Goal: Information Seeking & Learning: Learn about a topic

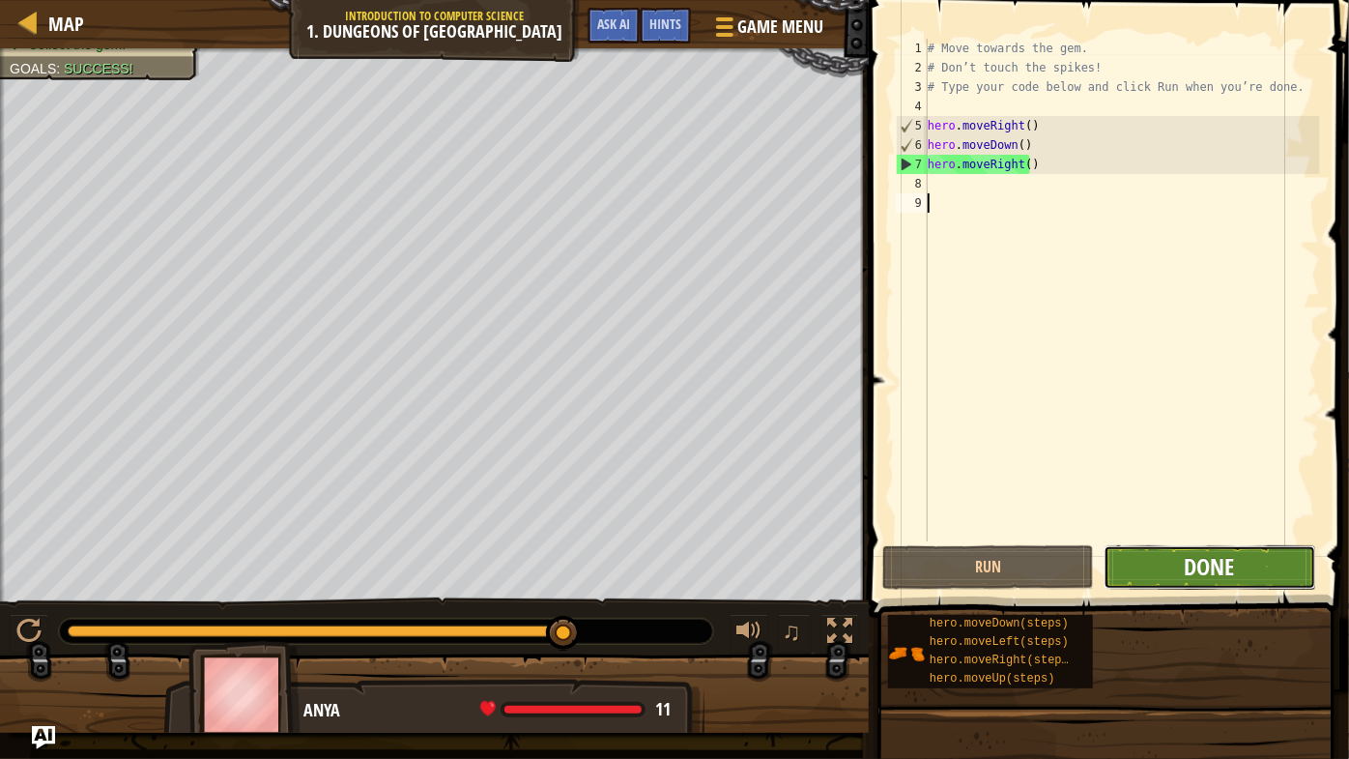
click at [1236, 576] on button "Done" at bounding box center [1210, 567] width 212 height 44
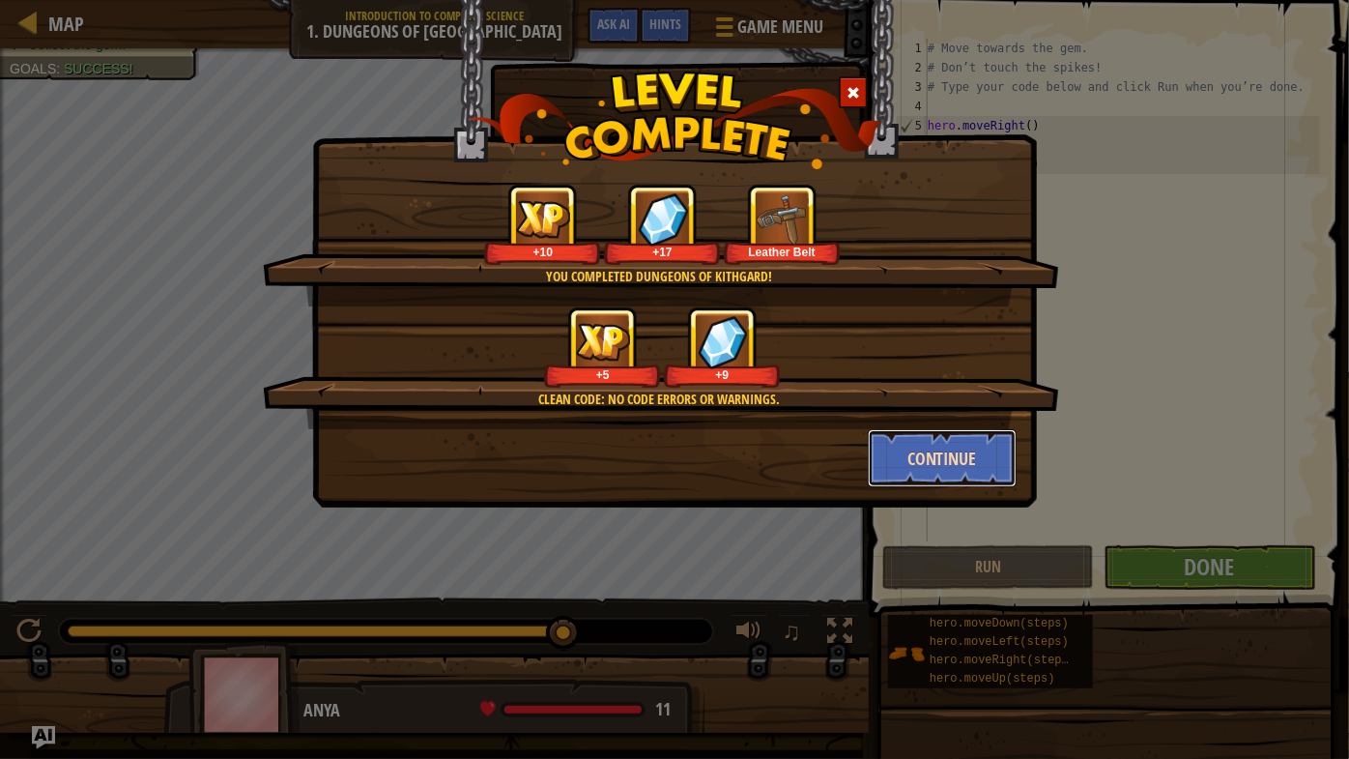
click at [949, 456] on button "Continue" at bounding box center [943, 458] width 150 height 58
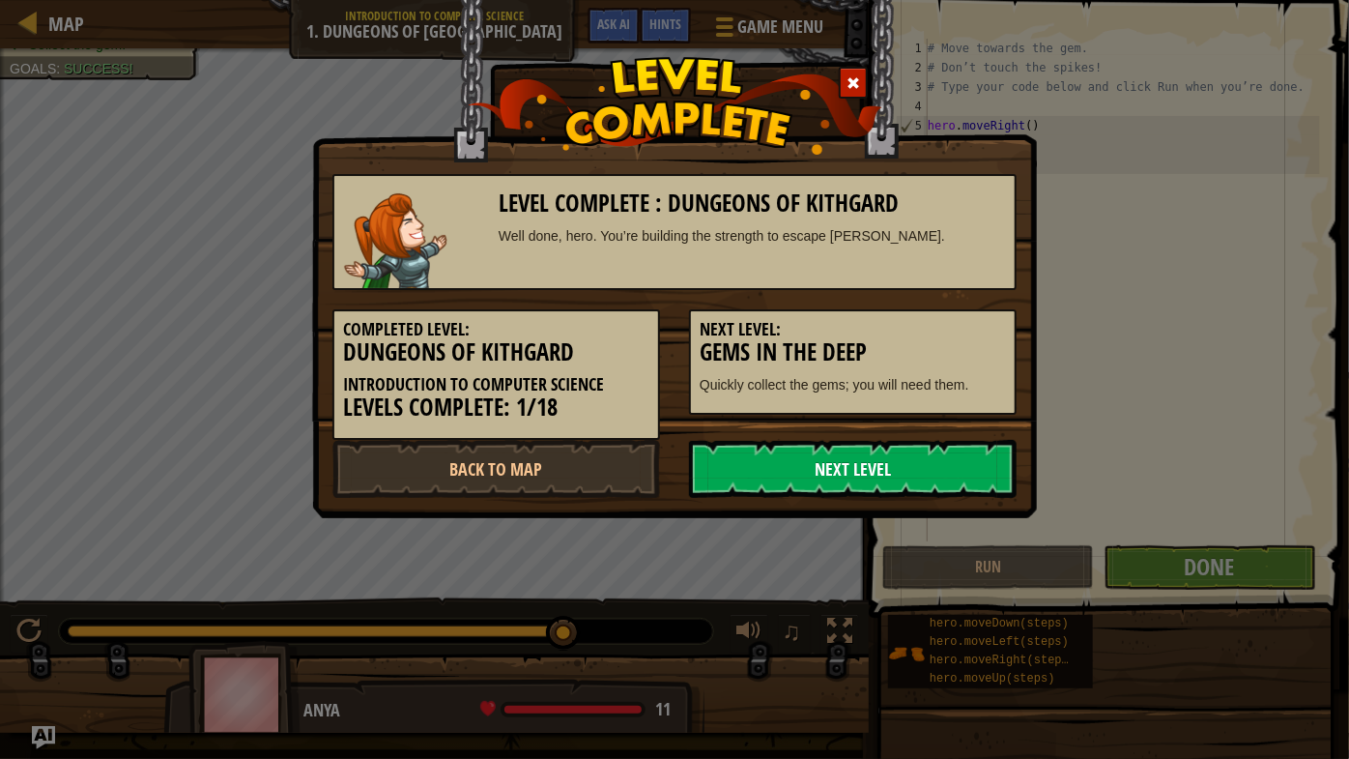
click at [949, 456] on link "Next Level" at bounding box center [853, 469] width 328 height 58
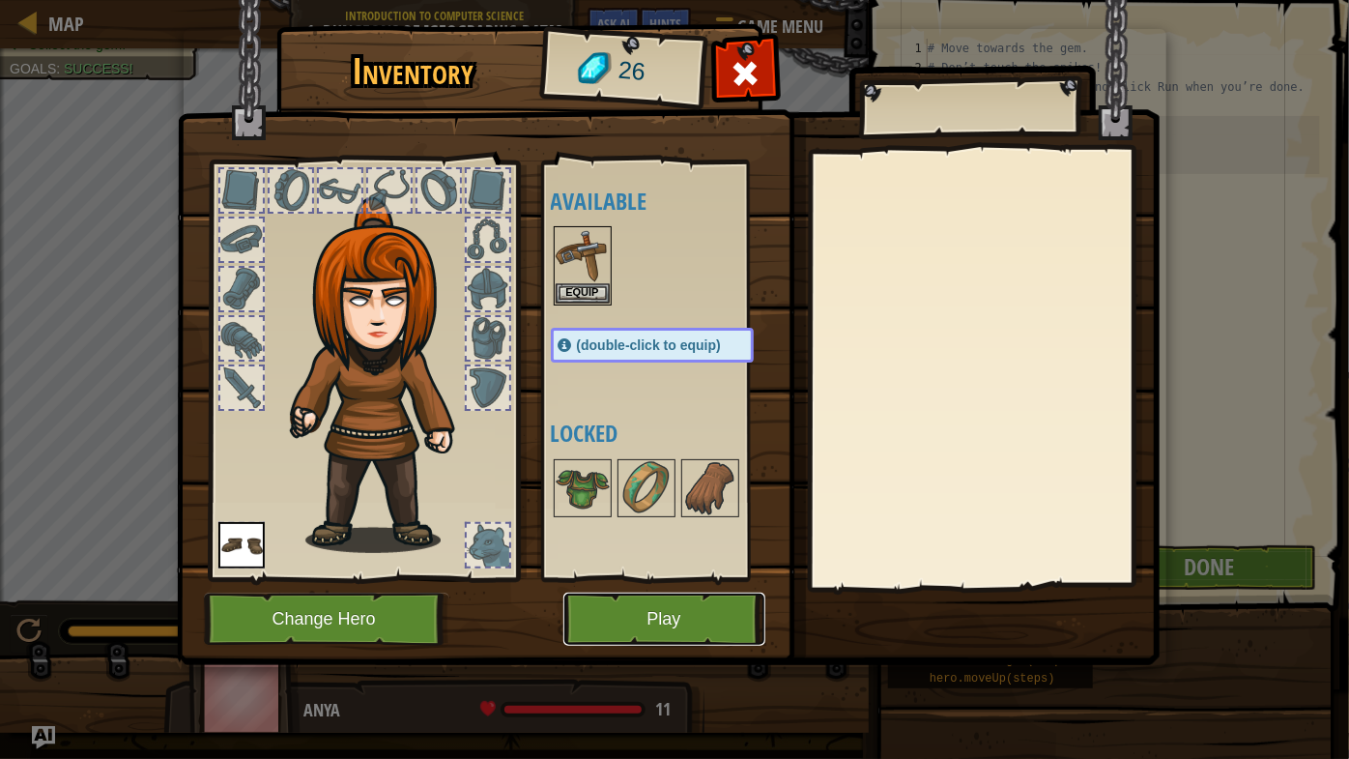
click at [657, 626] on button "Play" at bounding box center [664, 618] width 202 height 53
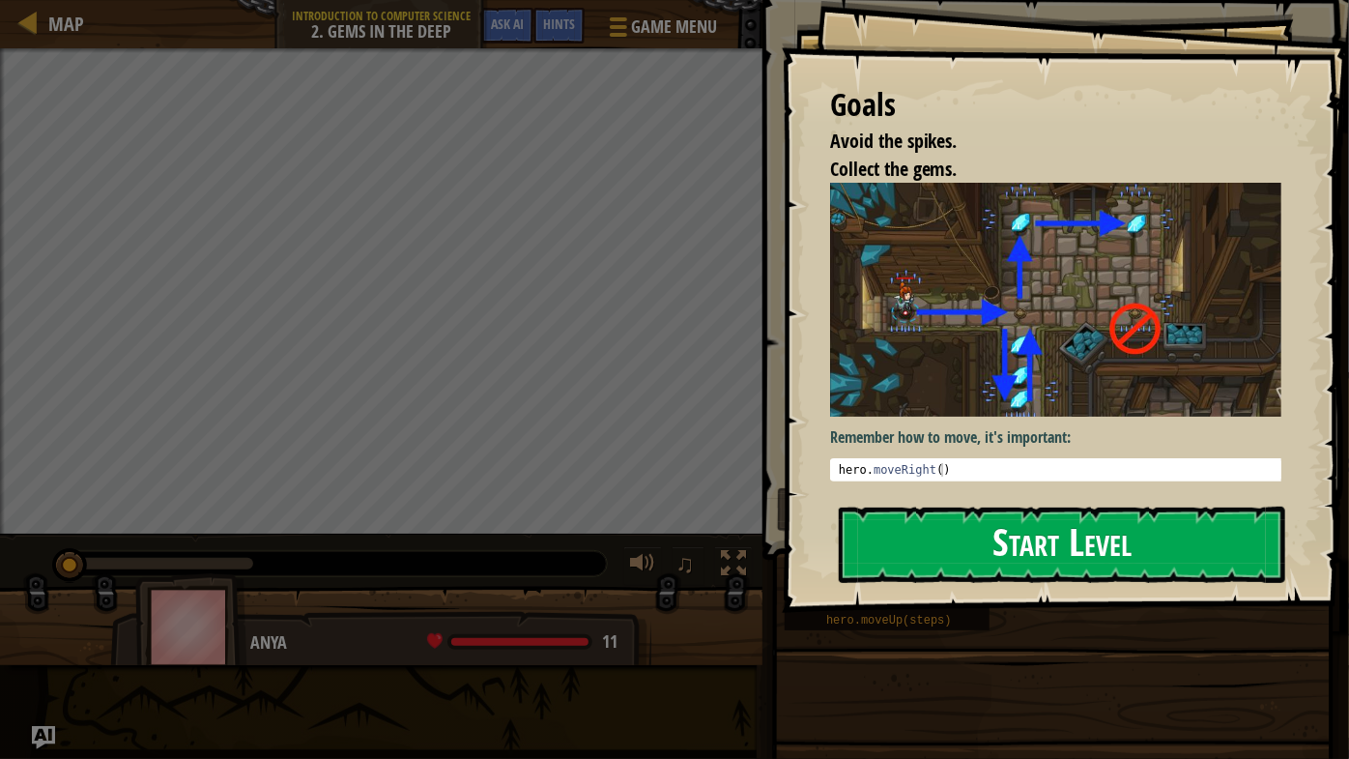
click at [990, 541] on button "Start Level" at bounding box center [1062, 544] width 447 height 76
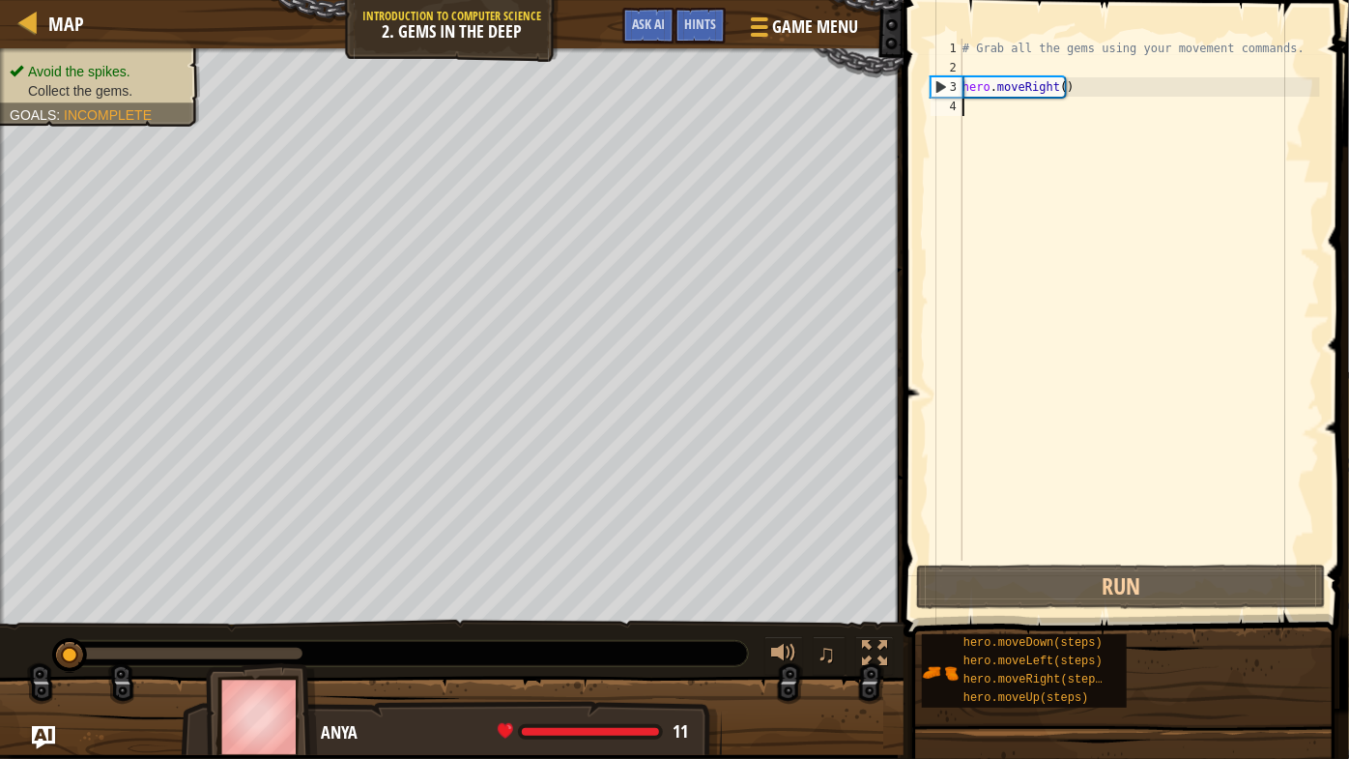
type textarea "h"
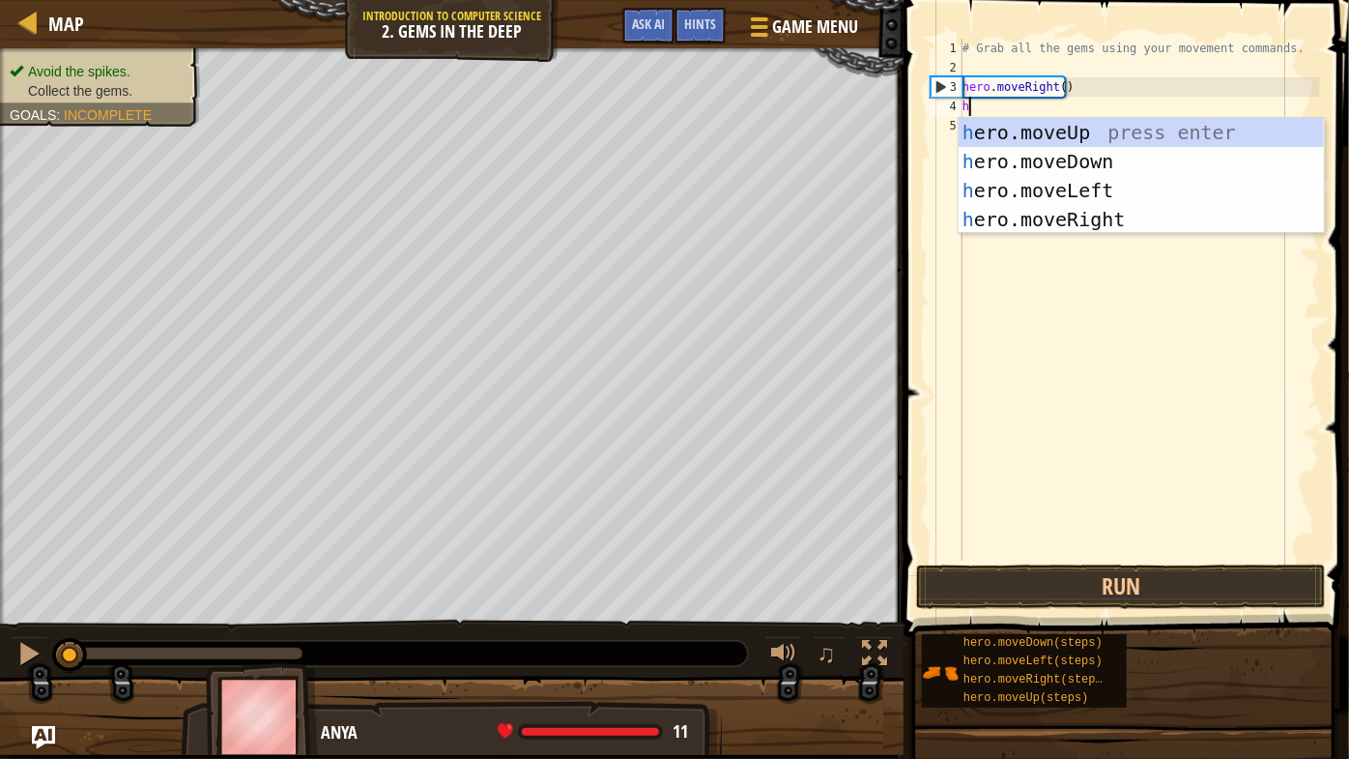
scroll to position [9, 0]
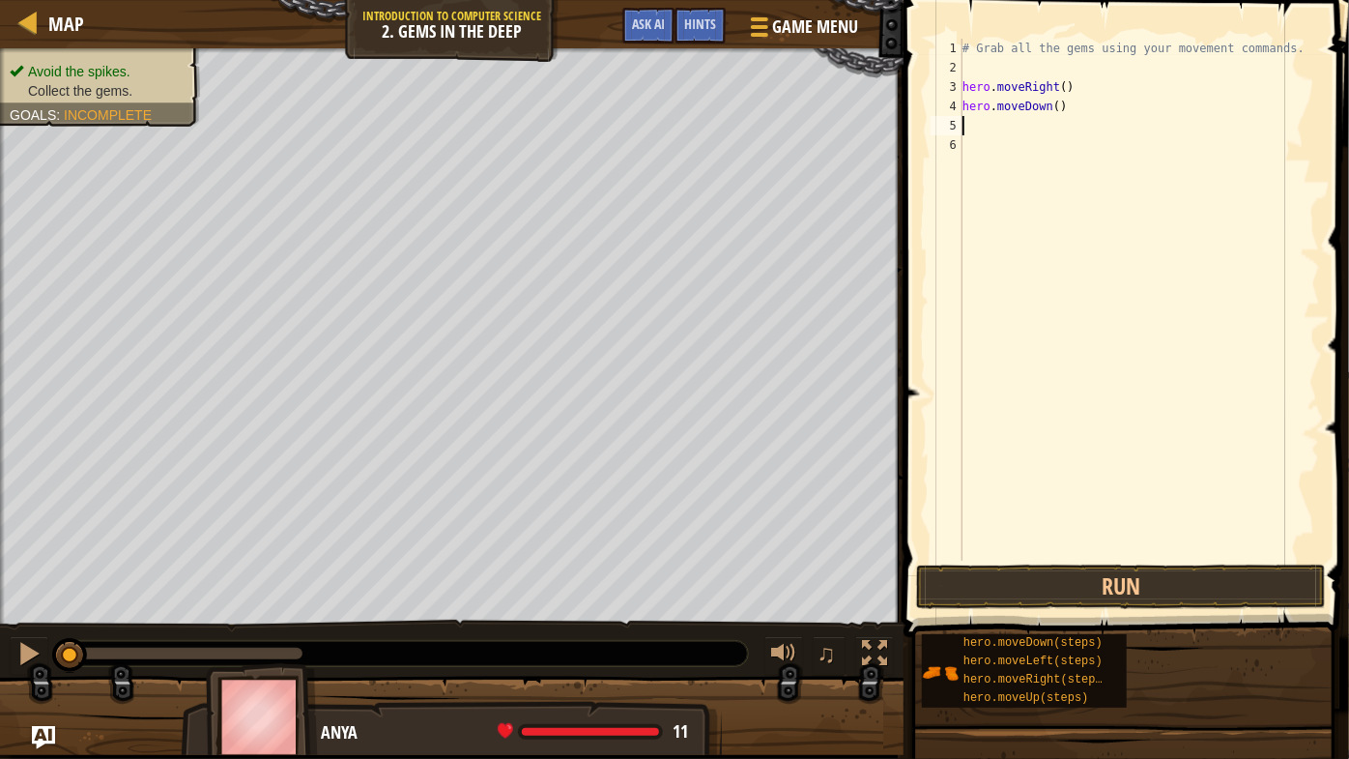
type textarea "h"
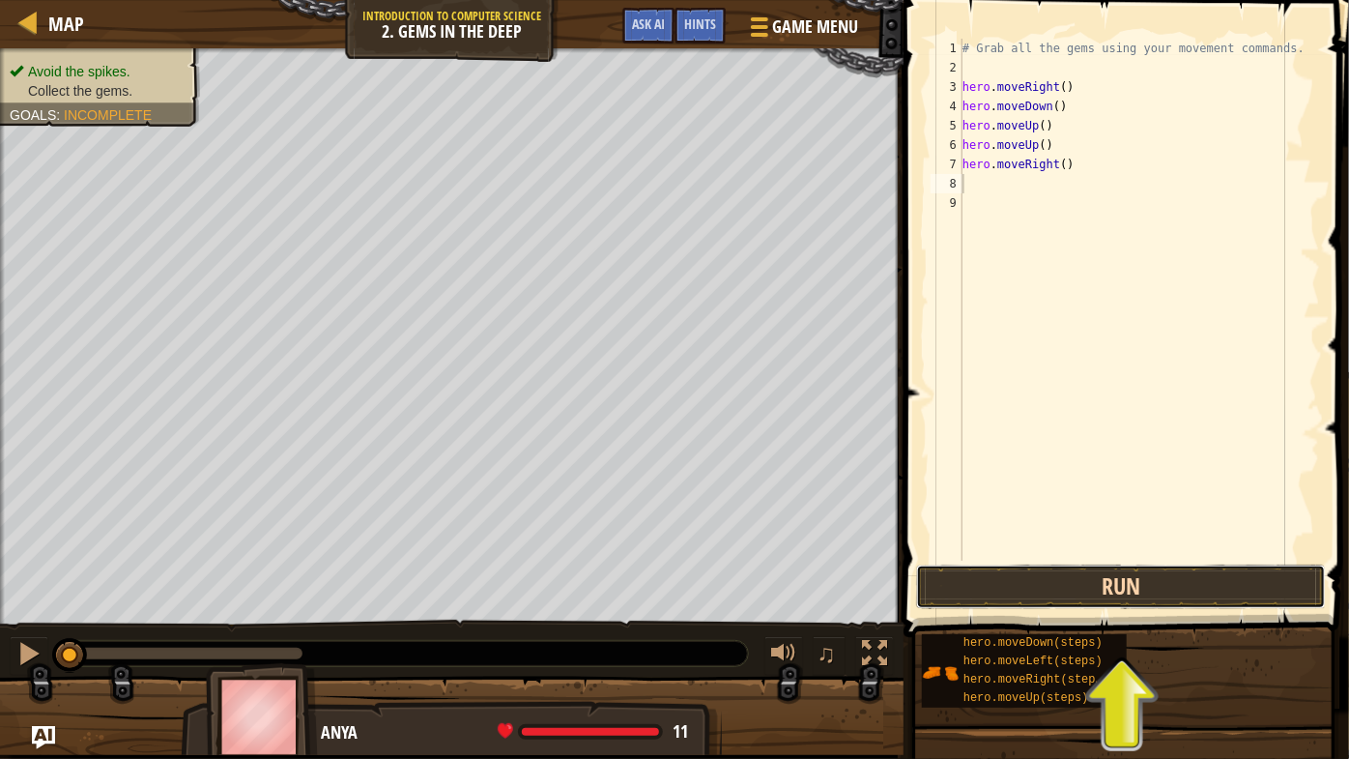
click at [1092, 591] on button "Run" at bounding box center [1121, 586] width 410 height 44
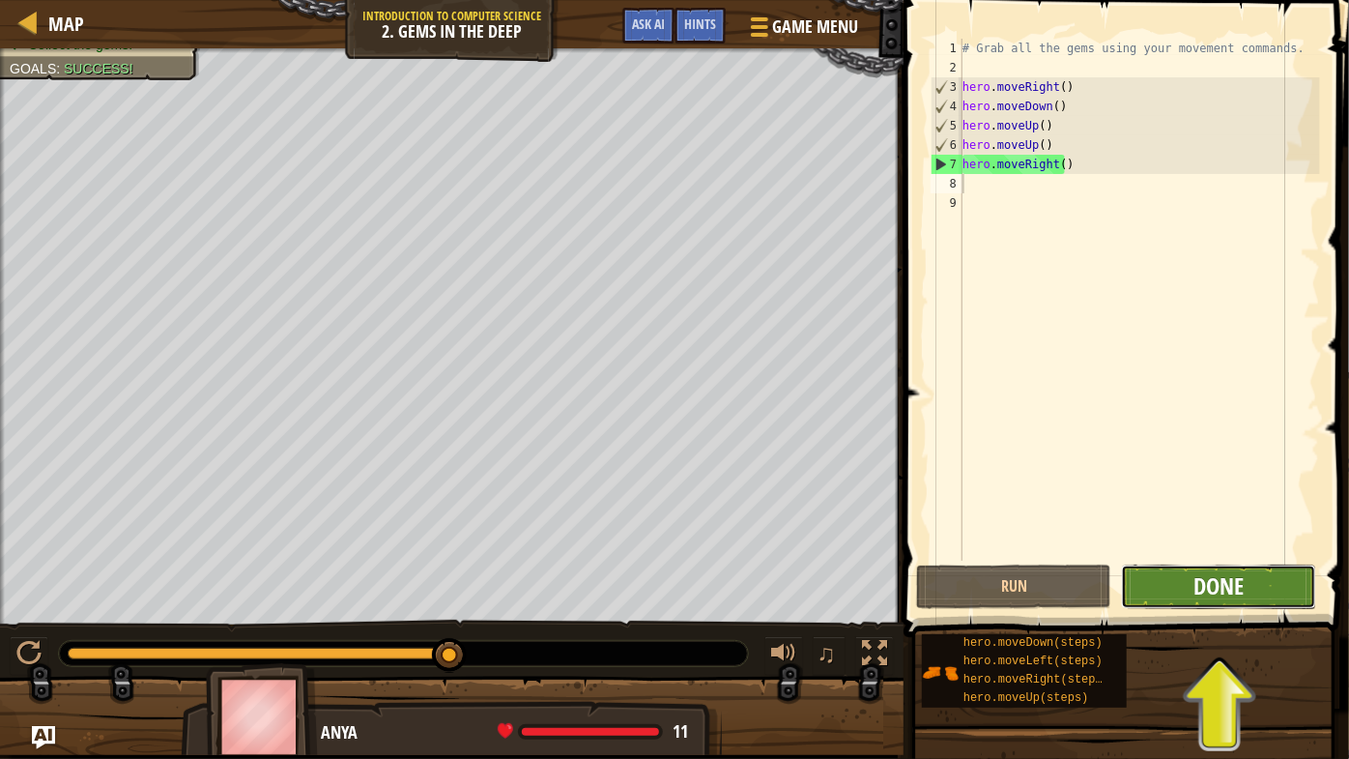
click at [1207, 592] on span "Done" at bounding box center [1219, 585] width 50 height 31
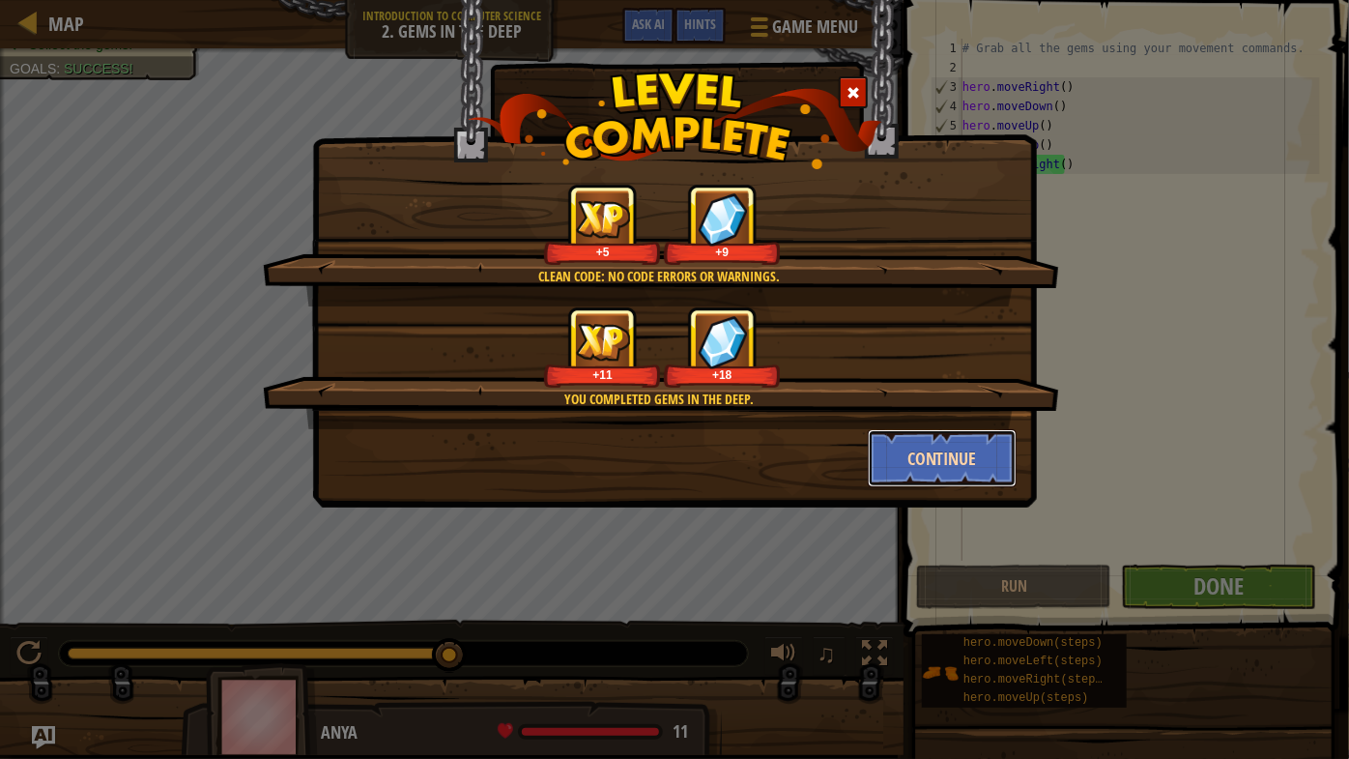
click at [968, 450] on button "Continue" at bounding box center [943, 458] width 150 height 58
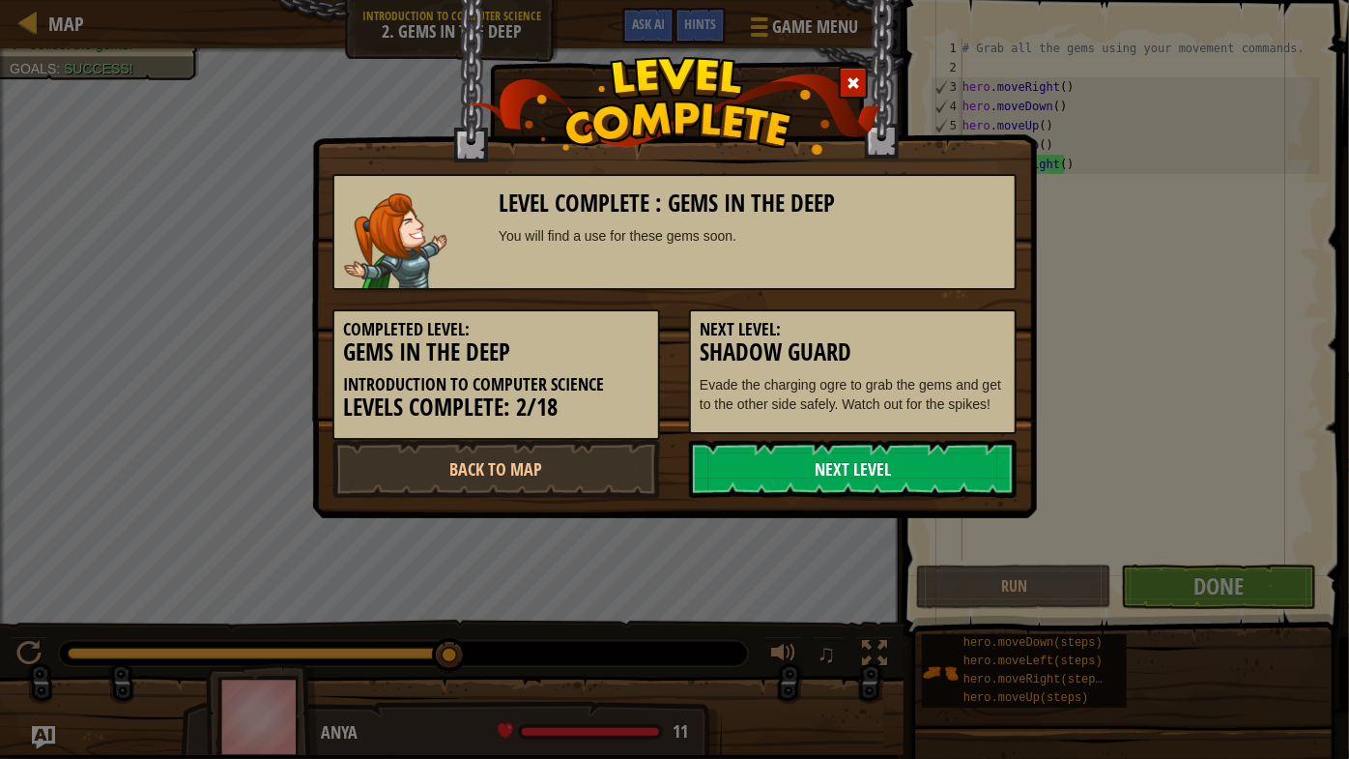
click at [900, 469] on link "Next Level" at bounding box center [853, 469] width 328 height 58
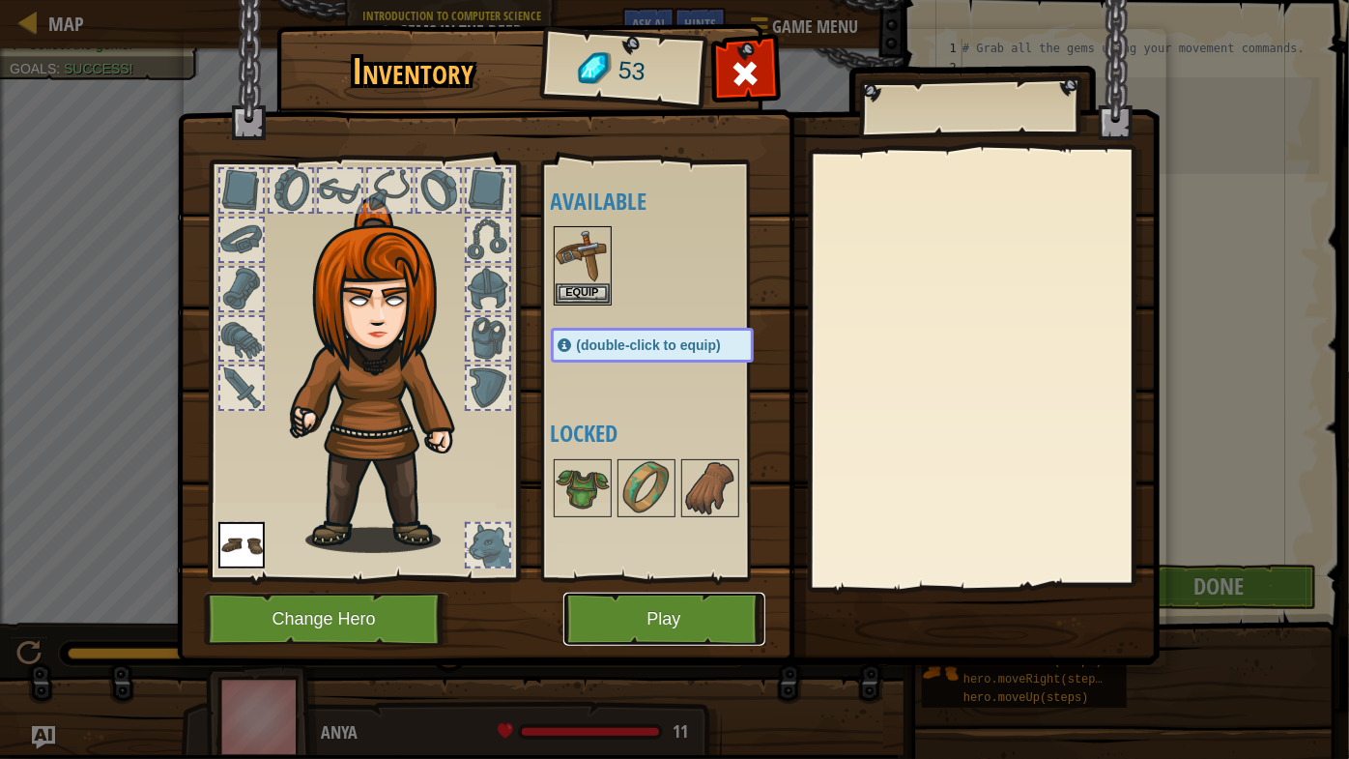
click at [682, 619] on button "Play" at bounding box center [664, 618] width 202 height 53
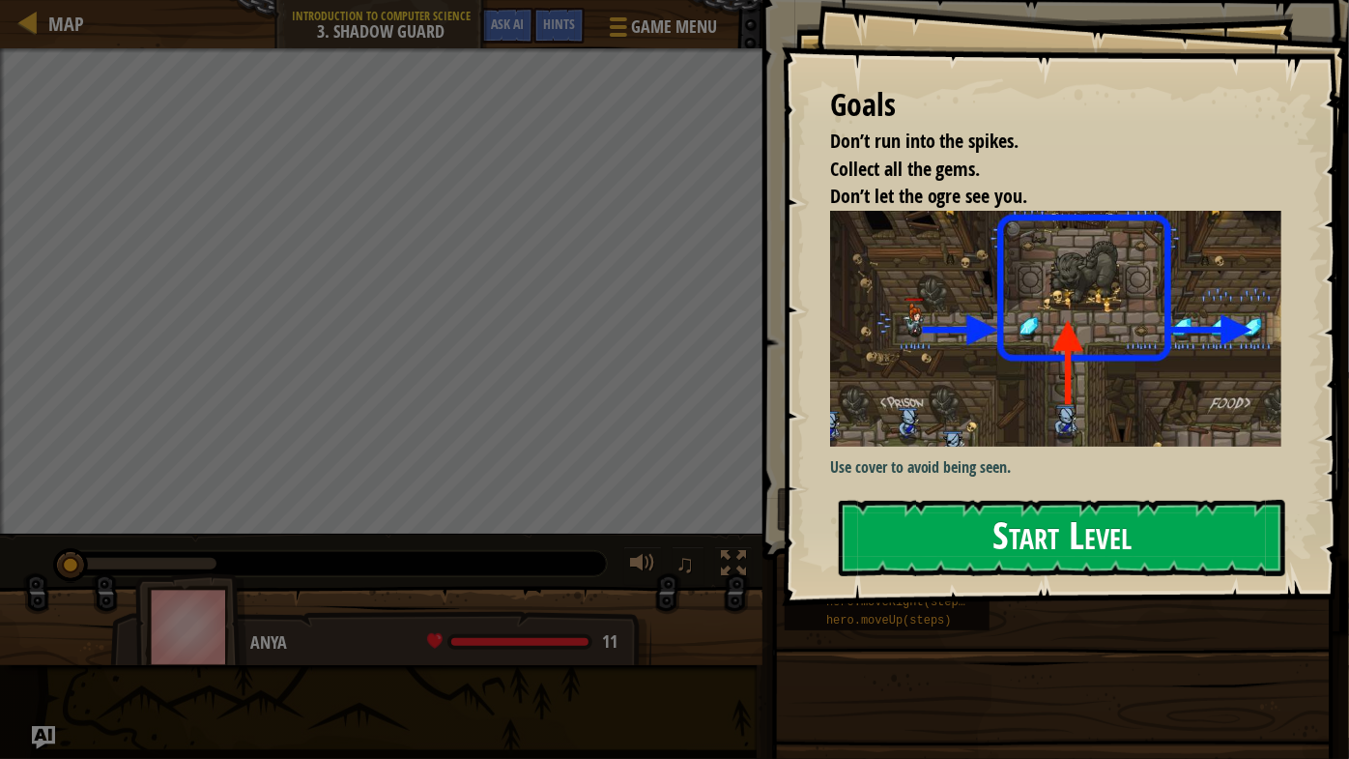
click at [1090, 530] on button "Start Level" at bounding box center [1062, 538] width 447 height 76
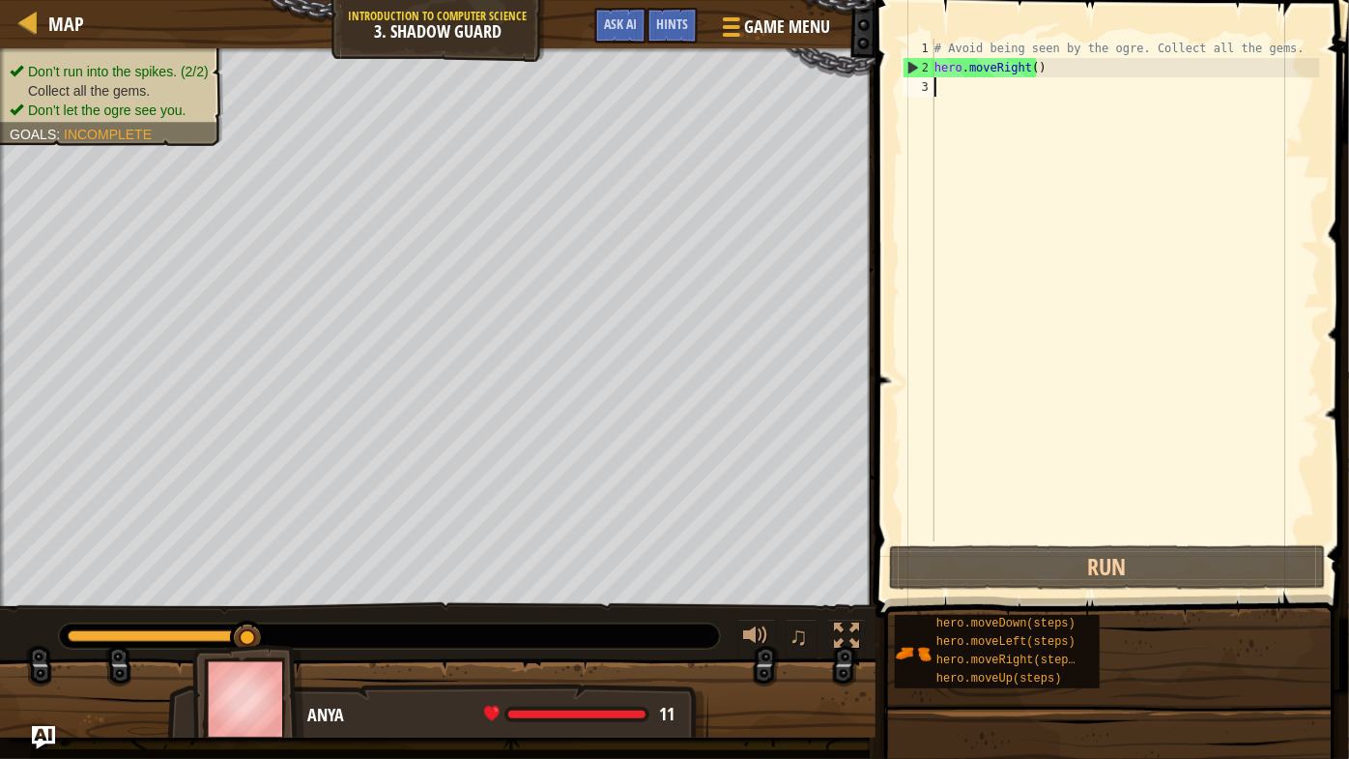
type textarea "h"
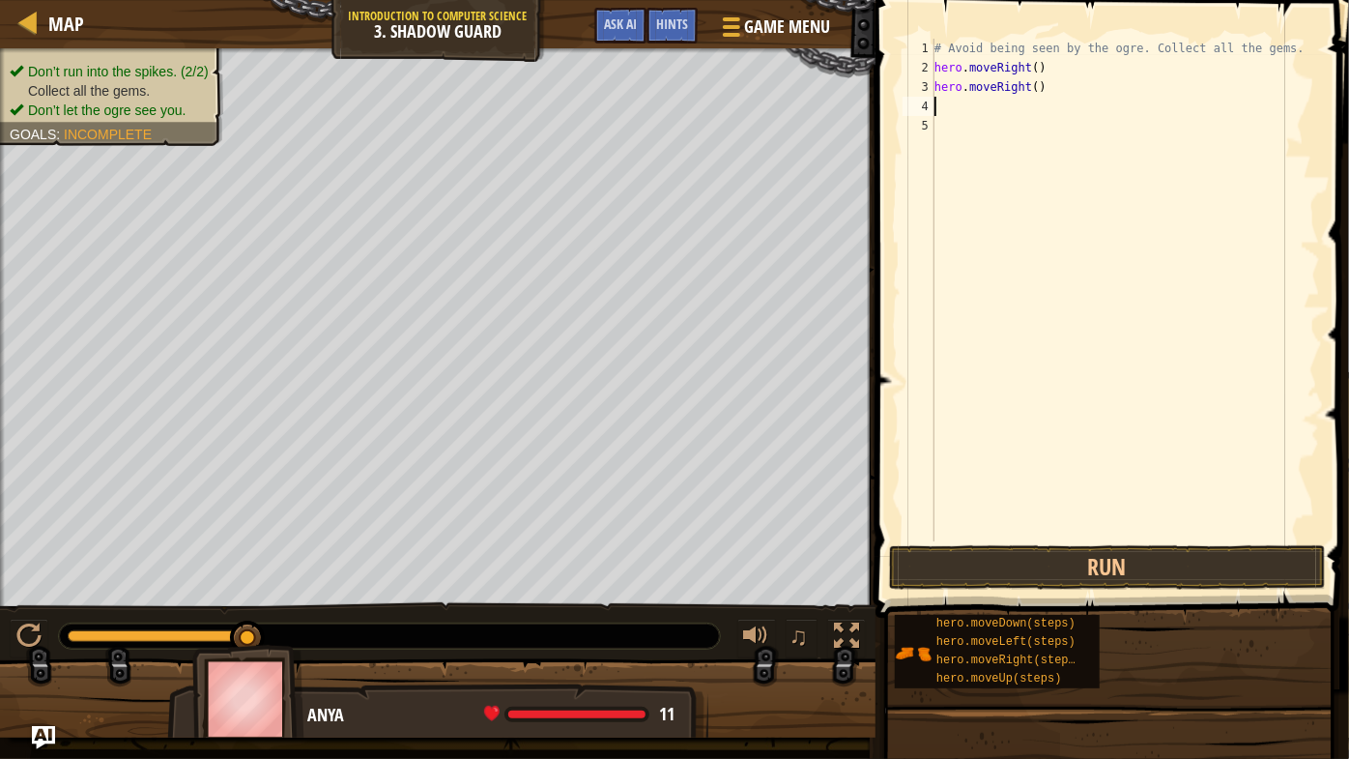
type textarea "h"
click at [1107, 574] on button "Run" at bounding box center [1107, 567] width 437 height 44
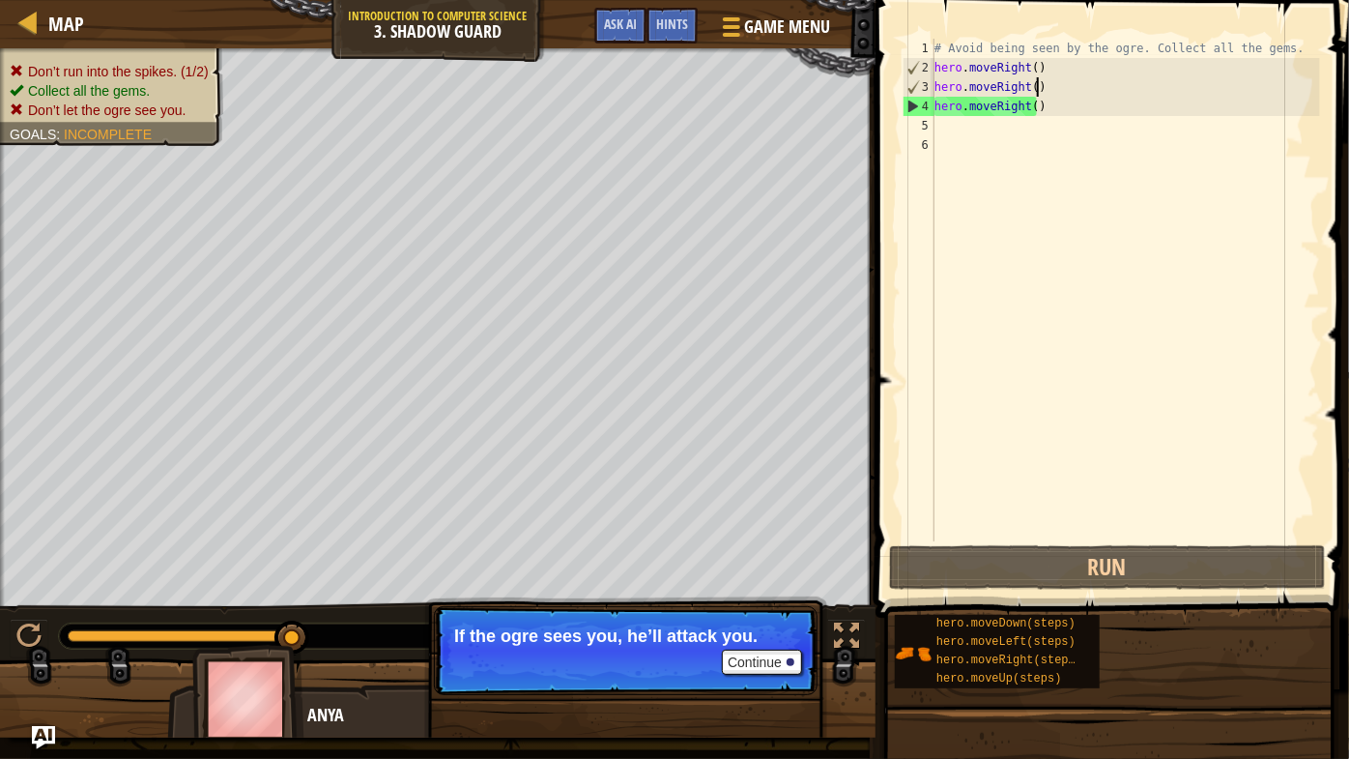
click at [1051, 88] on div "# Avoid being seen by the ogre. Collect all the gems. hero . moveRight ( ) hero…" at bounding box center [1125, 309] width 389 height 541
type textarea "hero.moveRight()"
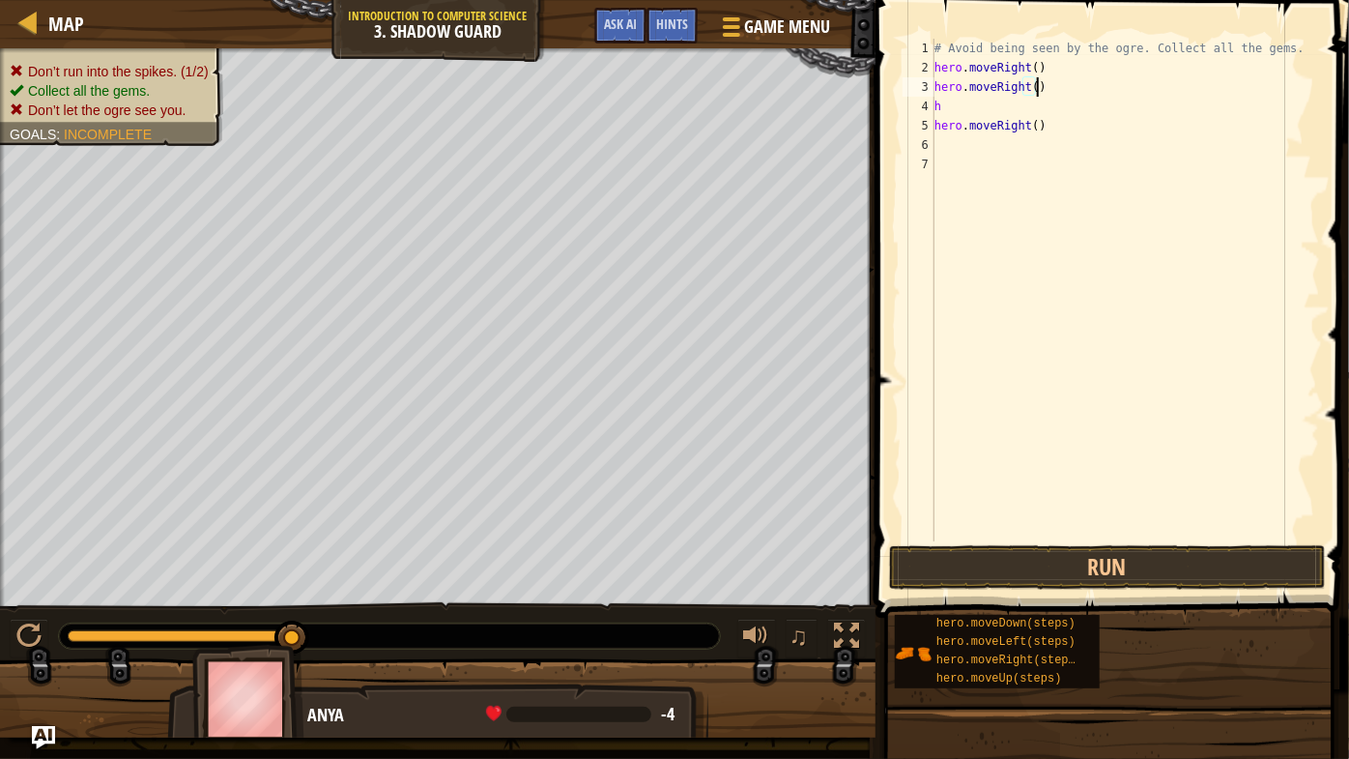
click at [1046, 87] on div "# Avoid being seen by the ogre. Collect all the gems. hero . moveRight ( ) hero…" at bounding box center [1125, 309] width 389 height 541
type textarea "h"
type textarea ")"
type textarea "h"
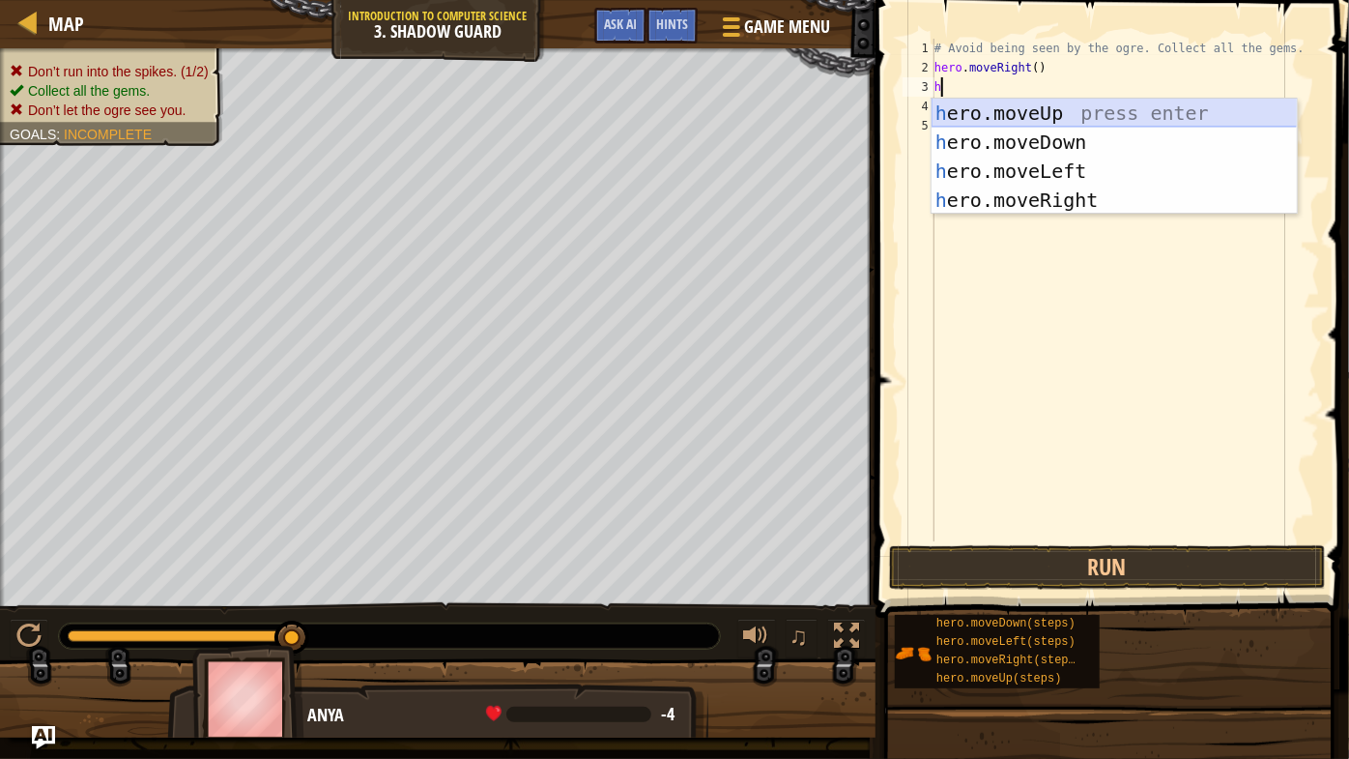
click at [1055, 111] on div "h ero.moveUp press enter h ero.moveDown press enter h ero.moveLeft press enter …" at bounding box center [1115, 186] width 366 height 174
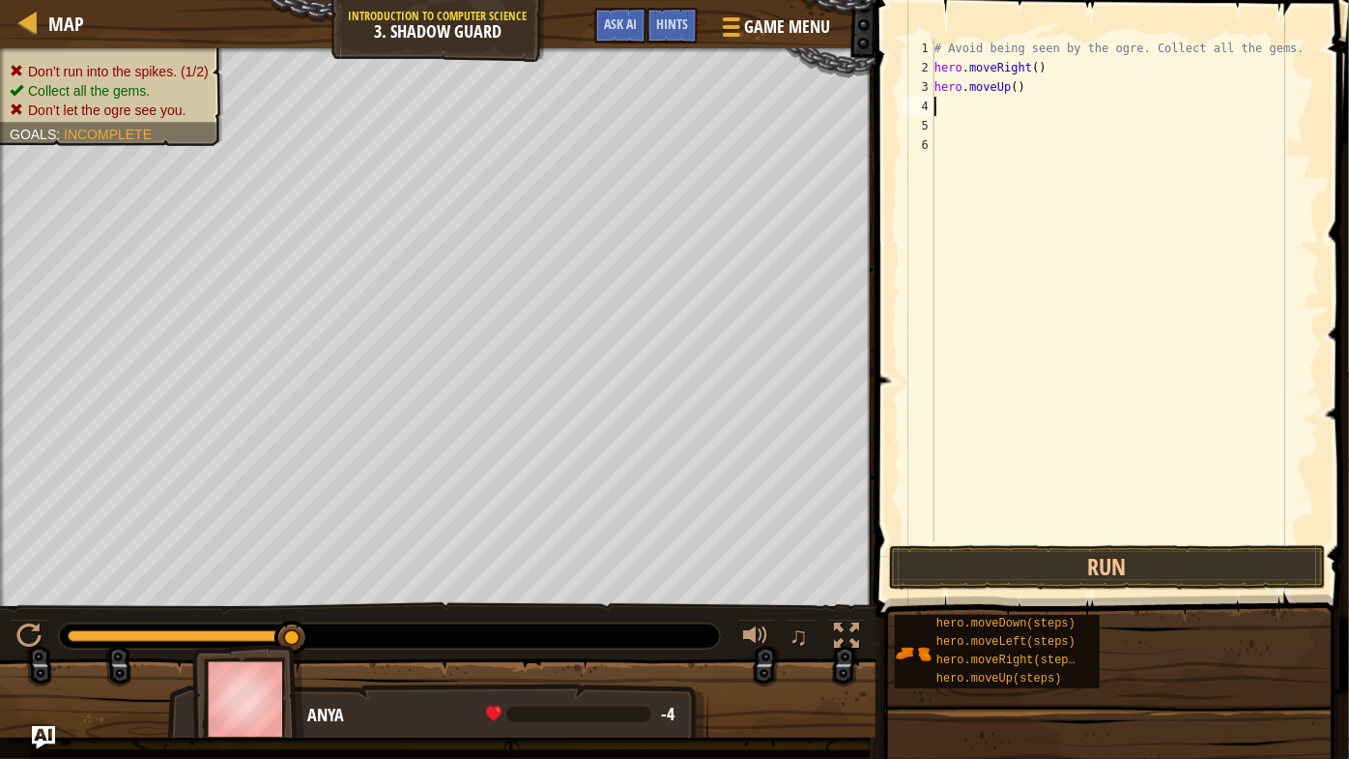
type textarea "h"
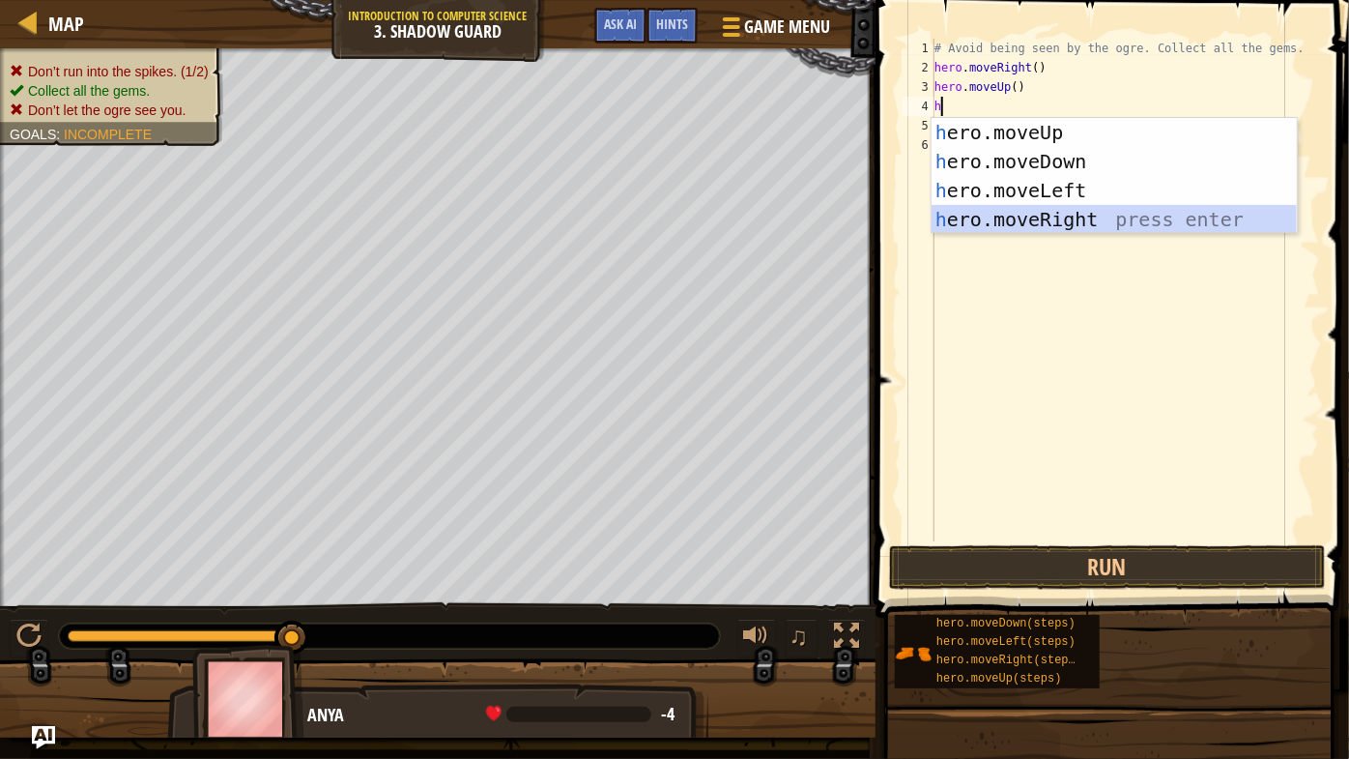
click at [1064, 219] on div "h ero.moveUp press enter h ero.moveDown press enter h ero.moveLeft press enter …" at bounding box center [1115, 205] width 366 height 174
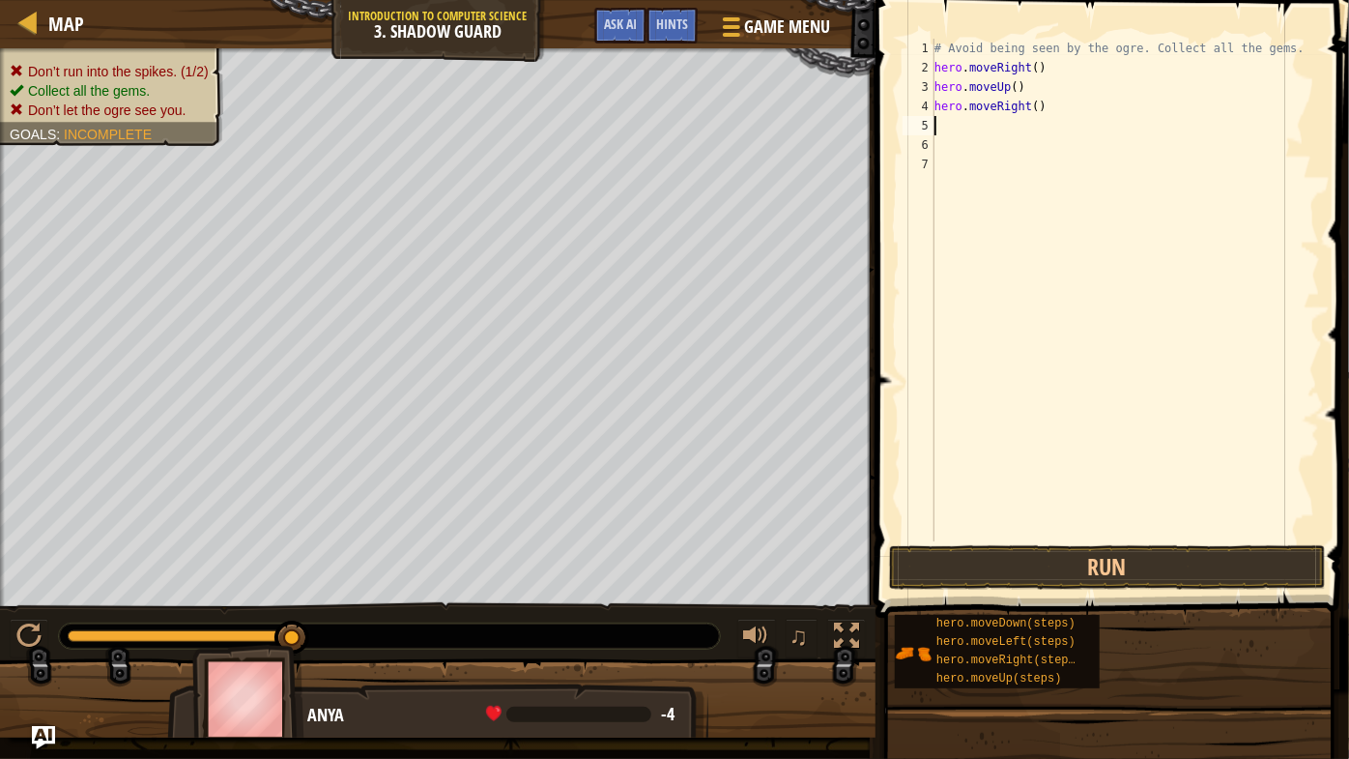
type textarea "h"
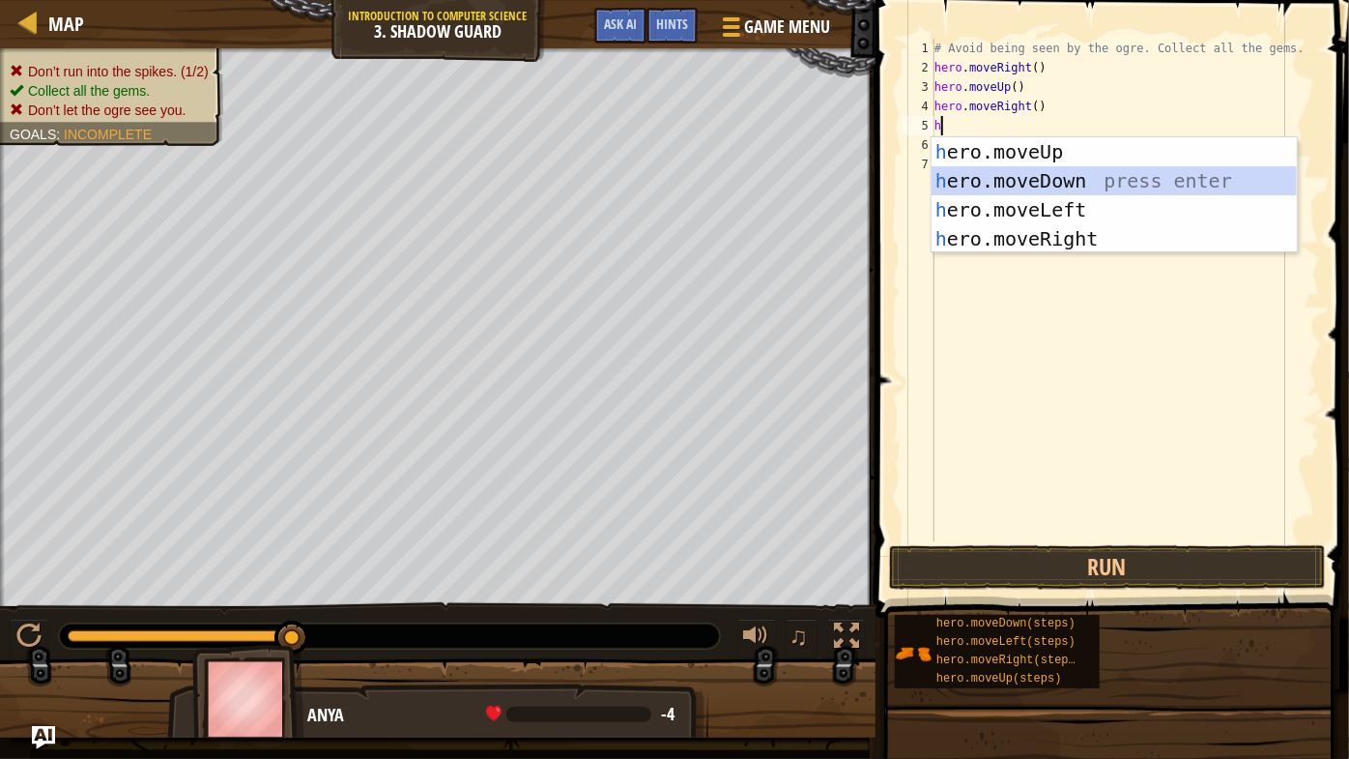
click at [1075, 179] on div "h ero.moveUp press enter h ero.moveDown press enter h ero.moveLeft press enter …" at bounding box center [1115, 224] width 366 height 174
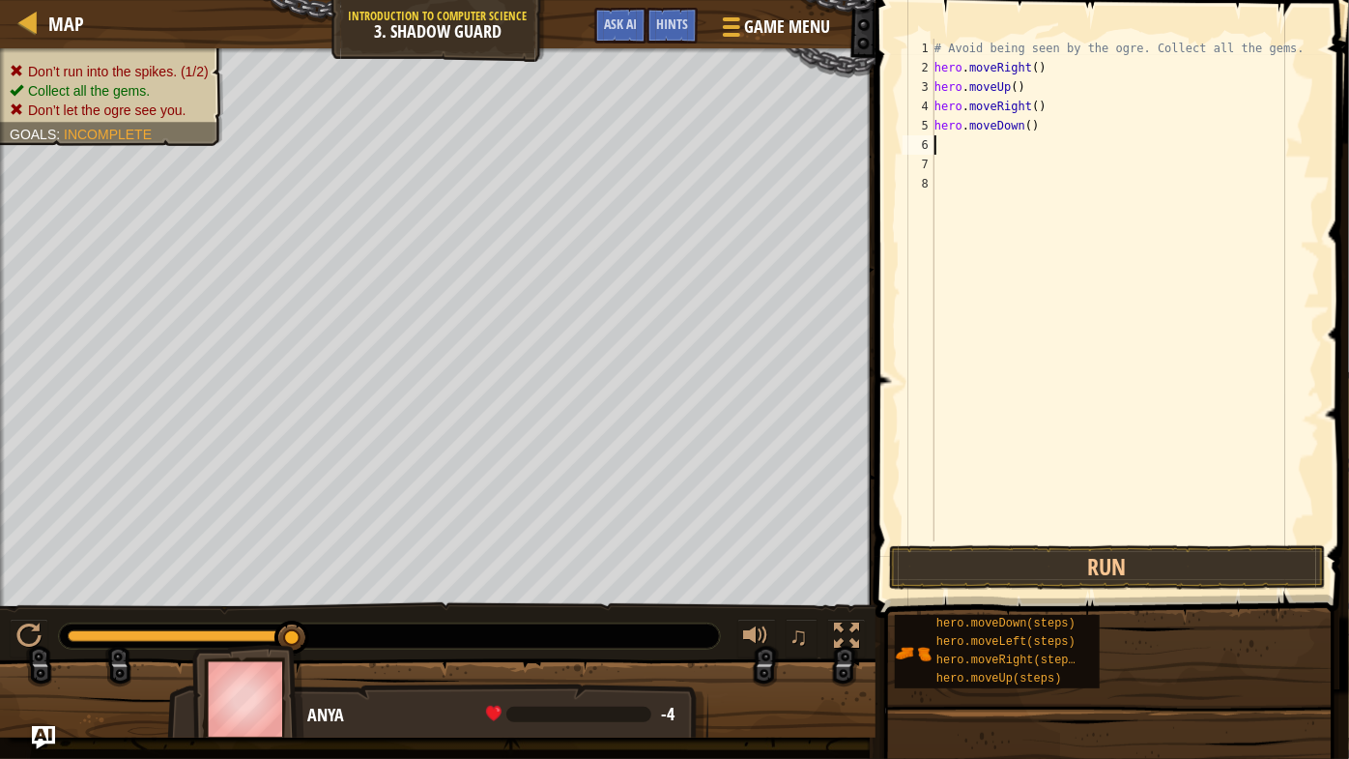
type textarea "h"
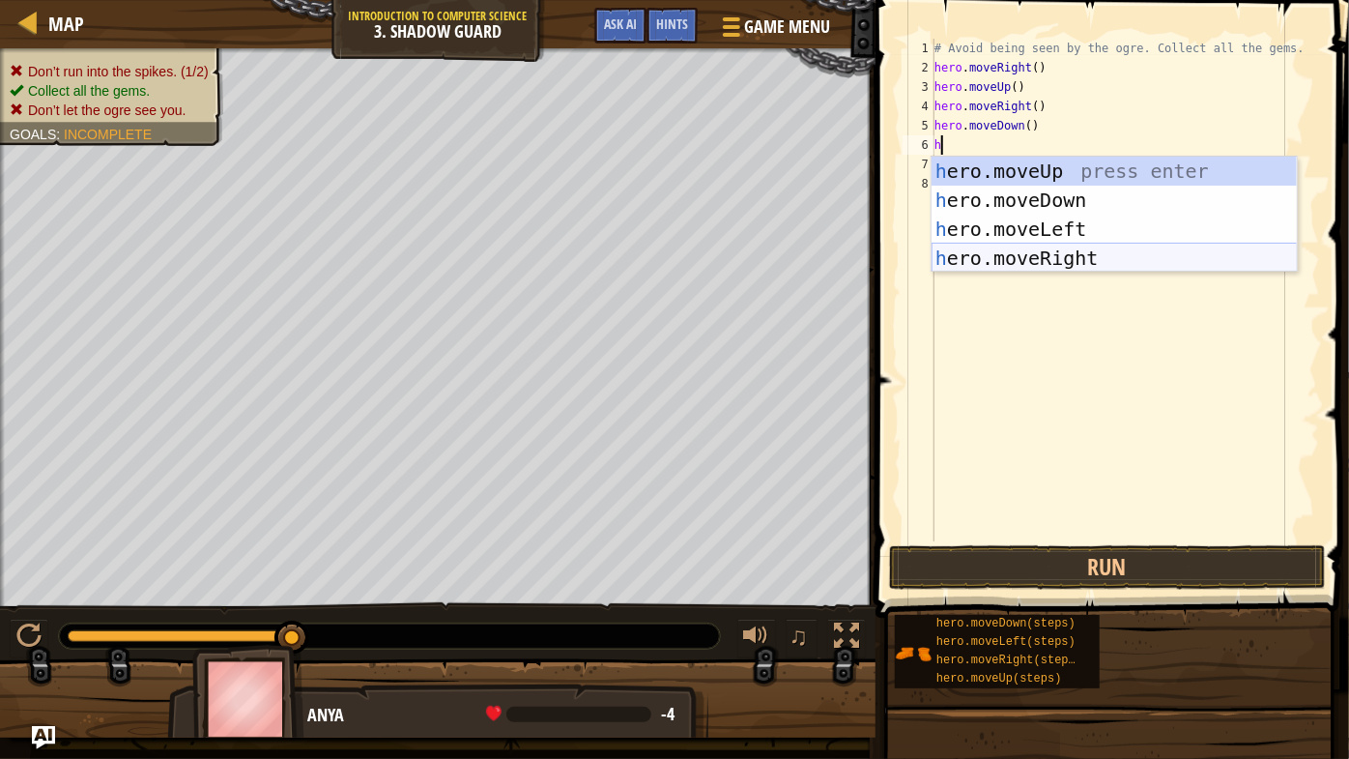
click at [1061, 255] on div "h ero.moveUp press enter h ero.moveDown press enter h ero.moveLeft press enter …" at bounding box center [1115, 244] width 366 height 174
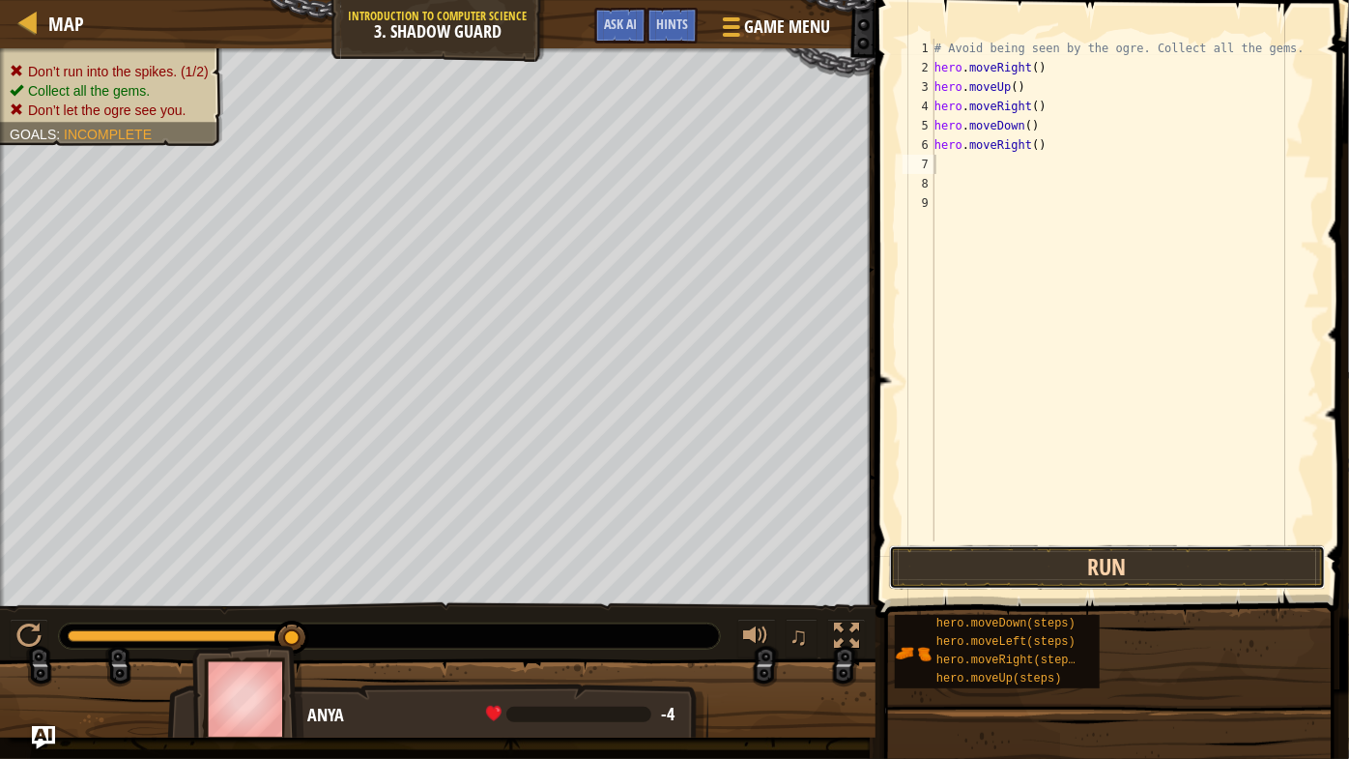
click at [1110, 564] on button "Run" at bounding box center [1107, 567] width 437 height 44
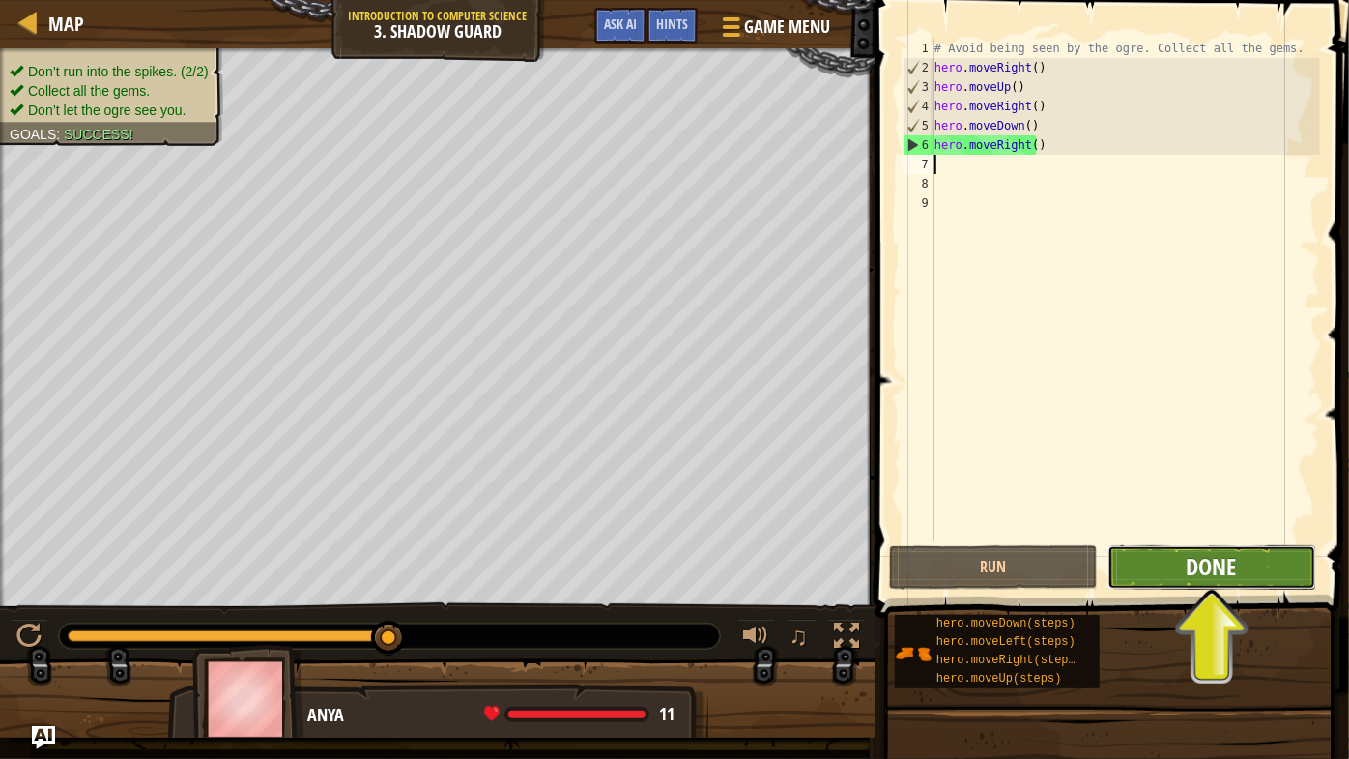
click at [1226, 562] on span "Done" at bounding box center [1212, 566] width 50 height 31
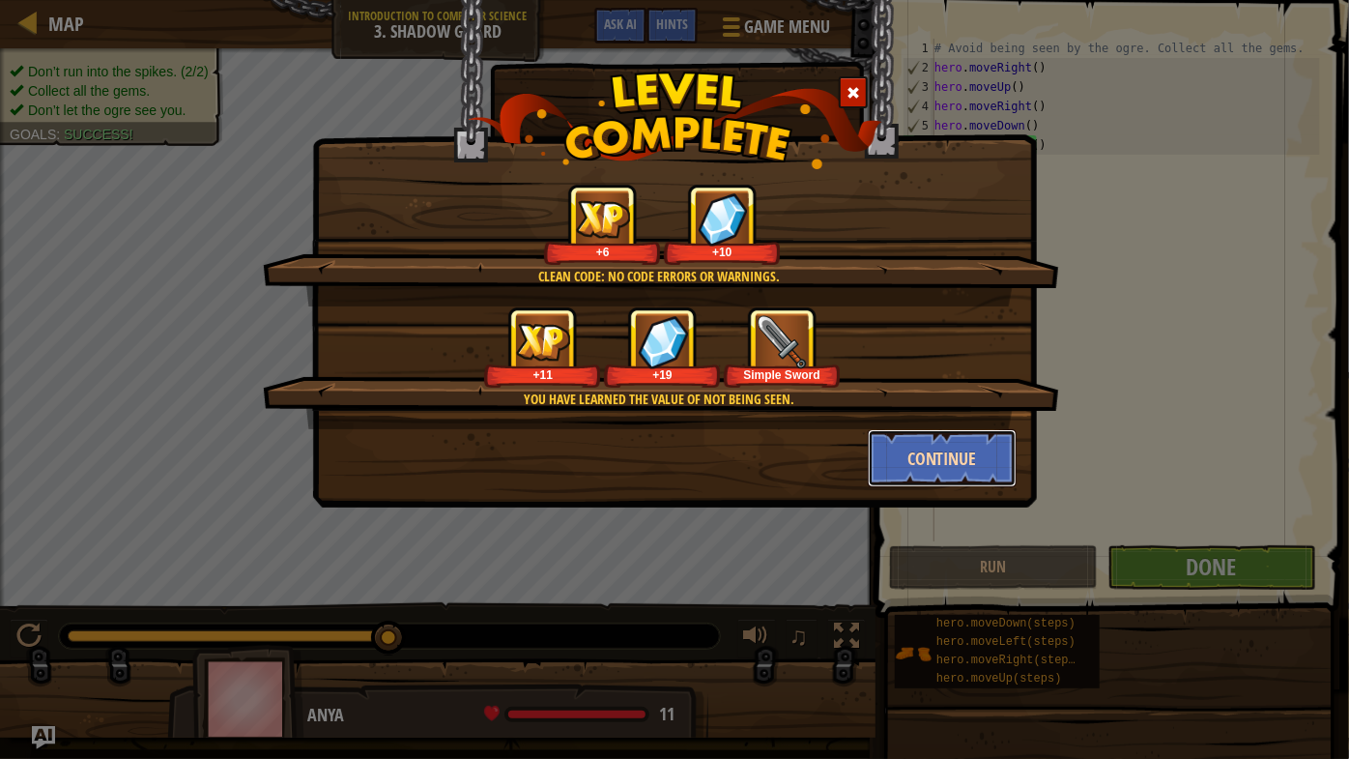
click at [932, 453] on button "Continue" at bounding box center [943, 458] width 150 height 58
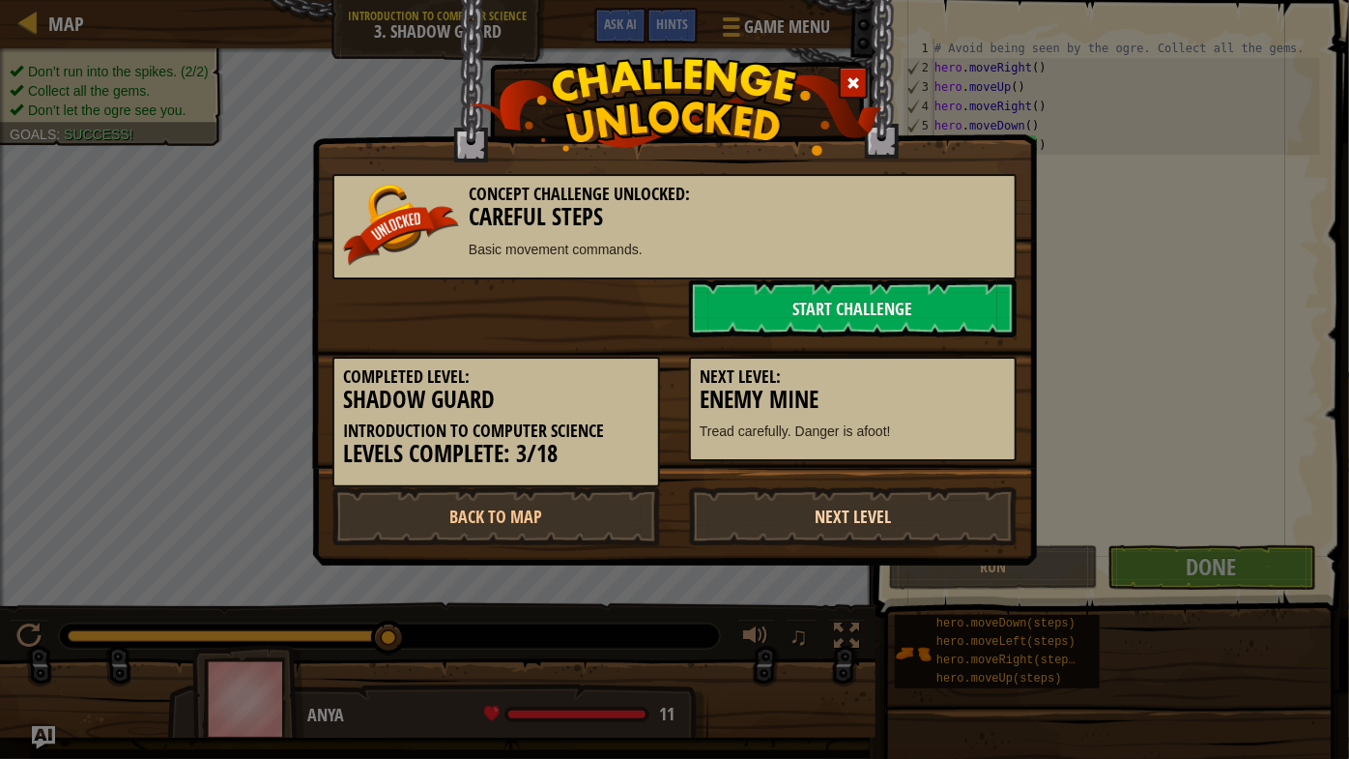
click at [848, 515] on link "Next Level" at bounding box center [853, 516] width 328 height 58
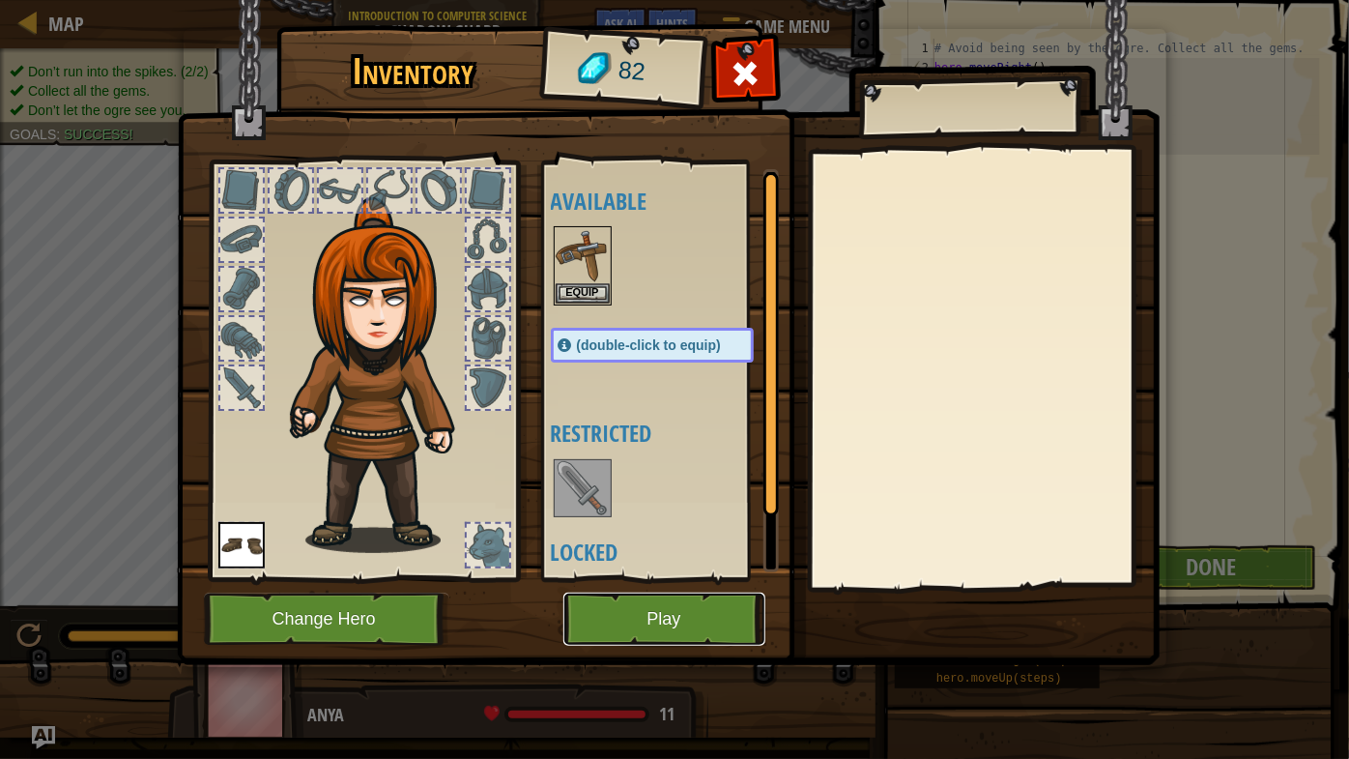
click at [680, 620] on button "Play" at bounding box center [664, 618] width 202 height 53
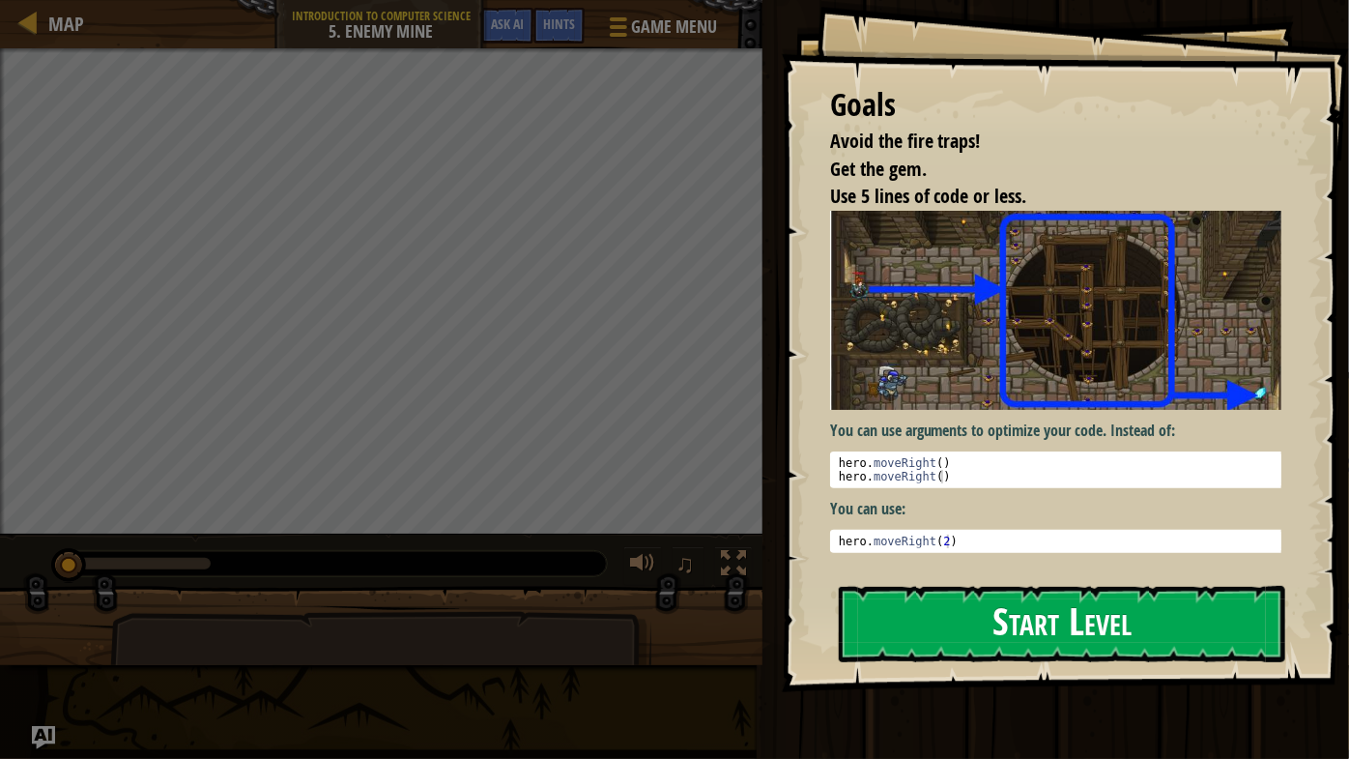
click at [1030, 615] on button "Start Level" at bounding box center [1062, 624] width 447 height 76
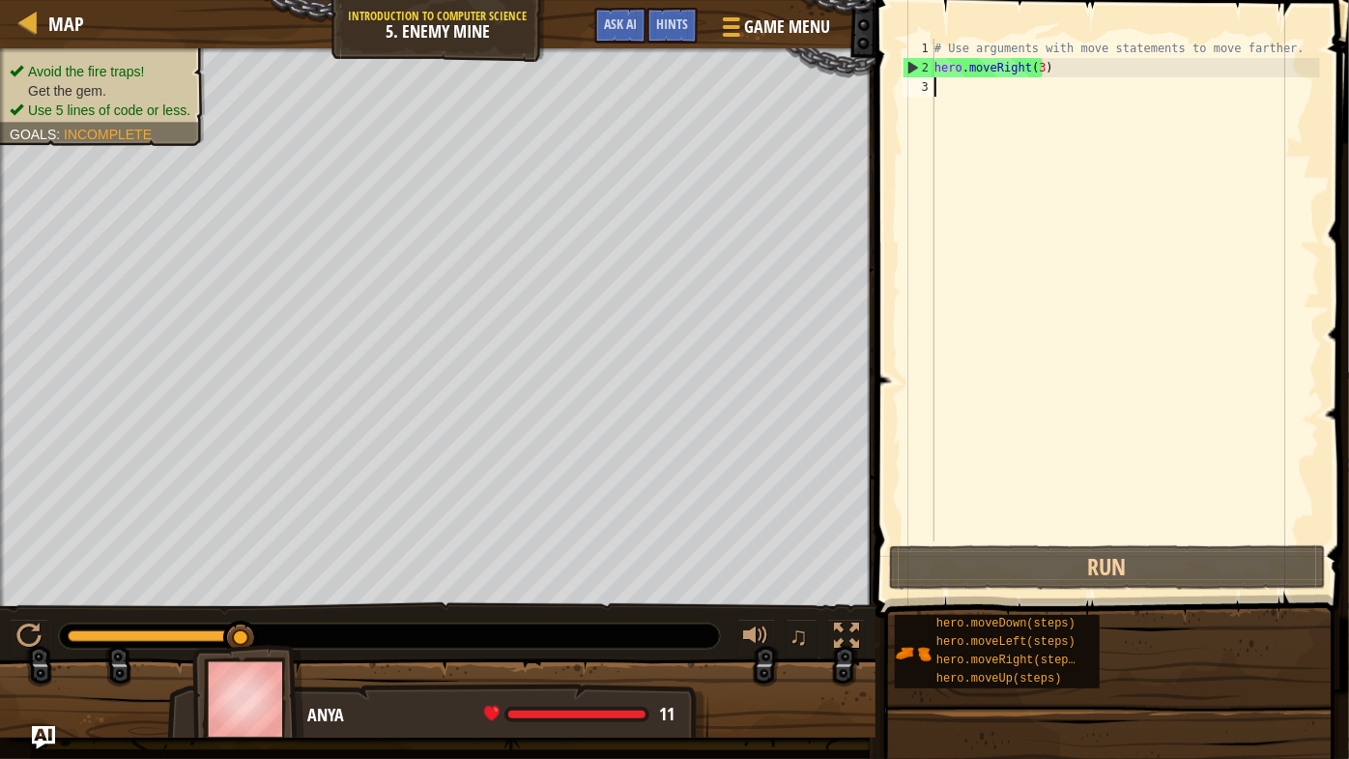
click at [961, 91] on div "# Use arguments with move statements to move farther. hero . moveRight ( 3 )" at bounding box center [1125, 309] width 389 height 541
type textarea "h"
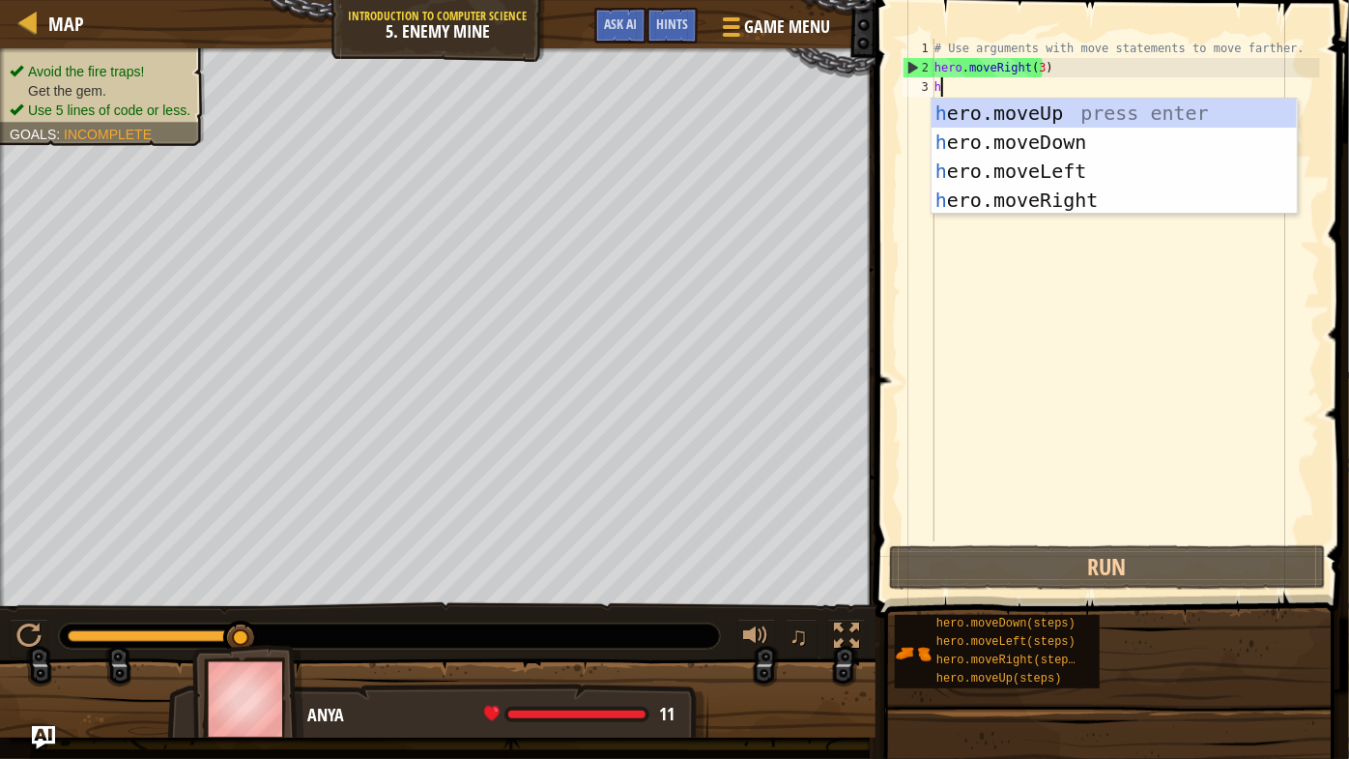
scroll to position [9, 0]
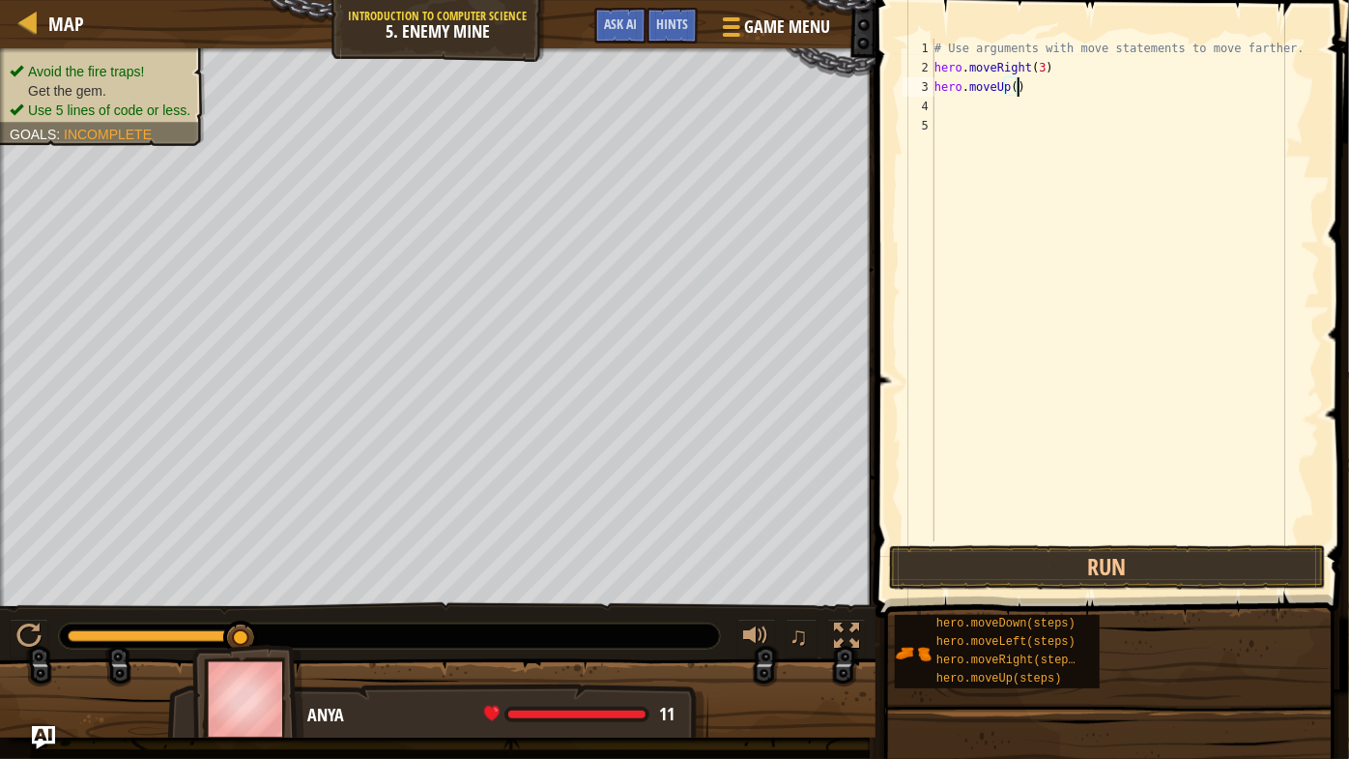
click at [1015, 87] on div "# Use arguments with move statements to move farther. hero . moveRight ( 3 ) he…" at bounding box center [1125, 309] width 389 height 541
type textarea "hero.moveUp(1)"
click at [966, 106] on div "# Use arguments with move statements to move farther. hero . moveRight ( 3 ) he…" at bounding box center [1125, 309] width 389 height 541
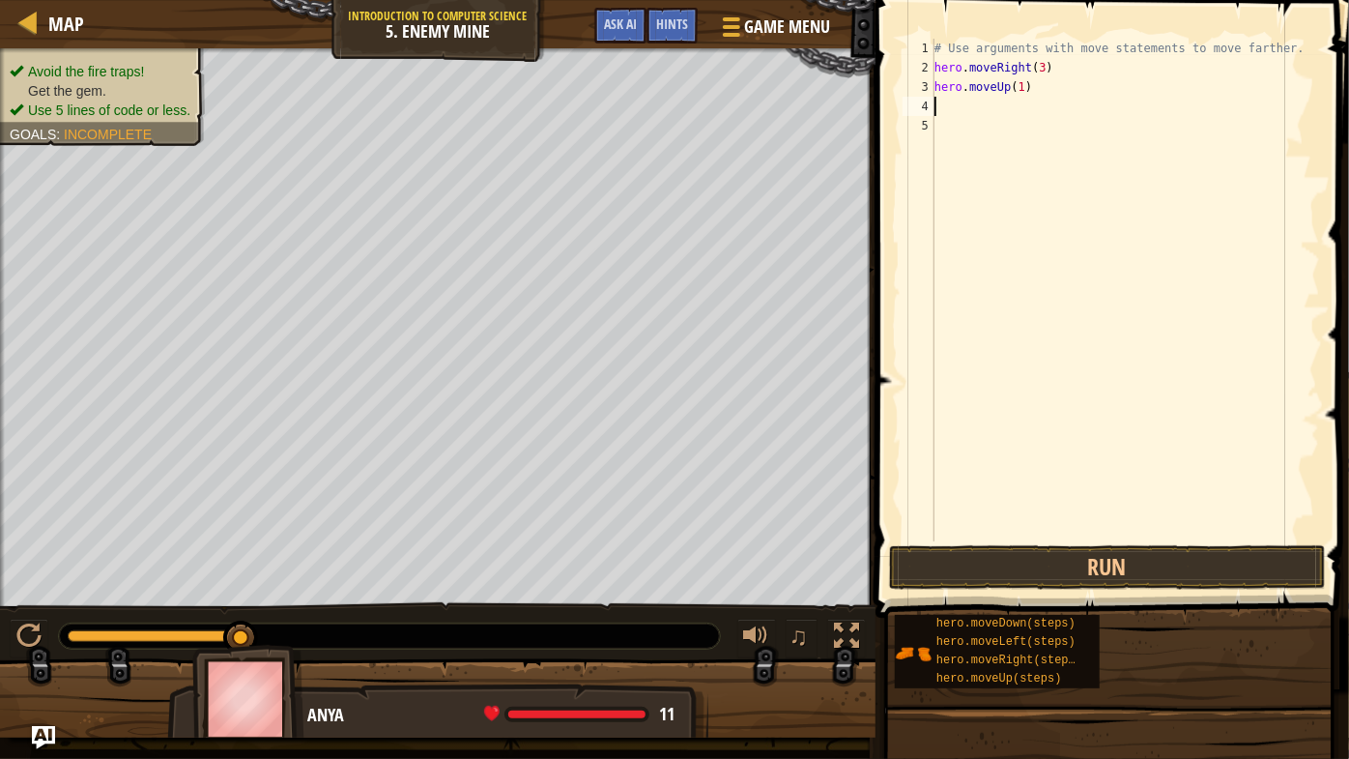
type textarea "h"
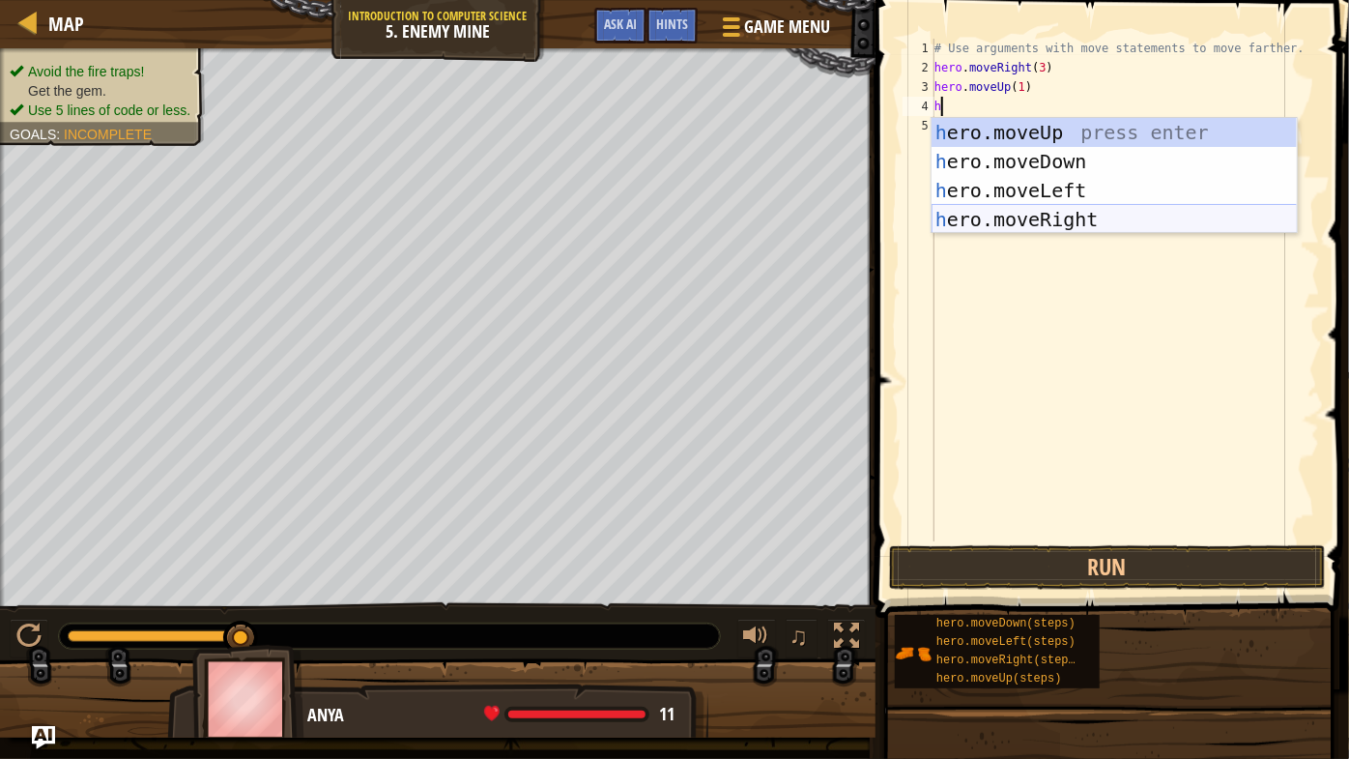
click at [1004, 214] on div "h ero.moveUp press enter h ero.moveDown press enter h ero.moveLeft press enter …" at bounding box center [1115, 205] width 366 height 174
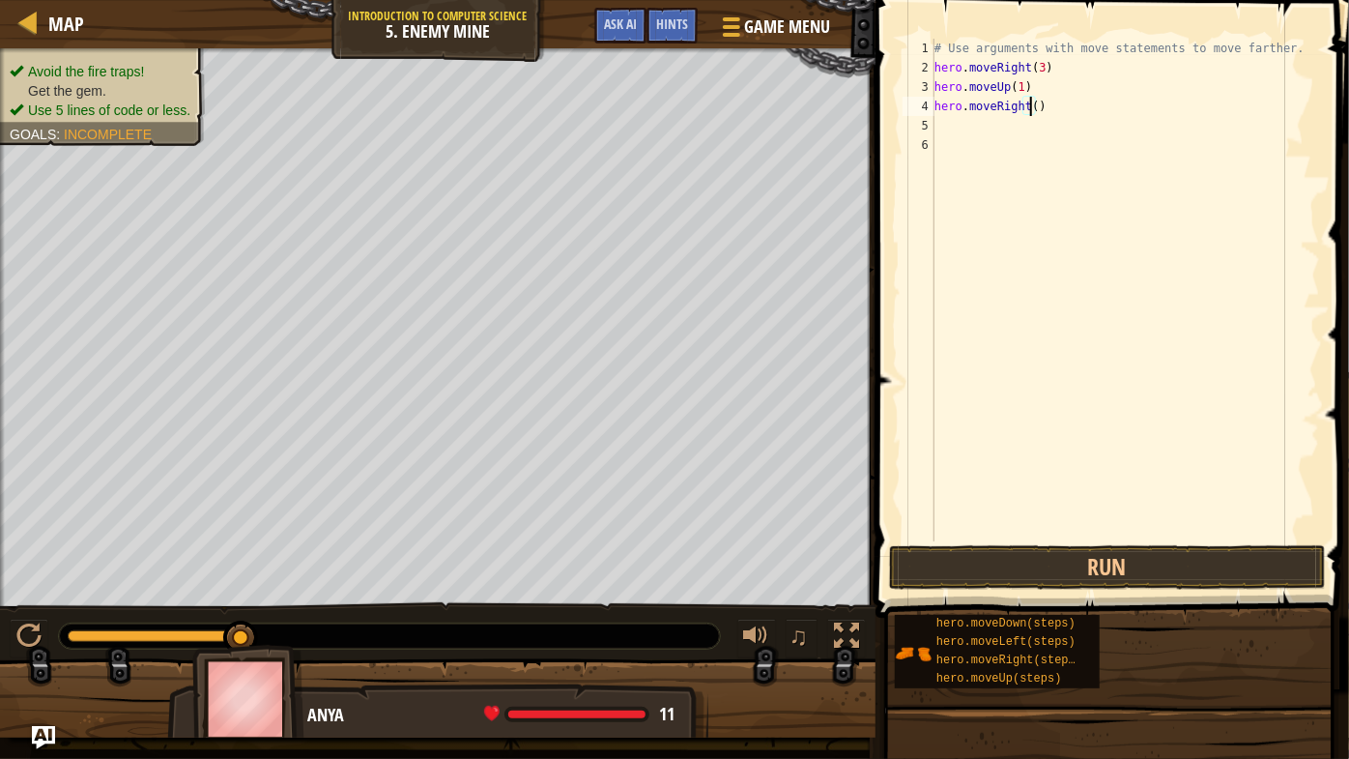
click at [1032, 102] on div "# Use arguments with move statements to move farther. hero . moveRight ( 3 ) he…" at bounding box center [1125, 309] width 389 height 541
type textarea "hero.moveRight(1)"
type textarea "h"
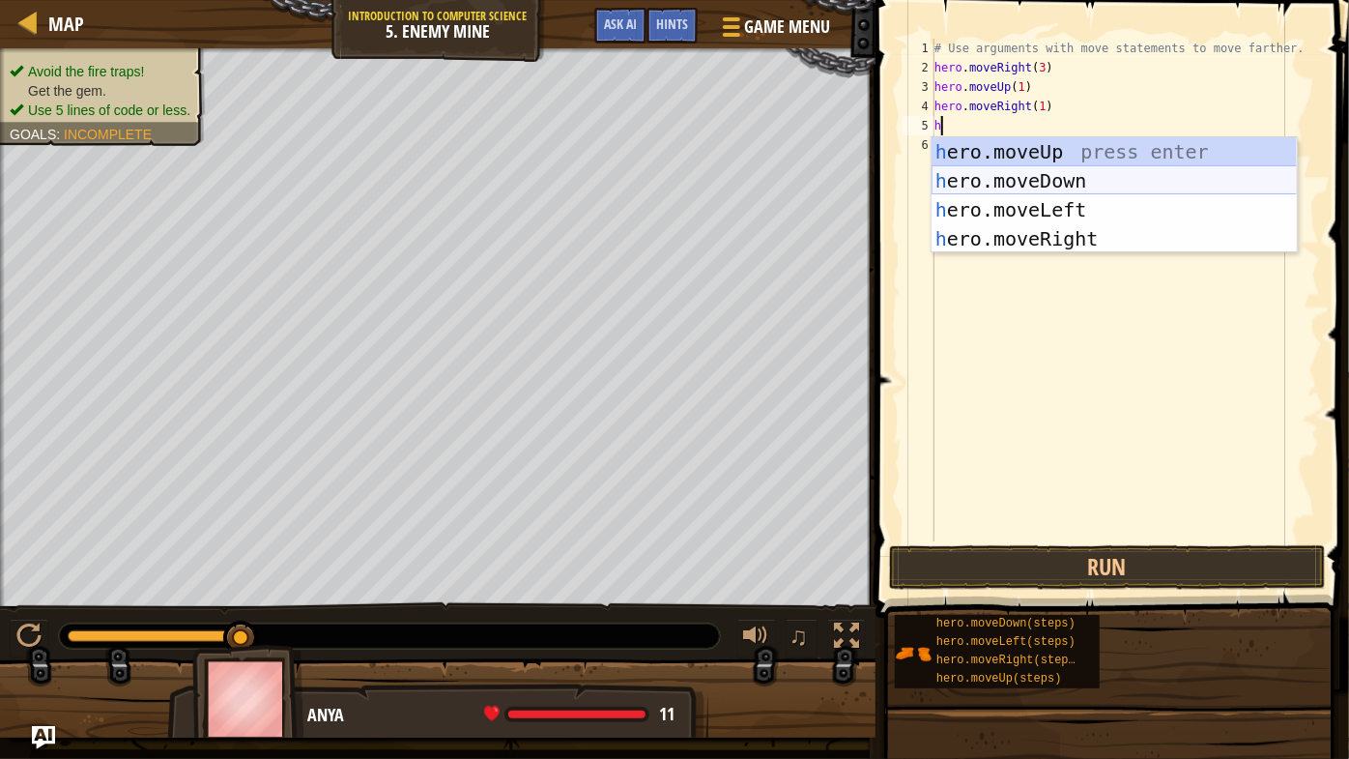
click at [1056, 184] on div "h ero.moveUp press enter h ero.moveDown press enter h ero.moveLeft press enter …" at bounding box center [1115, 224] width 366 height 174
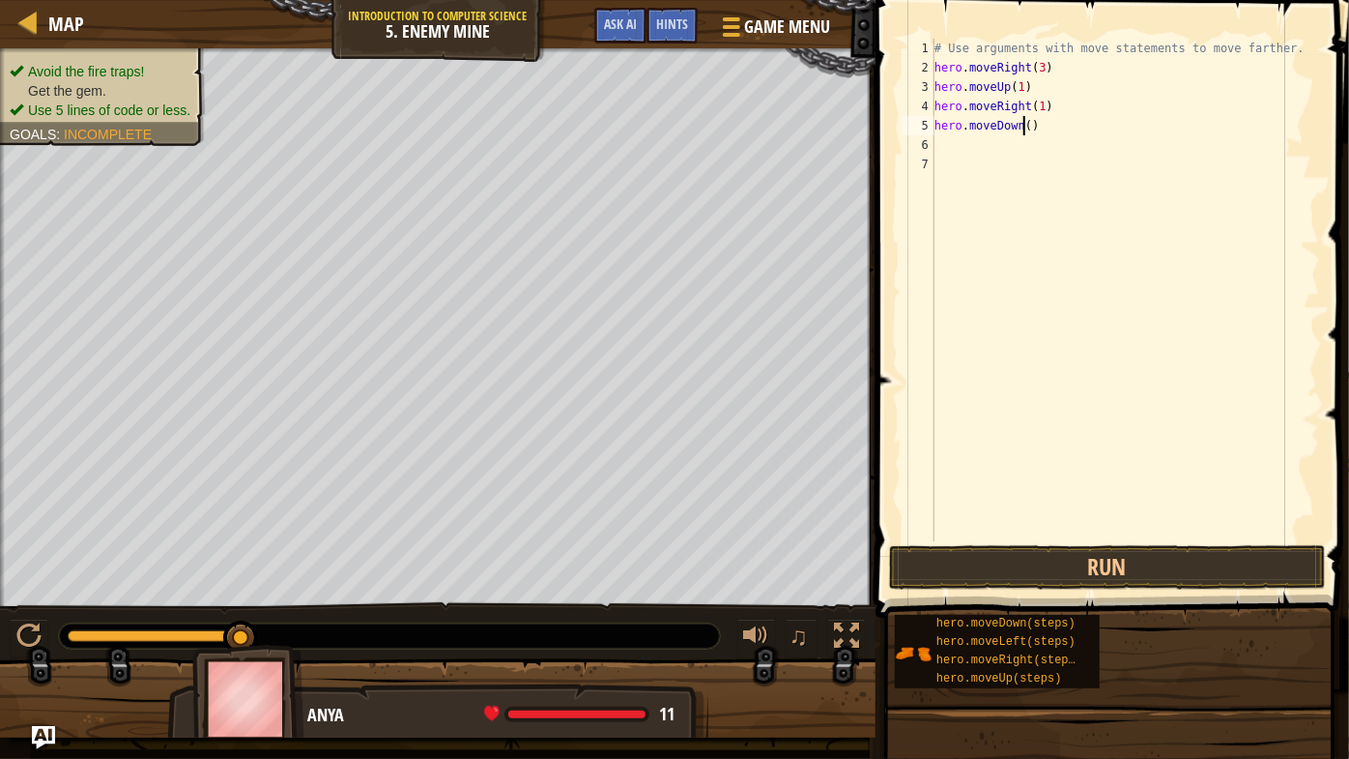
click at [1026, 129] on div "# Use arguments with move statements to move farther. hero . moveRight ( 3 ) he…" at bounding box center [1125, 309] width 389 height 541
type textarea "hero.moveDown(3)"
click at [959, 144] on div "# Use arguments with move statements to move farther. hero . moveRight ( 3 ) he…" at bounding box center [1125, 309] width 389 height 541
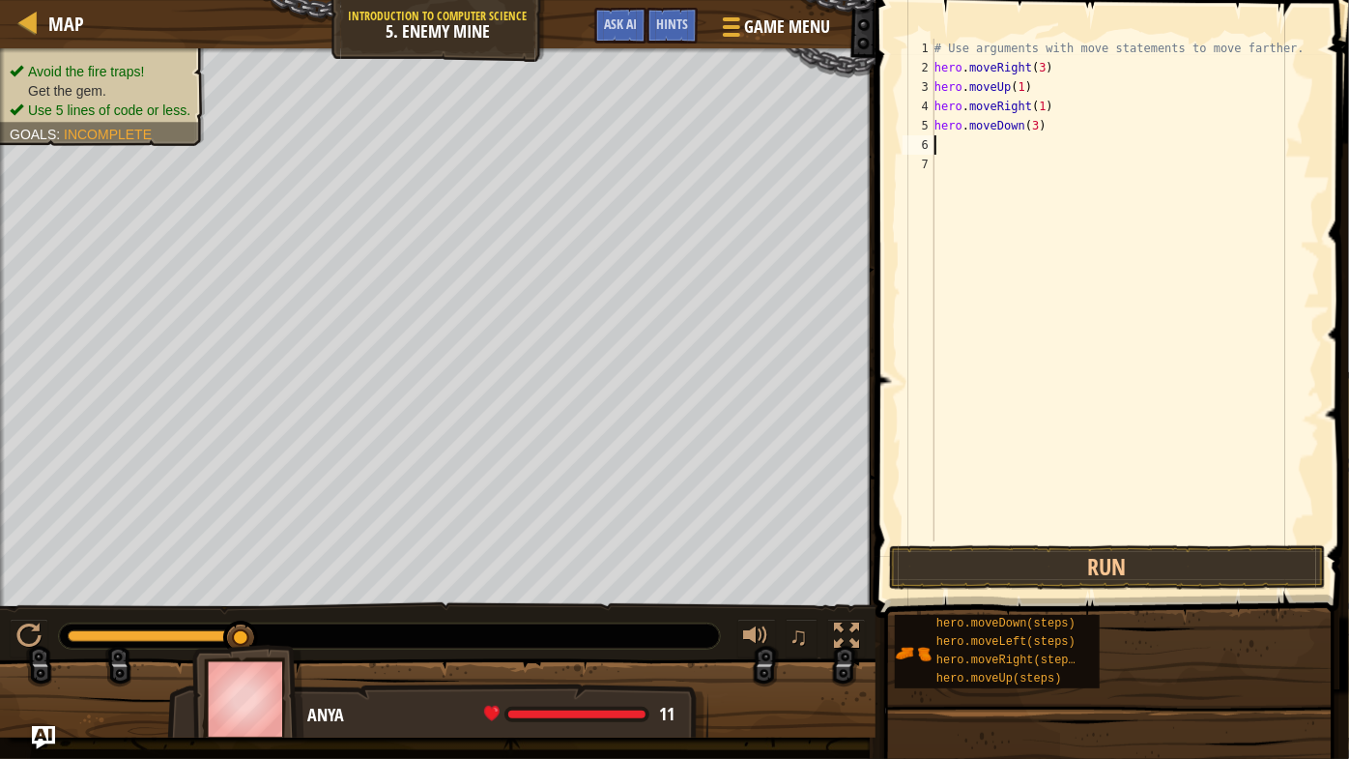
type textarea "h"
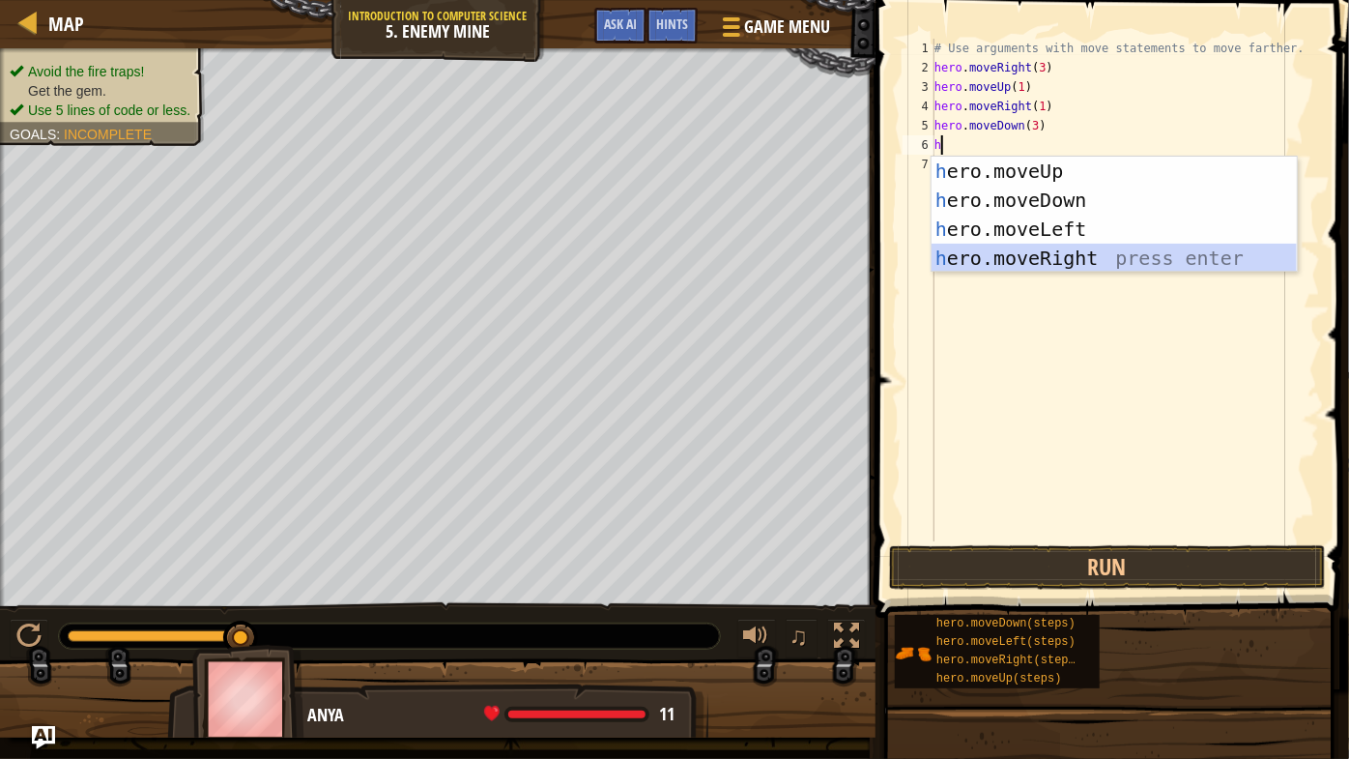
click at [1042, 260] on div "h ero.moveUp press enter h ero.moveDown press enter h ero.moveLeft press enter …" at bounding box center [1115, 244] width 366 height 174
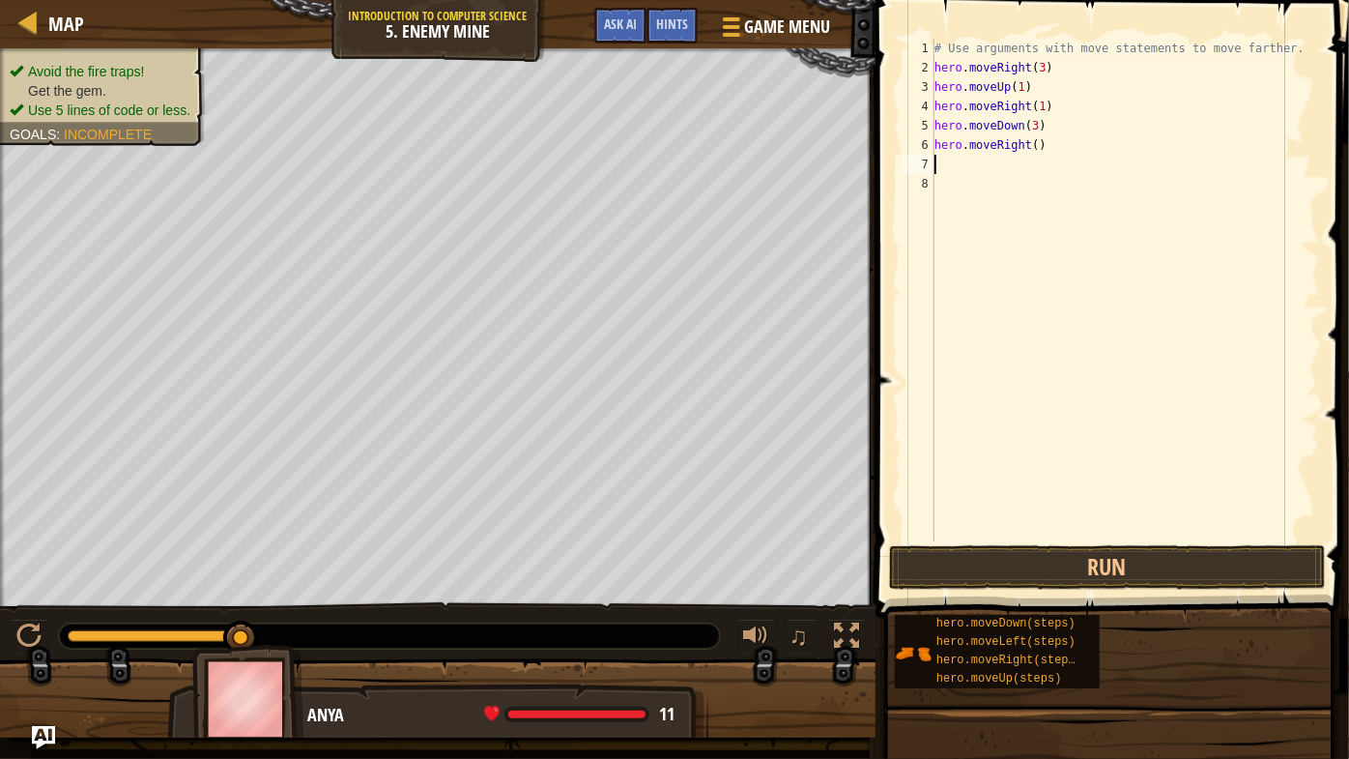
click at [1033, 143] on div "# Use arguments with move statements to move farther. hero . moveRight ( 3 ) he…" at bounding box center [1125, 309] width 389 height 541
type textarea "hero.moveRight(2)"
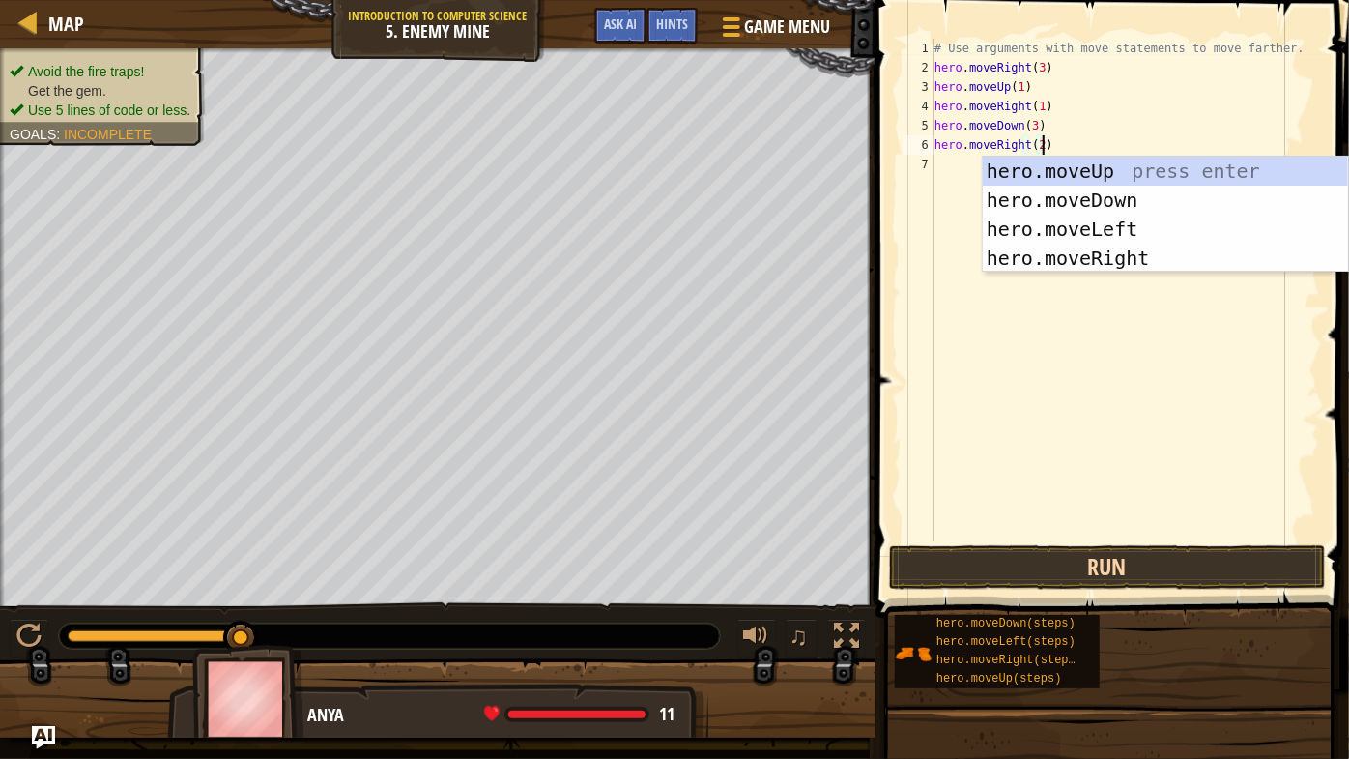
type textarea "hero.moveRight(2)"
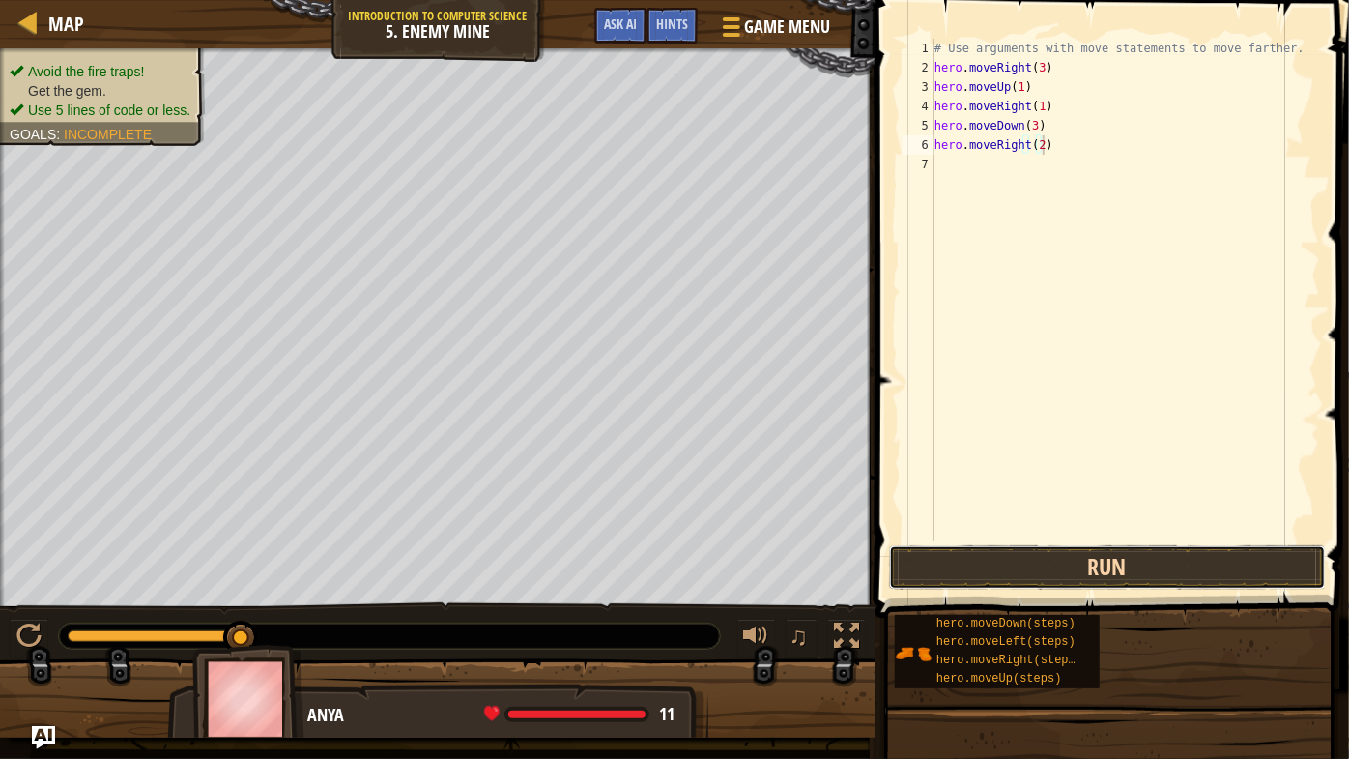
click at [1152, 562] on button "Run" at bounding box center [1107, 567] width 437 height 44
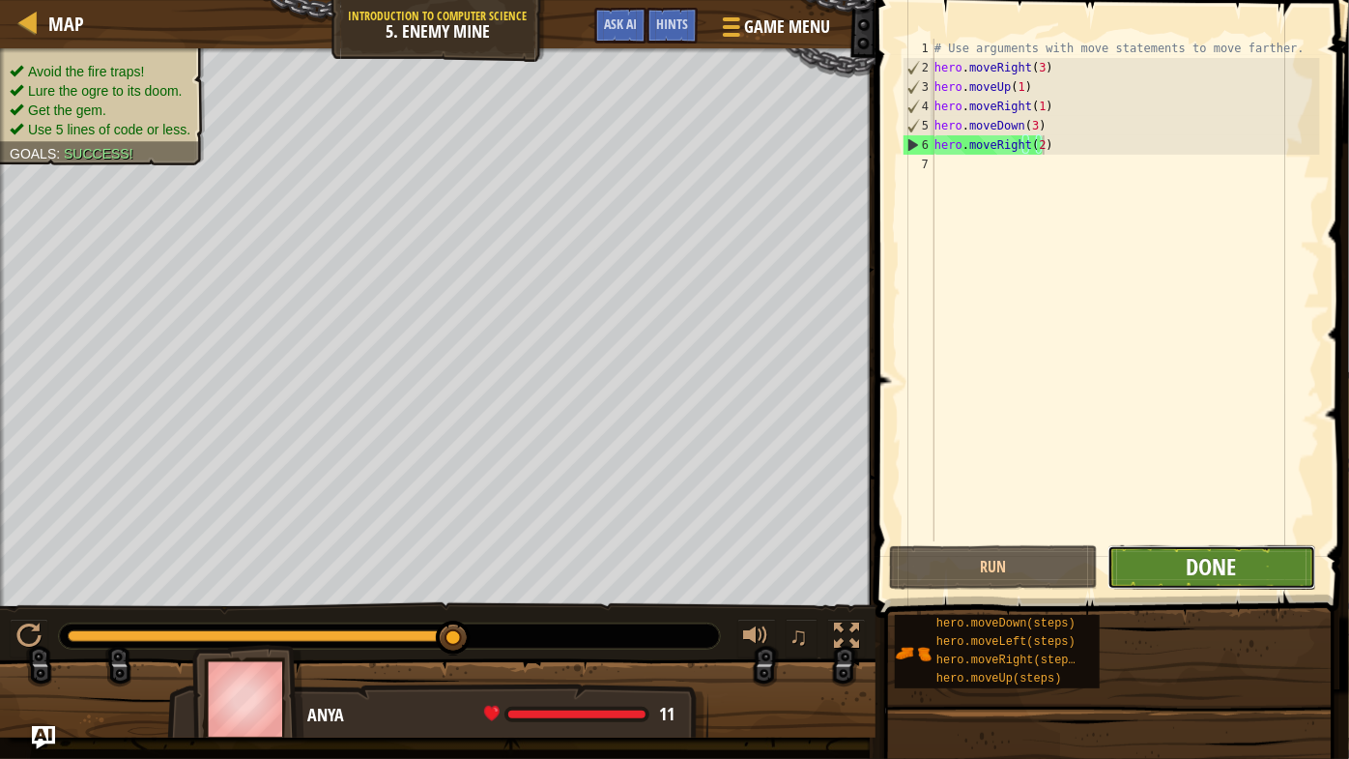
click at [1192, 572] on span "Done" at bounding box center [1212, 566] width 50 height 31
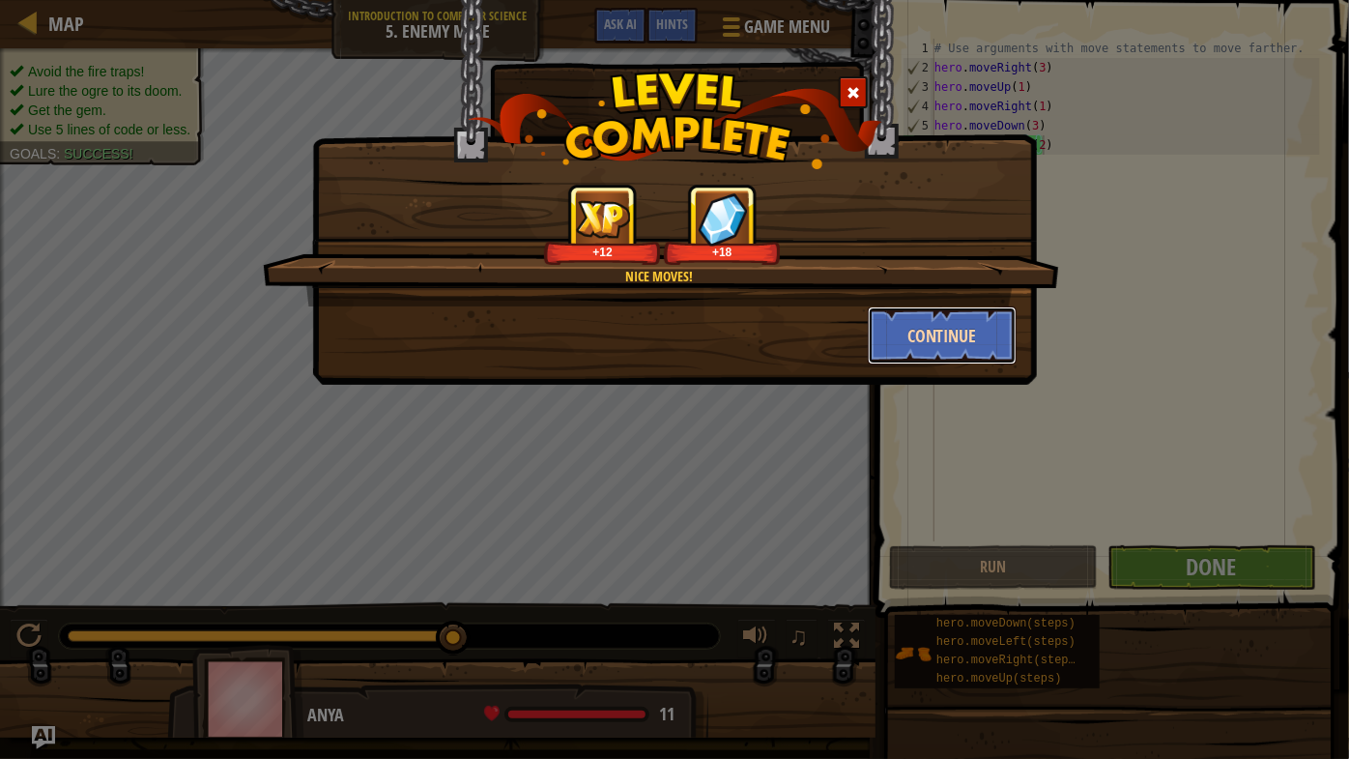
click at [924, 339] on button "Continue" at bounding box center [943, 335] width 150 height 58
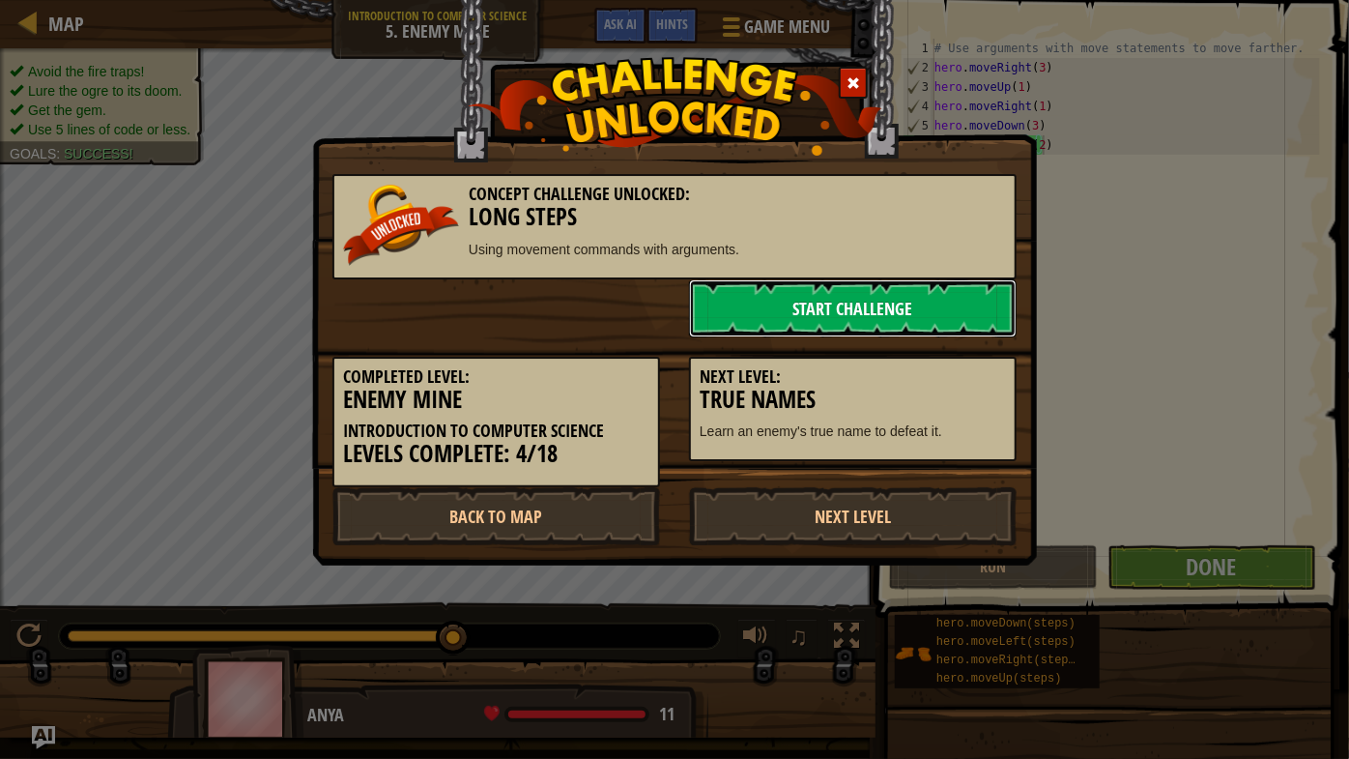
click at [844, 308] on link "Start Challenge" at bounding box center [853, 308] width 328 height 58
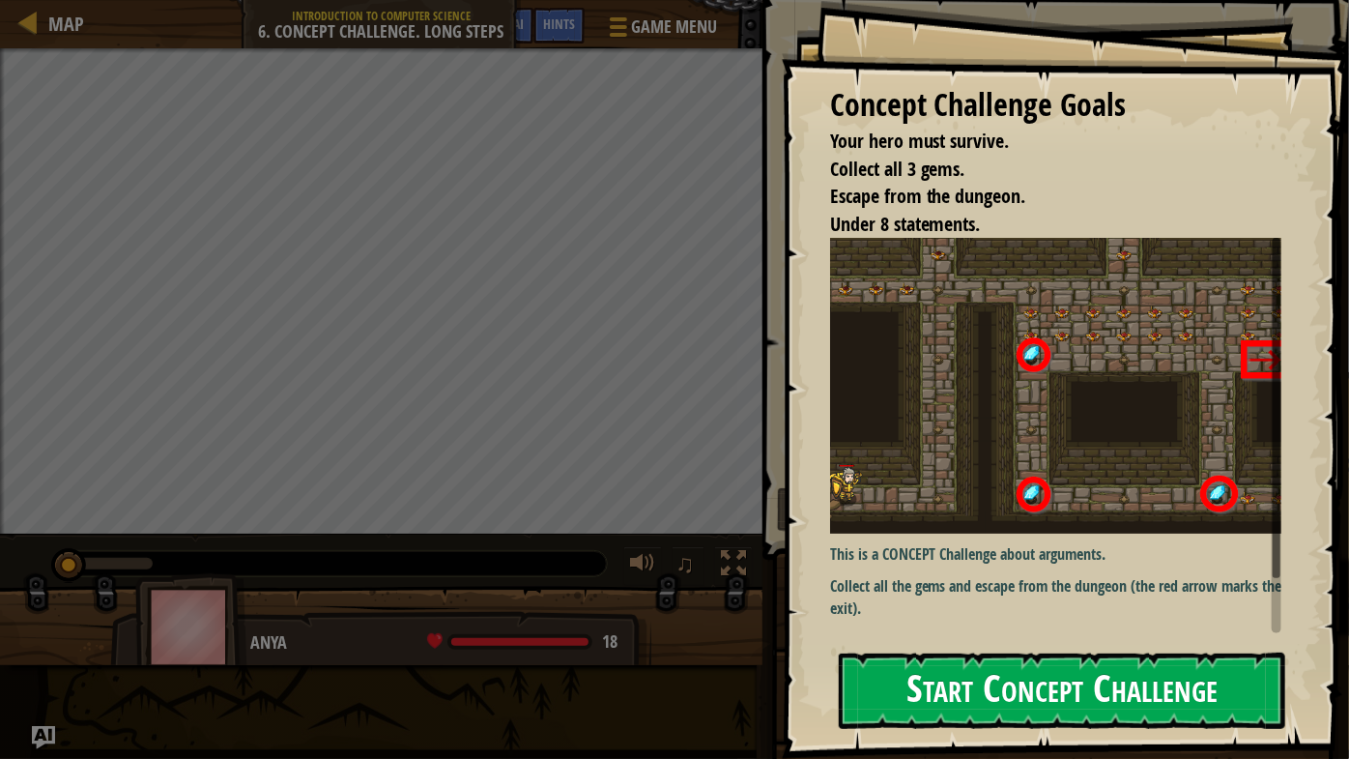
click at [982, 673] on button "Start Concept Challenge" at bounding box center [1062, 690] width 447 height 76
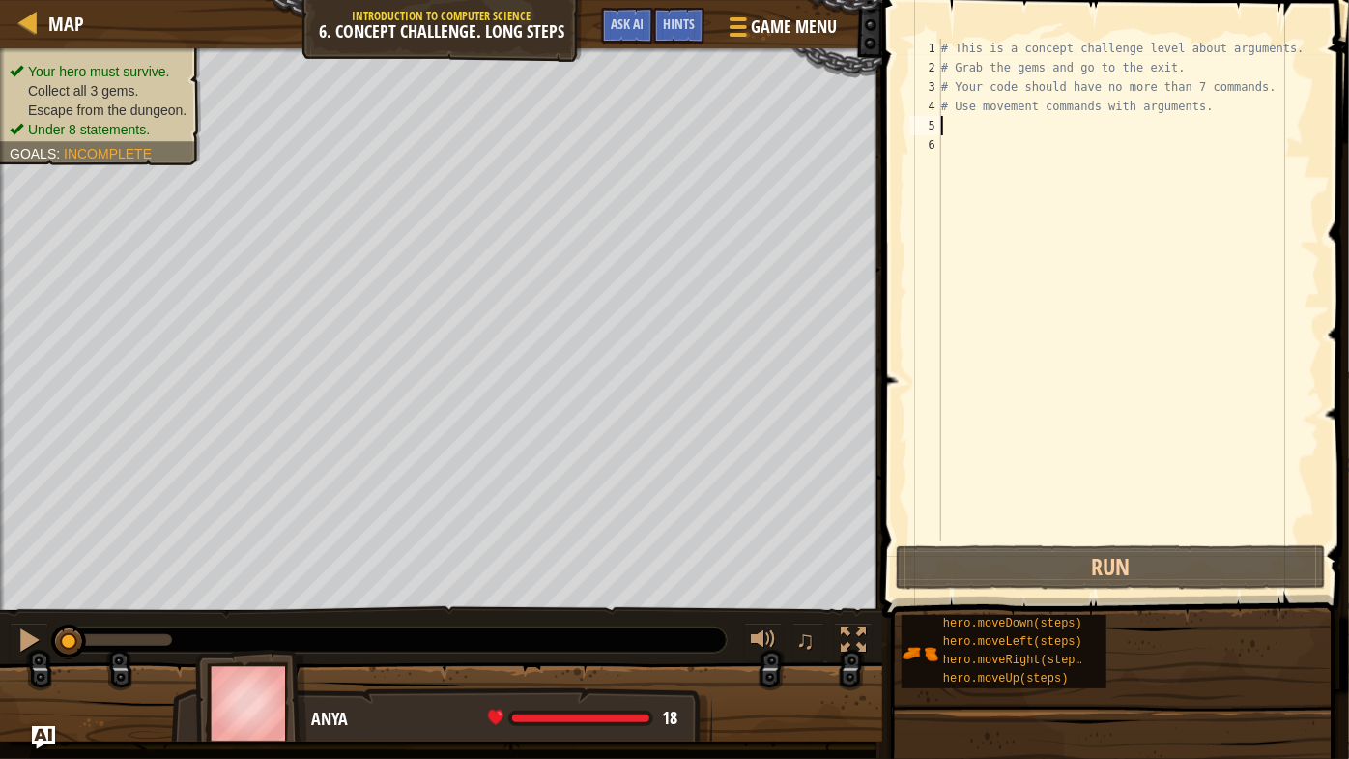
click at [964, 128] on div "# This is a concept challenge level about arguments. # Grab the gems and go to …" at bounding box center [1128, 309] width 383 height 541
type textarea "h"
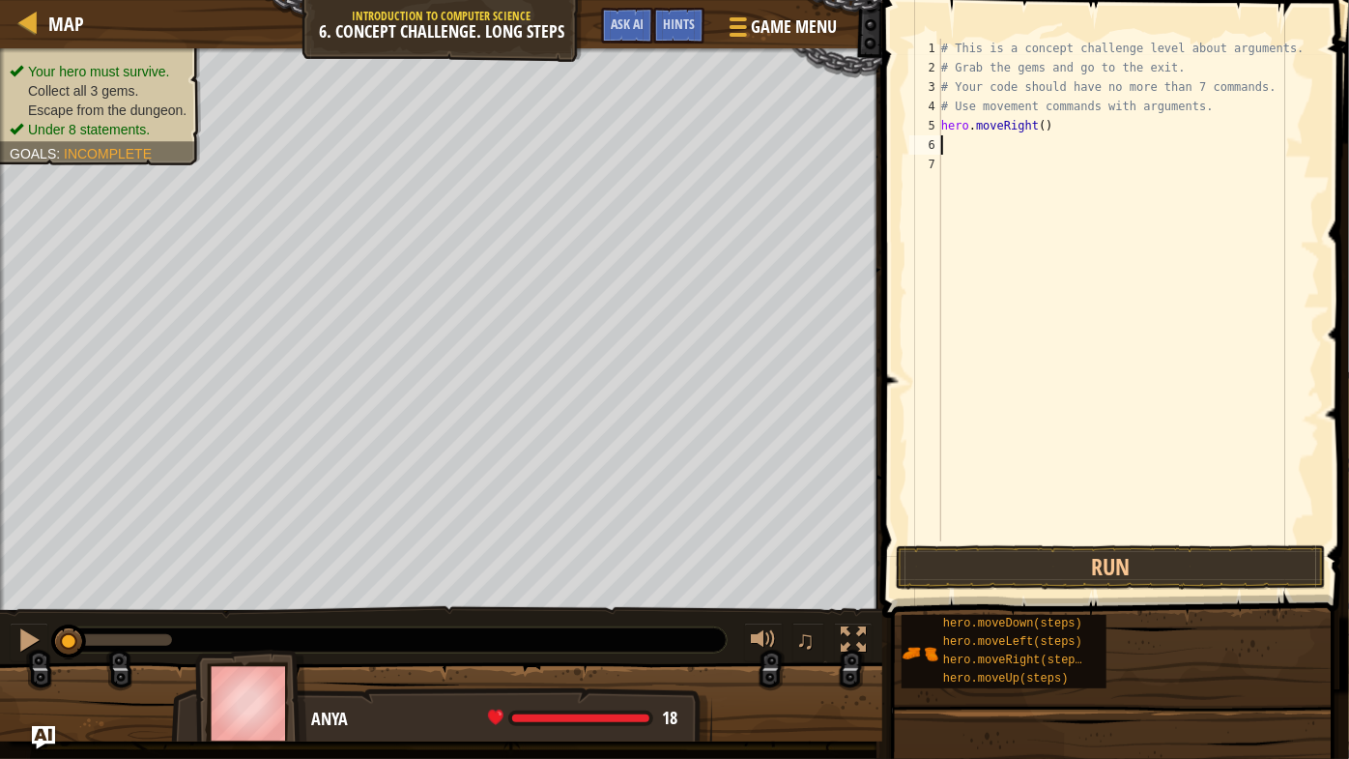
type textarea "h"
click at [1019, 144] on div "# This is a concept challenge level about arguments. # Grab the gems and go to …" at bounding box center [1128, 309] width 383 height 541
type textarea "hero.moveUp(3)"
type textarea "h"
type textarea "hero.moveUp(3)"
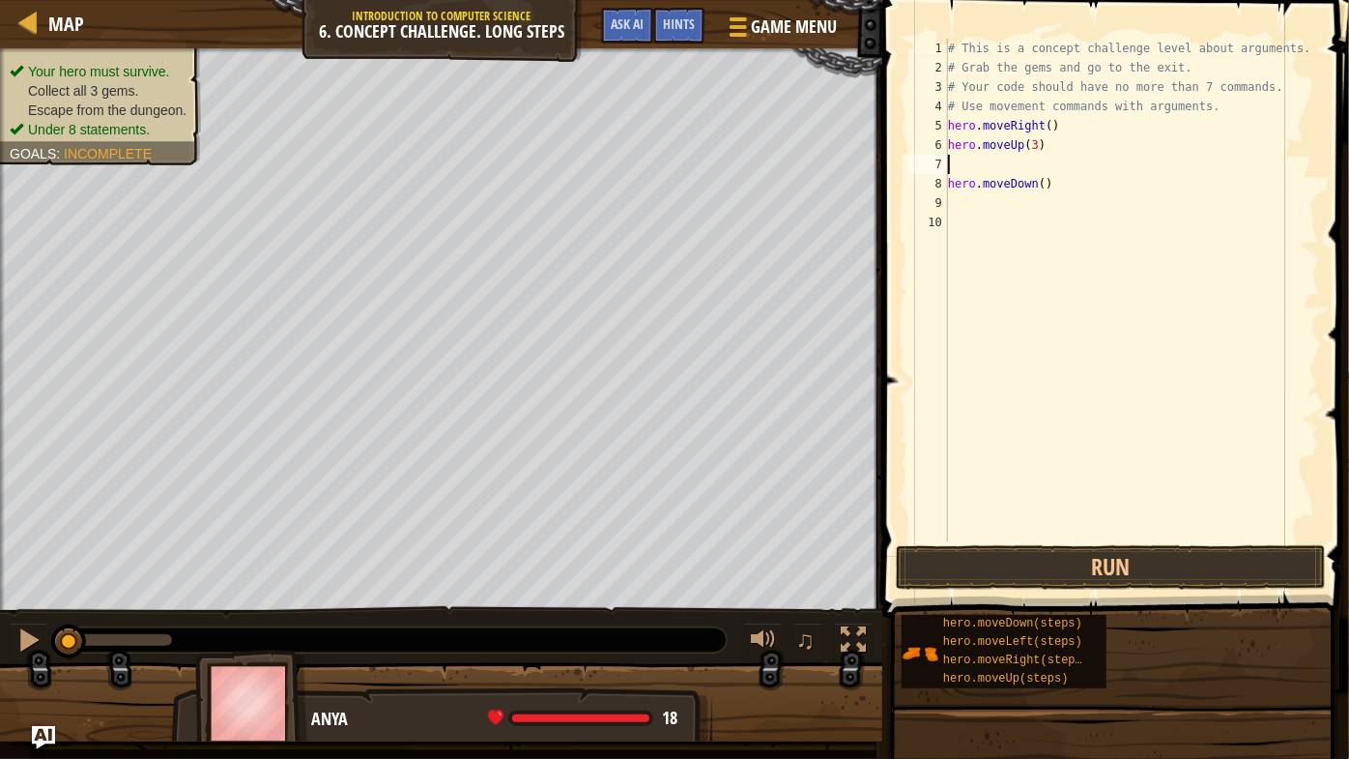
type textarea "h"
type textarea "hero.moveDown(3)"
type textarea "h"
type textarea "hero.moveUp(2)"
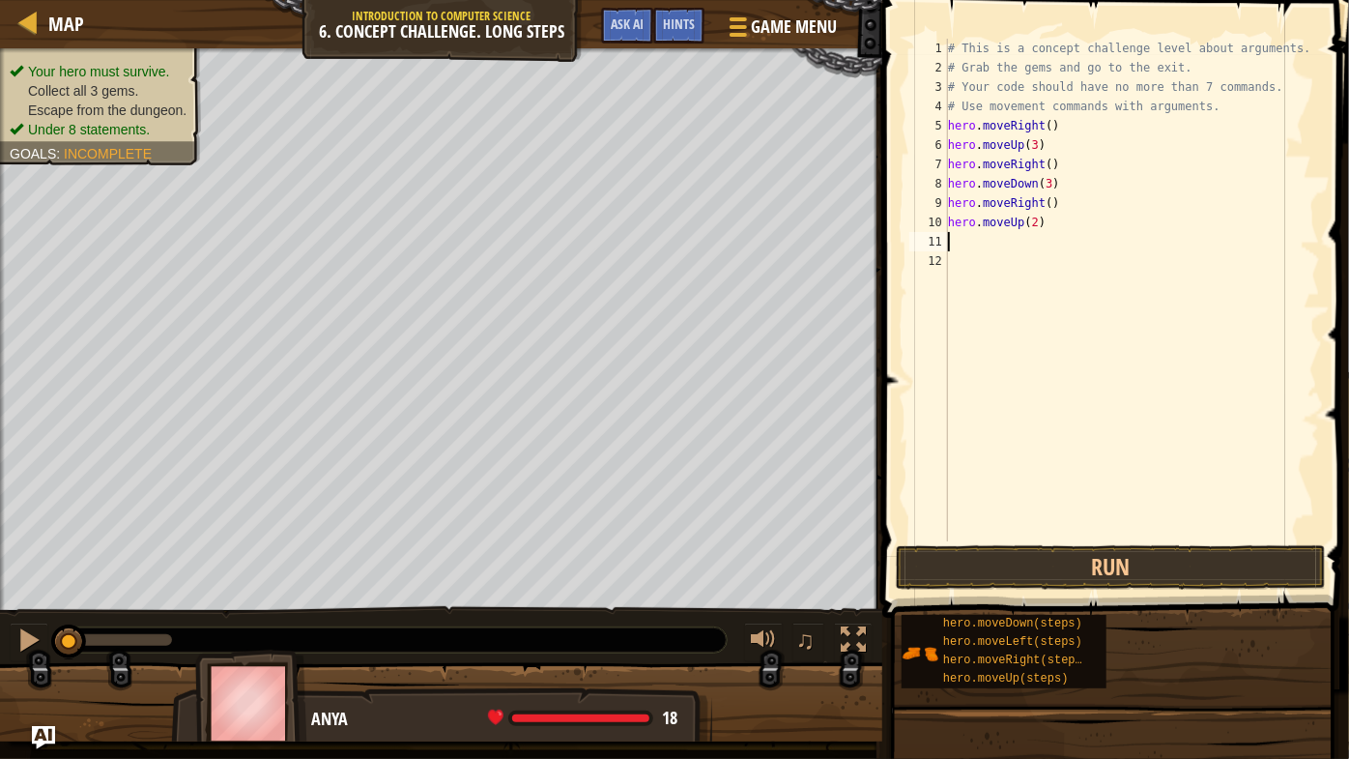
type textarea "h"
click at [1046, 245] on div "# This is a concept challenge level about arguments. # Grab the gems and go to …" at bounding box center [1132, 309] width 377 height 541
click at [1124, 564] on button "Run" at bounding box center [1111, 567] width 430 height 44
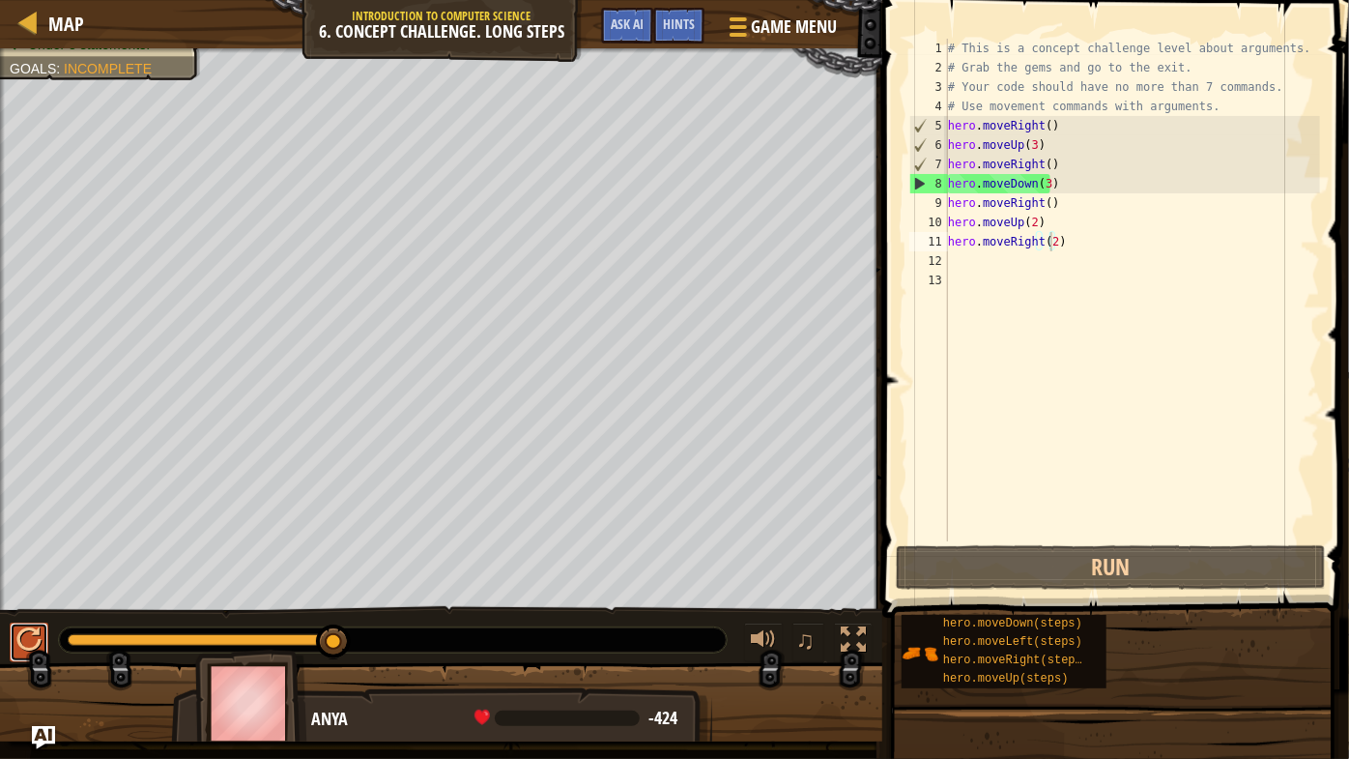
click at [36, 632] on div at bounding box center [28, 639] width 25 height 25
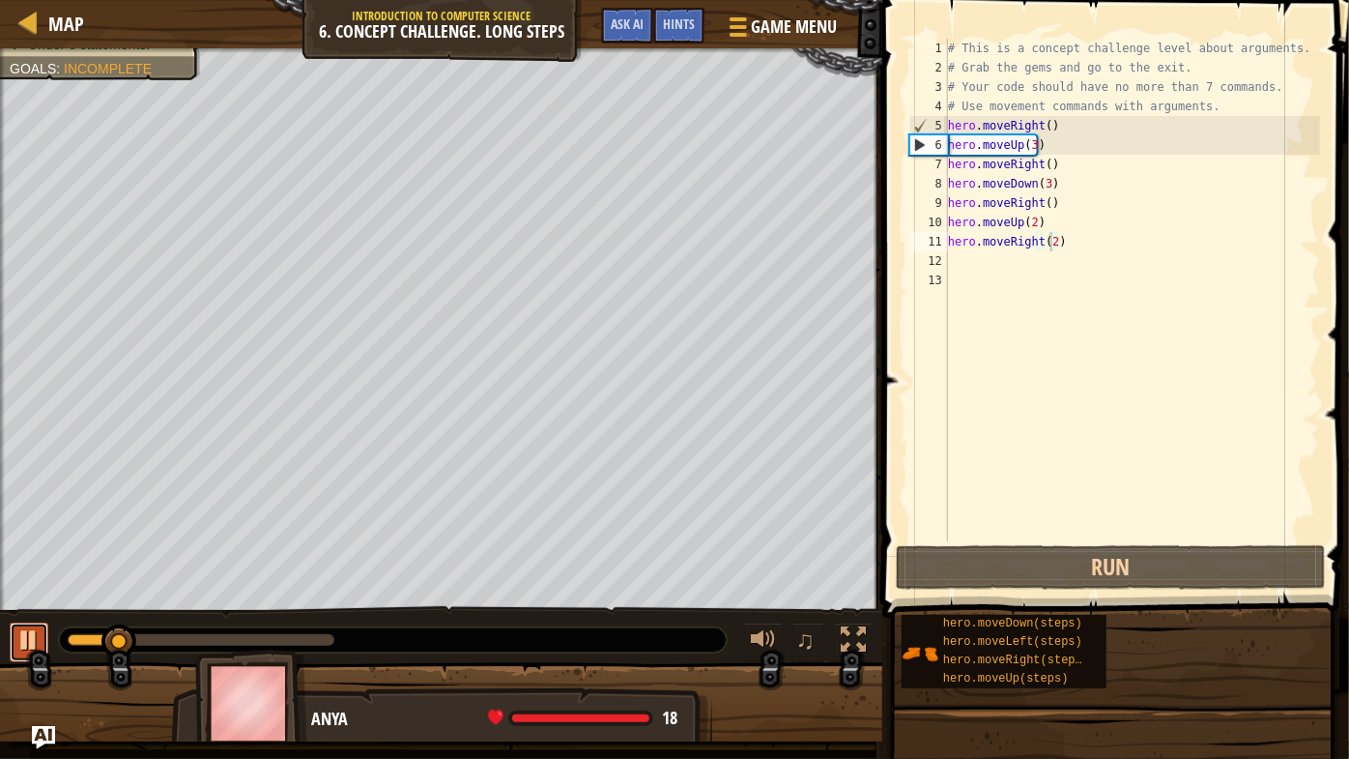
click at [35, 637] on div at bounding box center [28, 639] width 25 height 25
click at [1043, 159] on div "# This is a concept challenge level about arguments. # Grab the gems and go to …" at bounding box center [1132, 309] width 377 height 541
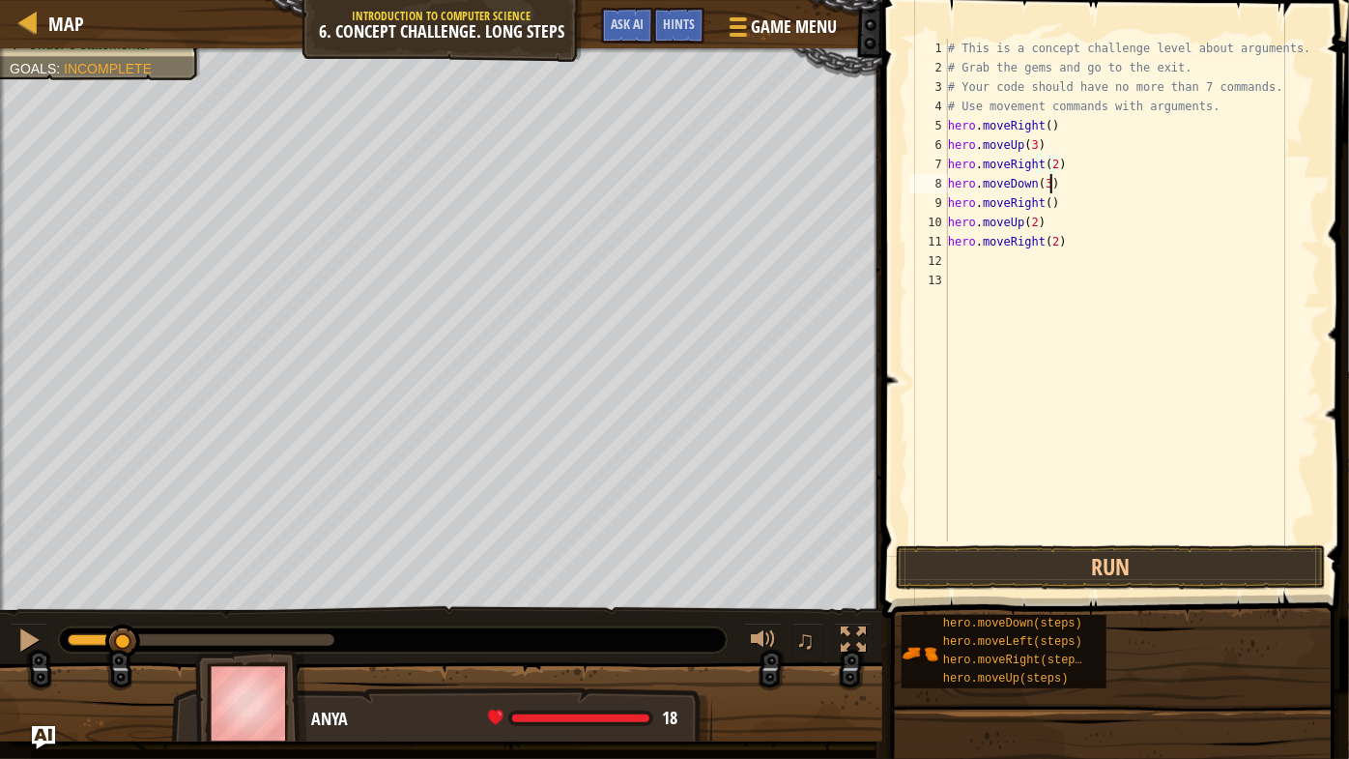
scroll to position [9, 7]
click at [1071, 176] on div "# This is a concept challenge level about arguments. # Grab the gems and go to …" at bounding box center [1132, 309] width 377 height 541
type textarea "hero.moveDown(3)"
type textarea "h"
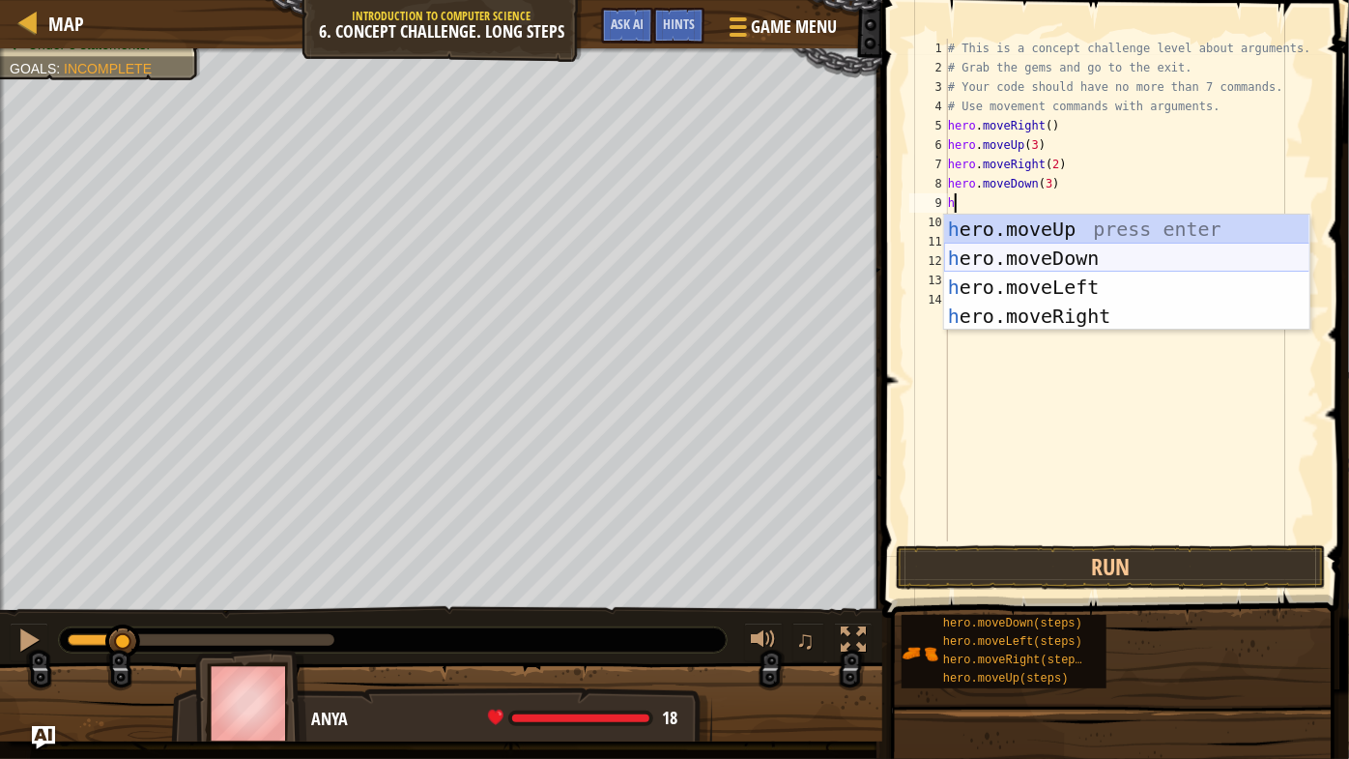
drag, startPoint x: 1087, startPoint y: 231, endPoint x: 1096, endPoint y: 258, distance: 28.4
click at [1096, 258] on div "h ero.moveUp press enter h ero.moveDown press enter h ero.moveLeft press enter …" at bounding box center [1127, 302] width 366 height 174
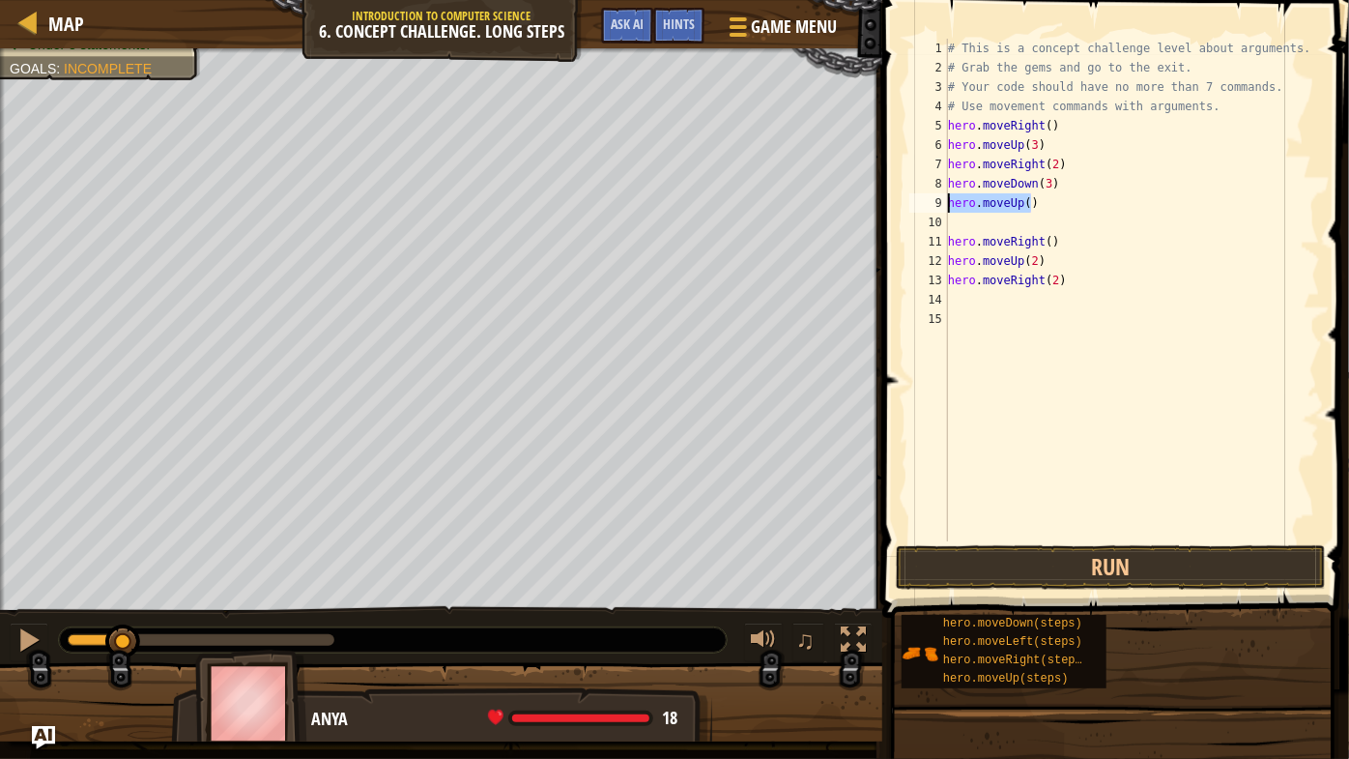
drag, startPoint x: 1052, startPoint y: 205, endPoint x: 943, endPoint y: 211, distance: 108.4
click at [943, 211] on div "1 2 3 4 5 6 7 8 9 10 11 12 13 14 15 # This is a concept challenge level about a…" at bounding box center [1113, 290] width 415 height 503
type textarea "hero.moveUp()"
type textarea "h"
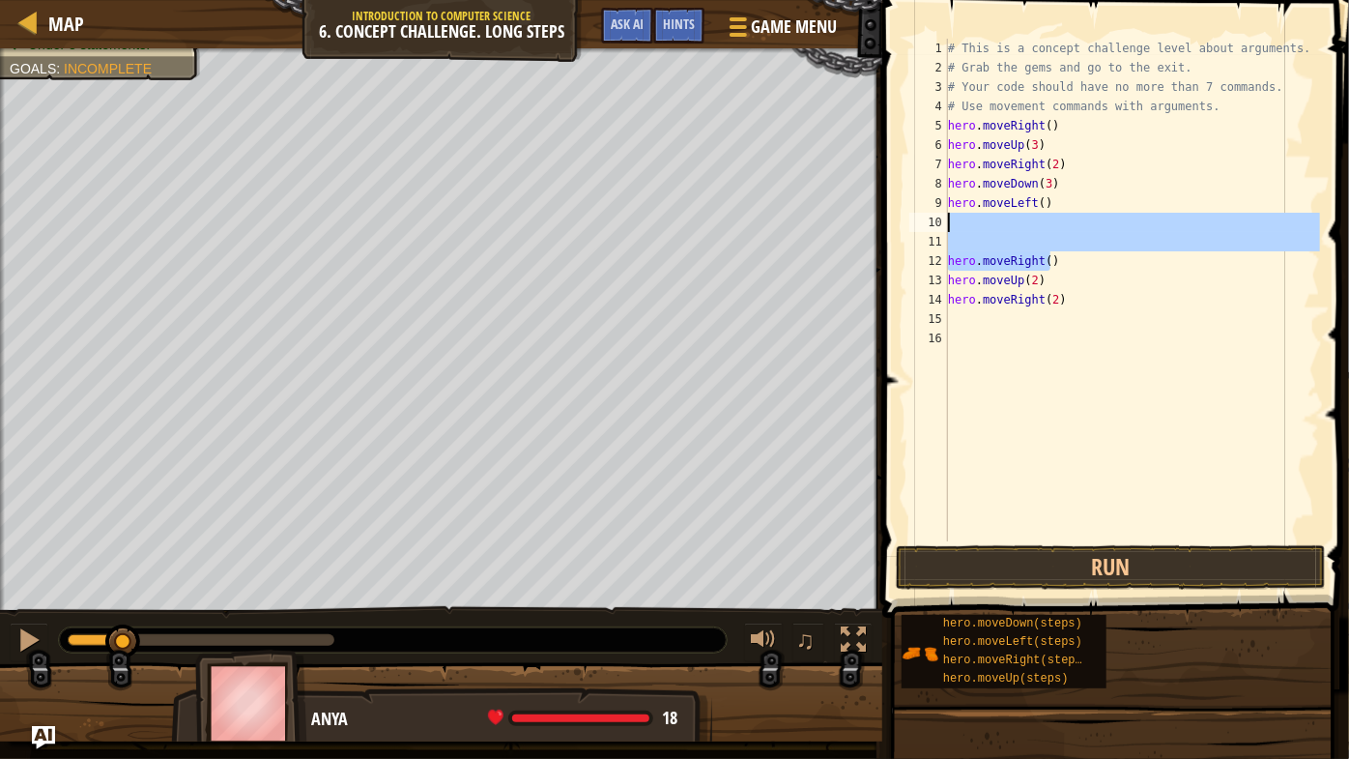
drag, startPoint x: 1068, startPoint y: 255, endPoint x: 949, endPoint y: 228, distance: 121.9
click at [949, 228] on div "# This is a concept challenge level about arguments. # Grab the gems and go to …" at bounding box center [1132, 309] width 377 height 541
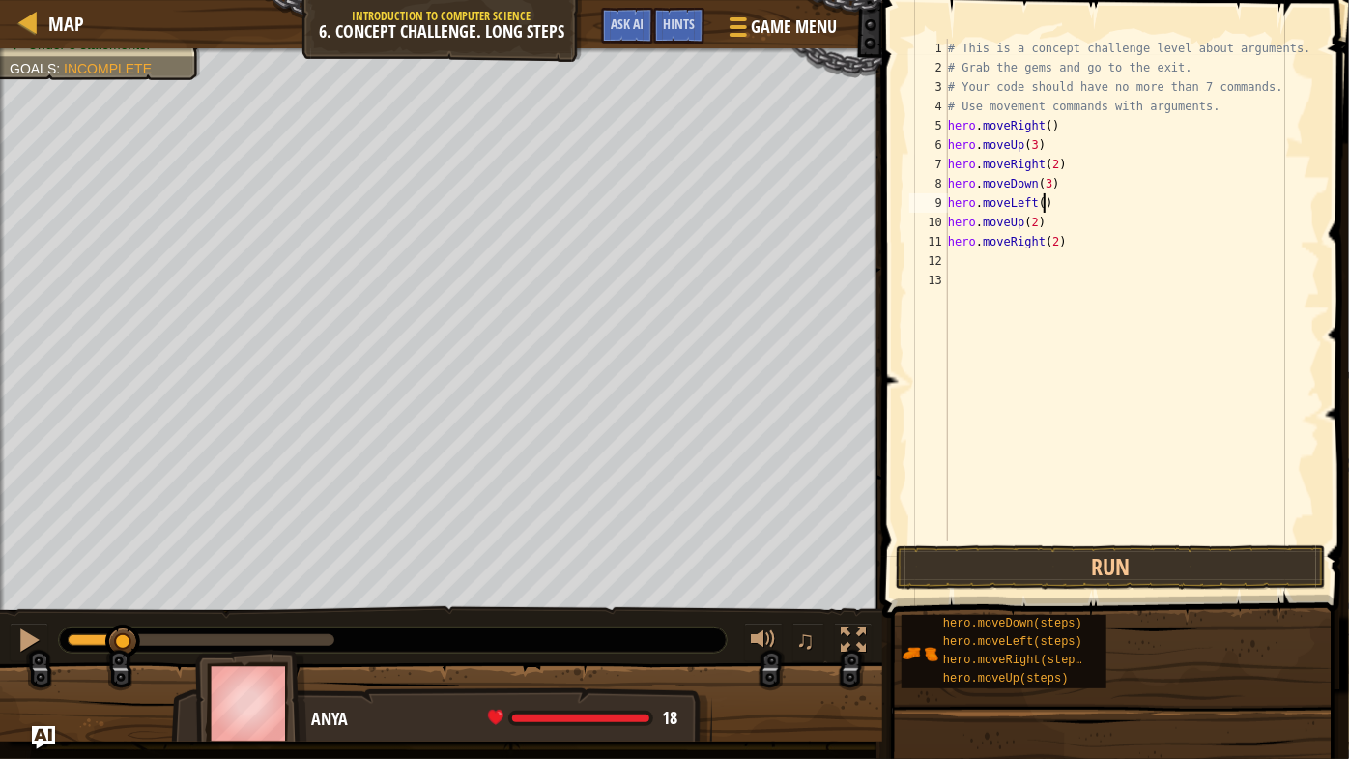
click at [1049, 200] on div "# This is a concept challenge level about arguments. # Grab the gems and go to …" at bounding box center [1132, 309] width 377 height 541
type textarea "hero.moveLeft()"
type textarea "h"
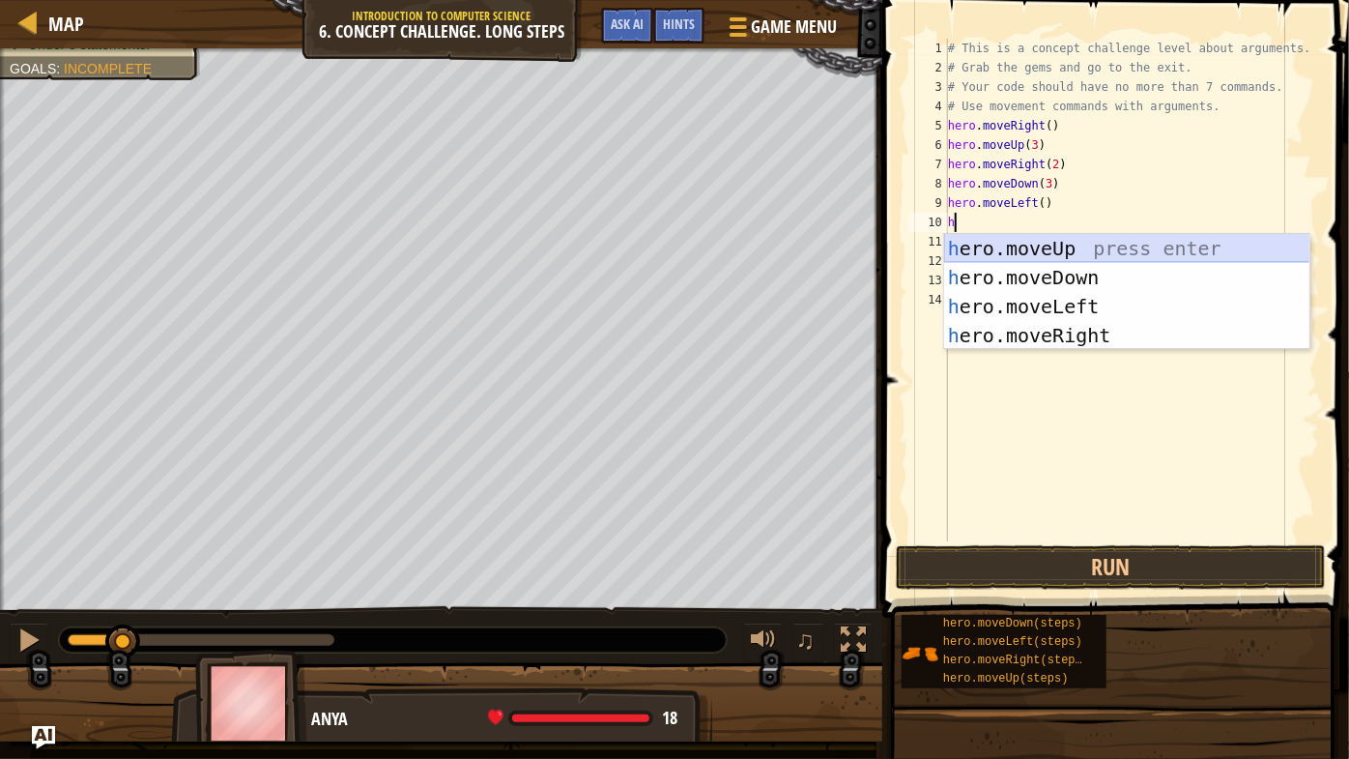
click at [1071, 245] on div "h ero.moveUp press enter h ero.moveDown press enter h ero.moveLeft press enter …" at bounding box center [1127, 321] width 366 height 174
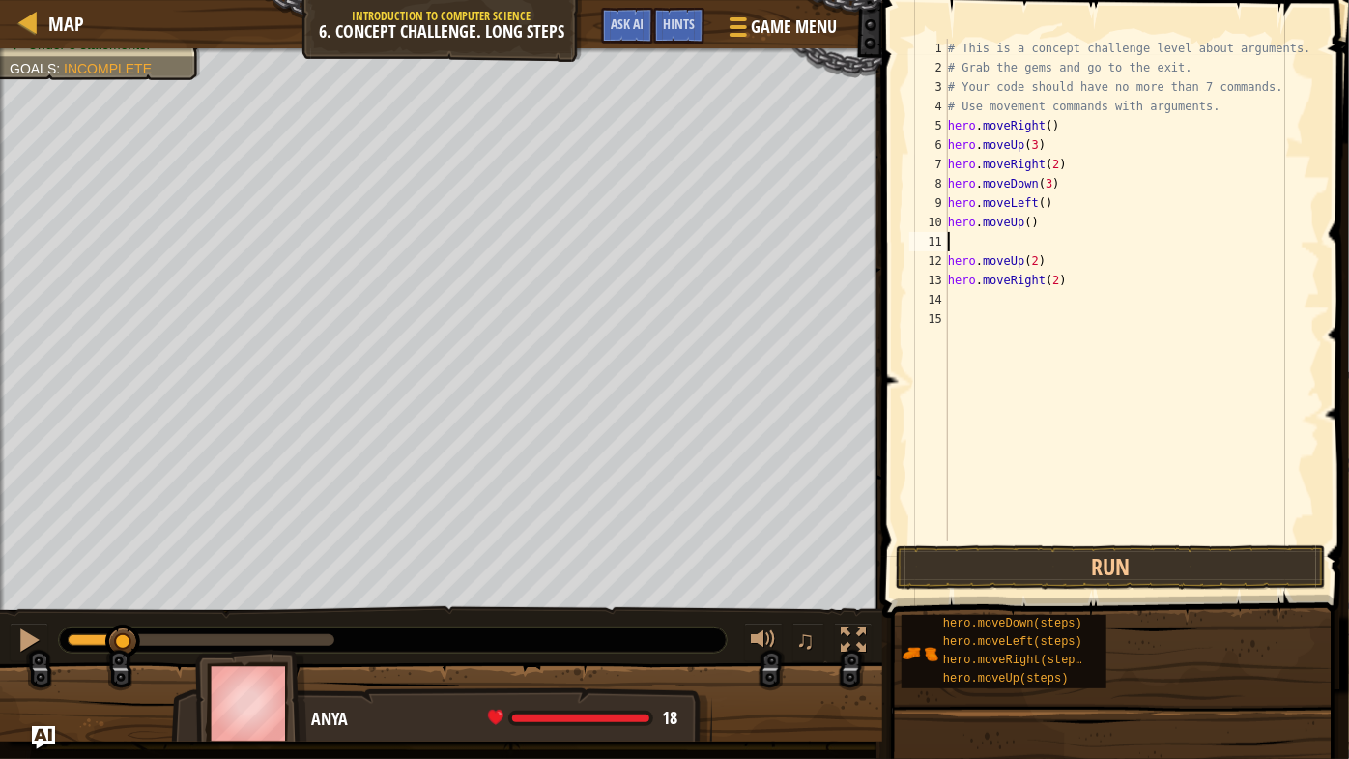
click at [1025, 221] on div "# This is a concept challenge level about arguments. # Grab the gems and go to …" at bounding box center [1132, 309] width 377 height 541
drag, startPoint x: 1050, startPoint y: 261, endPoint x: 961, endPoint y: 241, distance: 91.2
click at [961, 241] on div "# This is a concept challenge level about arguments. # Grab the gems and go to …" at bounding box center [1132, 309] width 377 height 541
type textarea "hero.moveUp(2)"
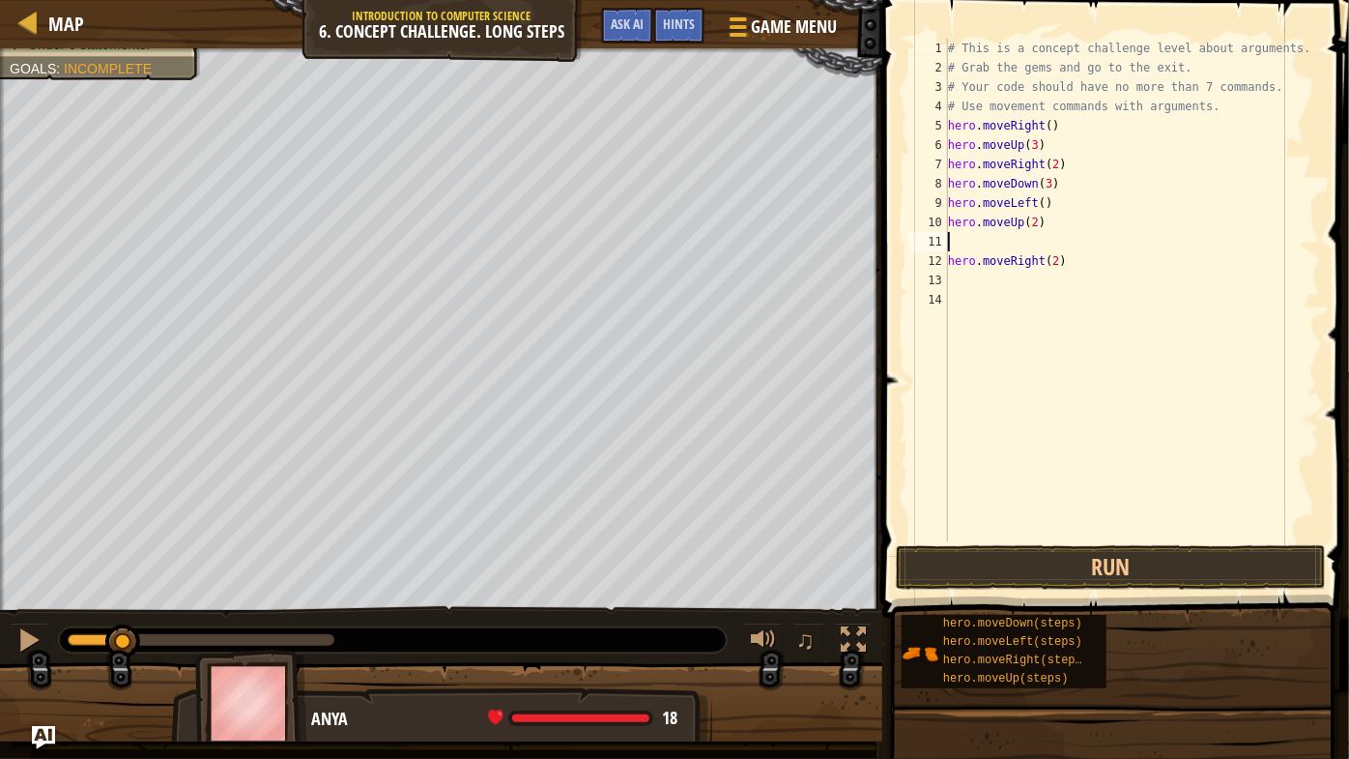
scroll to position [9, 0]
click at [1051, 240] on div "# This is a concept challenge level about arguments. # Grab the gems and go to …" at bounding box center [1132, 309] width 377 height 541
type textarea "hero.moveRight(3)"
click at [1108, 566] on button "Run" at bounding box center [1111, 567] width 430 height 44
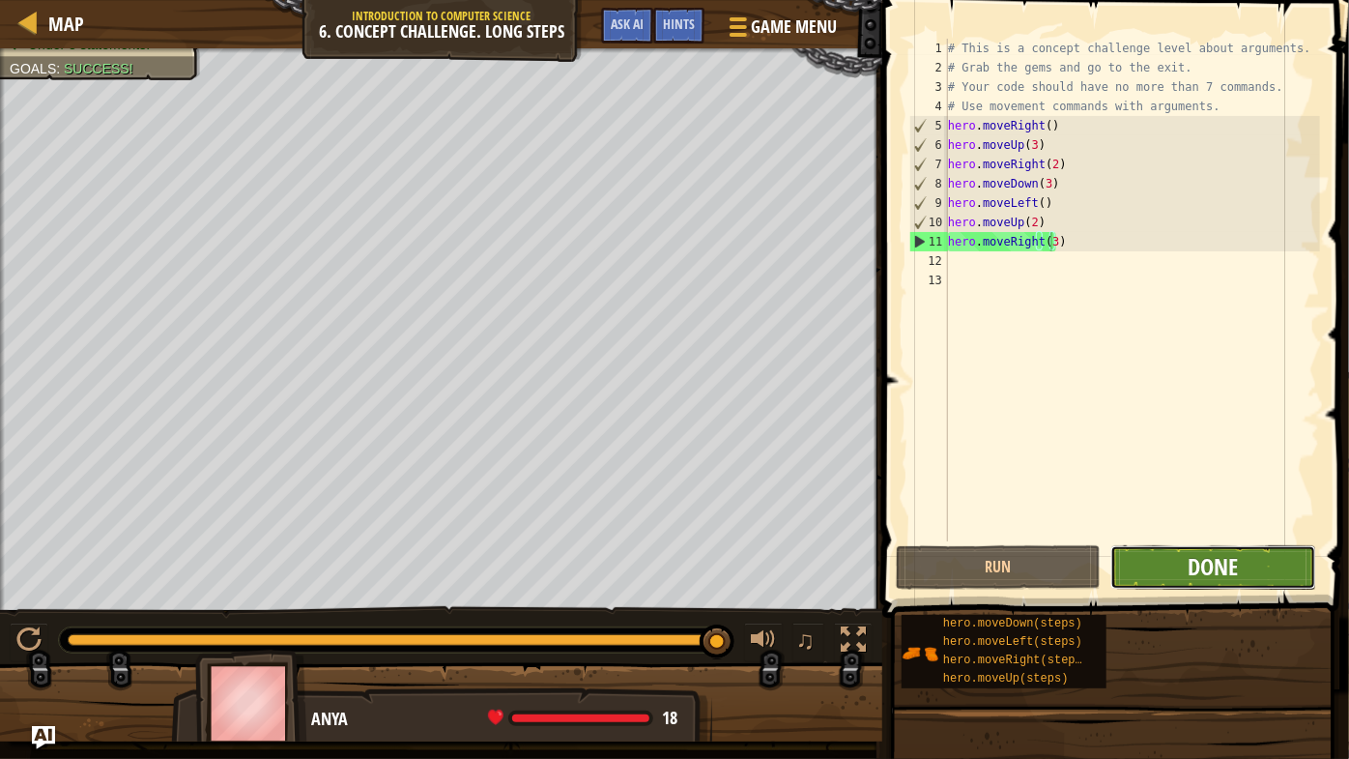
click at [1218, 580] on span "Done" at bounding box center [1214, 566] width 50 height 31
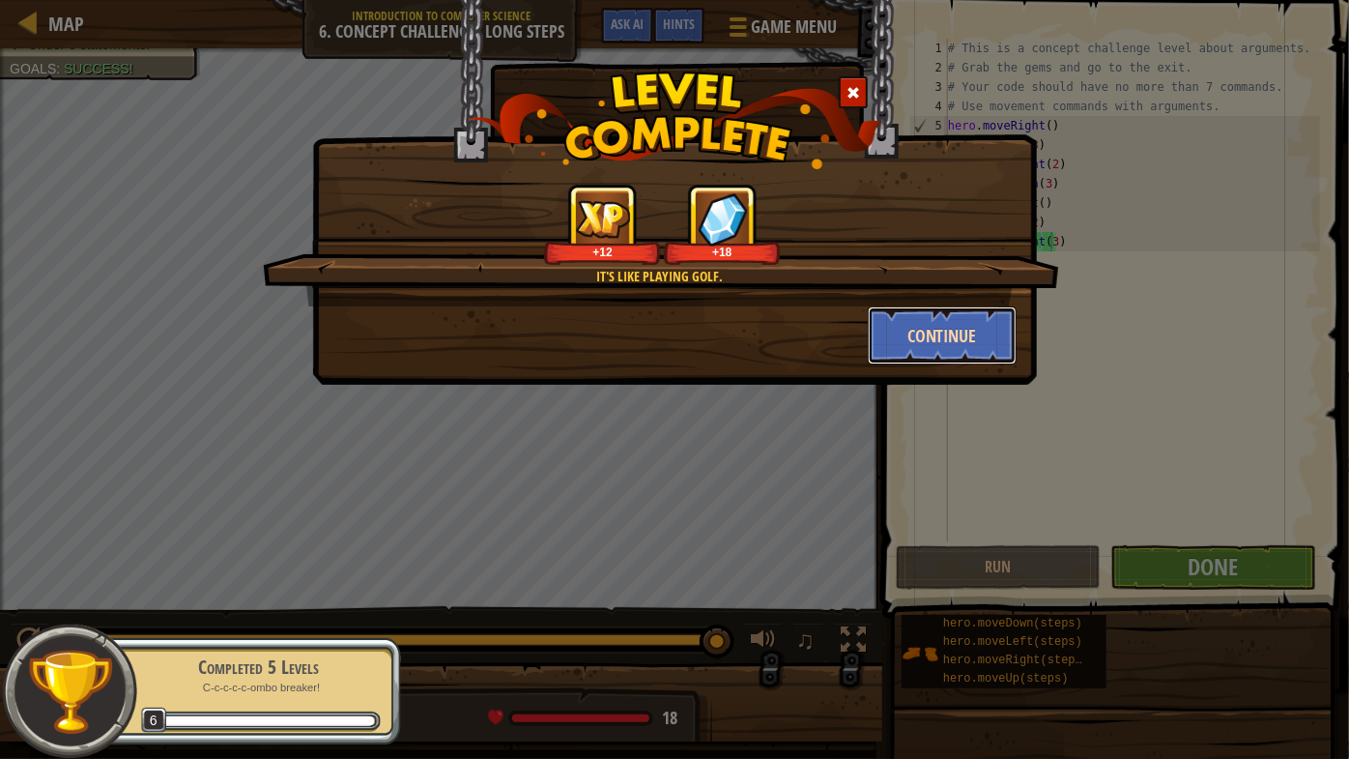
click at [958, 331] on button "Continue" at bounding box center [943, 335] width 150 height 58
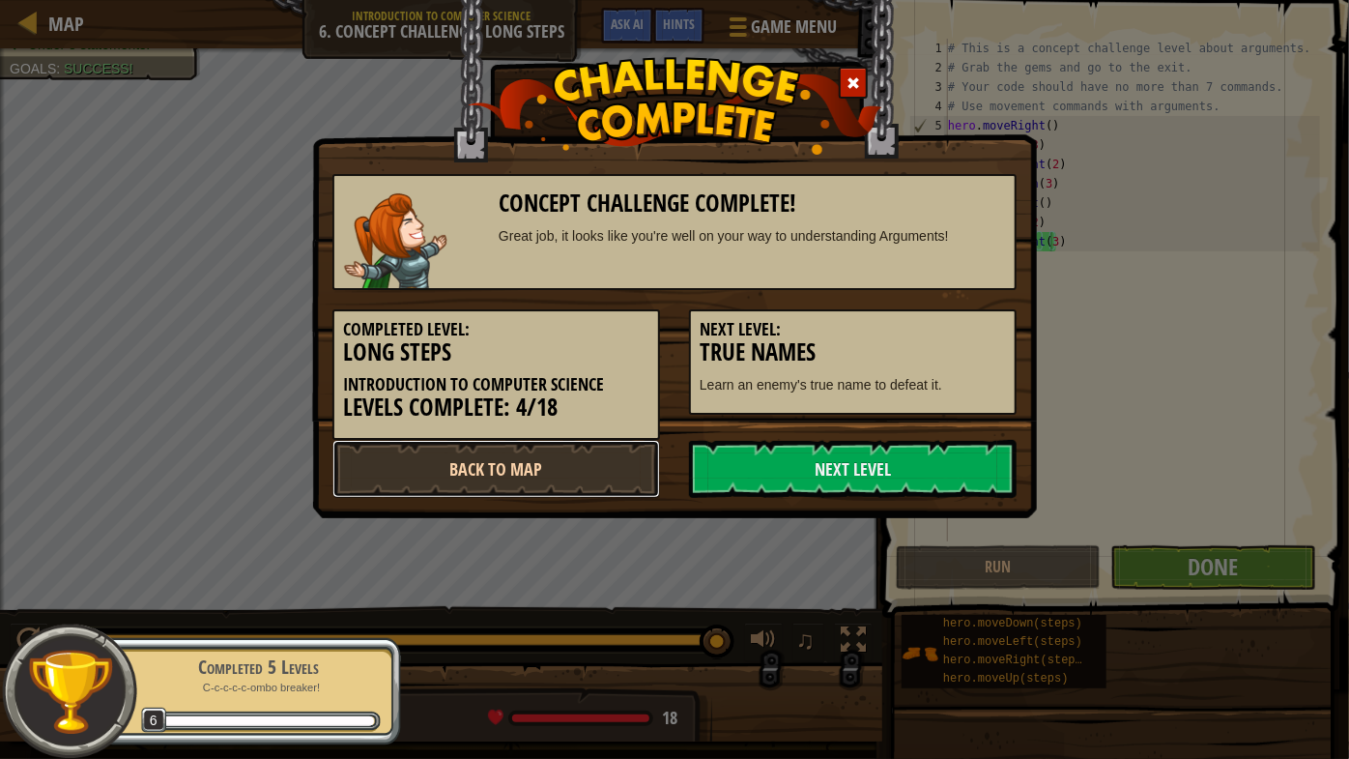
click at [536, 459] on link "Back to Map" at bounding box center [496, 469] width 328 height 58
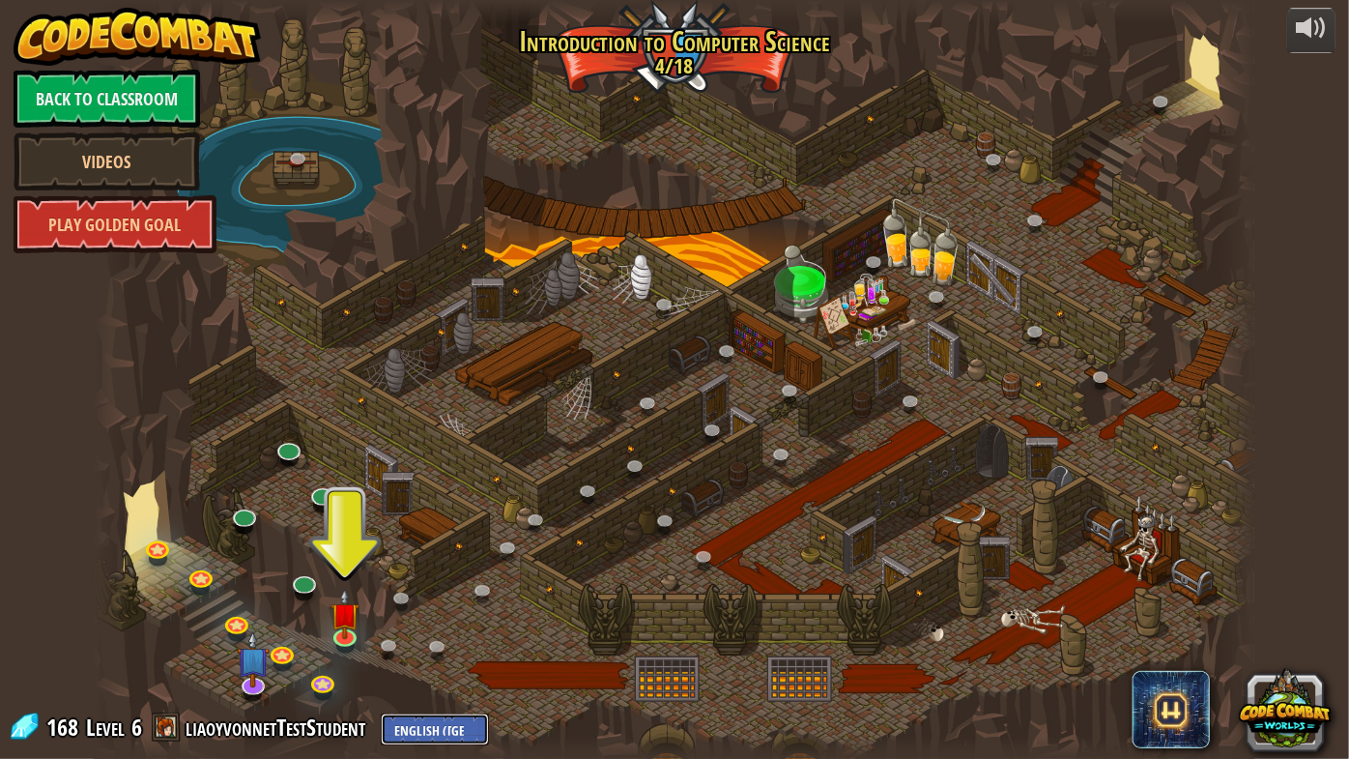
click at [451, 727] on select "English ([GEOGRAPHIC_DATA]) English ([GEOGRAPHIC_DATA]) 简体中文 繁體中文 русский españ…" at bounding box center [435, 729] width 108 height 32
select select "zh-WUU-HANT"
click at [381, 713] on select "English ([GEOGRAPHIC_DATA]) English ([GEOGRAPHIC_DATA]) 简体中文 繁體中文 русский españ…" at bounding box center [435, 729] width 108 height 32
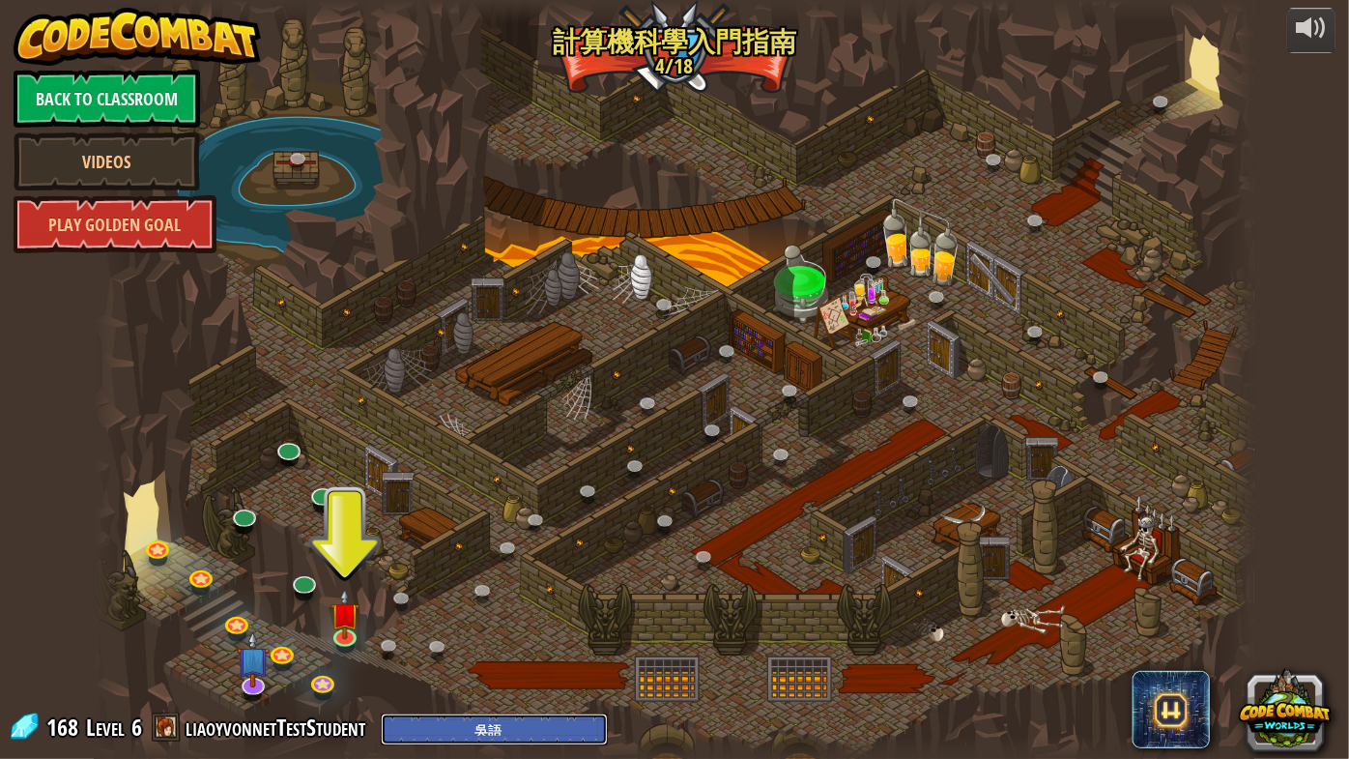
click at [463, 727] on select "English ([GEOGRAPHIC_DATA]) English ([GEOGRAPHIC_DATA]) 简体中文 繁體中文 русский españ…" at bounding box center [494, 729] width 227 height 32
select select "zh-[PERSON_NAME]"
click at [381, 713] on select "English ([GEOGRAPHIC_DATA]) English ([GEOGRAPHIC_DATA]) 简体中文 繁體中文 русский españ…" at bounding box center [494, 729] width 227 height 32
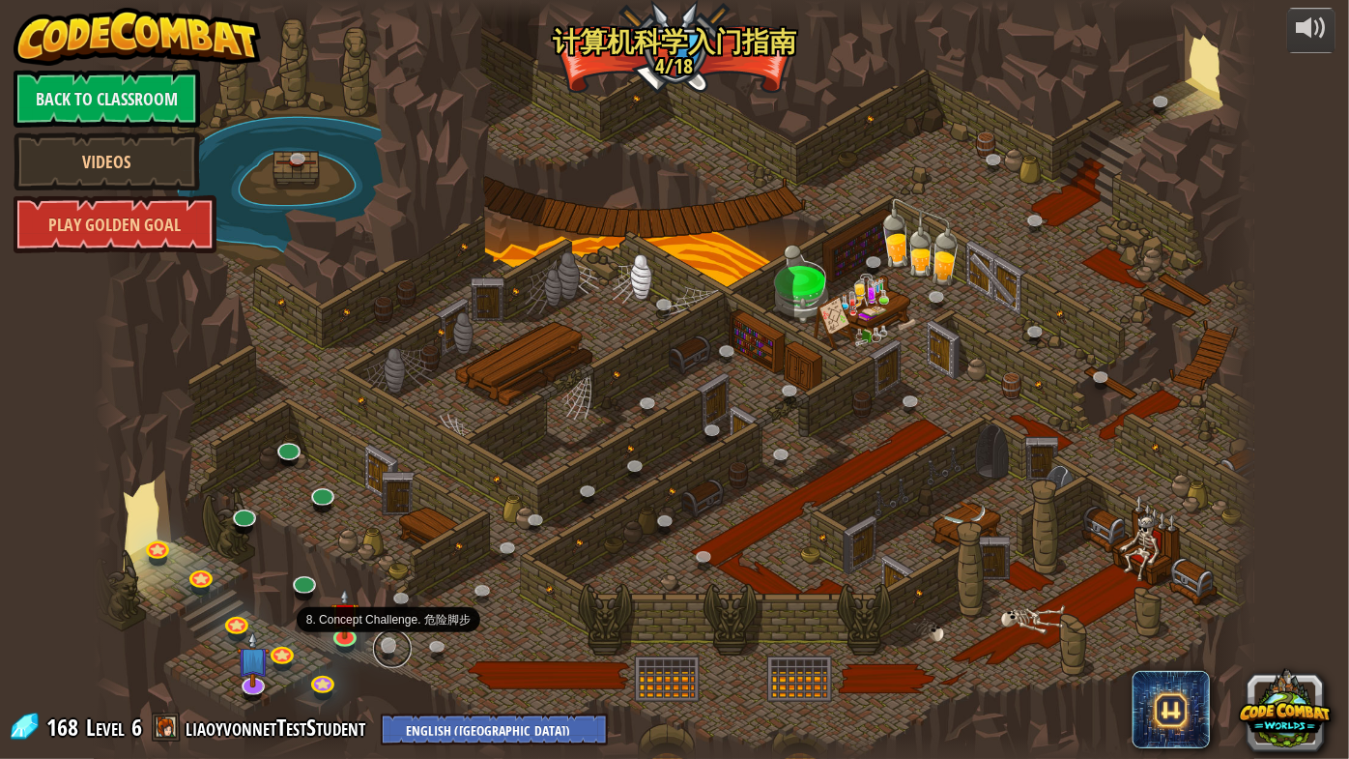
click at [389, 645] on link at bounding box center [392, 648] width 39 height 39
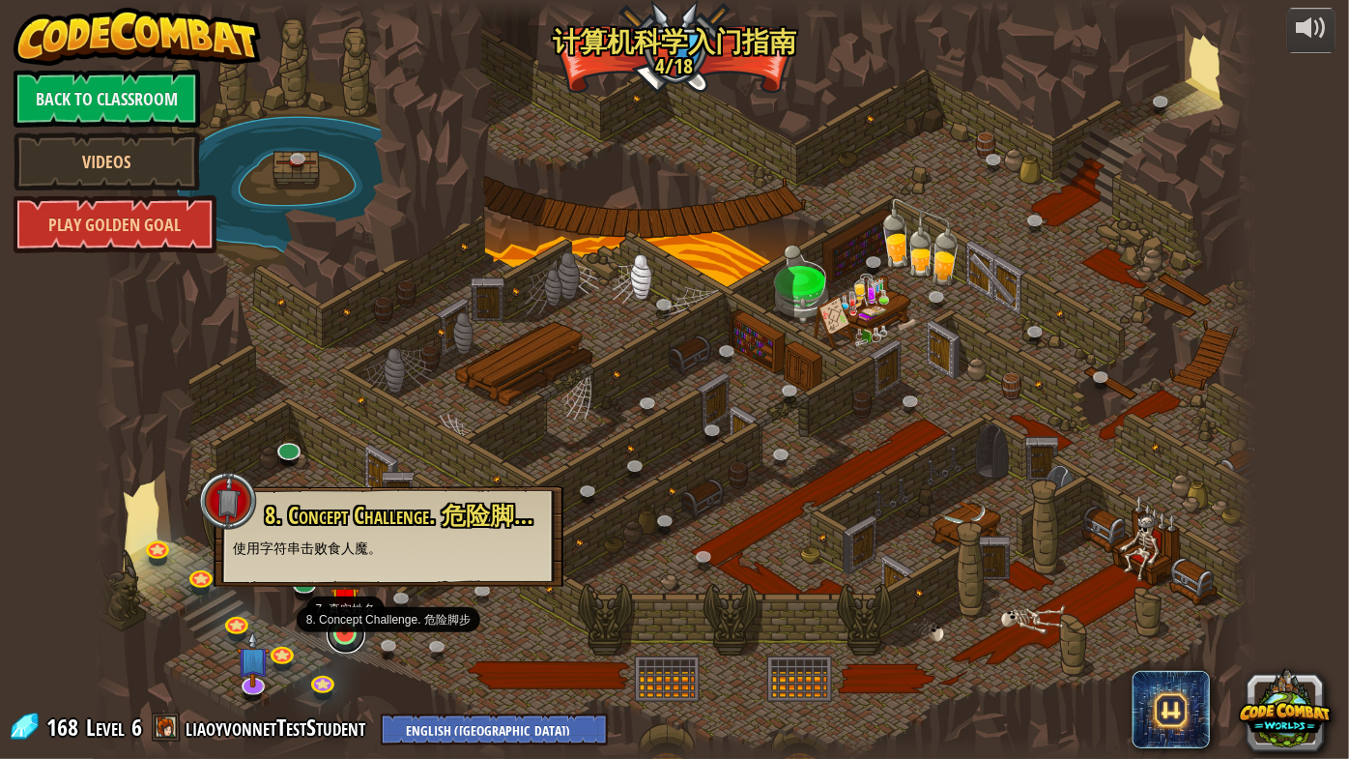
click at [343, 638] on link at bounding box center [346, 634] width 39 height 39
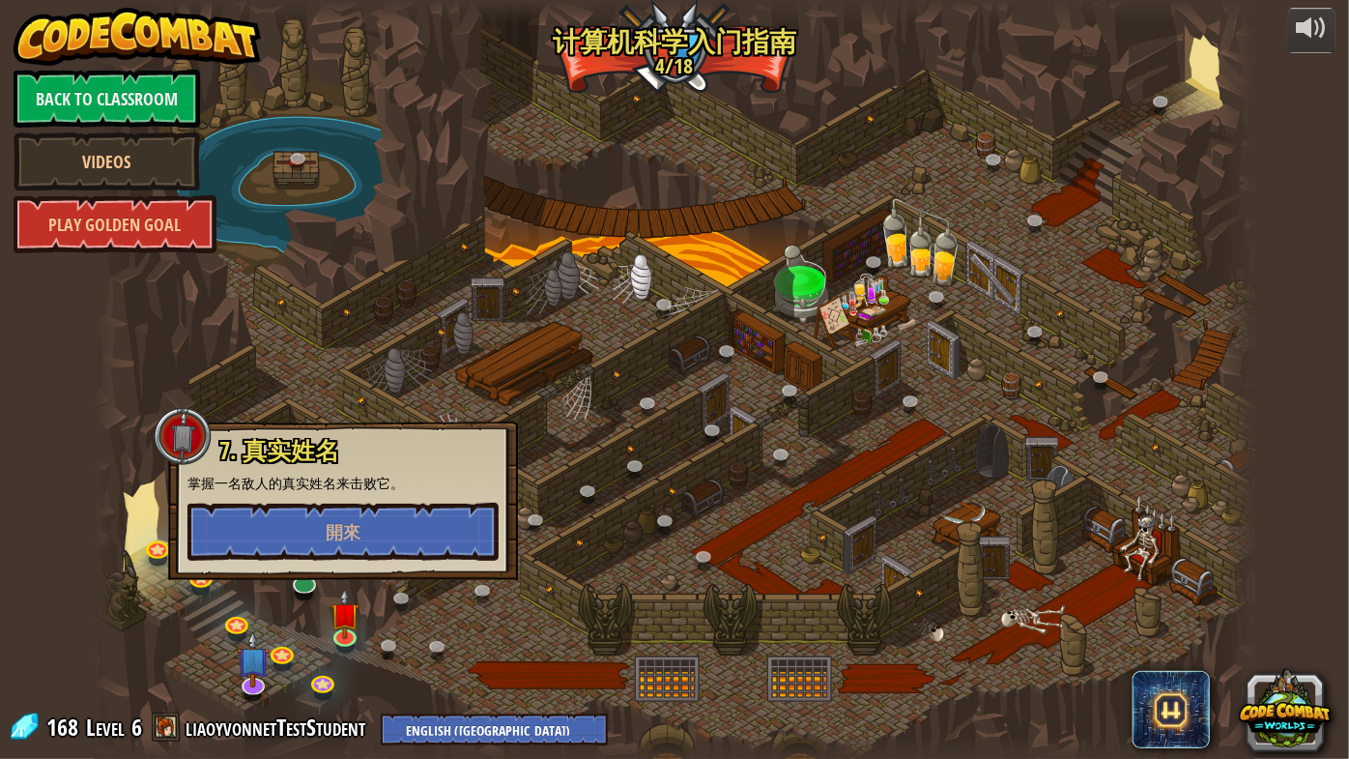
click at [85, 379] on div "powered by Back to Classroom Videos Play Golden Goal 25. [PERSON_NAME]之门 ([PERS…" at bounding box center [674, 379] width 1349 height 759
click at [479, 724] on select "English ([GEOGRAPHIC_DATA]) English ([GEOGRAPHIC_DATA]) 简体中文 繁體中文 русский españ…" at bounding box center [494, 729] width 227 height 32
select select "zh-HANT"
click at [381, 713] on select "English ([GEOGRAPHIC_DATA]) English ([GEOGRAPHIC_DATA]) 简体中文 繁體中文 русский españ…" at bounding box center [494, 729] width 227 height 32
select select "zh-HANT"
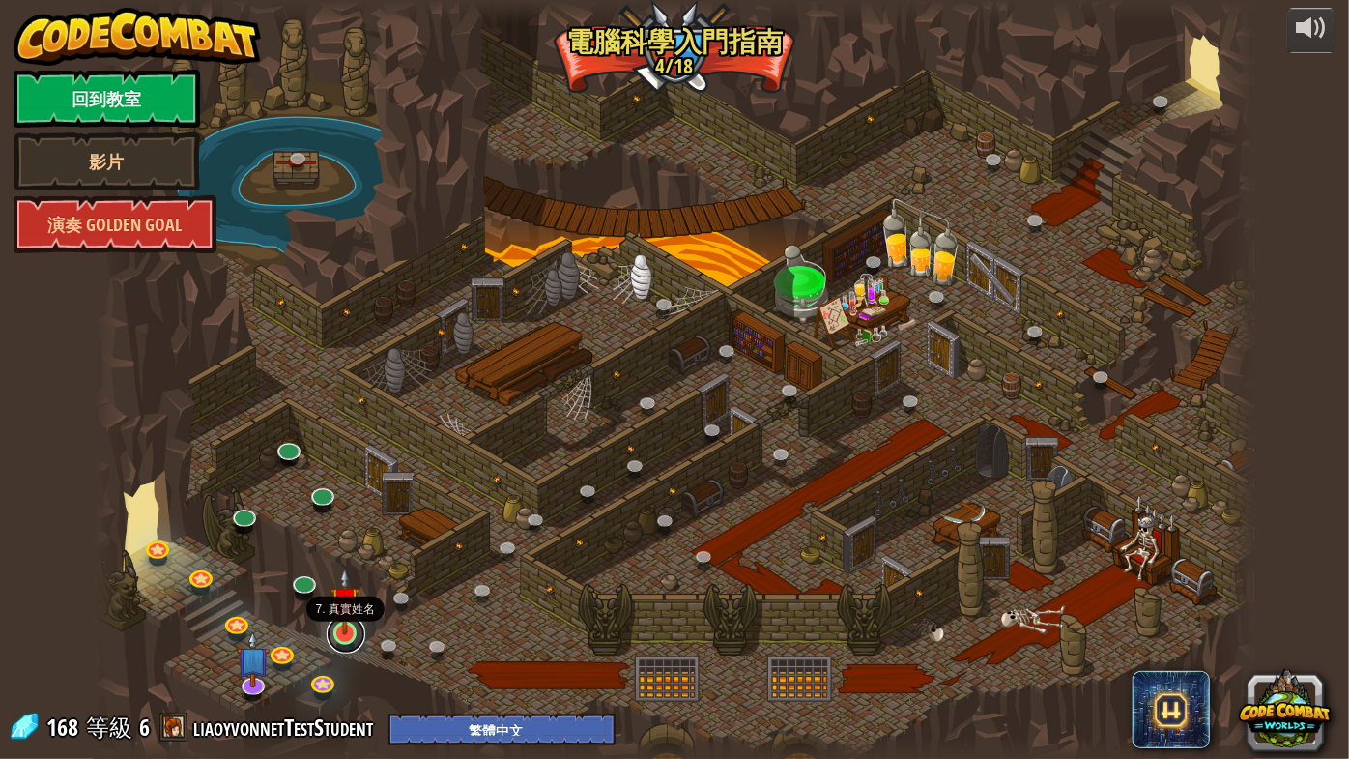
click at [349, 636] on link at bounding box center [346, 634] width 39 height 39
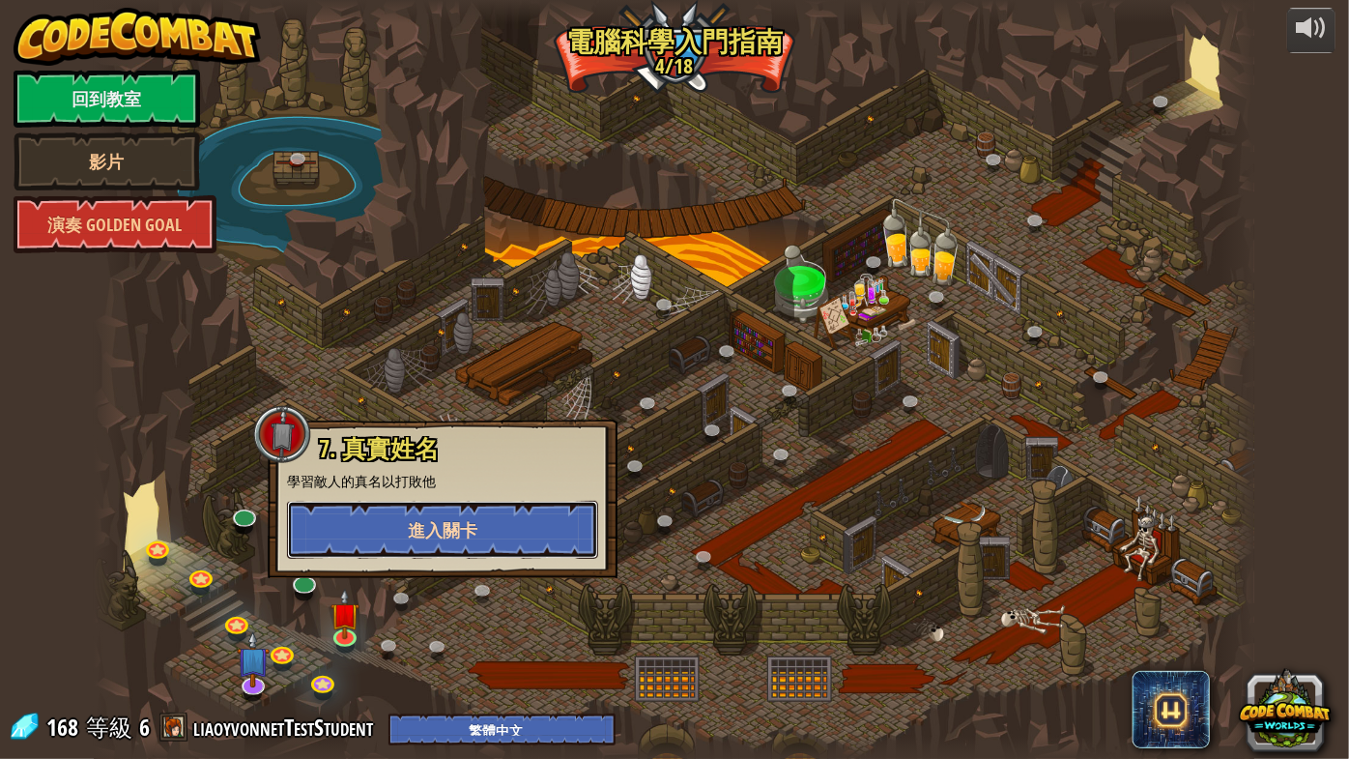
click at [437, 528] on span "進入關卡" at bounding box center [443, 530] width 70 height 24
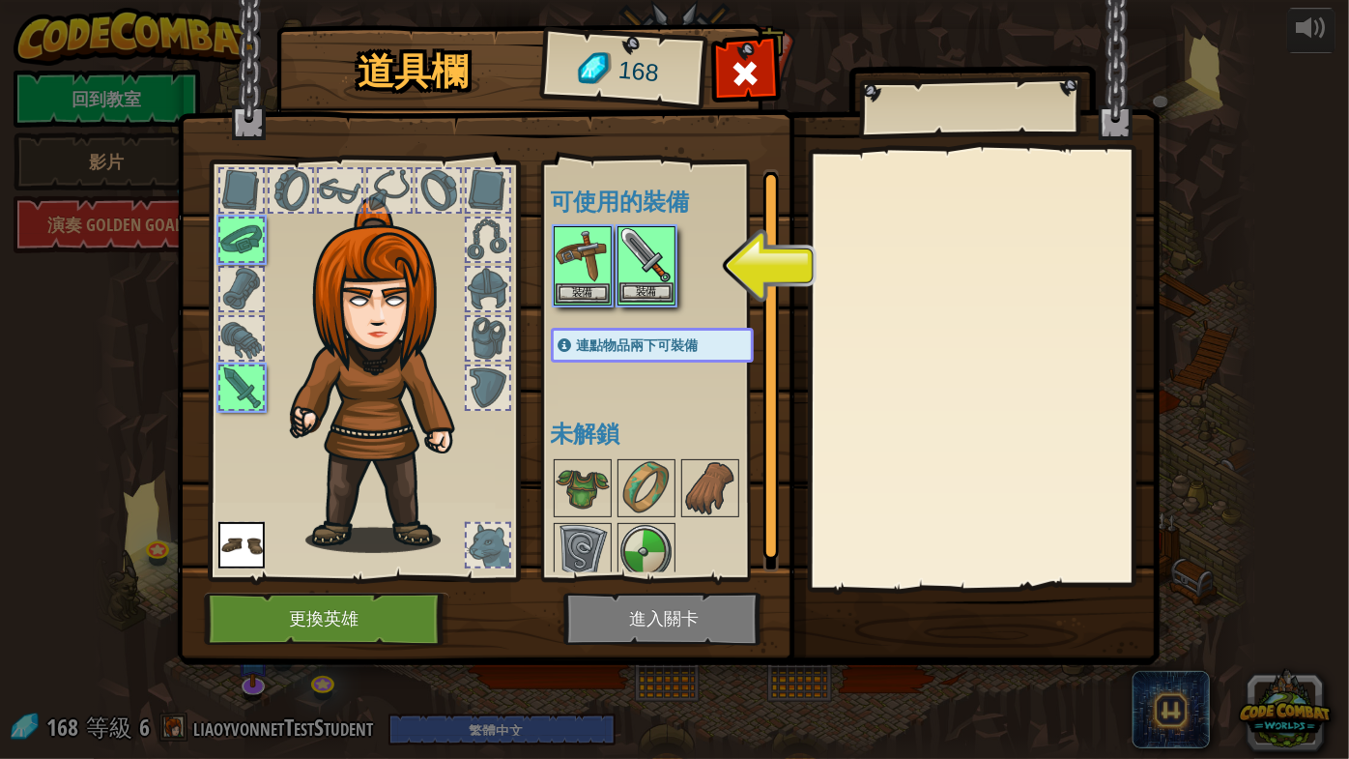
click at [642, 257] on img at bounding box center [647, 255] width 54 height 54
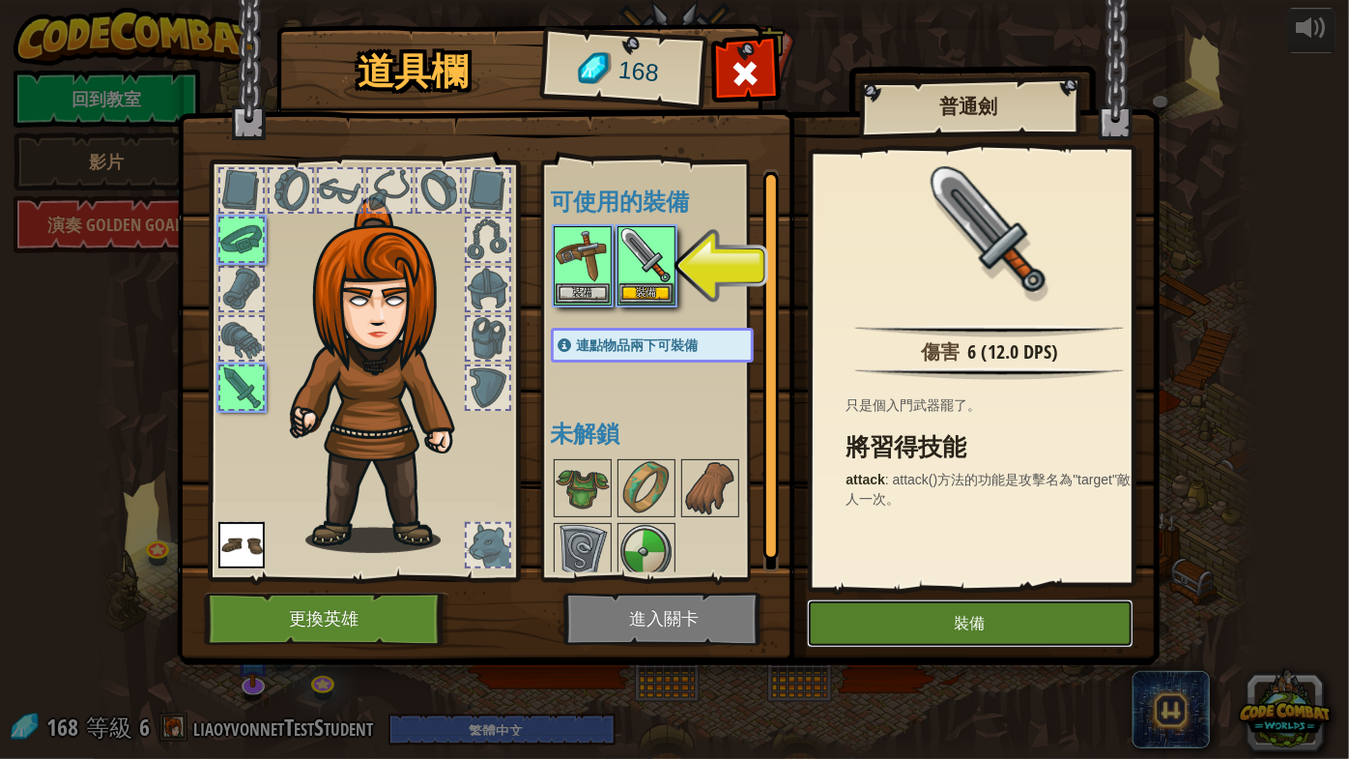
click at [885, 613] on button "裝備" at bounding box center [970, 623] width 327 height 48
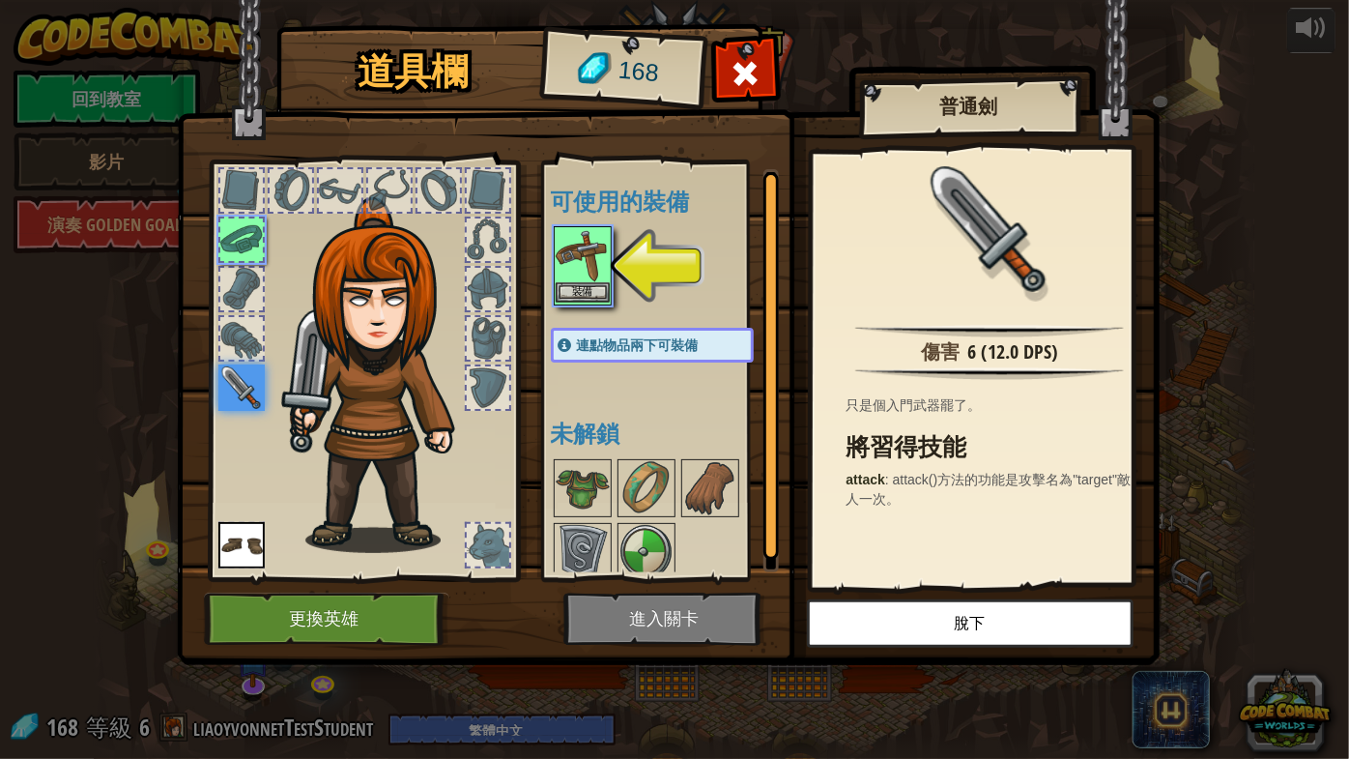
click at [592, 257] on img at bounding box center [583, 255] width 54 height 54
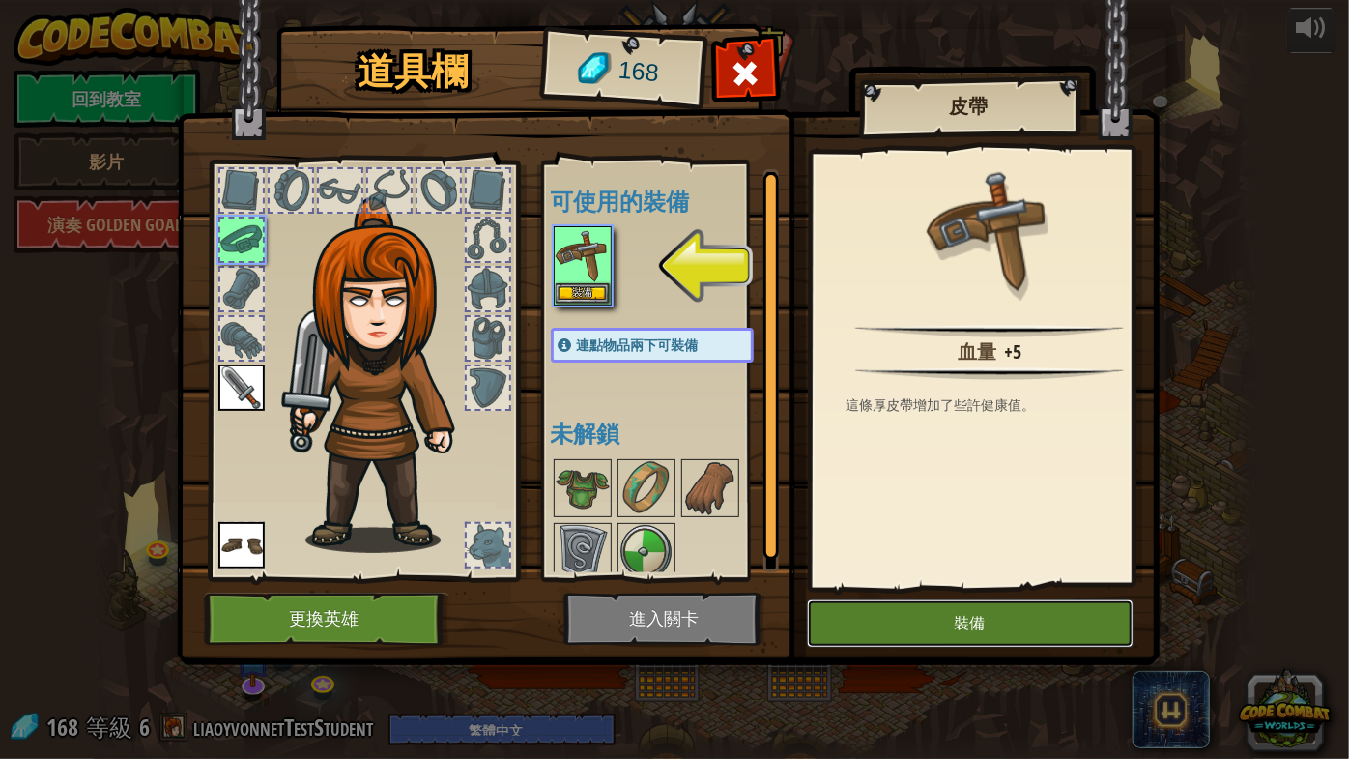
click at [933, 628] on button "裝備" at bounding box center [970, 623] width 327 height 48
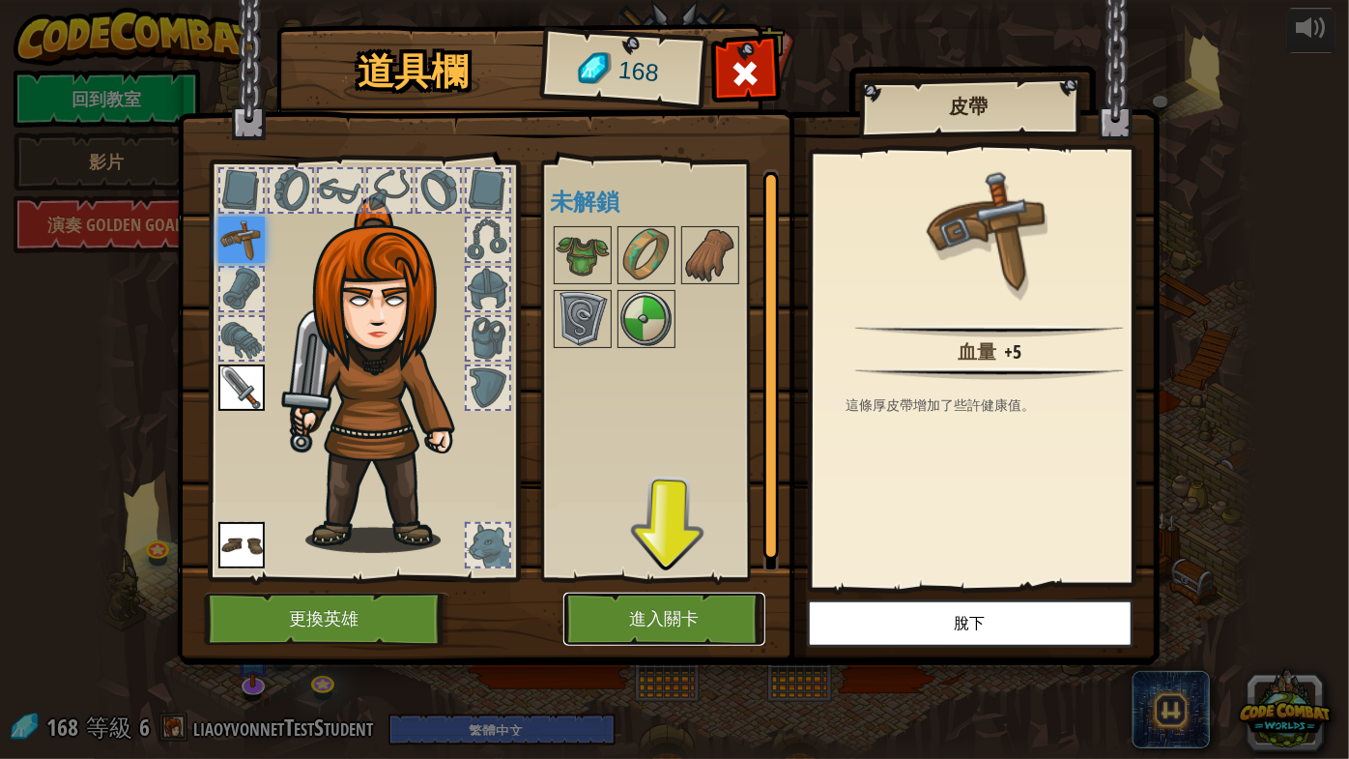
click at [692, 623] on button "進入關卡" at bounding box center [664, 618] width 202 height 53
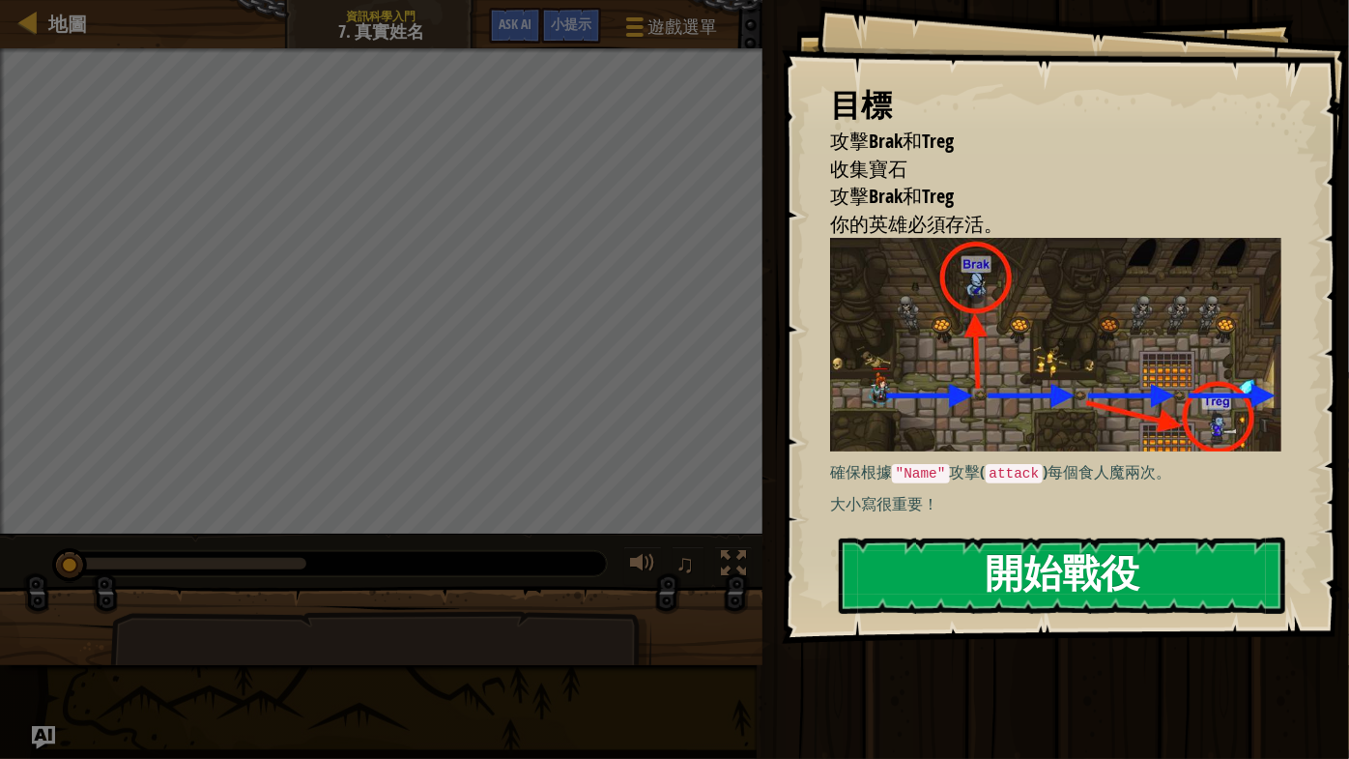
click at [1027, 588] on button "開始戰役" at bounding box center [1062, 575] width 447 height 76
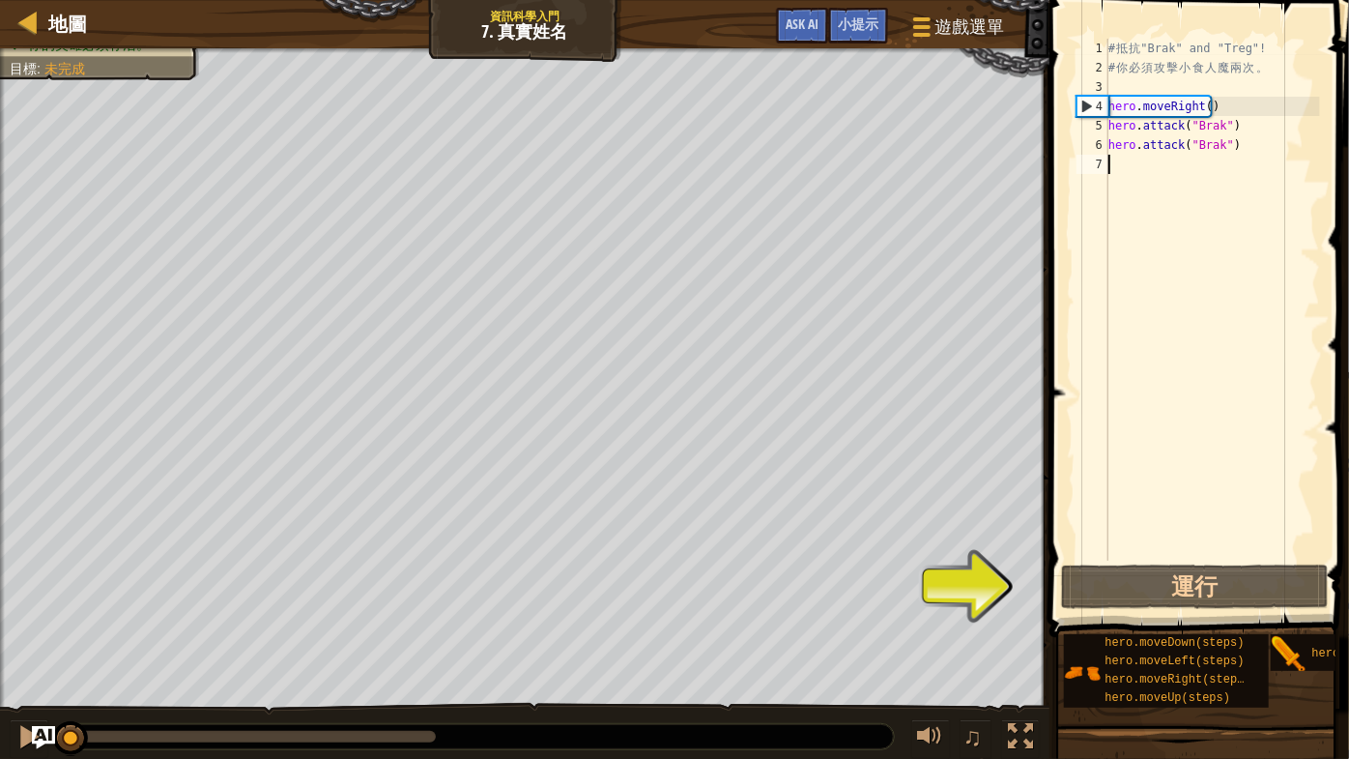
type textarea "h"
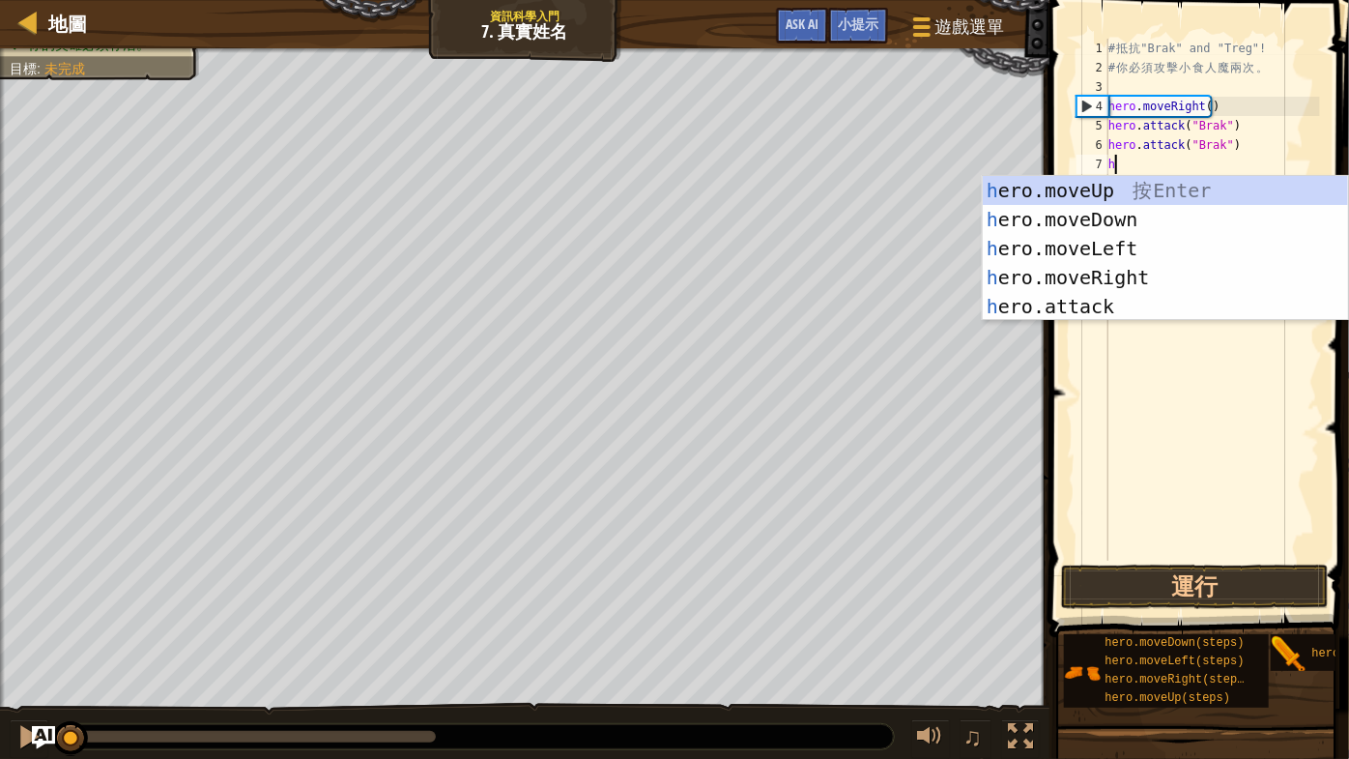
scroll to position [9, 0]
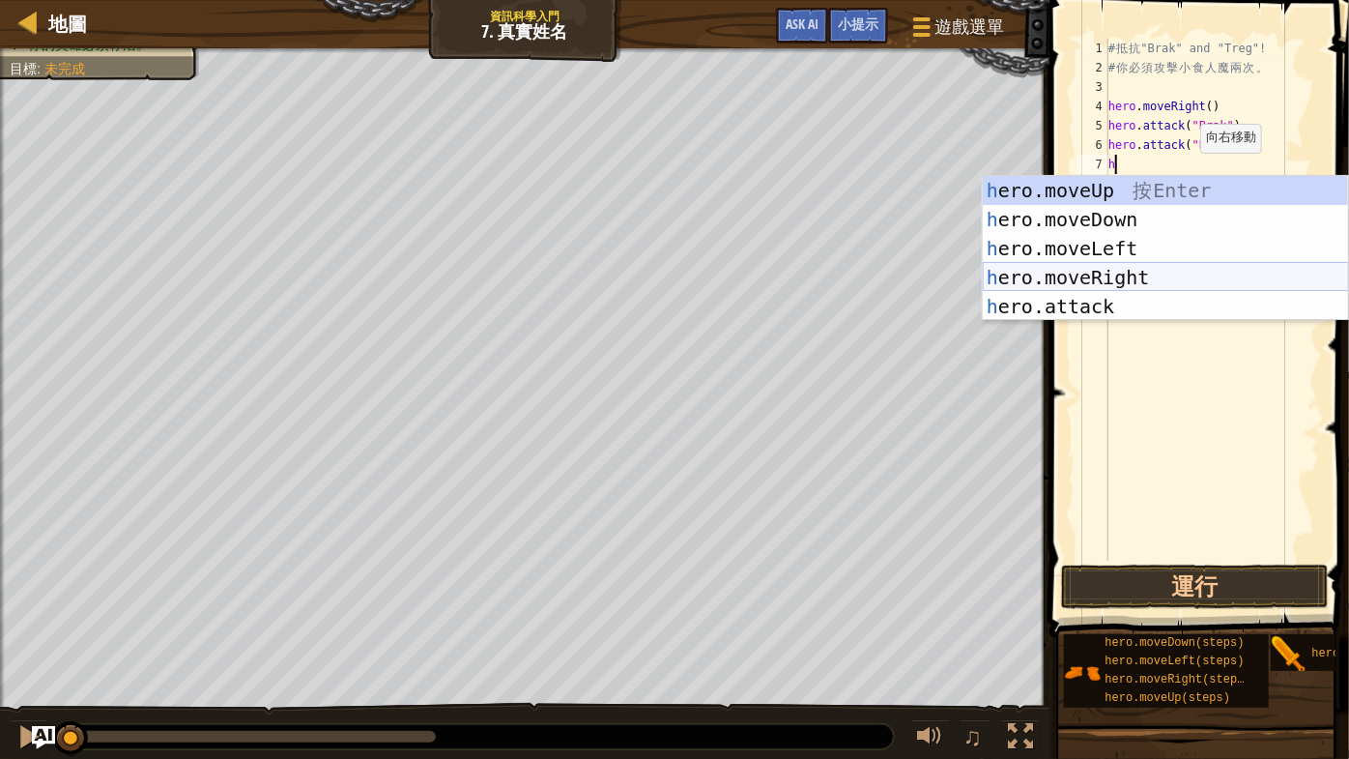
click at [1145, 274] on div "h ero.moveUp 按 Enter h ero.moveDown 按 Enter h ero.moveLeft 按 Enter h ero.moveRi…" at bounding box center [1166, 277] width 366 height 203
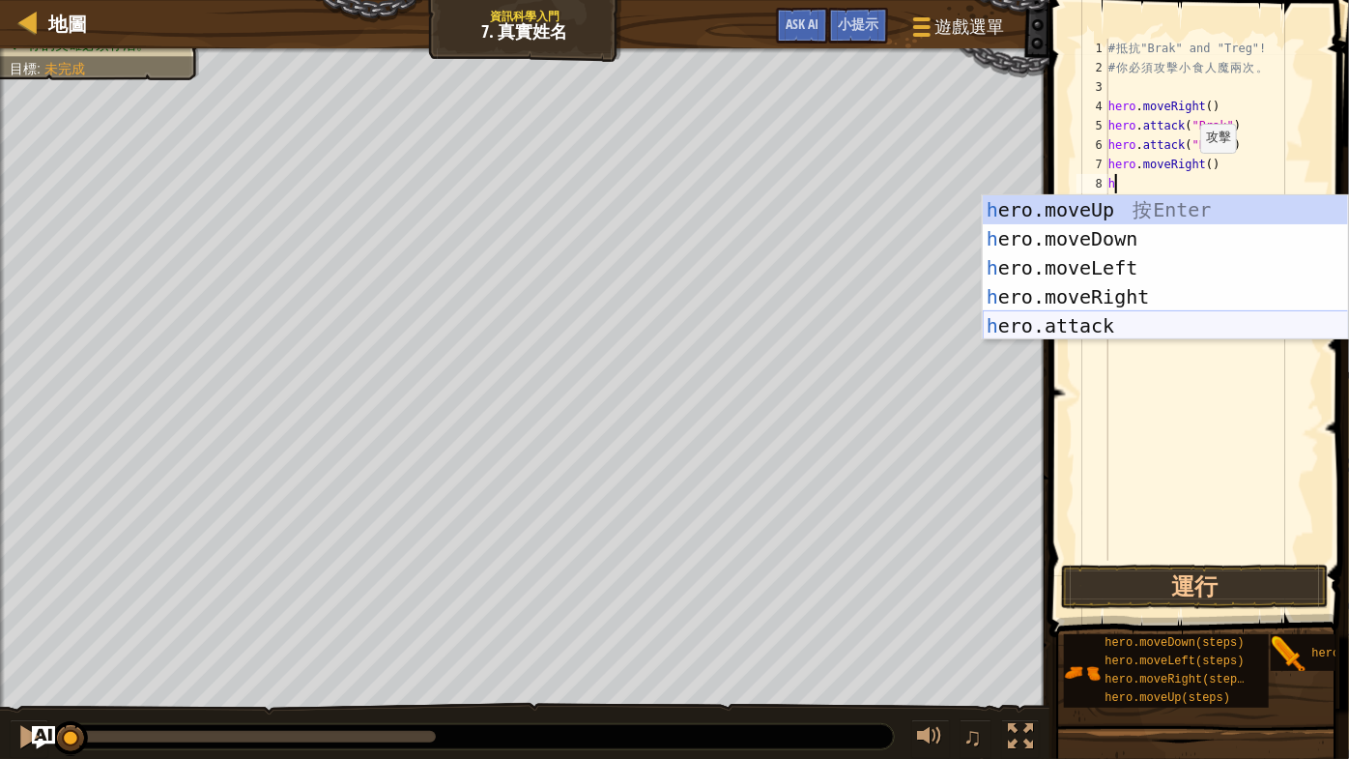
click at [1188, 319] on div "h ero.moveUp 按 Enter h ero.moveDown 按 Enter h ero.moveLeft 按 Enter h ero.moveRi…" at bounding box center [1166, 296] width 366 height 203
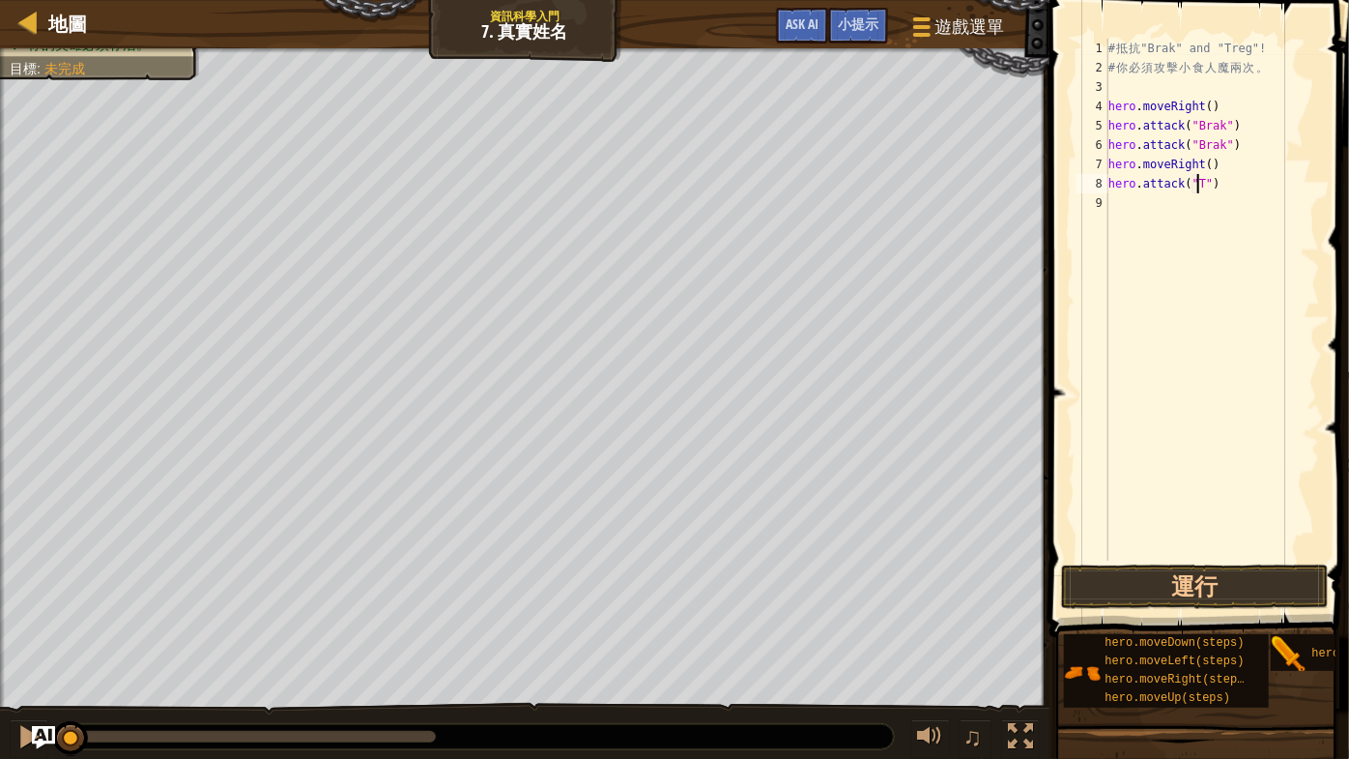
scroll to position [9, 8]
type textarea "hero.attack("Treg")"
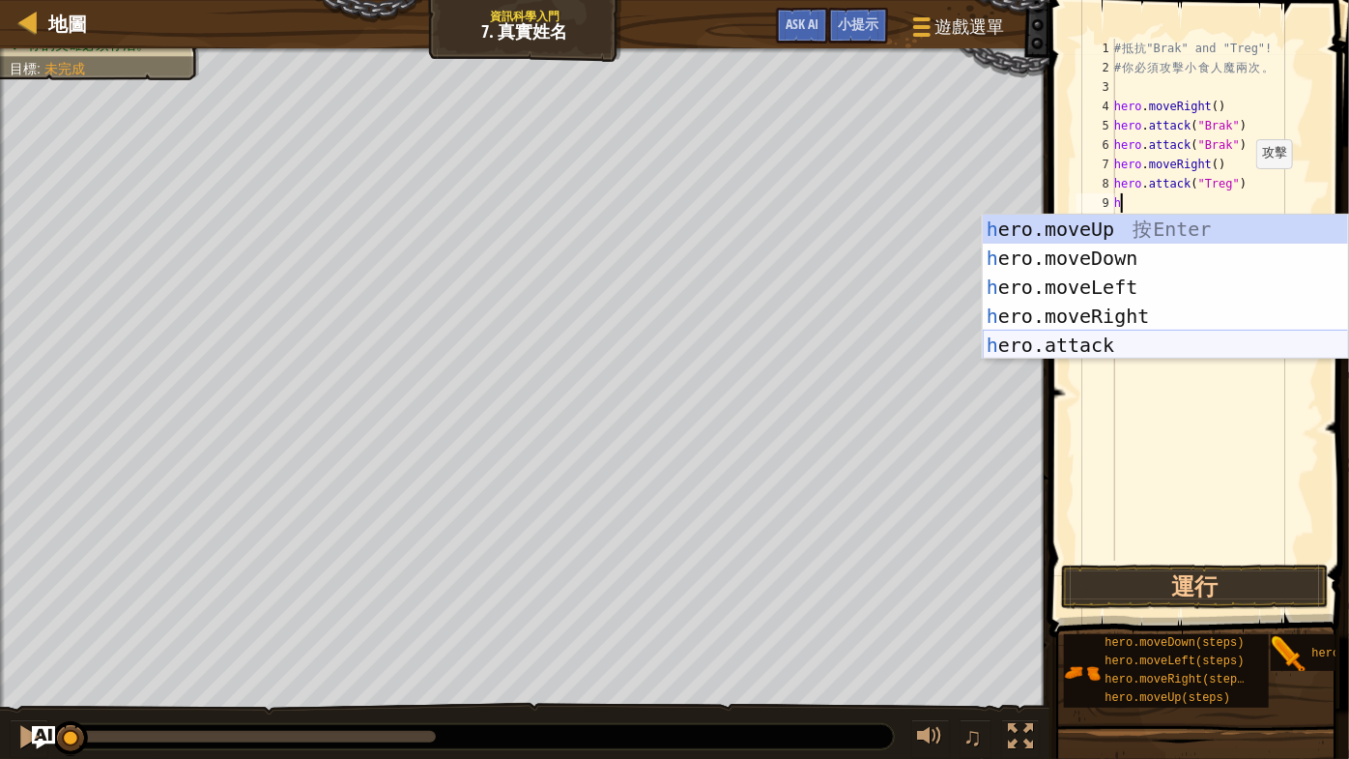
click at [1118, 333] on div "h ero.moveUp 按 Enter h ero.moveDown 按 Enter h ero.moveLeft 按 Enter h ero.moveRi…" at bounding box center [1166, 316] width 366 height 203
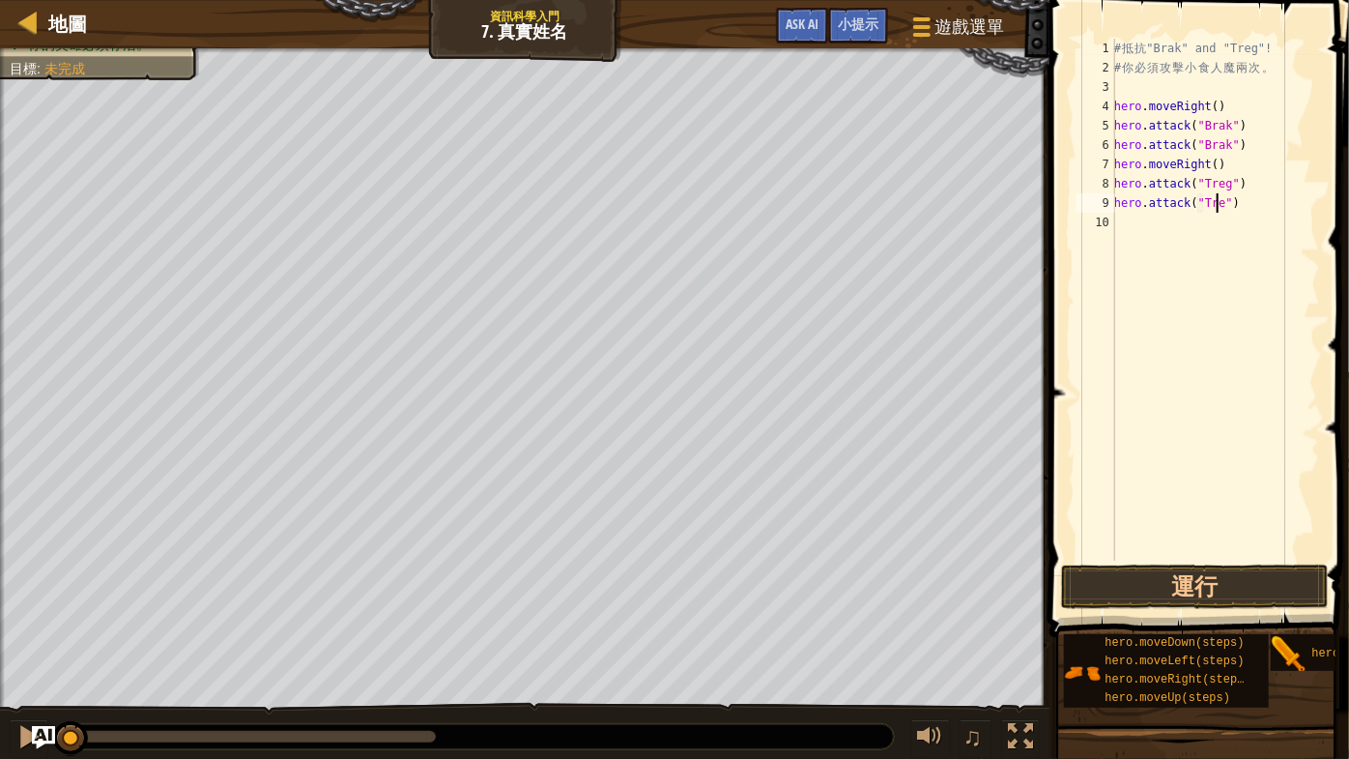
type textarea "hero.attack("Treg")"
click at [1129, 219] on div "# 抵 抗 "Brak" and "Treg"! # 你 必 須 攻 擊 小 食 人 魔 兩 次 。 hero . moveRight ( ) hero . …" at bounding box center [1215, 319] width 210 height 561
type textarea "h"
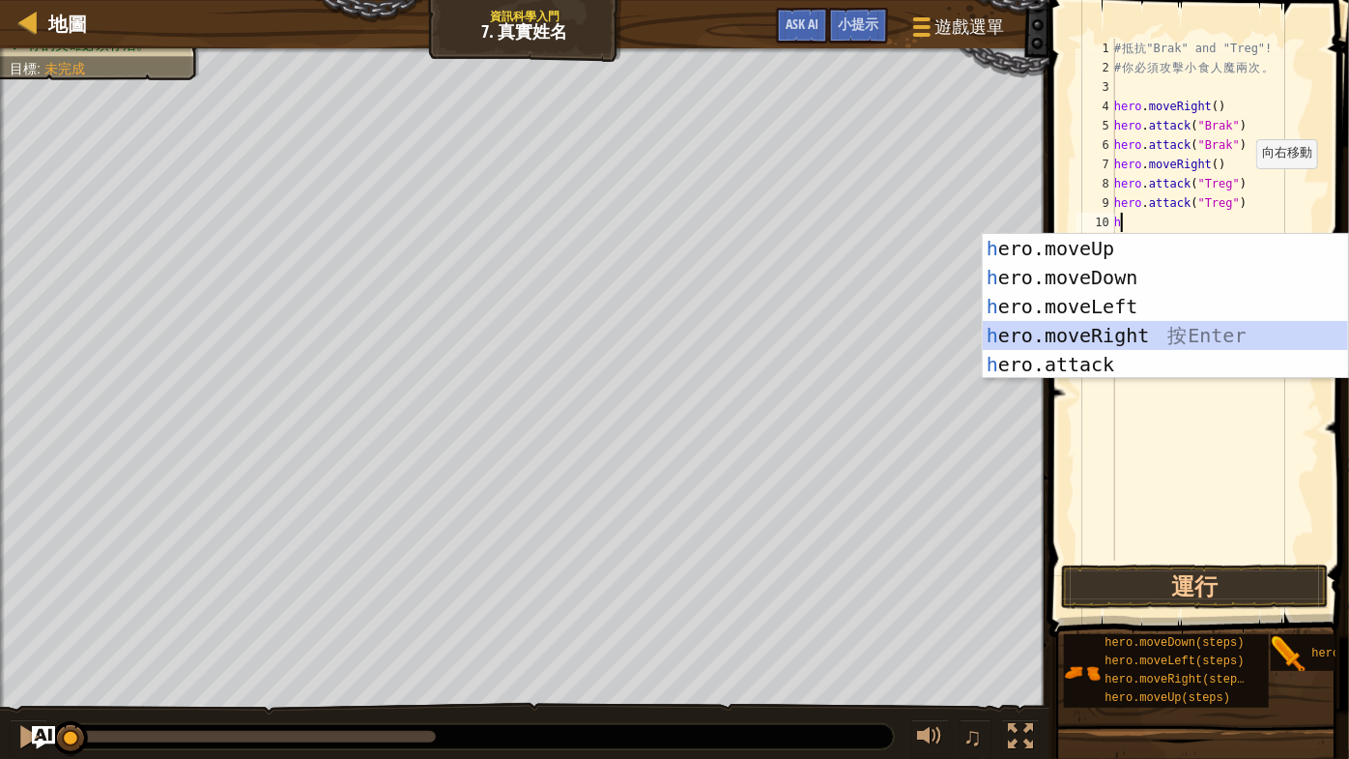
click at [1146, 335] on div "h ero.moveUp 按 Enter h ero.moveDown 按 Enter h ero.moveLeft 按 Enter h ero.moveRi…" at bounding box center [1166, 335] width 366 height 203
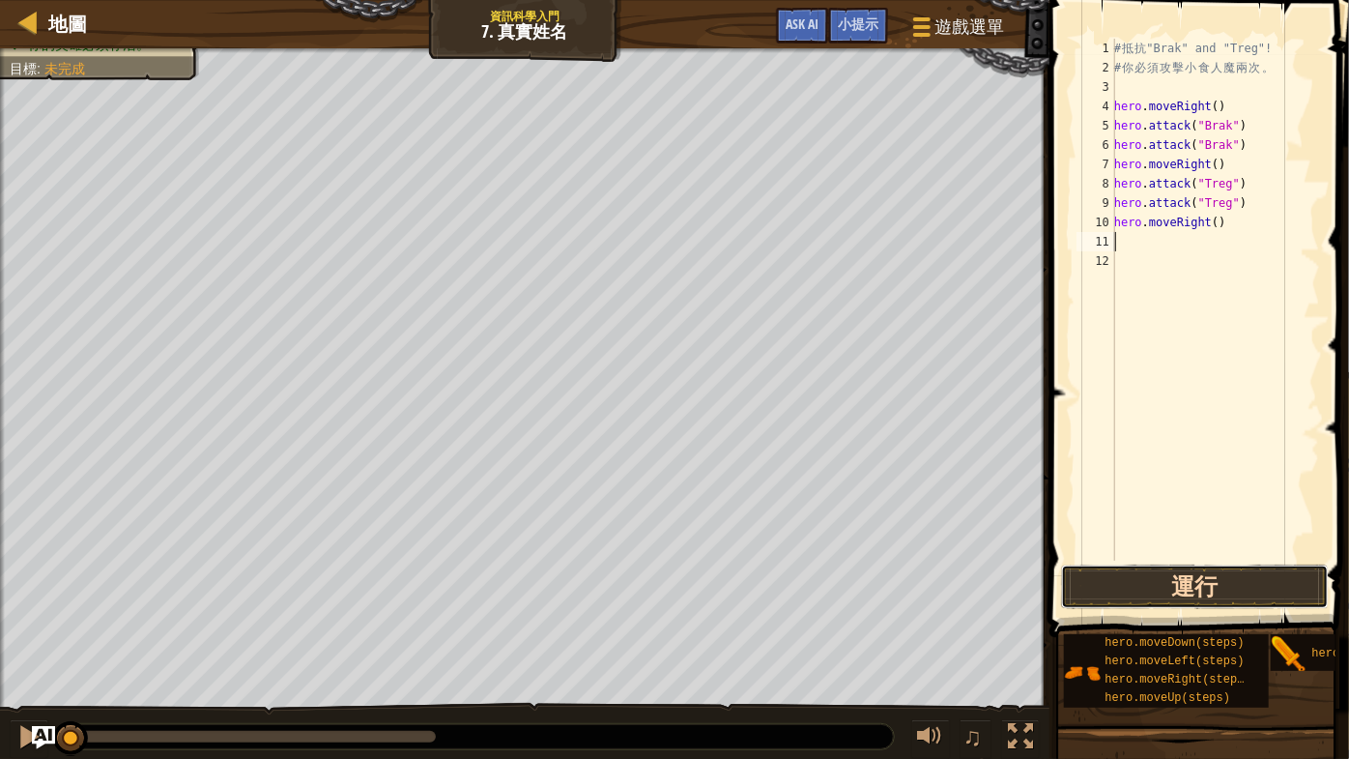
click at [1246, 578] on button "運行" at bounding box center [1195, 586] width 268 height 44
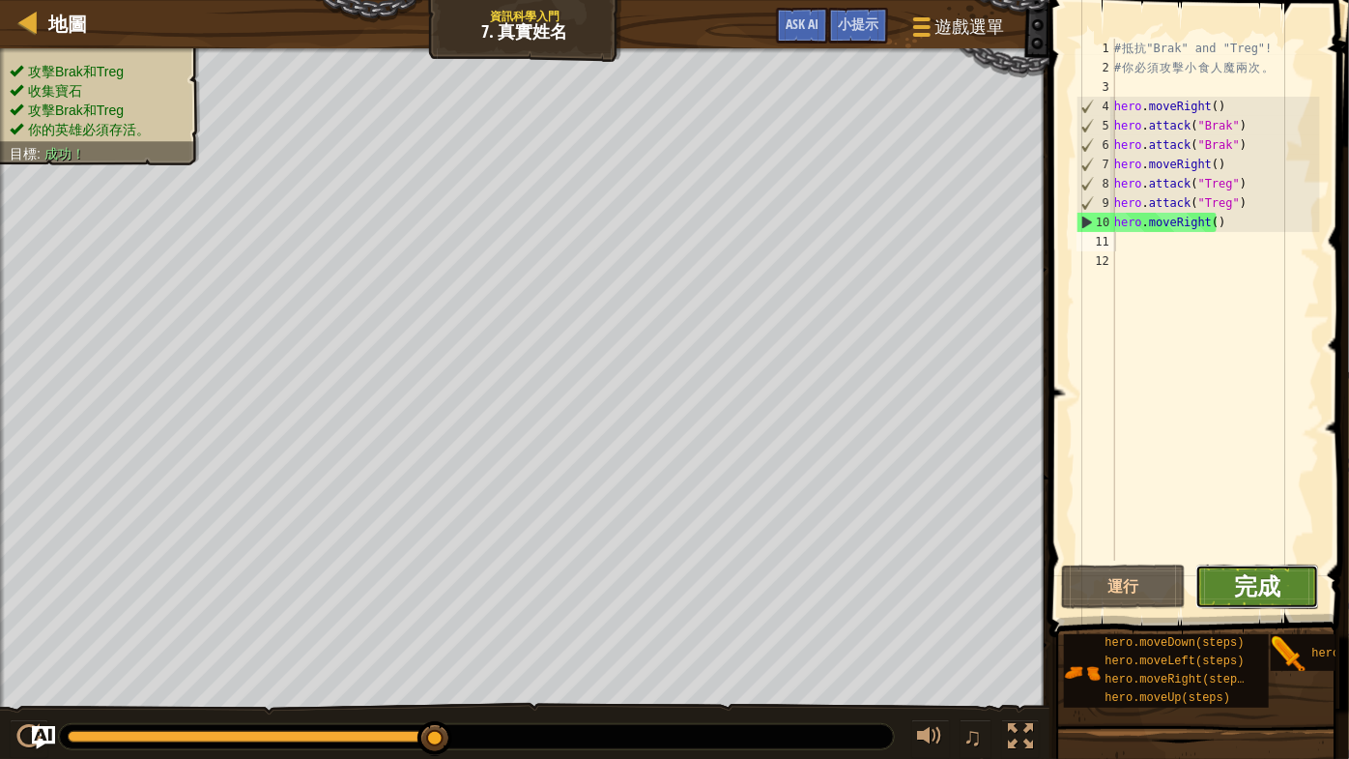
click at [1260, 576] on span "完成" at bounding box center [1257, 585] width 46 height 31
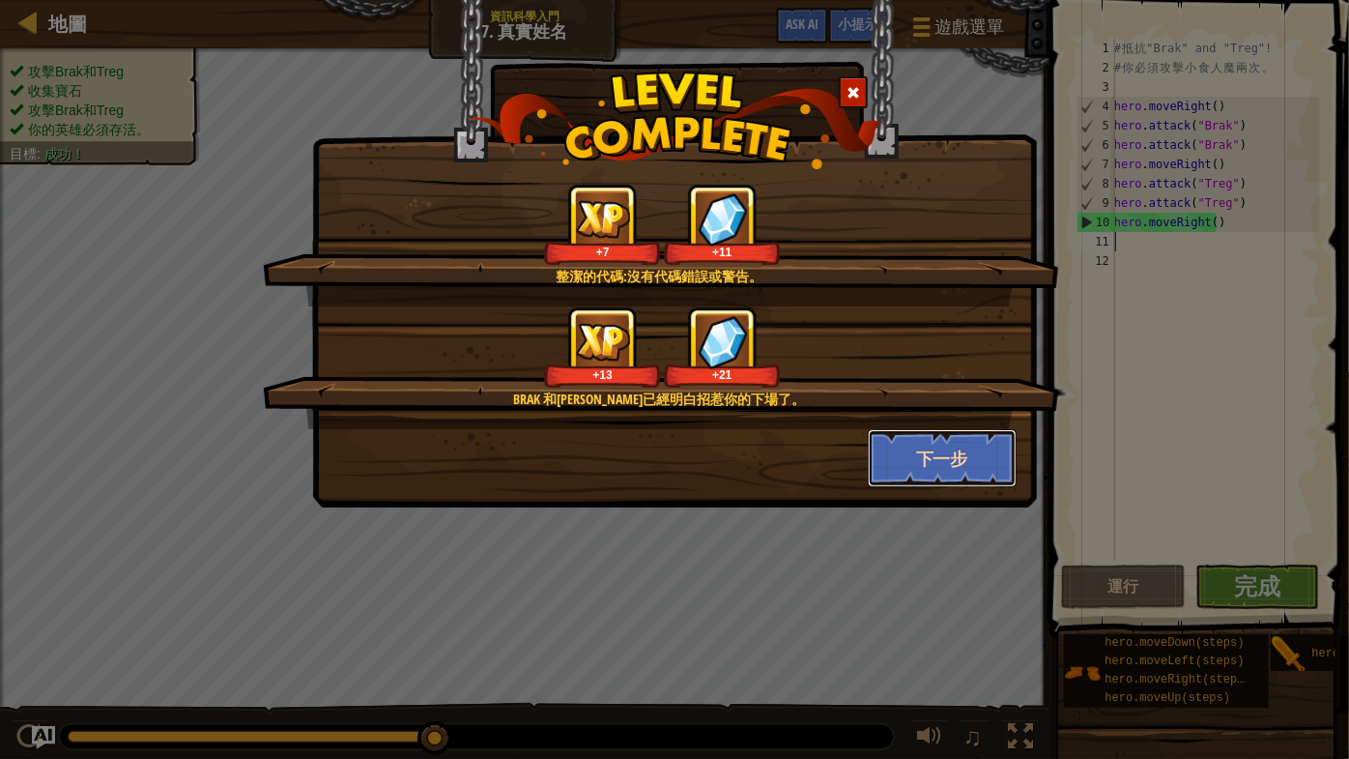
click at [945, 453] on button "下一步" at bounding box center [943, 458] width 150 height 58
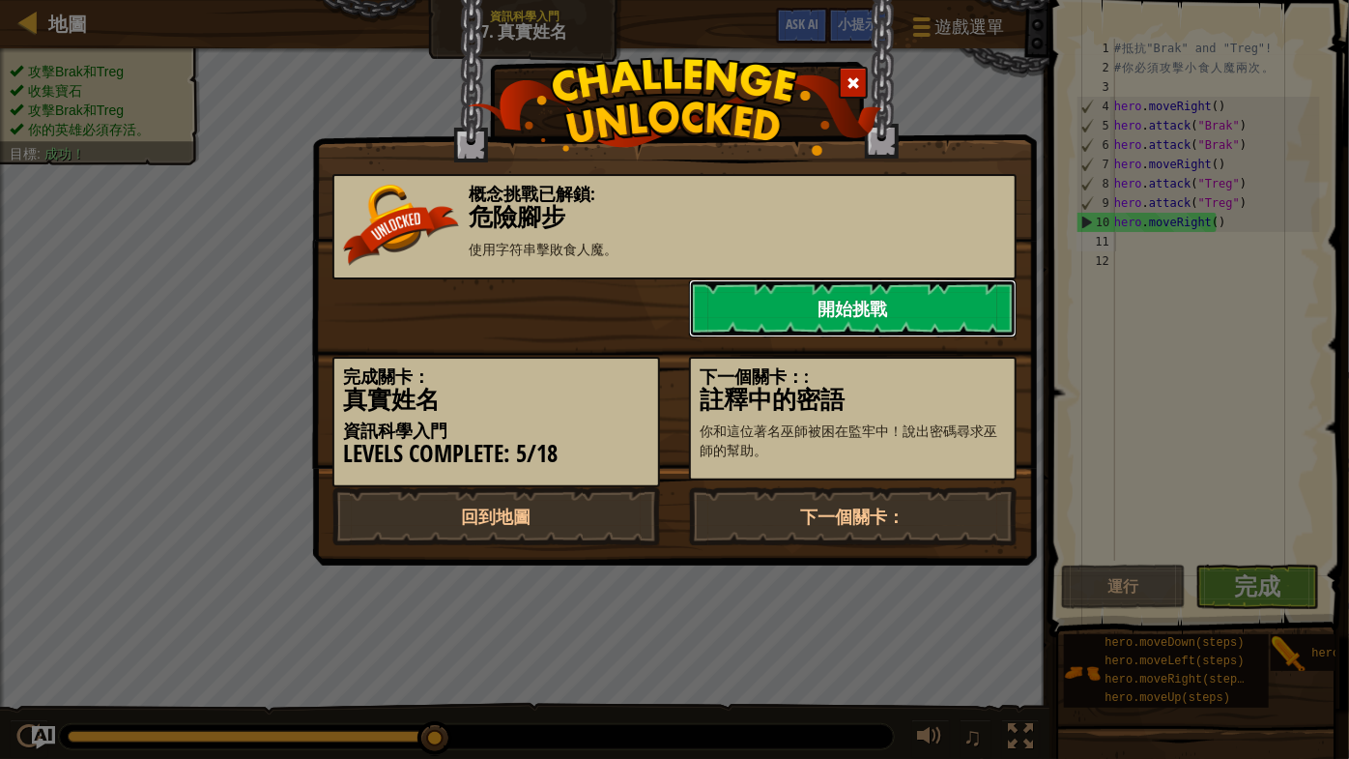
click at [871, 303] on link "開始挑戰" at bounding box center [853, 308] width 328 height 58
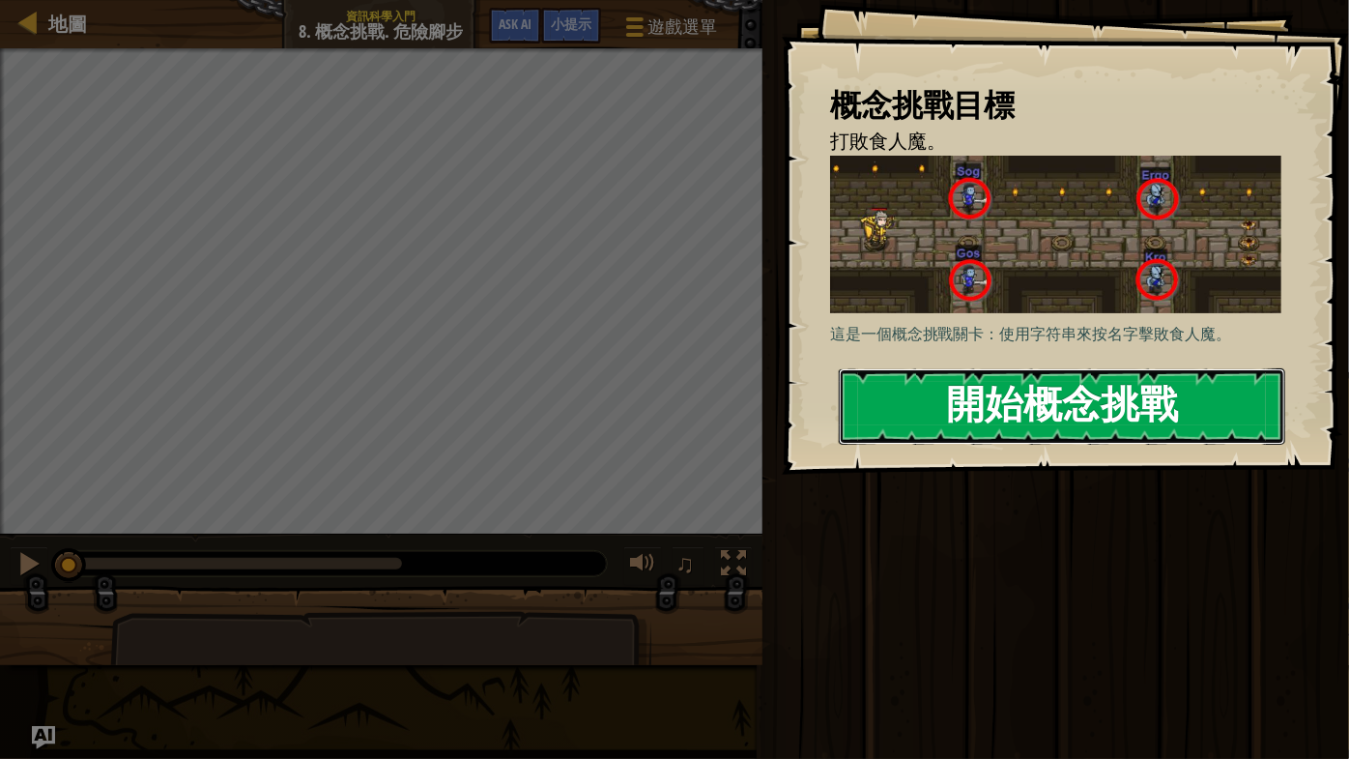
click at [1081, 408] on button "開始概念挑戰" at bounding box center [1062, 406] width 447 height 76
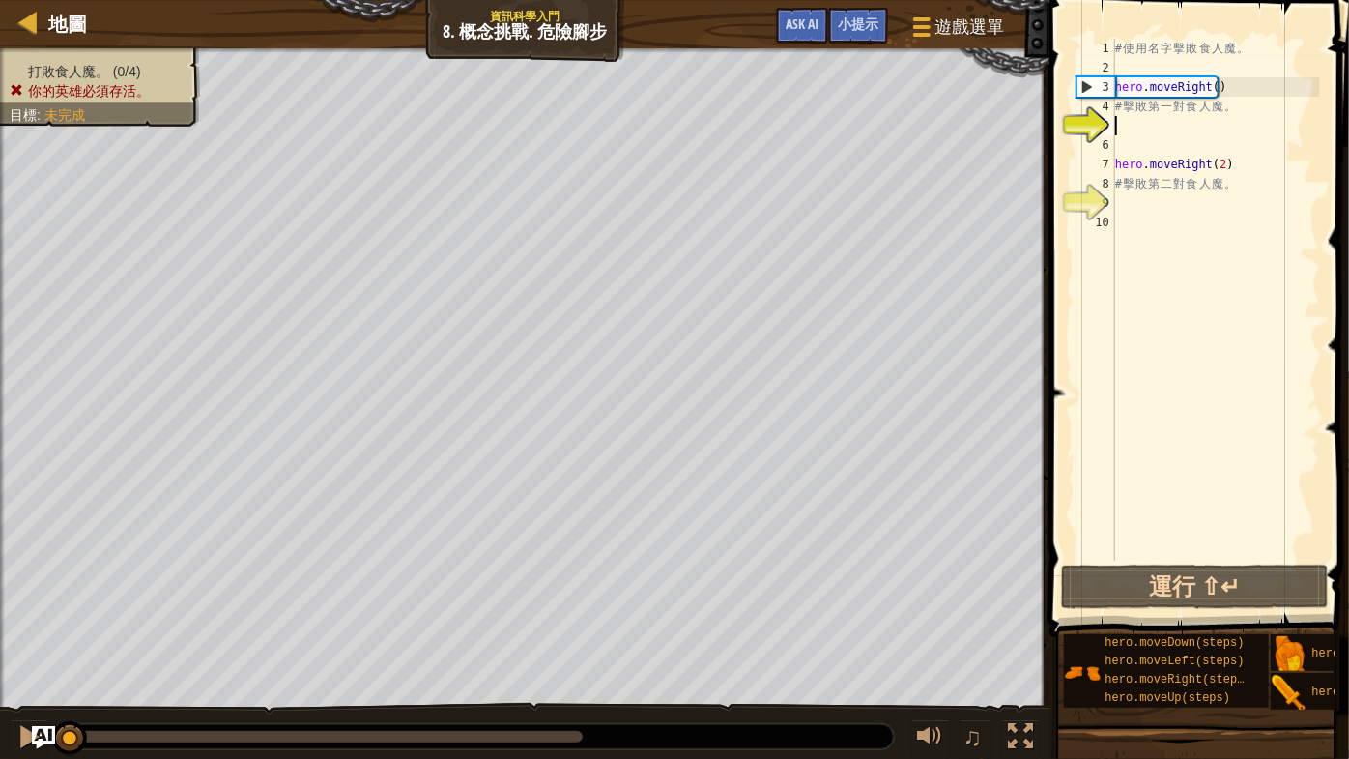
click at [1134, 131] on div "# 使 用 名 字 擊 敗 食 人 魔 。 hero . moveRight ( ) # 擊 敗 第 一 對 食 人 魔 。 hero . moveRight…" at bounding box center [1215, 319] width 209 height 561
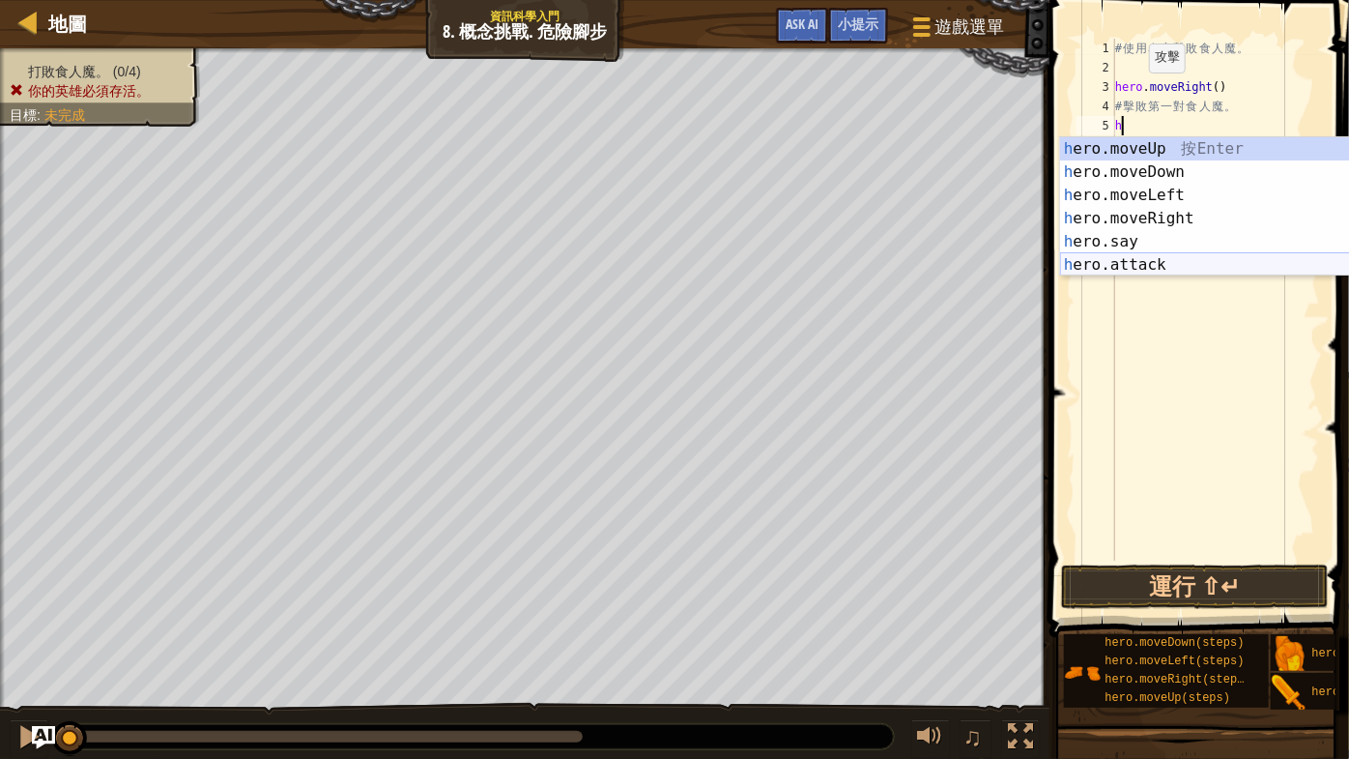
click at [1169, 263] on div "h ero.moveUp 按 Enter h ero.moveDown 按 Enter h ero.moveLeft 按 Enter h ero.moveRi…" at bounding box center [1243, 230] width 366 height 186
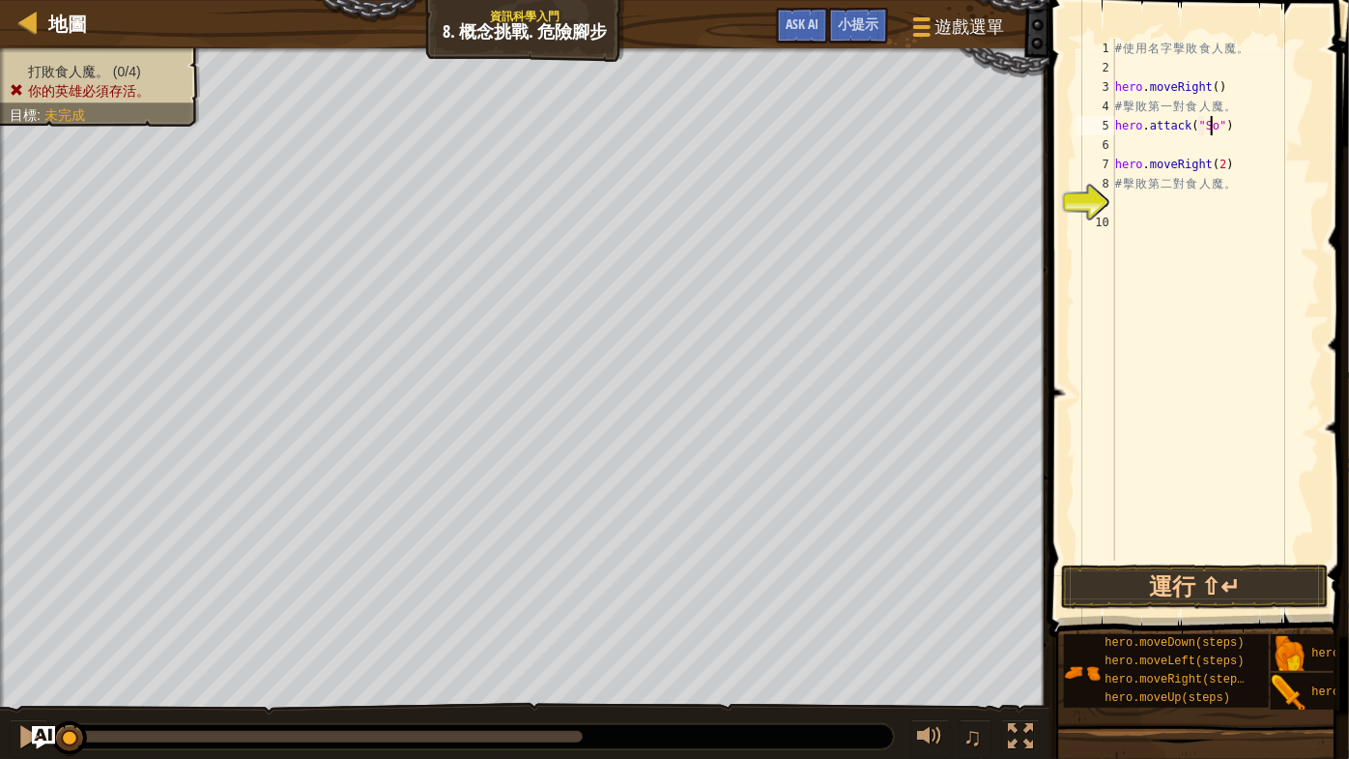
scroll to position [9, 8]
type textarea "hero.attack("Sog")"
click at [1134, 152] on div "# 使 用 名 字 擊 敗 食 人 魔 。 hero . moveRight ( ) # 擊 敗 第 一 對 食 人 魔 。 hero . attack ( …" at bounding box center [1215, 319] width 209 height 561
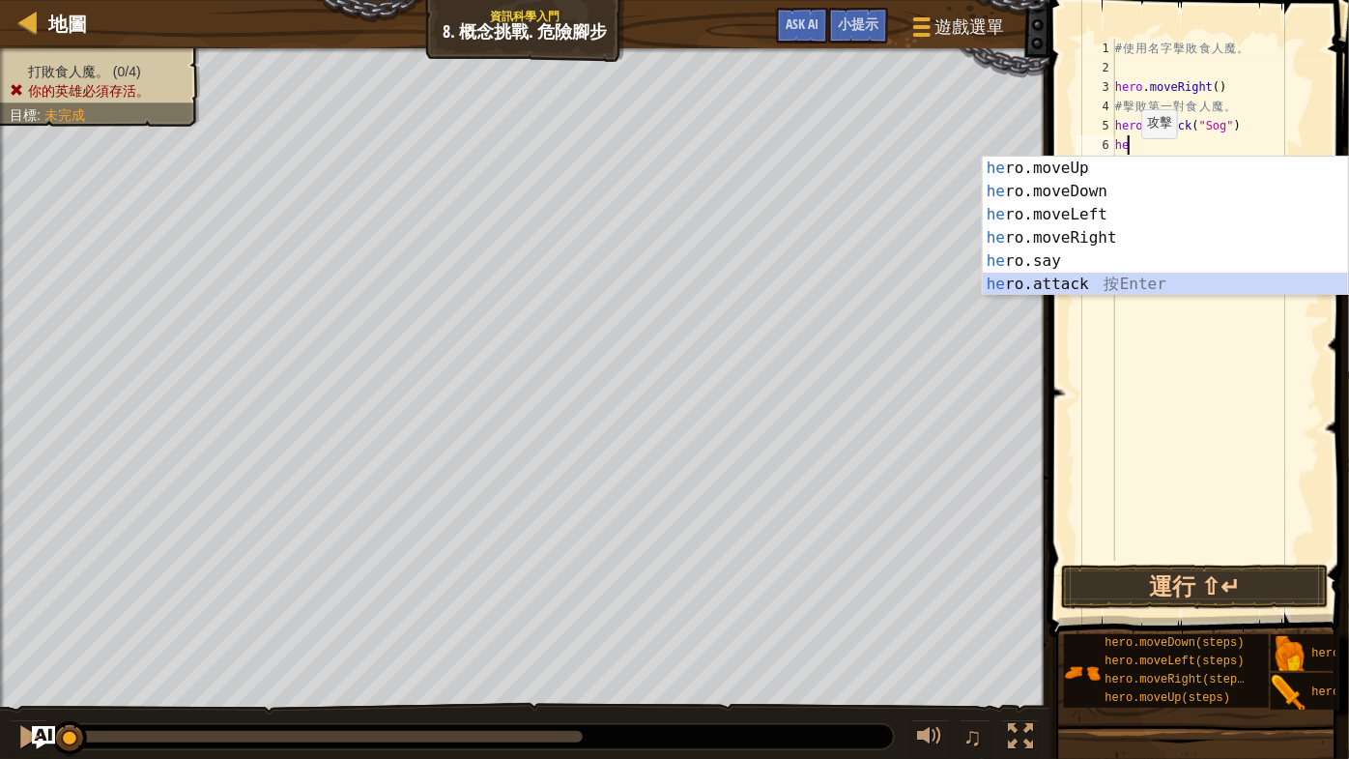
click at [1090, 279] on div "he ro.moveUp 按 Enter he ro.moveDown 按 Enter he ro.moveLeft 按 Enter he ro.moveRi…" at bounding box center [1166, 250] width 366 height 186
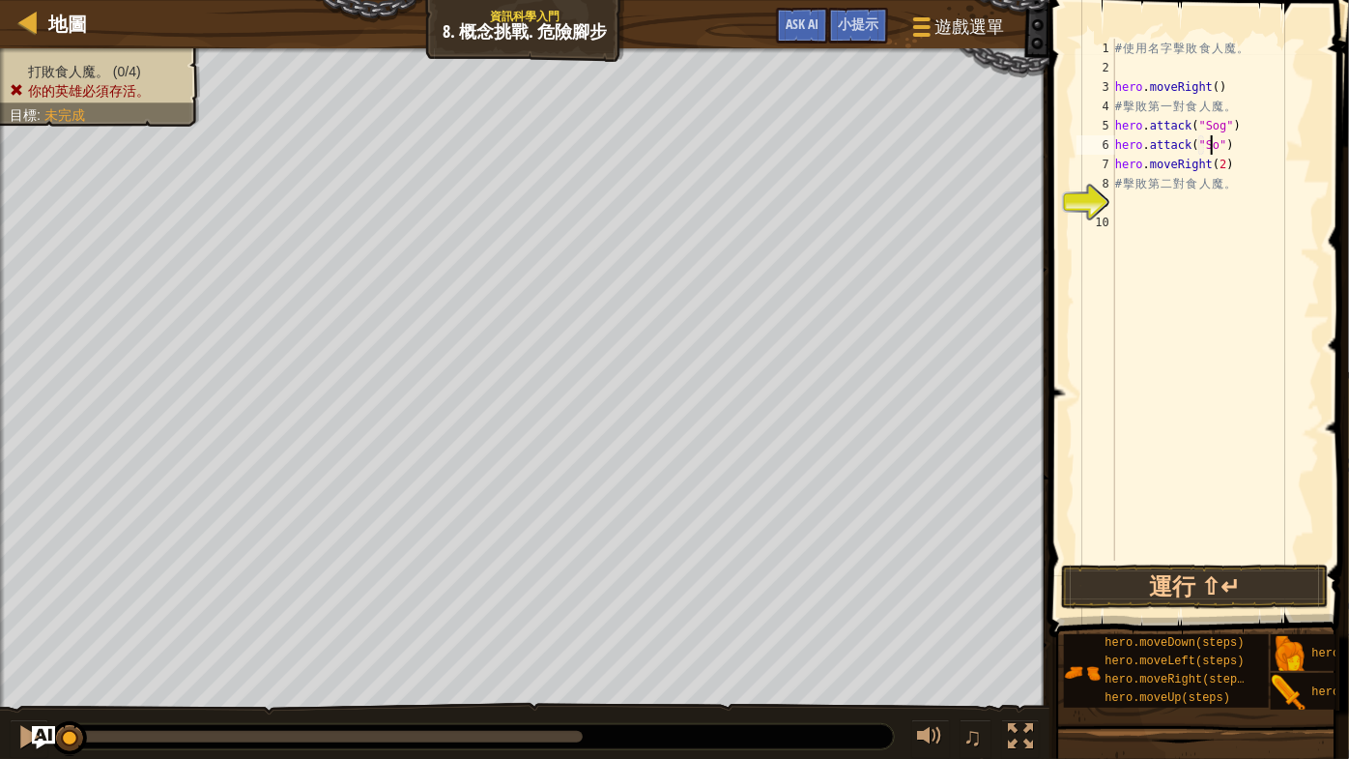
scroll to position [9, 8]
type textarea "hero.attack("Sog")"
click at [1176, 585] on button "運行 ⇧↵" at bounding box center [1195, 586] width 268 height 44
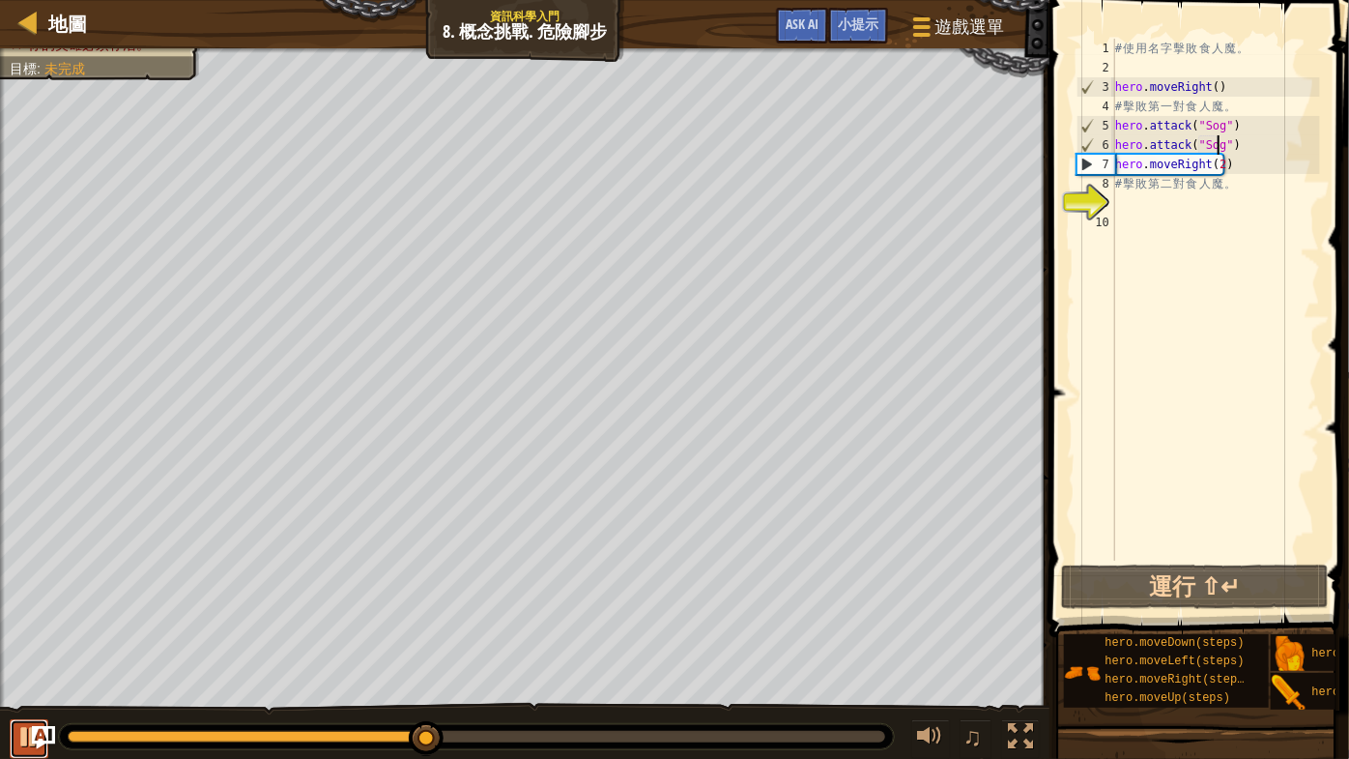
click at [23, 738] on div at bounding box center [28, 736] width 25 height 25
click at [1147, 204] on div "# 使 用 名 字 擊 敗 食 人 魔 。 hero . moveRight ( ) # 擊 敗 第 一 對 食 人 魔 。 hero . attack ( …" at bounding box center [1215, 319] width 209 height 561
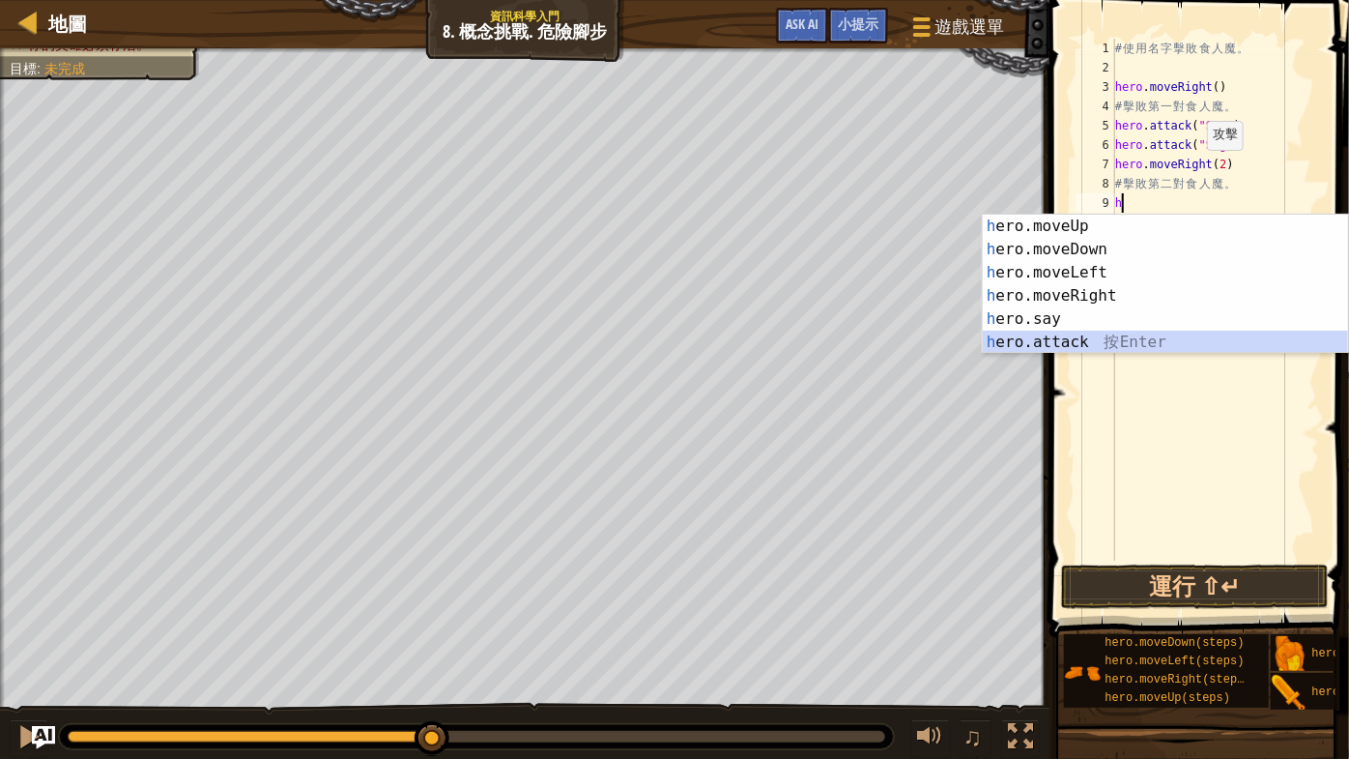
click at [1100, 343] on div "h ero.moveUp 按 Enter h ero.moveDown 按 Enter h ero.moveLeft 按 Enter h ero.moveRi…" at bounding box center [1166, 308] width 366 height 186
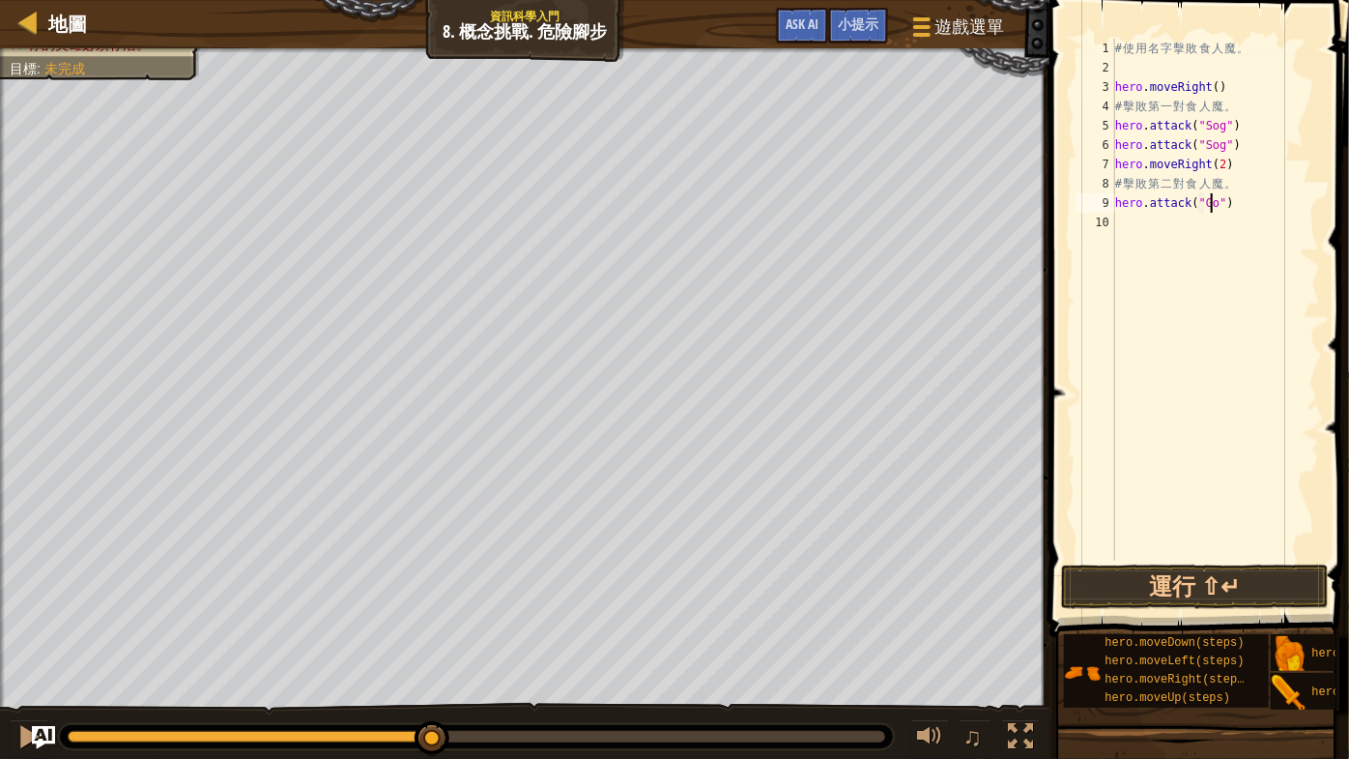
scroll to position [9, 8]
type textarea "hero.attack("Gos")"
click at [1141, 233] on div "# 使 用 名 字 擊 敗 食 人 魔 。 hero . moveRight ( ) # 擊 敗 第 一 對 食 人 魔 。 hero . attack ( …" at bounding box center [1215, 319] width 209 height 561
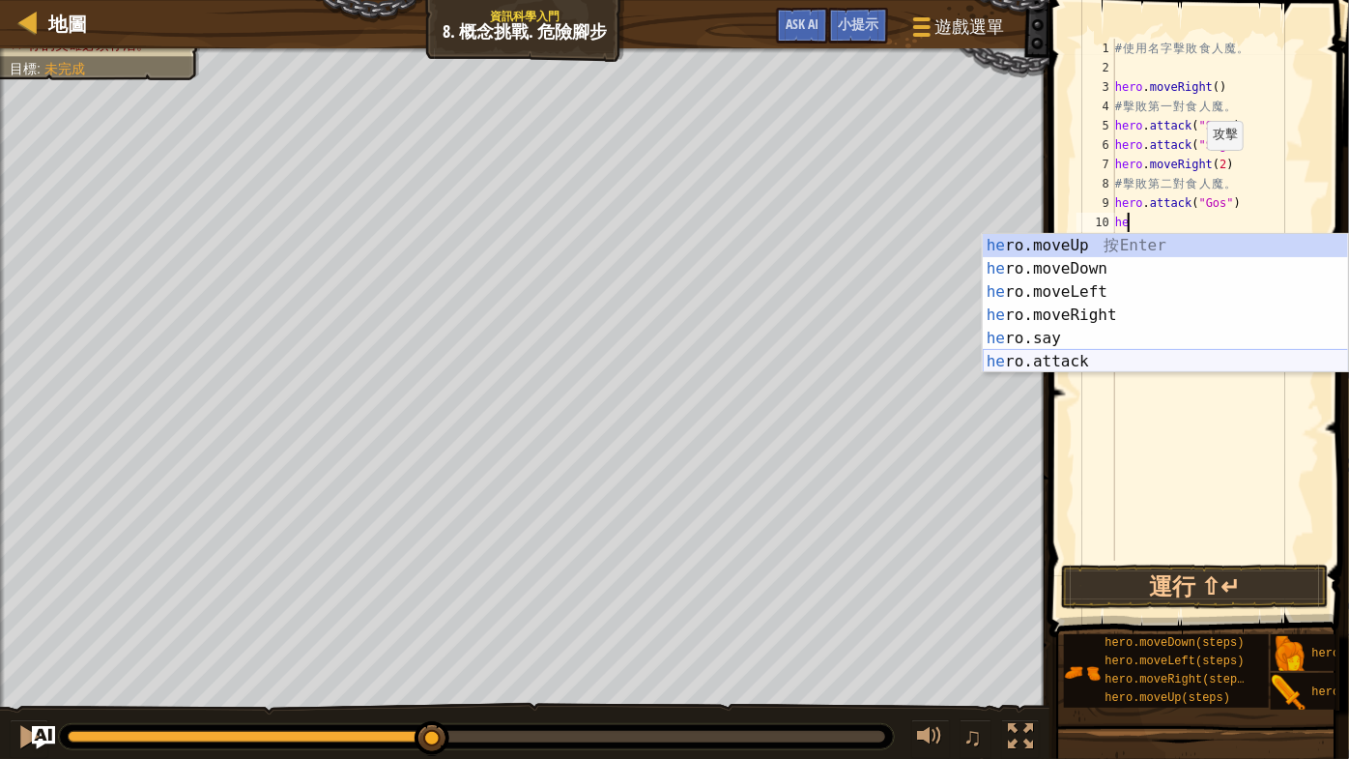
click at [1078, 353] on div "he ro.moveUp 按 Enter he ro.moveDown 按 Enter he ro.moveLeft 按 Enter he ro.moveRi…" at bounding box center [1166, 327] width 366 height 186
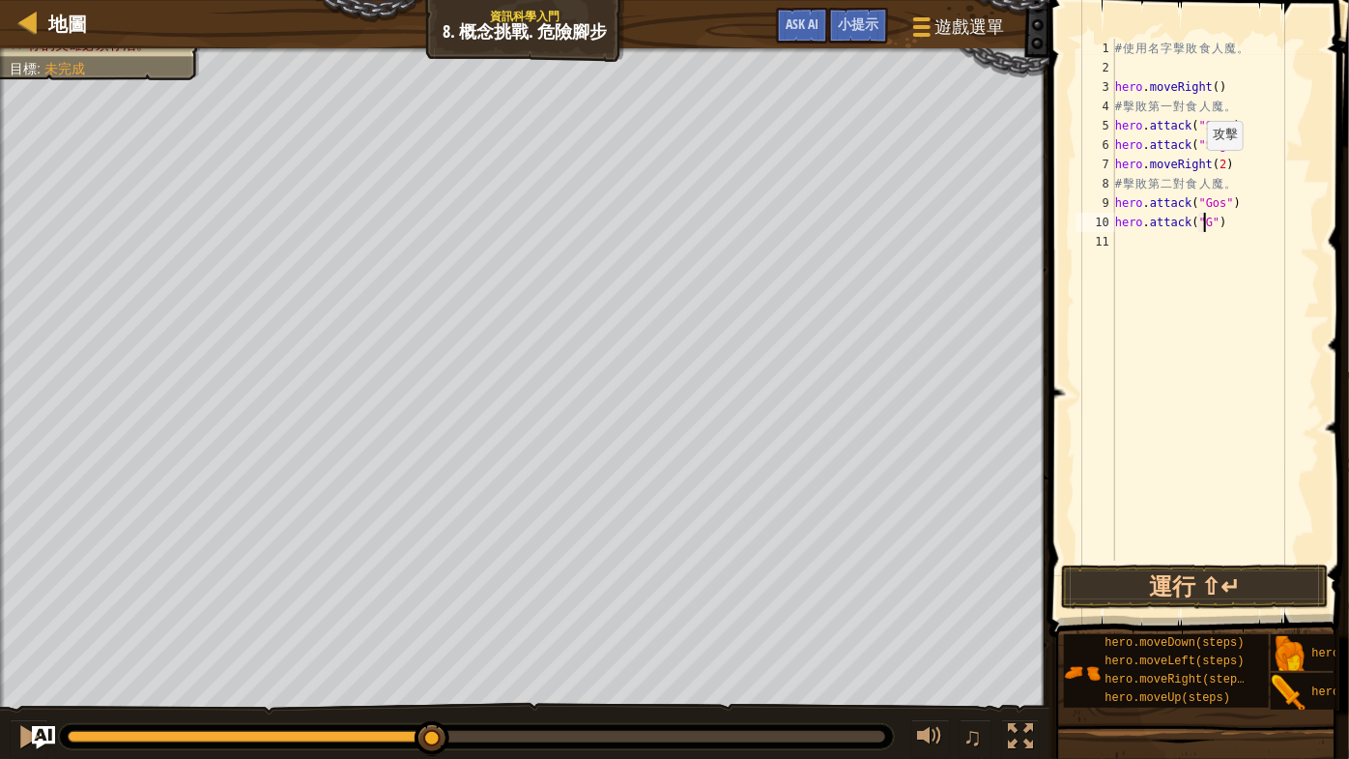
scroll to position [9, 8]
click at [1245, 146] on div "# 使 用 名 字 擊 敗 食 人 魔 。 hero . moveRight ( ) # 擊 敗 第 一 對 食 人 魔 。 hero . attack ( …" at bounding box center [1215, 319] width 209 height 561
type textarea "hero.attack("Sog")"
type textarea "h"
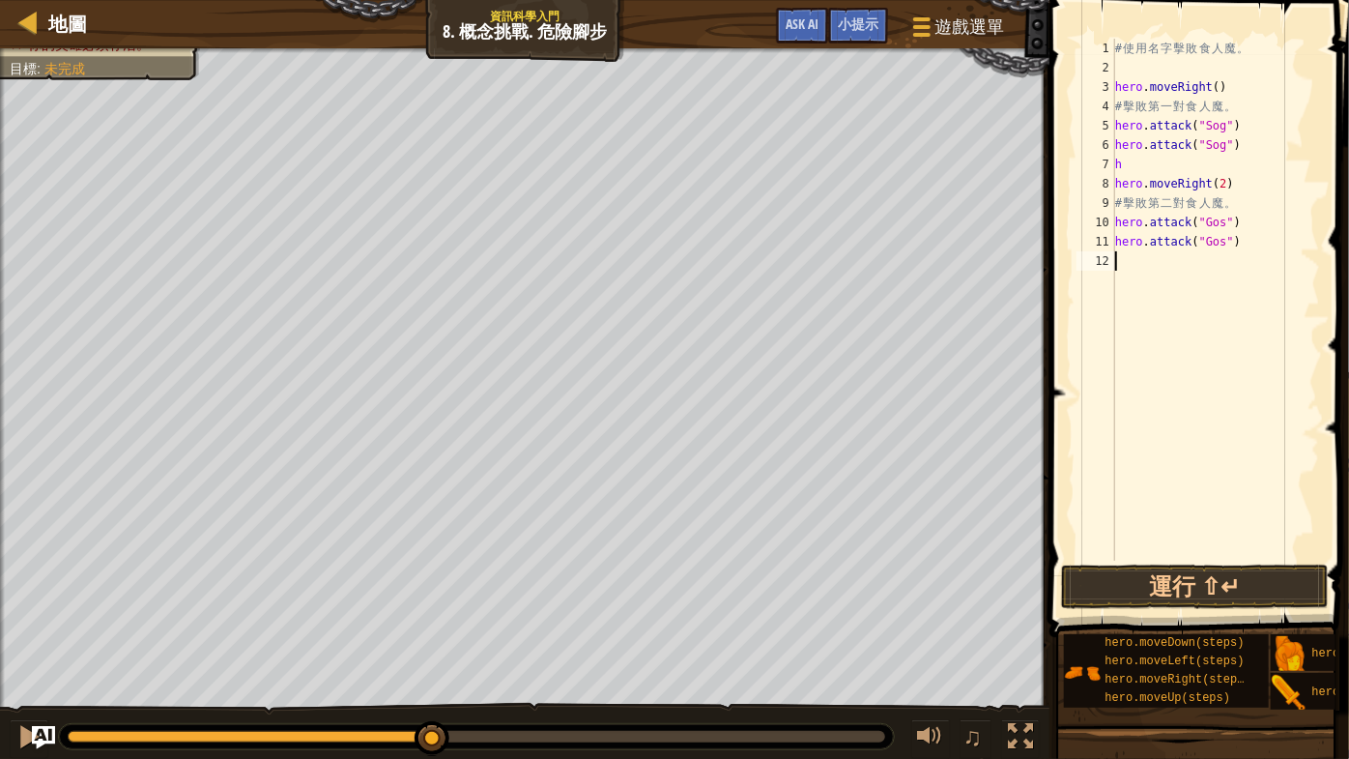
click at [1197, 458] on div "# 使 用 名 字 擊 敗 食 人 魔 。 hero . moveRight ( ) # 擊 敗 第 一 對 食 人 魔 。 hero . attack ( …" at bounding box center [1215, 319] width 209 height 561
drag, startPoint x: 1239, startPoint y: 242, endPoint x: 1115, endPoint y: 221, distance: 125.4
click at [1115, 221] on div "# 使 用 名 字 擊 敗 食 人 魔 。 hero . moveRight ( ) # 擊 敗 第 一 對 食 人 魔 。 hero . attack ( …" at bounding box center [1215, 319] width 209 height 561
type textarea "hero.attack("Gos") hero.attack("Gos")"
drag, startPoint x: 1137, startPoint y: 160, endPoint x: 1083, endPoint y: 167, distance: 53.6
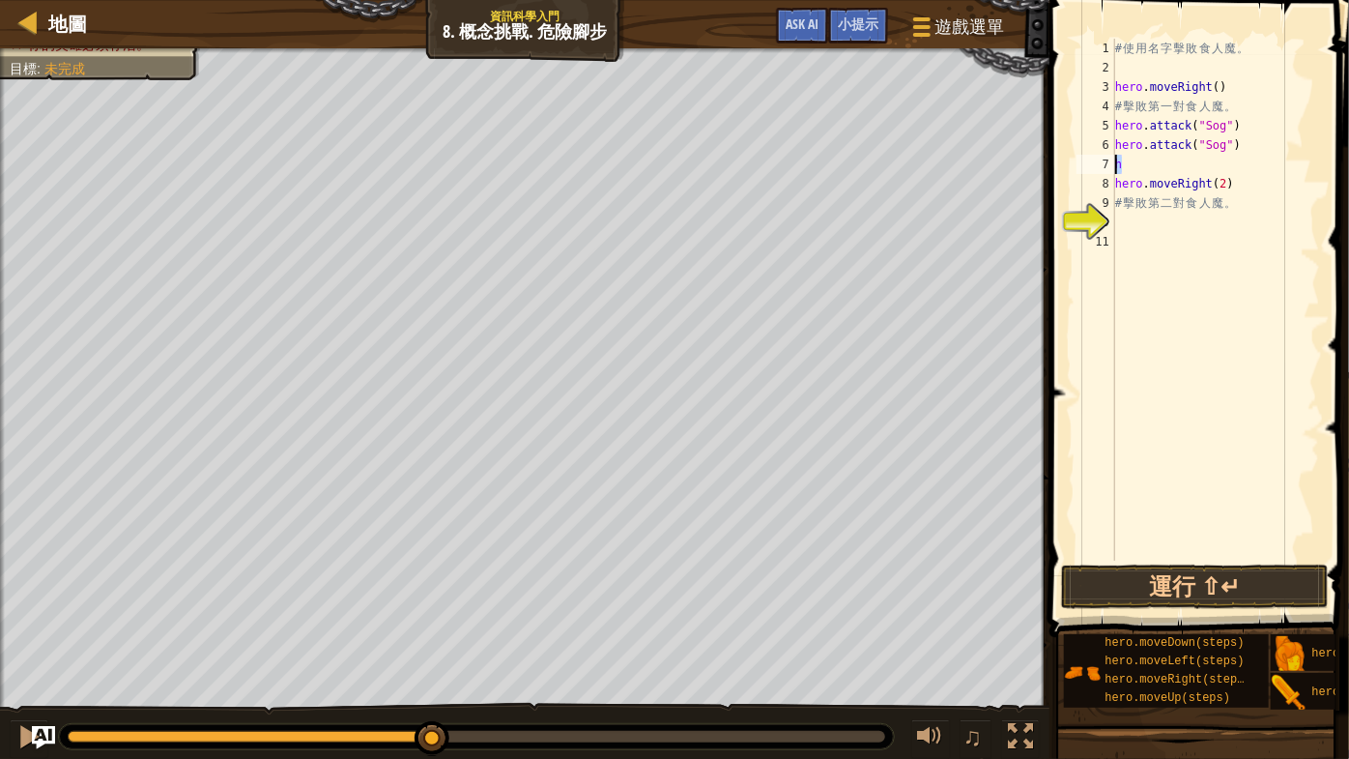
click at [1083, 167] on div "1 2 3 4 5 6 7 8 9 10 11 # 使 用 名 字 擊 敗 食 人 魔 。 hero . moveRight ( ) # 擊 敗 第 一 對 …" at bounding box center [1196, 300] width 247 height 522
paste textarea "ero.attack("Gos")"
type textarea "hero.attack("Gos")"
type textarea "h"
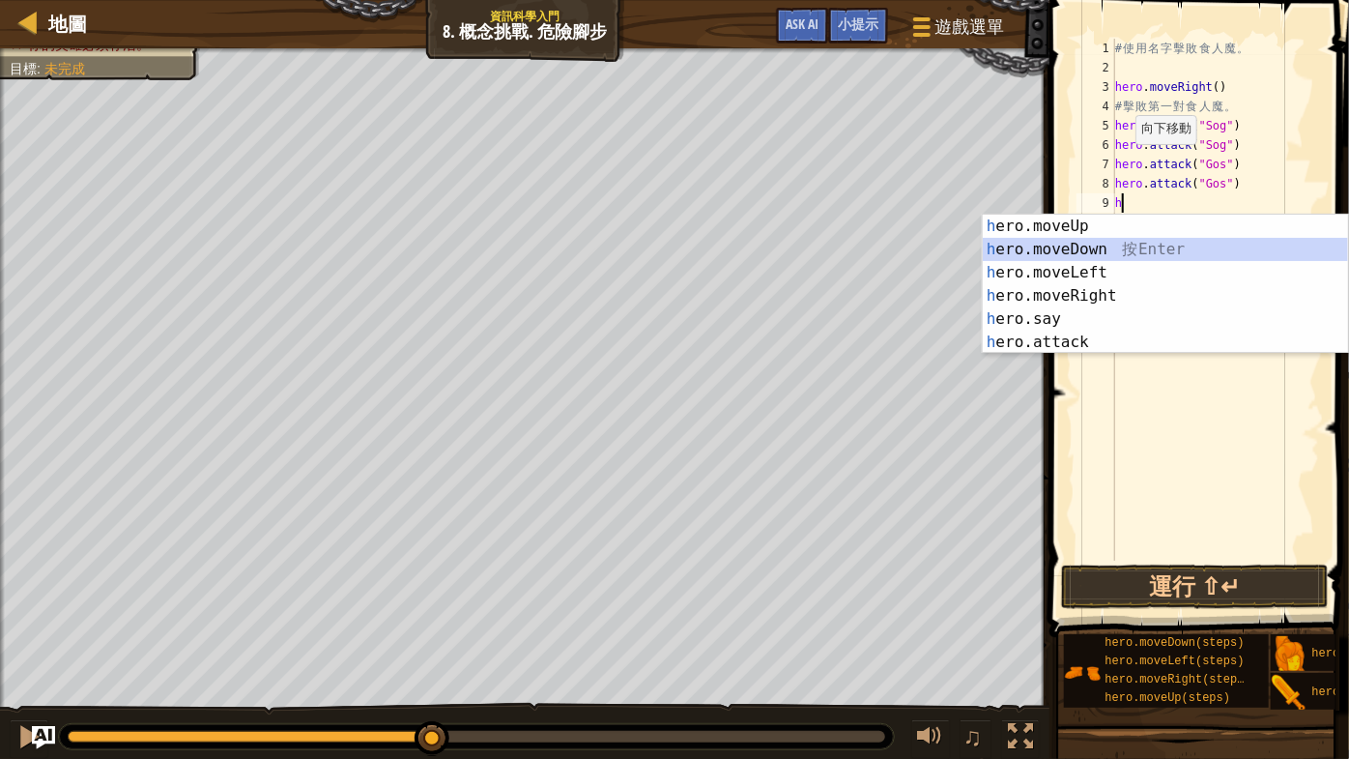
click at [1141, 245] on div "h ero.moveUp 按 Enter h ero.moveDown 按 Enter h ero.moveLeft 按 Enter h ero.moveRi…" at bounding box center [1166, 308] width 366 height 186
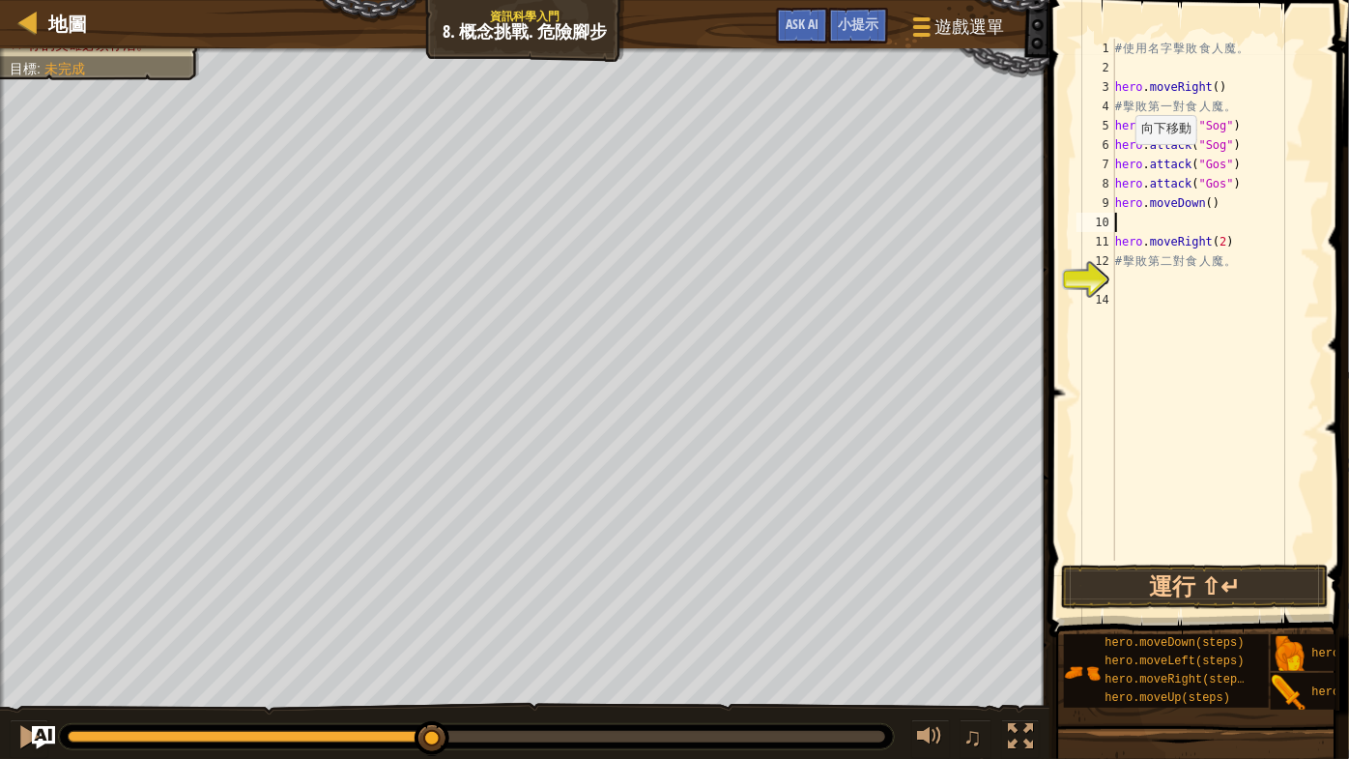
type textarea "h"
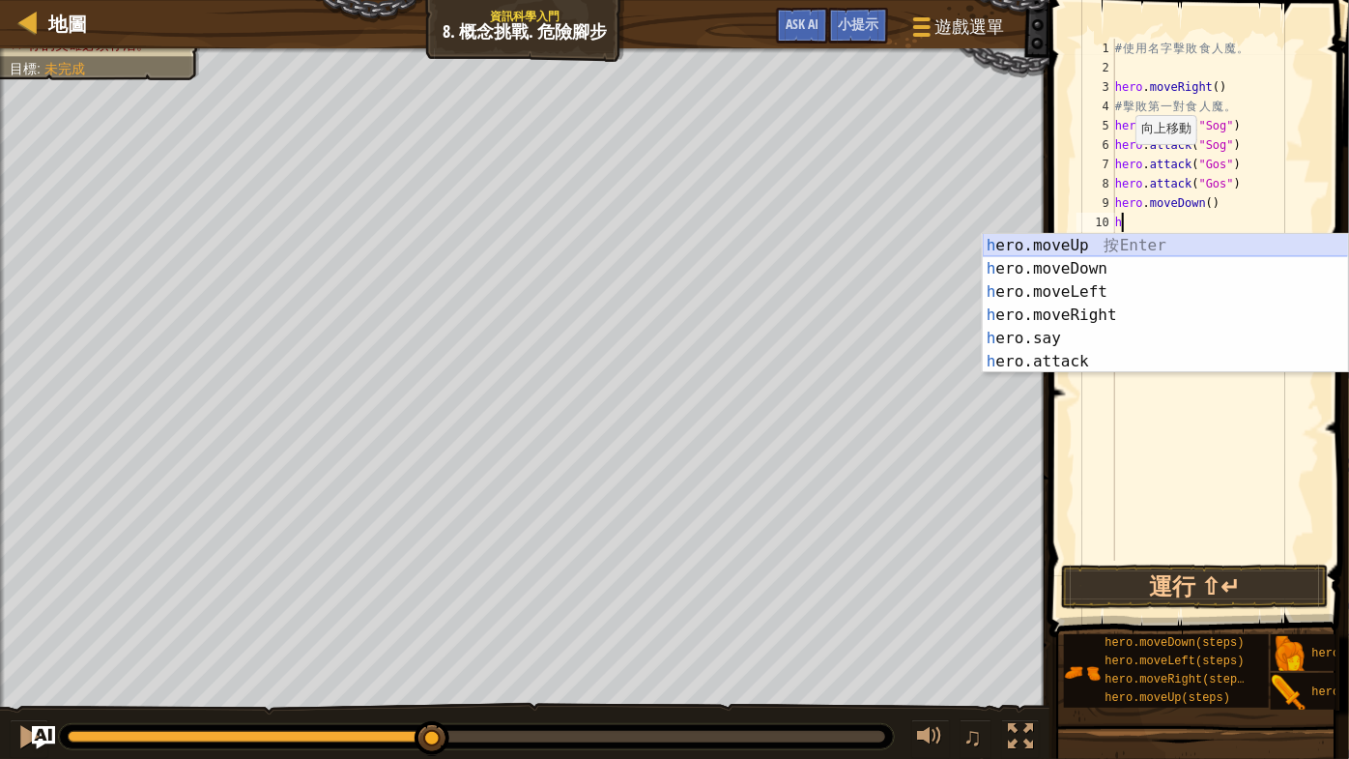
click at [1130, 240] on div "h ero.moveUp 按 Enter h ero.moveDown 按 Enter h ero.moveLeft 按 Enter h ero.moveRi…" at bounding box center [1166, 327] width 366 height 186
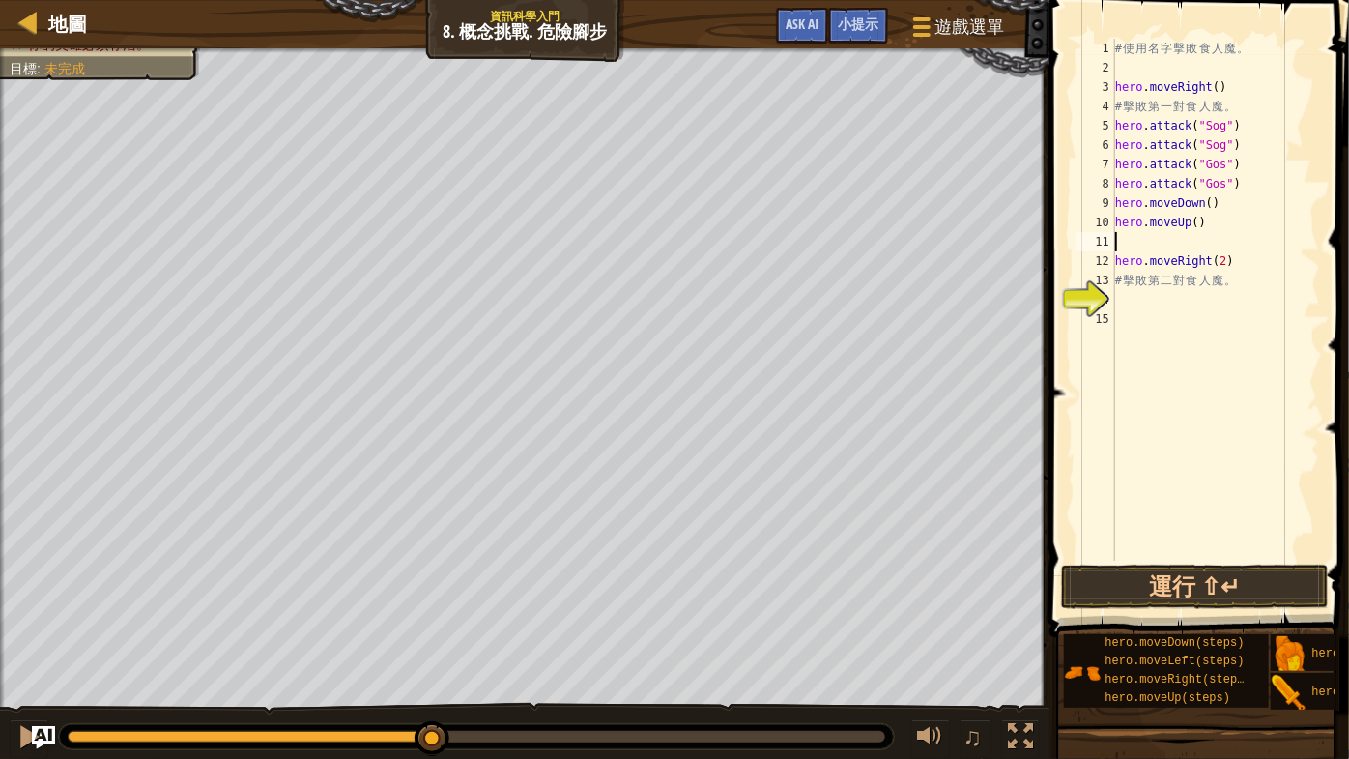
type textarea "hero.moveRight(2)"
click at [1146, 283] on div "# 使 用 名 字 擊 敗 食 人 魔 。 hero . moveRight ( ) # 擊 敗 第 一 對 食 人 魔 。 hero . attack ( …" at bounding box center [1215, 319] width 209 height 561
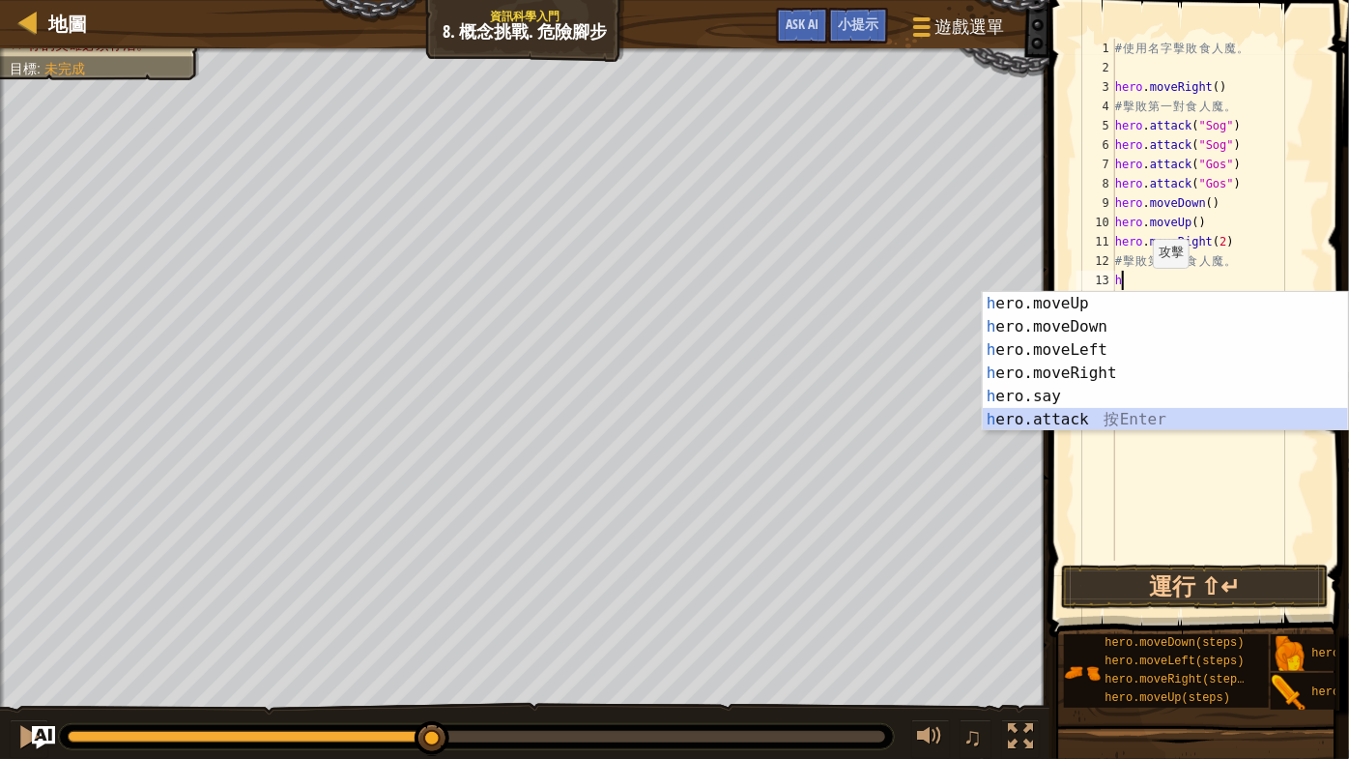
click at [1076, 417] on div "h ero.moveUp 按 Enter h ero.moveDown 按 Enter h ero.moveLeft 按 Enter h ero.moveRi…" at bounding box center [1166, 385] width 366 height 186
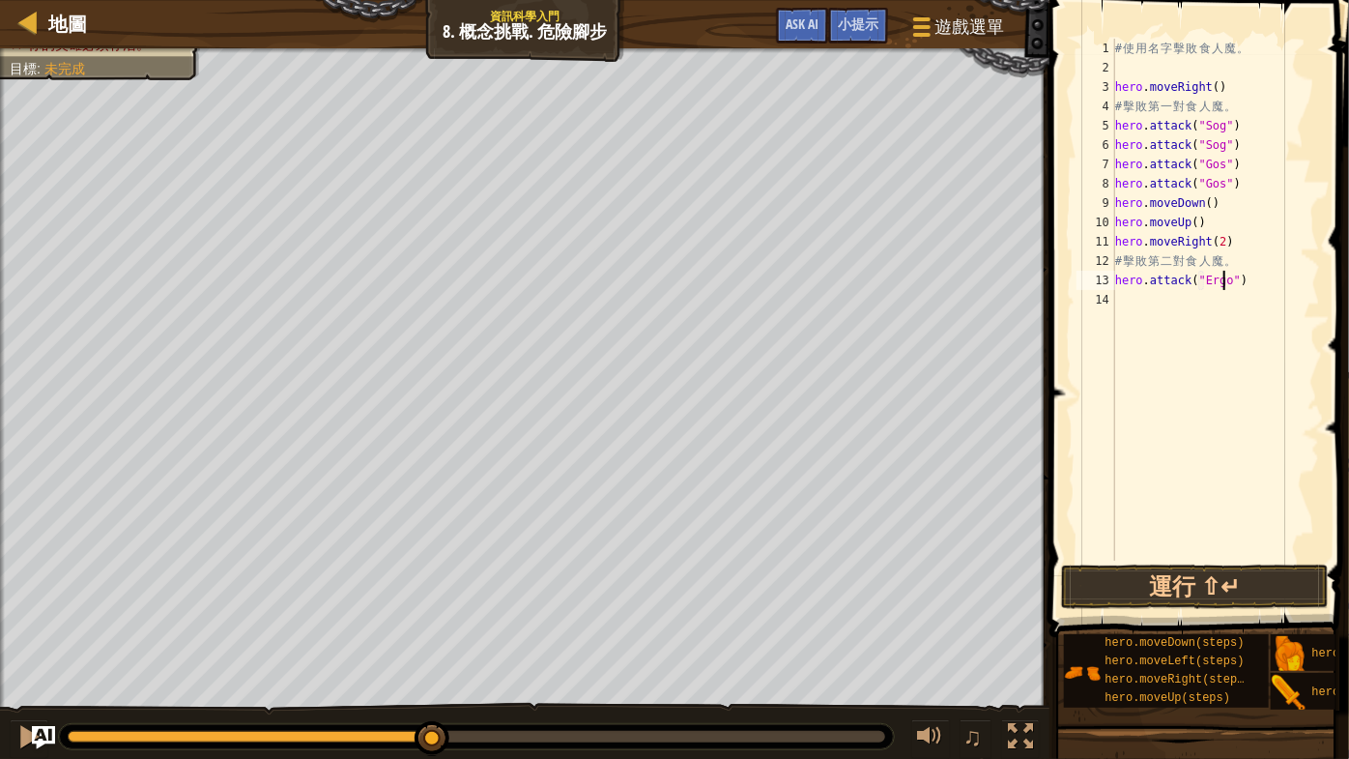
type textarea "hero.attack("Ergo")"
click at [1155, 303] on div "# 使 用 名 字 擊 敗 食 人 魔 。 hero . moveRight ( ) # 擊 敗 第 一 對 食 人 魔 。 hero . attack ( …" at bounding box center [1215, 319] width 209 height 561
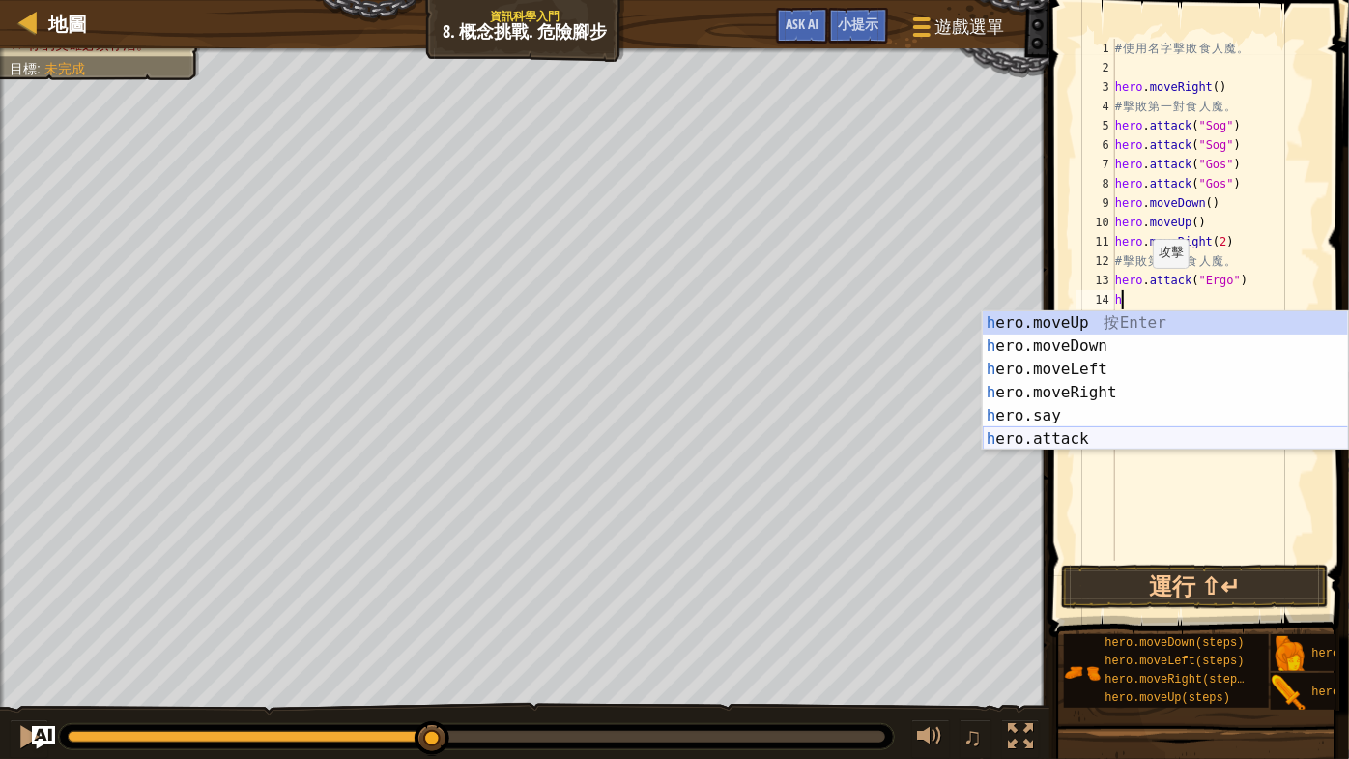
click at [1130, 440] on div "h ero.moveUp 按 Enter h ero.moveDown 按 Enter h ero.moveLeft 按 Enter h ero.moveRi…" at bounding box center [1166, 404] width 366 height 186
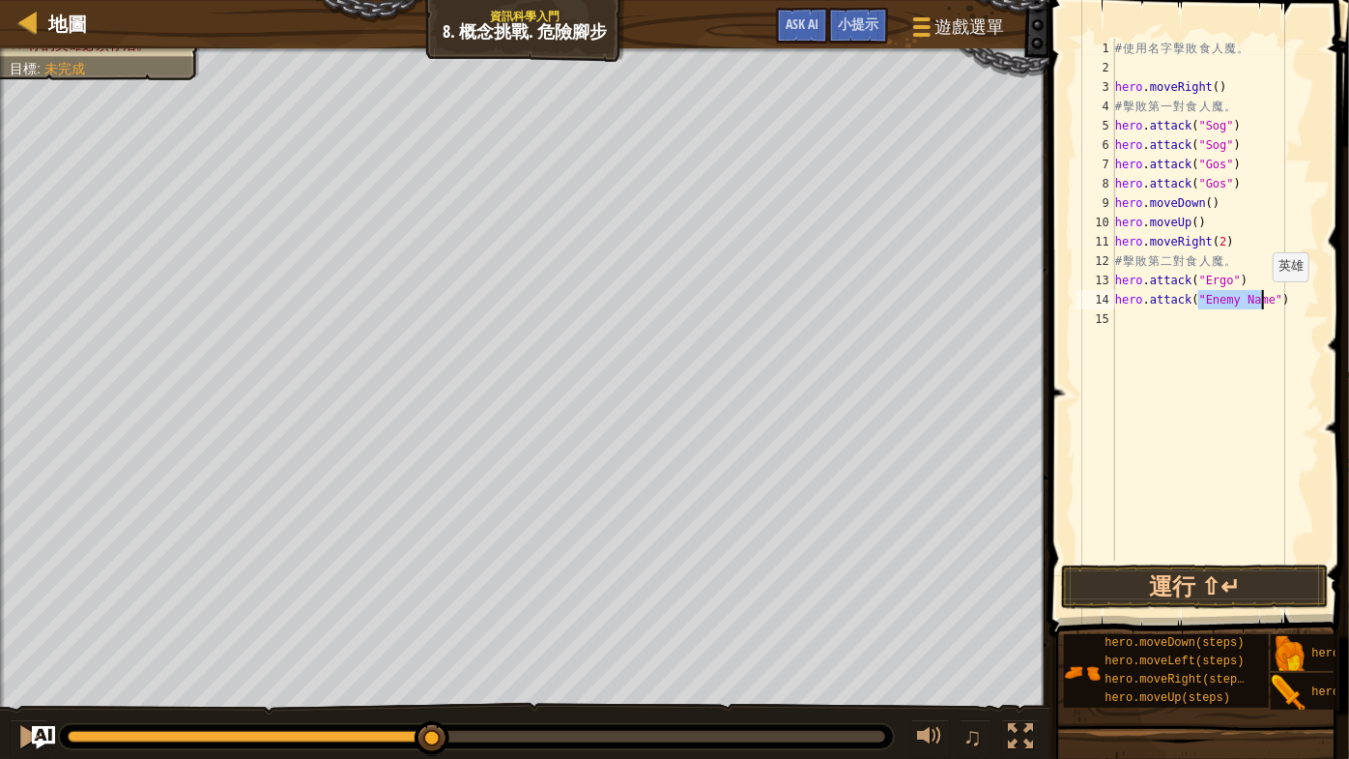
click at [1263, 301] on div "# 使 用 名 字 擊 敗 食 人 魔 。 hero . moveRight ( ) # 擊 敗 第 一 對 食 人 魔 。 hero . attack ( …" at bounding box center [1215, 300] width 209 height 522
drag, startPoint x: 1265, startPoint y: 298, endPoint x: 1201, endPoint y: 294, distance: 63.9
click at [1201, 294] on div "# 使 用 名 字 擊 敗 食 人 魔 。 hero . moveRight ( ) # 擊 敗 第 一 對 食 人 魔 。 hero . attack ( …" at bounding box center [1215, 319] width 209 height 561
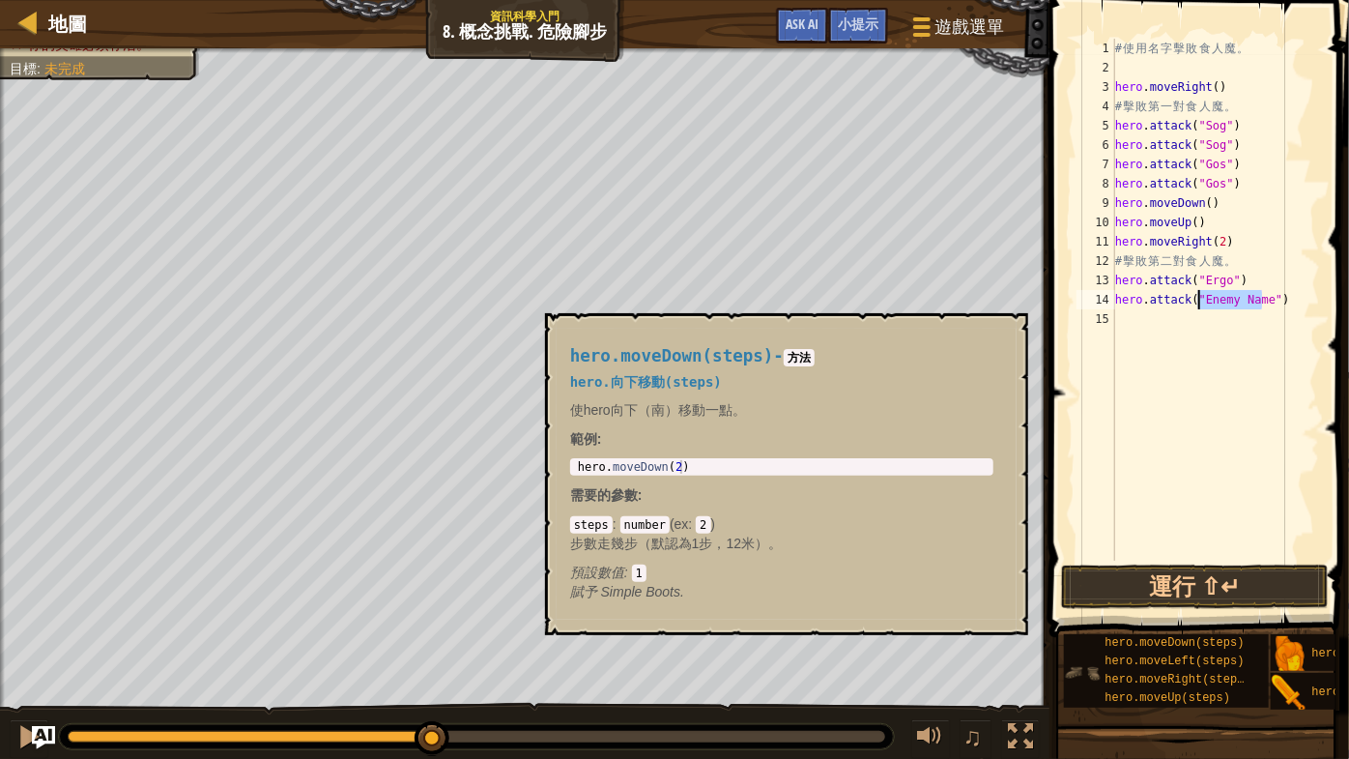
type textarea "hero.attack("E")"
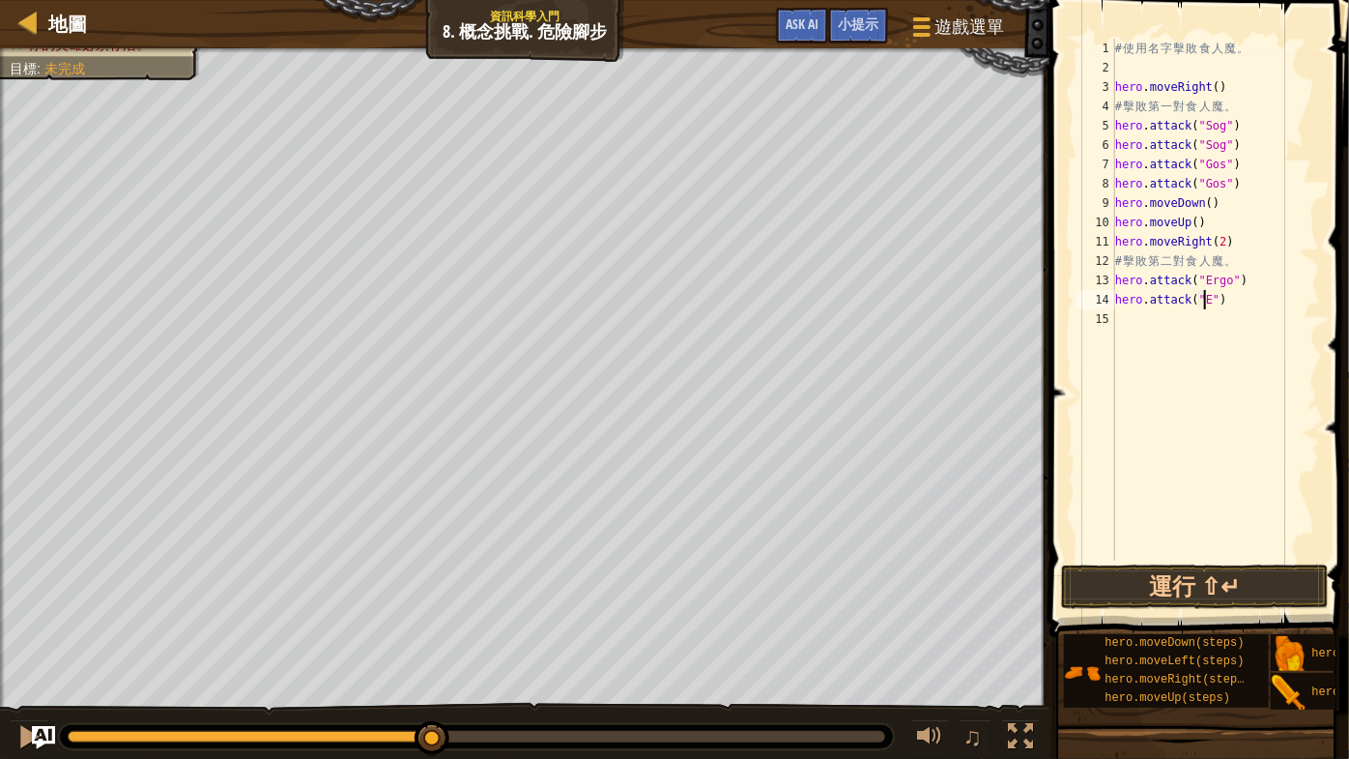
click at [1229, 429] on div "# 使 用 名 字 擊 敗 食 人 魔 。 hero . moveRight ( ) # 擊 敗 第 一 對 食 人 魔 。 hero . attack ( …" at bounding box center [1215, 319] width 209 height 561
click at [1206, 299] on div "# 使 用 名 字 擊 敗 食 人 魔 。 hero . moveRight ( ) # 擊 敗 第 一 對 食 人 魔 。 hero . attack ( …" at bounding box center [1215, 319] width 209 height 561
drag, startPoint x: 1226, startPoint y: 281, endPoint x: 1200, endPoint y: 283, distance: 26.2
click at [1200, 283] on div "# 使 用 名 字 擊 敗 食 人 魔 。 hero . moveRight ( ) # 擊 敗 第 一 對 食 人 魔 。 hero . attack ( …" at bounding box center [1215, 319] width 209 height 561
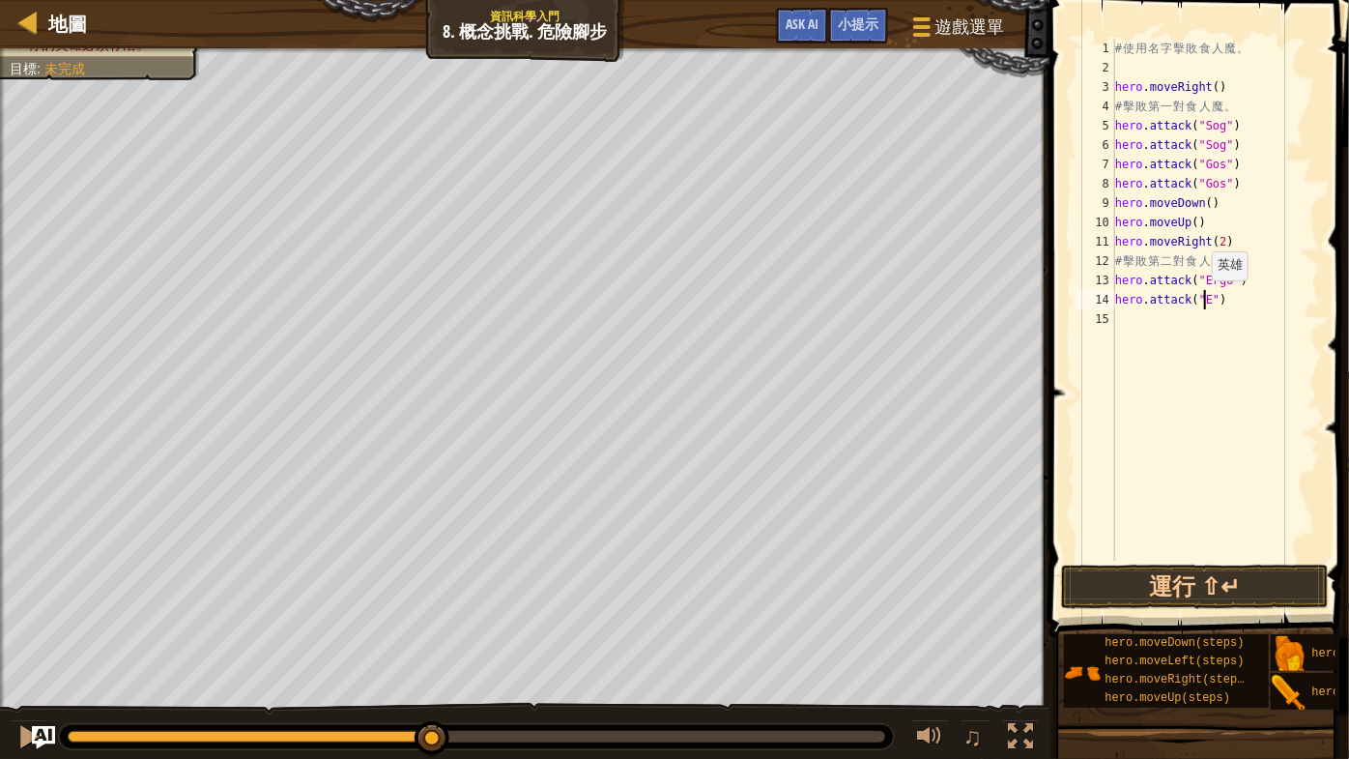
click at [1202, 299] on div "# 使 用 名 字 擊 敗 食 人 魔 。 hero . moveRight ( ) # 擊 敗 第 一 對 食 人 魔 。 hero . attack ( …" at bounding box center [1215, 319] width 209 height 561
paste textarea "Ergo"
click at [1212, 574] on button "運行 ⇧↵" at bounding box center [1195, 586] width 268 height 44
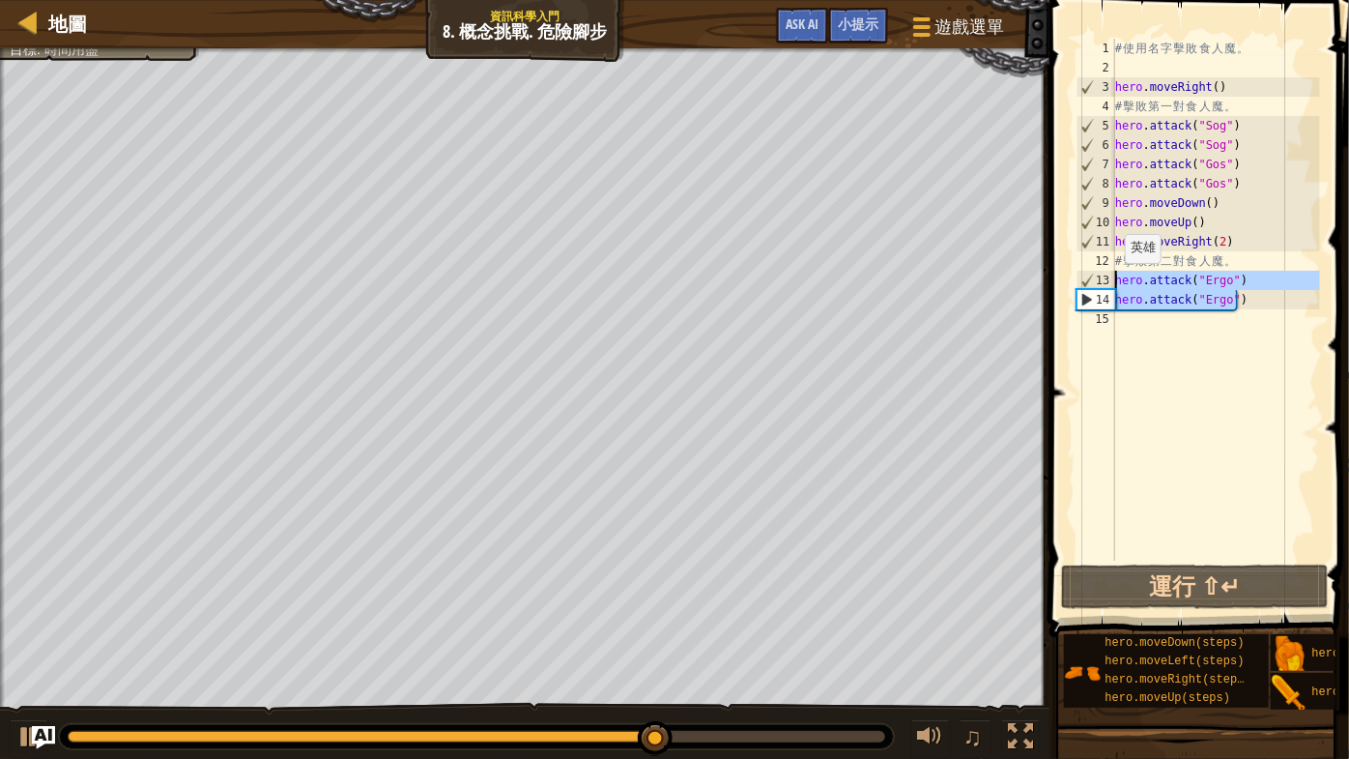
drag, startPoint x: 1258, startPoint y: 303, endPoint x: 1115, endPoint y: 282, distance: 144.5
click at [1115, 282] on div "# 使 用 名 字 擊 敗 食 人 魔 。 hero . moveRight ( ) # 擊 敗 第 一 對 食 人 魔 。 hero . attack ( …" at bounding box center [1215, 319] width 209 height 561
type textarea "hero.attack("Ergo") hero.attack("Ergo")"
click at [1132, 317] on div "# 使 用 名 字 擊 敗 食 人 魔 。 hero . moveRight ( ) # 擊 敗 第 一 對 食 人 魔 。 hero . attack ( …" at bounding box center [1215, 319] width 209 height 561
paste textarea "hero.attack("Ergo")"
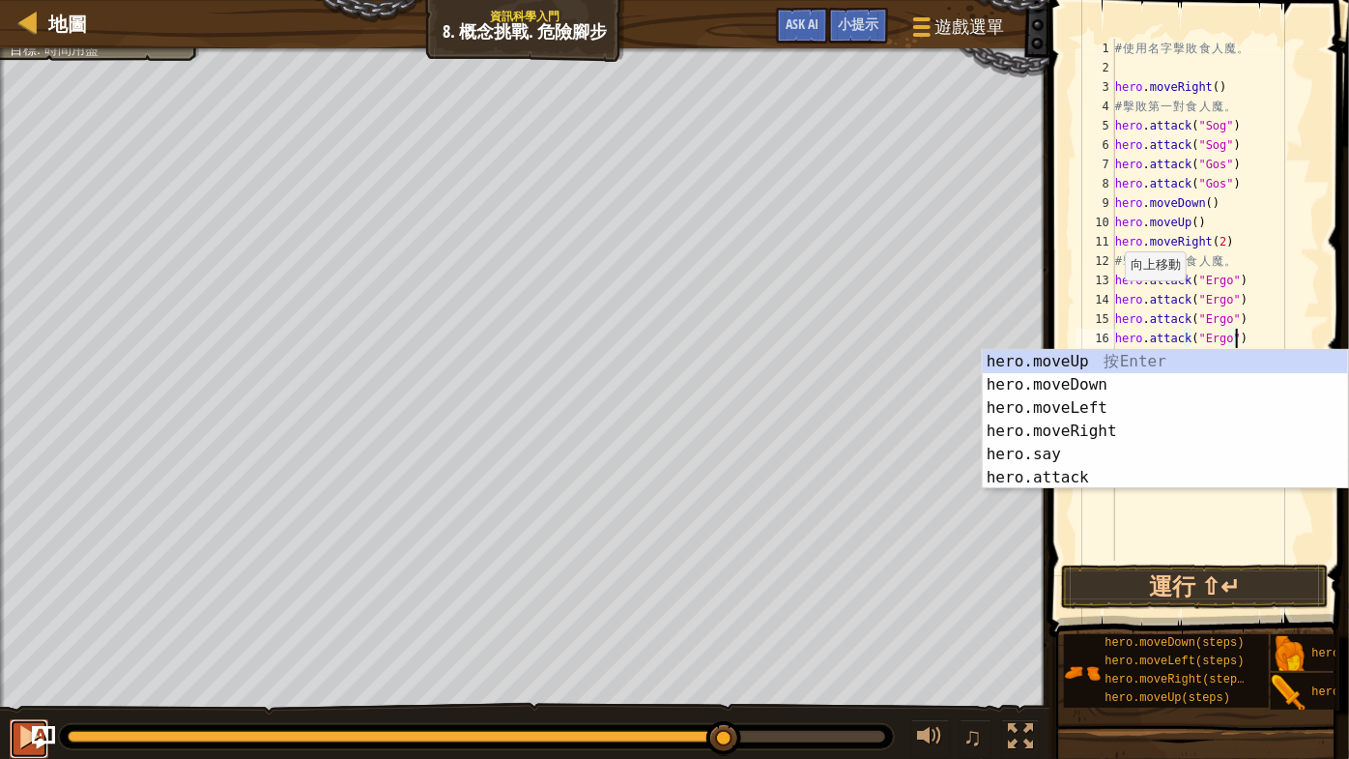
click at [13, 732] on button at bounding box center [29, 739] width 39 height 40
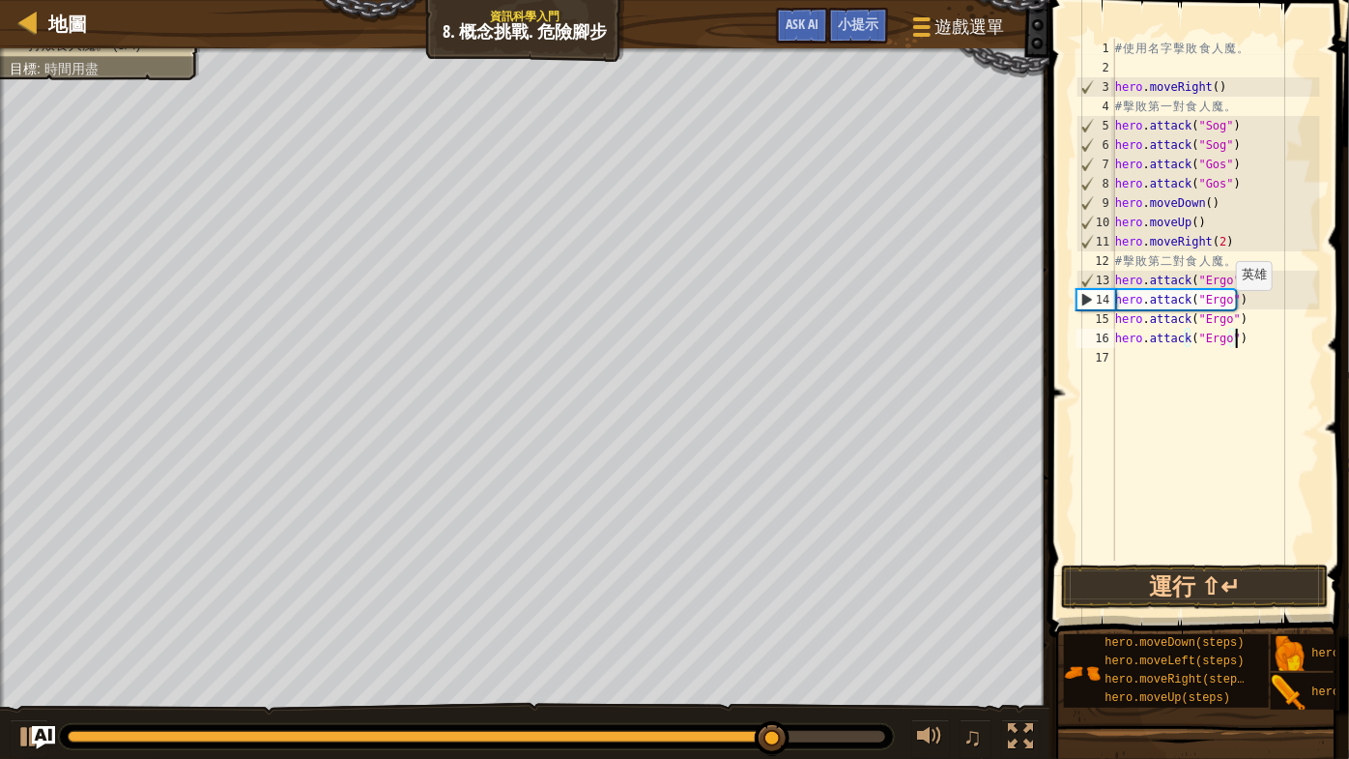
click at [1226, 309] on div "# 使 用 名 字 擊 敗 食 人 魔 。 hero . moveRight ( ) # 擊 敗 第 一 對 食 人 魔 。 hero . attack ( …" at bounding box center [1215, 319] width 209 height 561
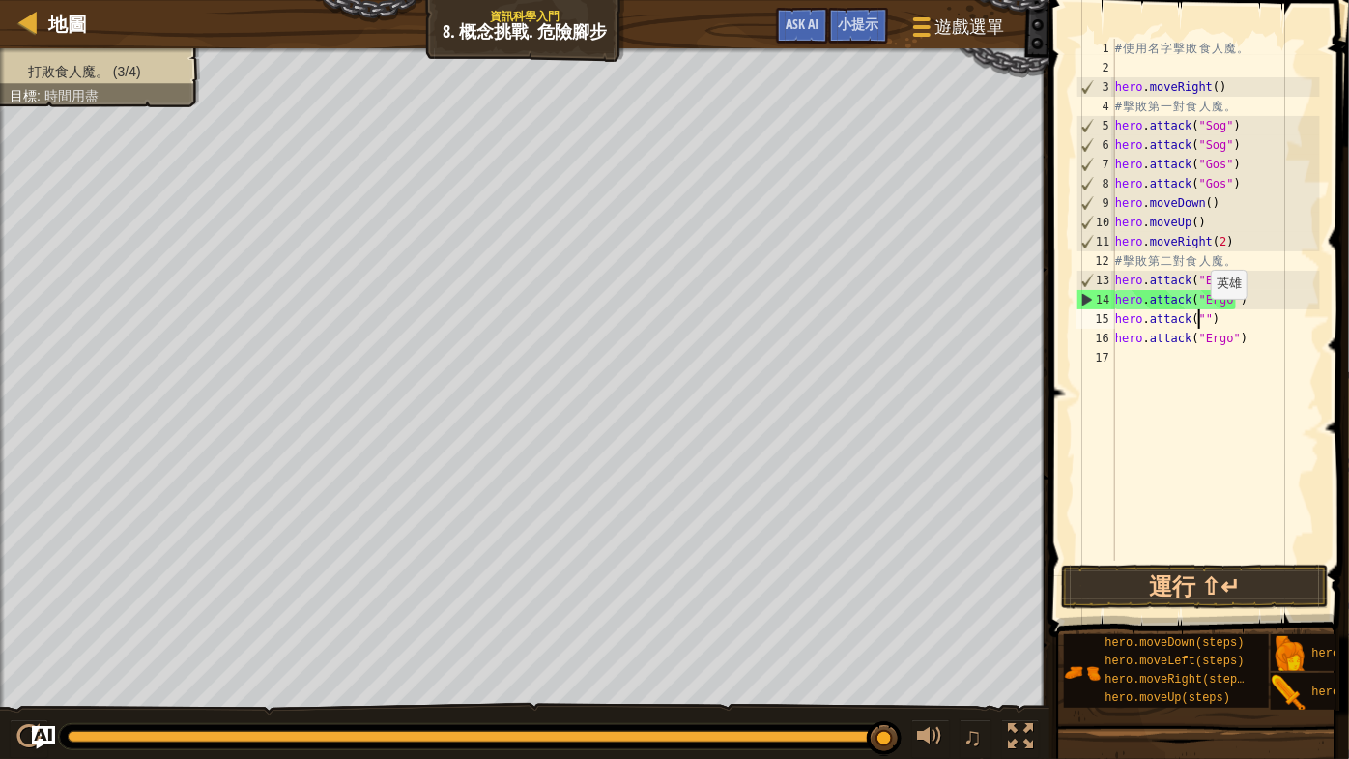
click at [1201, 318] on div "# 使 用 名 字 擊 敗 食 人 魔 。 hero . moveRight ( ) # 擊 敗 第 一 對 食 人 魔 。 hero . attack ( …" at bounding box center [1215, 319] width 209 height 561
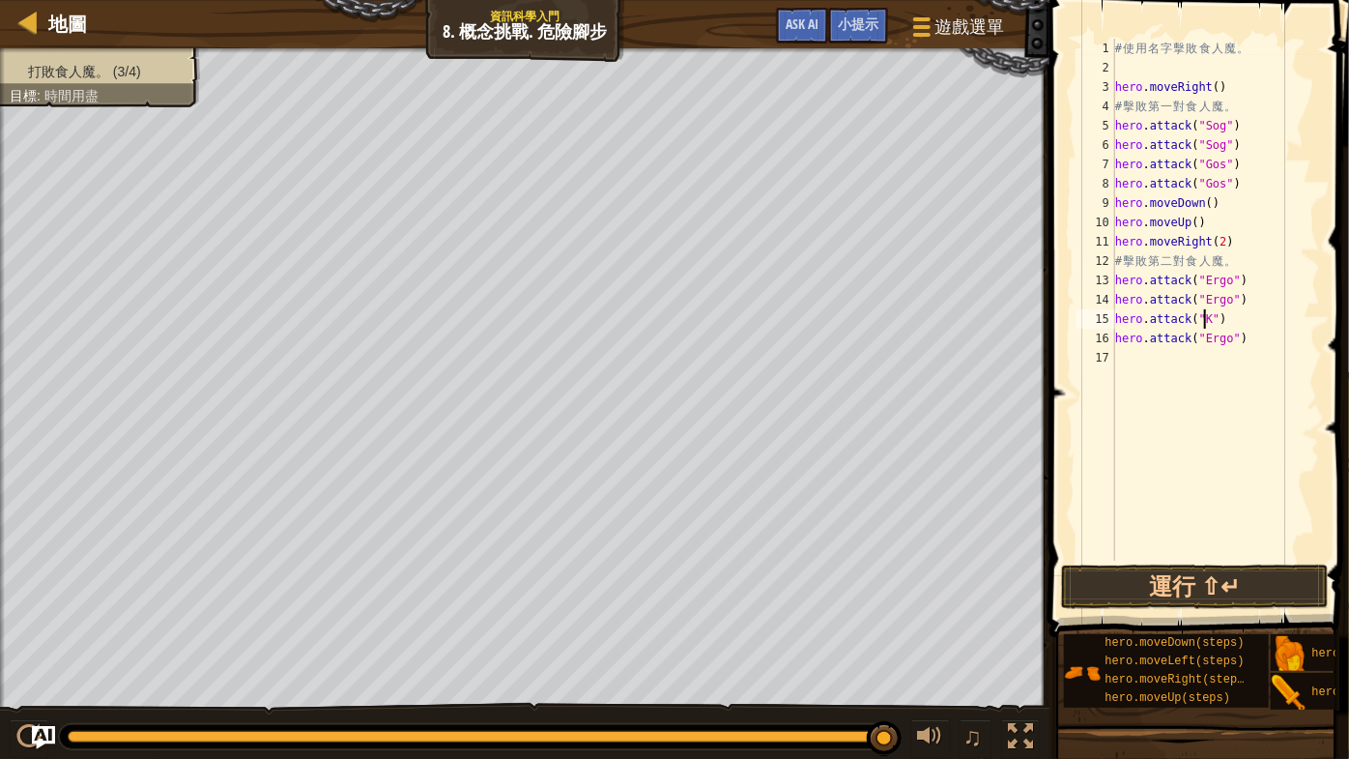
scroll to position [9, 8]
click at [1228, 343] on div "# 使 用 名 字 擊 敗 食 人 魔 。 hero . moveRight ( ) # 擊 敗 第 一 對 食 人 魔 。 hero . attack ( …" at bounding box center [1215, 319] width 209 height 561
type textarea "hero.attack("Kro")"
click at [1133, 353] on div "# 使 用 名 字 擊 敗 食 人 魔 。 hero . moveRight ( ) # 擊 敗 第 一 對 食 人 魔 。 hero . attack ( …" at bounding box center [1215, 319] width 209 height 561
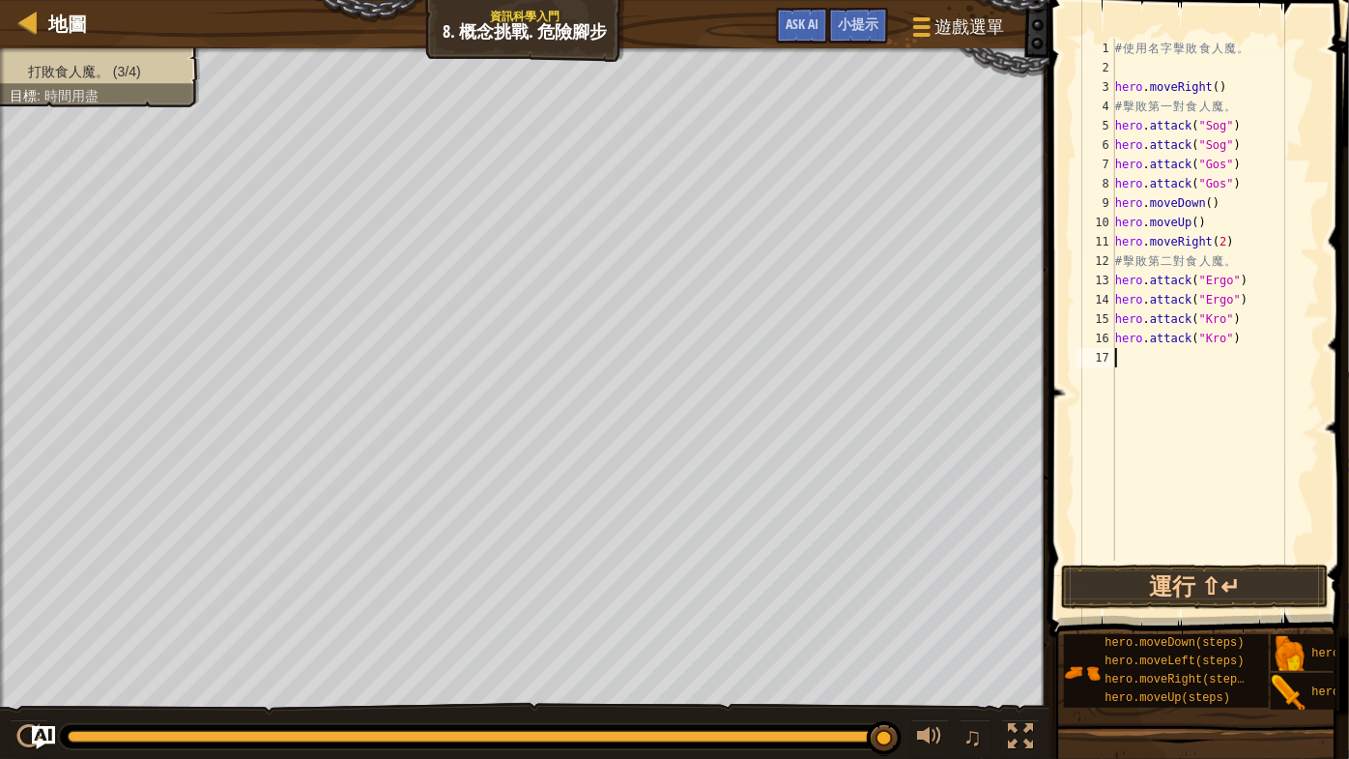
type textarea "h"
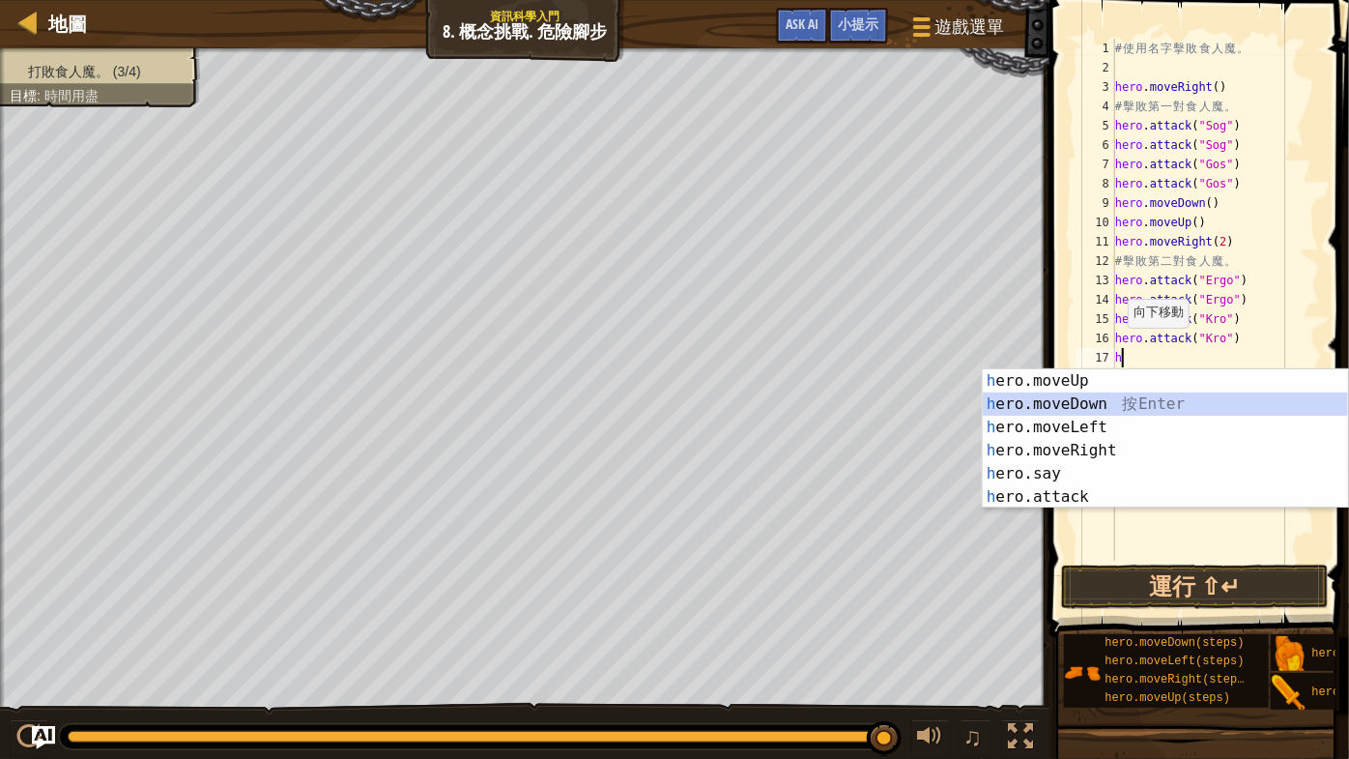
click at [1145, 404] on div "h ero.moveUp 按 Enter h ero.moveDown 按 Enter h ero.moveLeft 按 Enter h ero.moveRi…" at bounding box center [1166, 462] width 366 height 186
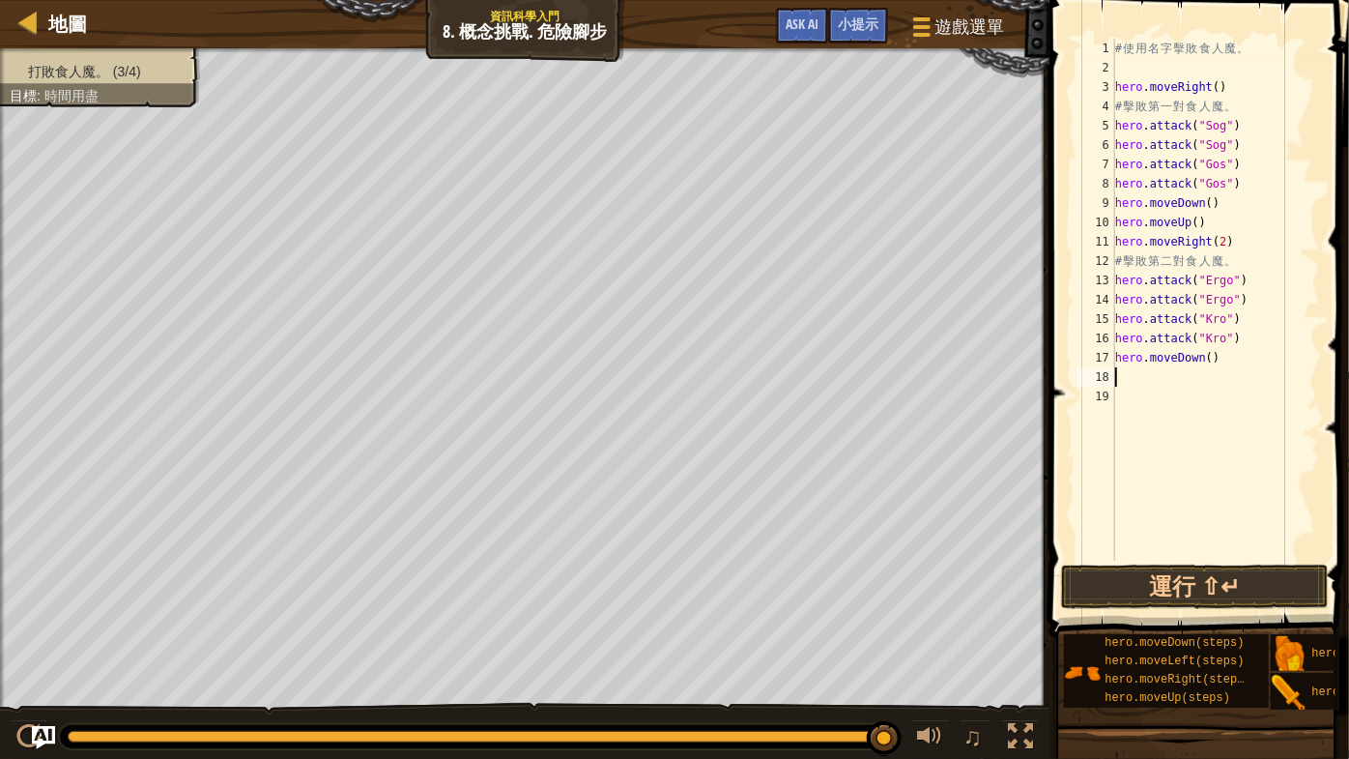
type textarea "h"
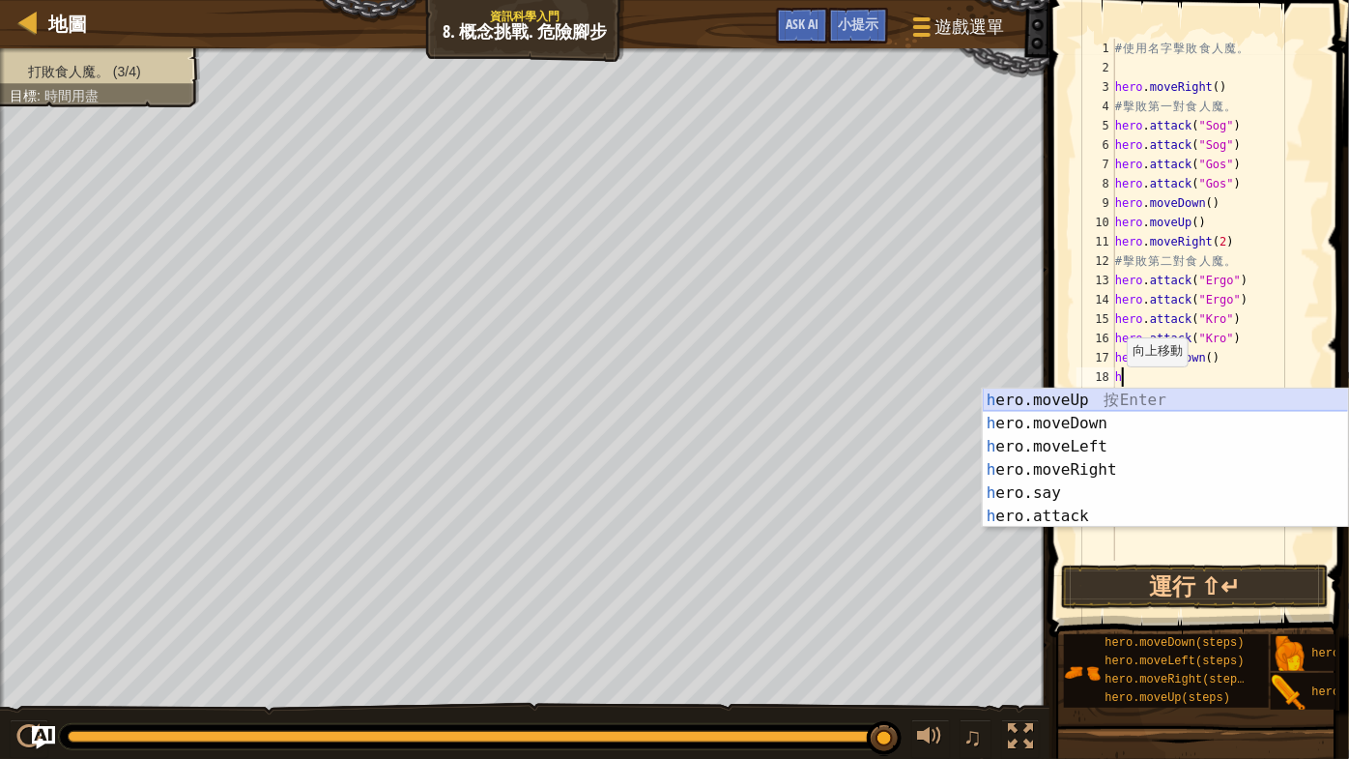
click at [1118, 398] on div "h ero.moveUp 按 Enter h ero.moveDown 按 Enter h ero.moveLeft 按 Enter h ero.moveRi…" at bounding box center [1166, 482] width 366 height 186
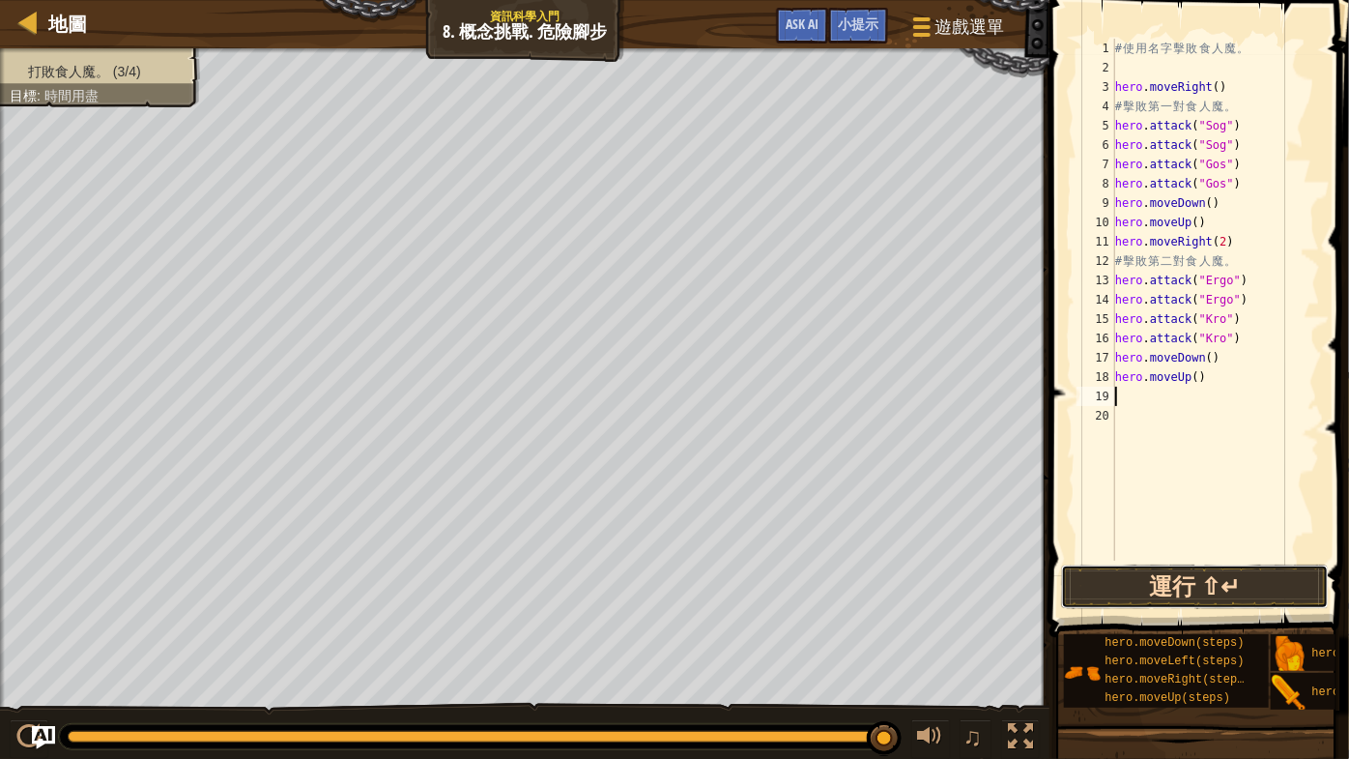
click at [1209, 585] on button "運行 ⇧↵" at bounding box center [1195, 586] width 268 height 44
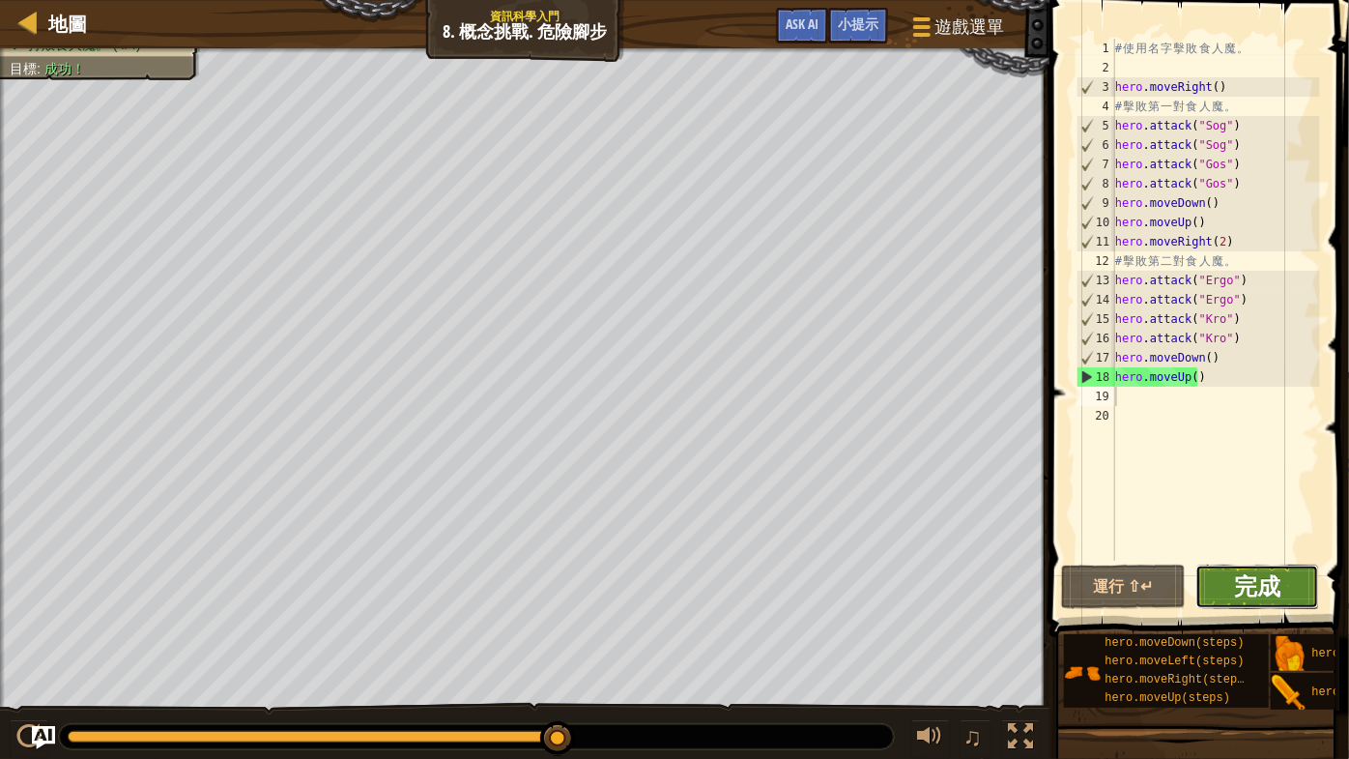
click at [1278, 573] on span "完成" at bounding box center [1257, 585] width 46 height 31
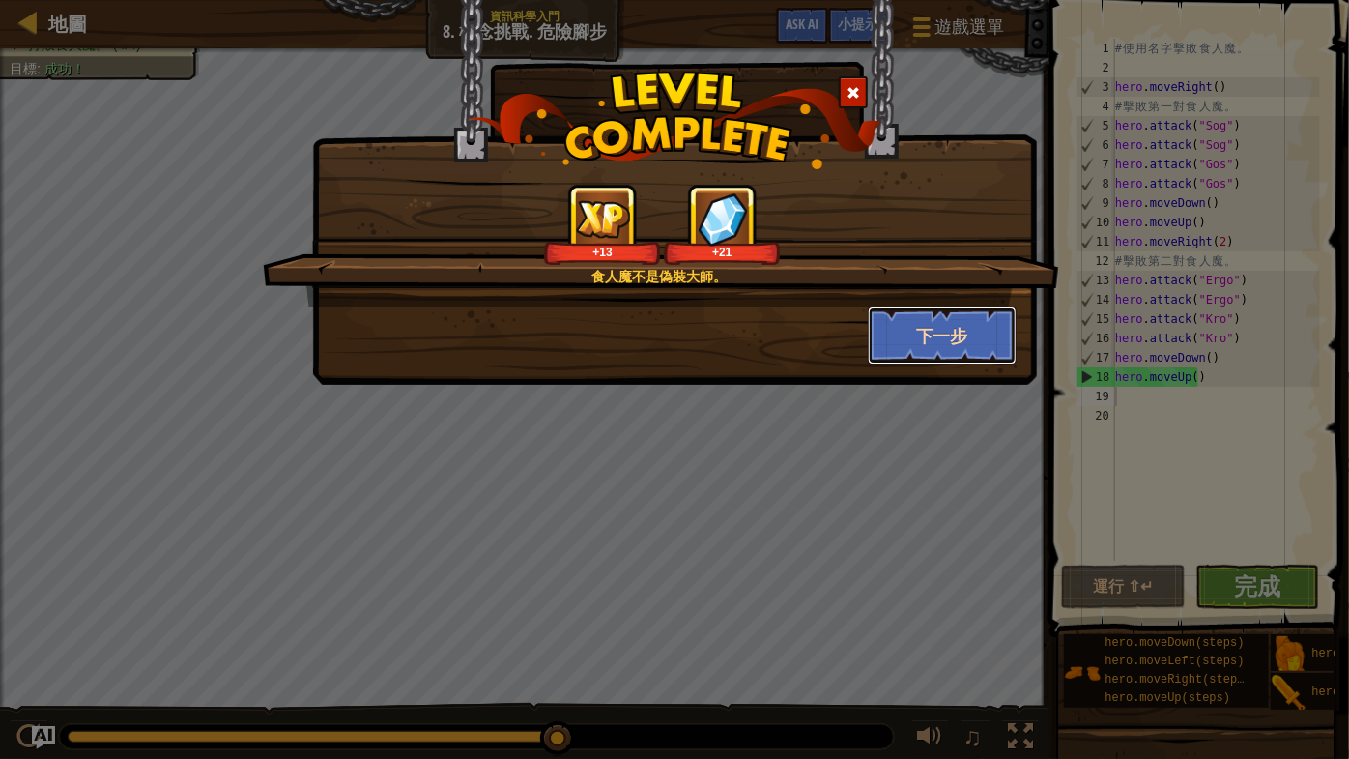
click at [959, 337] on button "下一步" at bounding box center [943, 335] width 150 height 58
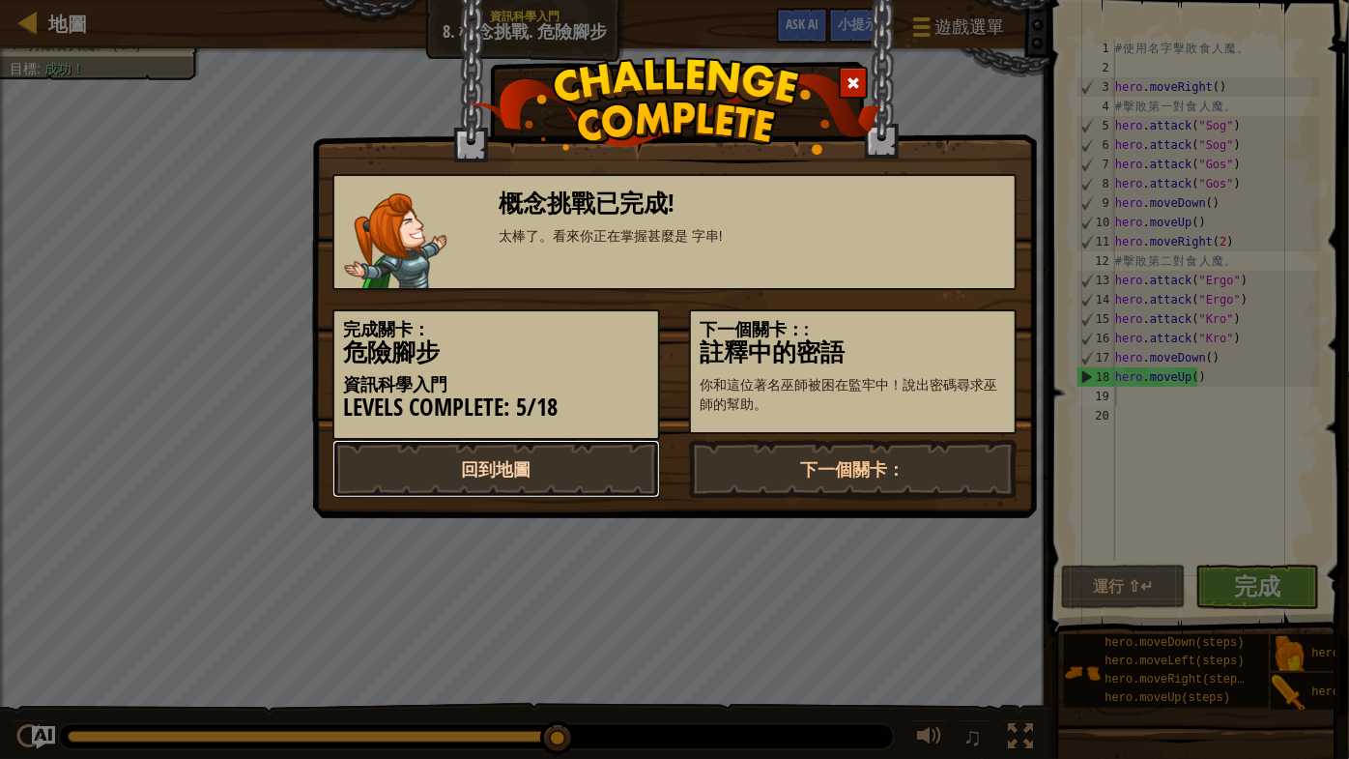
click at [554, 461] on link "回到地圖" at bounding box center [496, 469] width 328 height 58
select select "zh-HANT"
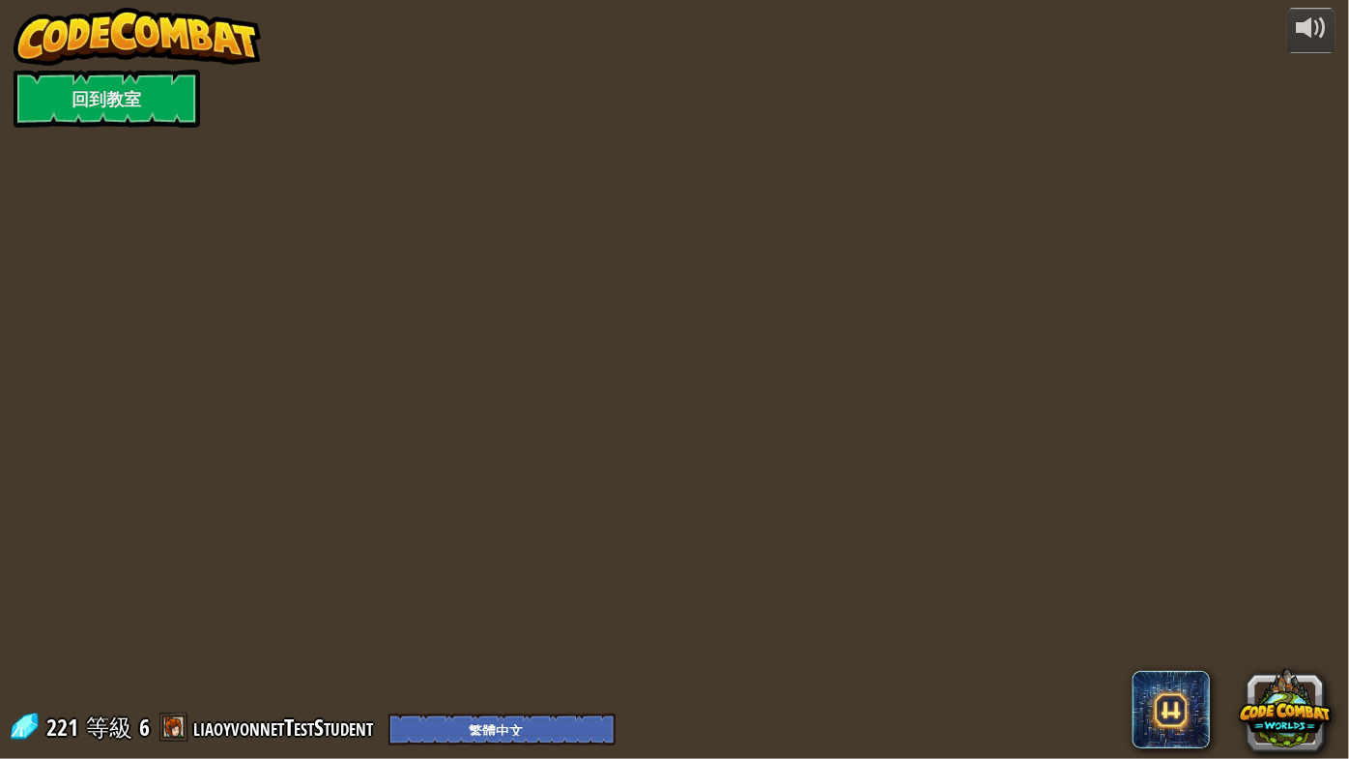
select select "zh-HANT"
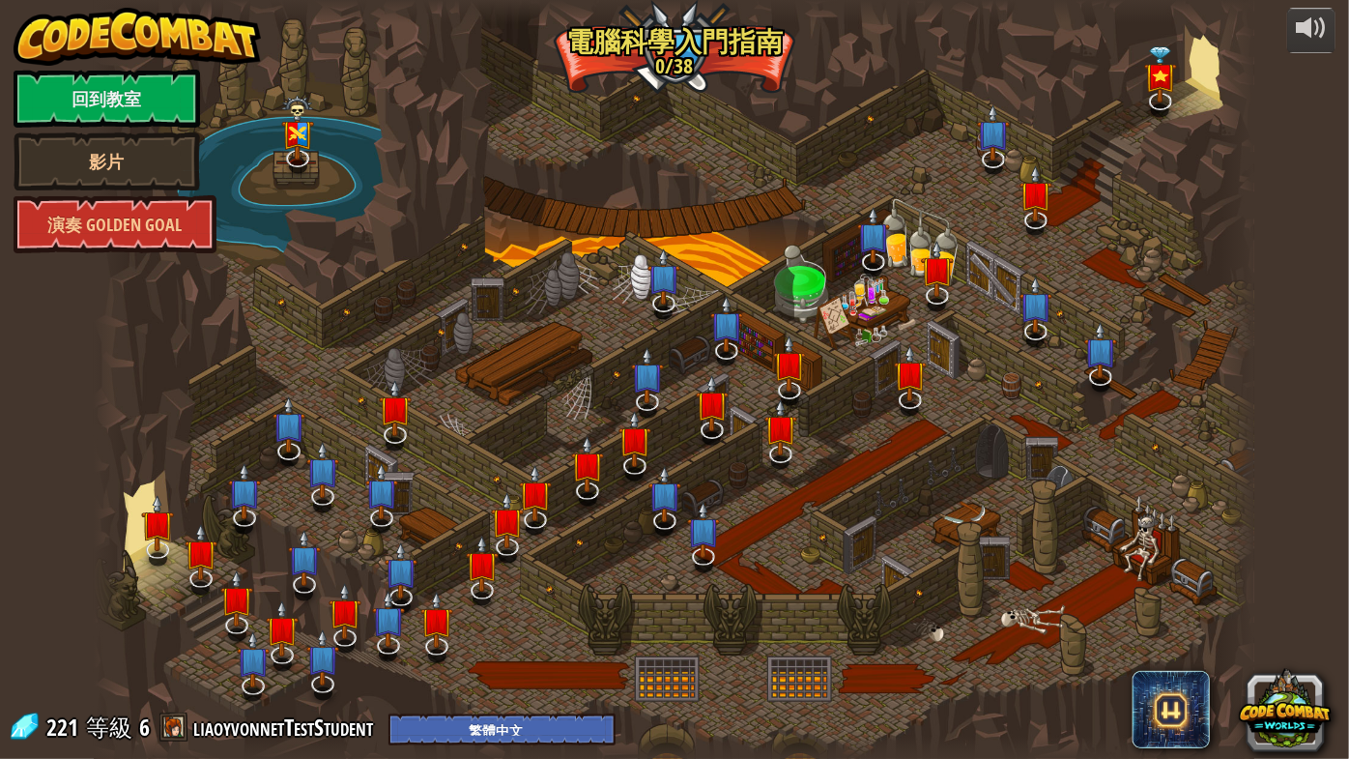
select select "zh-HANT"
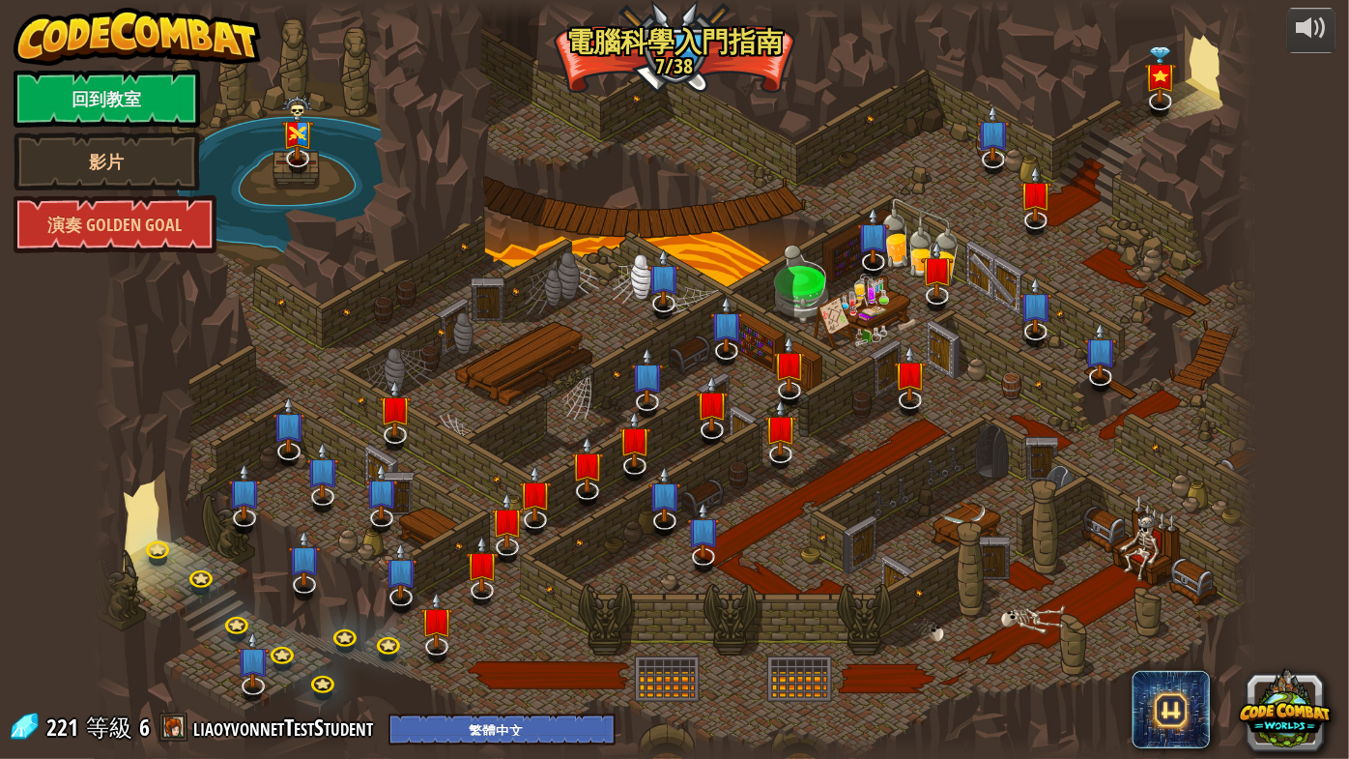
select select "zh-HANT"
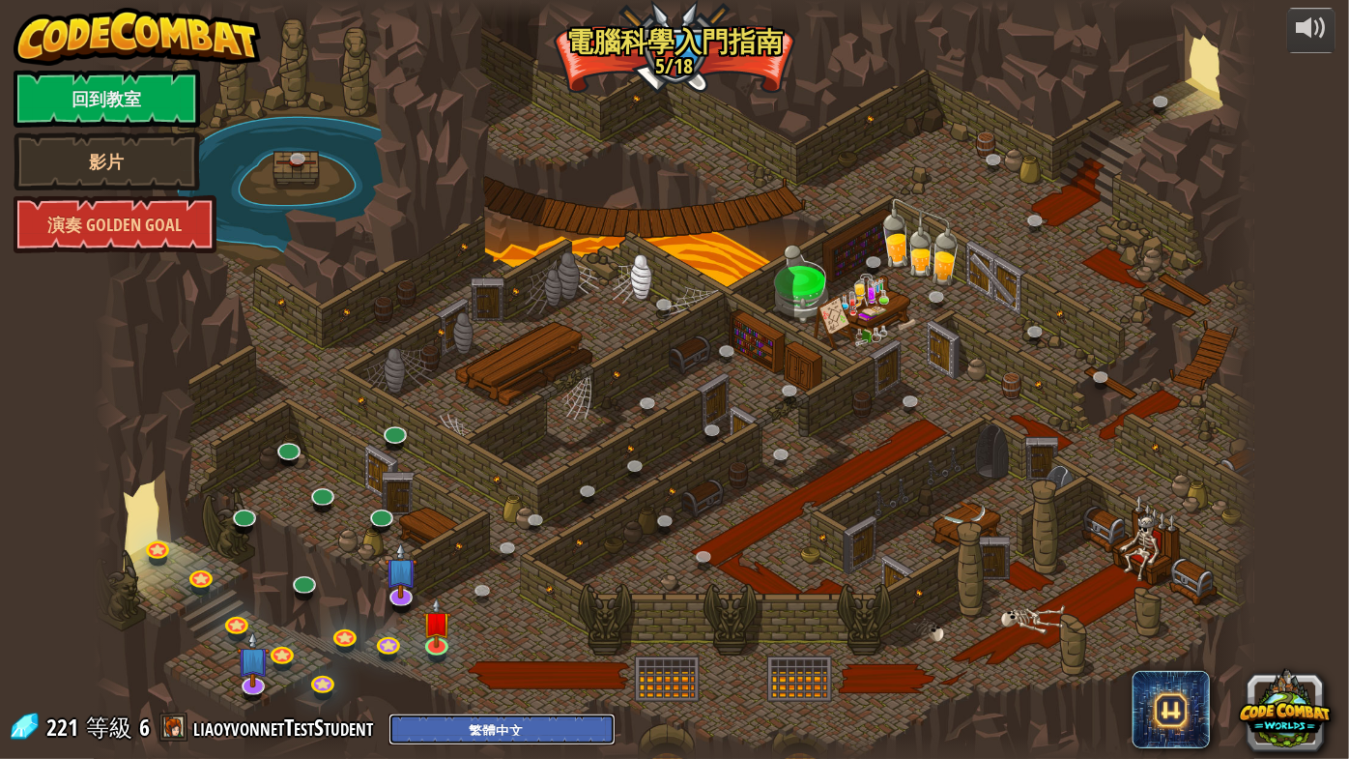
click at [491, 722] on select "English ([GEOGRAPHIC_DATA]) English ([GEOGRAPHIC_DATA]) 简体中文 繁體中文 русский españ…" at bounding box center [502, 729] width 227 height 32
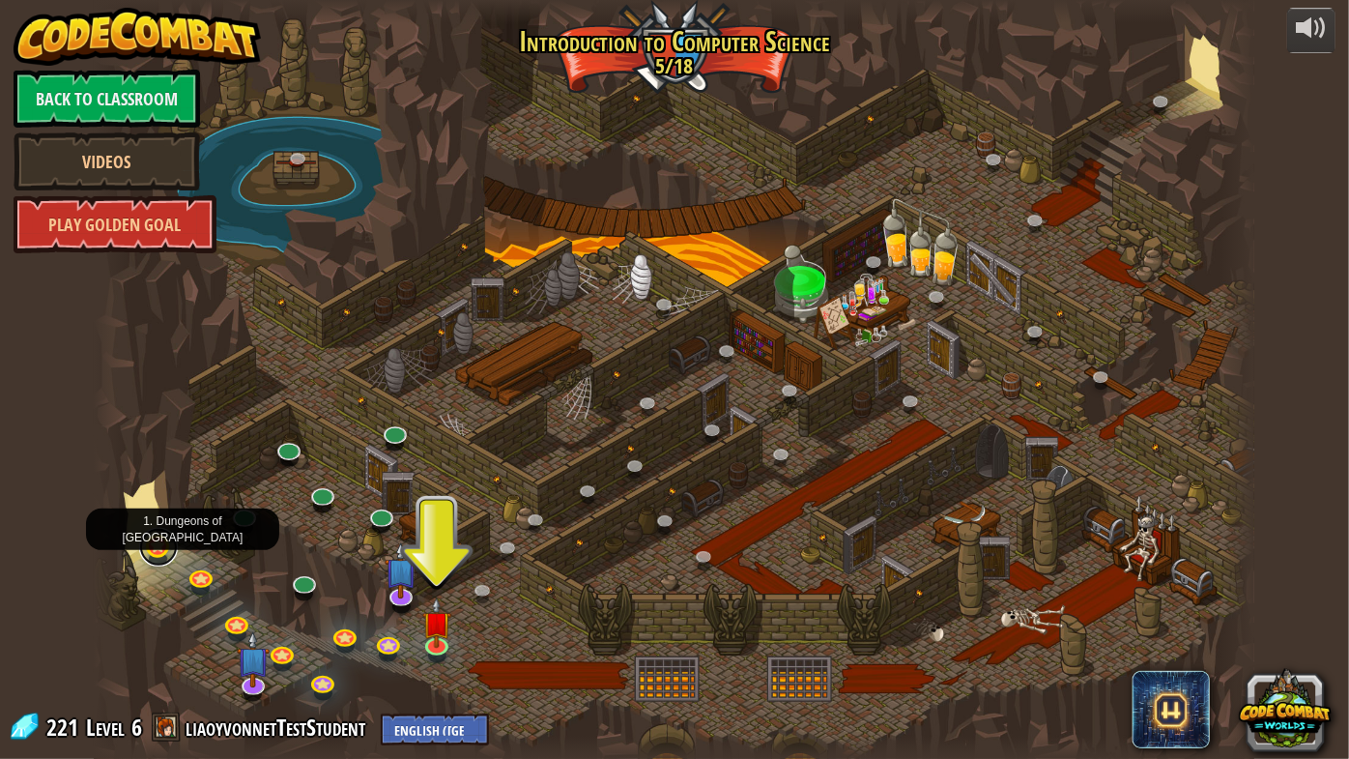
click at [160, 549] on link at bounding box center [158, 547] width 39 height 39
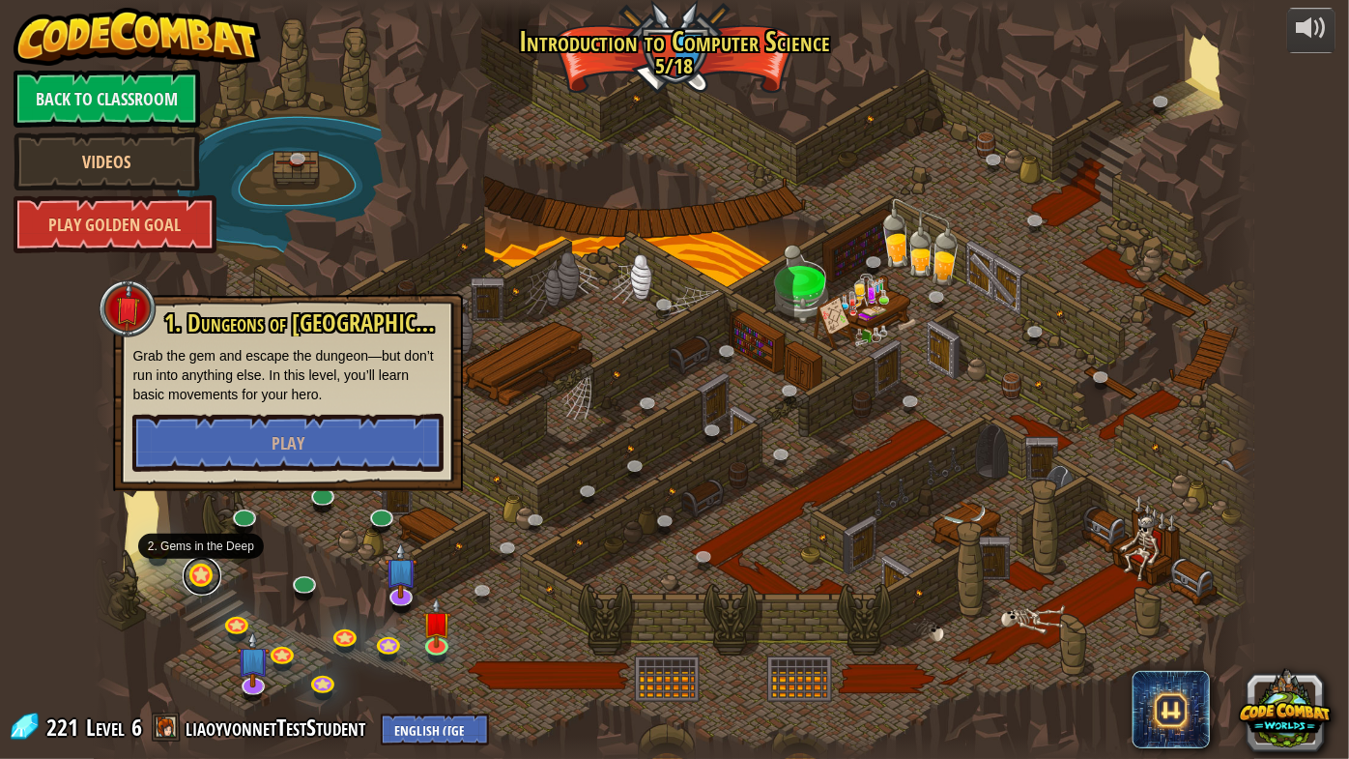
click at [206, 573] on link at bounding box center [202, 576] width 39 height 39
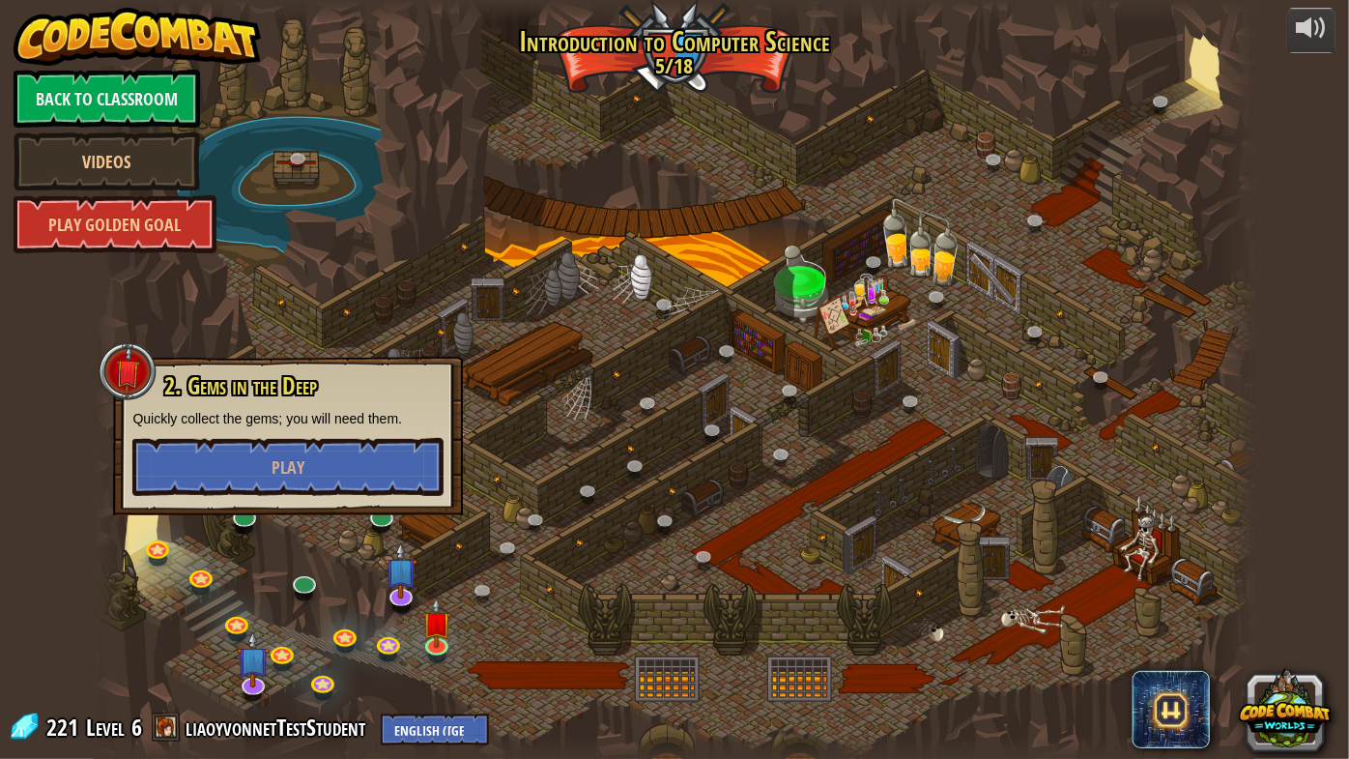
click at [69, 590] on div "powered by Back to Classroom Videos Play Golden Goal 25. Kithgard Gates (Locked…" at bounding box center [674, 379] width 1349 height 759
click at [242, 623] on link at bounding box center [237, 622] width 39 height 39
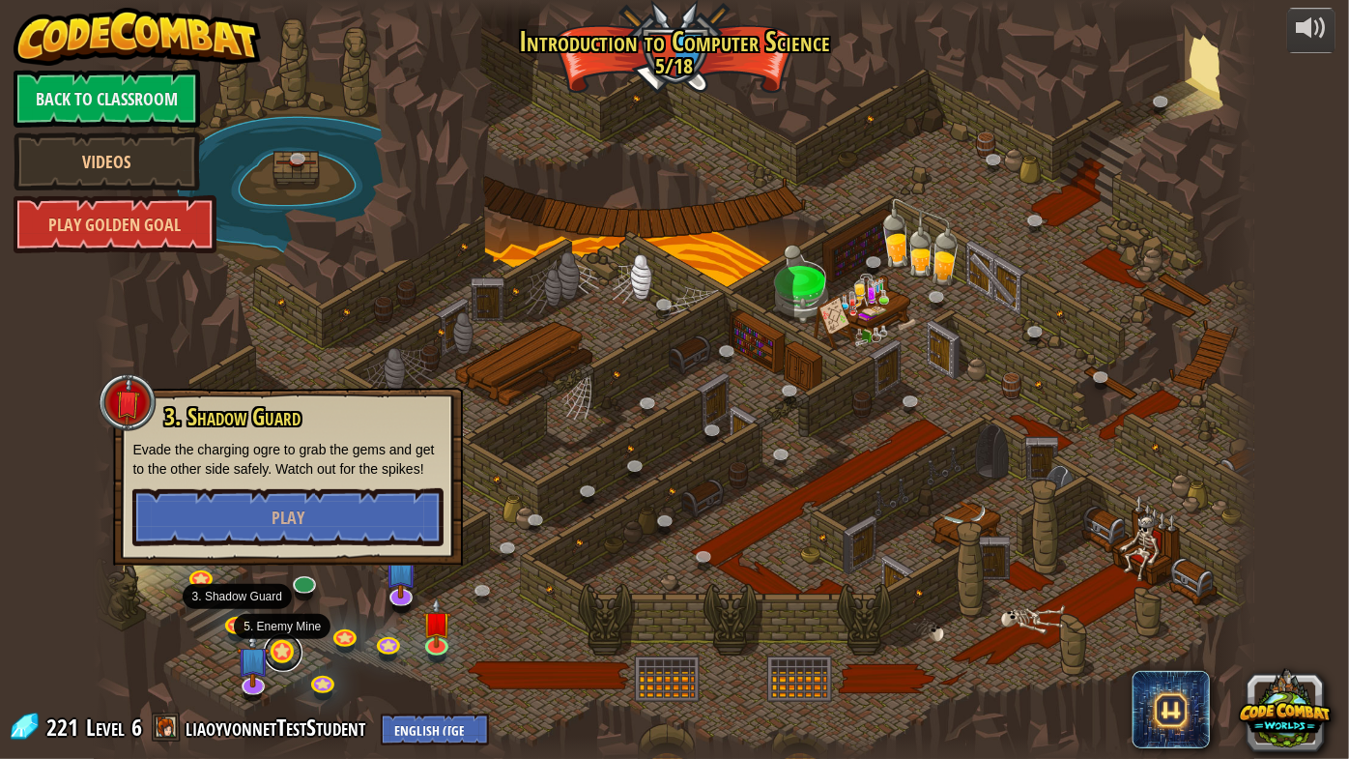
click at [287, 651] on link at bounding box center [283, 652] width 39 height 39
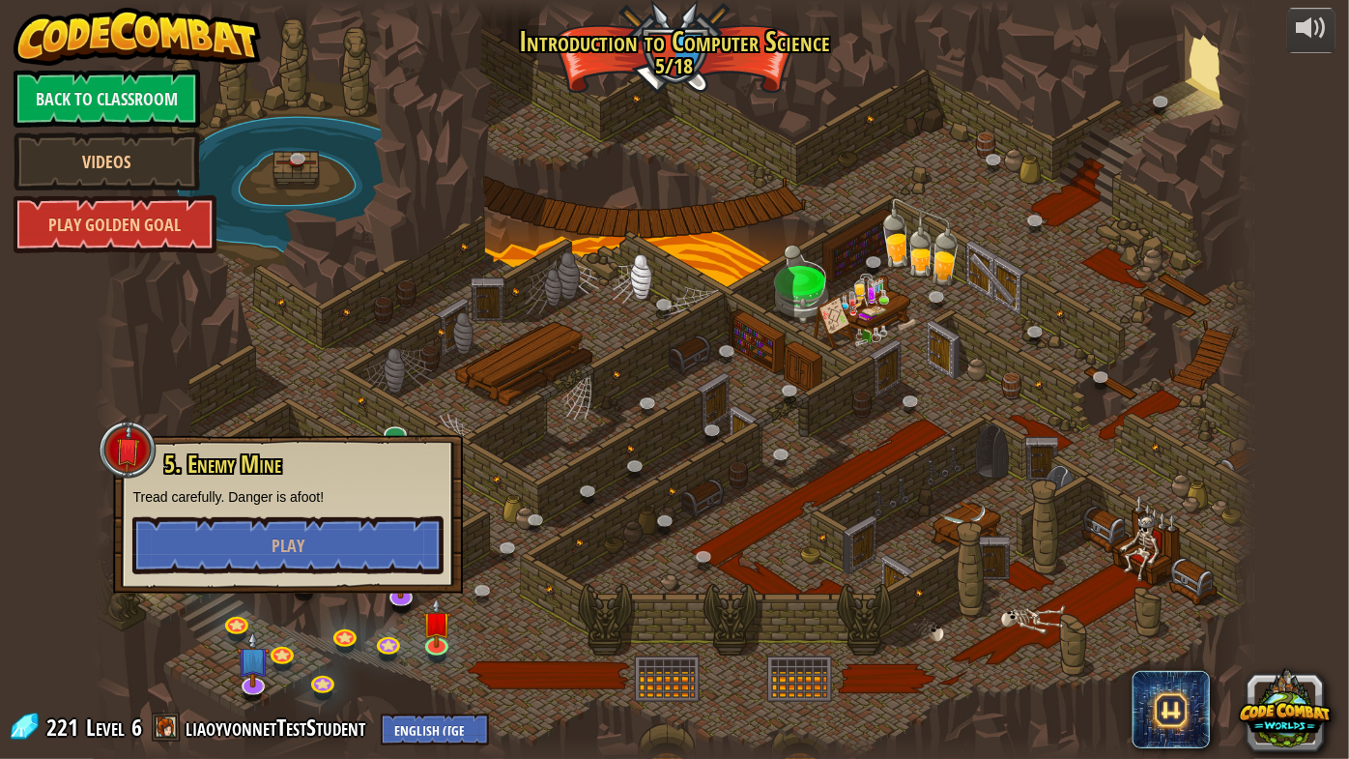
click at [54, 636] on div "powered by Back to Classroom Videos Play Golden Goal 25. Kithgard Gates (Locked…" at bounding box center [674, 379] width 1349 height 759
click at [69, 371] on div "powered by Back to Classroom Videos Play Golden Goal 25. Kithgard Gates (Locked…" at bounding box center [674, 379] width 1349 height 759
click at [322, 680] on link at bounding box center [323, 681] width 39 height 39
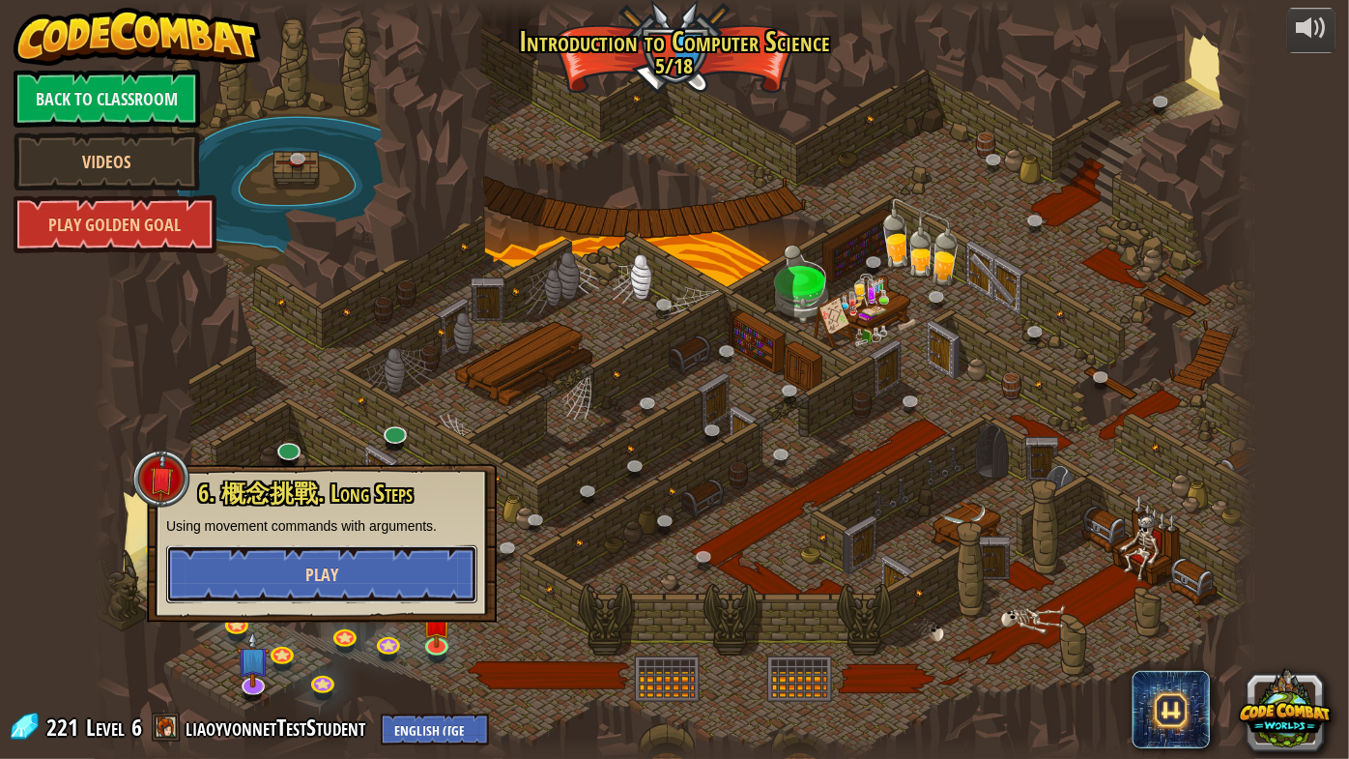
click at [342, 581] on button "Play" at bounding box center [321, 574] width 311 height 58
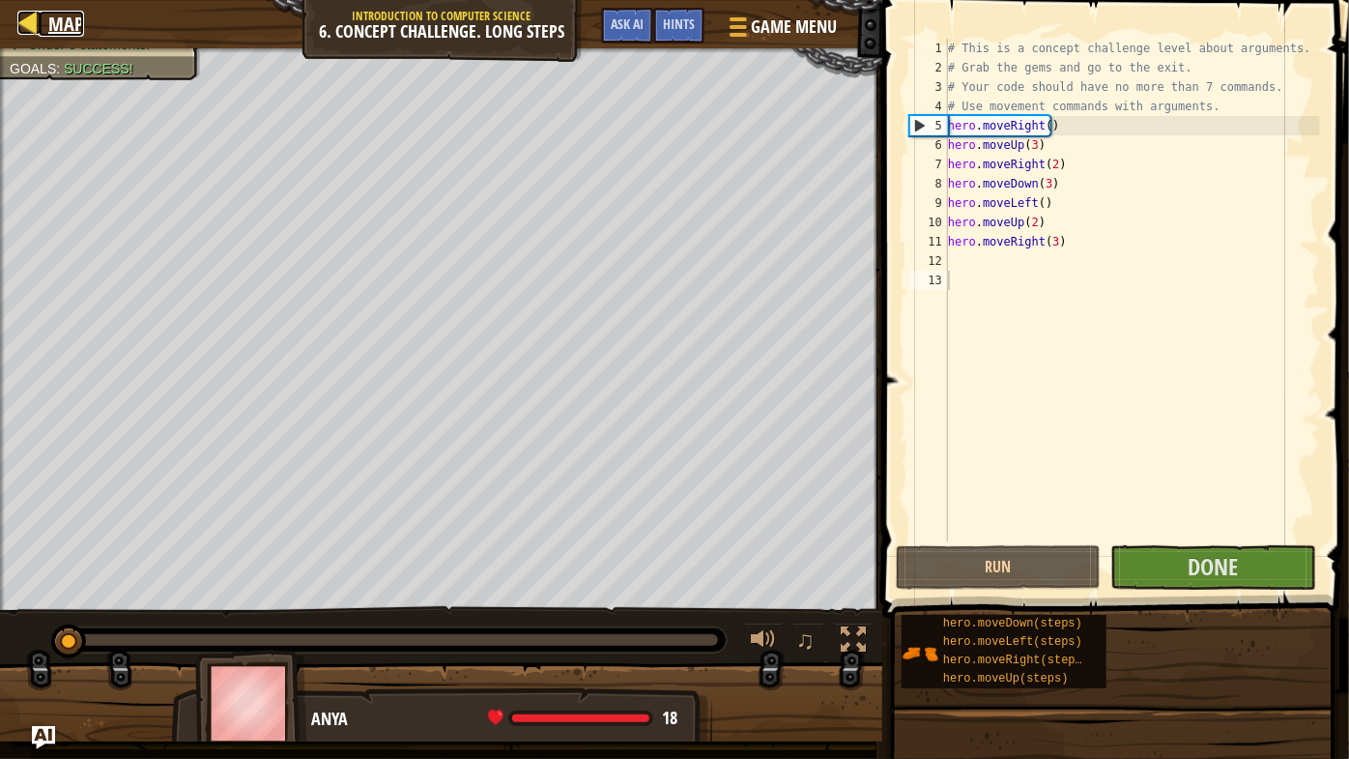
click at [61, 27] on span "Map" at bounding box center [66, 24] width 36 height 26
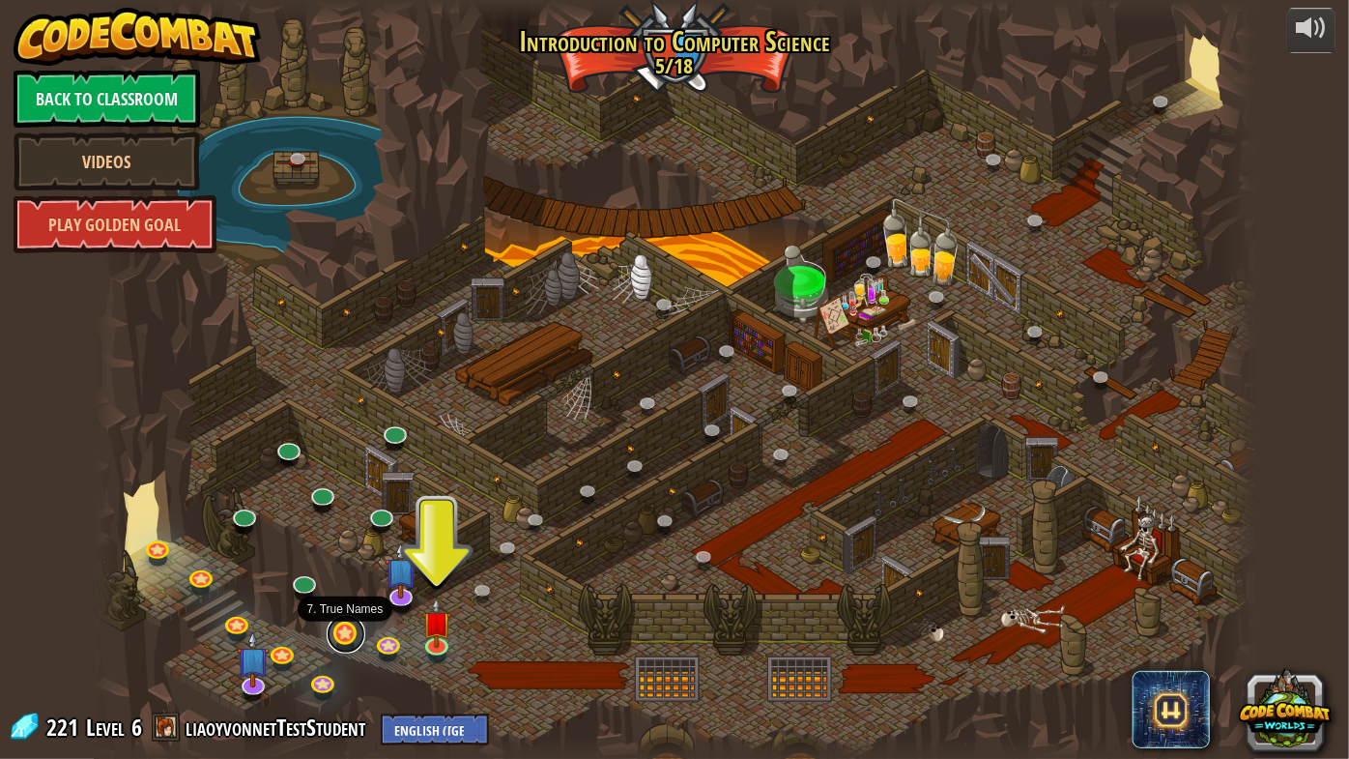
click at [343, 634] on link at bounding box center [346, 634] width 39 height 39
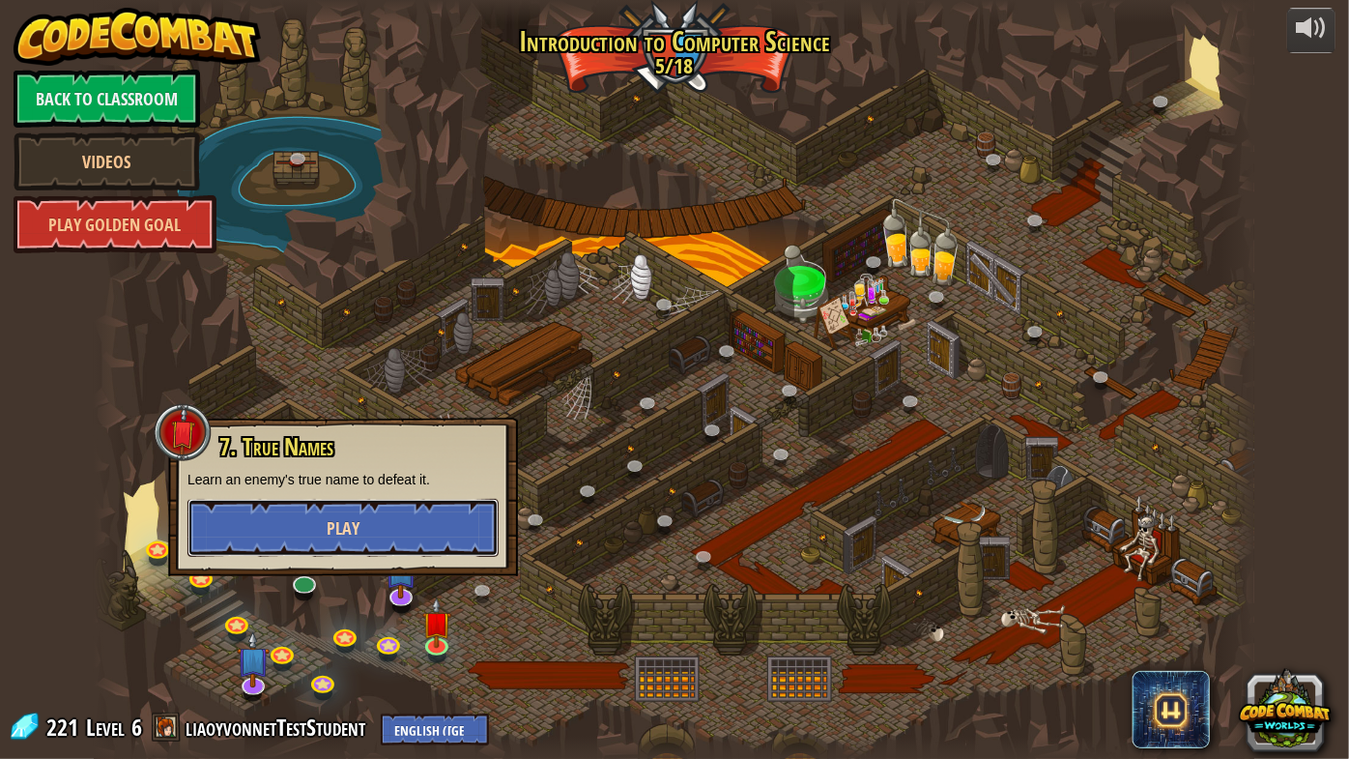
click at [385, 526] on button "Play" at bounding box center [342, 528] width 311 height 58
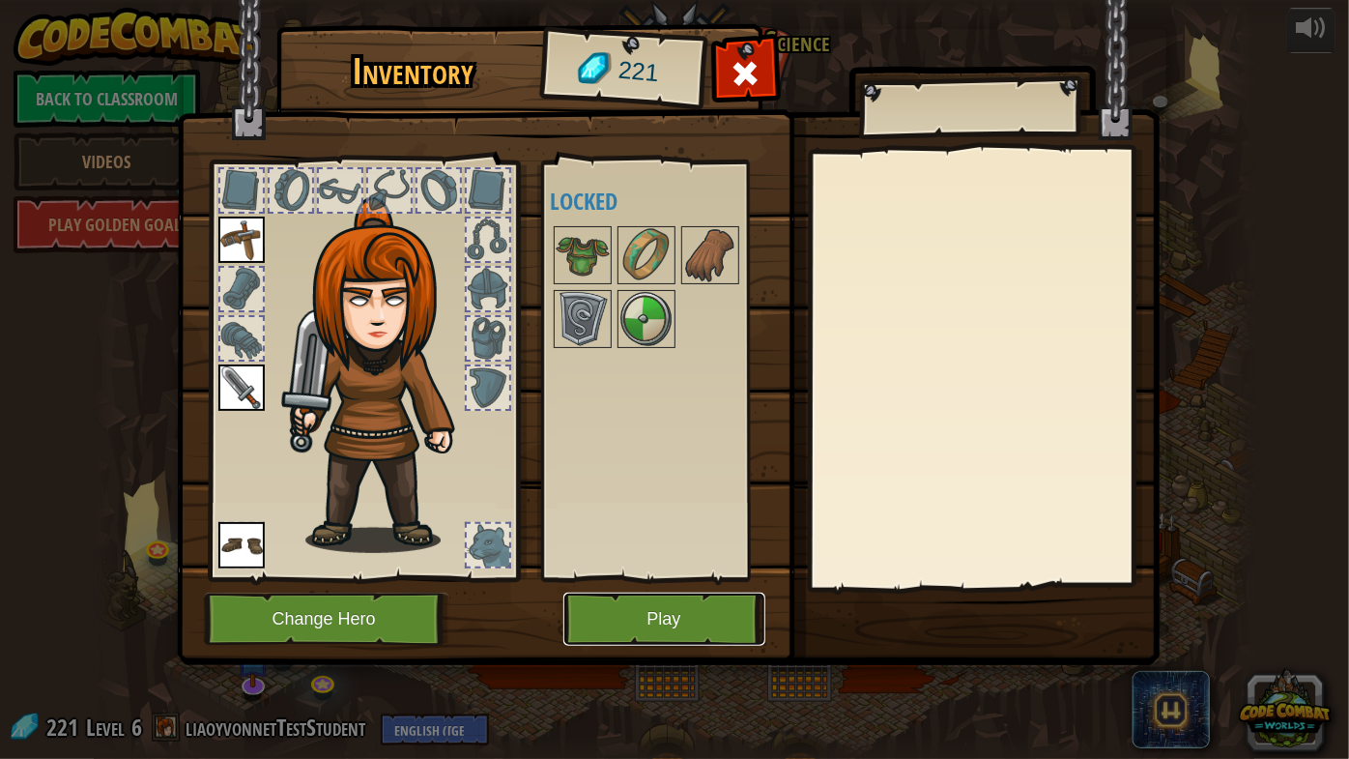
click at [672, 618] on button "Play" at bounding box center [664, 618] width 202 height 53
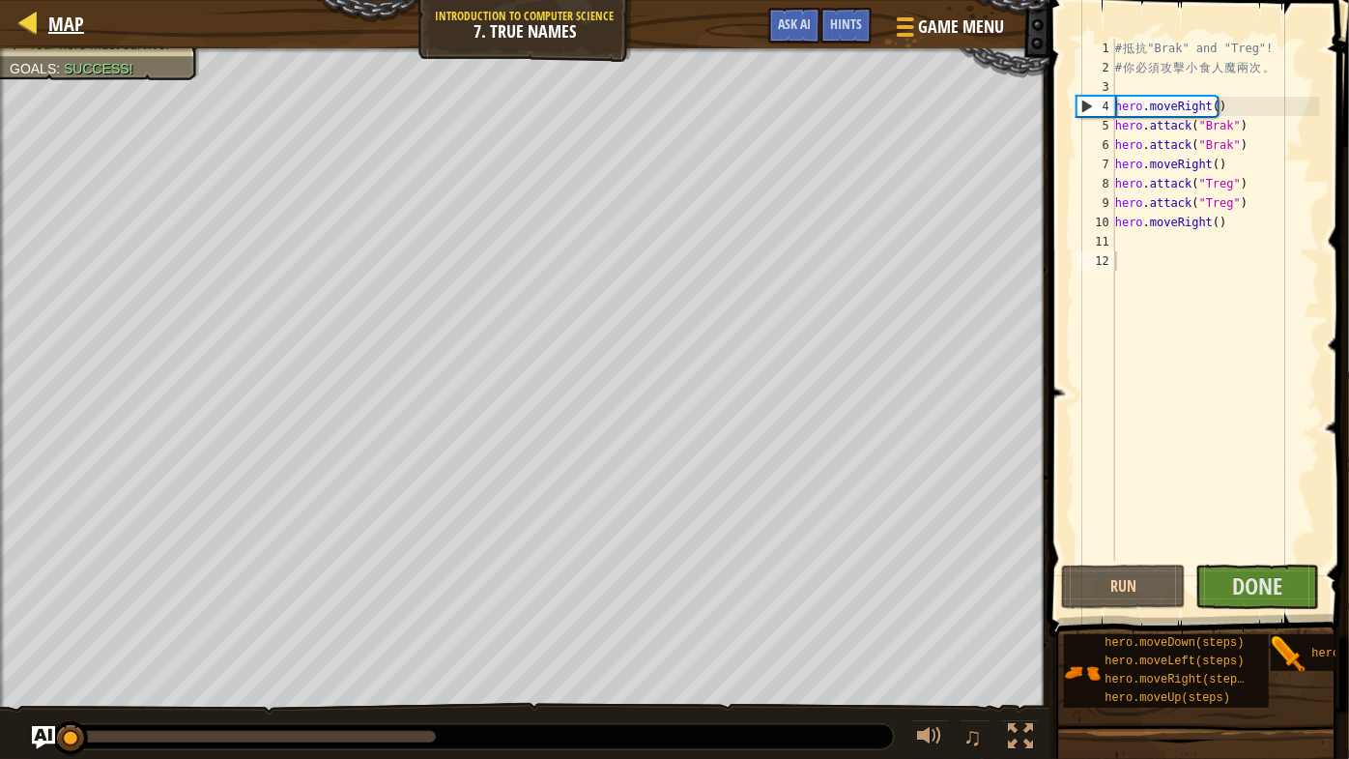
click at [82, 7] on div "Map" at bounding box center [61, 24] width 45 height 48
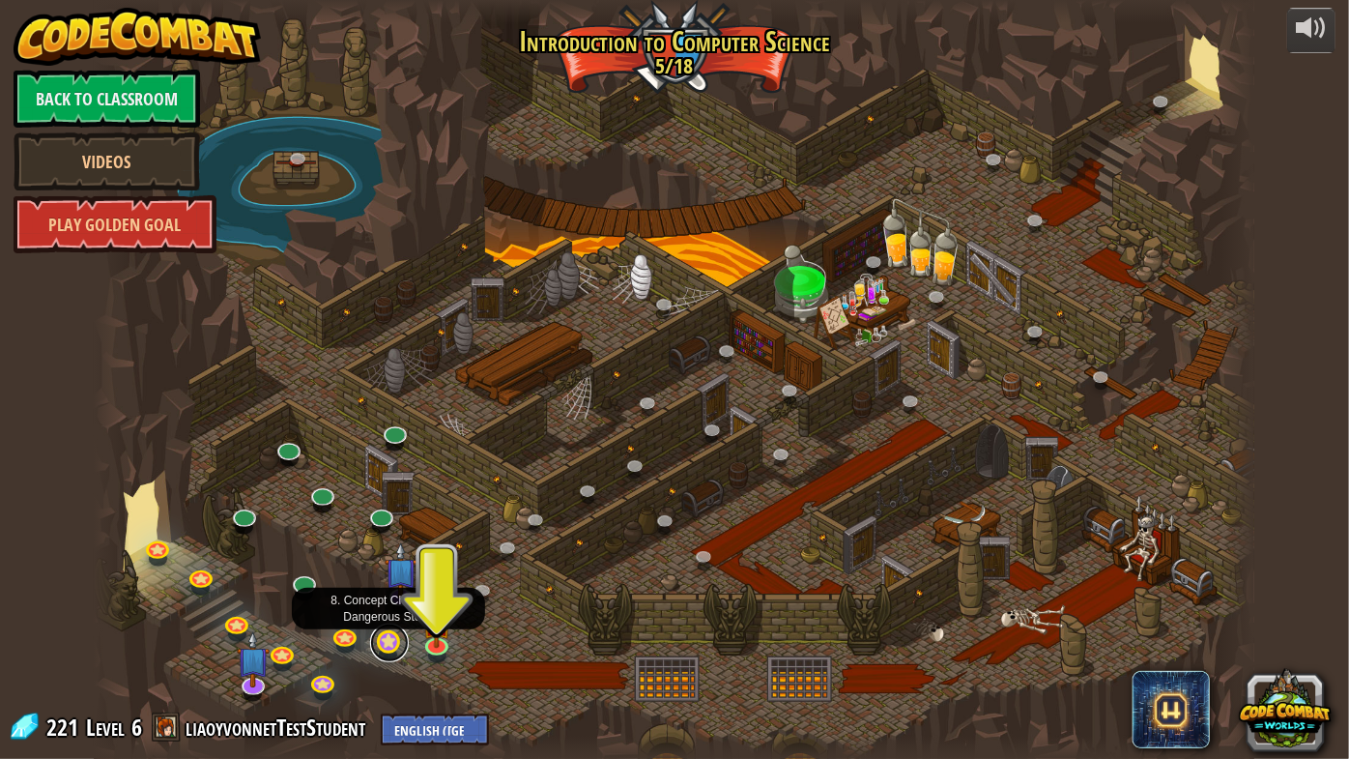
click at [389, 646] on link at bounding box center [389, 642] width 39 height 39
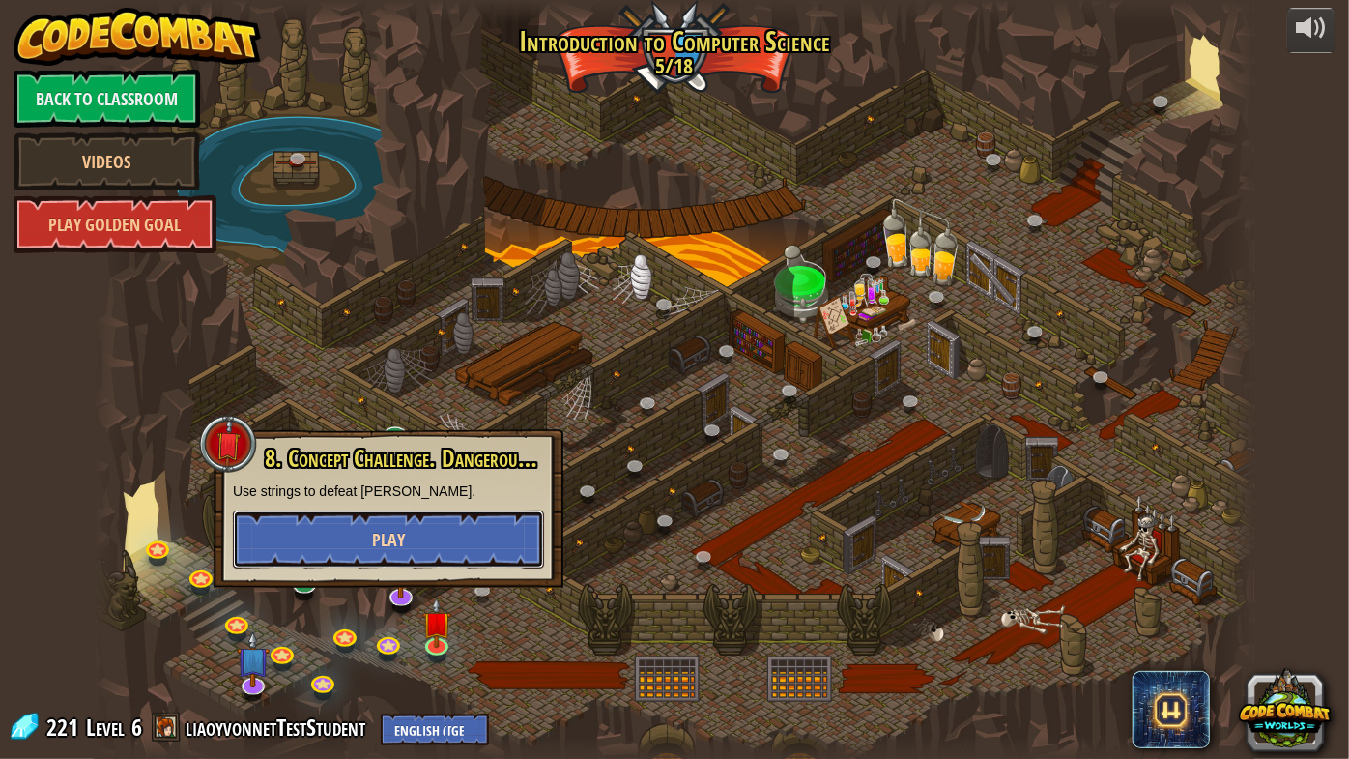
click at [425, 546] on button "Play" at bounding box center [388, 539] width 311 height 58
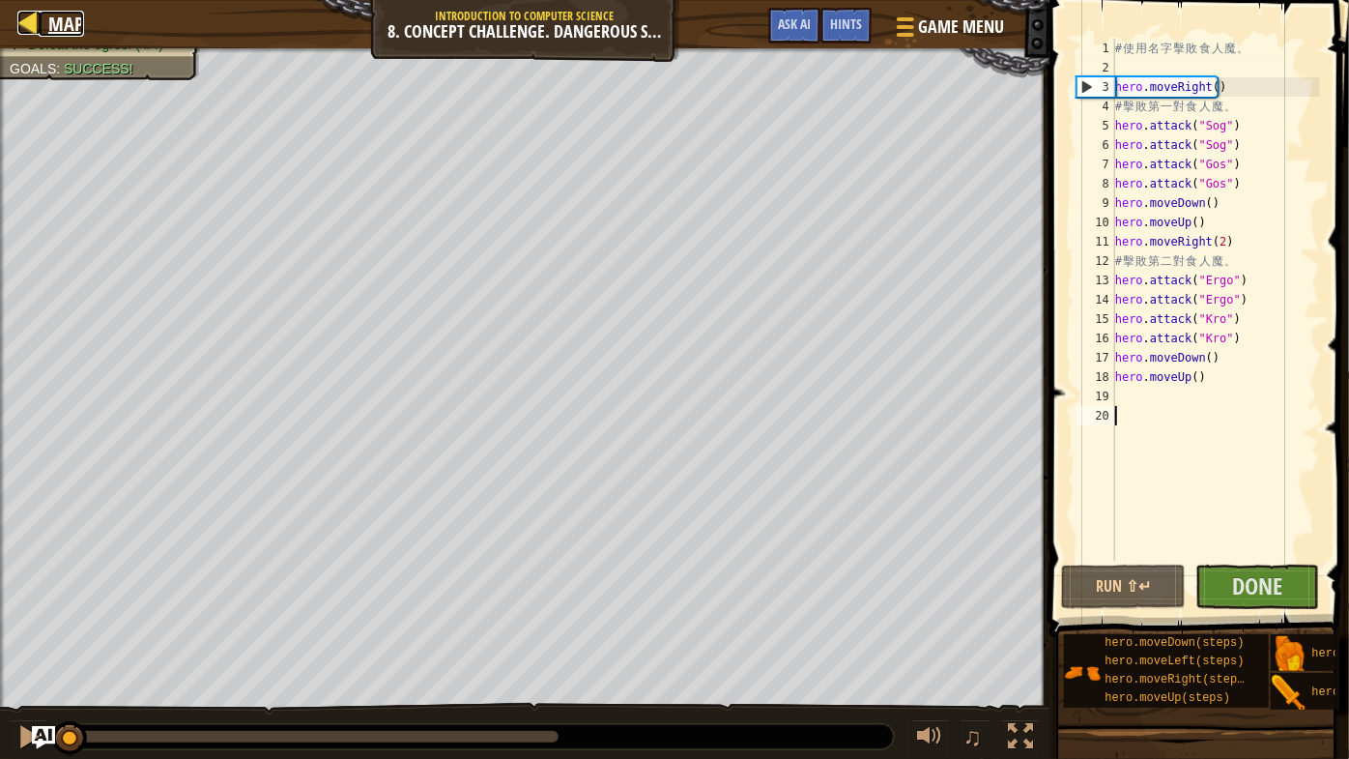
click at [59, 21] on span "Map" at bounding box center [66, 24] width 36 height 26
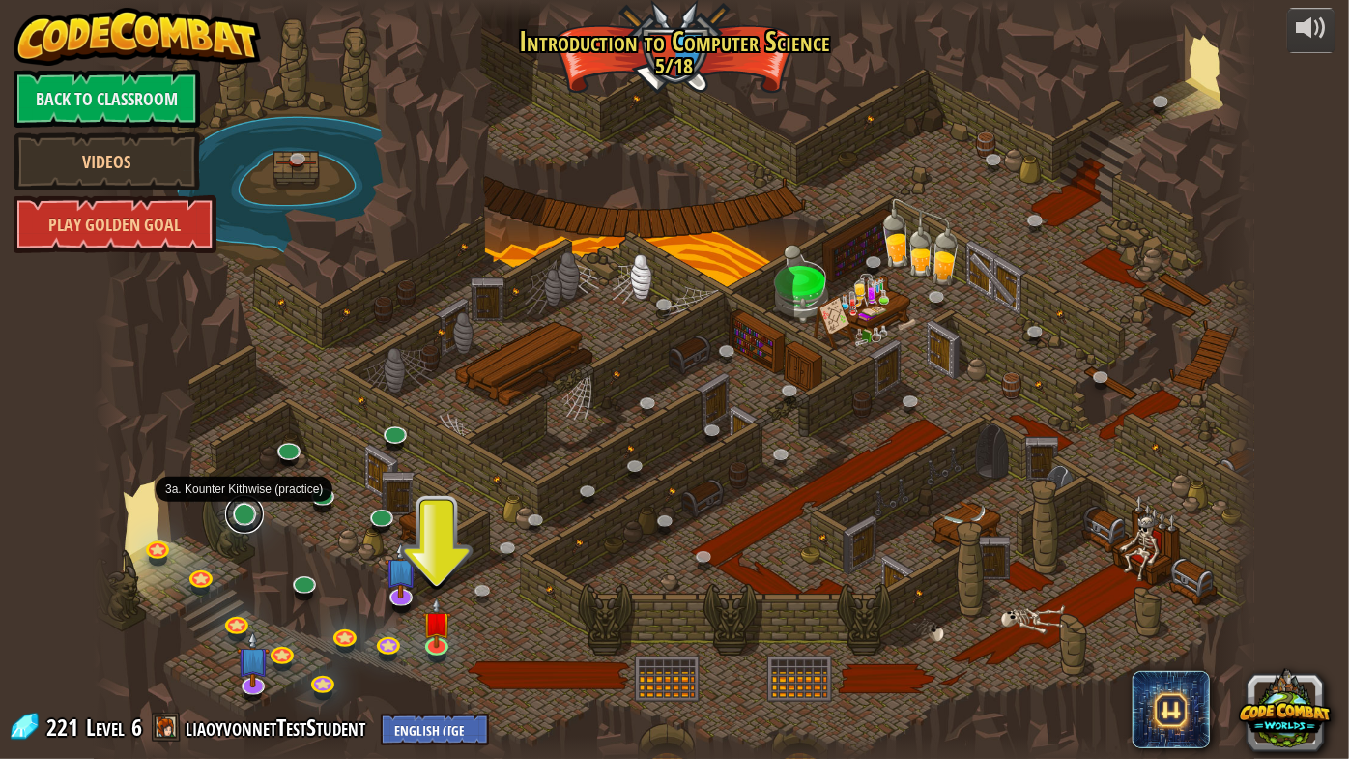
click at [245, 517] on link at bounding box center [244, 514] width 39 height 39
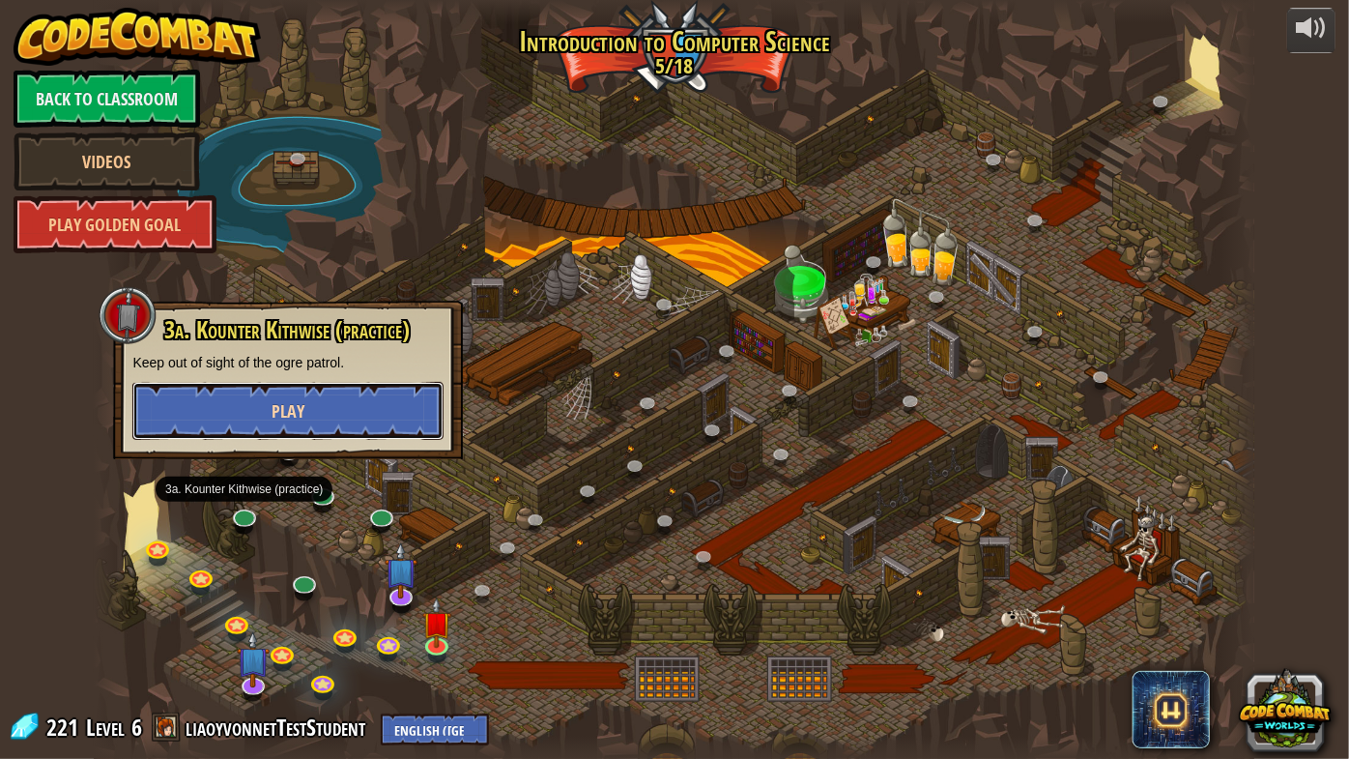
click at [319, 402] on button "Play" at bounding box center [287, 411] width 311 height 58
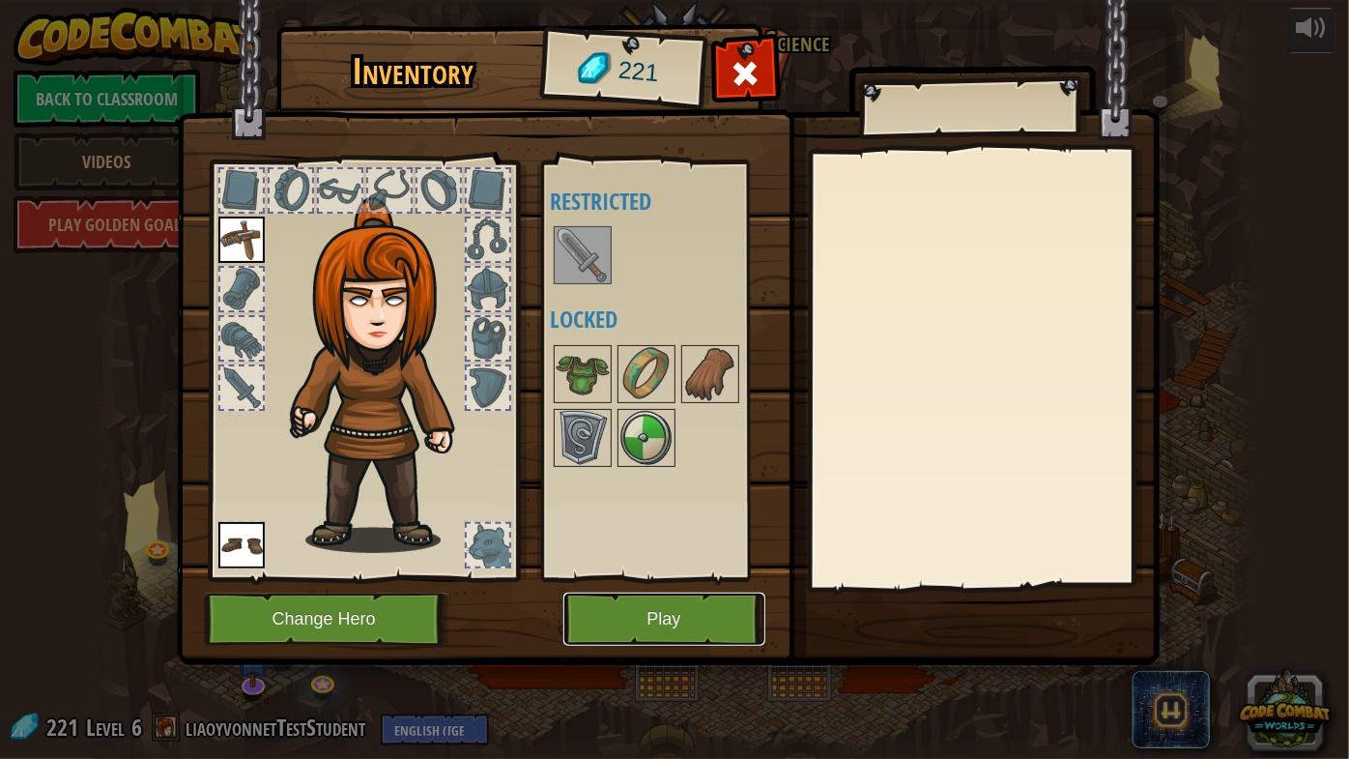
click at [684, 616] on button "Play" at bounding box center [664, 618] width 202 height 53
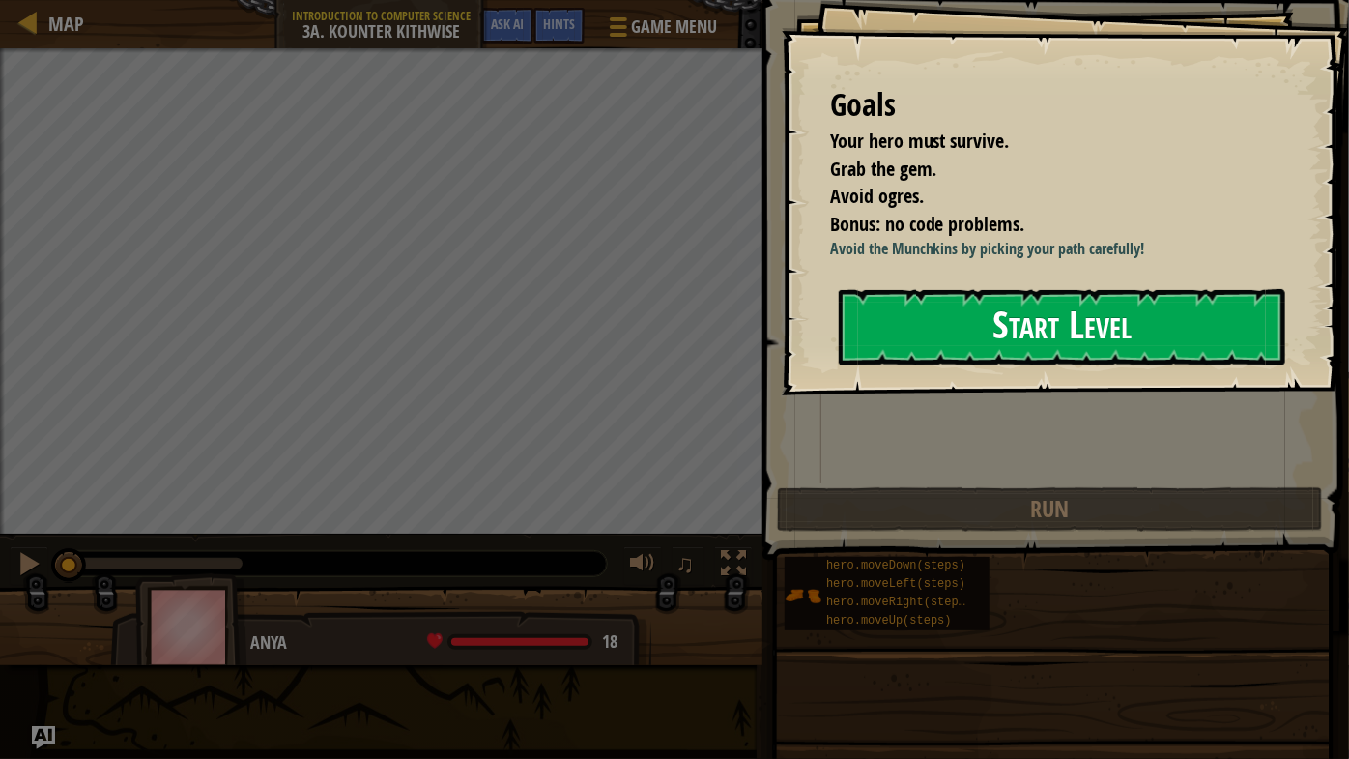
click at [938, 316] on button "Start Level" at bounding box center [1062, 327] width 447 height 76
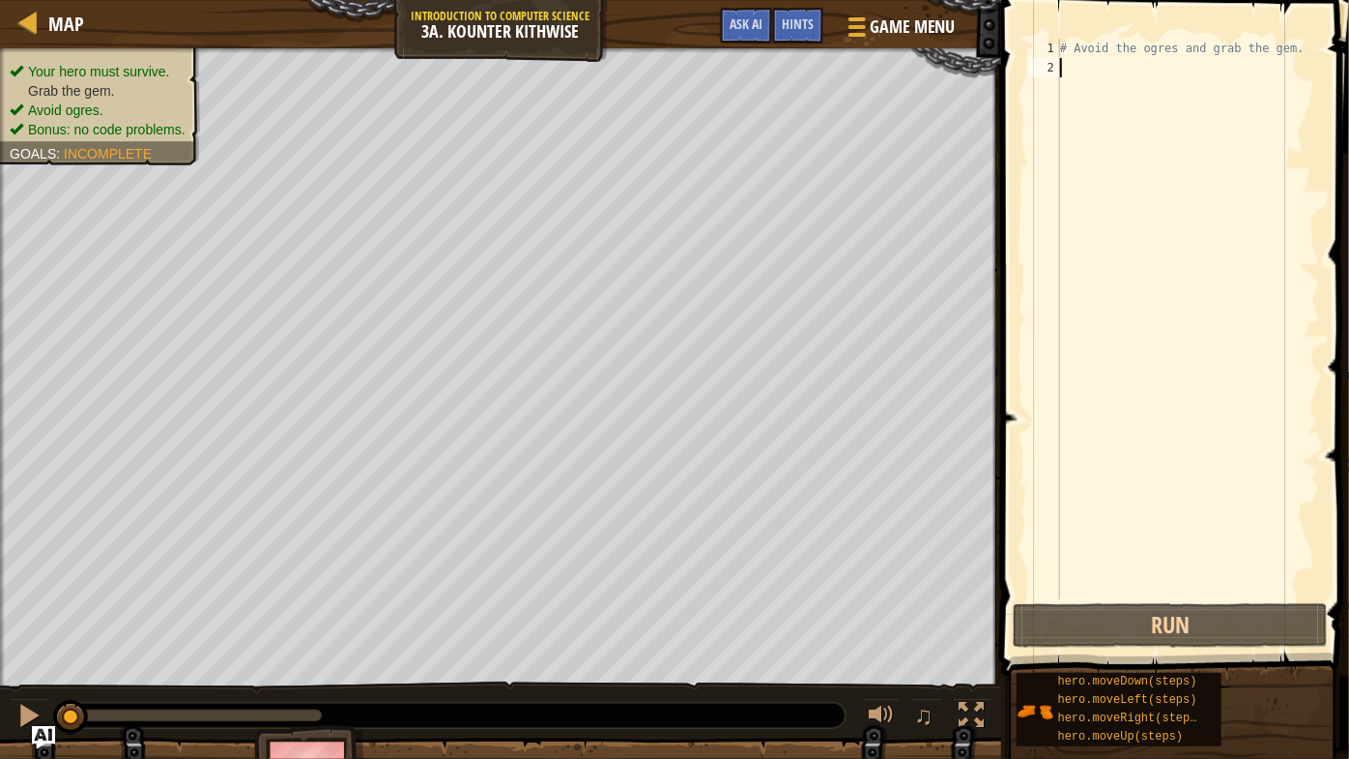
click at [1145, 92] on div "# Avoid the ogres and grab the gem." at bounding box center [1188, 338] width 264 height 599
type textarea "h"
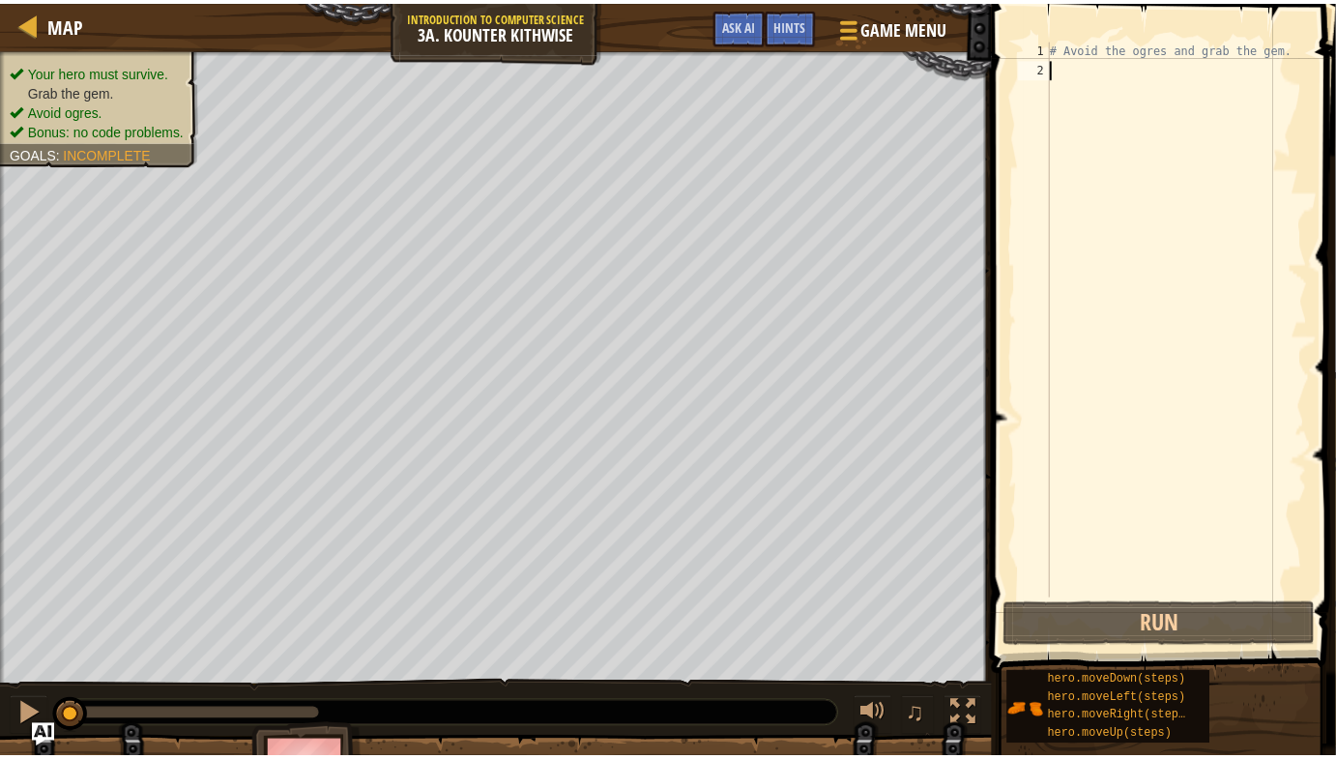
scroll to position [9, 0]
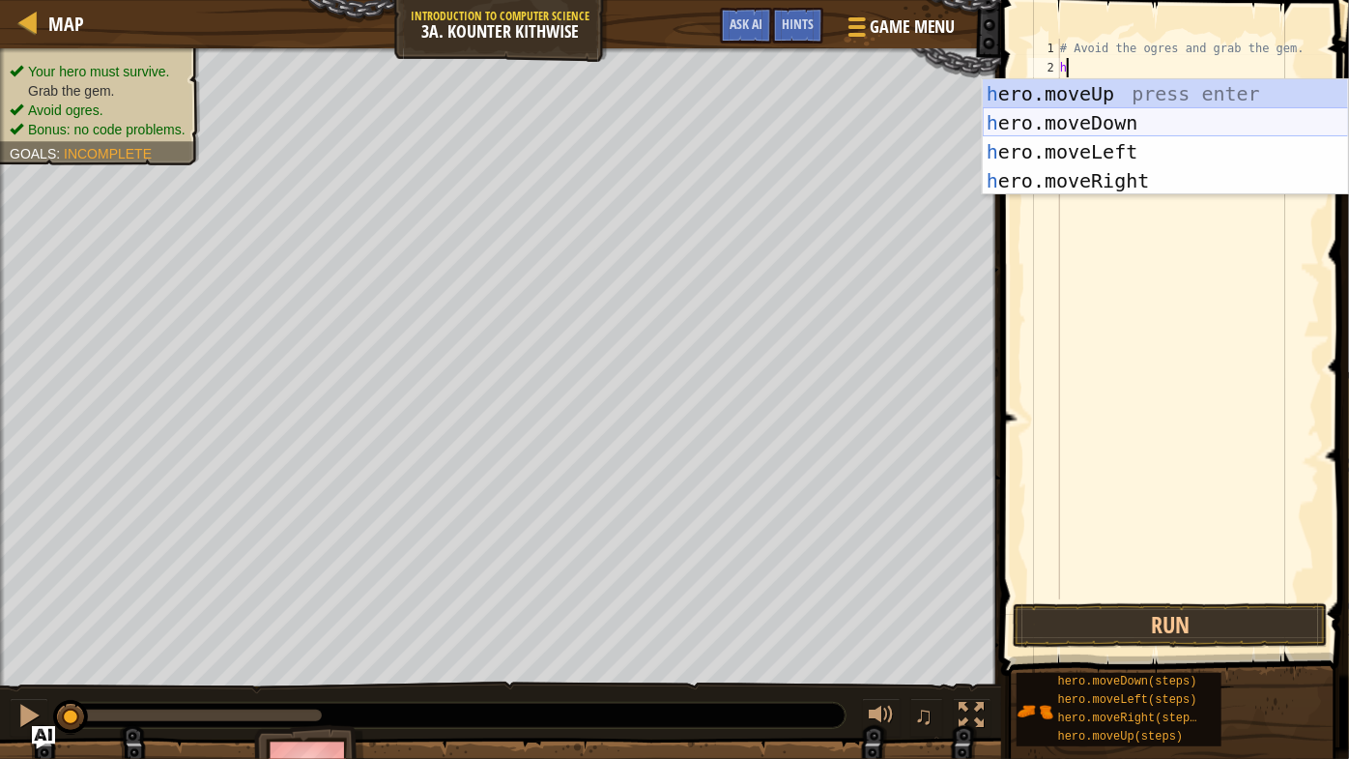
click at [1145, 112] on div "h ero.moveUp press enter h ero.moveDown press enter h ero.moveLeft press enter …" at bounding box center [1166, 166] width 366 height 174
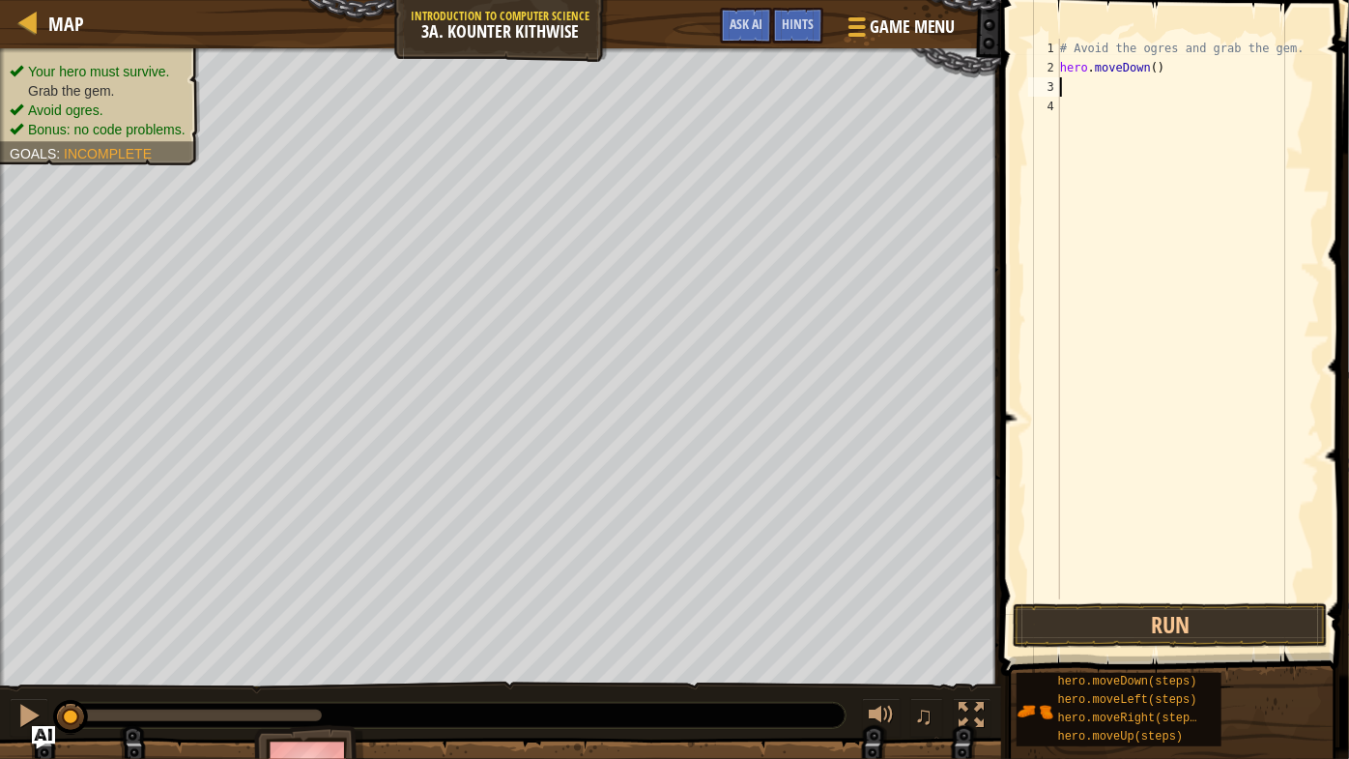
type textarea "h"
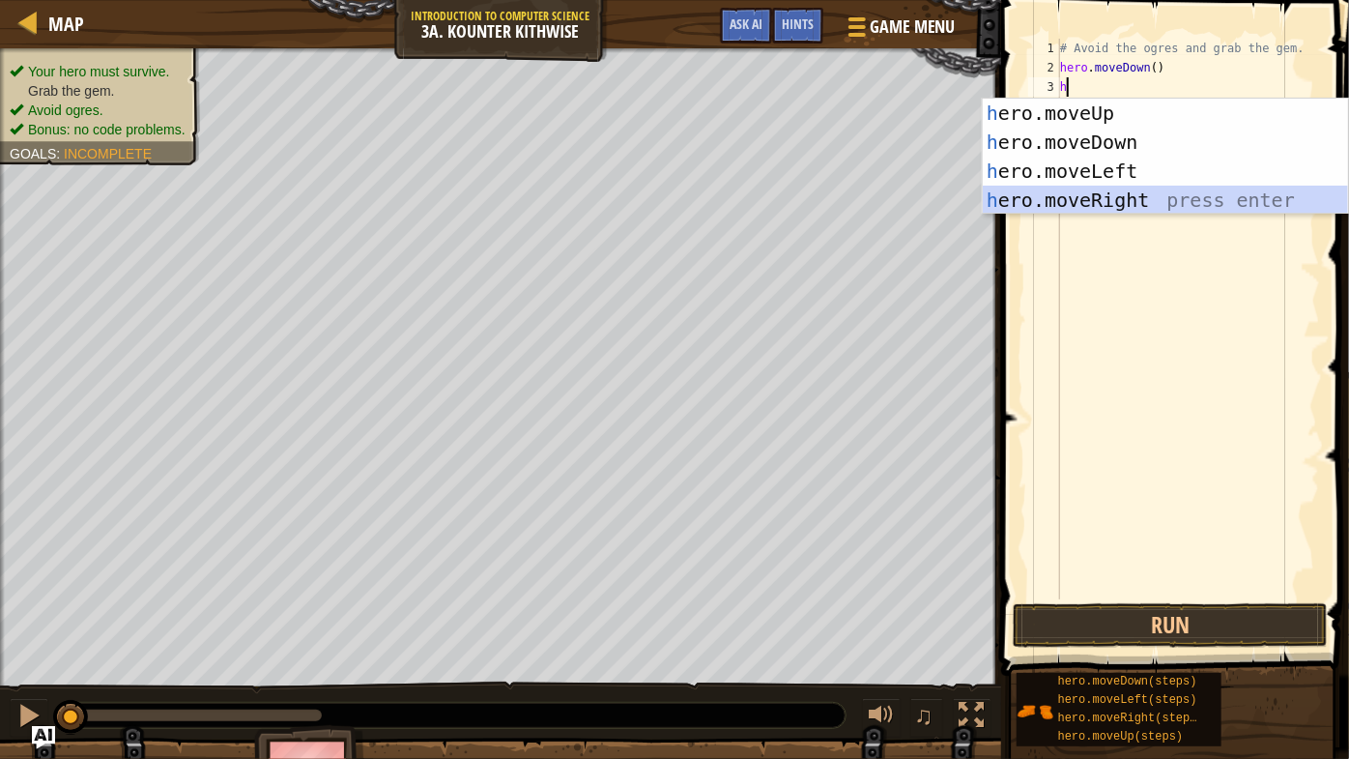
click at [1139, 196] on div "h ero.moveUp press enter h ero.moveDown press enter h ero.moveLeft press enter …" at bounding box center [1166, 186] width 366 height 174
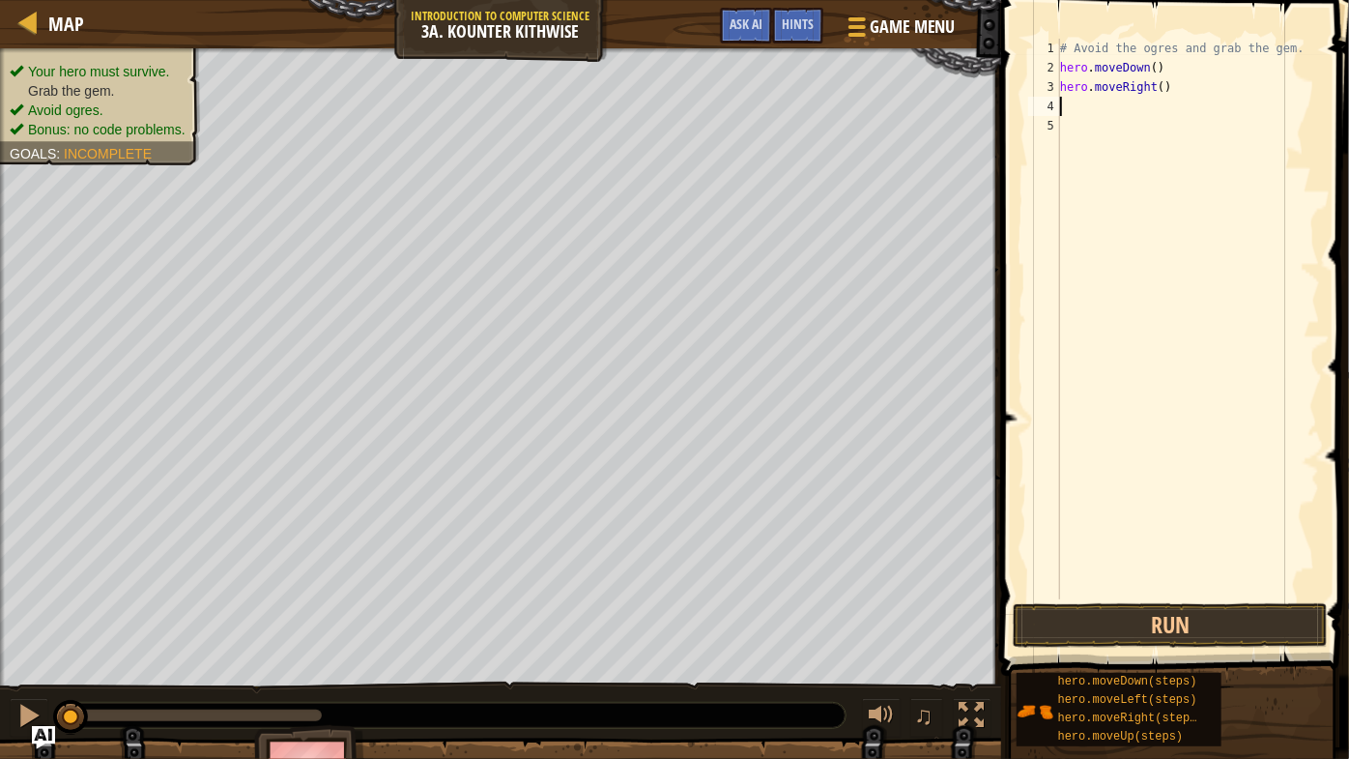
type textarea "h"
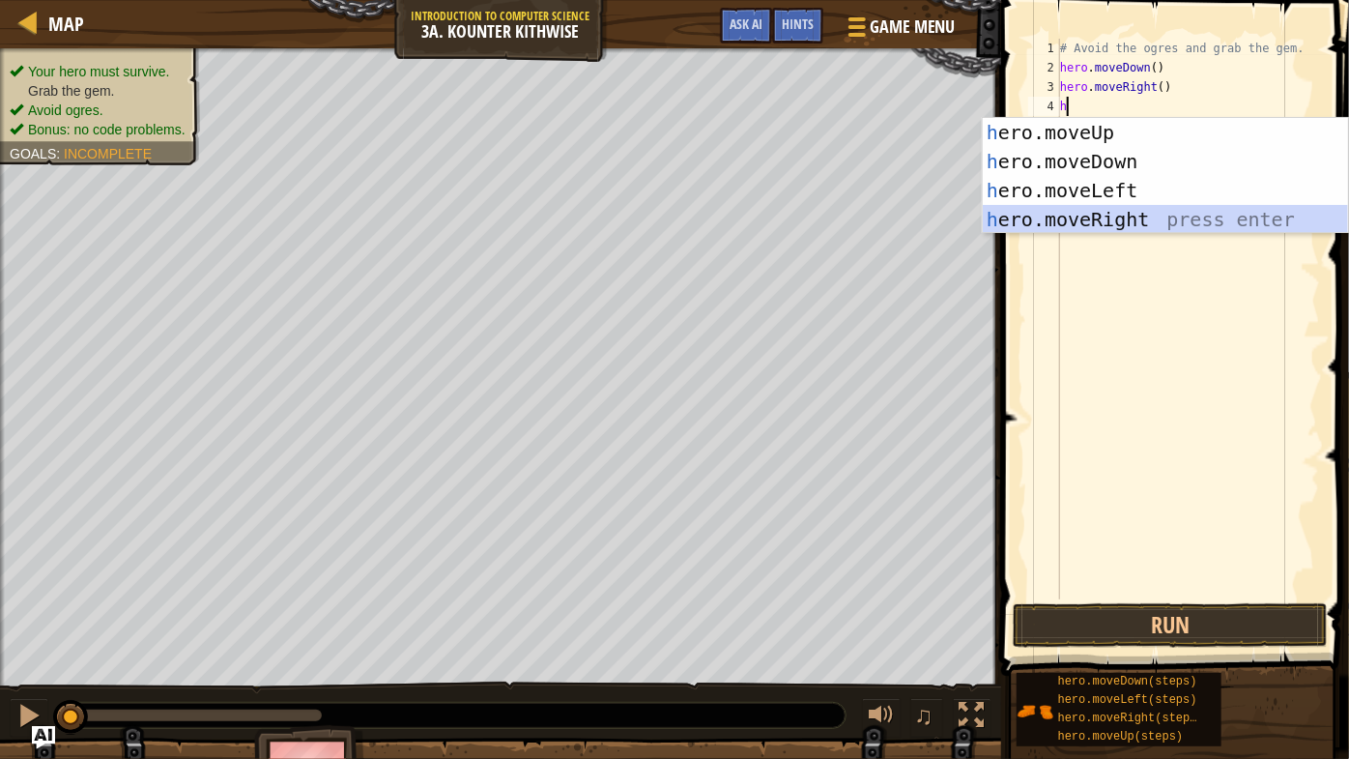
click at [1101, 210] on div "h ero.moveUp press enter h ero.moveDown press enter h ero.moveLeft press enter …" at bounding box center [1166, 205] width 366 height 174
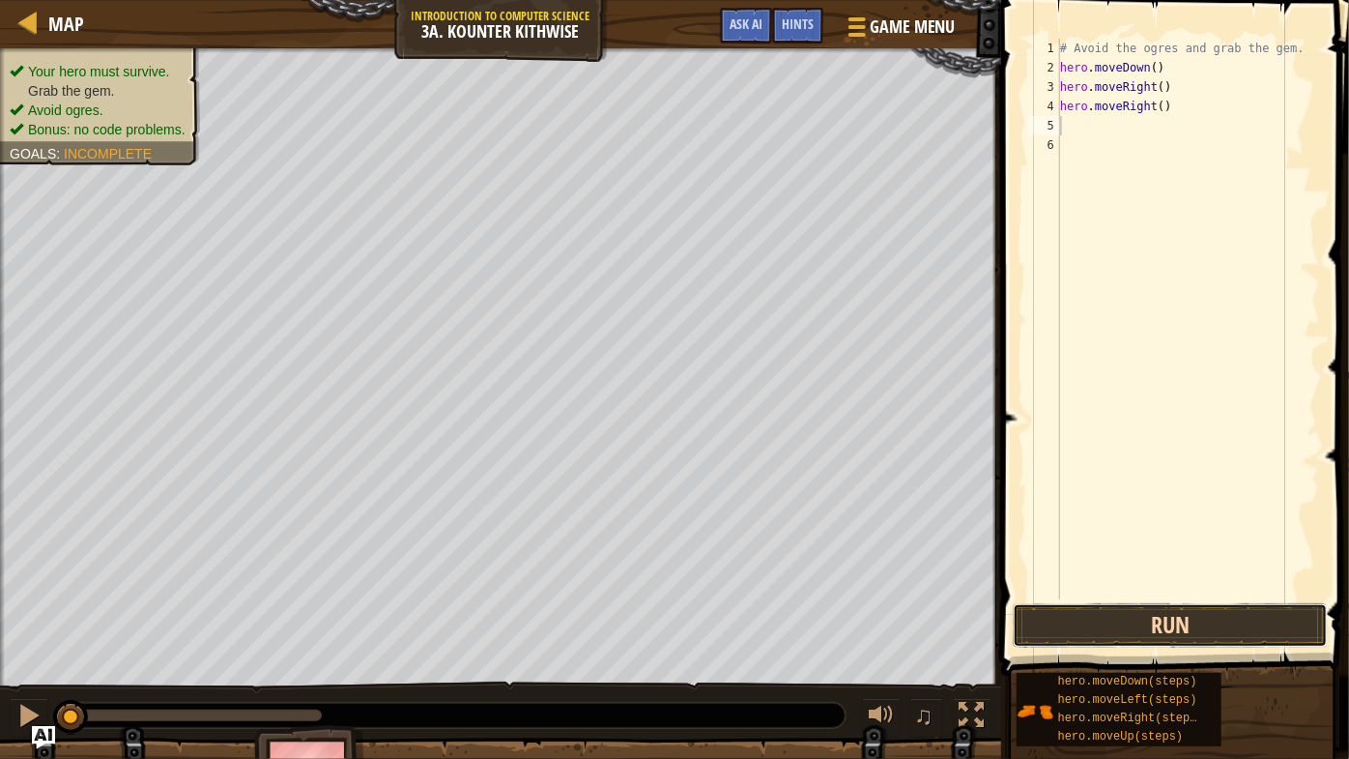
click at [1163, 626] on button "Run" at bounding box center [1170, 625] width 315 height 44
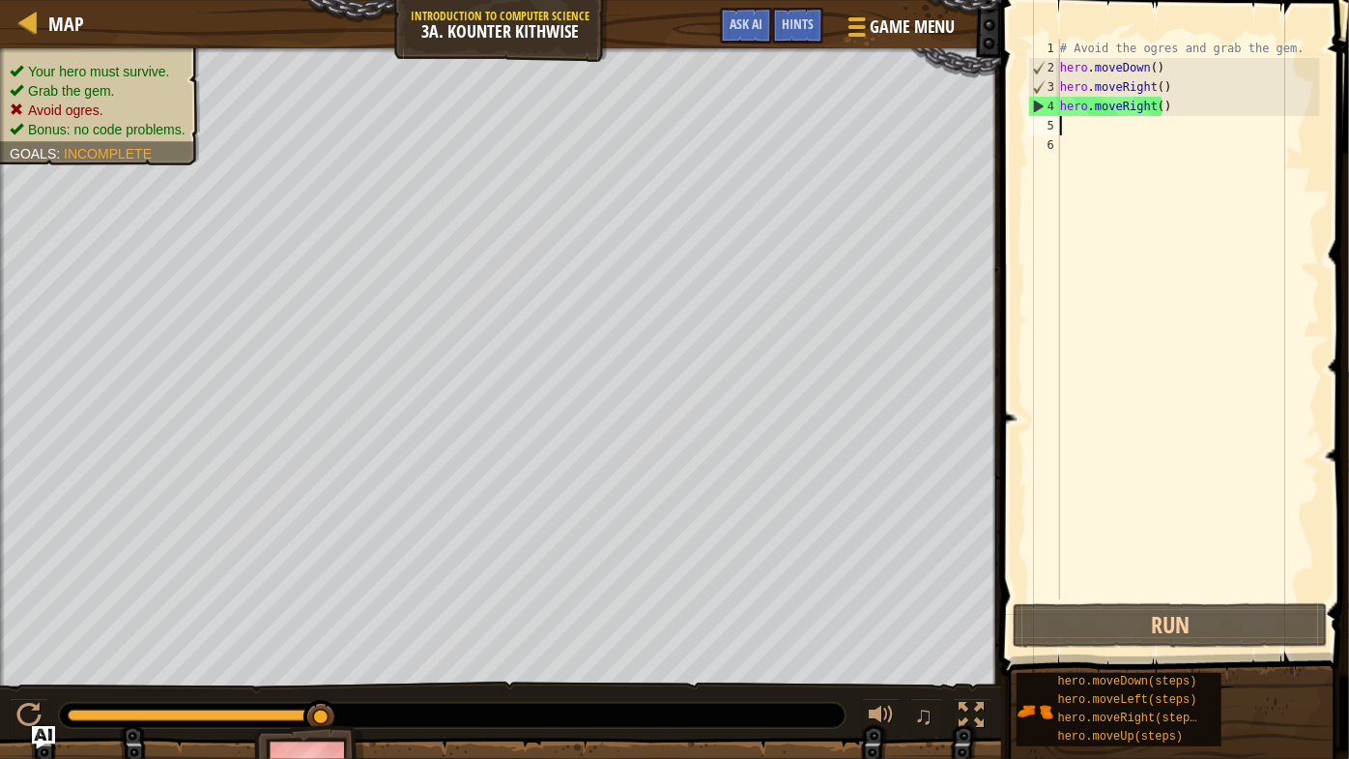
click at [1164, 67] on div "# Avoid the ogres and grab the gem. hero . moveDown ( ) hero . moveRight ( ) he…" at bounding box center [1188, 338] width 264 height 599
type textarea "hero.moveDown()"
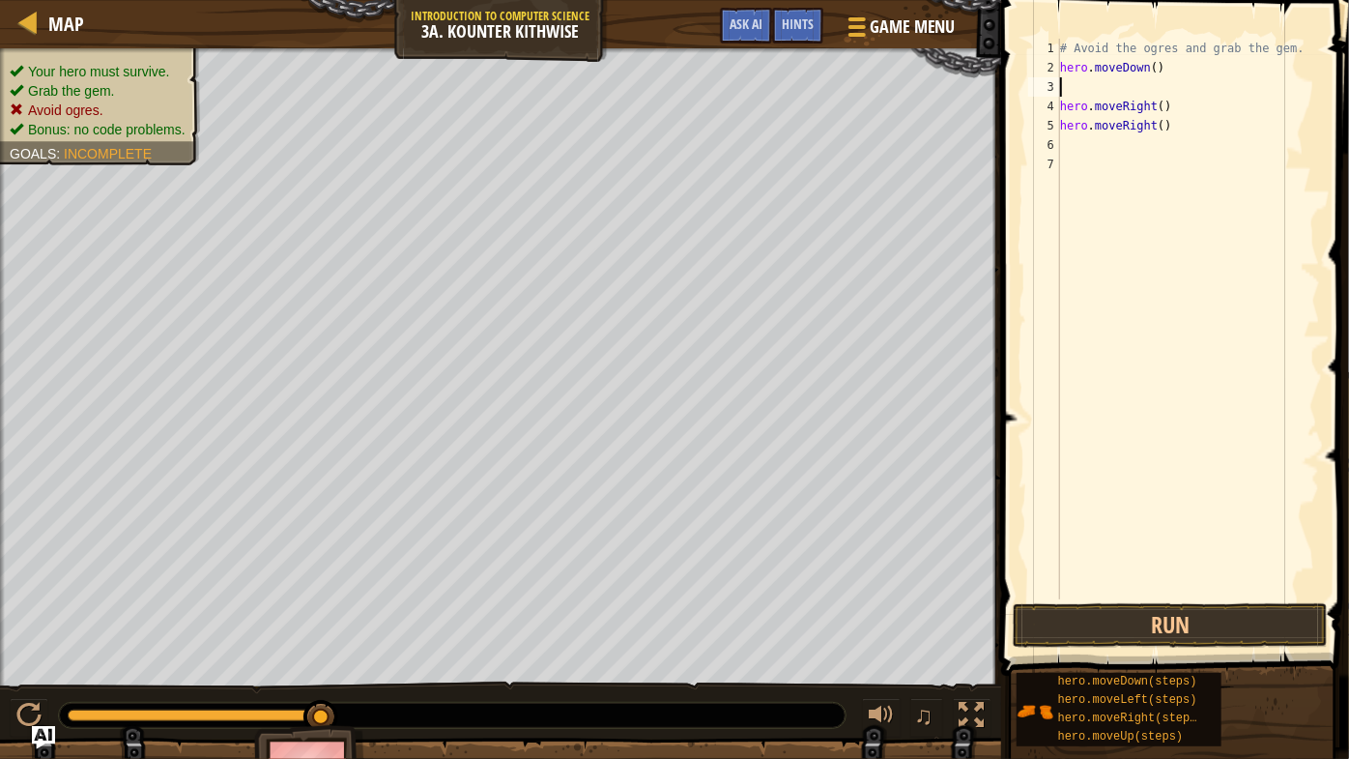
type textarea "h"
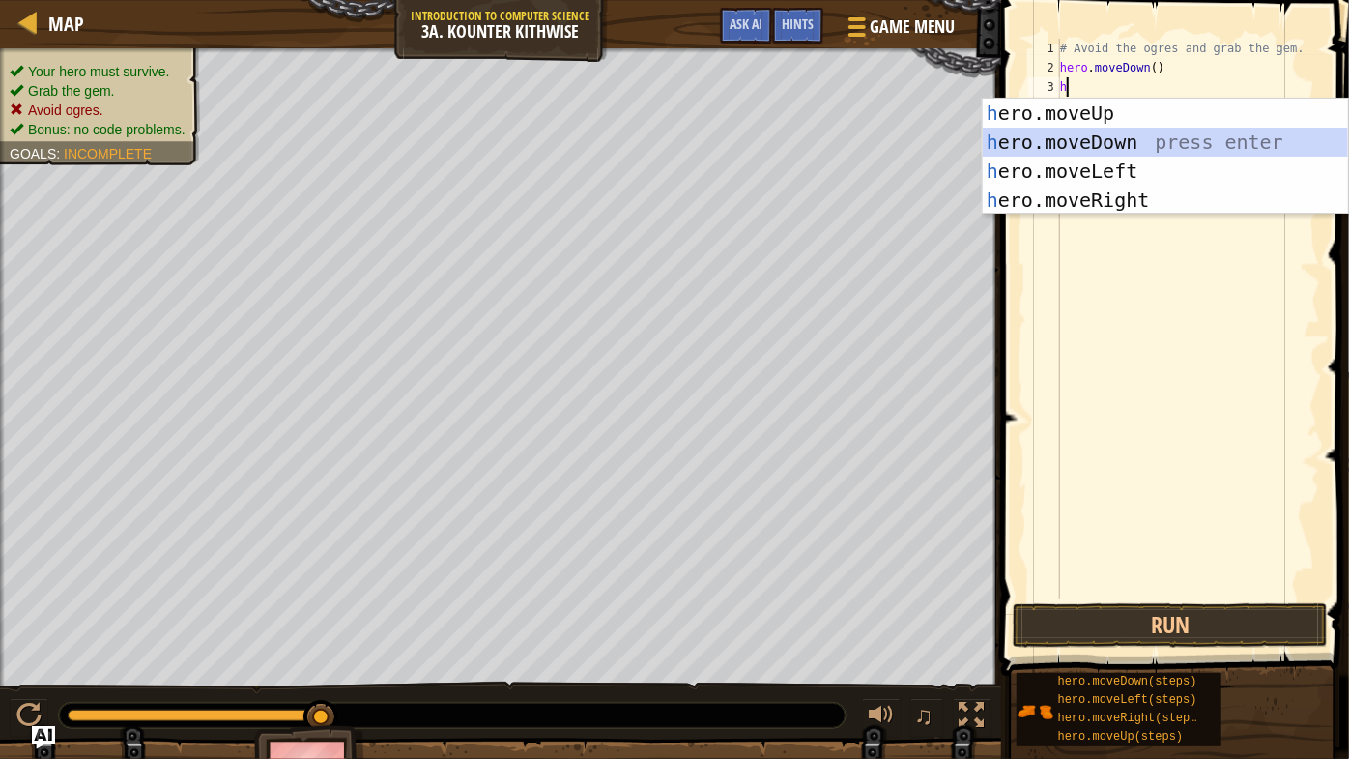
click at [1156, 142] on div "h ero.moveUp press enter h ero.moveDown press enter h ero.moveLeft press enter …" at bounding box center [1166, 186] width 366 height 174
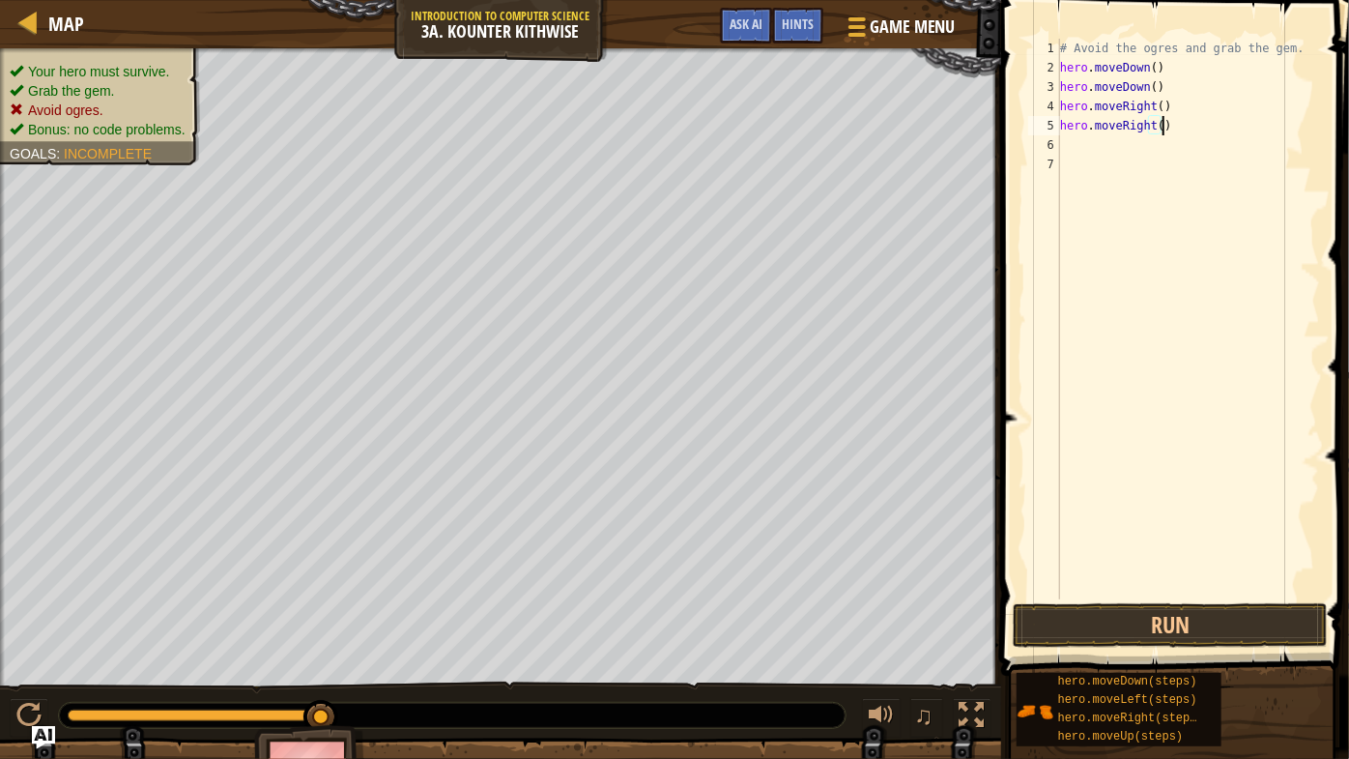
click at [1199, 127] on div "# Avoid the ogres and grab the gem. hero . moveDown ( ) hero . moveDown ( ) her…" at bounding box center [1188, 338] width 264 height 599
drag, startPoint x: 1179, startPoint y: 130, endPoint x: 1064, endPoint y: 120, distance: 115.4
click at [1064, 120] on div "# Avoid the ogres and grab the gem. hero . moveDown ( ) hero . moveDown ( ) her…" at bounding box center [1188, 338] width 264 height 599
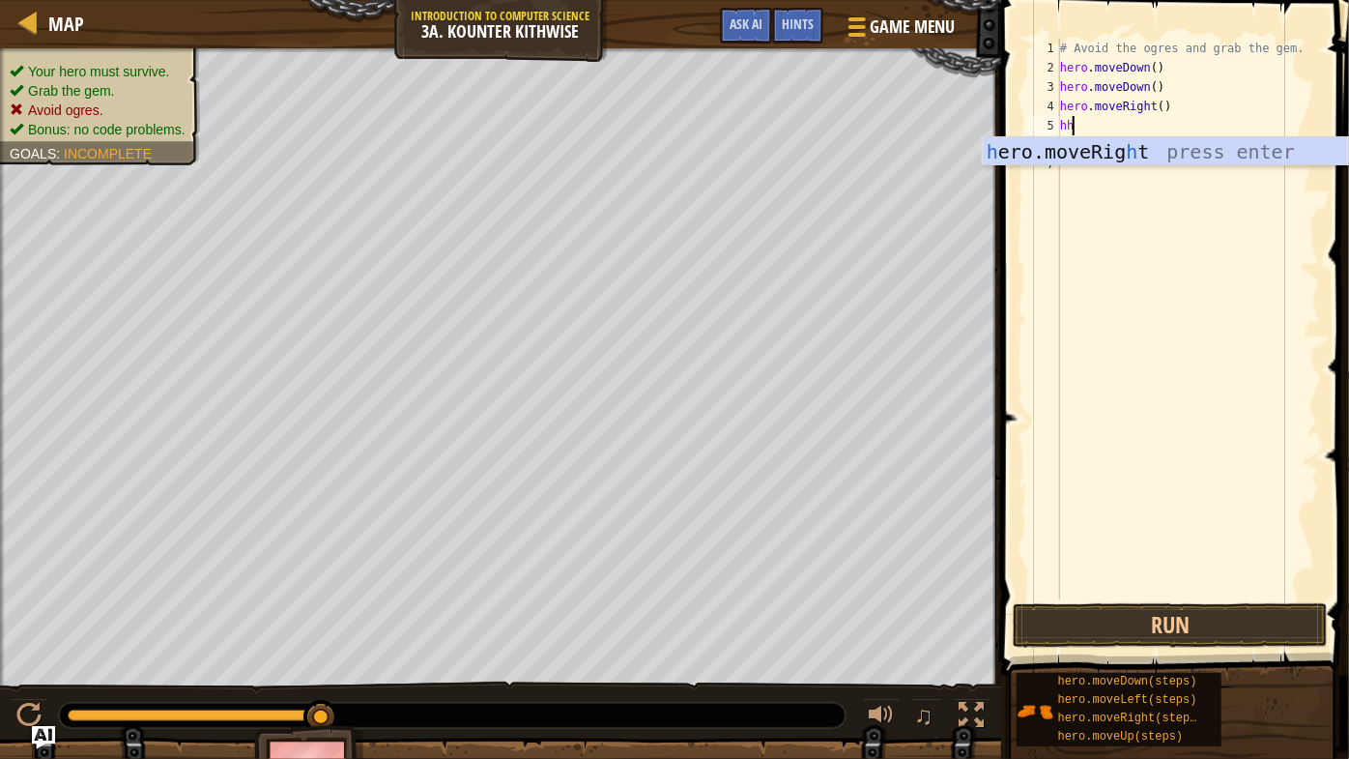
type textarea "h"
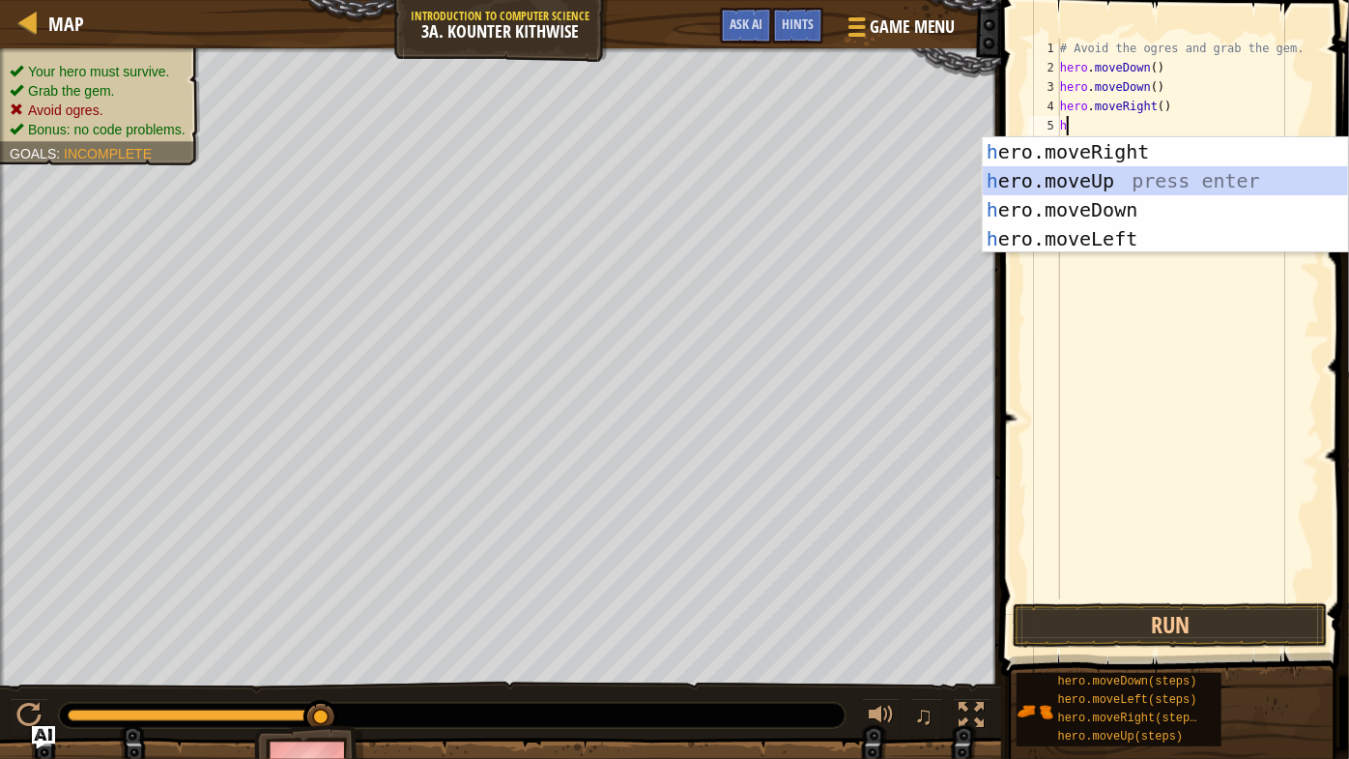
click at [1108, 173] on div "h ero.moveRight press enter h ero.moveUp press enter h ero.moveDown press enter…" at bounding box center [1166, 224] width 366 height 174
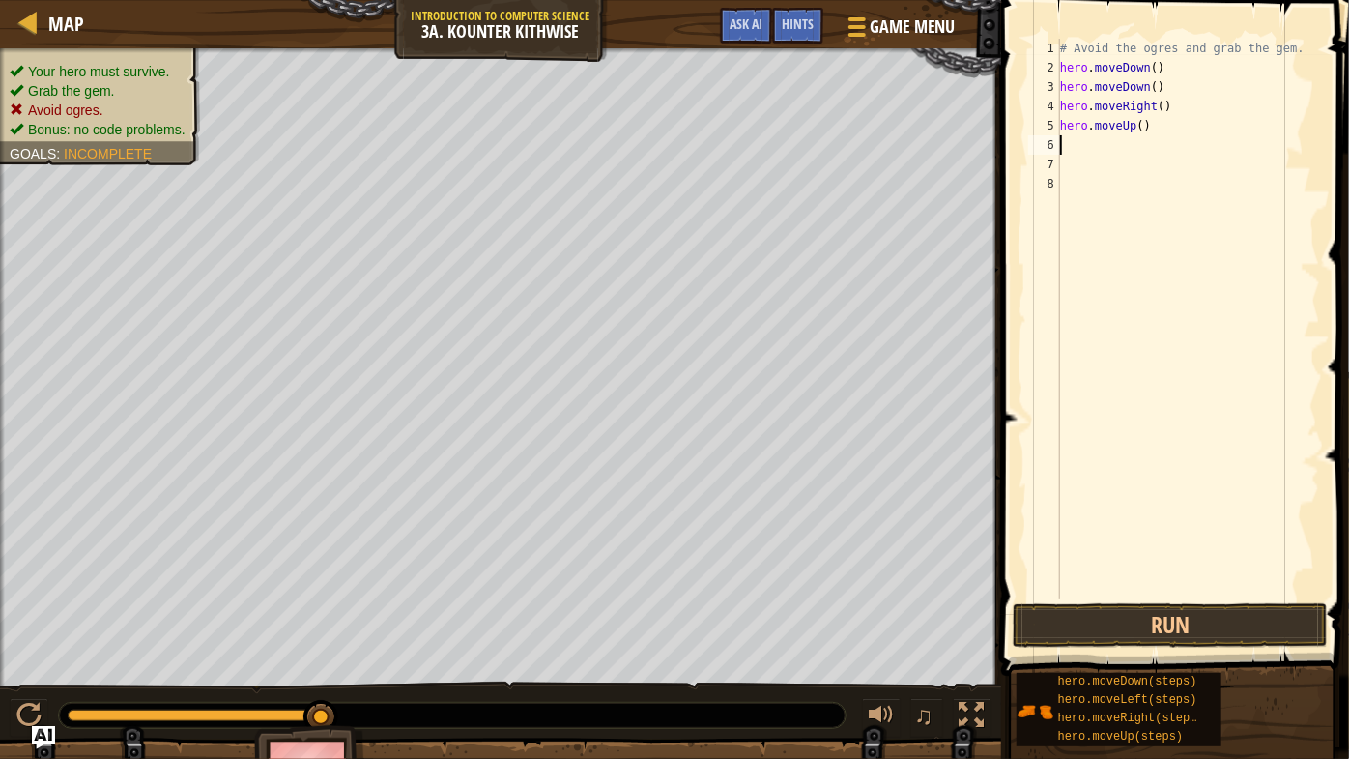
type textarea "h"
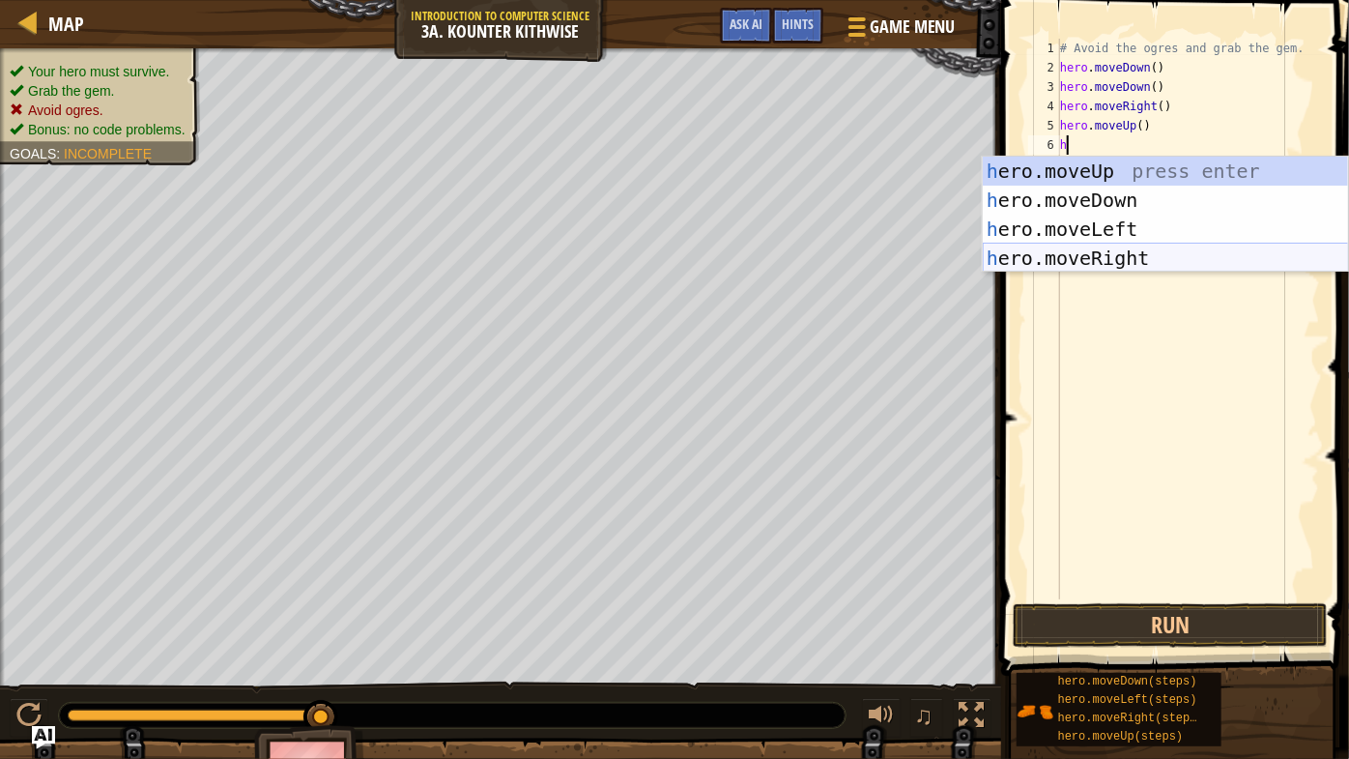
click at [1108, 260] on div "h ero.moveUp press enter h ero.moveDown press enter h ero.moveLeft press enter …" at bounding box center [1166, 244] width 366 height 174
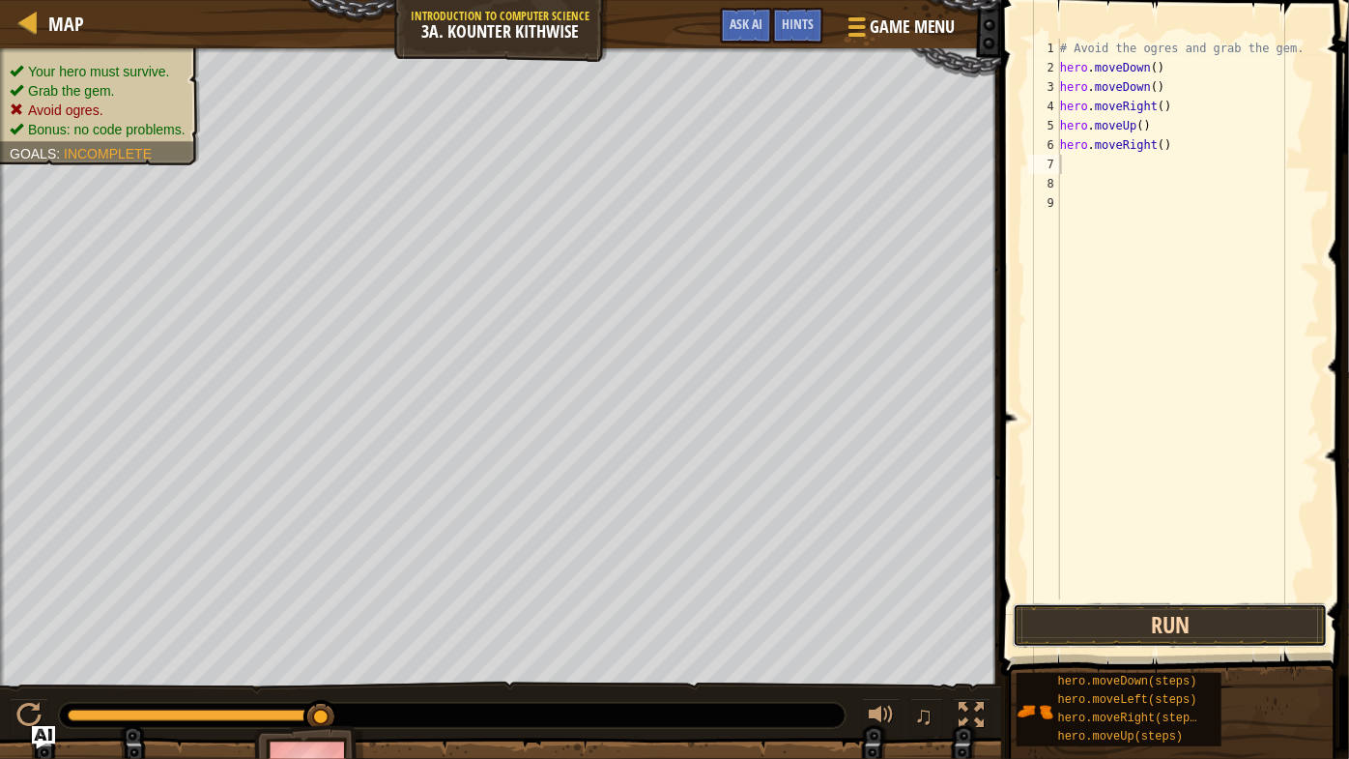
click at [1187, 623] on button "Run" at bounding box center [1170, 625] width 315 height 44
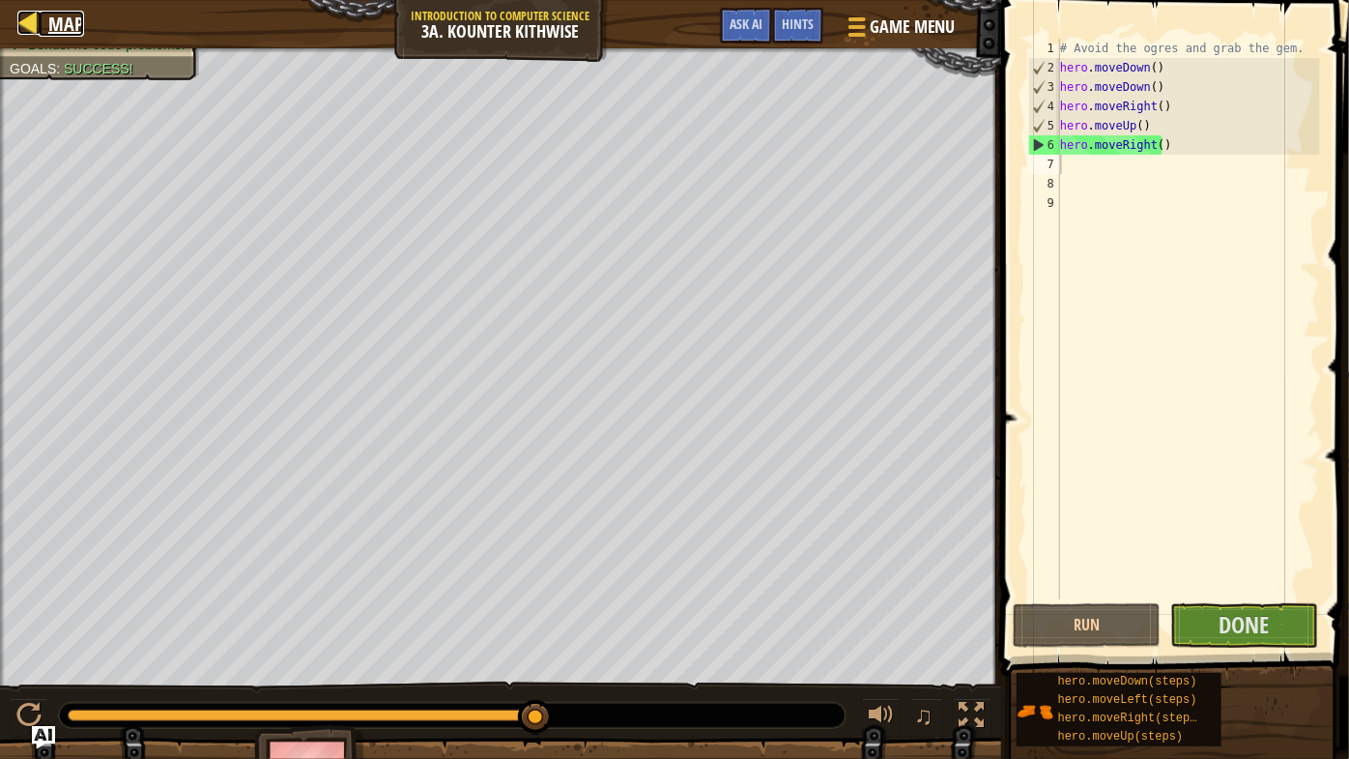
click at [60, 23] on span "Map" at bounding box center [66, 24] width 36 height 26
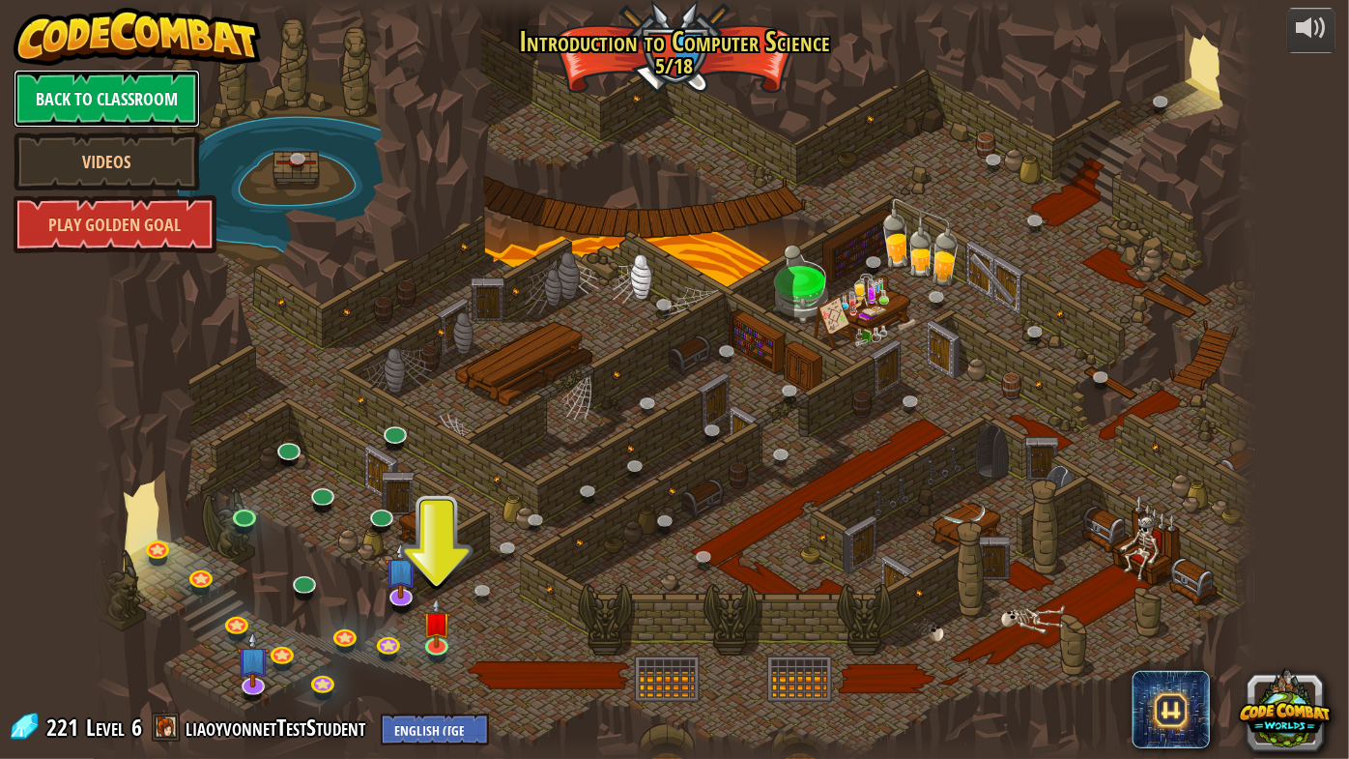
click at [134, 97] on link "Back to Classroom" at bounding box center [107, 99] width 187 height 58
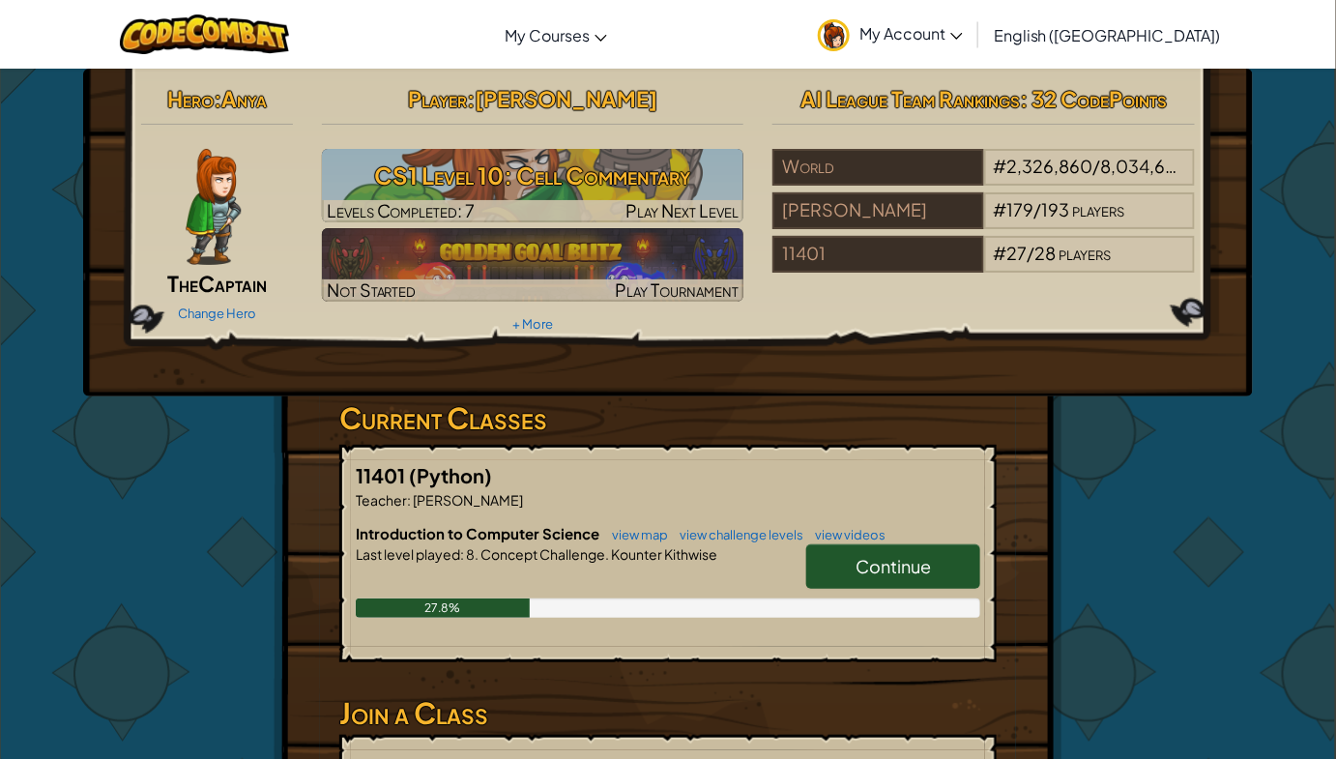
click at [963, 42] on span "My Account" at bounding box center [910, 33] width 103 height 20
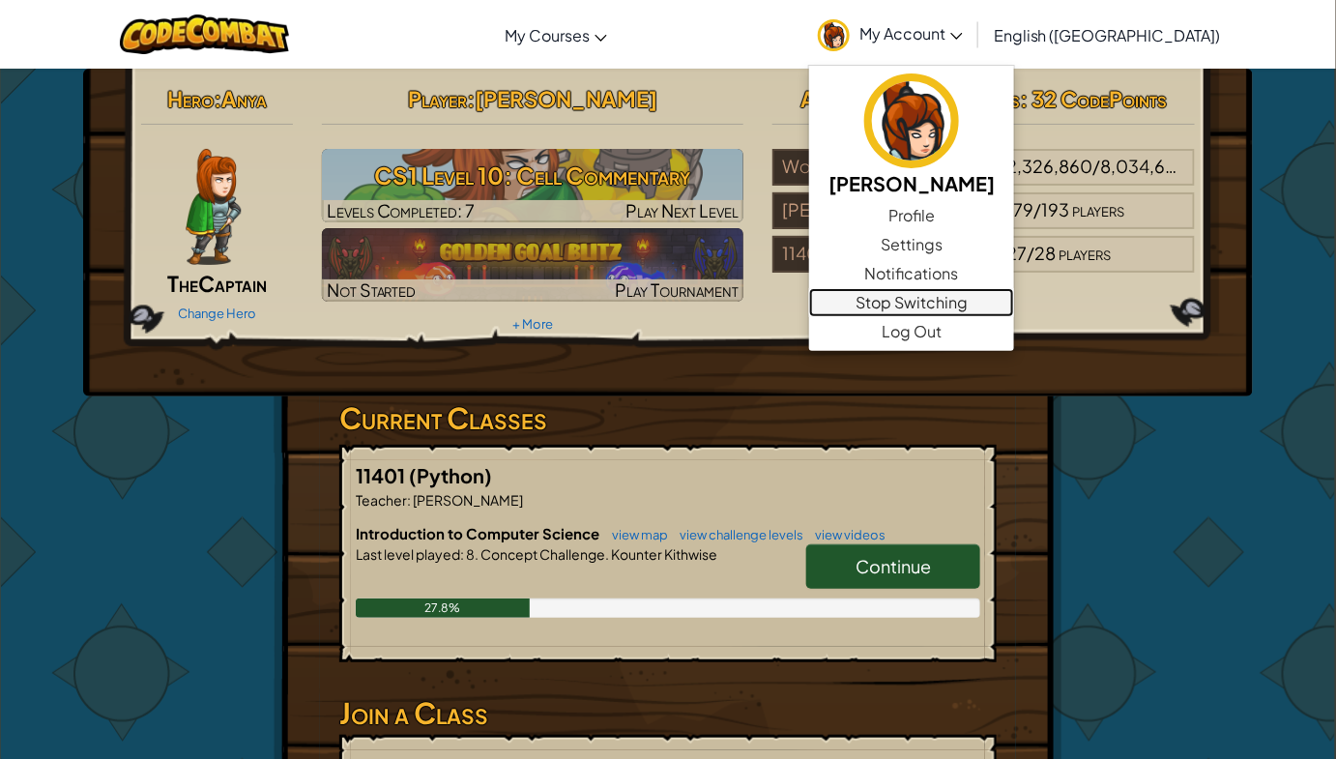
click at [1014, 299] on link "Stop Switching" at bounding box center [911, 302] width 205 height 29
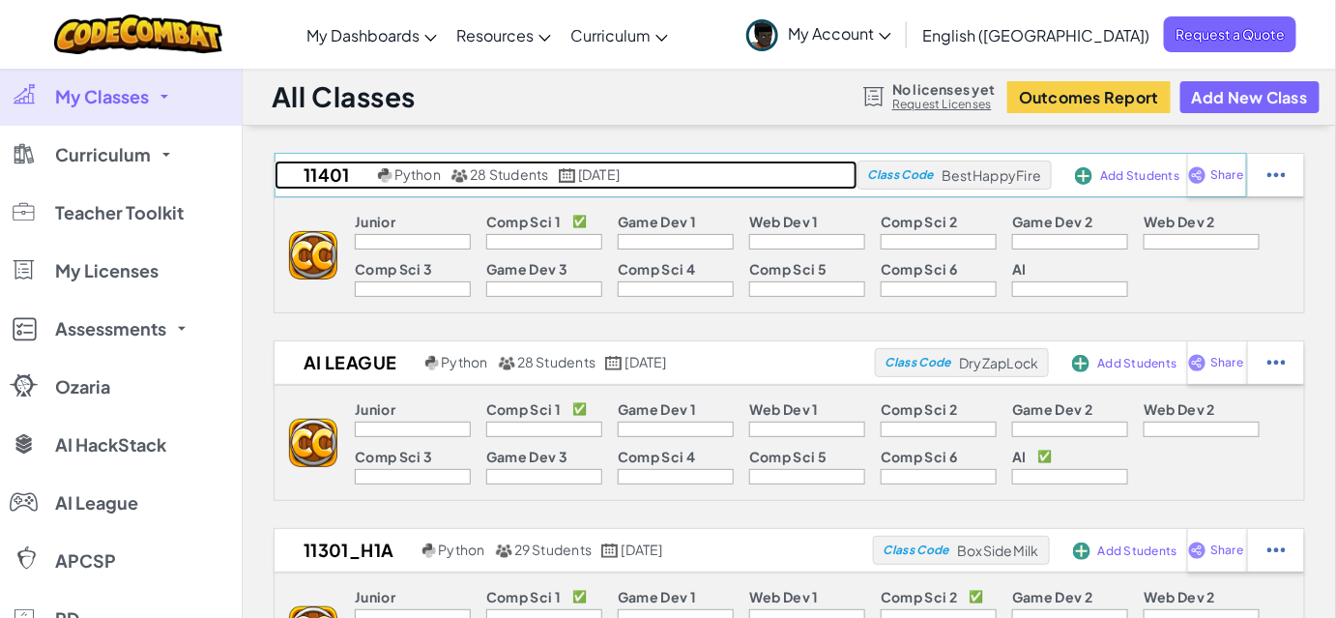
click at [336, 175] on h2 "11401" at bounding box center [323, 174] width 99 height 29
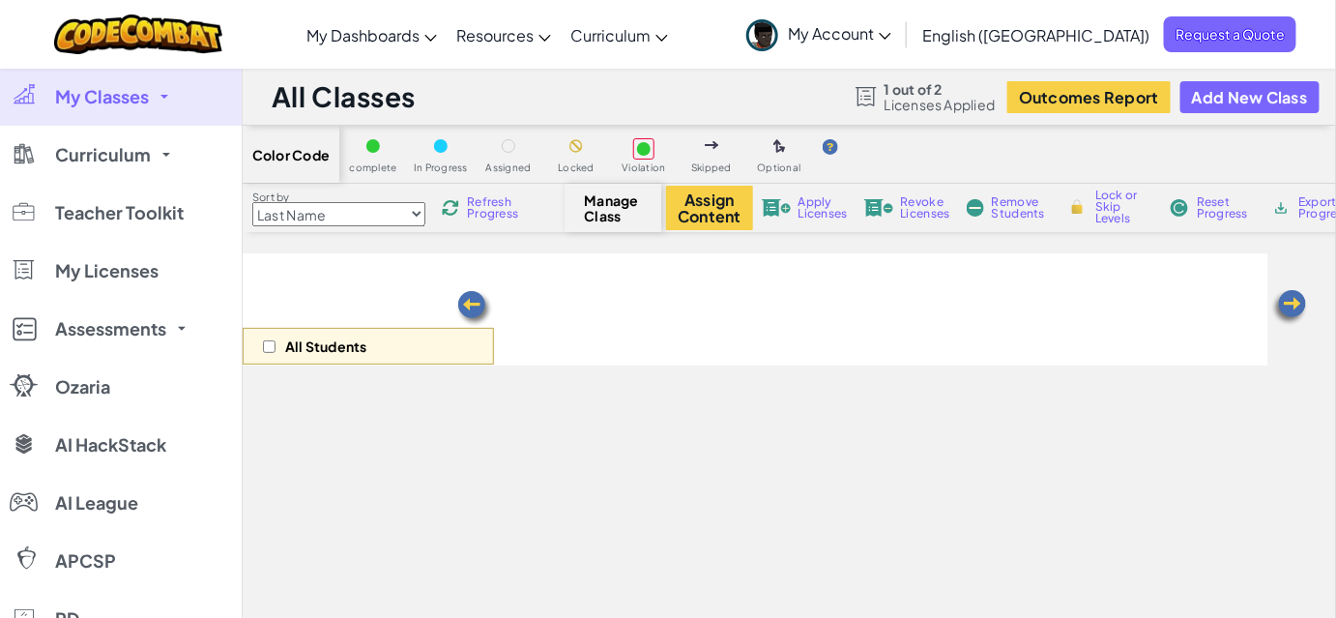
select select "560f1a9f22961295f9427742"
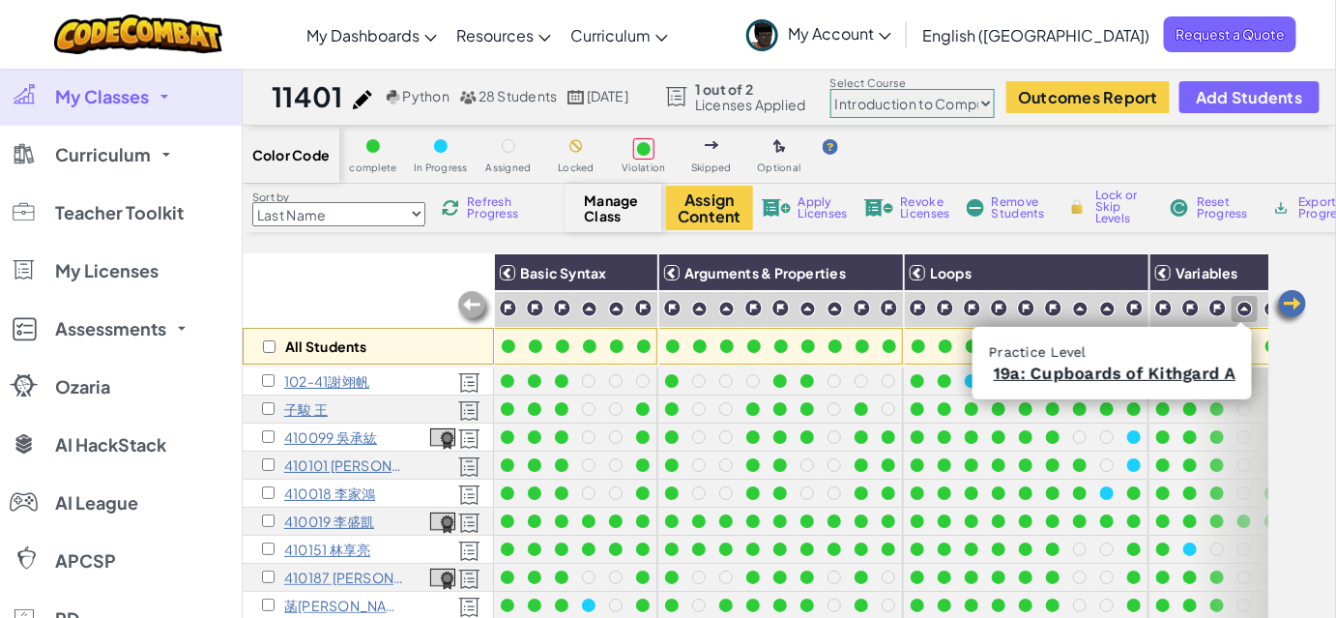
click at [1243, 307] on img at bounding box center [1244, 309] width 16 height 16
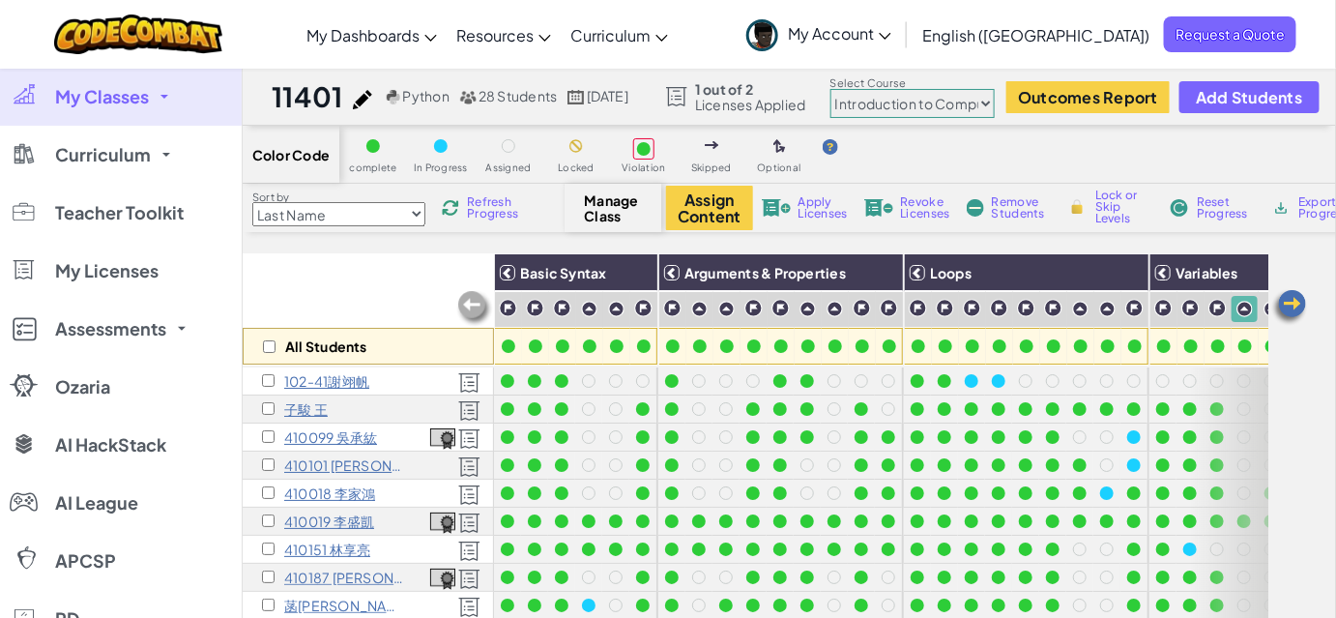
scroll to position [370, 0]
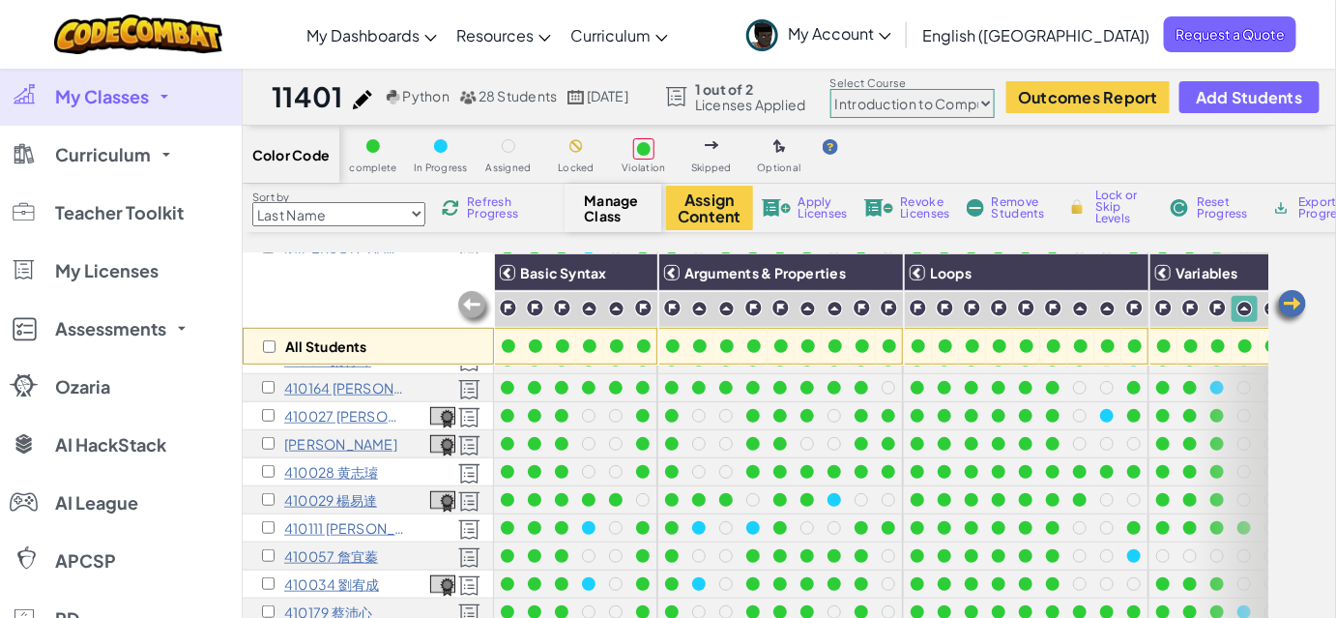
click at [1304, 388] on div "All Students Basic Syntax Arguments & Properties Loops Variables 102-41謝翊帆 子駿 王…" at bounding box center [789, 534] width 1093 height 562
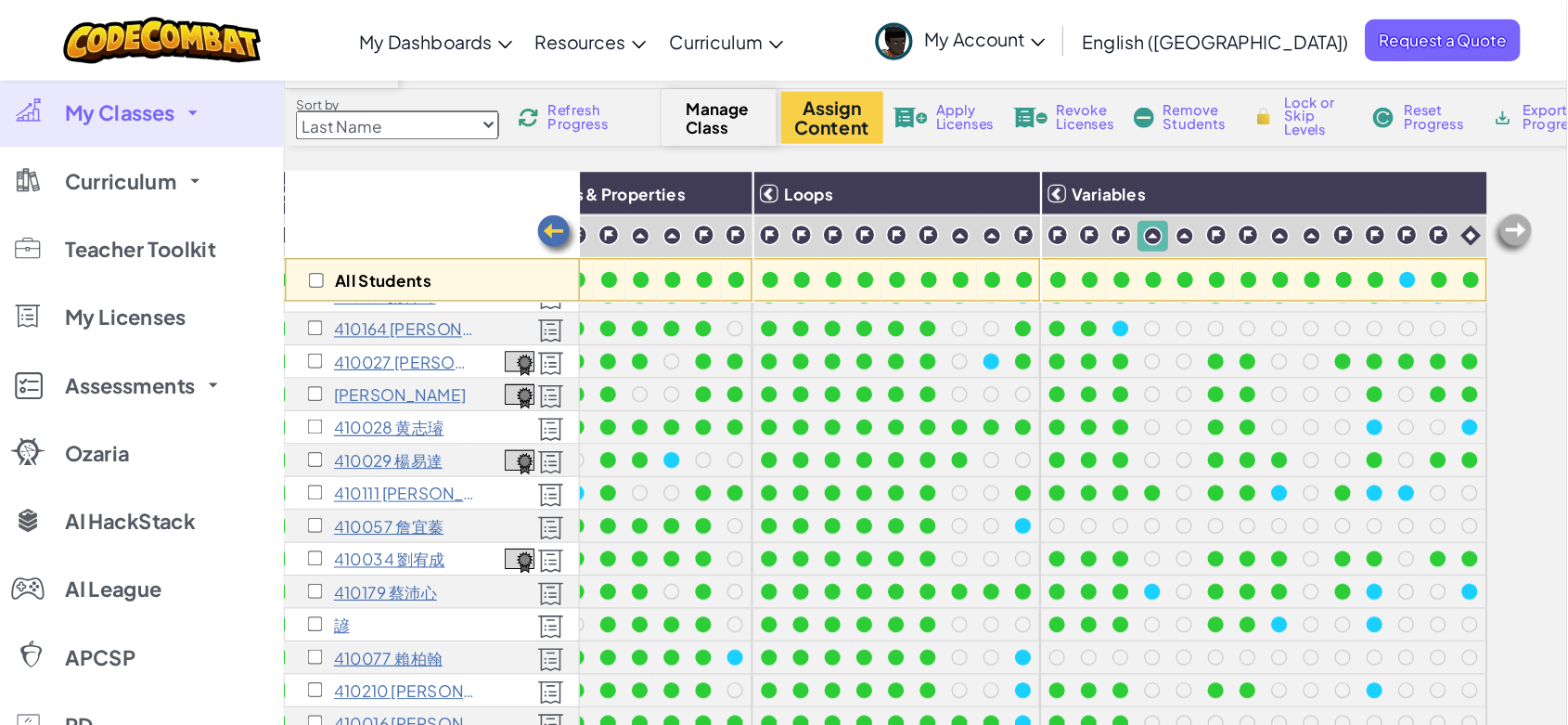
scroll to position [0, 0]
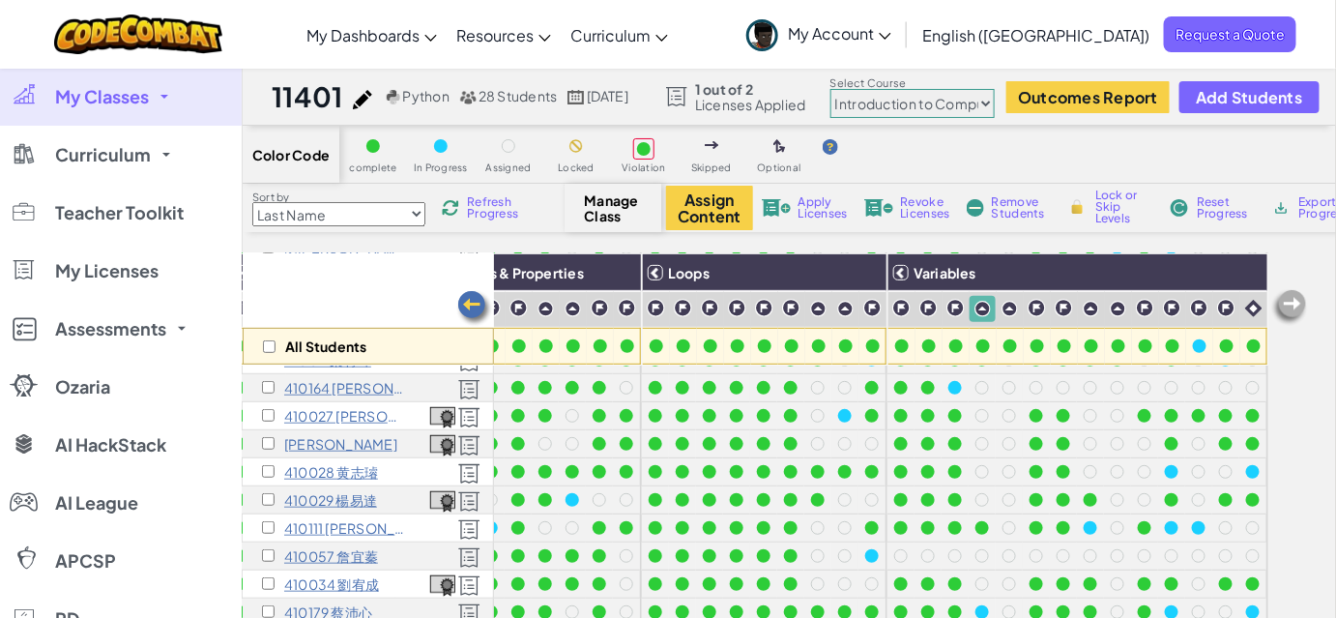
click at [1303, 392] on div "All Students Basic Syntax Arguments & Properties Loops Variables 102-41謝翊帆 子駿 王…" at bounding box center [789, 534] width 1093 height 562
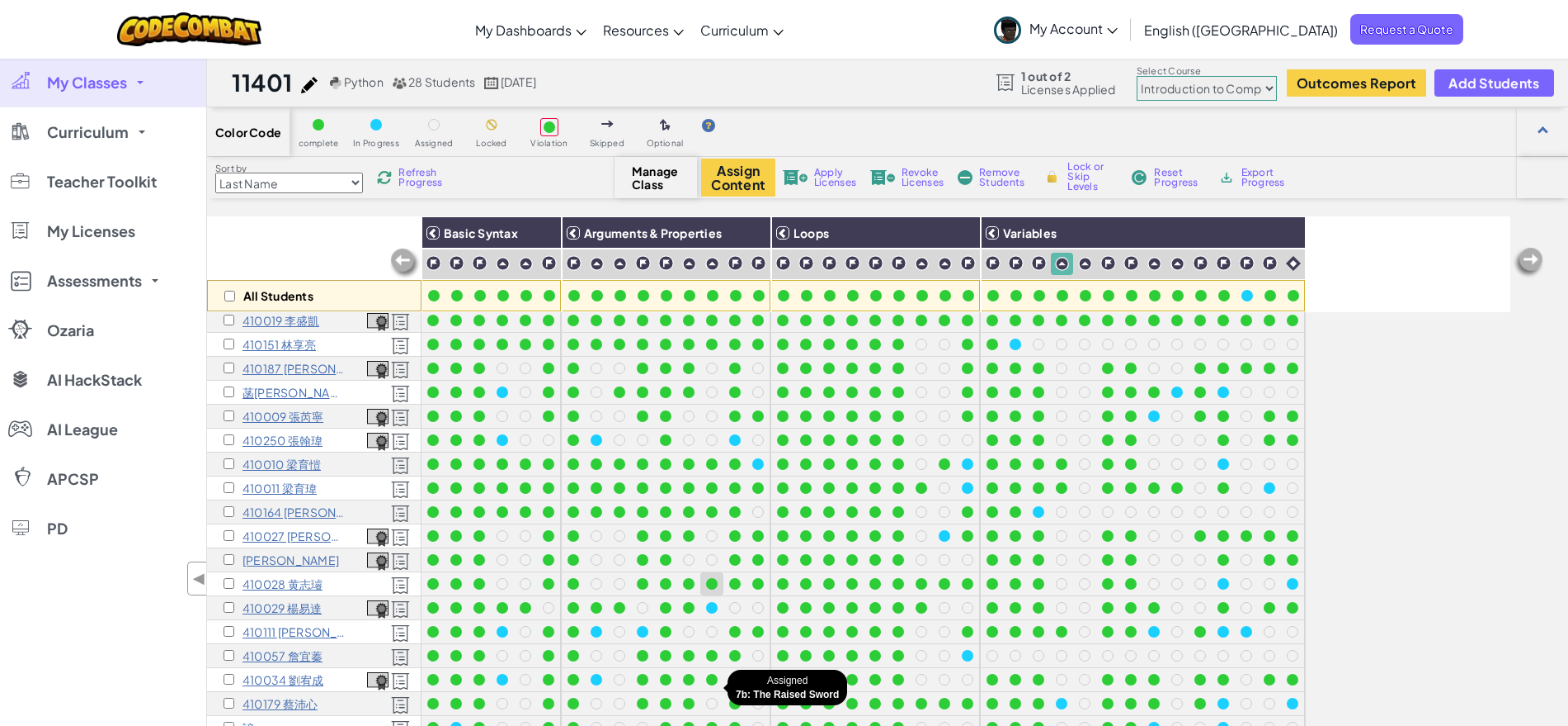
scroll to position [413, 0]
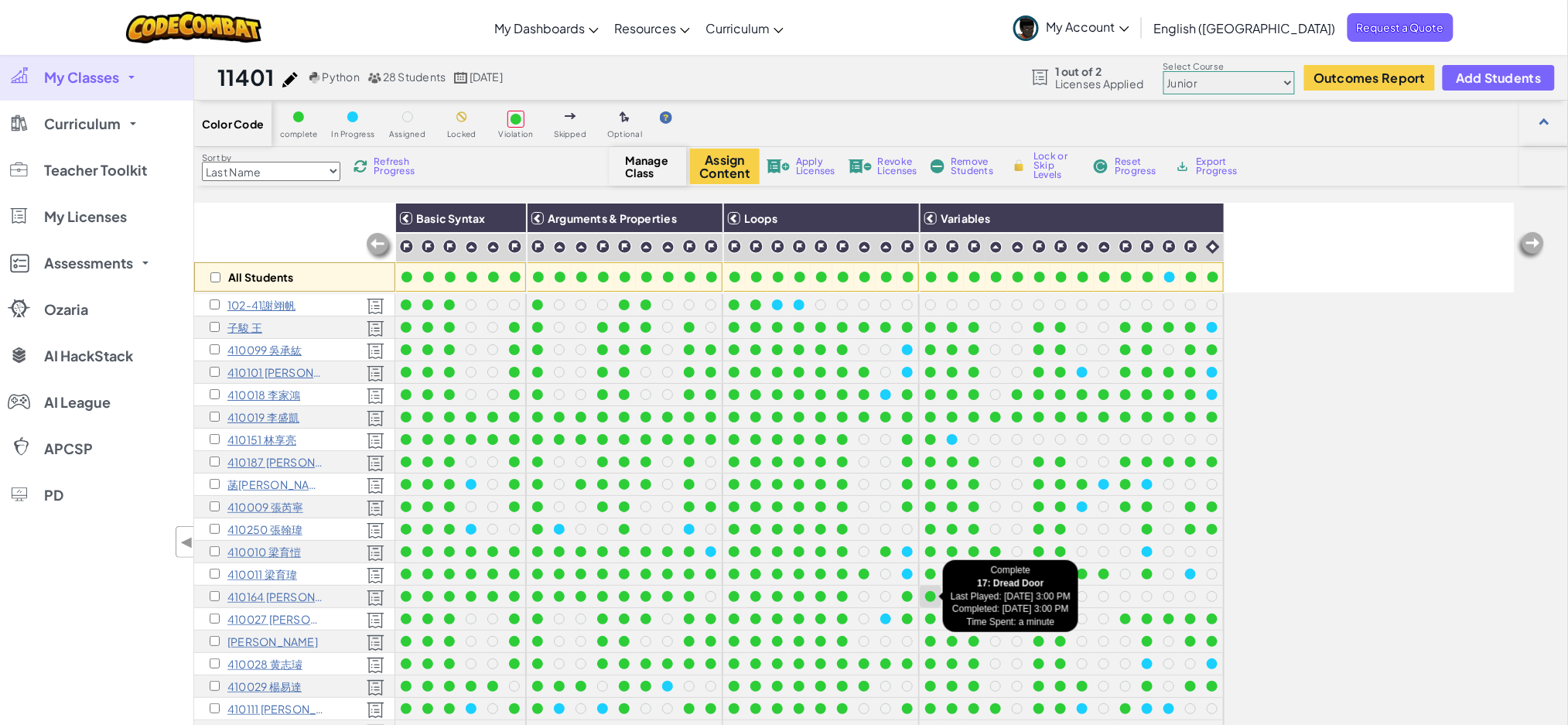
click at [933, 595] on div at bounding box center [931, 596] width 11 height 11
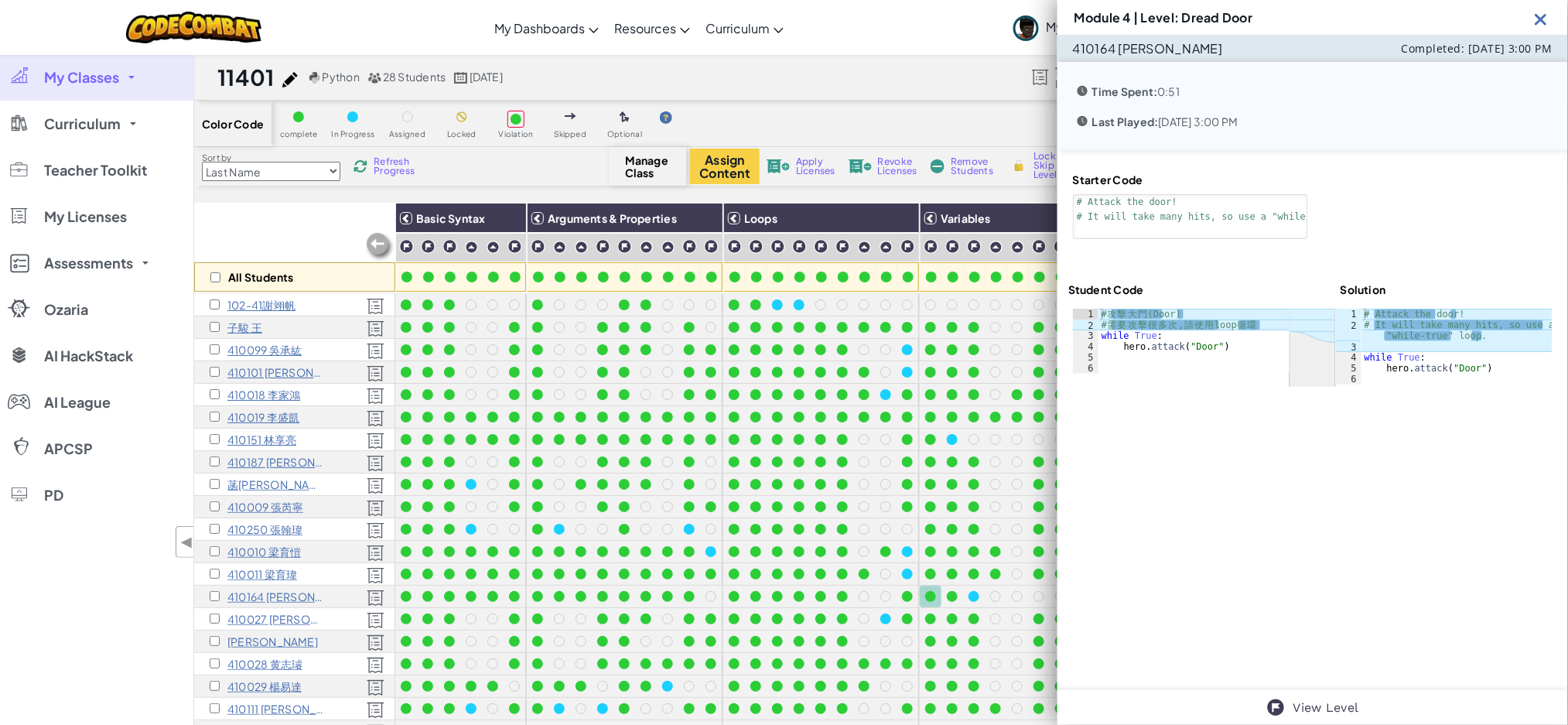
click at [1470, 16] on img at bounding box center [1542, 19] width 19 height 19
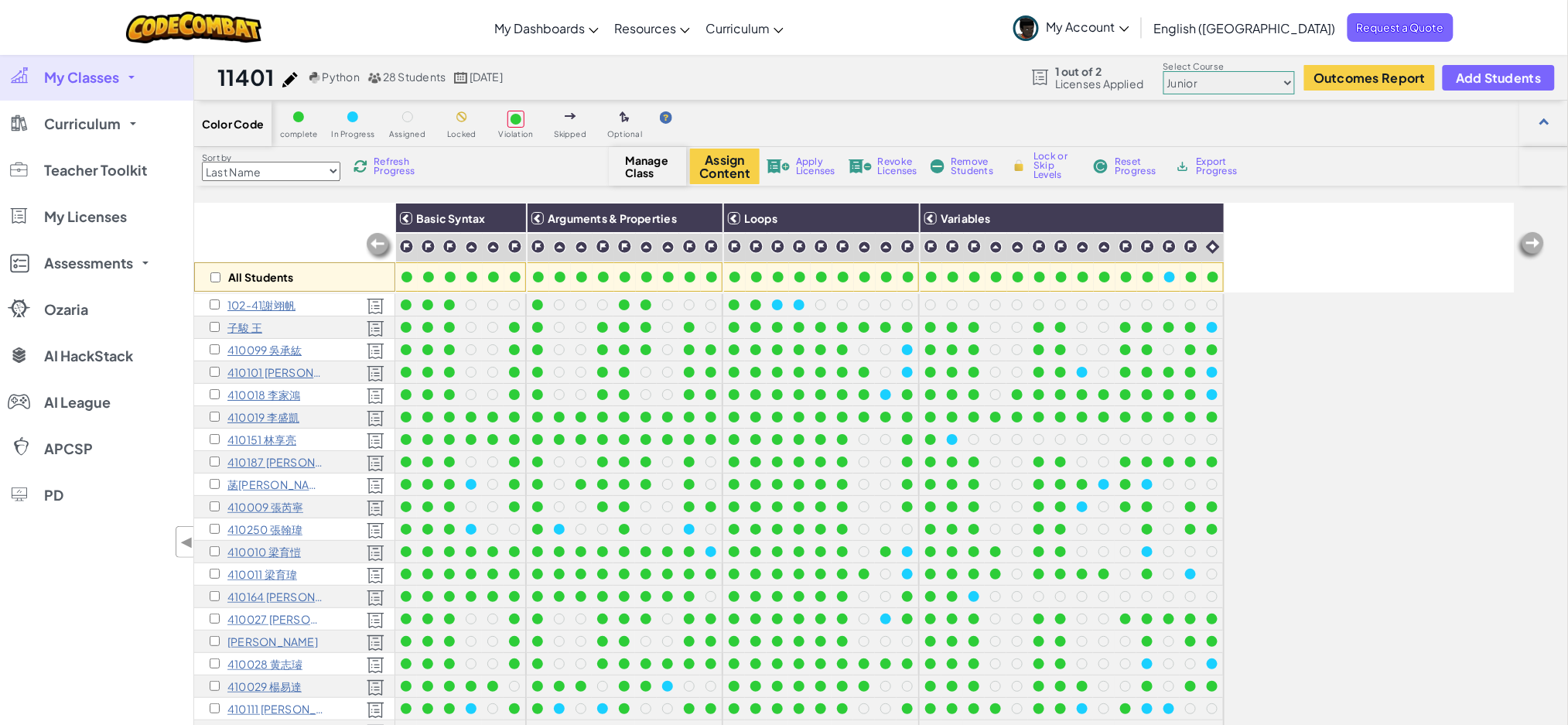
click at [1228, 173] on span "Export Progress" at bounding box center [1220, 166] width 47 height 18
click at [378, 248] on img at bounding box center [379, 246] width 31 height 31
click at [318, 228] on div "All Students" at bounding box center [295, 247] width 201 height 90
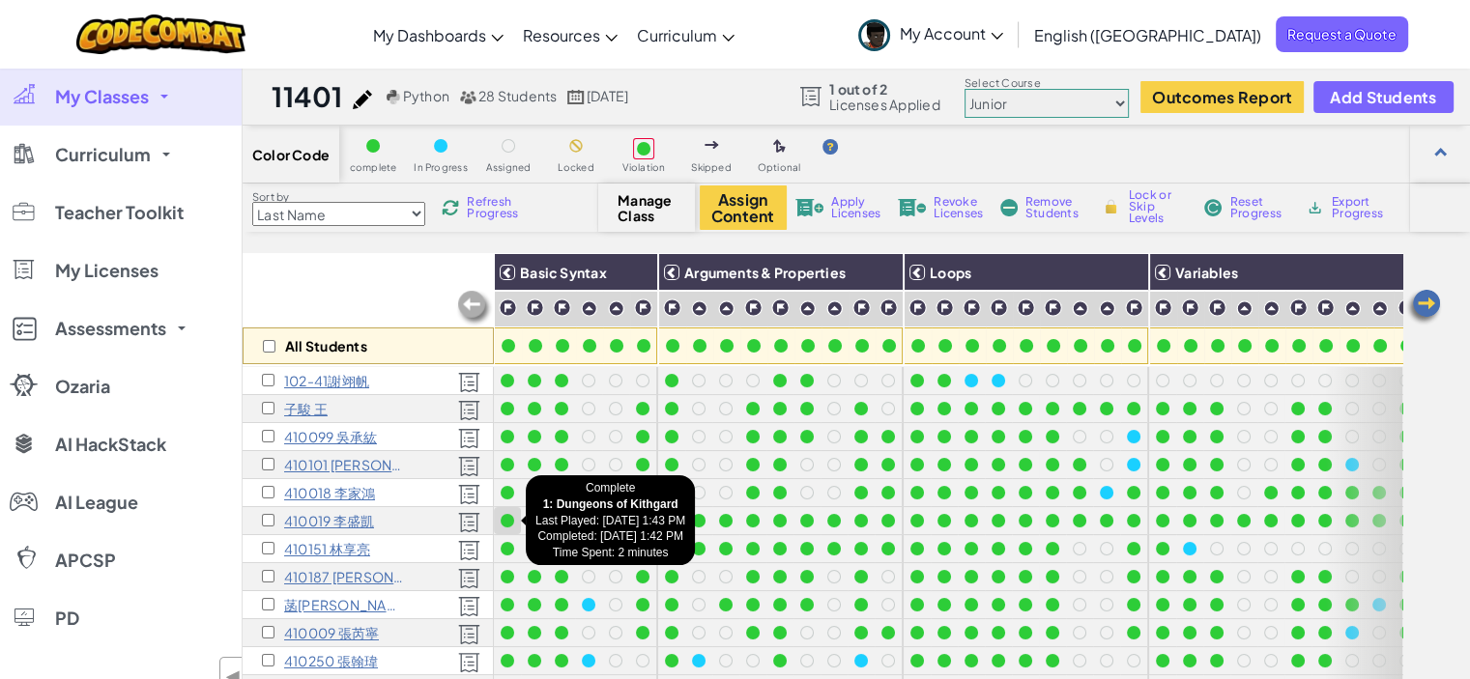
click at [504, 525] on div at bounding box center [508, 521] width 14 height 14
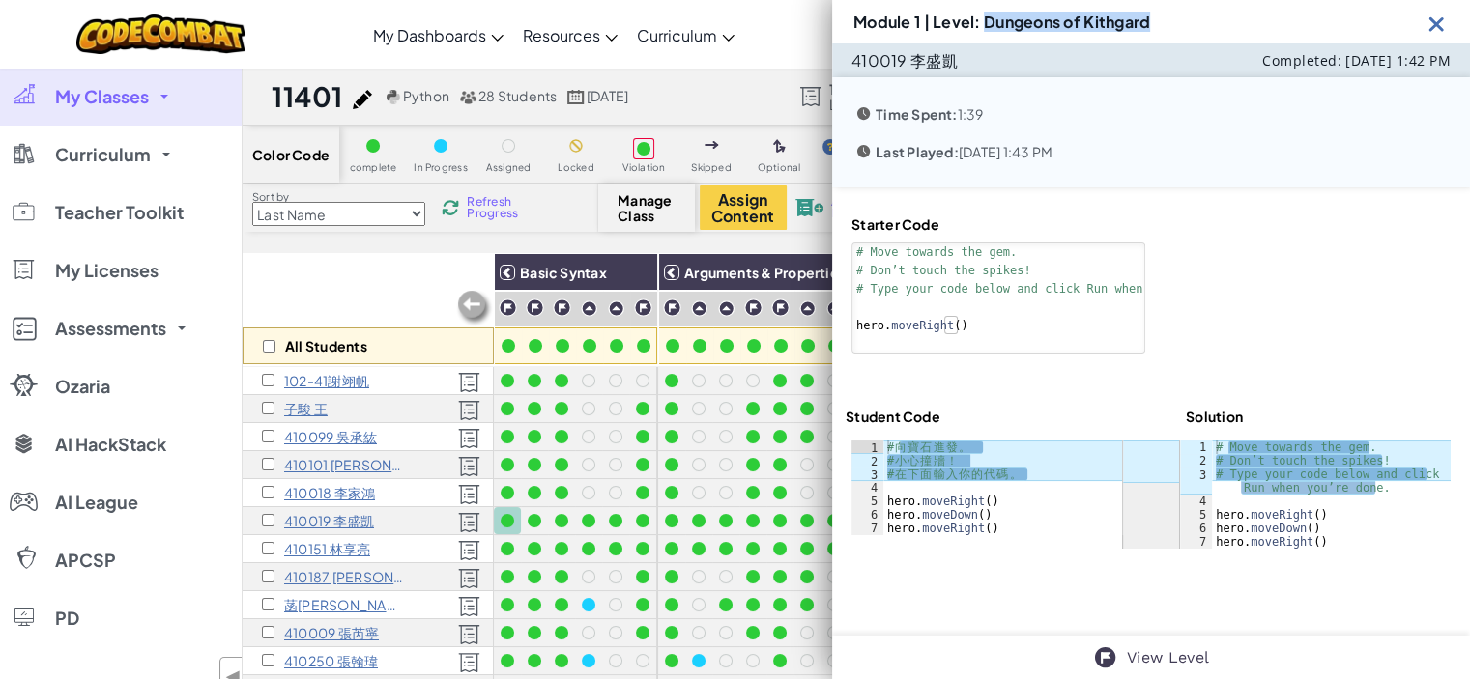
drag, startPoint x: 1157, startPoint y: 19, endPoint x: 987, endPoint y: 35, distance: 170.8
click at [987, 35] on div "Module 1 | Level: Dungeons of Kithgard" at bounding box center [1151, 21] width 638 height 43
copy h3 "Dungeons of Kithgard"
click at [1437, 26] on img at bounding box center [1437, 24] width 24 height 24
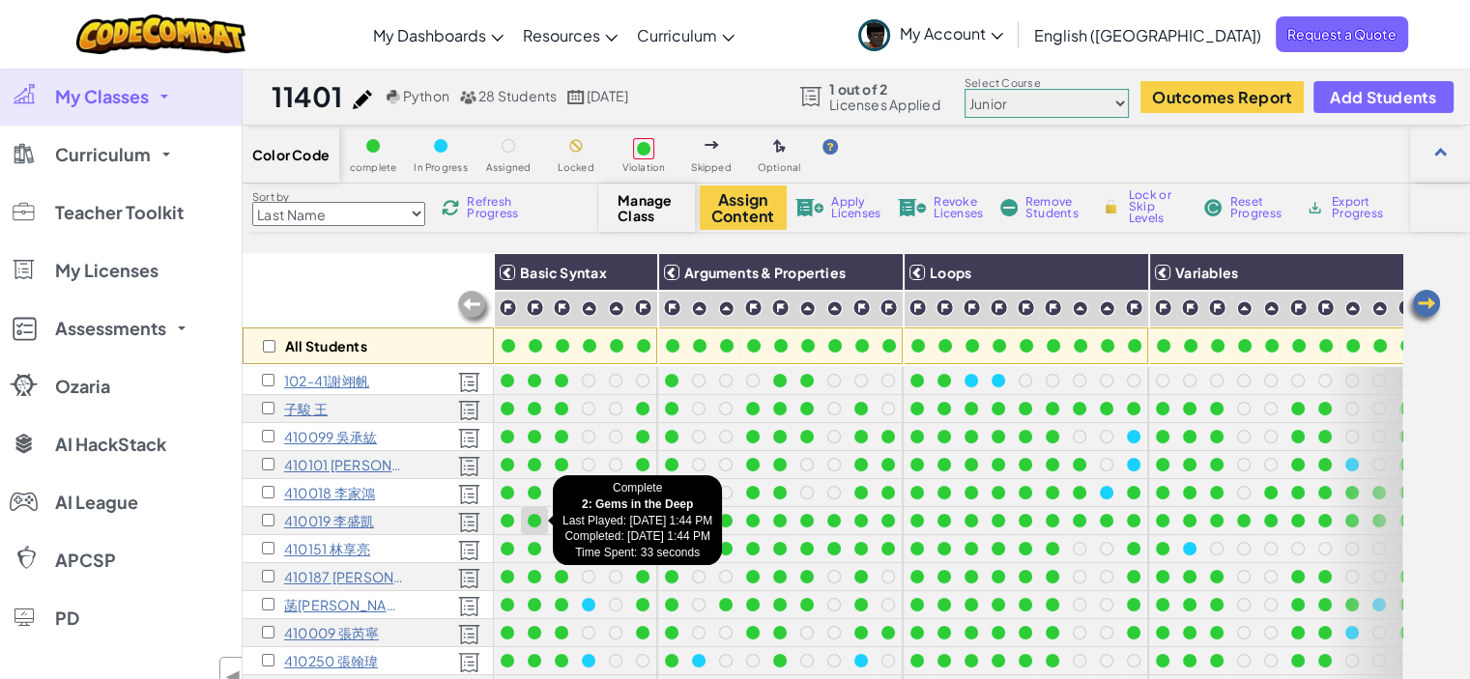
click at [529, 521] on div at bounding box center [535, 521] width 14 height 14
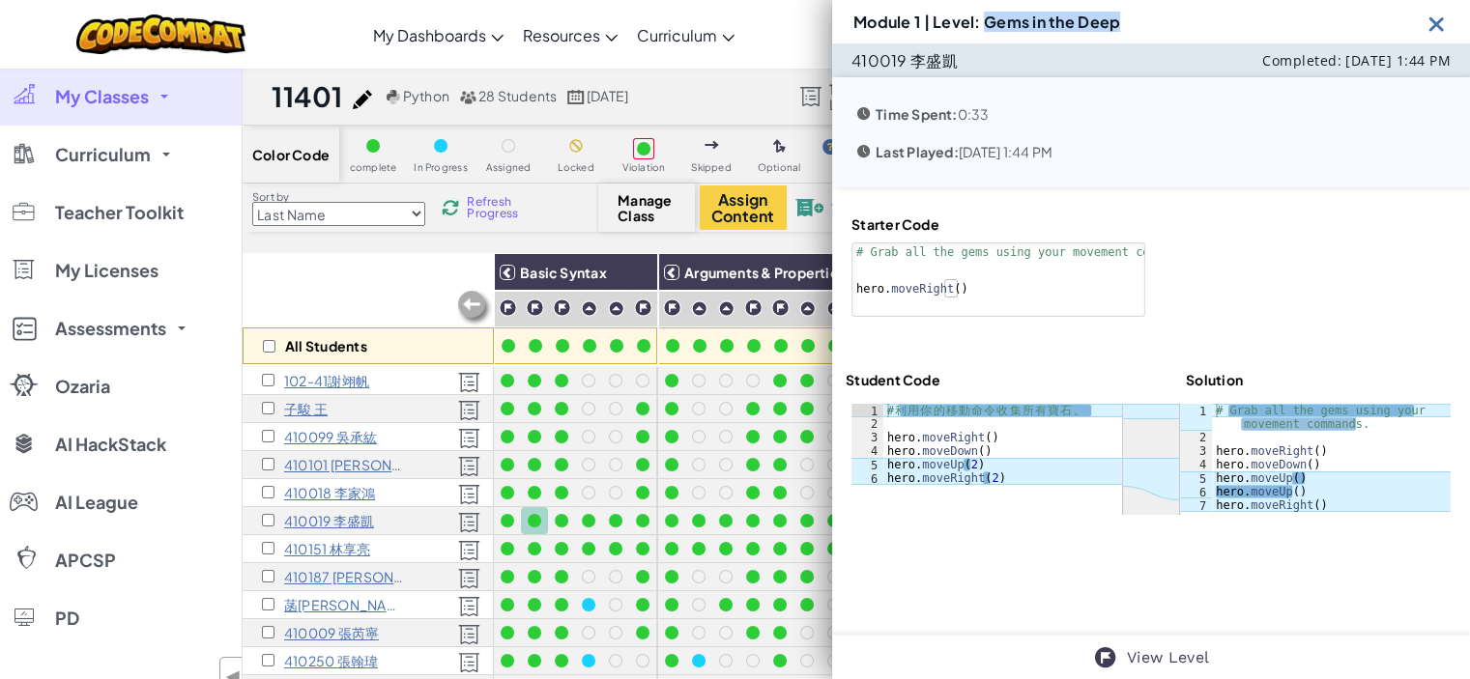
drag, startPoint x: 984, startPoint y: 26, endPoint x: 1125, endPoint y: 18, distance: 141.3
click at [1125, 18] on div "Module 1 | Level: Gems in the Deep" at bounding box center [1151, 21] width 638 height 43
copy h3 "Gems in the Deep"
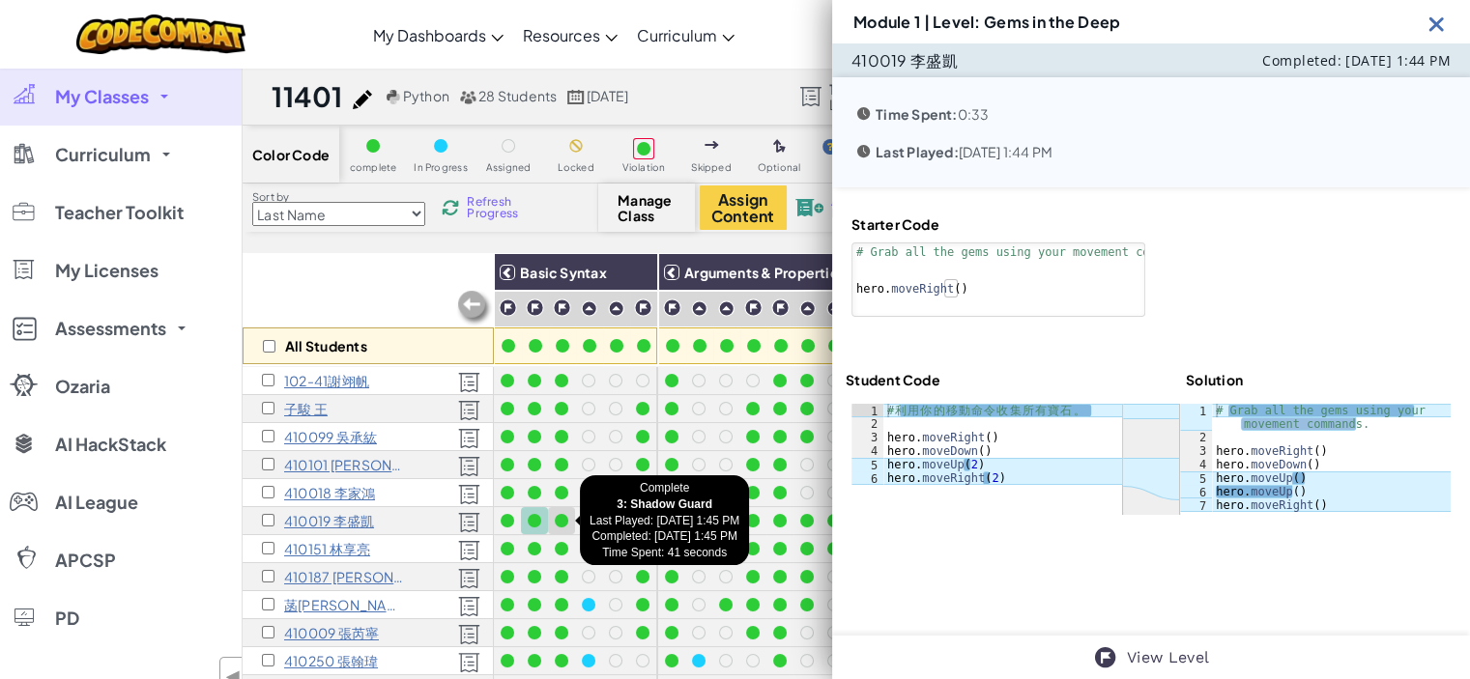
click at [561, 521] on div at bounding box center [562, 521] width 14 height 14
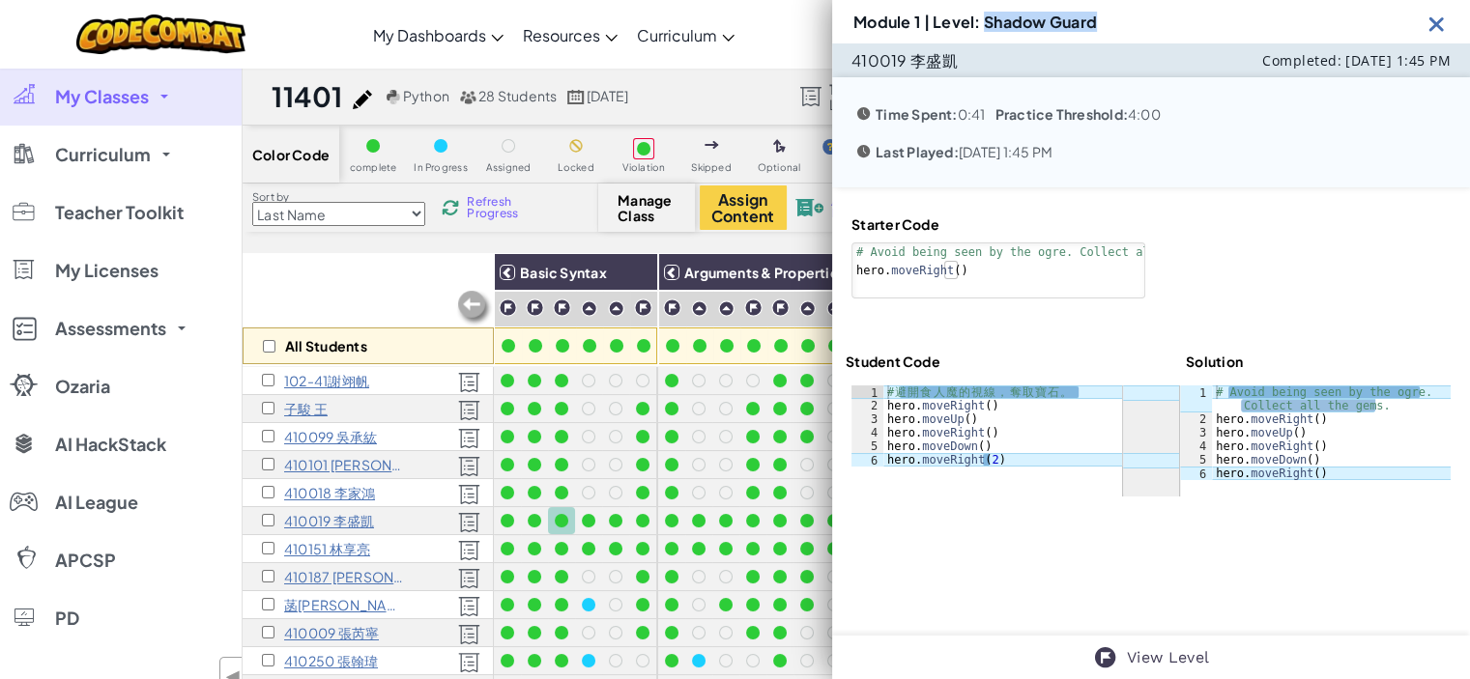
drag, startPoint x: 988, startPoint y: 16, endPoint x: 1119, endPoint y: 22, distance: 131.6
click at [1119, 22] on div "Module 1 | Level: Shadow Guard" at bounding box center [1151, 21] width 638 height 43
copy h3 "Shadow Guard"
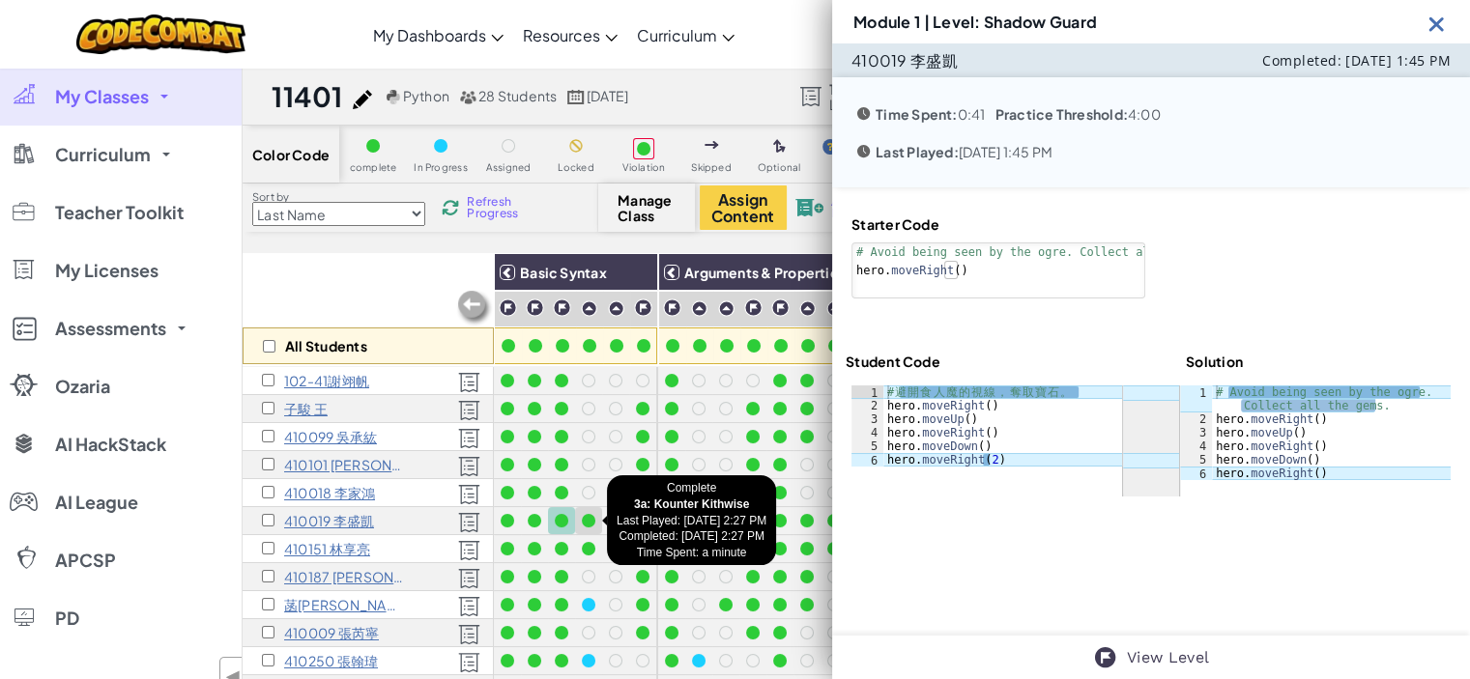
click at [588, 518] on div at bounding box center [589, 521] width 14 height 14
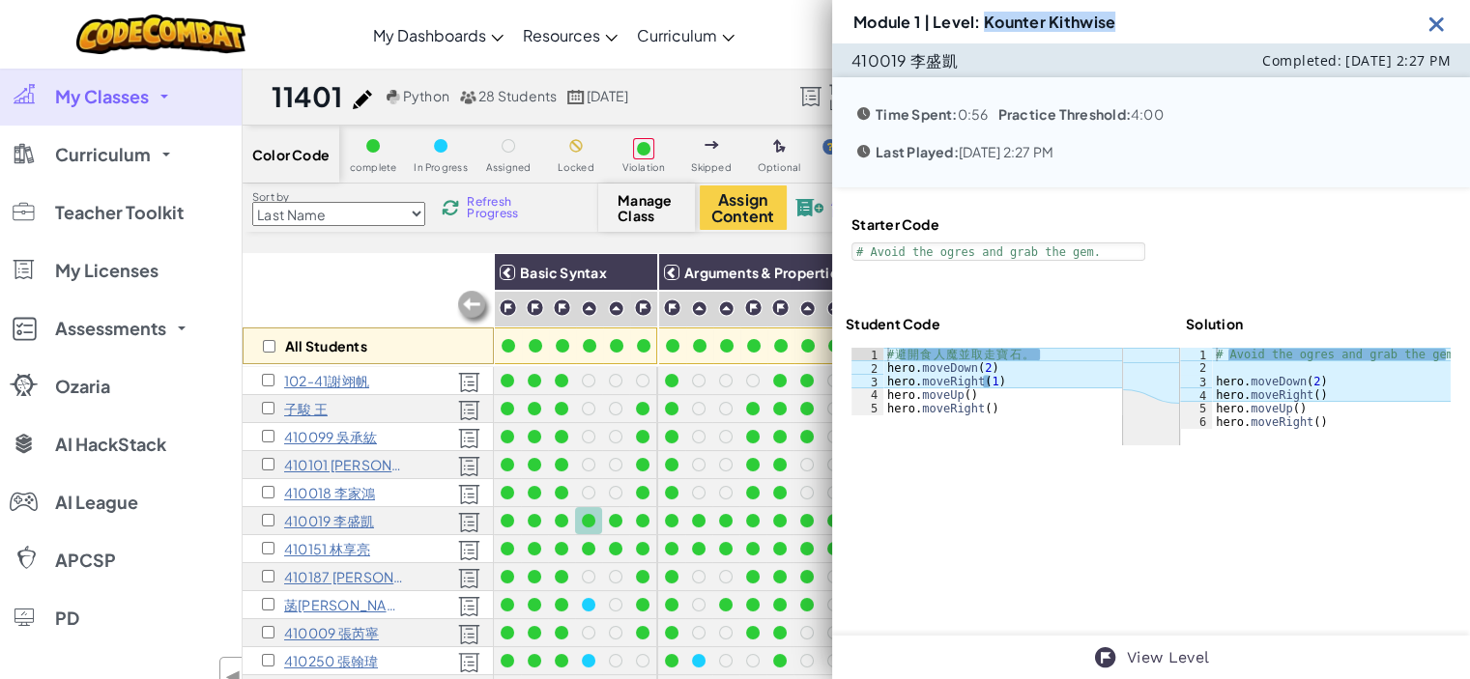
drag, startPoint x: 986, startPoint y: 16, endPoint x: 1148, endPoint y: 14, distance: 162.4
click at [1148, 14] on div "Module 1 | Level: Kounter Kithwise" at bounding box center [1151, 21] width 638 height 43
copy h3 "Kounter Kithwise"
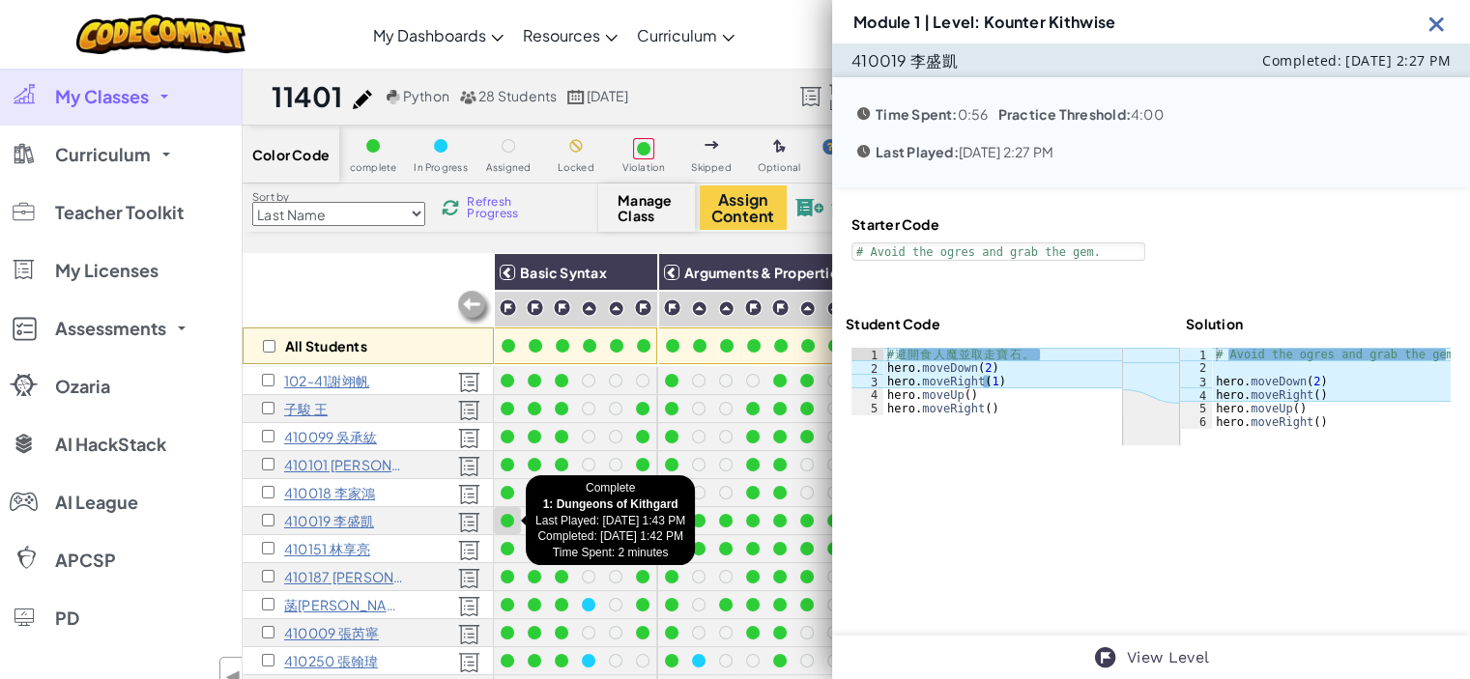
click at [510, 519] on div at bounding box center [508, 521] width 14 height 14
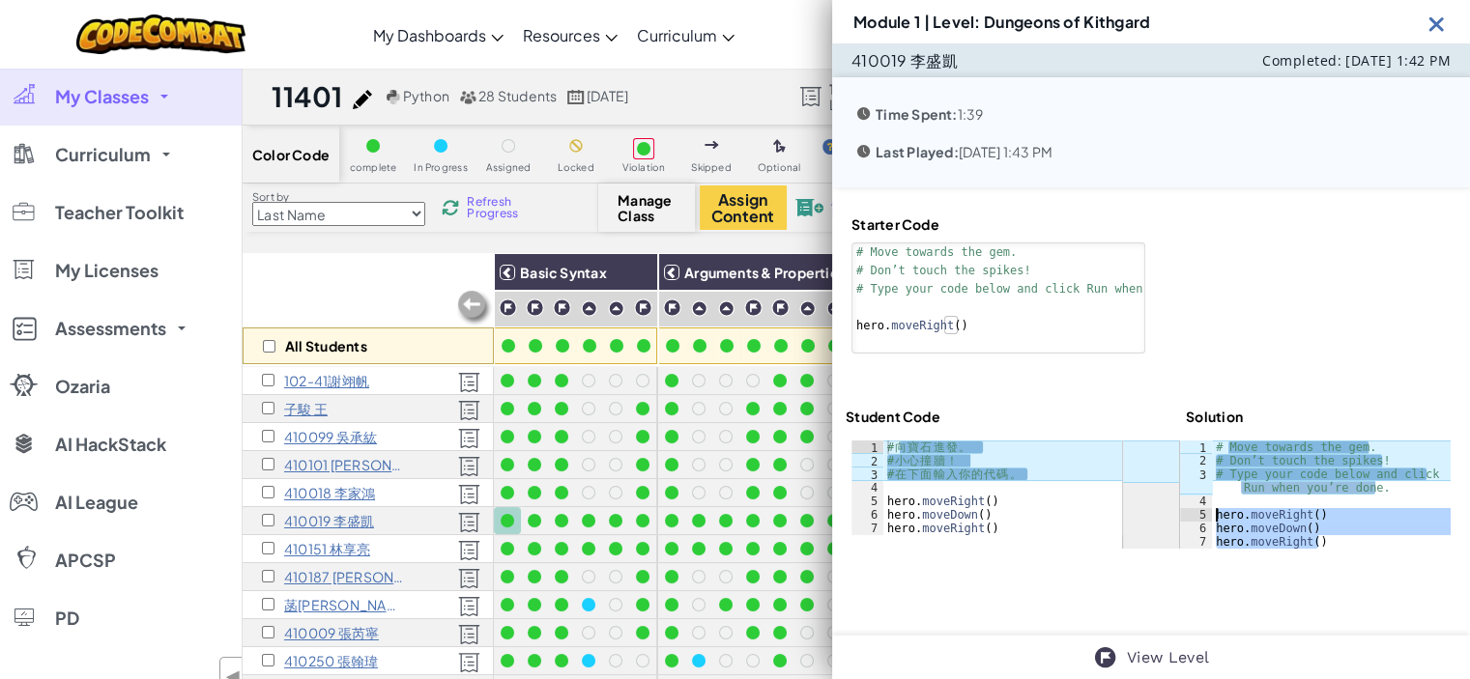
drag, startPoint x: 1325, startPoint y: 542, endPoint x: 1210, endPoint y: 514, distance: 118.4
click at [1212, 514] on div "# Move towards the gem. # Don’t touch the spikes! # Type your code below and cl…" at bounding box center [1331, 508] width 239 height 135
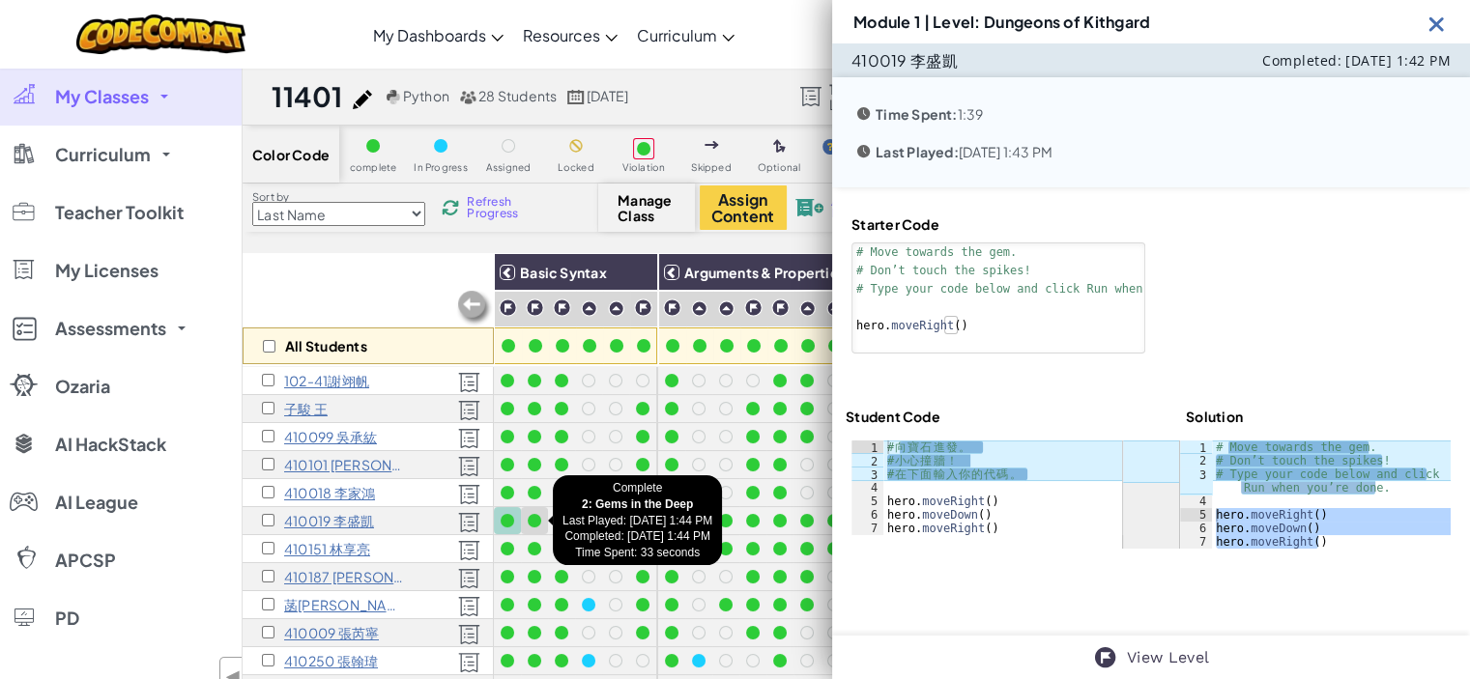
click at [531, 519] on div at bounding box center [535, 521] width 14 height 14
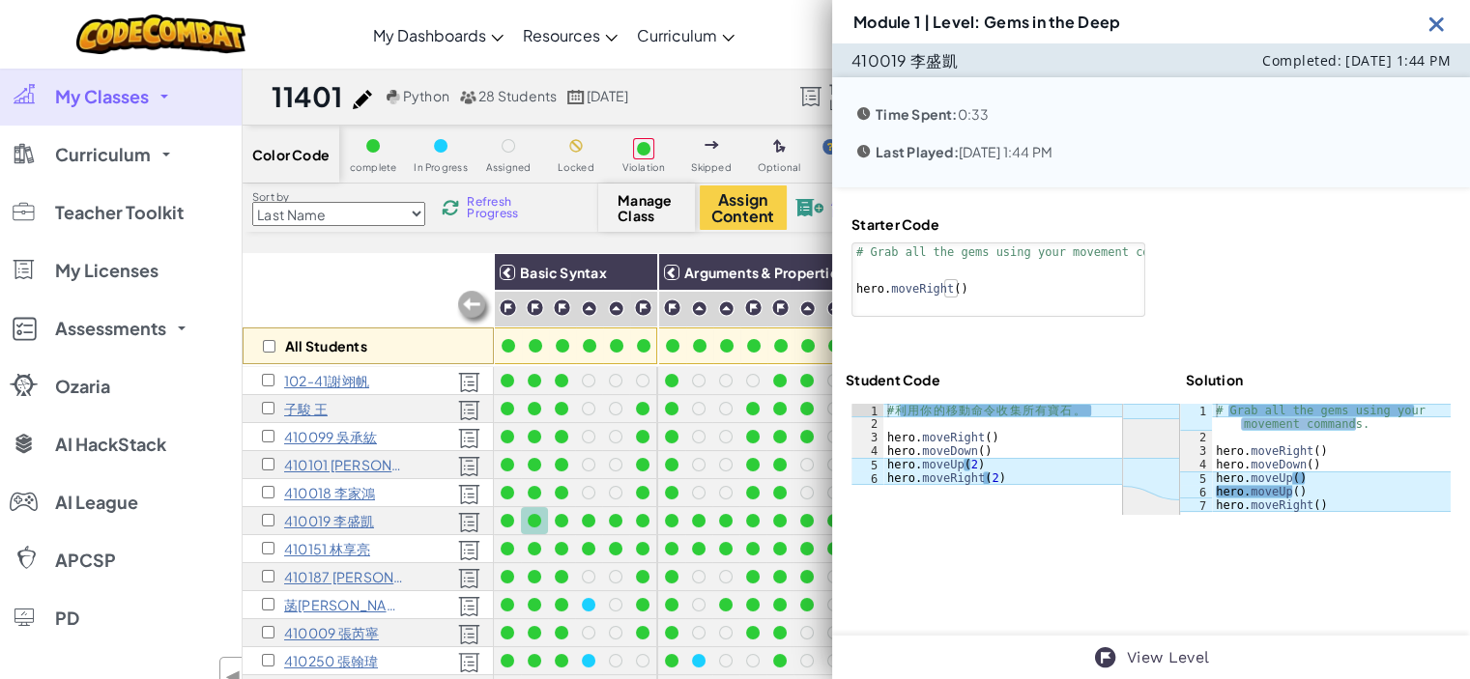
click at [1329, 507] on div "# Grab all the gems using your movement commands. hero . moveRight ( ) hero . m…" at bounding box center [1331, 478] width 239 height 149
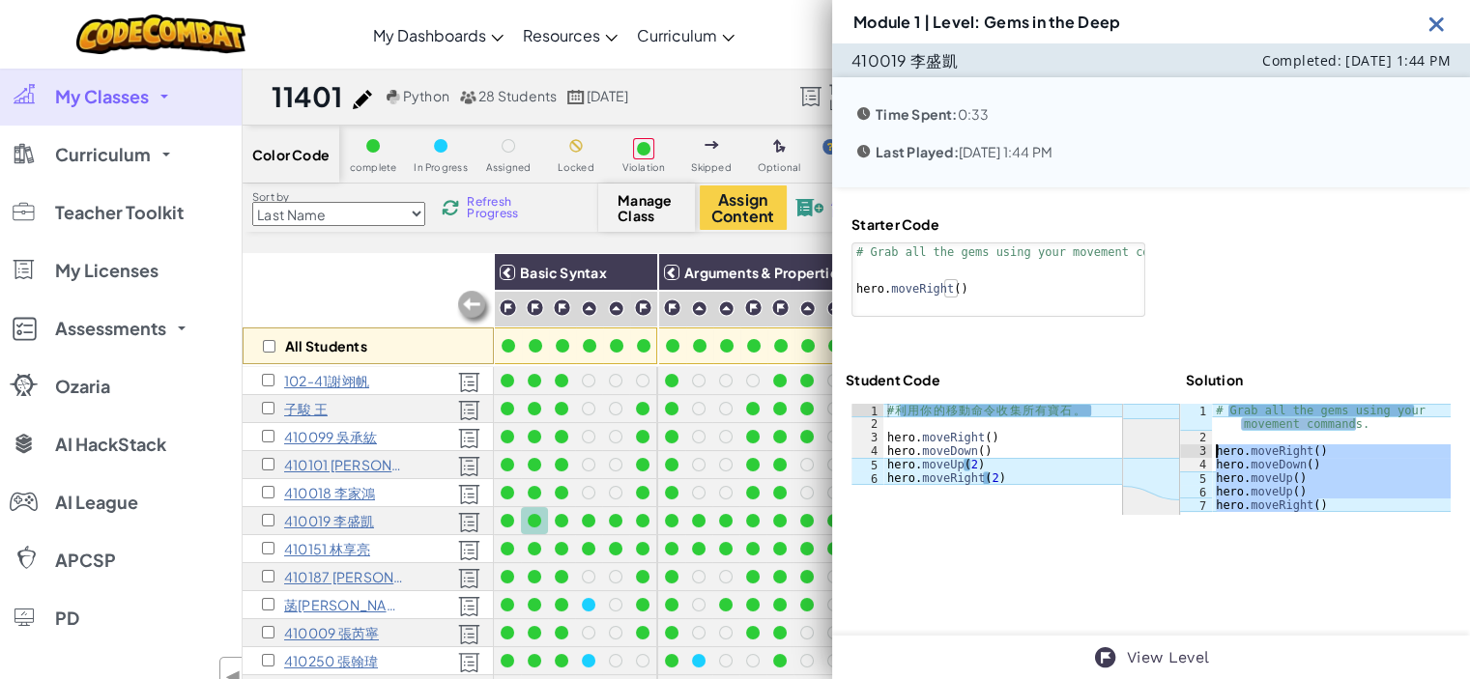
drag, startPoint x: 1329, startPoint y: 507, endPoint x: 1203, endPoint y: 447, distance: 139.2
click at [1203, 447] on div "hero.moveRight() 1 2 3 4 5 6 7 # Grab all the gems using your movement commands…" at bounding box center [1315, 458] width 271 height 108
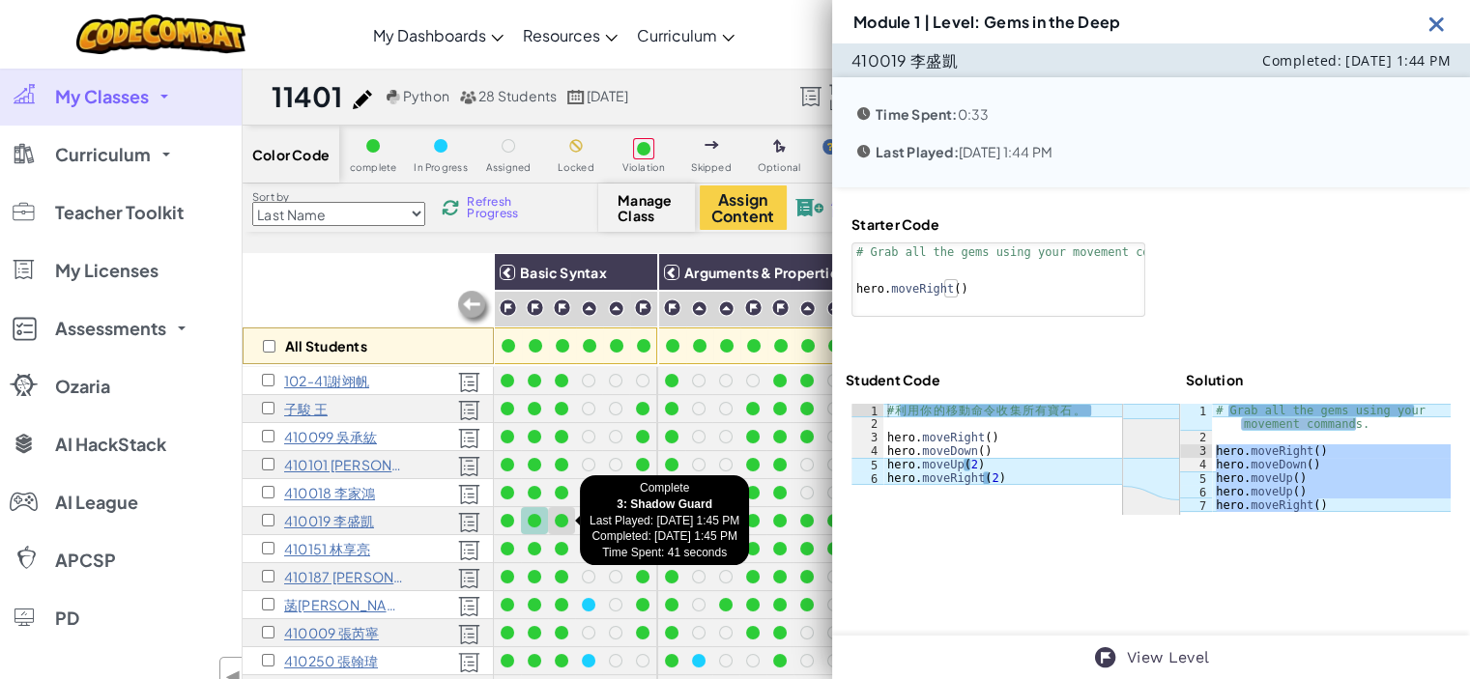
click at [567, 520] on div at bounding box center [562, 521] width 14 height 14
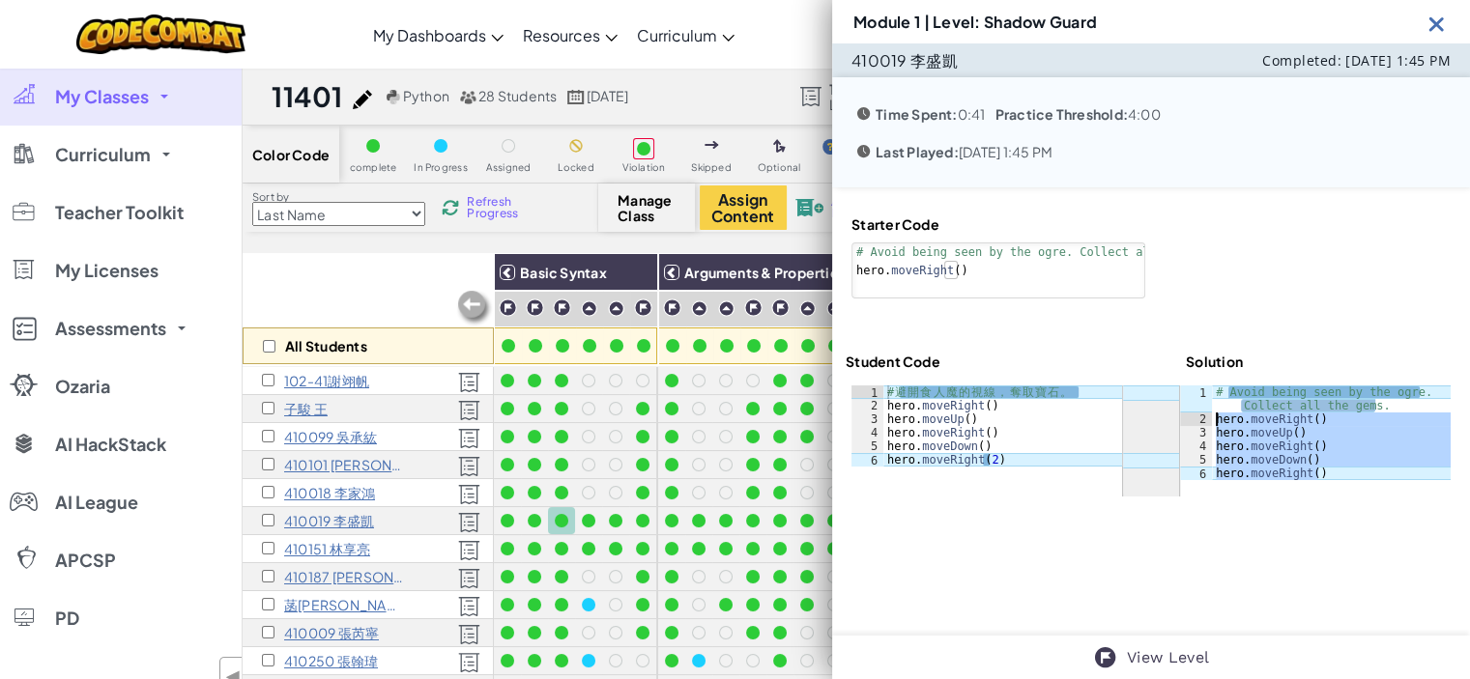
drag, startPoint x: 1326, startPoint y: 472, endPoint x: 1207, endPoint y: 418, distance: 130.6
click at [1212, 418] on div "# Avoid being seen by the ogre. Collect all the gems. hero . moveRight ( ) hero…" at bounding box center [1331, 453] width 239 height 135
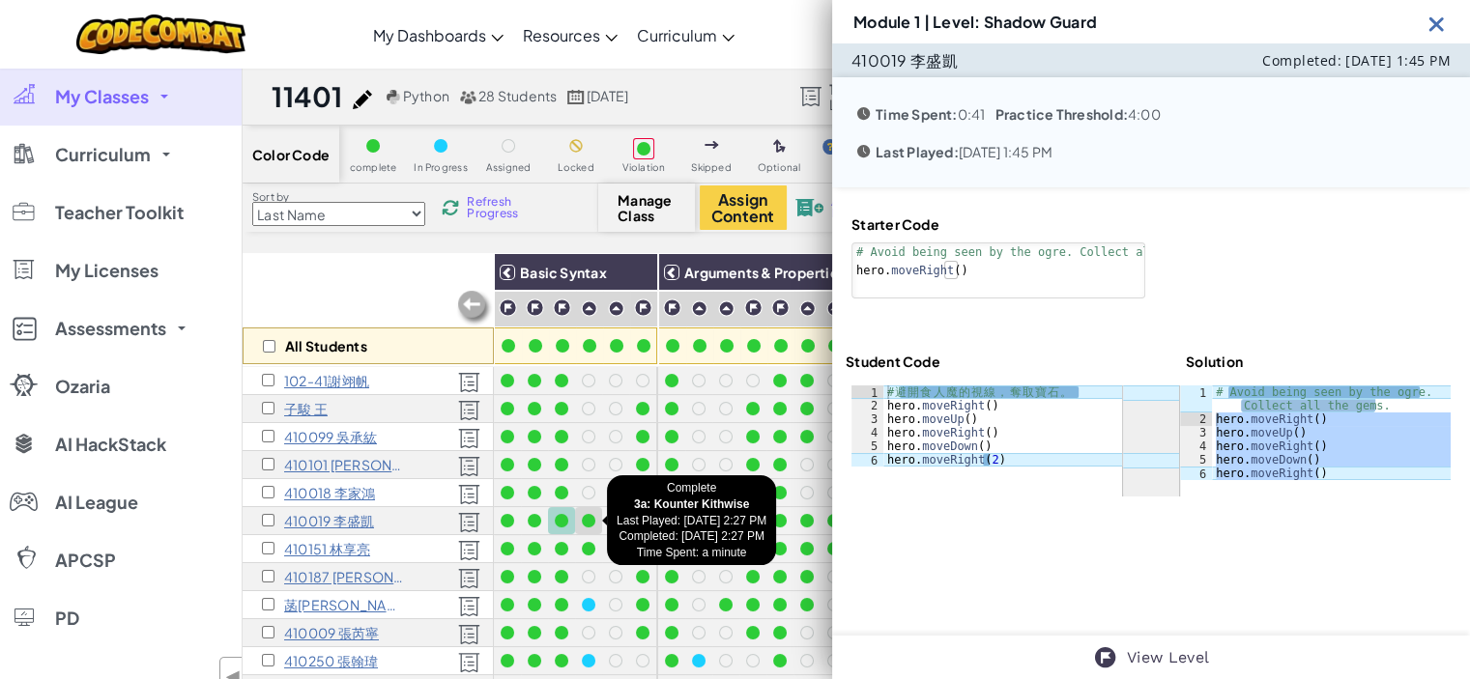
click at [588, 521] on div at bounding box center [589, 521] width 14 height 14
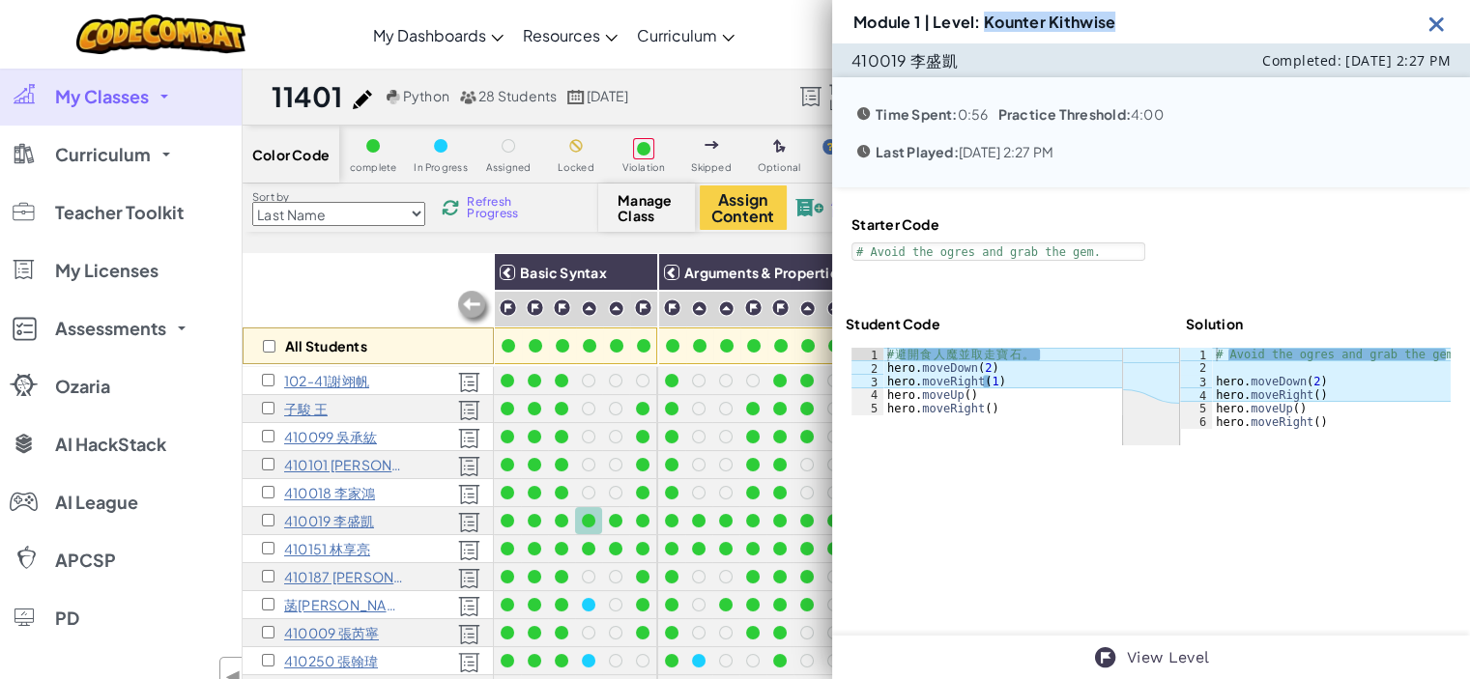
drag, startPoint x: 982, startPoint y: 23, endPoint x: 1154, endPoint y: 19, distance: 172.1
click at [1154, 19] on div "Module 1 | Level: Kounter Kithwise" at bounding box center [1151, 21] width 638 height 43
copy h3 "Kounter Kithwise"
click at [1328, 425] on div "# Avoid the ogres and grab the gem. hero . moveDown ( 2 ) hero . moveRight ( ) …" at bounding box center [1331, 402] width 239 height 108
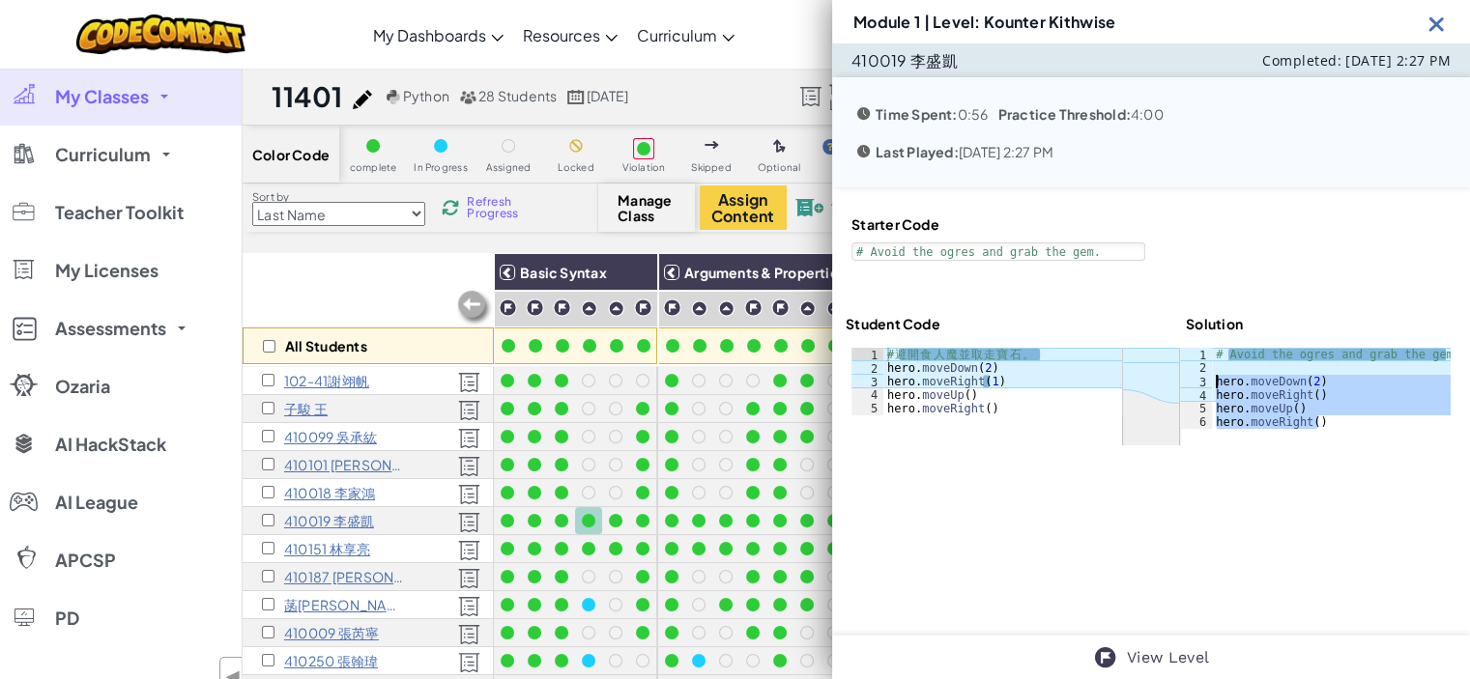
drag, startPoint x: 1328, startPoint y: 425, endPoint x: 1209, endPoint y: 386, distance: 125.3
click at [1212, 386] on div "# Avoid the ogres and grab the gem. hero . moveDown ( 2 ) hero . moveRight ( ) …" at bounding box center [1331, 402] width 239 height 108
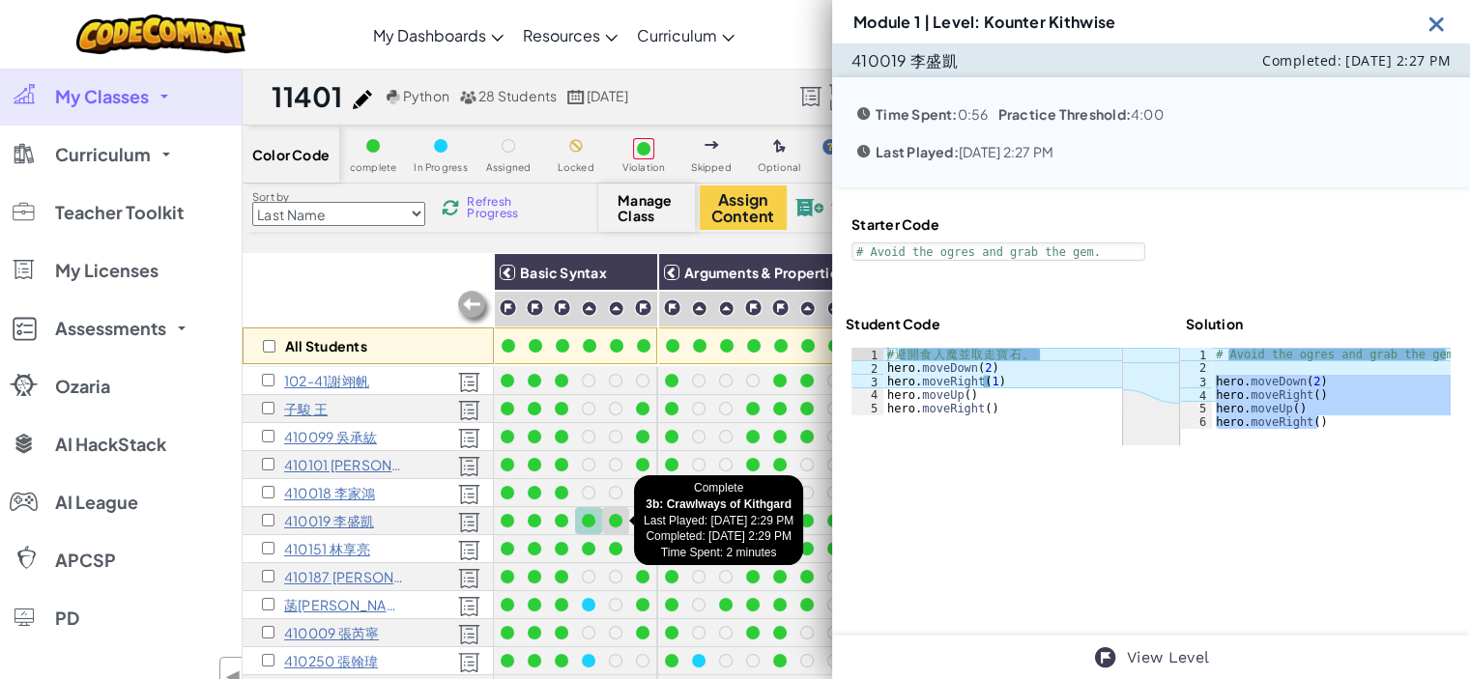
click at [613, 527] on div at bounding box center [615, 520] width 21 height 21
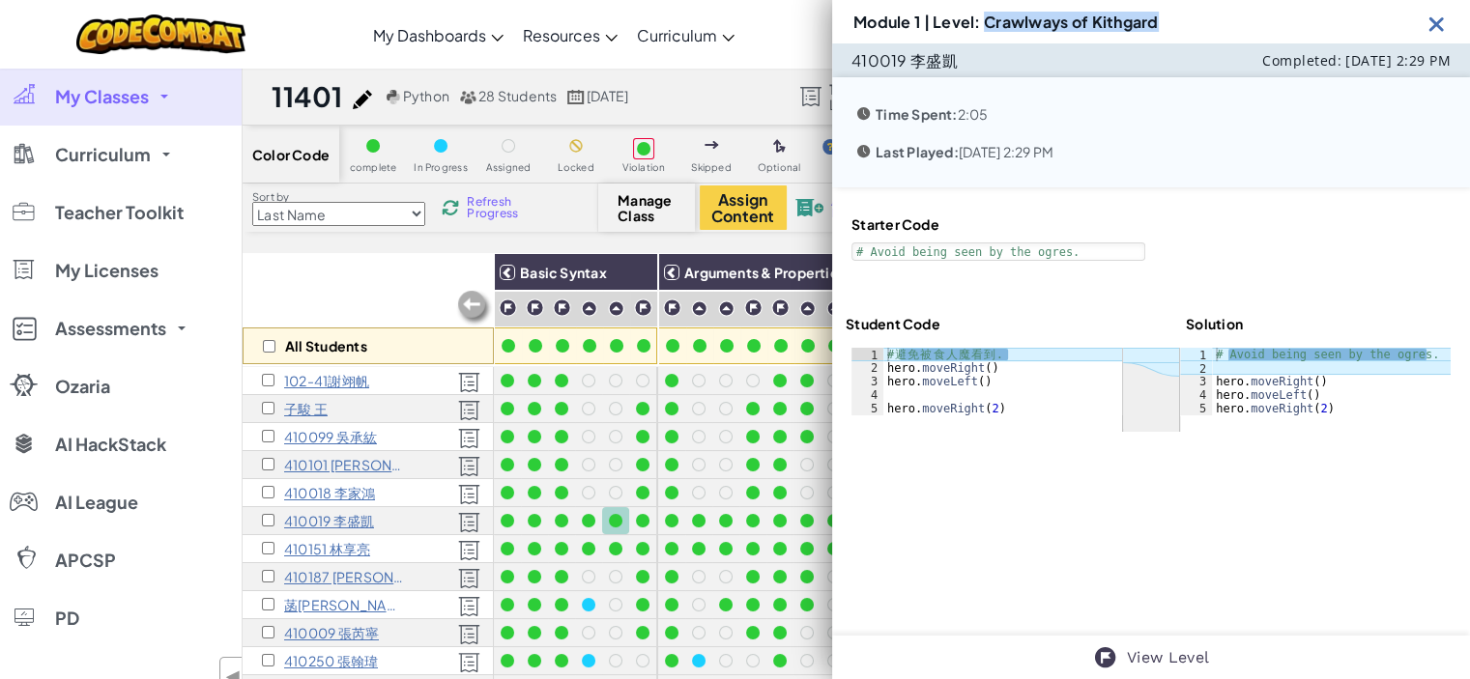
drag, startPoint x: 985, startPoint y: 20, endPoint x: 1208, endPoint y: 12, distance: 223.4
click at [1208, 12] on div "Module 1 | Level: Crawlways of Kithgard" at bounding box center [1151, 21] width 638 height 43
copy h3 "Crawlways of Kithgard"
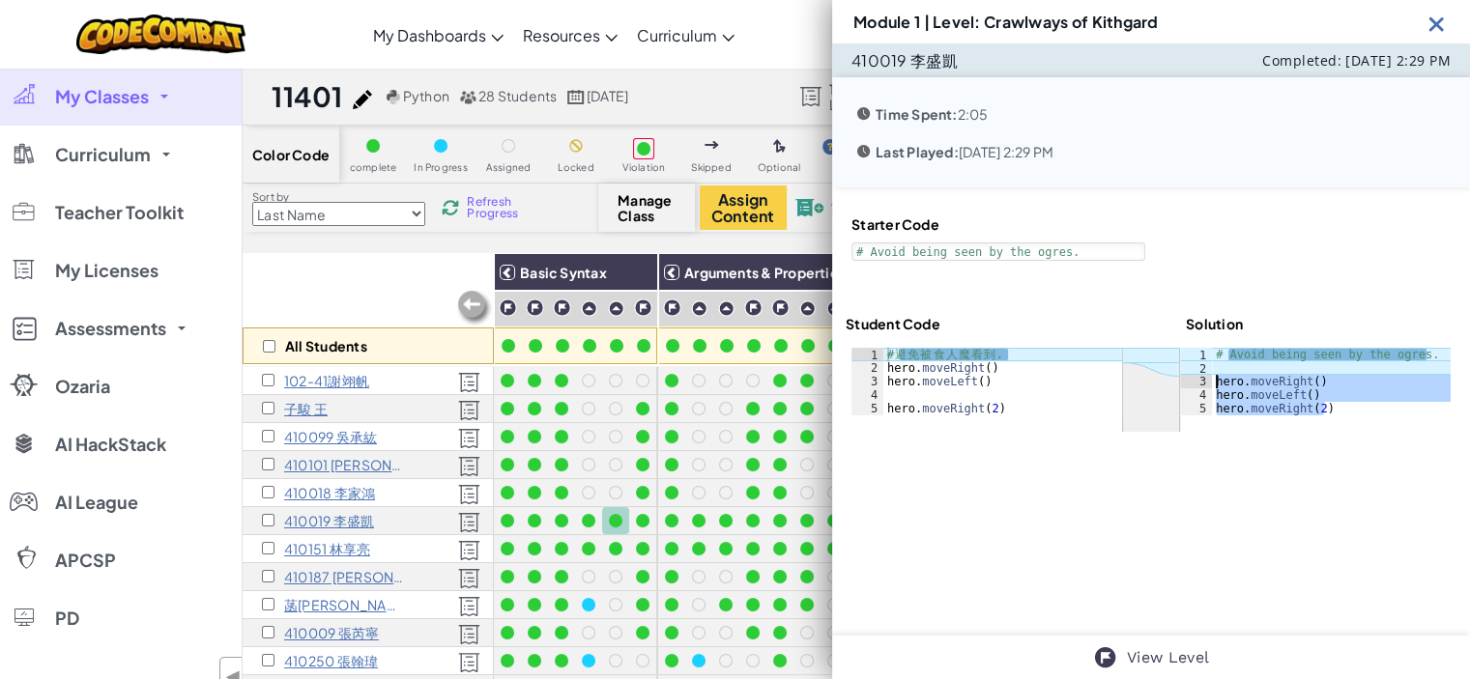
drag, startPoint x: 1335, startPoint y: 413, endPoint x: 1207, endPoint y: 381, distance: 131.5
click at [1212, 381] on div "# Avoid being seen by the ogres. hero . moveRight ( ) hero . moveLeft ( ) hero …" at bounding box center [1331, 395] width 239 height 95
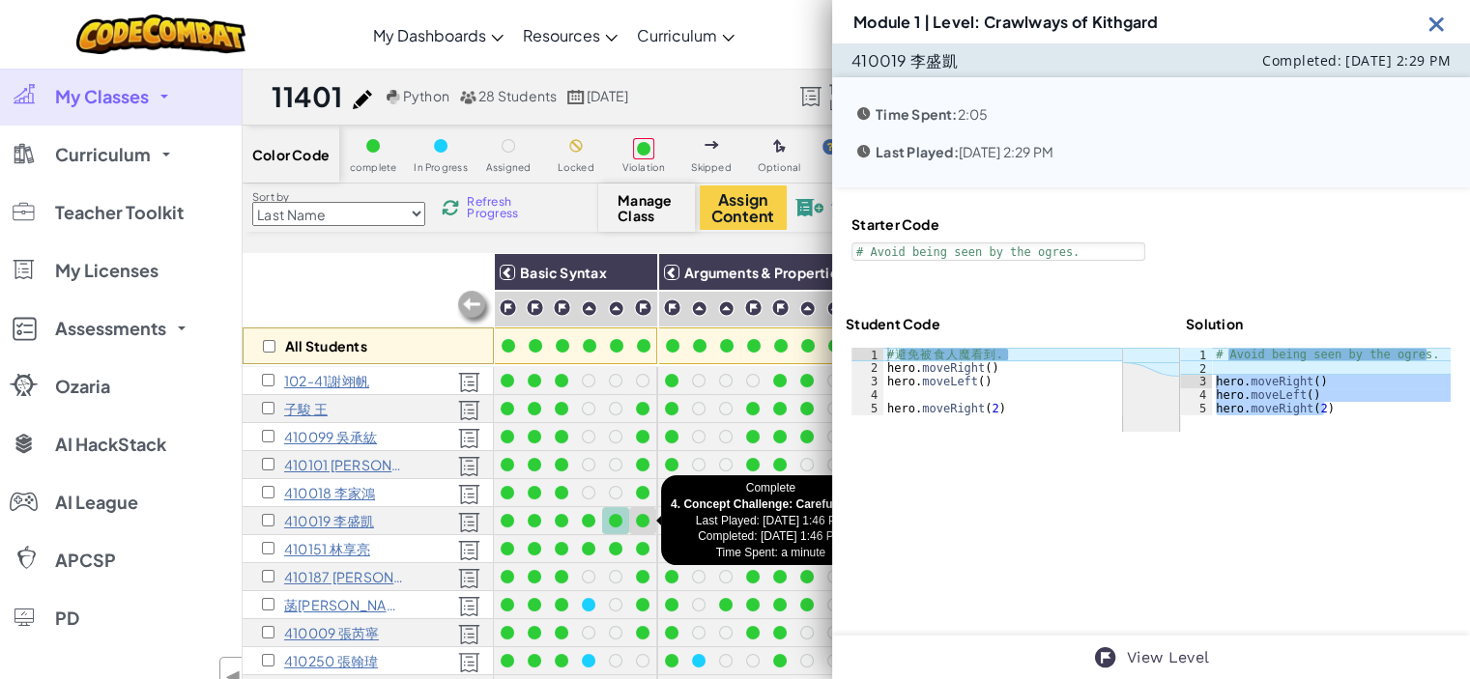
click at [646, 518] on div at bounding box center [643, 521] width 14 height 14
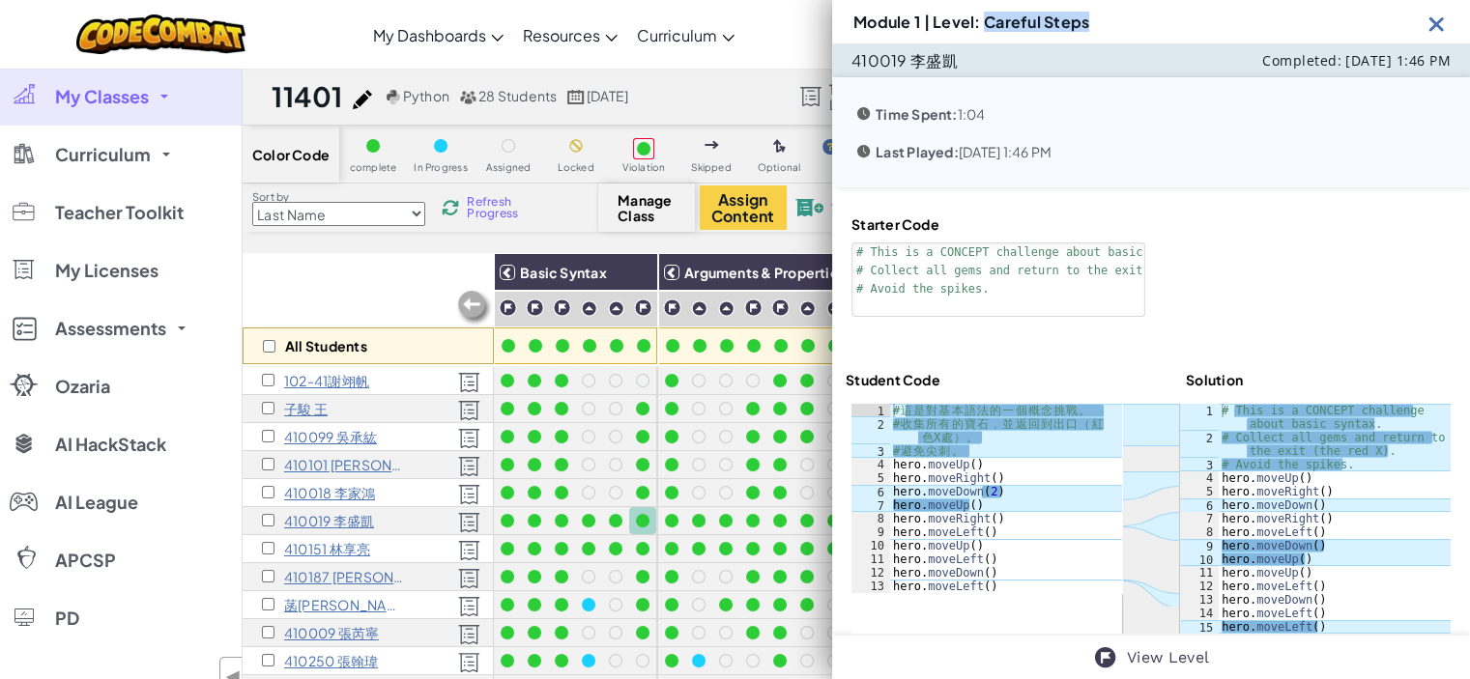
drag, startPoint x: 982, startPoint y: 24, endPoint x: 1104, endPoint y: 22, distance: 121.8
click at [1104, 22] on div "Module 1 | Level: Careful Steps" at bounding box center [1151, 21] width 638 height 43
copy h3 "Careful Steps"
click at [1358, 624] on div "# This is a CONCEPT challenge about basic syntax. # Collect all gems and return…" at bounding box center [1334, 539] width 233 height 271
click at [1346, 604] on div "# This is a CONCEPT challenge about basic syntax. # Collect all gems and return…" at bounding box center [1334, 539] width 233 height 271
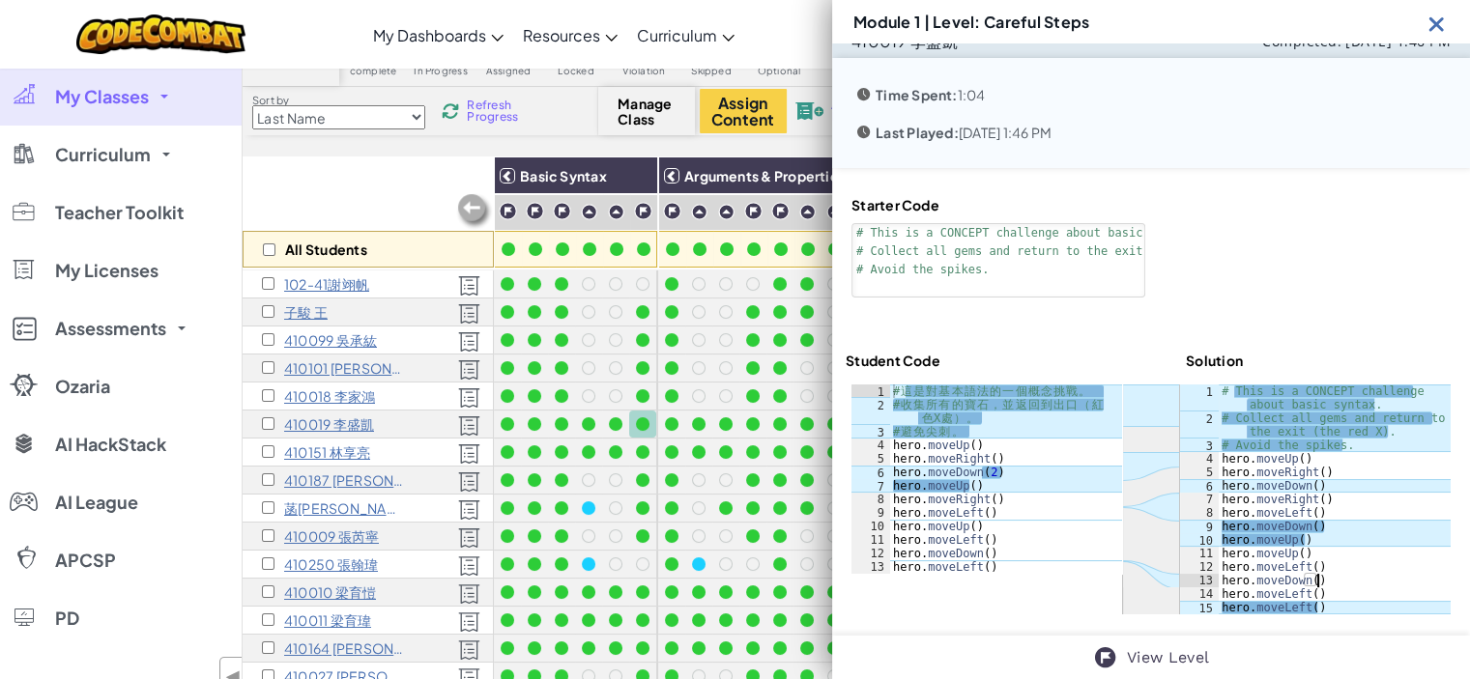
scroll to position [25, 0]
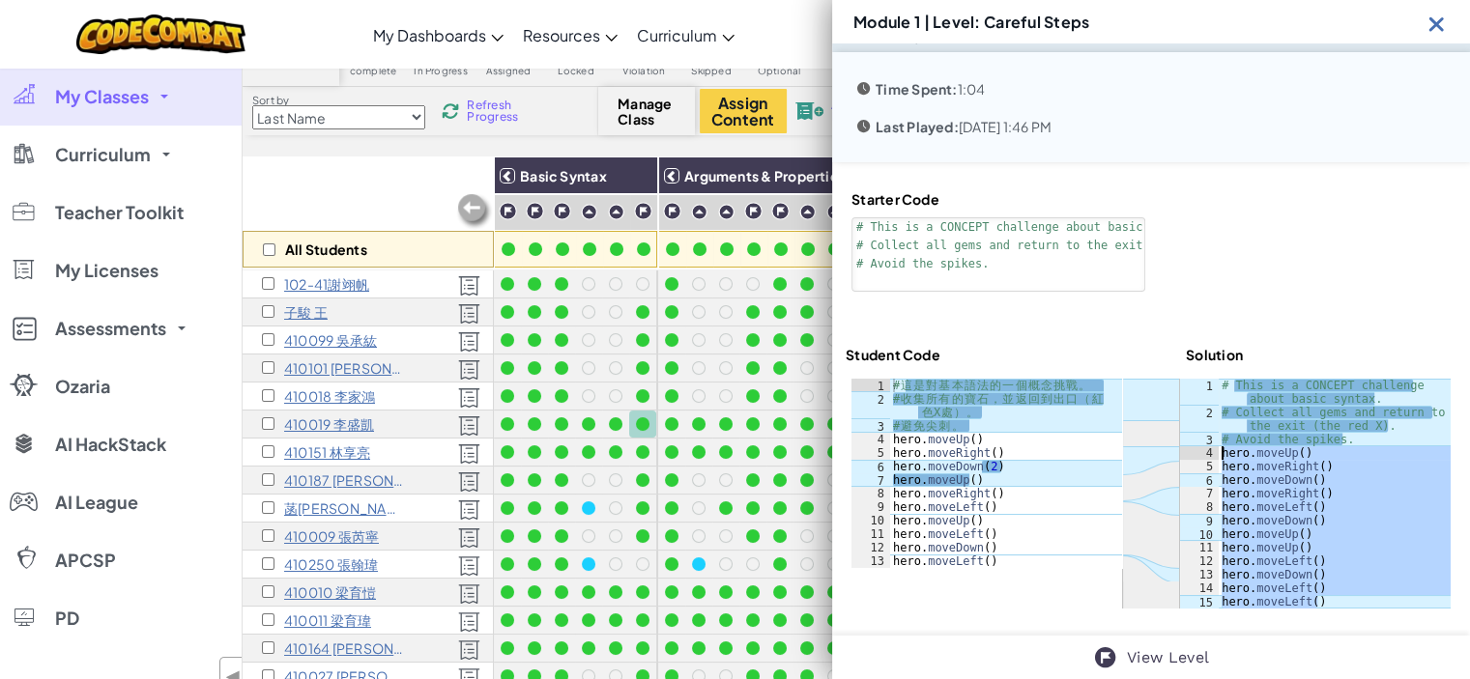
drag, startPoint x: 1323, startPoint y: 606, endPoint x: 1209, endPoint y: 455, distance: 189.0
click at [1209, 455] on div "hero.moveDown() 1 2 3 4 5 6 7 8 9 10 11 12 13 14 15 # This is a CONCEPT challen…" at bounding box center [1315, 494] width 271 height 230
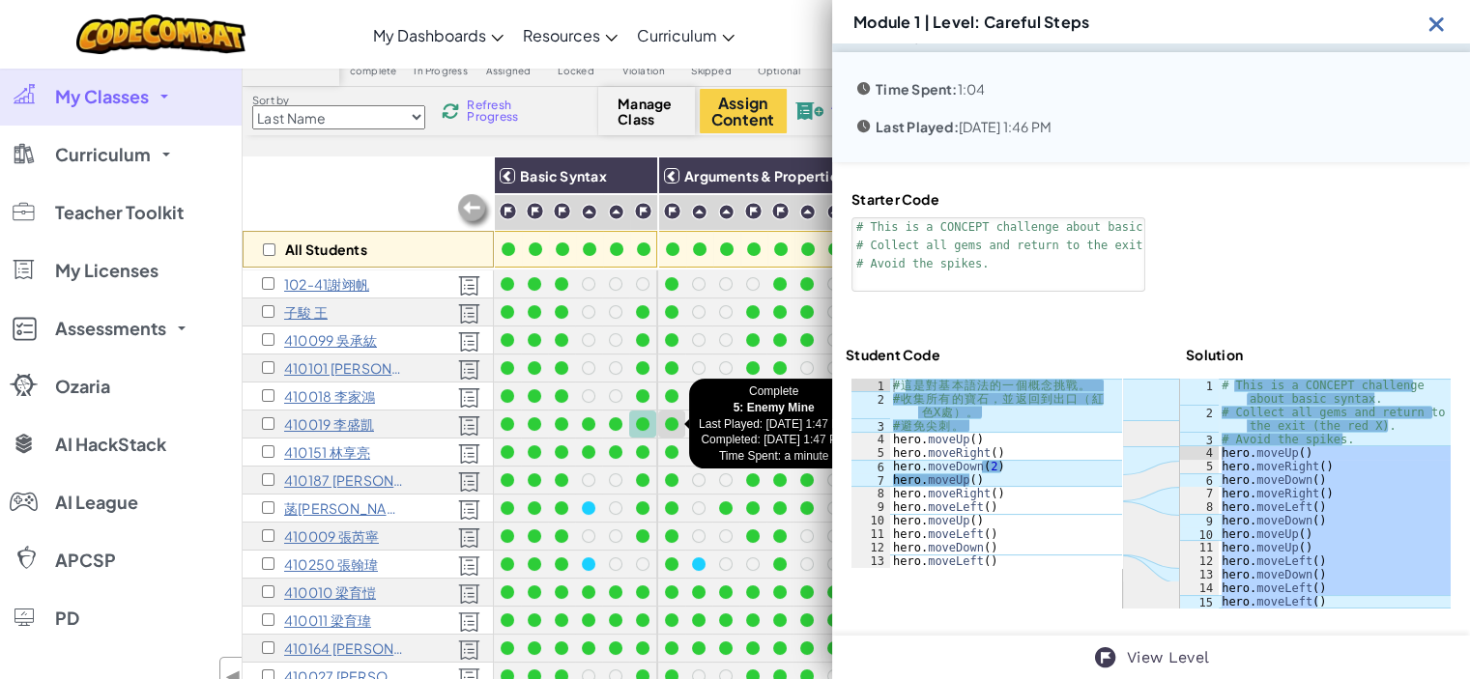
click at [671, 426] on div at bounding box center [672, 425] width 14 height 14
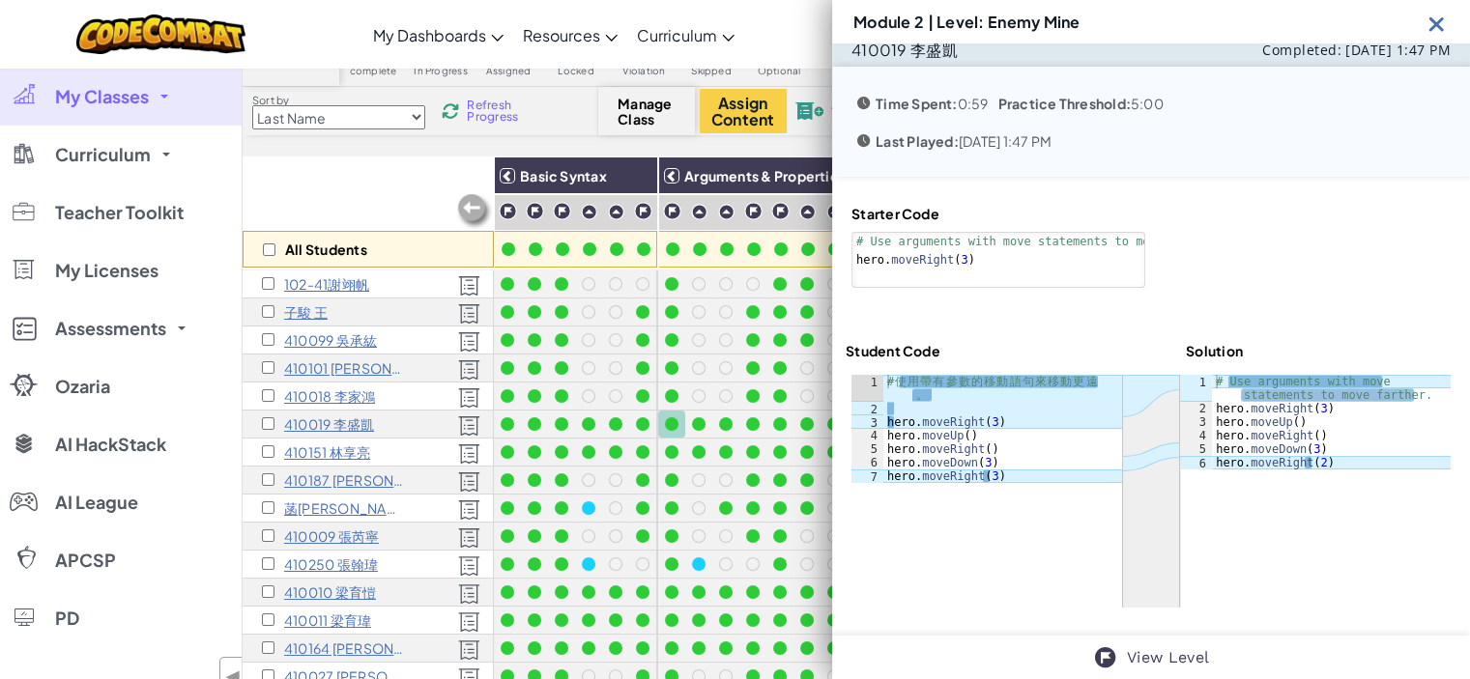
scroll to position [10, 0]
drag, startPoint x: 988, startPoint y: 24, endPoint x: 1086, endPoint y: 30, distance: 98.8
click at [1086, 30] on div "Module 2 | Level: Enemy Mine" at bounding box center [1151, 21] width 638 height 43
copy h3 "Enemy Mine"
click at [1334, 463] on div "ההההההההההההההההההההההההההההההההההההההההההההההההההההההההההההההההההההההההההההההה…" at bounding box center [1150, 492] width 599 height 233
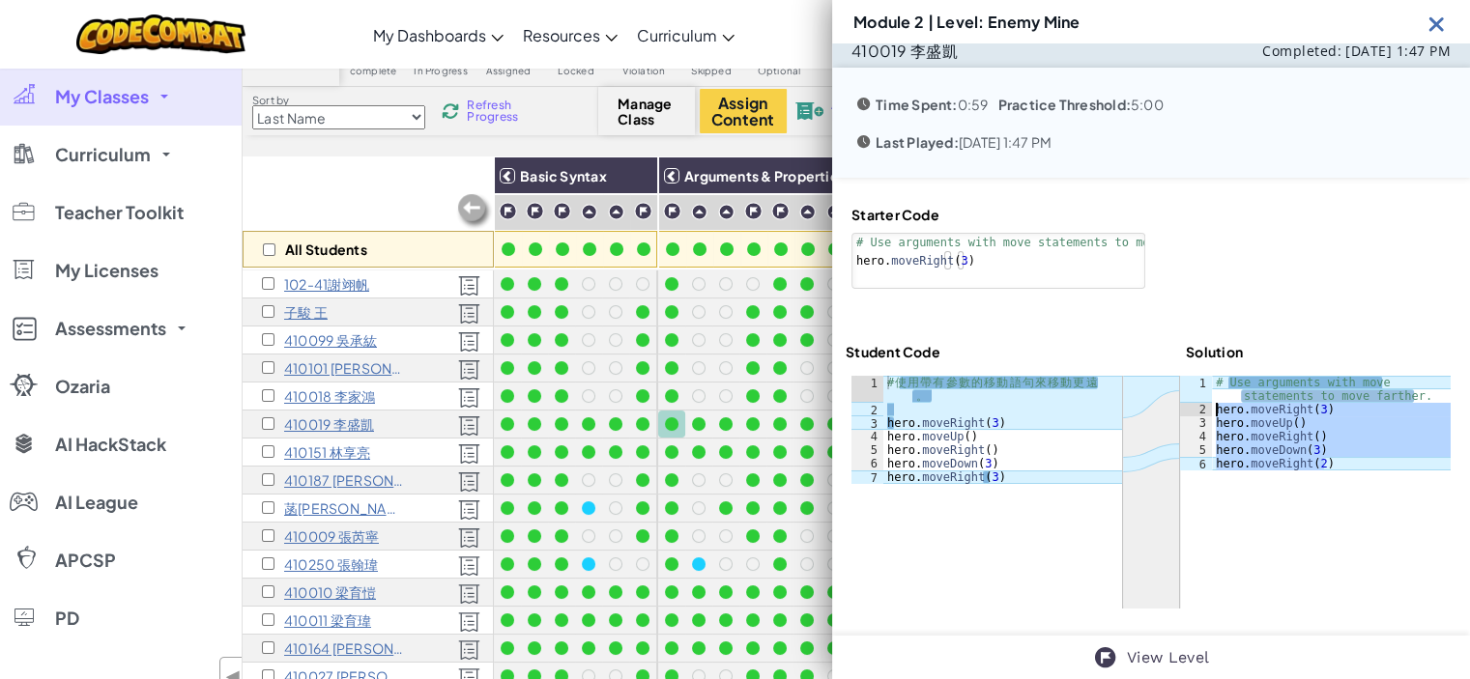
drag, startPoint x: 1333, startPoint y: 463, endPoint x: 1209, endPoint y: 411, distance: 134.3
click at [1212, 411] on div "# Use arguments with move statements to move farther. hero . moveRight ( 3 ) he…" at bounding box center [1331, 443] width 239 height 135
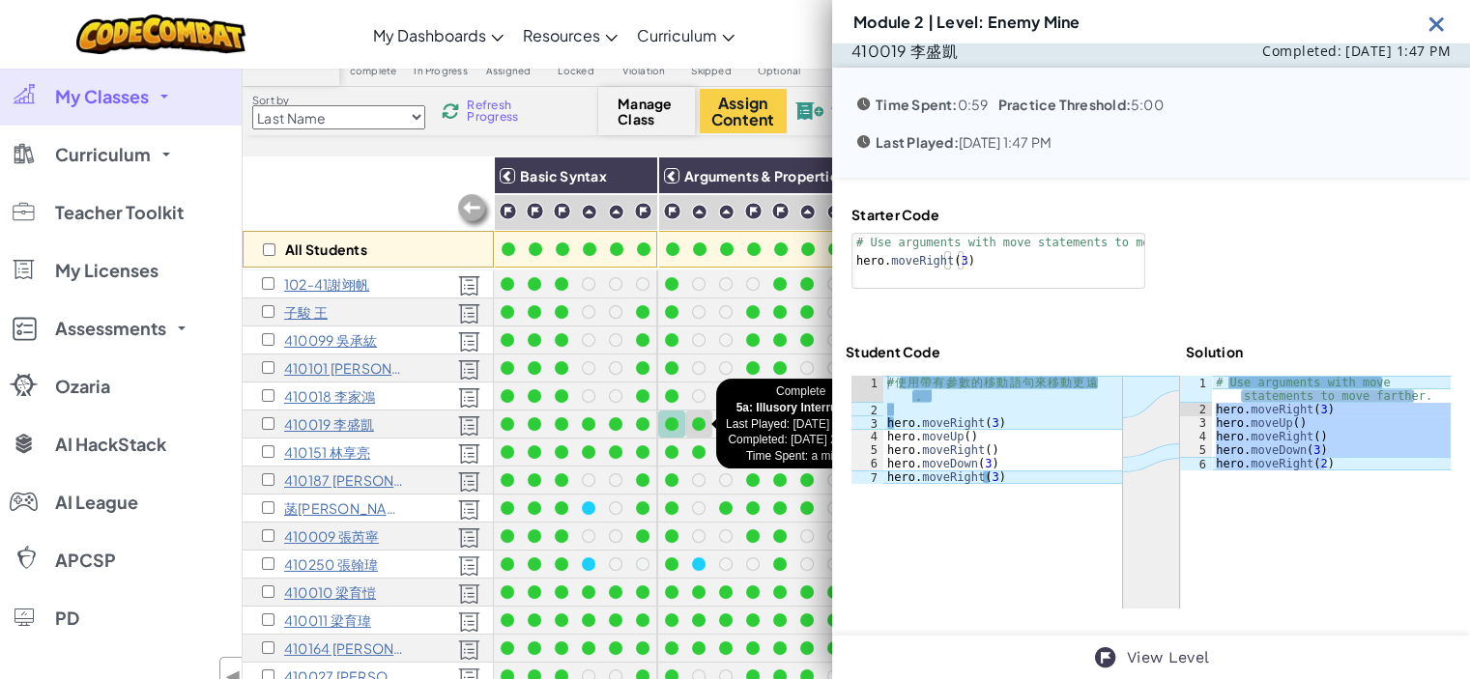
click at [695, 423] on div at bounding box center [699, 425] width 14 height 14
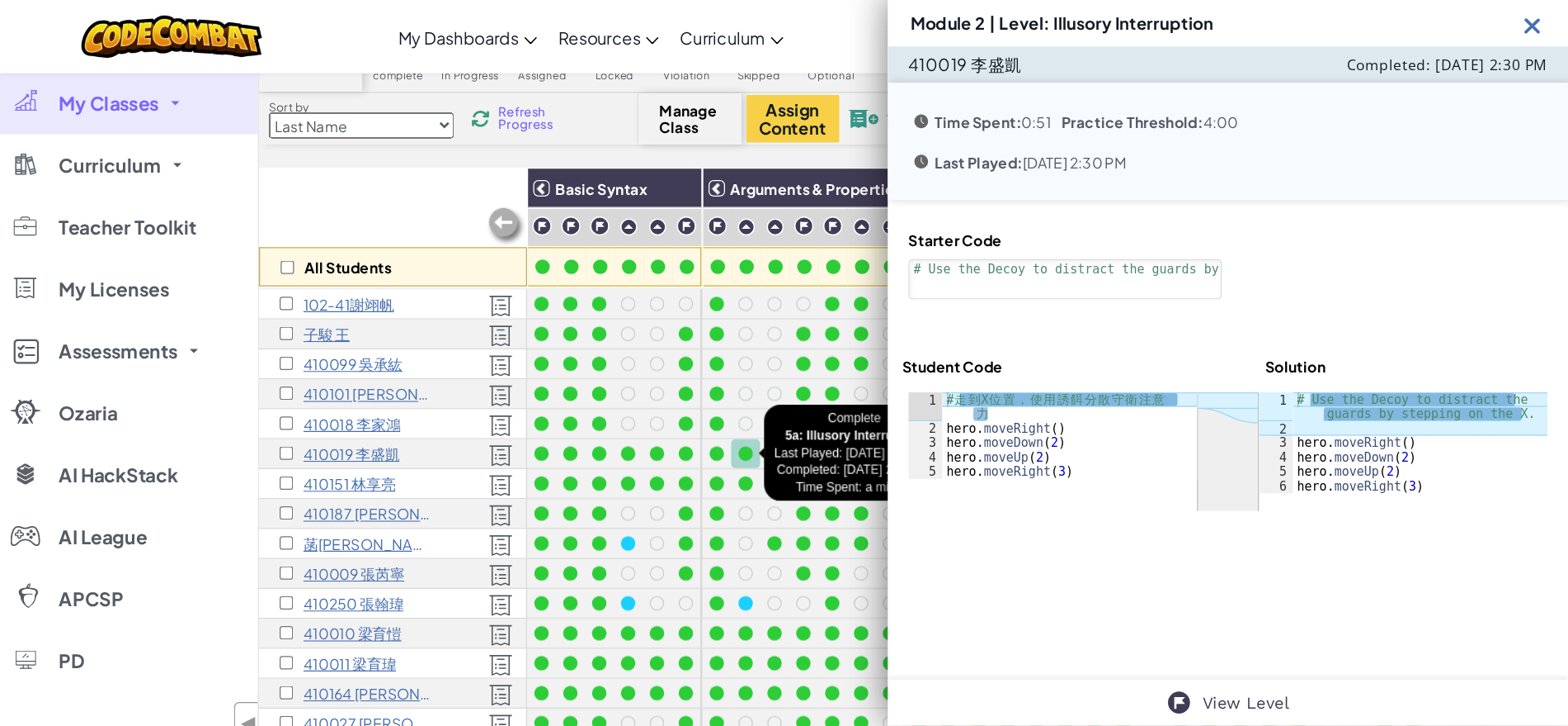
scroll to position [0, 0]
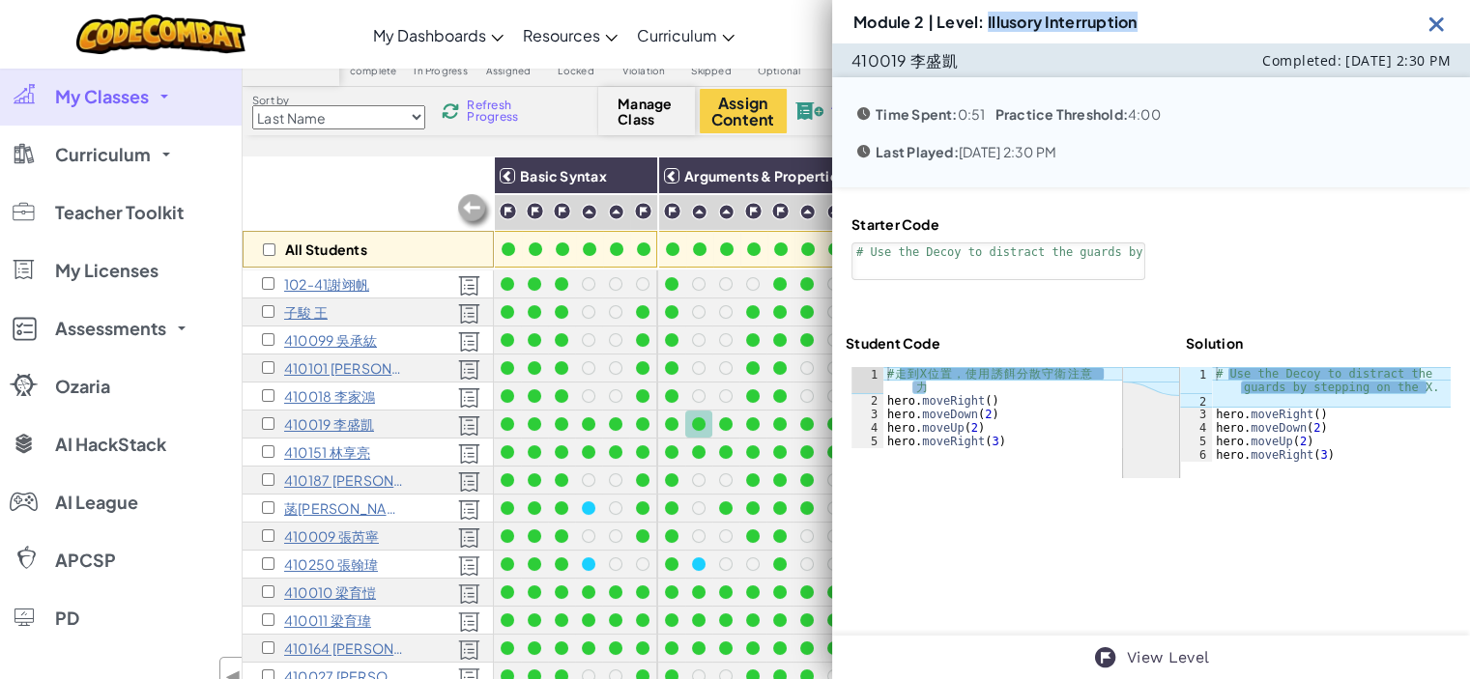
drag, startPoint x: 987, startPoint y: 23, endPoint x: 1220, endPoint y: 17, distance: 233.0
click at [1220, 17] on div "Module 2 | Level: Illusory Interruption" at bounding box center [1151, 21] width 638 height 43
copy h3 "Illusory Interruption"
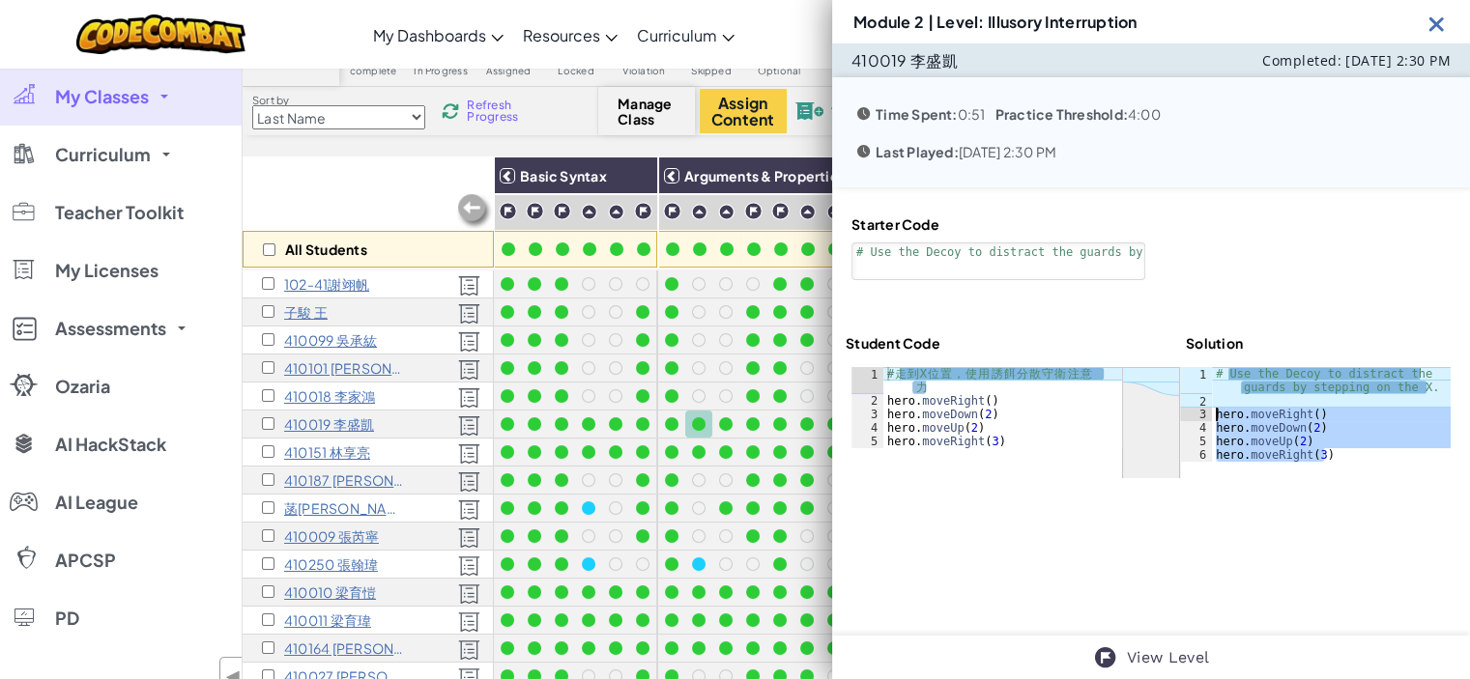
drag, startPoint x: 1334, startPoint y: 458, endPoint x: 1197, endPoint y: 418, distance: 142.2
click at [1197, 418] on div "hero.moveRight(3) 1 2 3 4 5 6 # Use the Decoy to distract the guards by steppin…" at bounding box center [1315, 414] width 271 height 95
click at [725, 422] on div at bounding box center [726, 425] width 14 height 14
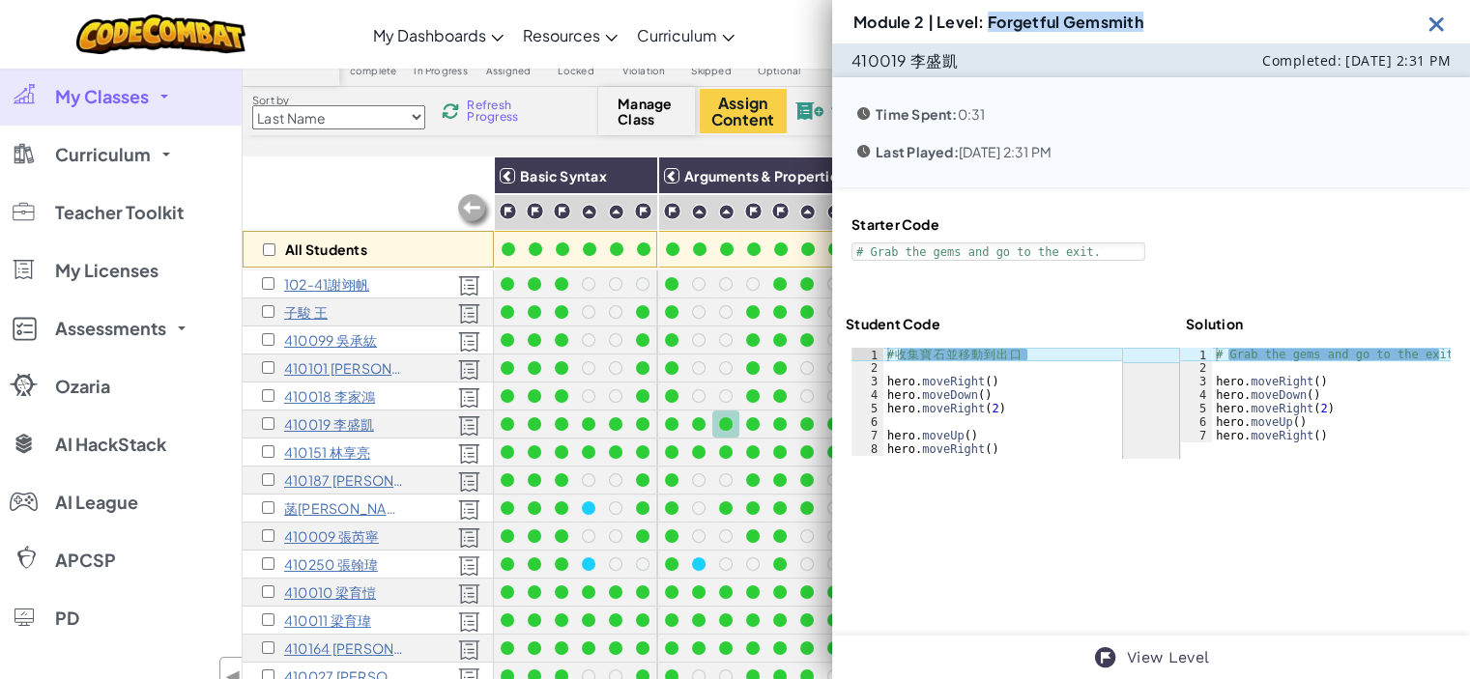
drag, startPoint x: 990, startPoint y: 20, endPoint x: 1196, endPoint y: -1, distance: 207.0
click at [1196, 0] on div "Module 2 | Level: Forgetful Gemsmith" at bounding box center [1151, 21] width 638 height 43
copy h3 "Forgetful Gemsmith"
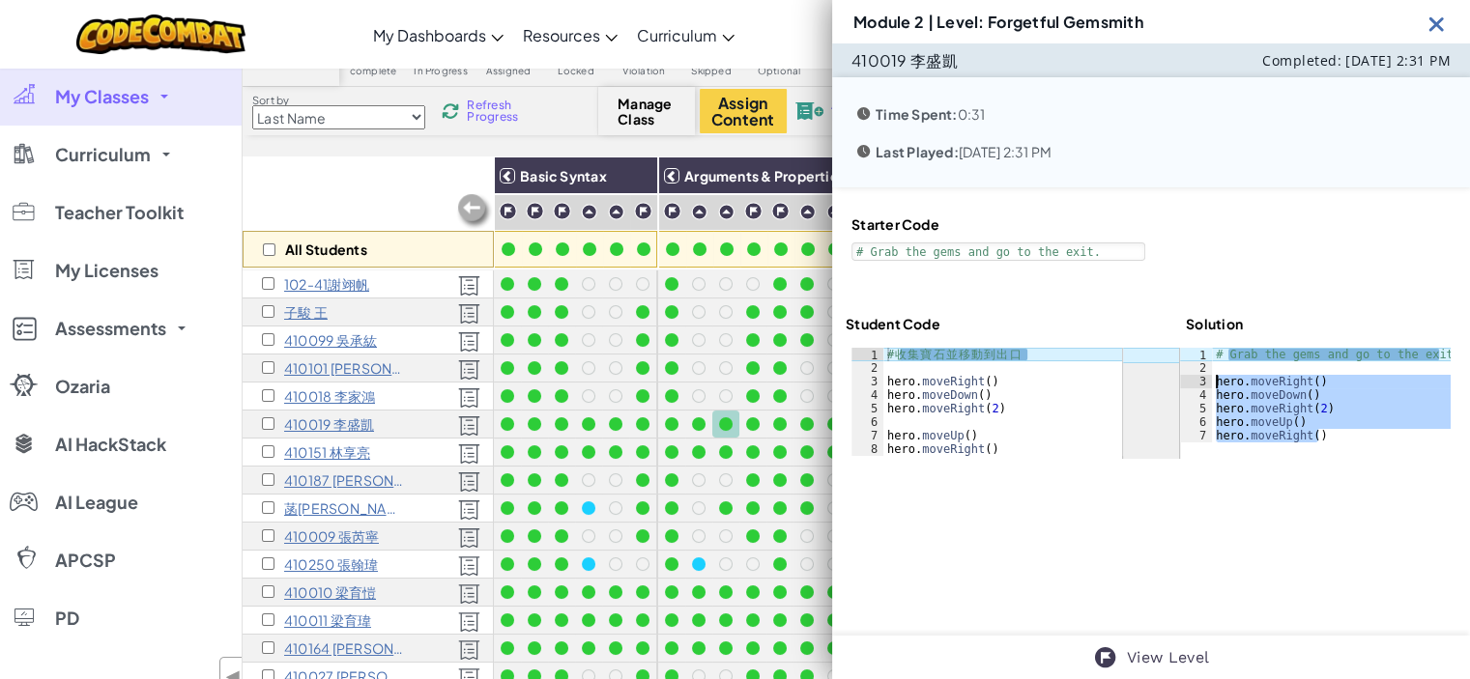
drag, startPoint x: 1324, startPoint y: 436, endPoint x: 1207, endPoint y: 379, distance: 130.1
click at [1212, 379] on div "# Grab the gems and go to the exit. hero . moveRight ( ) hero . moveDown ( ) he…" at bounding box center [1331, 409] width 239 height 122
drag, startPoint x: 1155, startPoint y: 16, endPoint x: 1249, endPoint y: 18, distance: 93.8
click at [1249, 18] on div "Module 2 | Level: Forgetful Gemsmith" at bounding box center [1151, 21] width 638 height 43
click at [390, 153] on div "Color Code complete In Progress Assigned Locked Violation Skipped Optional Sort…" at bounding box center [856, 395] width 1227 height 732
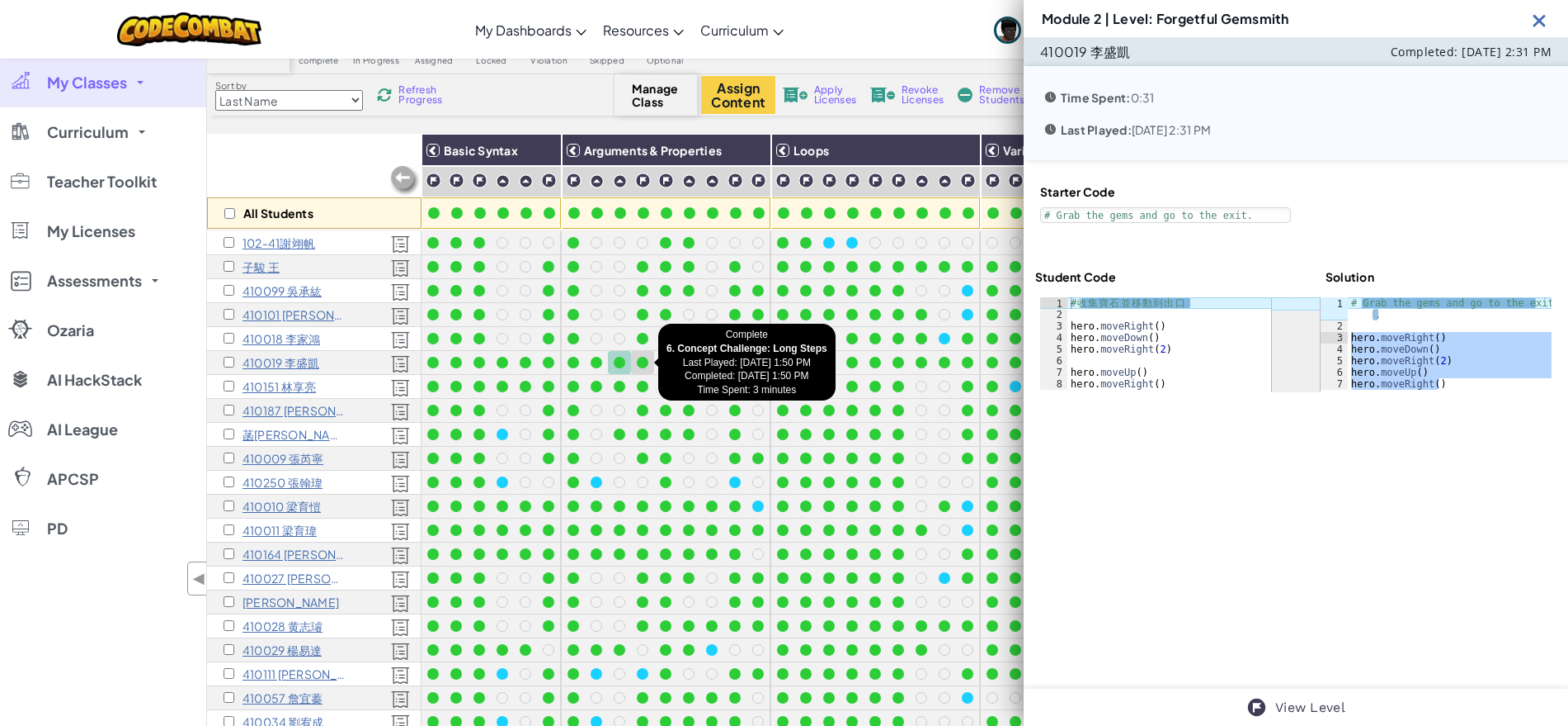
click at [641, 365] on div at bounding box center [643, 363] width 12 height 12
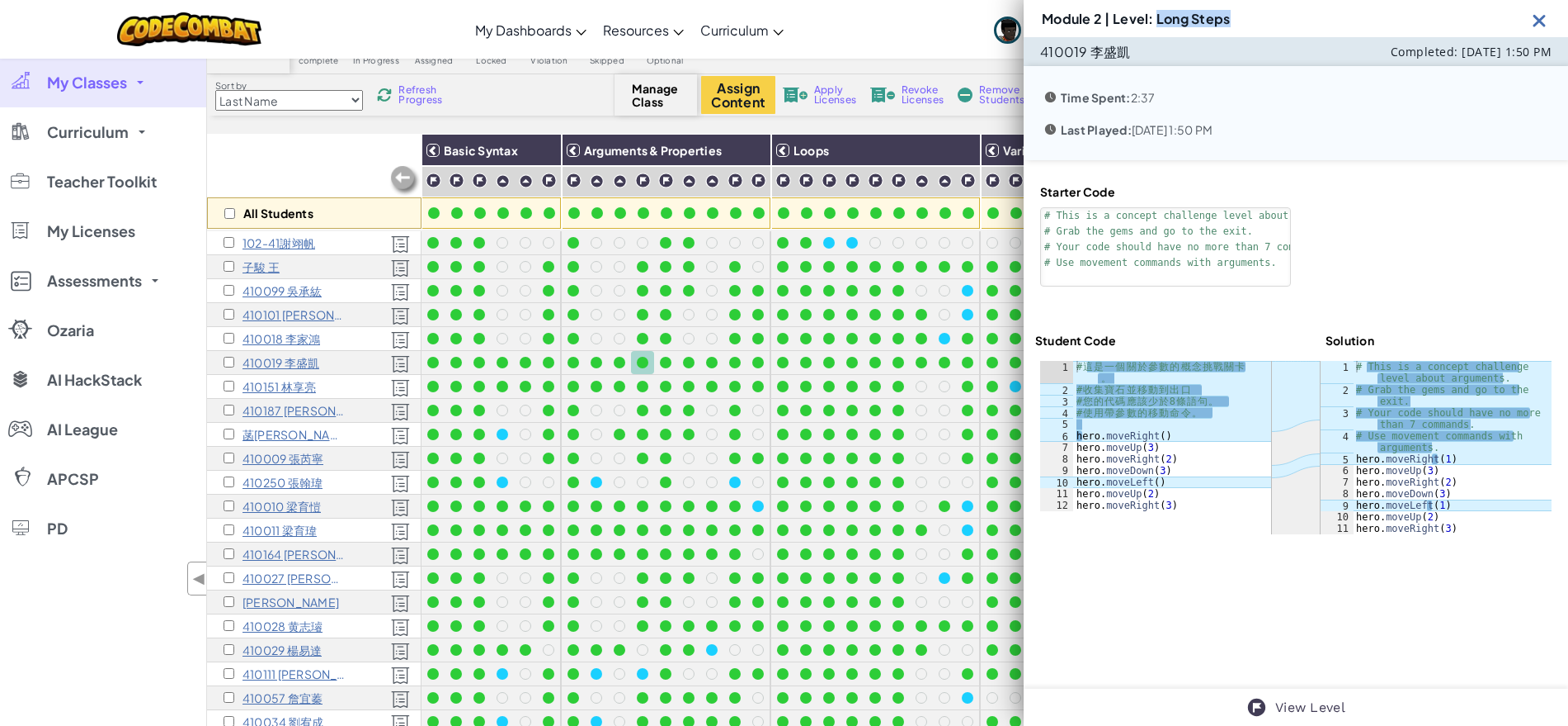
drag, startPoint x: 1158, startPoint y: 20, endPoint x: 1244, endPoint y: 19, distance: 86.0
click at [1244, 19] on div "Module 2 | Level: Long Steps" at bounding box center [1296, 18] width 545 height 37
click at [1455, 530] on div "# This is a concept challenge level about arguments. # Grab the gems and go to …" at bounding box center [1452, 465] width 199 height 208
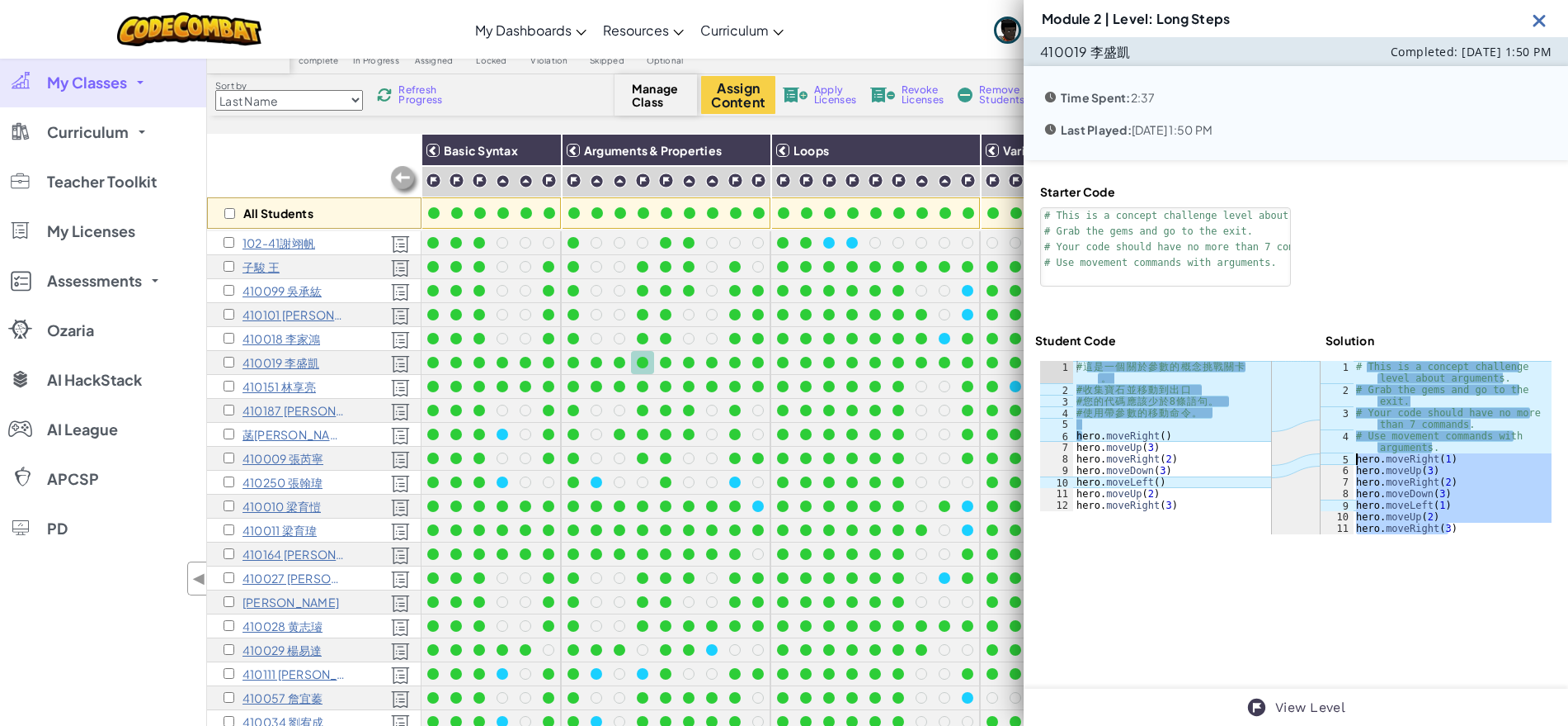
drag, startPoint x: 1455, startPoint y: 530, endPoint x: 1349, endPoint y: 460, distance: 127.0
click at [1353, 460] on div "# This is a concept challenge level about arguments. # Grab the gems and go to …" at bounding box center [1452, 465] width 199 height 208
click at [667, 361] on div at bounding box center [666, 363] width 12 height 12
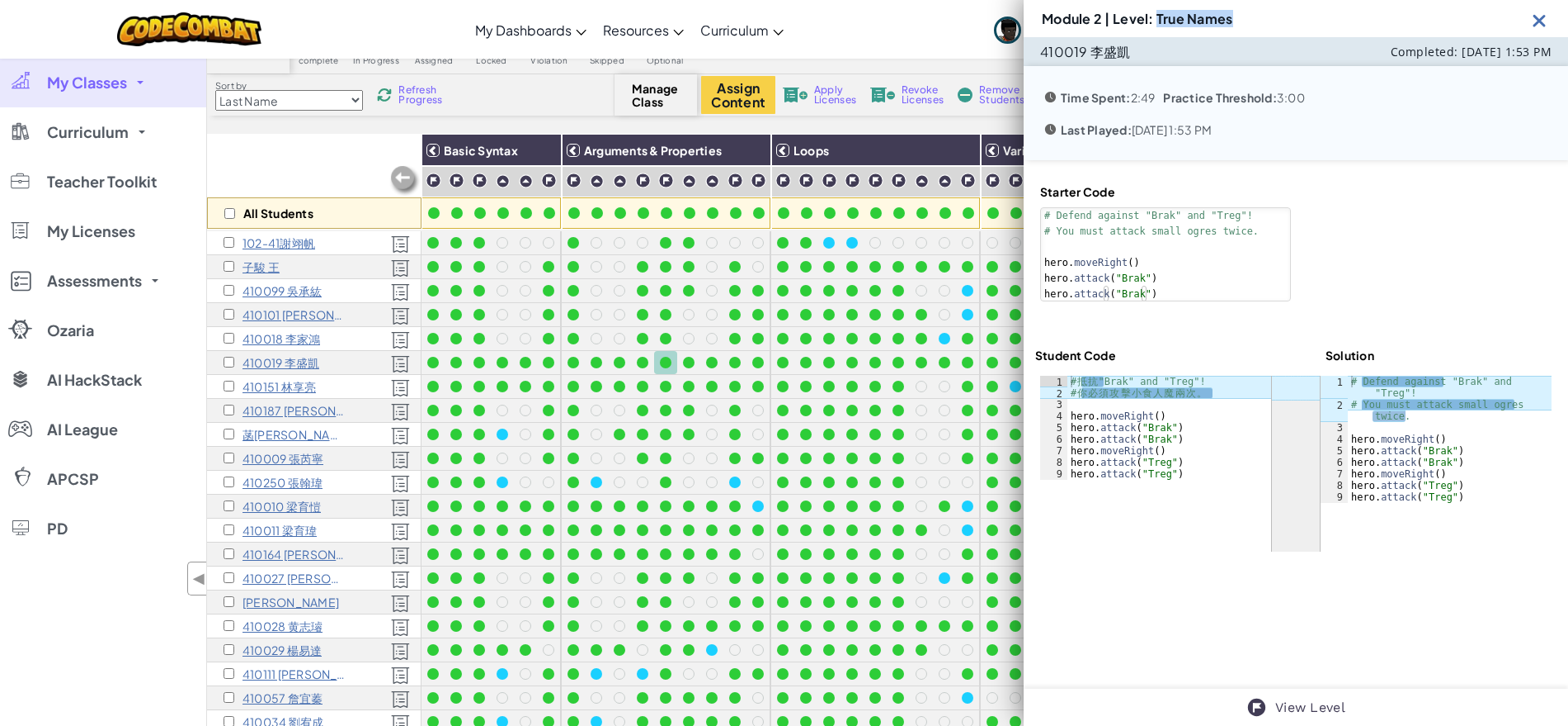
drag, startPoint x: 1157, startPoint y: 20, endPoint x: 1338, endPoint y: 18, distance: 181.0
click at [1338, 18] on div "Module 2 | Level: True Names" at bounding box center [1296, 18] width 545 height 37
drag, startPoint x: 1472, startPoint y: 505, endPoint x: 1340, endPoint y: 441, distance: 146.7
click at [1340, 441] on div "ההההההההההההההההההההההההההההההההההההההההההההההההההההההההההההההההההההההההההההההה…" at bounding box center [1296, 464] width 511 height 176
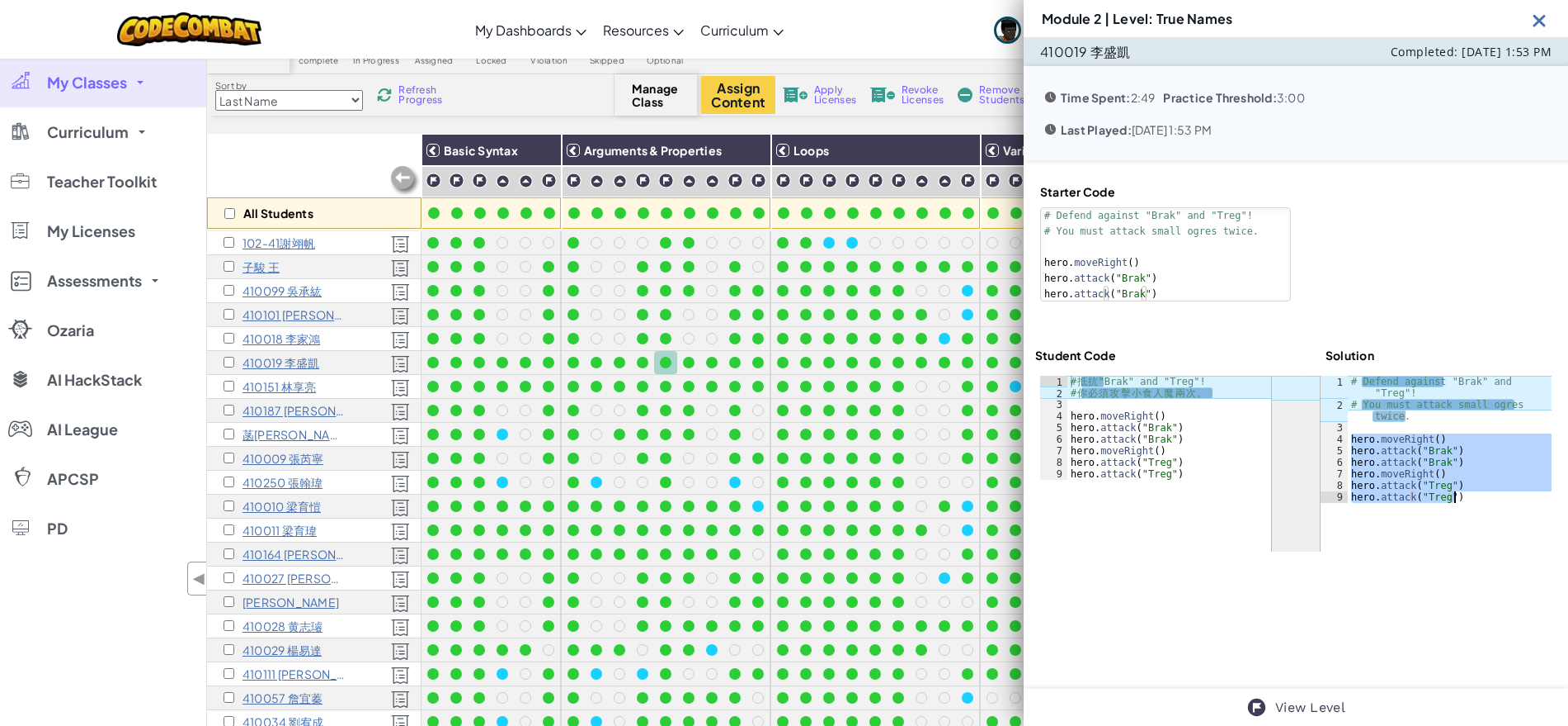
drag, startPoint x: 1342, startPoint y: 436, endPoint x: 1455, endPoint y: 505, distance: 132.4
click at [1455, 505] on div "ההההההההההההההההההההההההההההההההההההההההההההההההההההההההההההההההההההההההההההההה…" at bounding box center [1296, 464] width 511 height 176
click at [687, 179] on img at bounding box center [689, 181] width 14 height 14
click at [688, 235] on link "7a: Favorable Odds" at bounding box center [692, 236] width 136 height 16
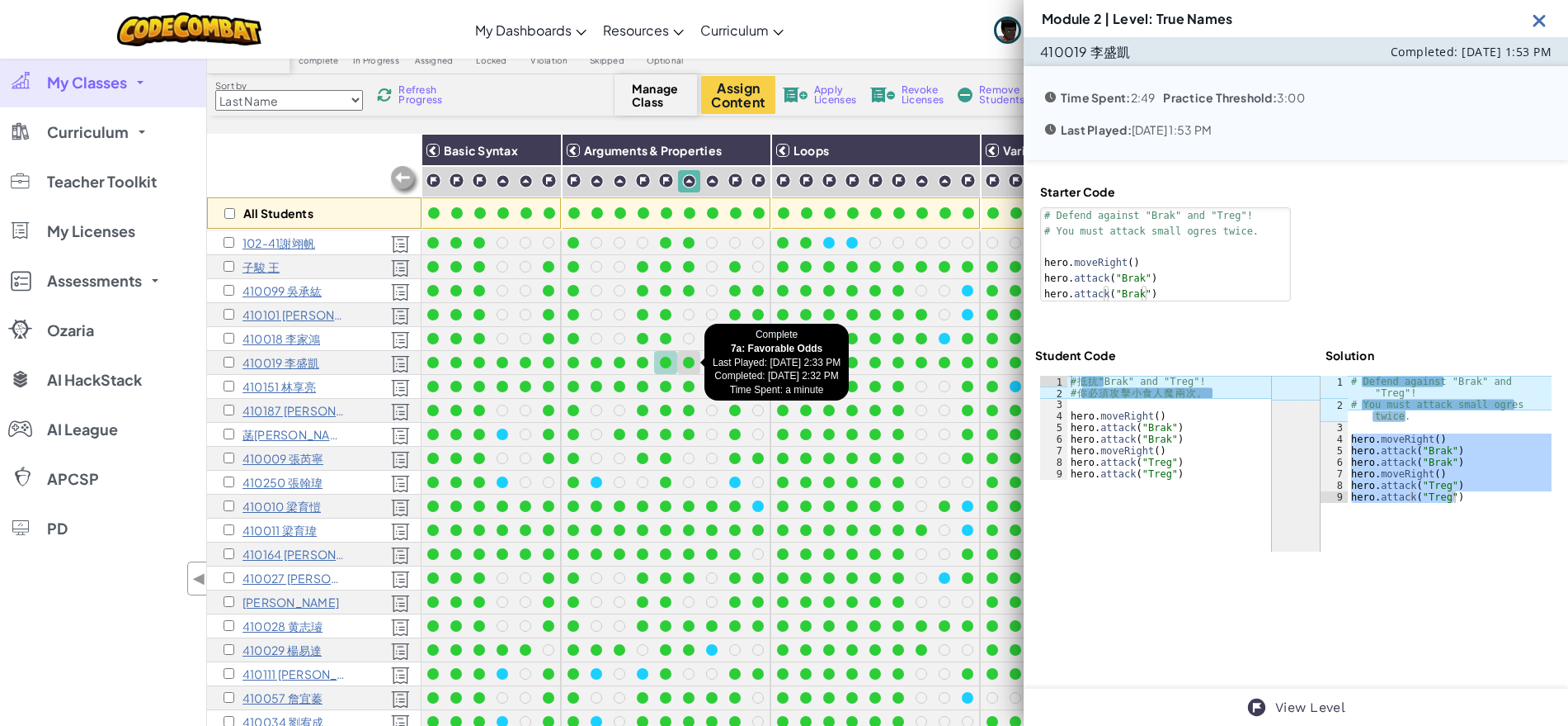
click at [685, 362] on div at bounding box center [689, 363] width 12 height 12
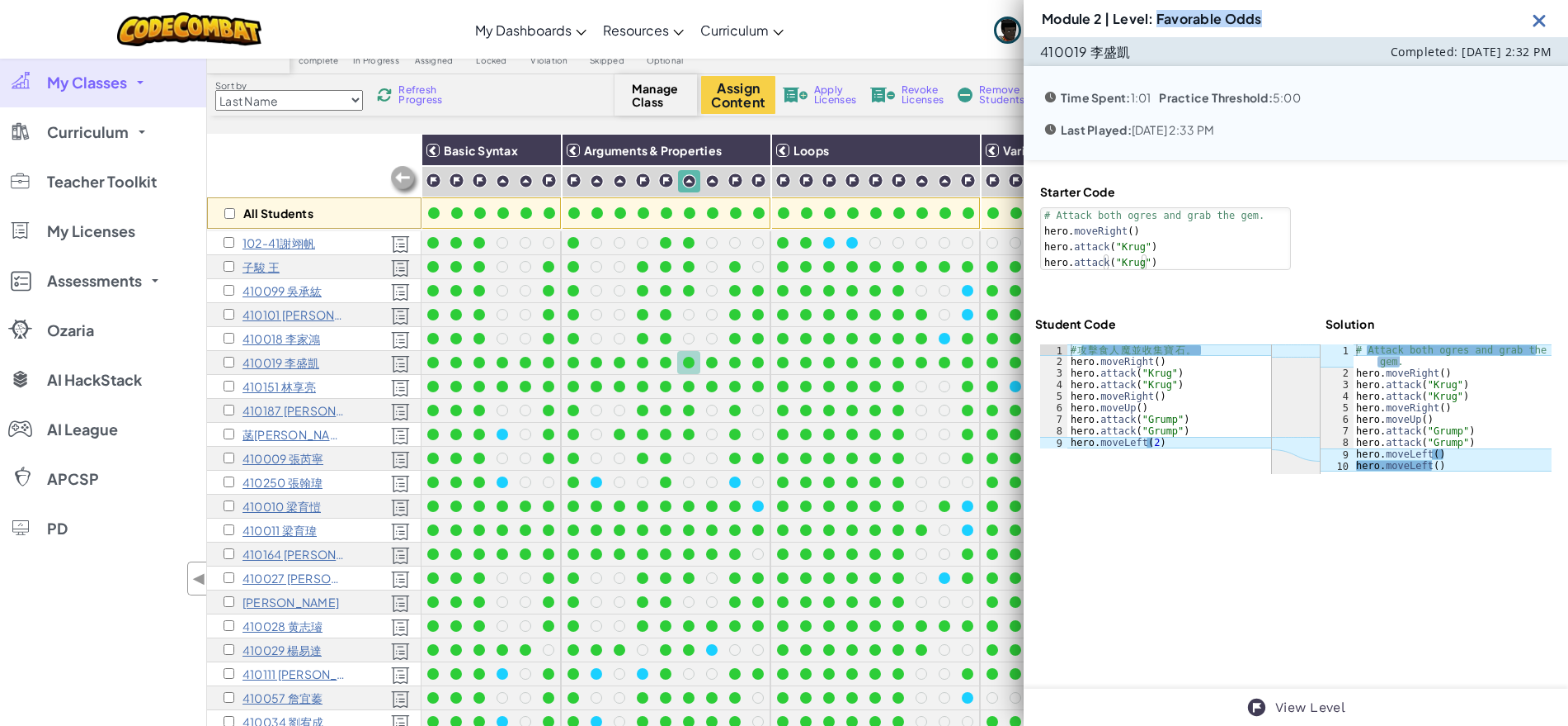
drag, startPoint x: 1157, startPoint y: 11, endPoint x: 1297, endPoint y: 15, distance: 140.1
click at [1297, 15] on div "Module 2 | Level: Favorable Odds" at bounding box center [1296, 18] width 545 height 37
click at [1435, 465] on div "# Attack both ogres and grab the gem. hero . moveRight ( ) hero . attack ( "Kru…" at bounding box center [1452, 424] width 199 height 161
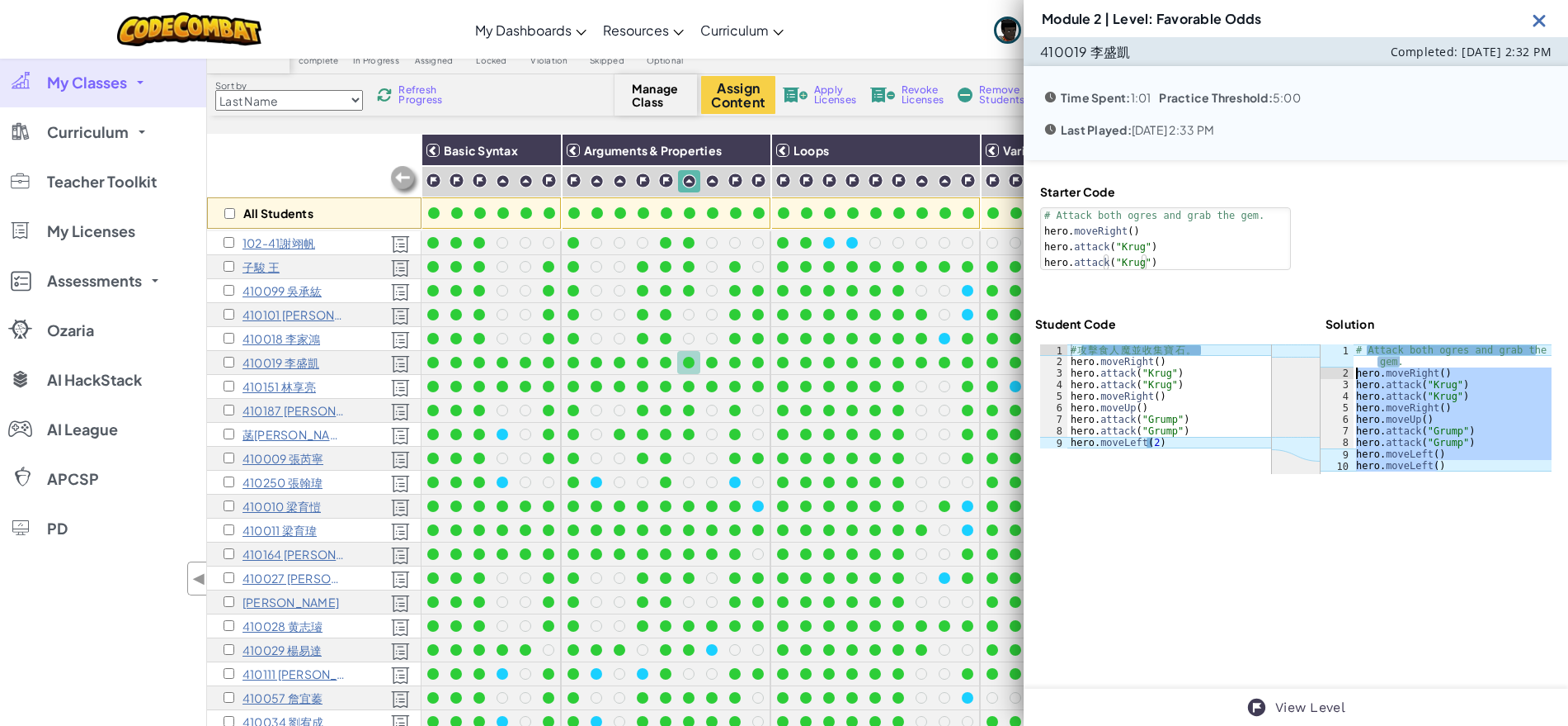
drag, startPoint x: 1443, startPoint y: 465, endPoint x: 1349, endPoint y: 375, distance: 130.1
click at [1353, 375] on div "# Attack both ogres and grab the gem. hero . moveRight ( ) hero . attack ( "Kru…" at bounding box center [1452, 424] width 199 height 161
click at [712, 360] on div at bounding box center [712, 363] width 12 height 12
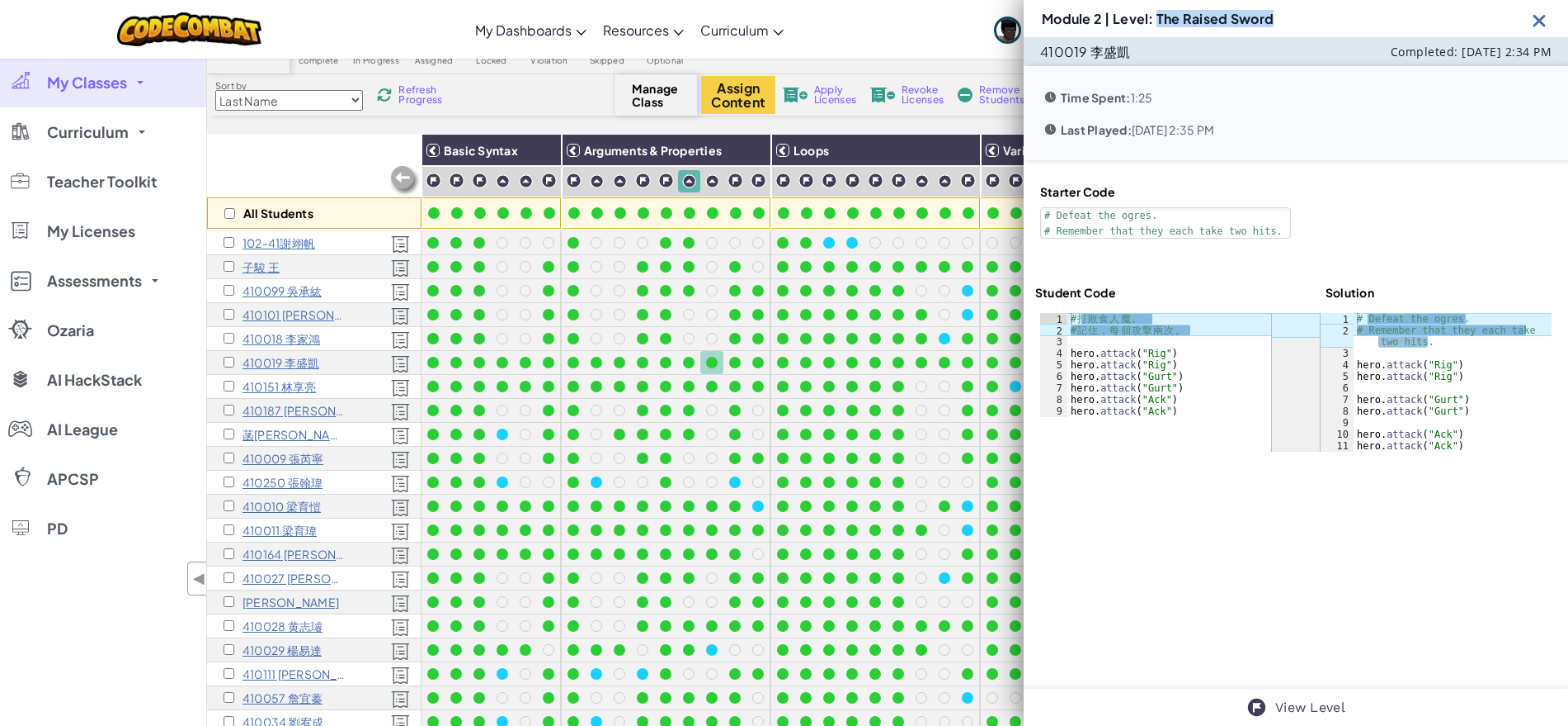
drag, startPoint x: 1286, startPoint y: 15, endPoint x: 1159, endPoint y: 17, distance: 127.0
click at [1159, 17] on div "Module 2 | Level: The Raised Sword" at bounding box center [1296, 18] width 545 height 37
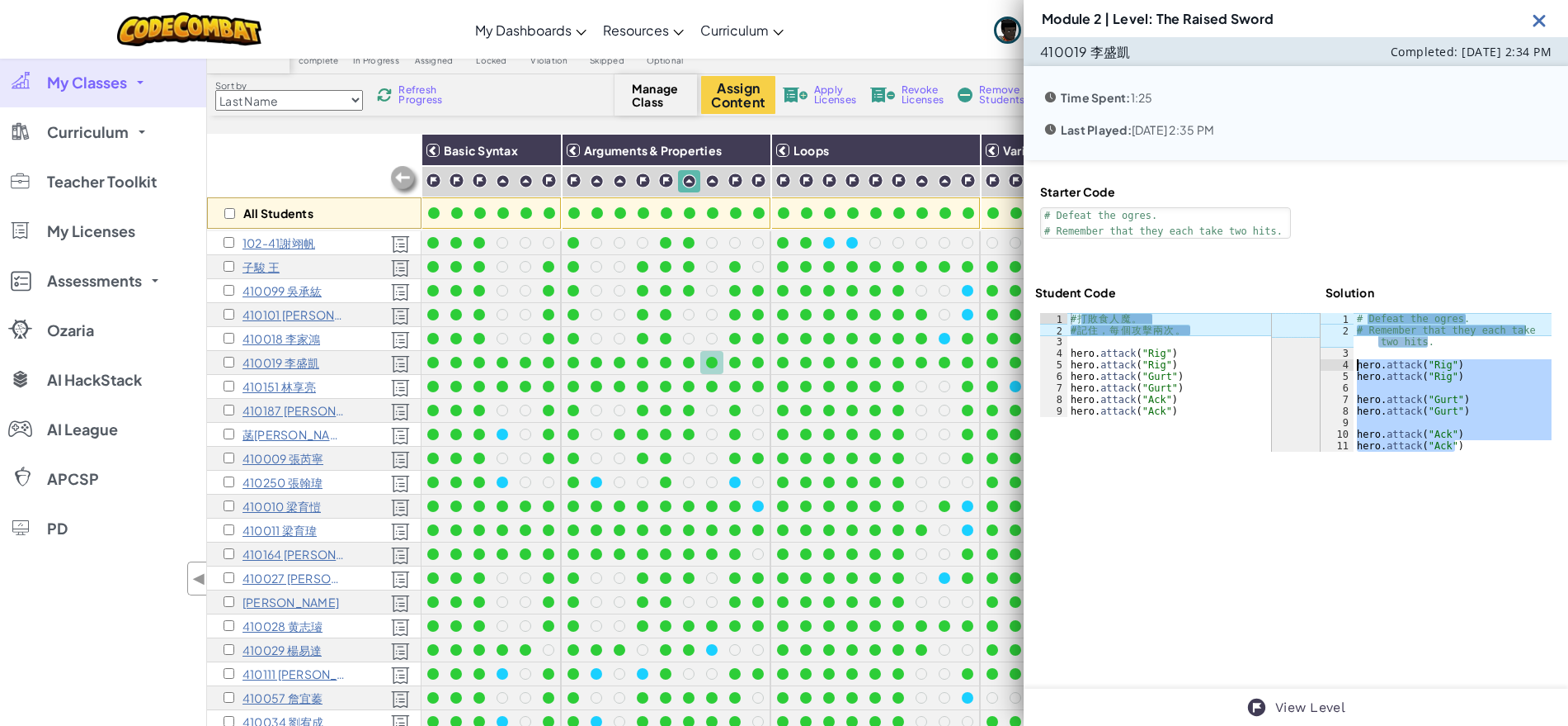
drag, startPoint x: 1463, startPoint y: 443, endPoint x: 1349, endPoint y: 366, distance: 137.6
click at [1354, 366] on div "# Defeat the ogres. # Remember that they each take two hits. hero . attack ( "R…" at bounding box center [1453, 393] width 198 height 161
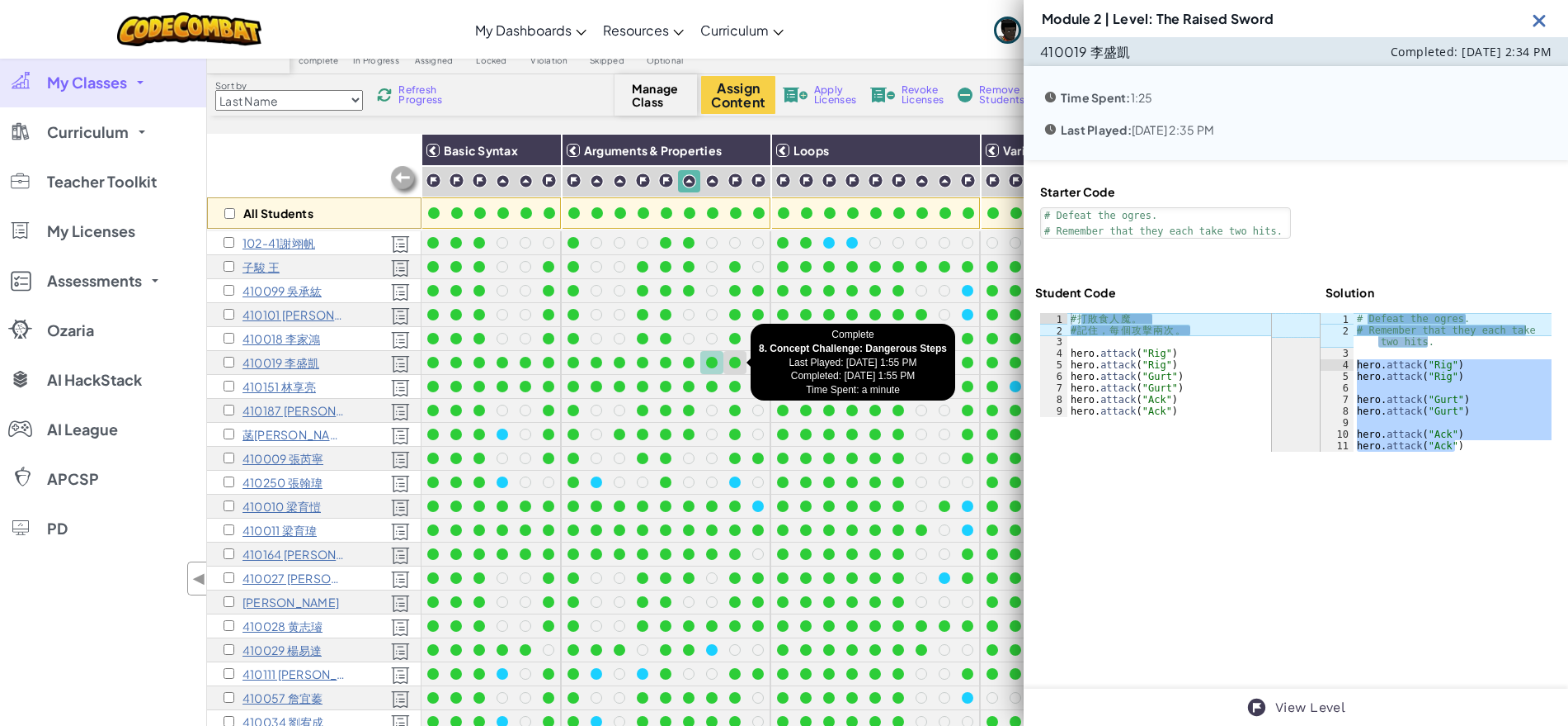
click at [734, 364] on div at bounding box center [735, 363] width 12 height 12
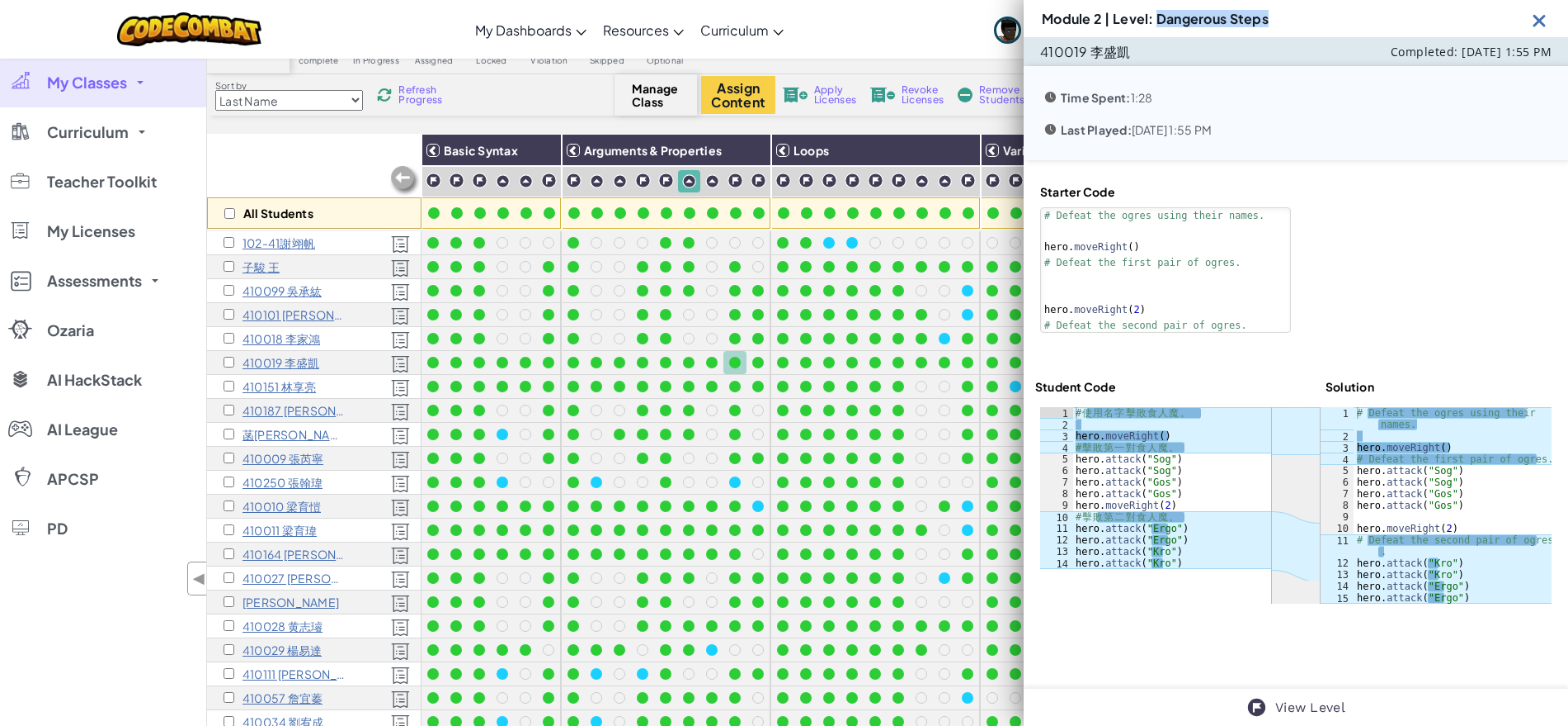
drag, startPoint x: 1158, startPoint y: 17, endPoint x: 1327, endPoint y: 15, distance: 169.0
click at [1327, 15] on div "Module 2 | Level: Dangerous Steps" at bounding box center [1296, 18] width 545 height 37
click at [1470, 597] on div "# Defeat the ogres using their names. hero . moveRight ( ) # Defeat the first p…" at bounding box center [1453, 522] width 198 height 231
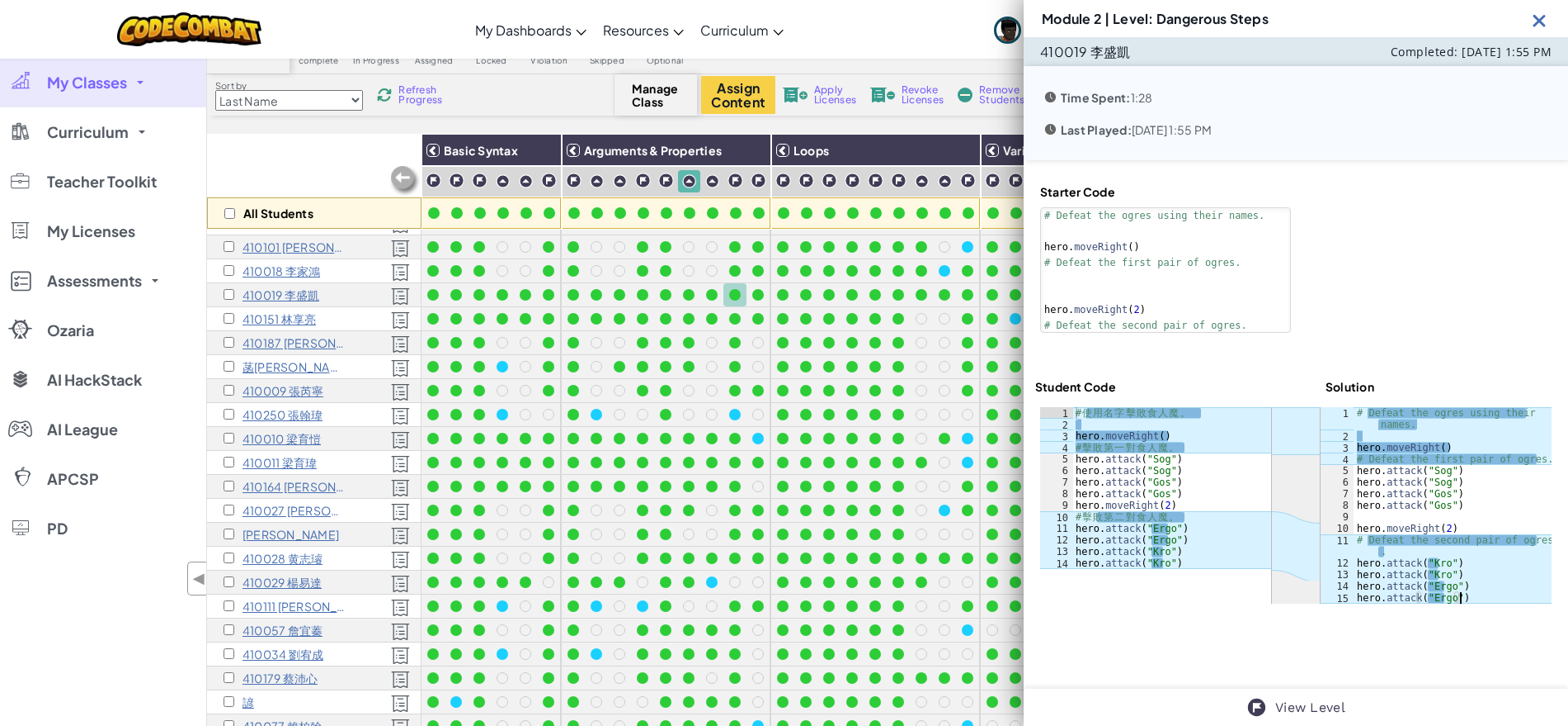
scroll to position [103, 0]
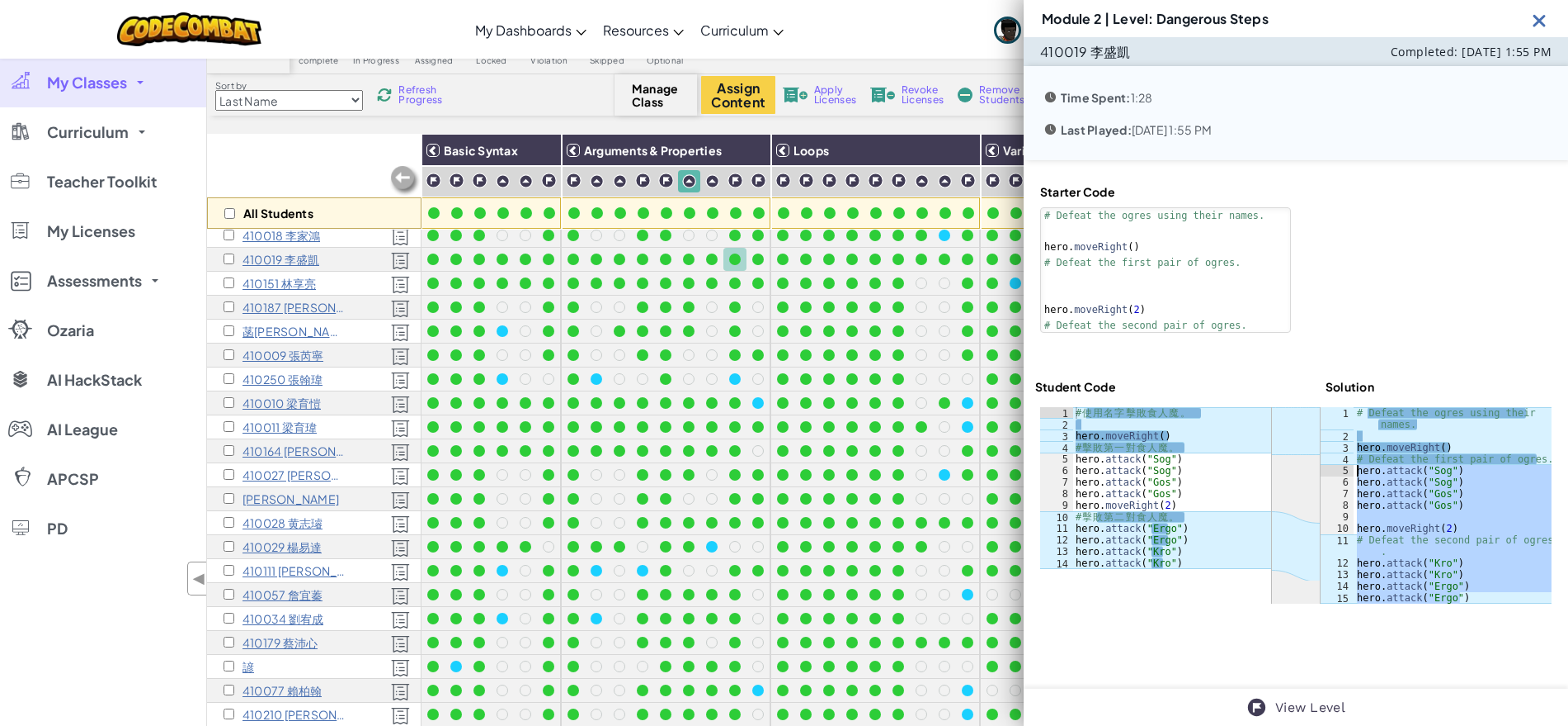
drag, startPoint x: 1467, startPoint y: 598, endPoint x: 1329, endPoint y: 474, distance: 185.5
click at [1329, 474] on div "hero.attack("Ergo") 1 2 3 4 5 6 7 8 9 10 11 12 13 14 15 # Defeat the ogres usin…" at bounding box center [1436, 505] width 231 height 196
click at [1485, 505] on div "# Defeat the ogres using their names. hero . moveRight ( ) # Defeat the first p…" at bounding box center [1453, 505] width 198 height 196
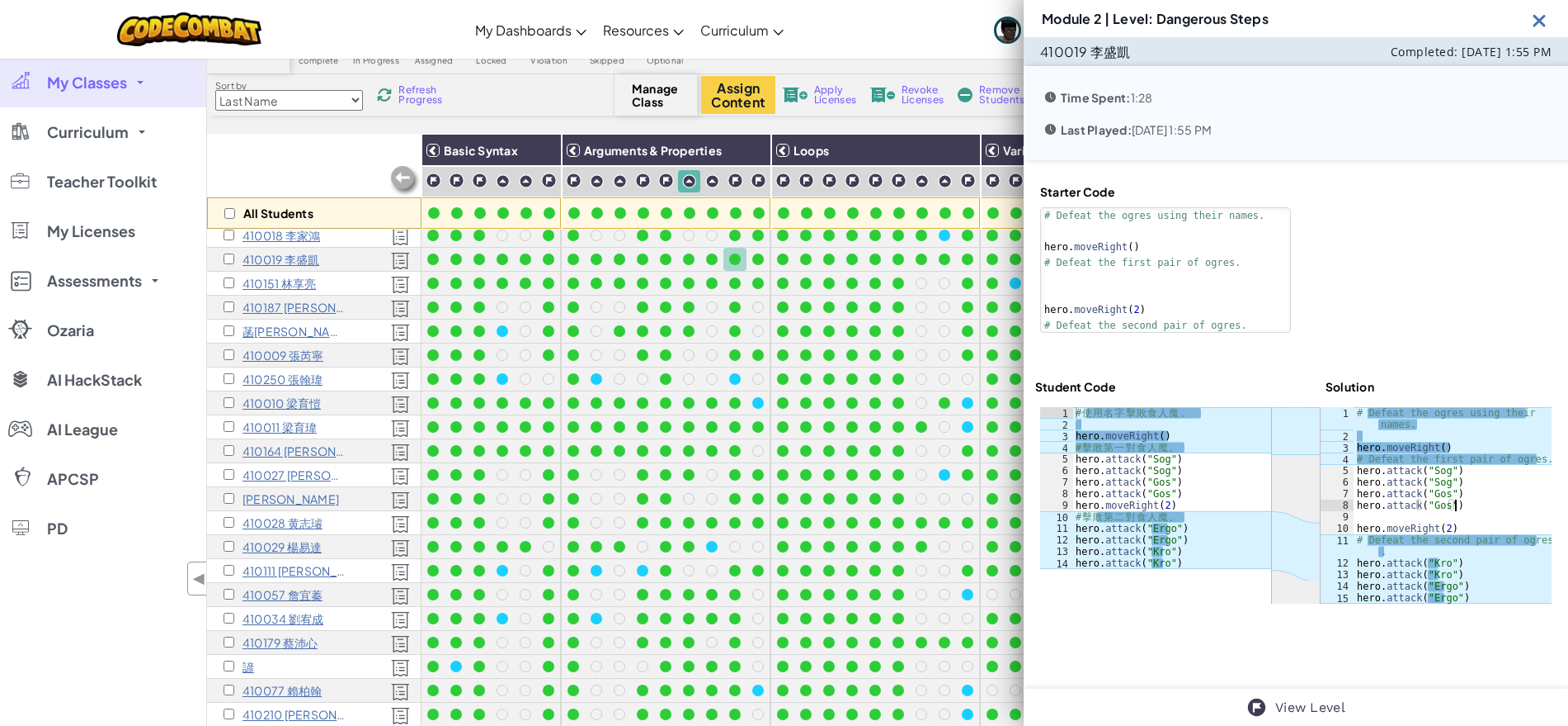
click at [1485, 505] on div "# Defeat the ogres using their names. hero . moveRight ( ) # Defeat the first p…" at bounding box center [1453, 522] width 198 height 231
click at [1417, 425] on div "# Defeat the ogres using their names. hero . moveRight ( ) # Defeat the first p…" at bounding box center [1453, 522] width 198 height 231
drag, startPoint x: 1418, startPoint y: 424, endPoint x: 1355, endPoint y: 407, distance: 65.3
click at [1355, 407] on div "# Defeat the ogres using their names. hero . moveRight ( ) # Defeat the first p…" at bounding box center [1453, 522] width 198 height 231
drag, startPoint x: 1349, startPoint y: 413, endPoint x: 1421, endPoint y: 426, distance: 73.2
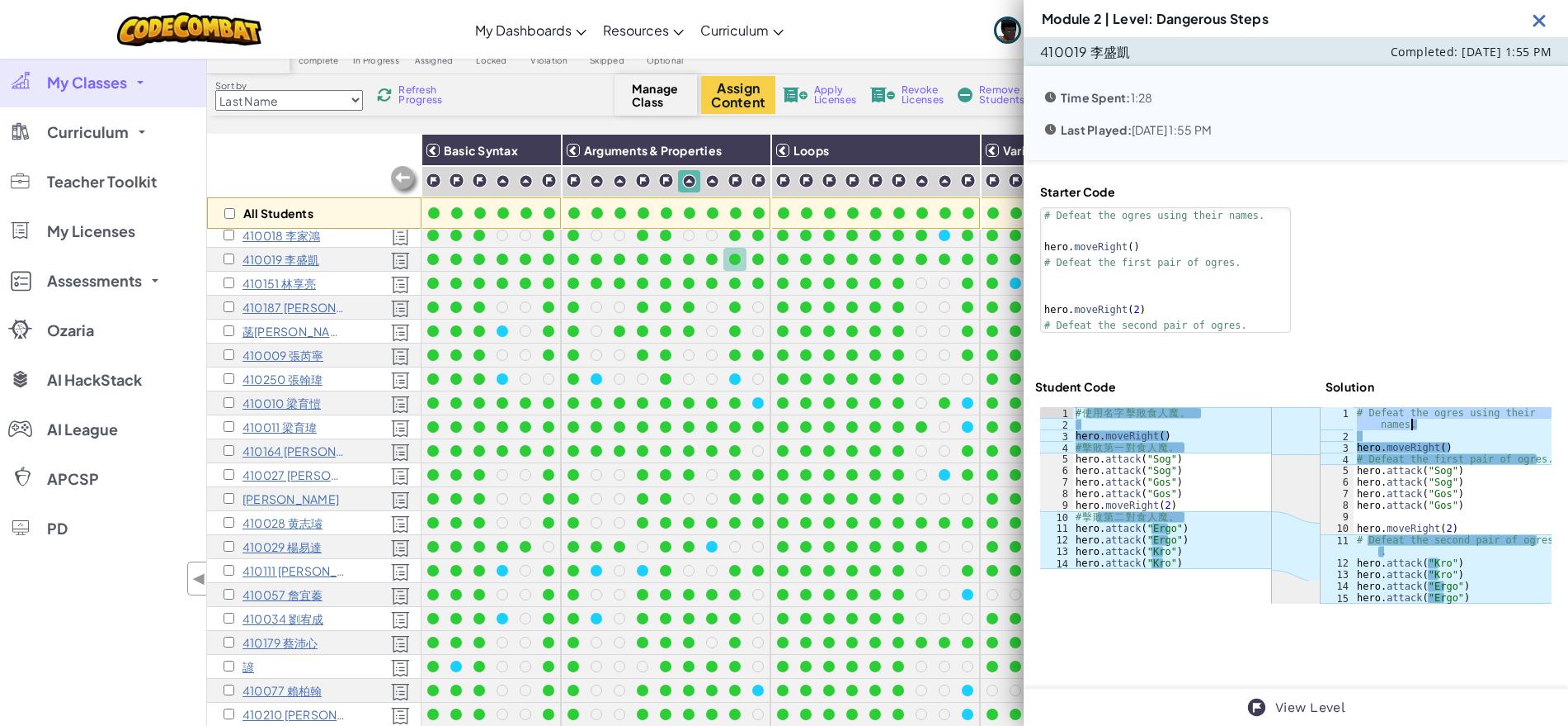
click at [1421, 426] on div "# Defeat the ogres using their names. hero . moveRight ( ) # Defeat the first p…" at bounding box center [1453, 522] width 198 height 231
click at [708, 260] on div at bounding box center [712, 260] width 12 height 12
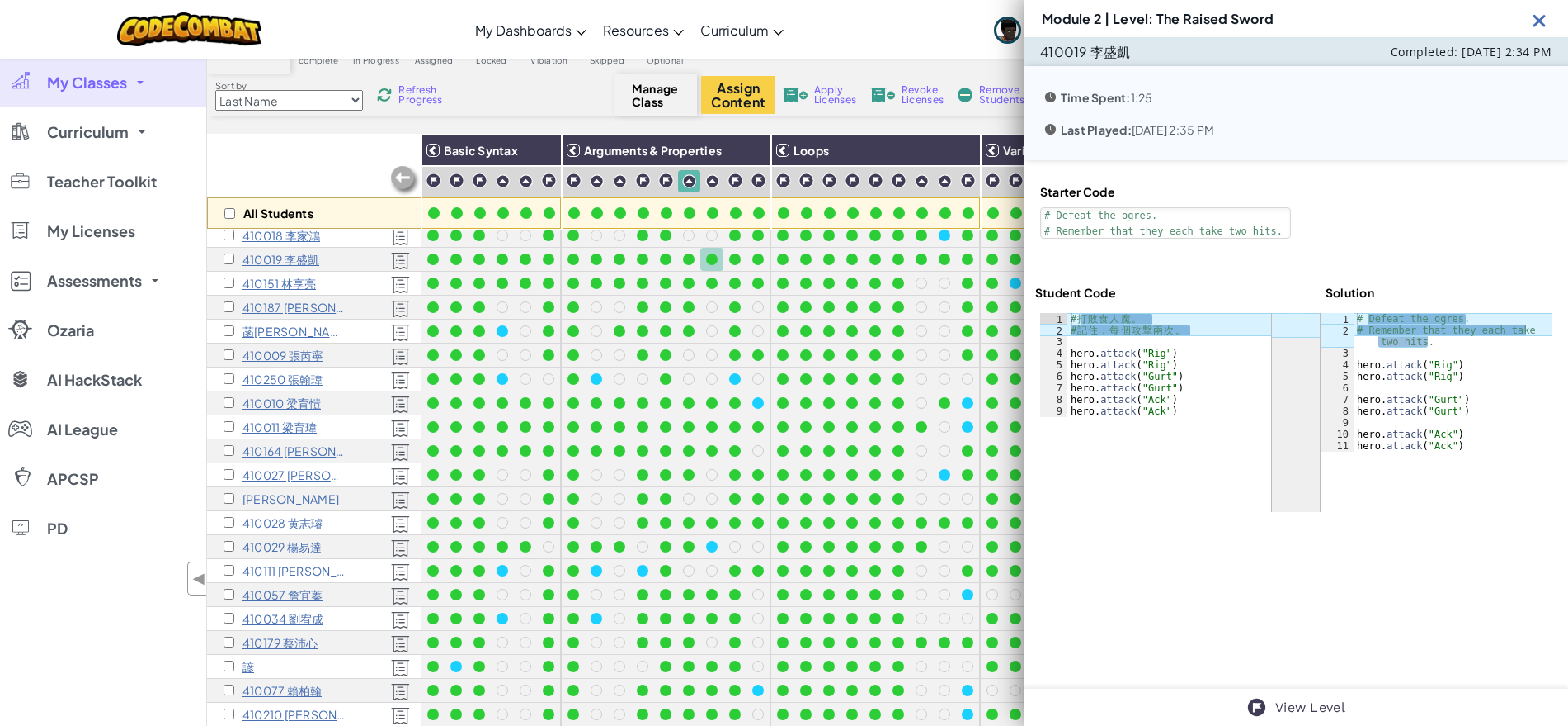
click at [1479, 375] on div "# Defeat the ogres. # Remember that they each take two hits. hero . attack ( "R…" at bounding box center [1453, 393] width 198 height 161
click at [1431, 337] on div "# Defeat the ogres. # Remember that they each take two hits. hero . attack ( "R…" at bounding box center [1453, 393] width 198 height 161
drag, startPoint x: 1420, startPoint y: 343, endPoint x: 1339, endPoint y: 312, distance: 86.7
click at [1339, 313] on div "# Remember that they each take two hits. 1 2 3 4 5 6 7 8 9 10 11 # Defeat the o…" at bounding box center [1436, 382] width 231 height 138
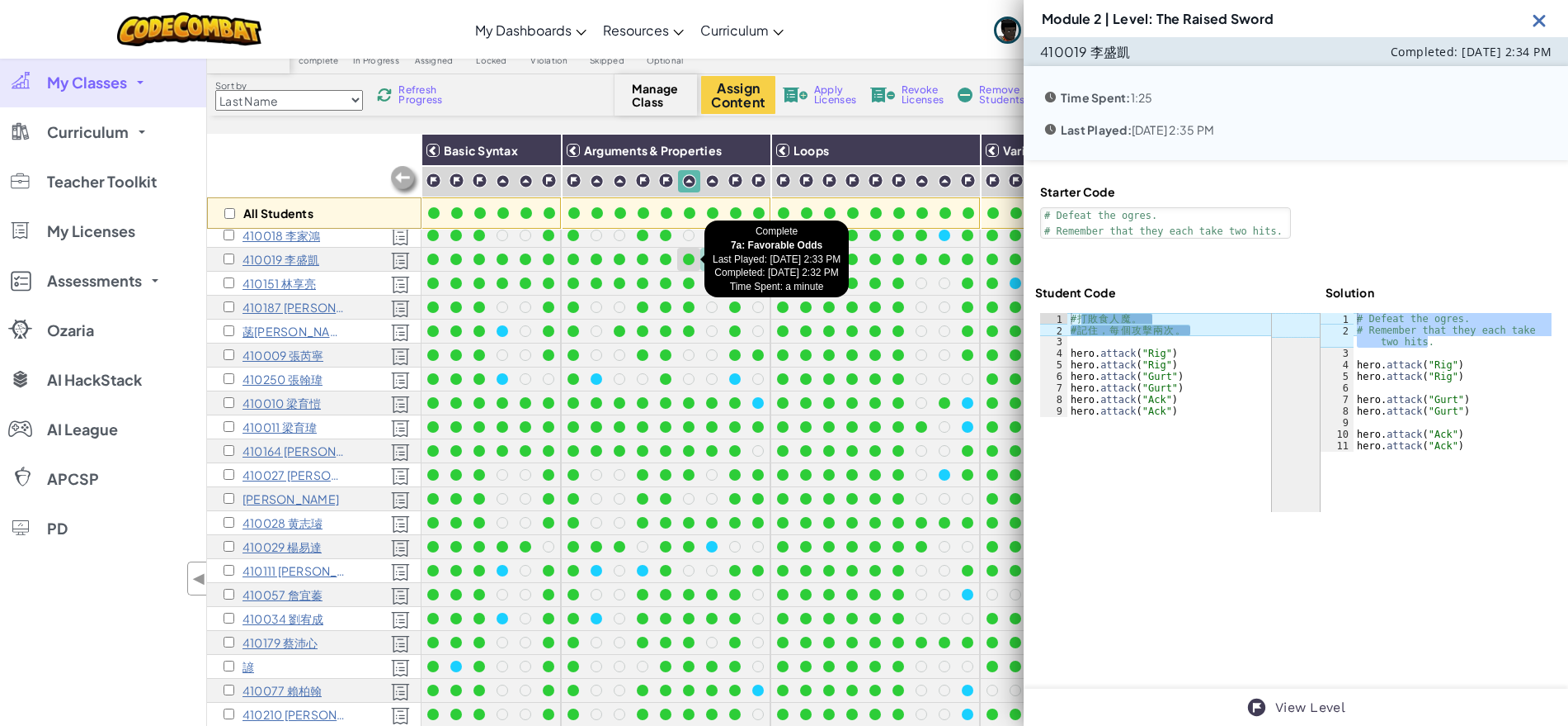
click at [687, 255] on div at bounding box center [689, 260] width 12 height 12
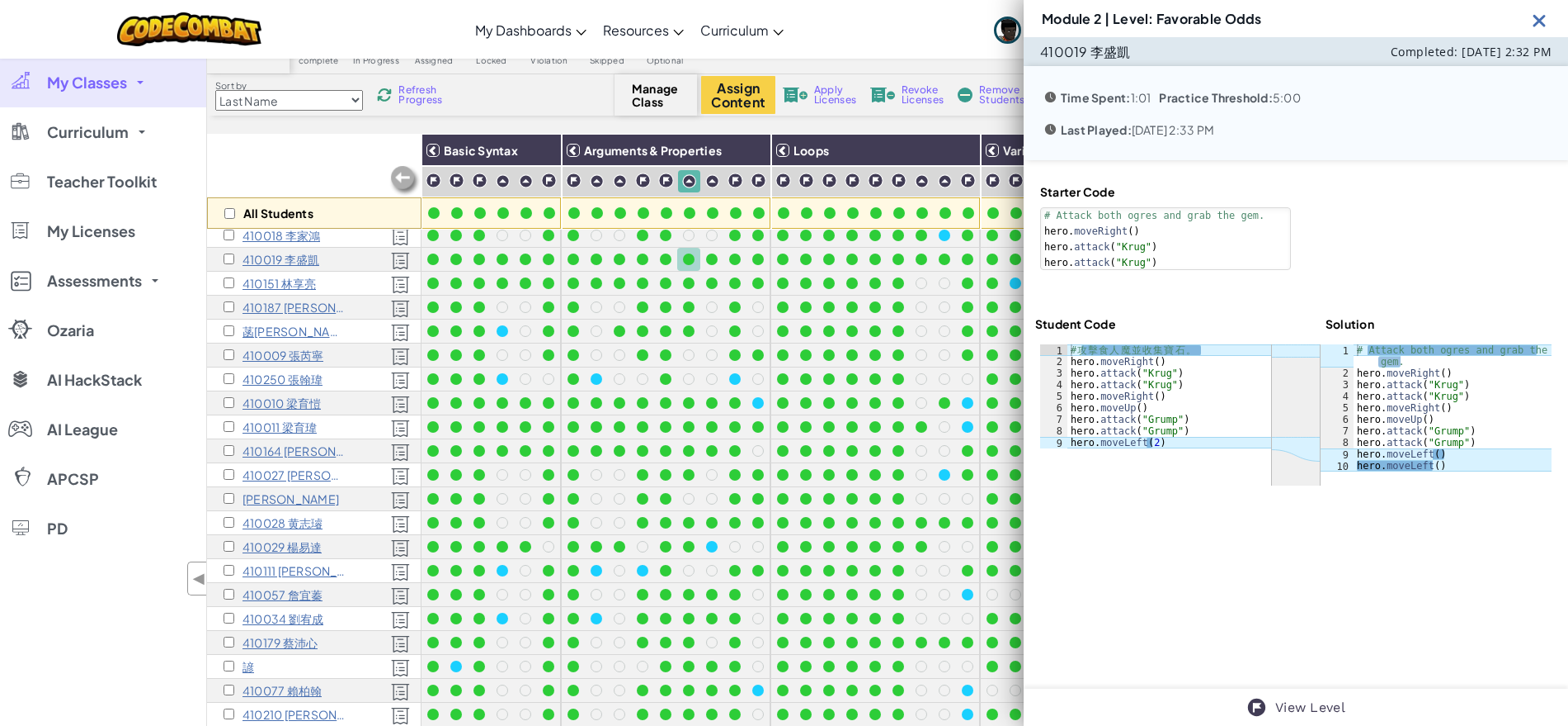
type textarea "# Attack both ogres and grab the gem."
click at [1405, 358] on div "# Attack both ogres and grab the gem. hero . moveRight ( ) hero . attack ( "Kru…" at bounding box center [1453, 424] width 198 height 161
drag, startPoint x: 1403, startPoint y: 360, endPoint x: 1318, endPoint y: 352, distance: 85.4
click at [1320, 352] on div "# Attack both ogres and grab the gem. 1 2 3 4 5 6 7 8 9 10 # Attack both ogres …" at bounding box center [1436, 407] width 231 height 127
click at [1254, 549] on div "410019 李盛凱 Completed: Sep 8, 2025 2:32 PM Time Spent: 1:01 Practice Threshold: …" at bounding box center [1296, 362] width 545 height 652
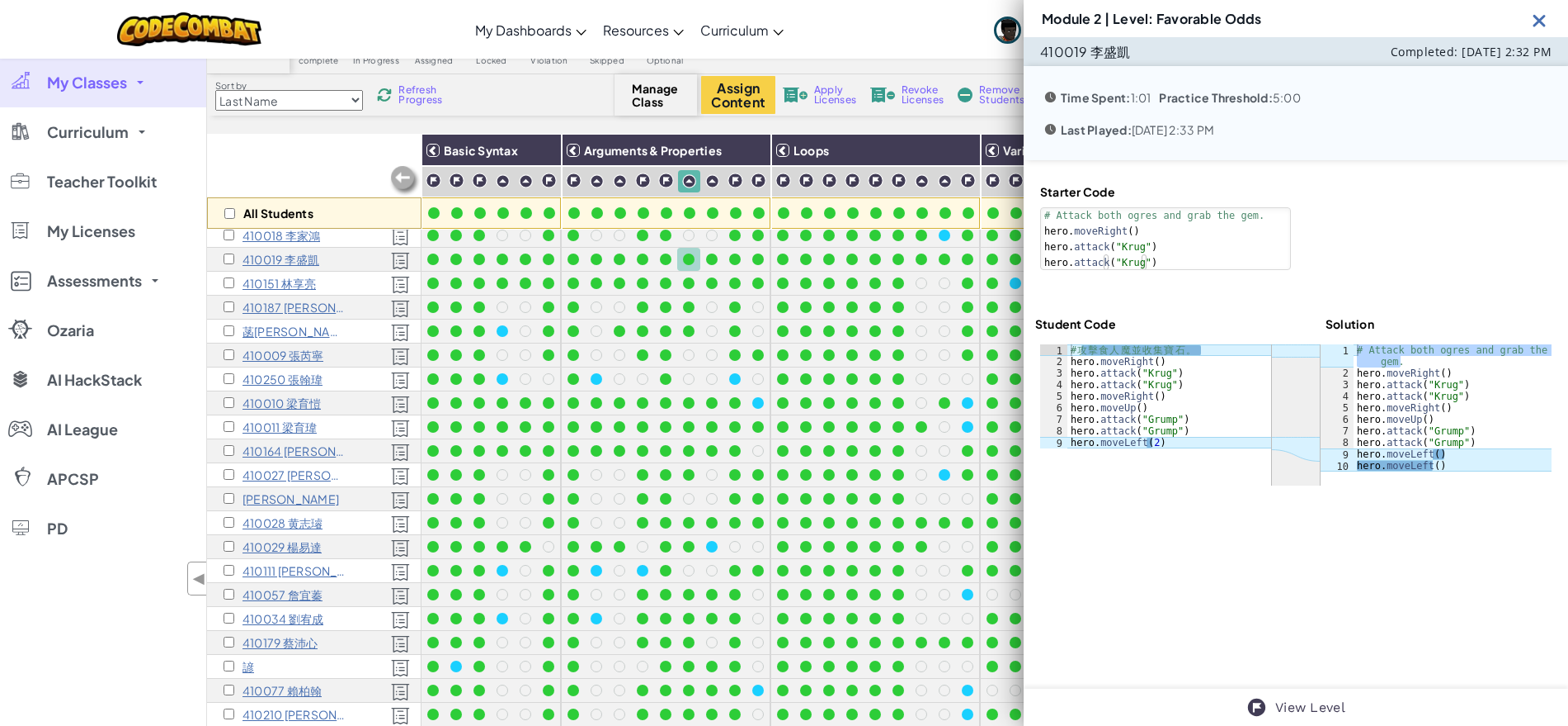
type textarea "# 攻擊食人魔並收集寶石。"
click at [1210, 346] on div "# 攻 擊 食 人 魔 並 收 集 寶 石 。 hero . moveRight ( ) hero . attack ( "Krug" ) hero . at…" at bounding box center [1169, 407] width 204 height 127
drag, startPoint x: 1210, startPoint y: 345, endPoint x: 1071, endPoint y: 345, distance: 139.0
click at [1071, 345] on div "# 攻 擊 食 人 魔 並 收 集 寶 石 。 hero . moveRight ( ) hero . attack ( "Krug" ) hero . at…" at bounding box center [1169, 407] width 204 height 127
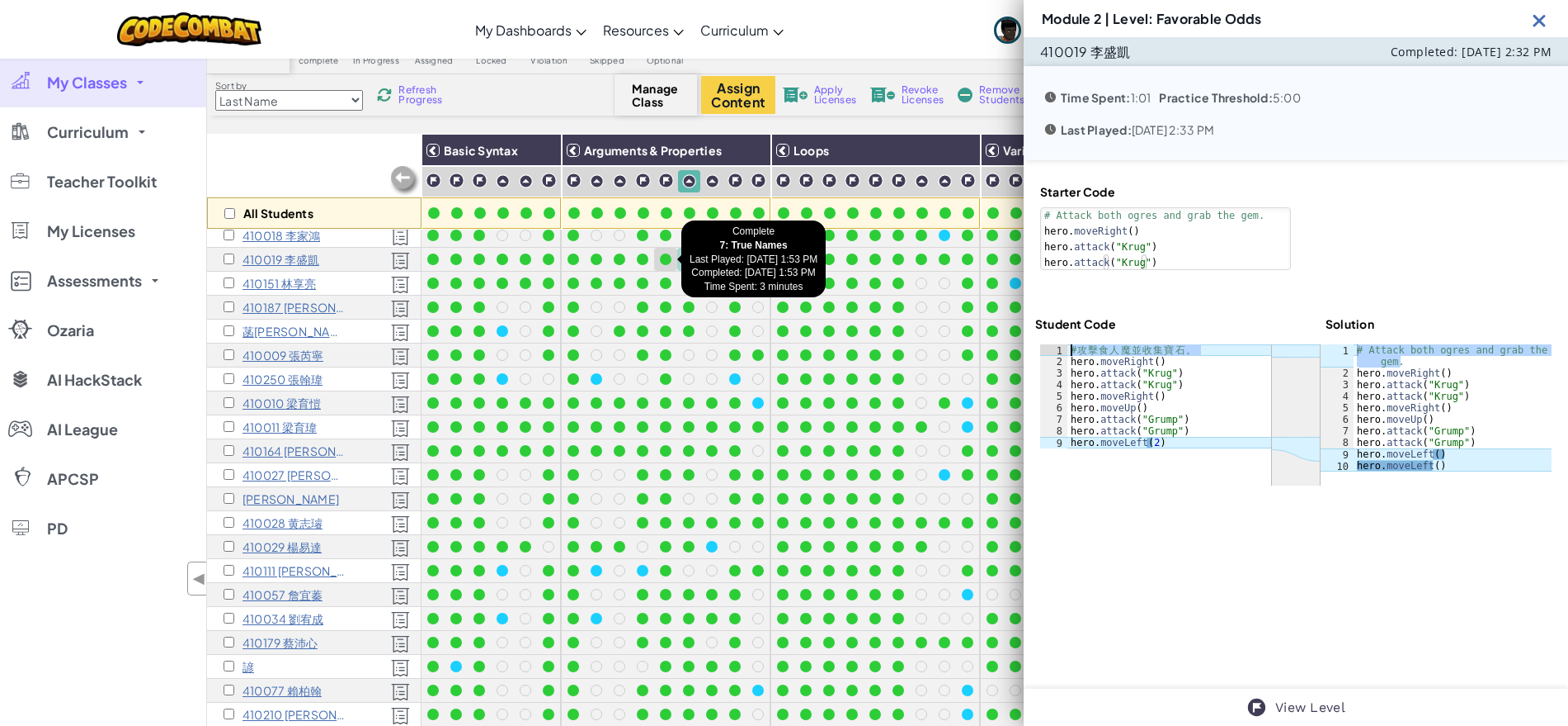
click at [669, 258] on div at bounding box center [666, 260] width 12 height 12
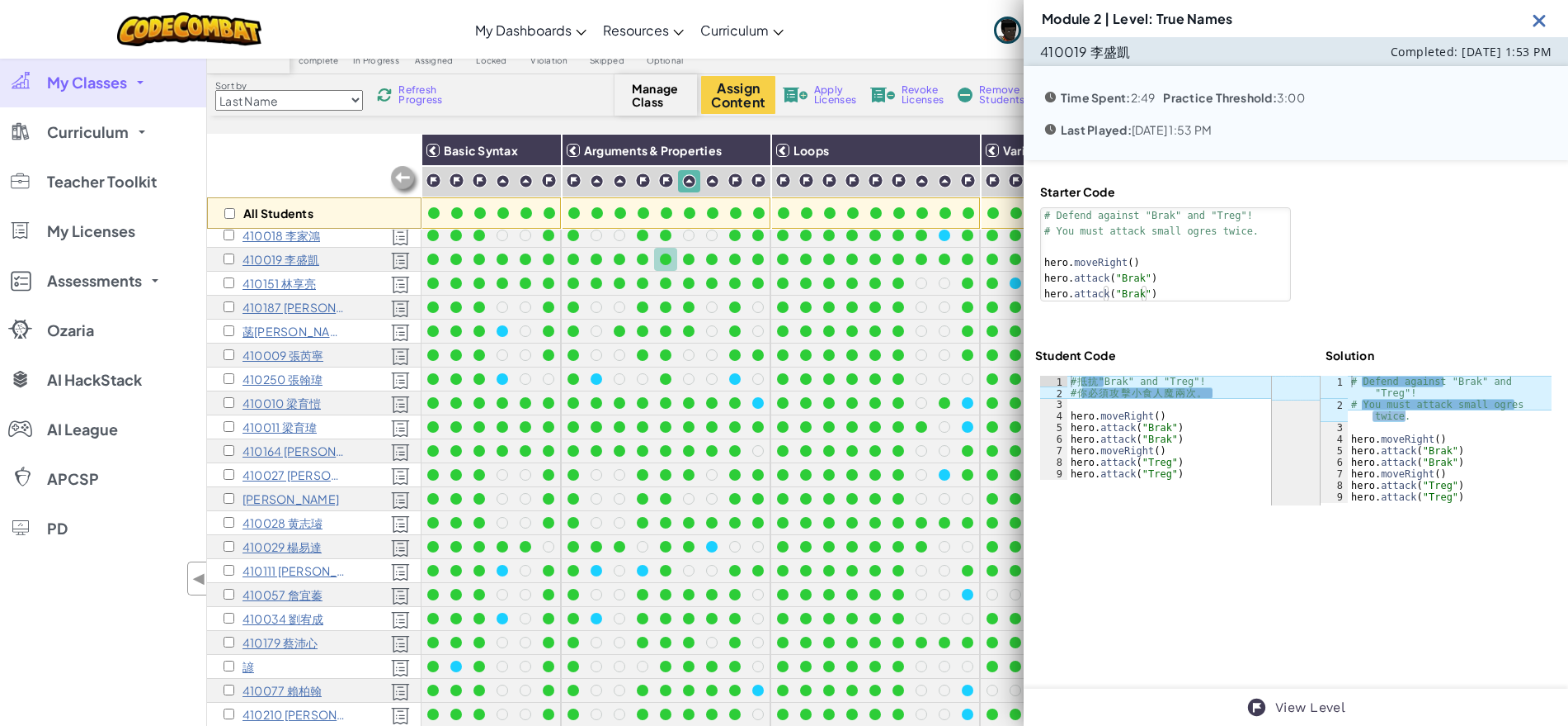
click at [1411, 415] on div "# Defend against "Brak" and "Treg"! # You must attack small ogres twice. hero .…" at bounding box center [1449, 456] width 204 height 161
drag, startPoint x: 1409, startPoint y: 416, endPoint x: 1341, endPoint y: 378, distance: 77.9
click at [1348, 378] on div "# Defend against "Brak" and "Treg"! # You must attack small ogres twice. hero .…" at bounding box center [1449, 456] width 204 height 161
click at [1080, 577] on div "410019 李盛凱 Completed: Sep 8, 2025 1:53 PM Time Spent: 2:49 Practice Threshold: …" at bounding box center [1296, 362] width 545 height 652
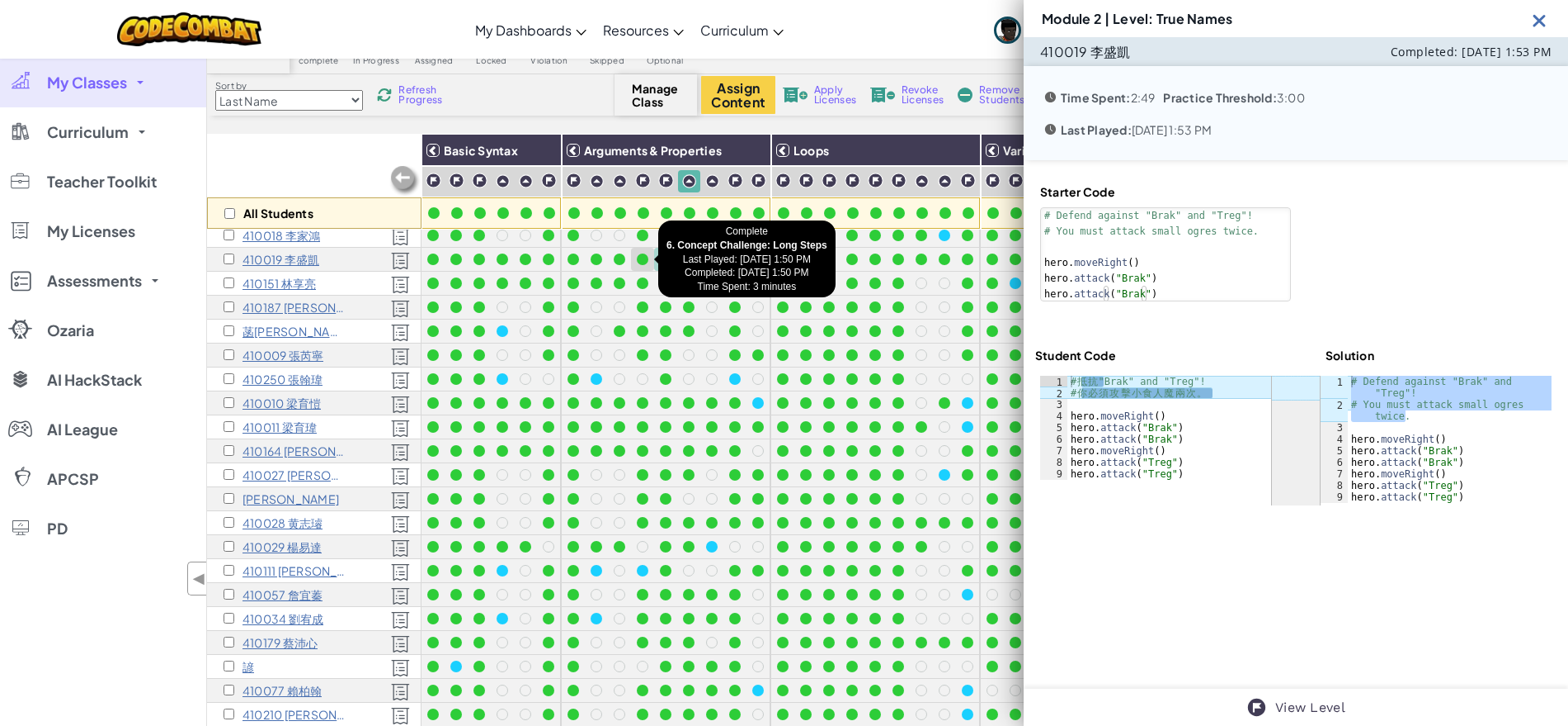
click at [647, 255] on div at bounding box center [643, 260] width 12 height 12
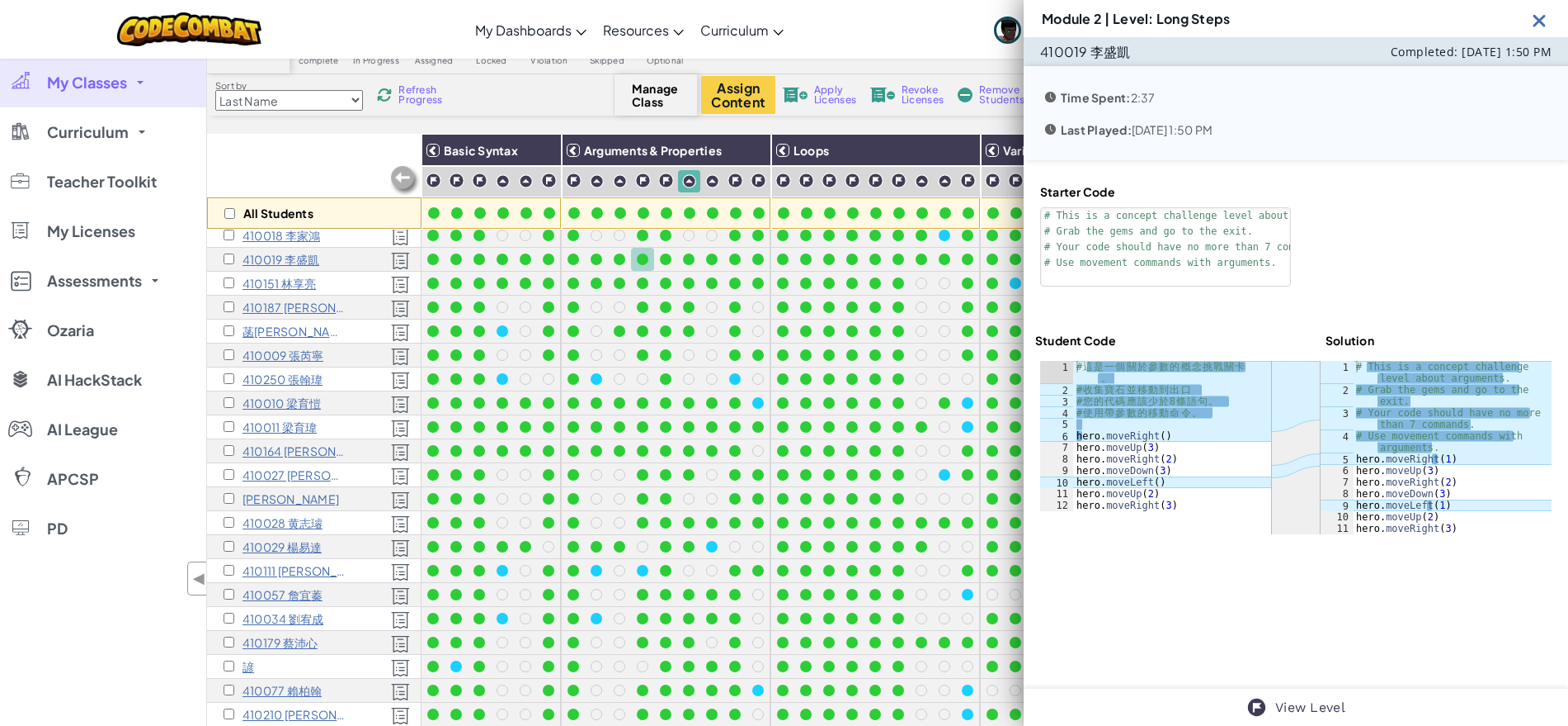
click at [1431, 444] on div "# This is a concept challenge level about arguments. # Grab the gems and go to …" at bounding box center [1452, 465] width 199 height 208
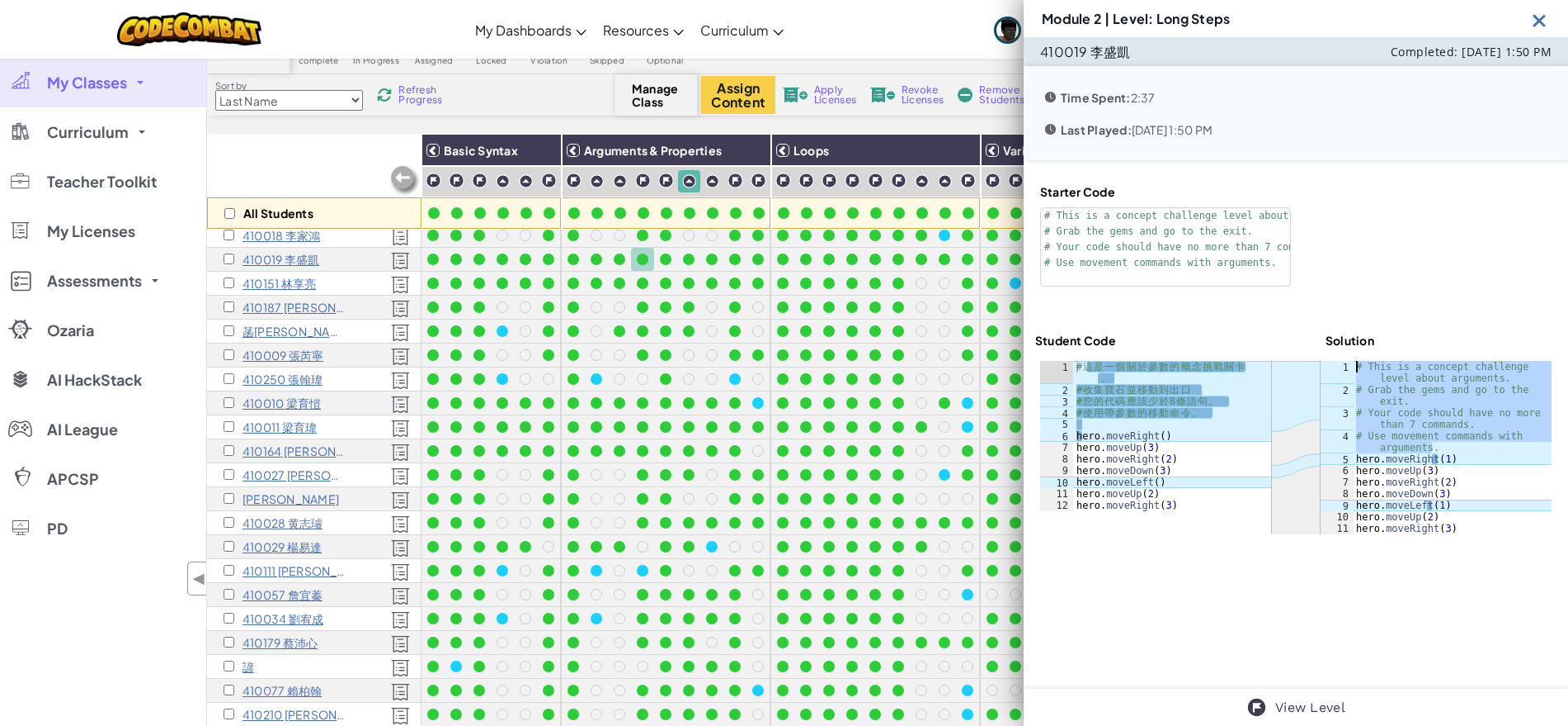
drag, startPoint x: 1434, startPoint y: 447, endPoint x: 1349, endPoint y: 360, distance: 121.6
click at [1353, 360] on div "# This is a concept challenge level about arguments. # Grab the gems and go to …" at bounding box center [1452, 465] width 199 height 208
click at [618, 262] on div at bounding box center [620, 260] width 12 height 12
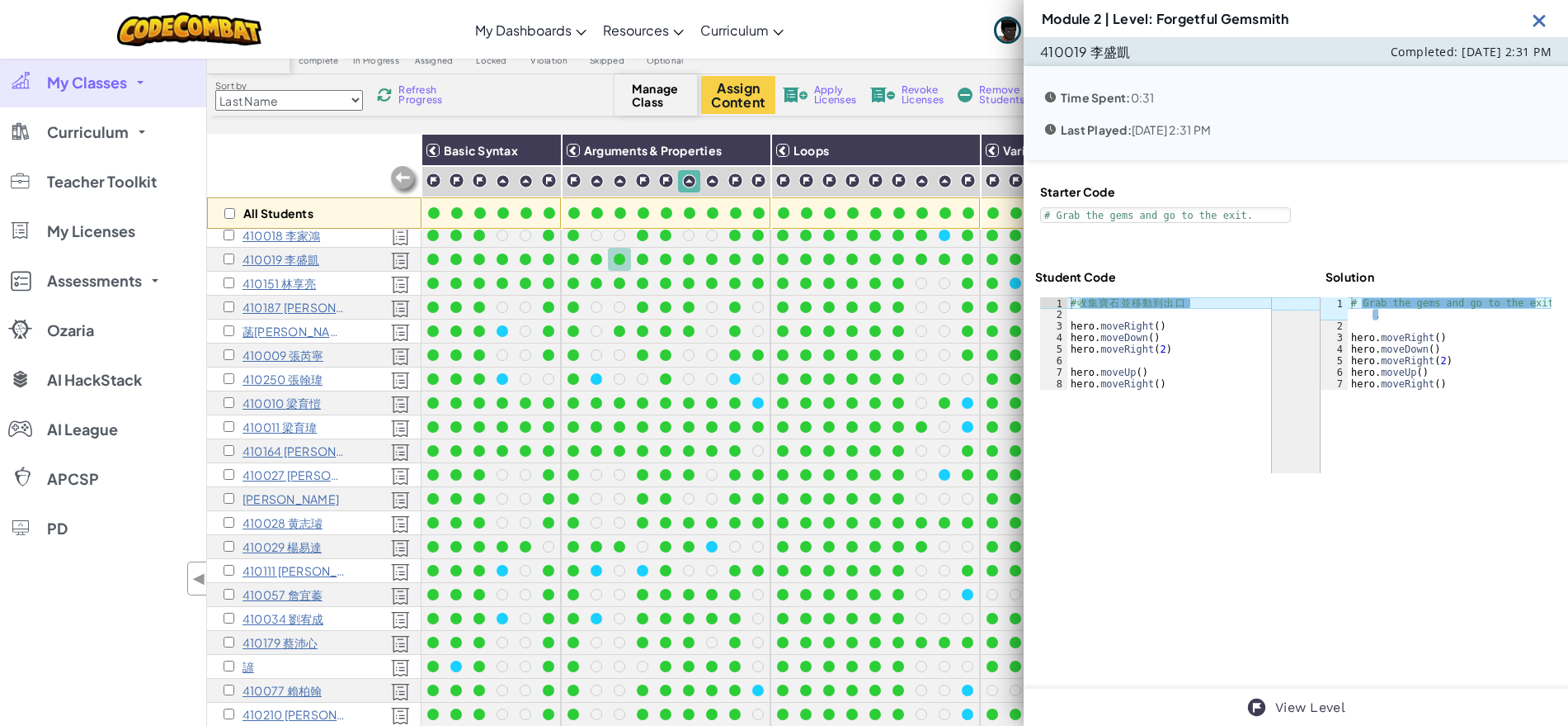
click at [1398, 316] on div "# Grab the gems and go to the exit . hero . moveRight ( ) hero . moveDown ( ) h…" at bounding box center [1449, 360] width 204 height 127
drag, startPoint x: 1388, startPoint y: 321, endPoint x: 1344, endPoint y: 307, distance: 46.2
click at [1348, 307] on div "# Grab the gems and go to the exit . hero . moveRight ( ) hero . moveDown ( ) h…" at bounding box center [1449, 360] width 204 height 127
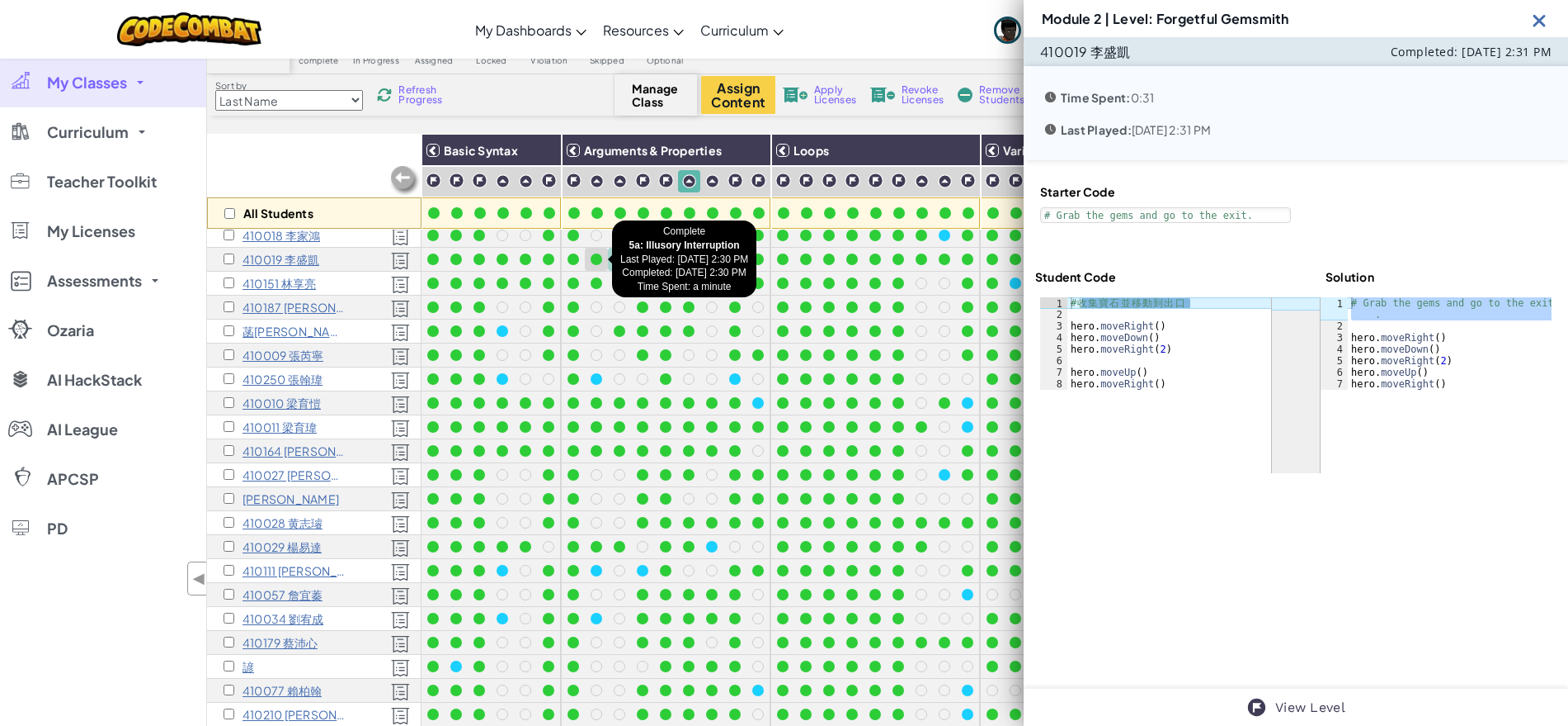
click at [600, 259] on div at bounding box center [597, 260] width 12 height 12
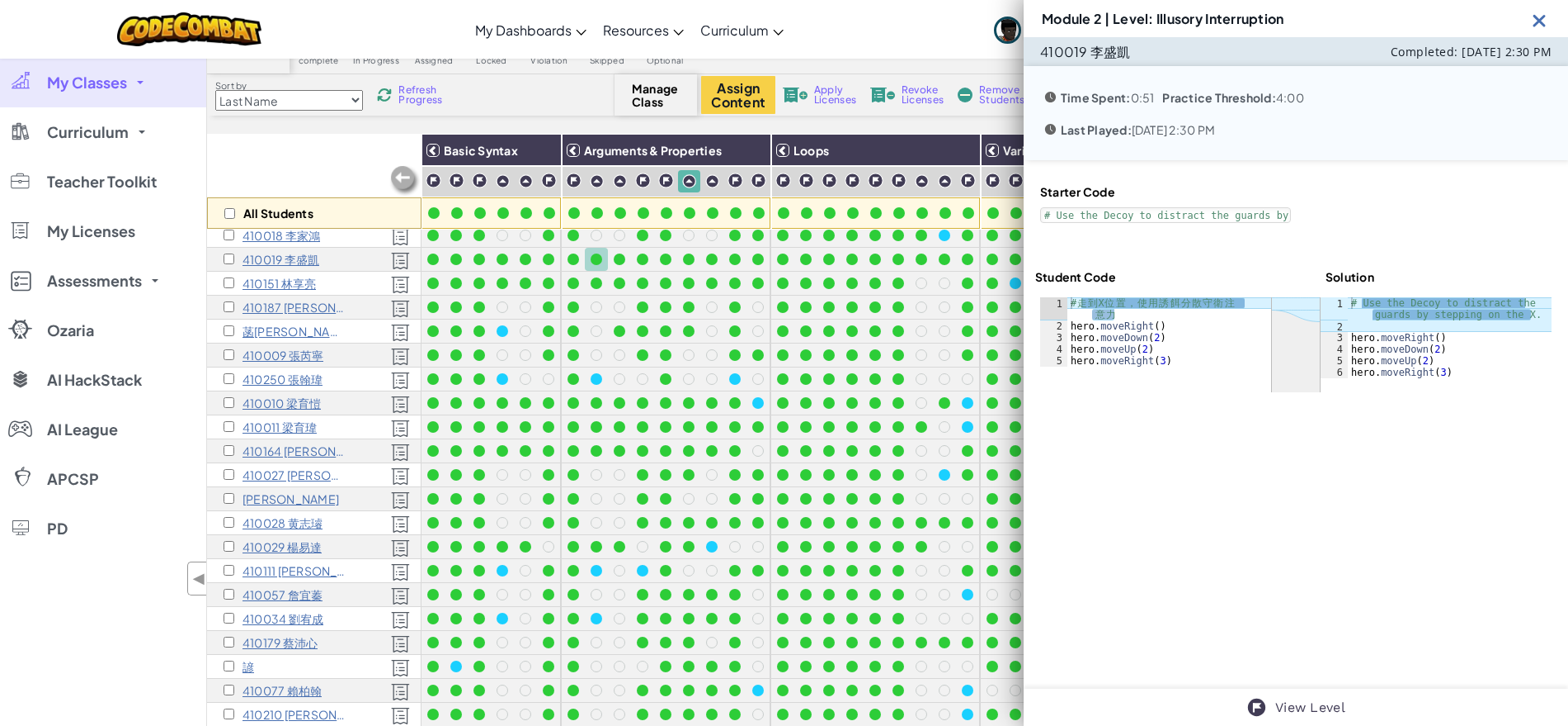
type textarea "# Use the Decoy to distract the guards by stepping on the X."
drag, startPoint x: 1532, startPoint y: 314, endPoint x: 1344, endPoint y: 302, distance: 188.4
click at [1348, 302] on div "# Use the Decoy to distract the guards by stepping on the X. hero . moveRight (…" at bounding box center [1449, 354] width 204 height 115
type textarea "# 走到 X 位置，使用誘餌分散守衛注意力"
click at [1121, 314] on div "# 走 到 X 位 置 ， 使 用 誘 餌 分 散 守 衛 注 意 力 hero . moveRight ( ) hero . moveDown ( 2 ) …" at bounding box center [1169, 349] width 204 height 104
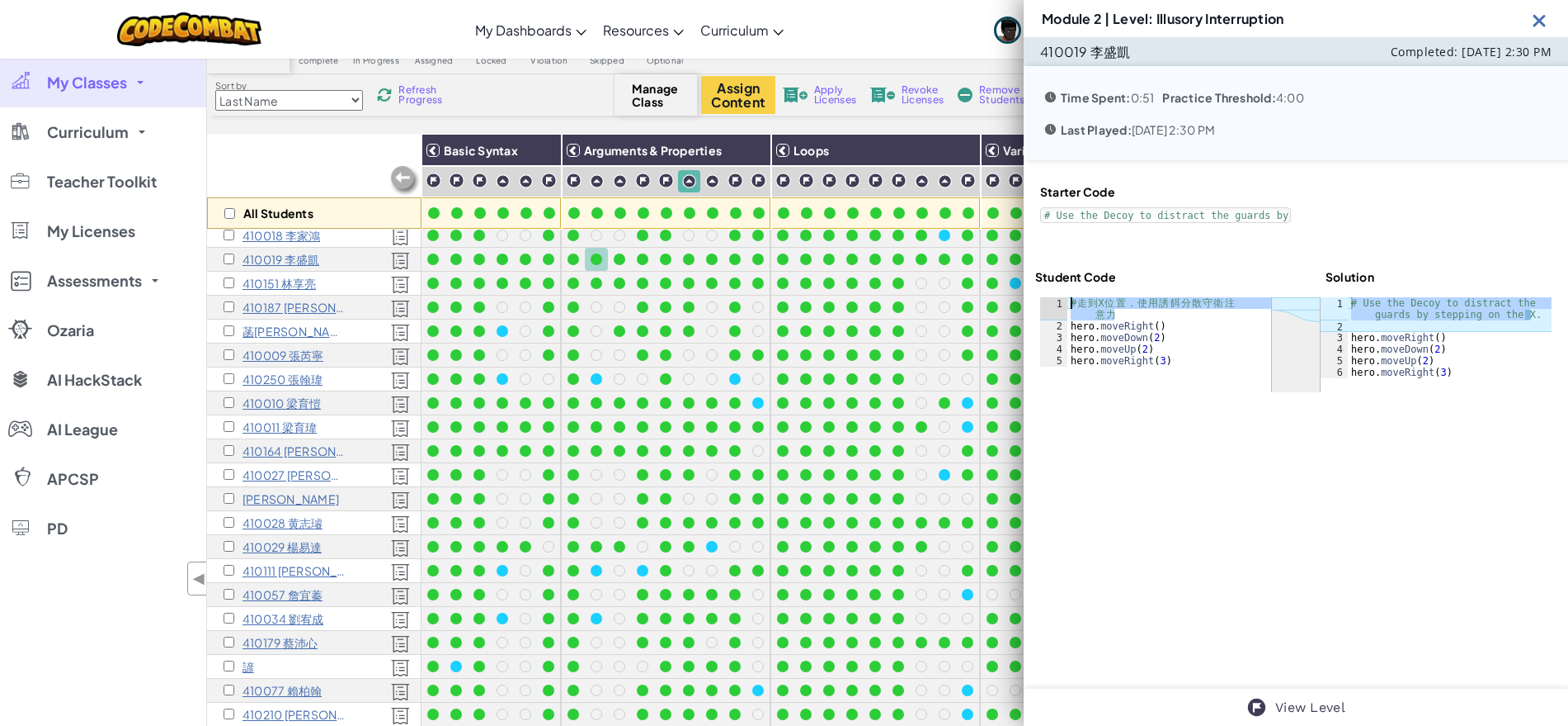
drag, startPoint x: 1119, startPoint y: 313, endPoint x: 1064, endPoint y: 301, distance: 56.3
click at [1064, 301] on div "# 走到 X 位置，使用誘餌分散守衛注意力 1 2 3 4 5 # 走 到 X 位 置 ， 使 用 誘 餌 分 散 守 衛 注 意 力 hero . move…" at bounding box center [1156, 331] width 231 height 69
click at [621, 259] on div at bounding box center [620, 260] width 12 height 12
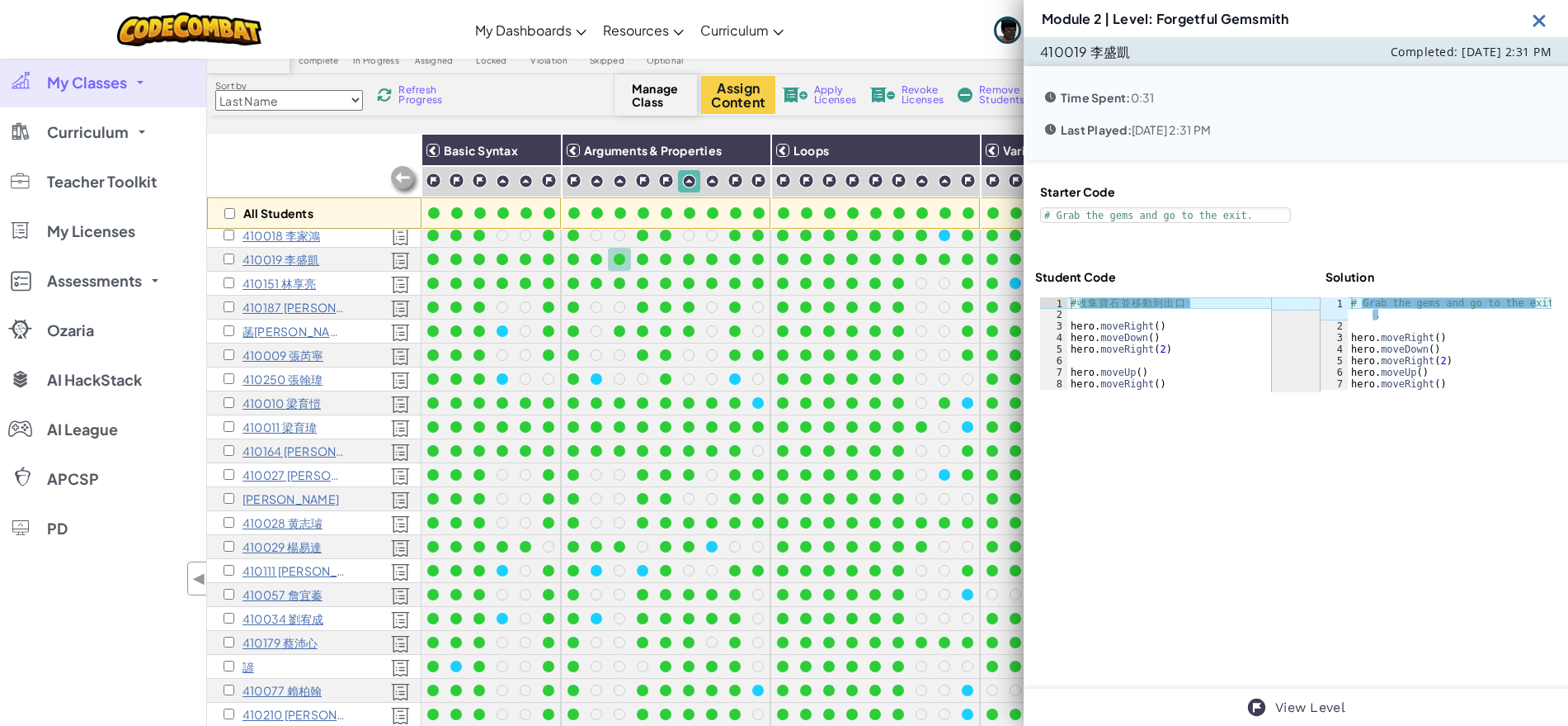
type textarea "# Grab the gems and go to the exit."
type textarea "# 收集寶石並移動到出口"
drag, startPoint x: 1201, startPoint y: 300, endPoint x: 1065, endPoint y: 302, distance: 136.0
click at [1065, 302] on div "# 收集寶石並移動到出口 1 2 3 4 5 6 7 8 # 收 集 寶 石 並 移 動 到 出 口 hero . moveRight ( ) hero . …" at bounding box center [1156, 343] width 231 height 92
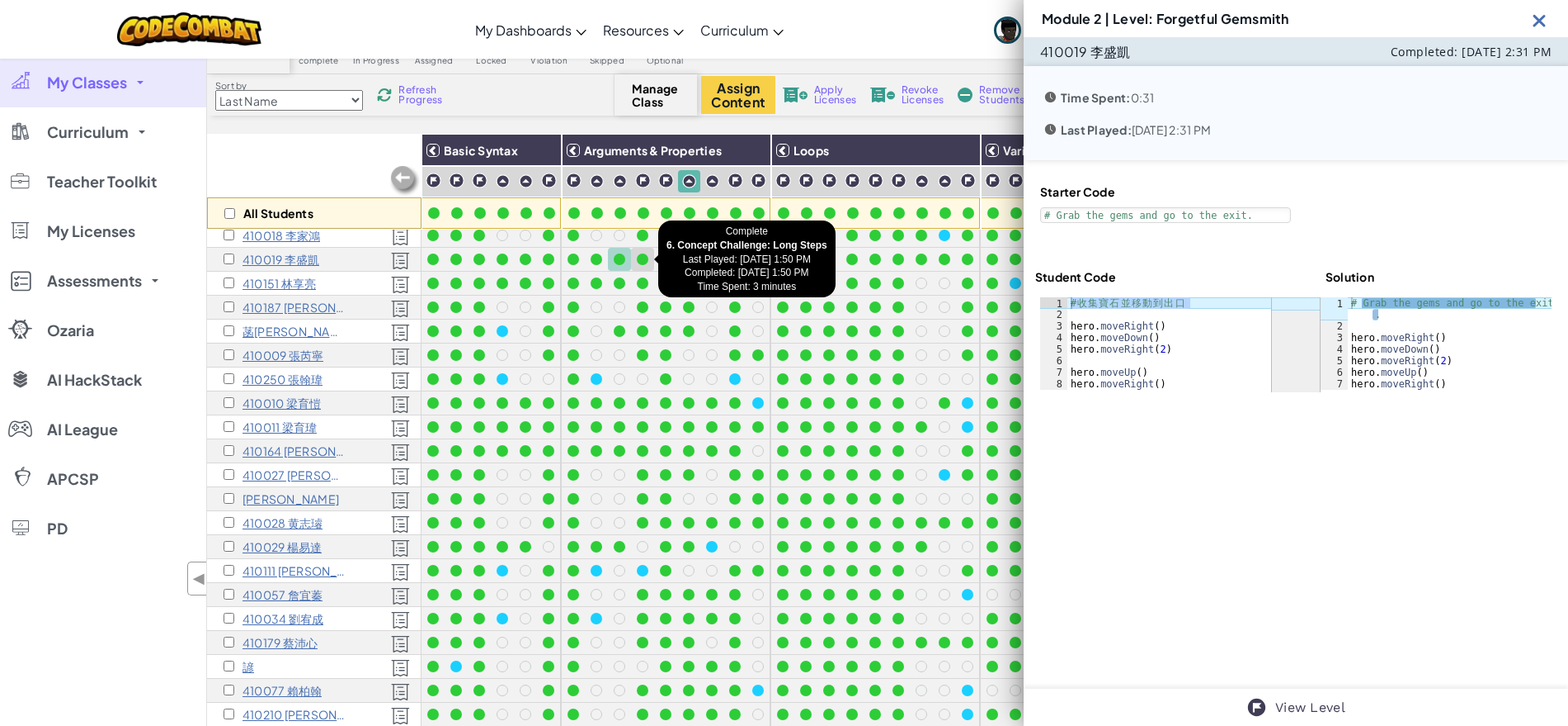
click at [641, 259] on div at bounding box center [643, 260] width 12 height 12
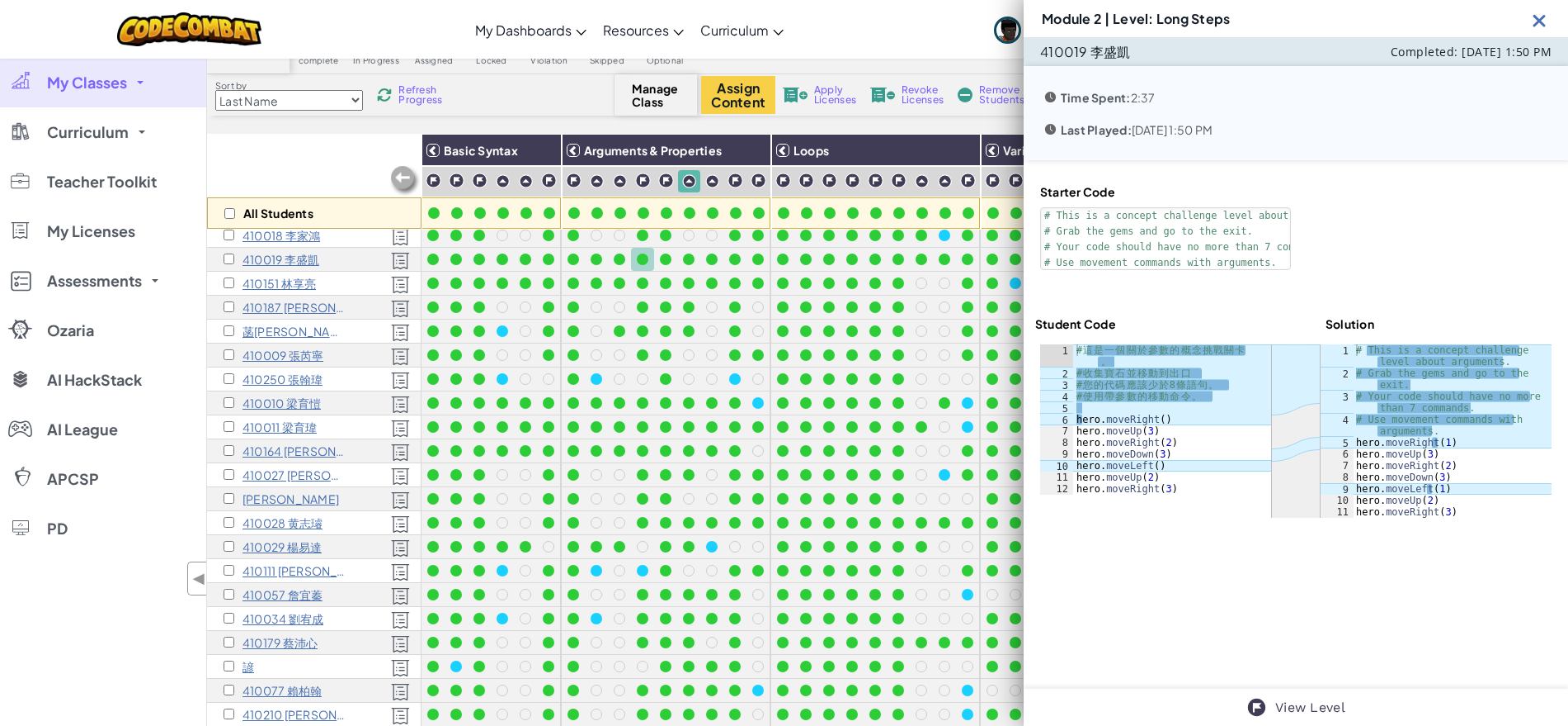
type textarea "# This is a concept challenge level about arguments."
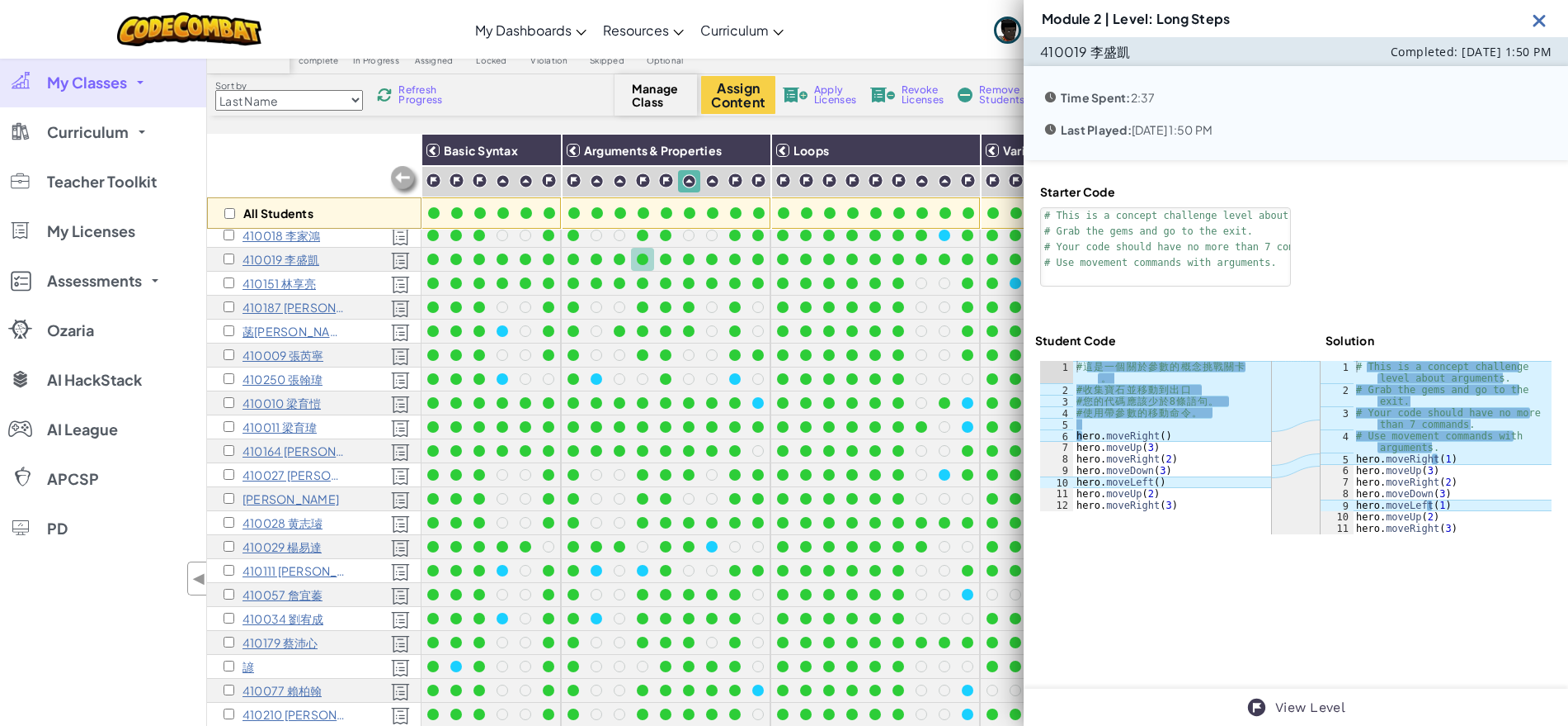
click at [1221, 409] on div "# 這 是 一 個 關 於 參 數 的 概 念 挑 戰 關 卡 。 # 收 集 寶 石 並 移 動 到 出 口 # 您 的 代 碼 應 該 少 於 8 條 語…" at bounding box center [1172, 453] width 198 height 184
drag, startPoint x: 1219, startPoint y: 410, endPoint x: 1073, endPoint y: 367, distance: 152.2
click at [1073, 367] on div "# 這 是 一 個 關 於 參 數 的 概 念 挑 戰 關 卡 。 # 收 集 寶 石 並 移 動 到 出 口 # 您 的 代 碼 應 該 少 於 8 條 語…" at bounding box center [1172, 453] width 198 height 184
type textarea "# 這是一個關於參數的概念挑戰關卡。 # 收集寶石並移動到出口"
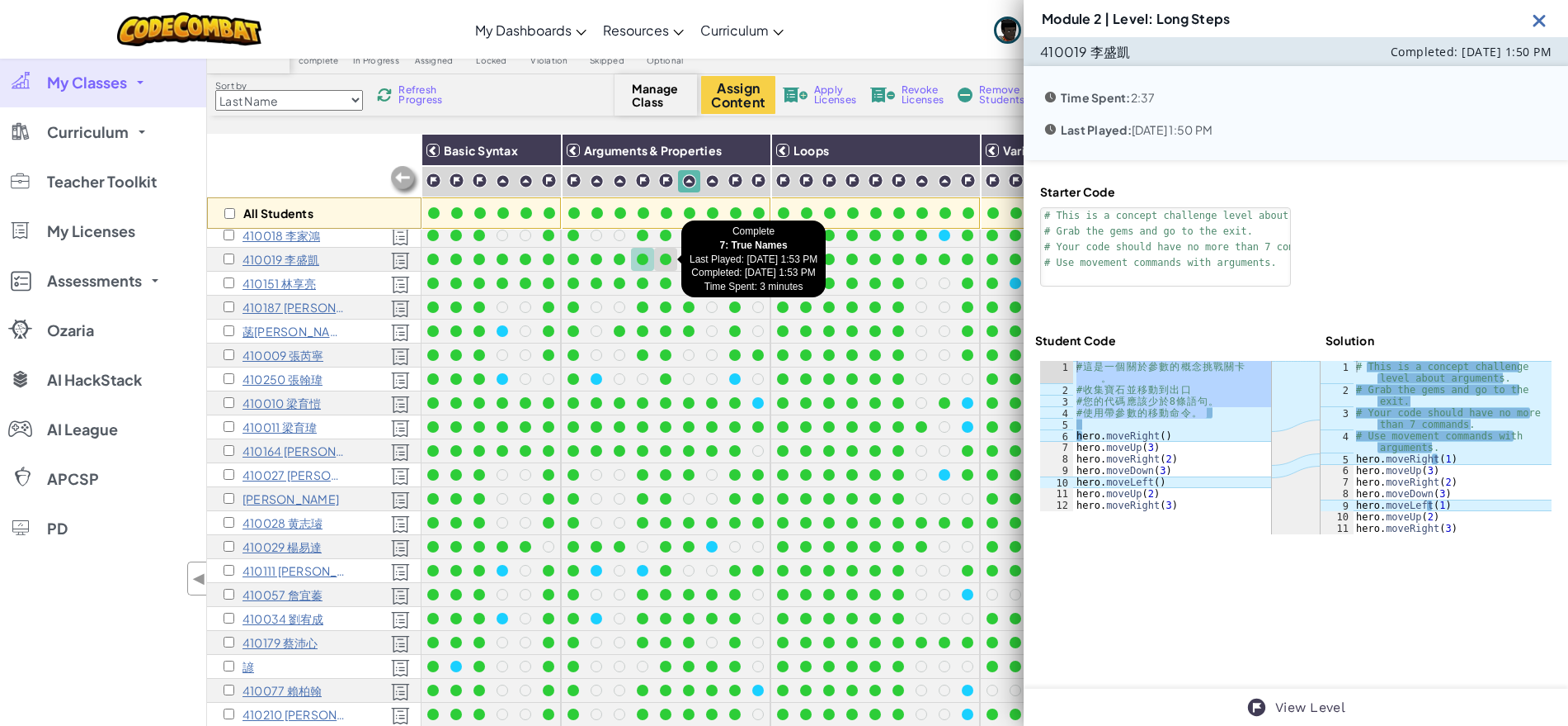
click at [670, 259] on div at bounding box center [666, 260] width 12 height 12
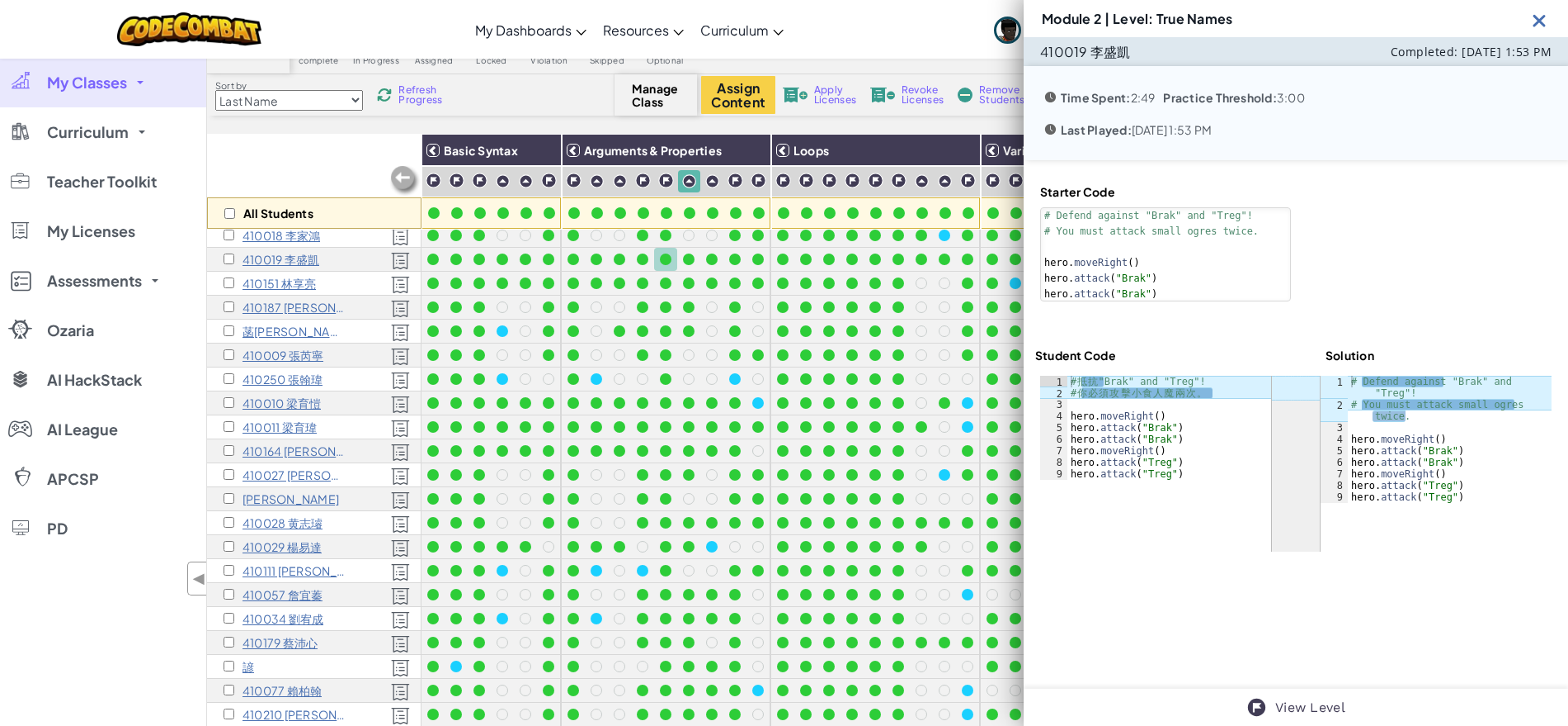
type textarea "# Defend against "Brak" and "Treg"!"
drag, startPoint x: 1233, startPoint y: 389, endPoint x: 1058, endPoint y: 383, distance: 175.1
click at [1058, 383] on div "# 你必須攻擊小食人魔兩次。 1 2 3 4 5 6 7 8 9 # 抵 抗 "Brak" and "Treg"! # 你 必 須 攻 擊 小 食 人 魔 兩…" at bounding box center [1156, 428] width 231 height 104
type textarea "# 抵抗"Brak" and "Treg"! # 你必須攻擊小食人魔兩次。"
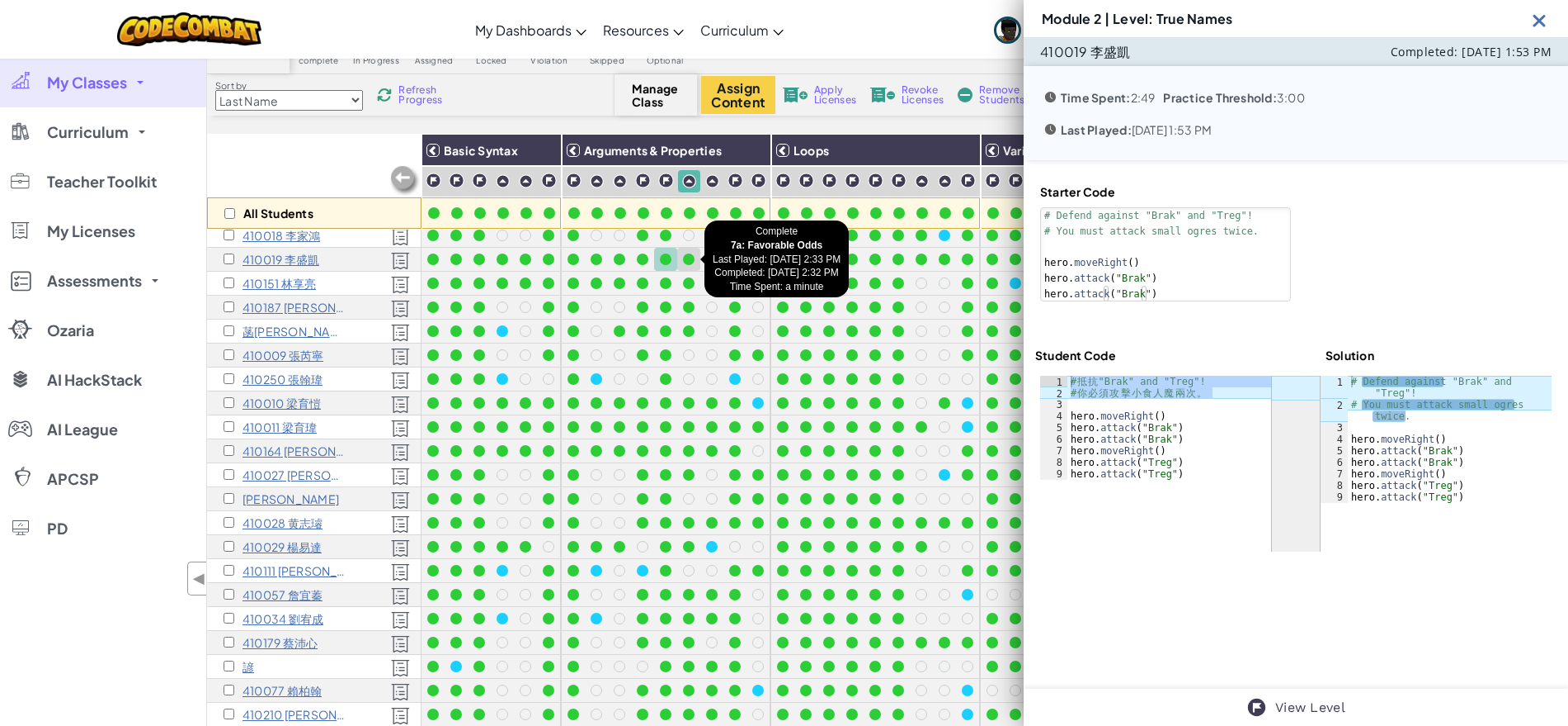
click at [687, 256] on div at bounding box center [689, 260] width 12 height 12
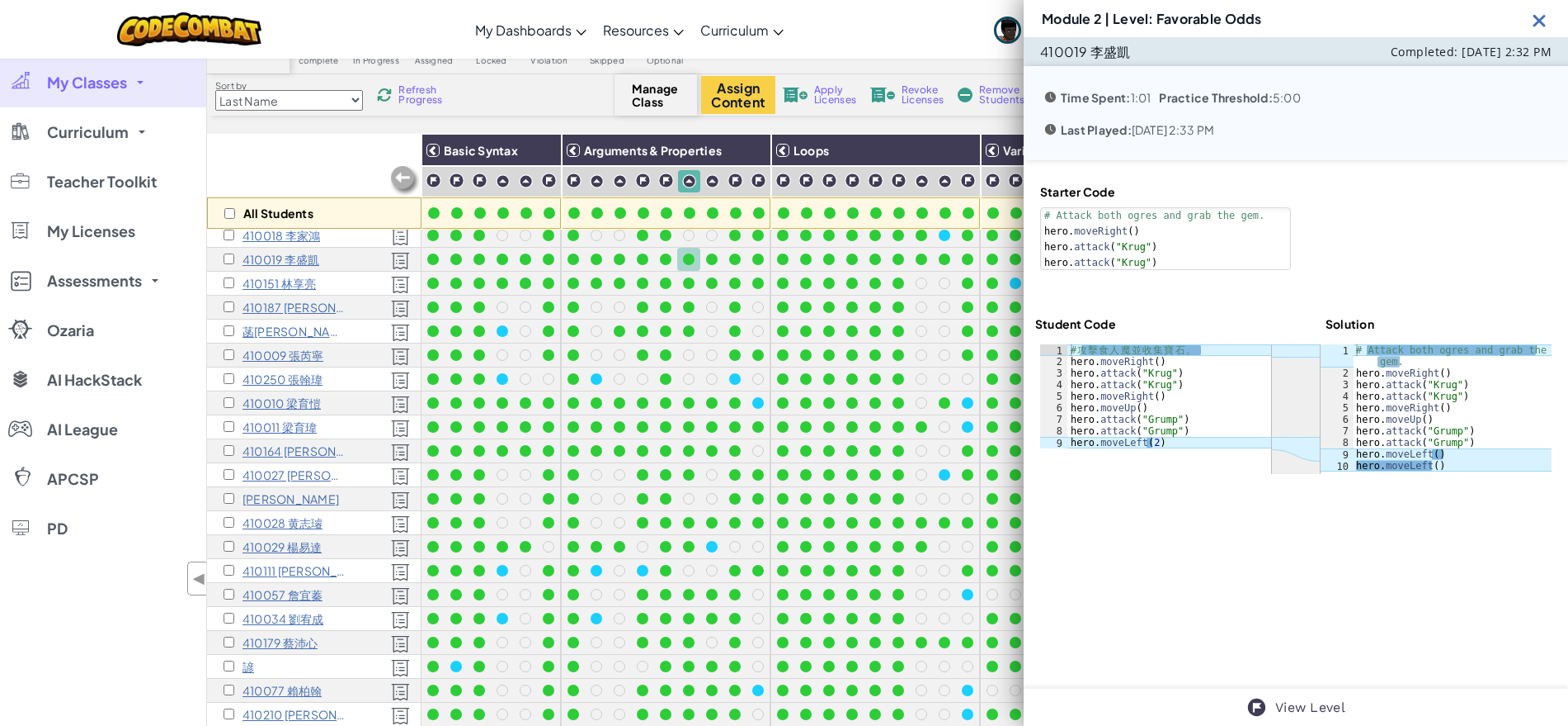
type textarea "# Attack both ogres and grab the gem."
type textarea "# 攻擊食人魔並收集寶石。"
click at [1215, 354] on div "# 攻 擊 食 人 魔 並 收 集 寶 石 。 hero . moveRight ( ) hero . attack ( "Krug" ) hero . at…" at bounding box center [1169, 407] width 204 height 127
drag, startPoint x: 1215, startPoint y: 354, endPoint x: 1069, endPoint y: 343, distance: 146.4
click at [1069, 344] on div "# 攻 擊 食 人 魔 並 收 集 寶 石 。 hero . moveRight ( ) hero . attack ( "Krug" ) hero . at…" at bounding box center [1169, 407] width 204 height 127
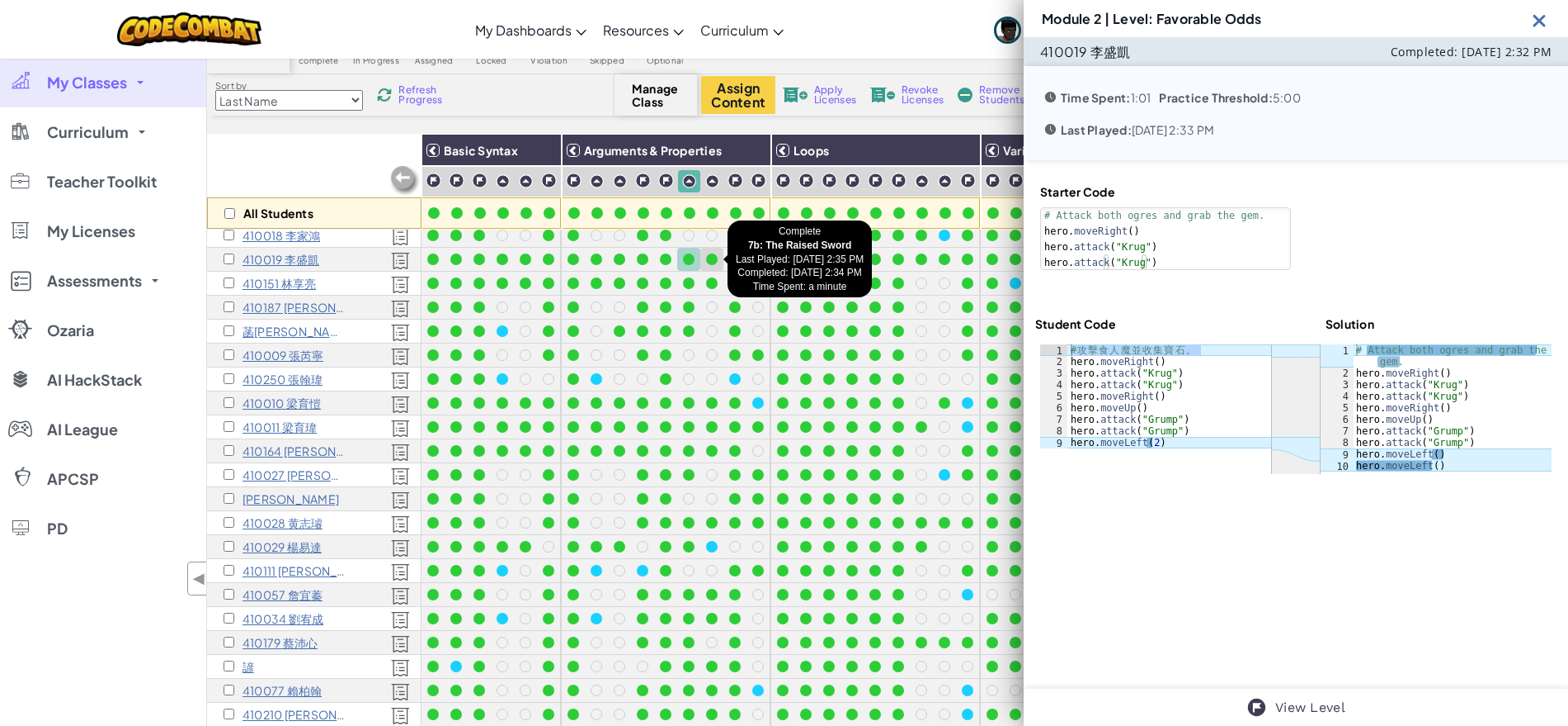
click at [715, 256] on div at bounding box center [712, 260] width 12 height 12
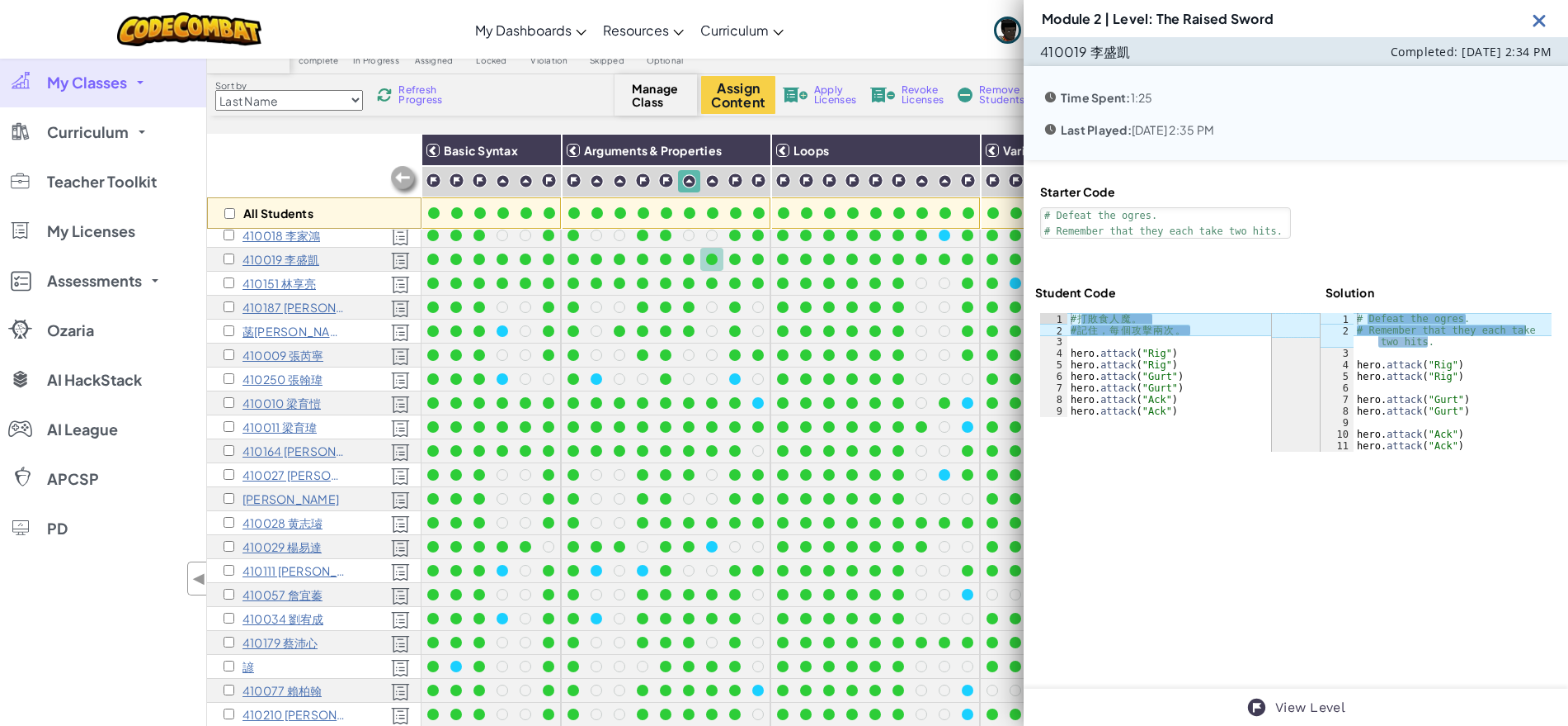
type textarea "# Defeat the ogres."
drag, startPoint x: 1204, startPoint y: 326, endPoint x: 1064, endPoint y: 314, distance: 140.5
click at [1064, 314] on div "# 記住，每個攻擊兩次。 1 2 3 4 5 6 7 8 9 # 打 敗 食 人 魔 。 # 記 住 ， 每 個 攻 擊 兩 次 。 hero . attac…" at bounding box center [1156, 365] width 231 height 104
type textarea "# 打敗食人魔。 # 記住，每個攻擊兩次。"
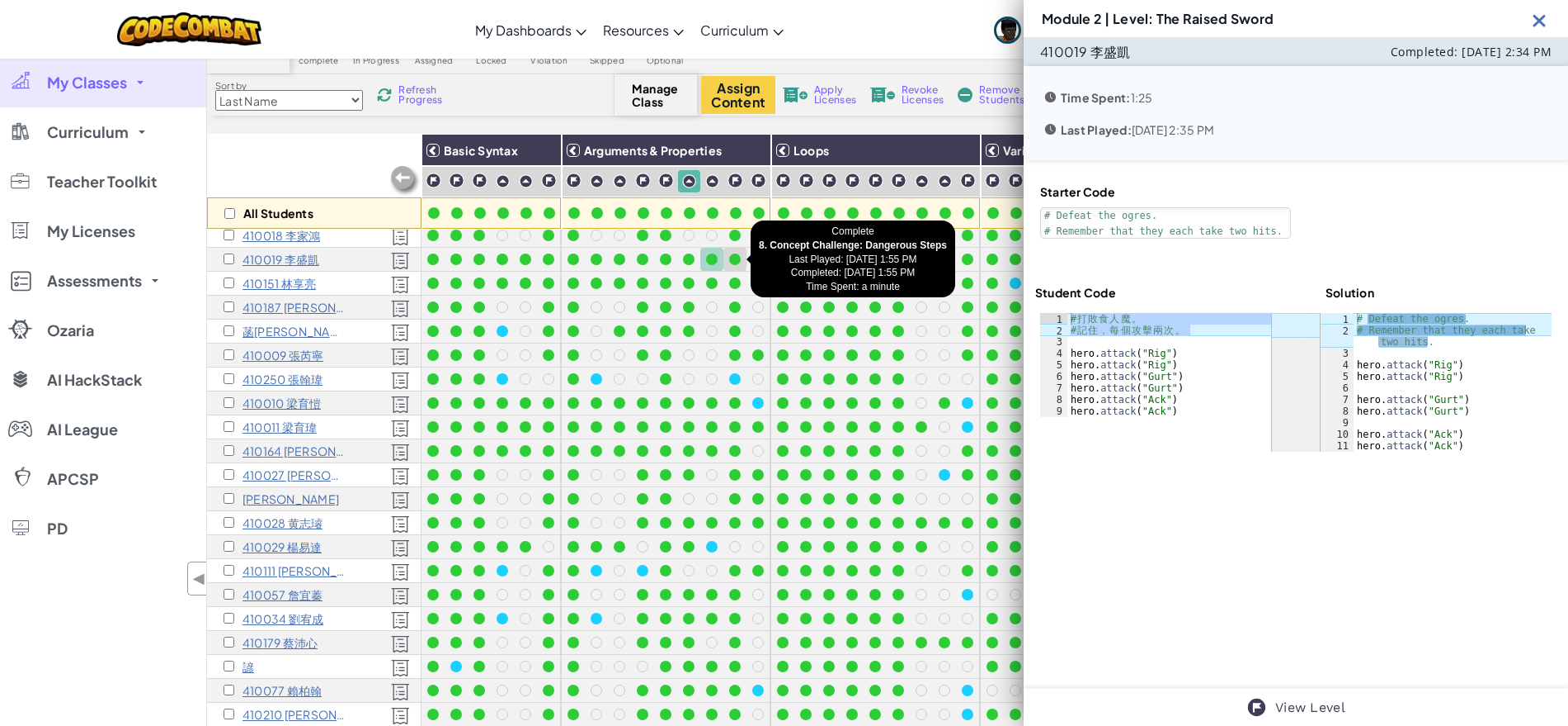
click at [737, 259] on div at bounding box center [735, 260] width 12 height 12
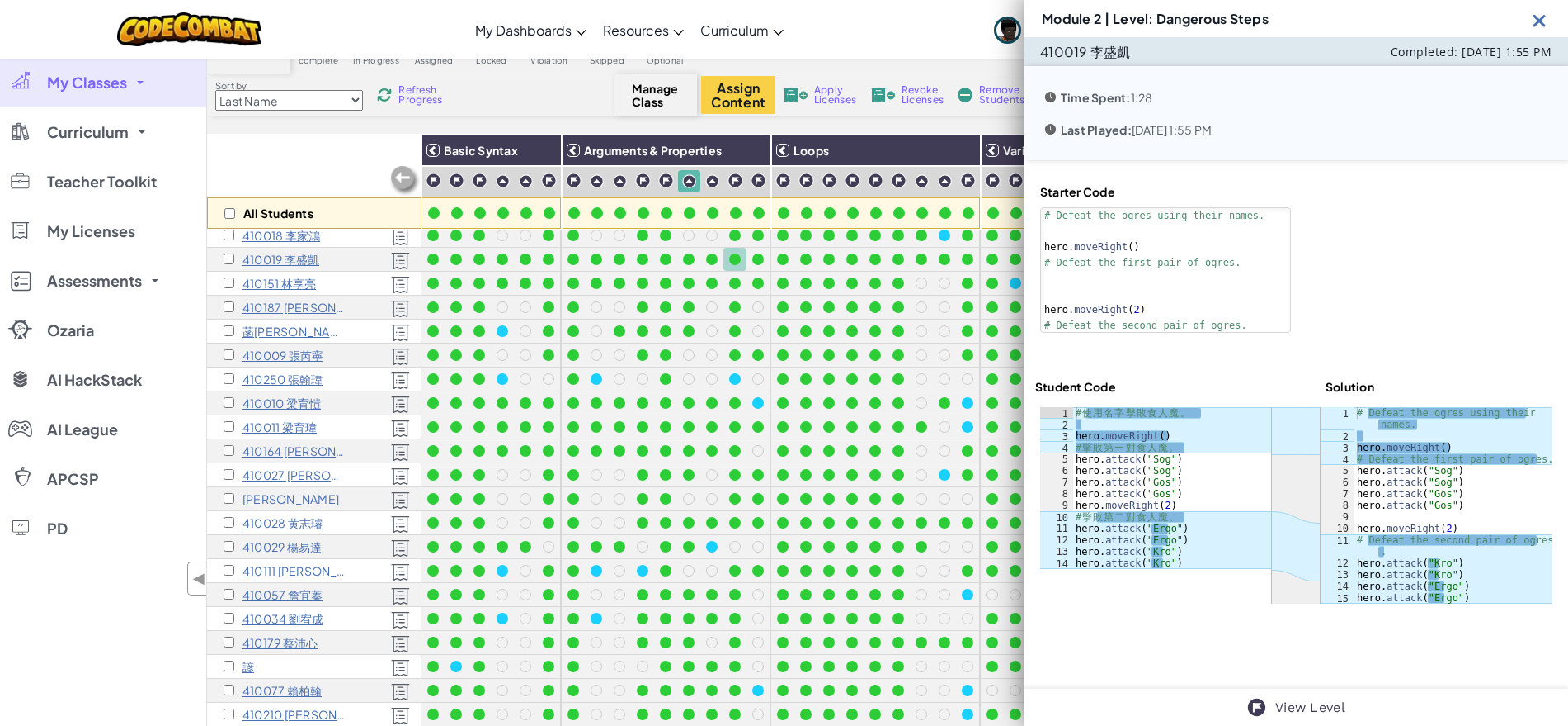
type textarea "# Defeat the ogres using their names."
click at [1214, 413] on div "# 使 用 名 字 擊 敗 食 人 魔 。 hero . moveRight ( ) # 擊 敗 第 一 對 食 人 魔 。 hero . attack ( …" at bounding box center [1171, 499] width 199 height 184
drag, startPoint x: 1214, startPoint y: 413, endPoint x: 1079, endPoint y: 413, distance: 135.0
click at [1079, 413] on div "# 使 用 名 字 擊 敗 食 人 魔 。 hero . moveRight ( ) # 擊 敗 第 一 對 食 人 魔 。 hero . attack ( …" at bounding box center [1171, 499] width 199 height 184
drag, startPoint x: 1193, startPoint y: 517, endPoint x: 1071, endPoint y: 515, distance: 122.0
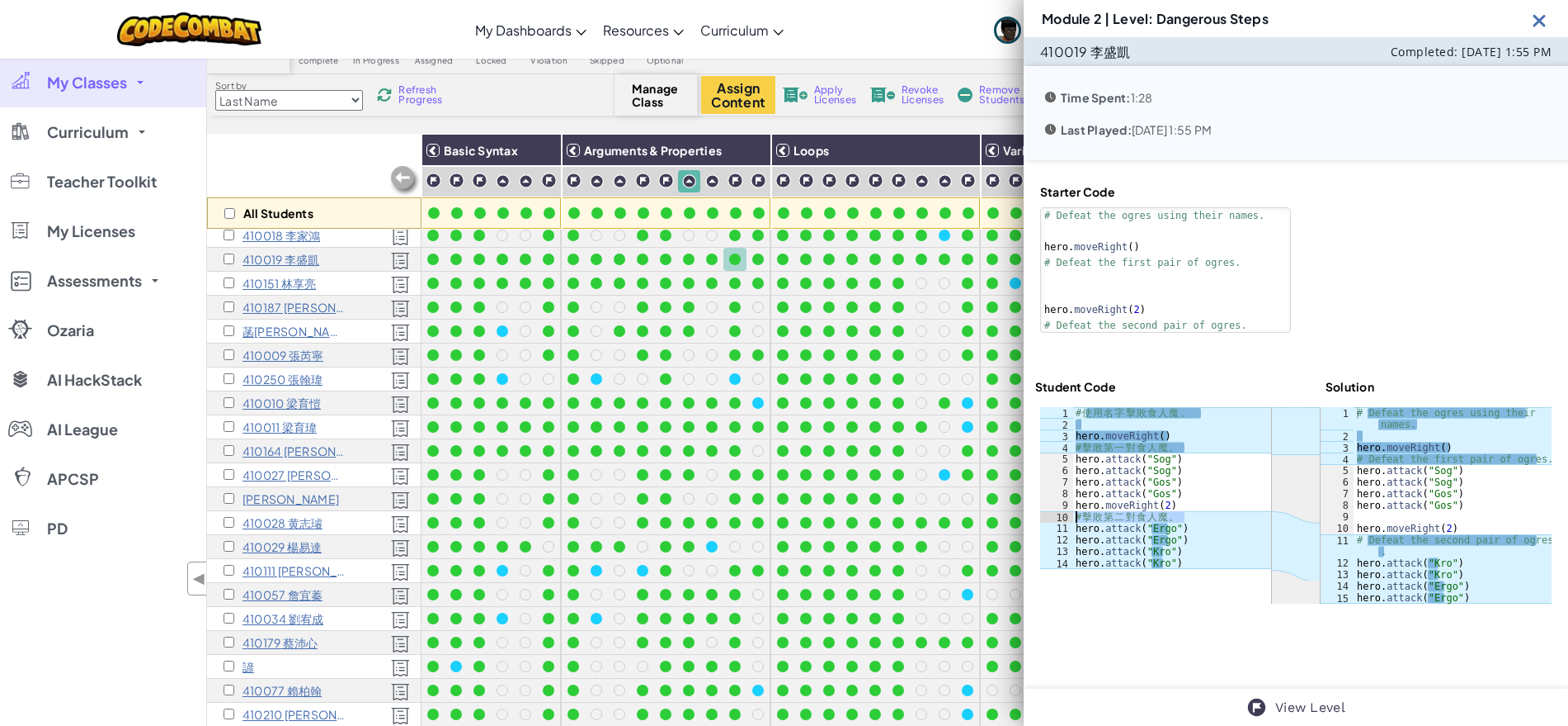
click at [1071, 515] on div "# 使用名字擊敗食人魔。 1 2 3 4 5 6 7 8 9 10 11 12 13 14 # 使 用 名 字 擊 敗 食 人 魔 。 hero . move…" at bounding box center [1156, 487] width 231 height 161
type textarea "# 擊敗第二對食人魔。"
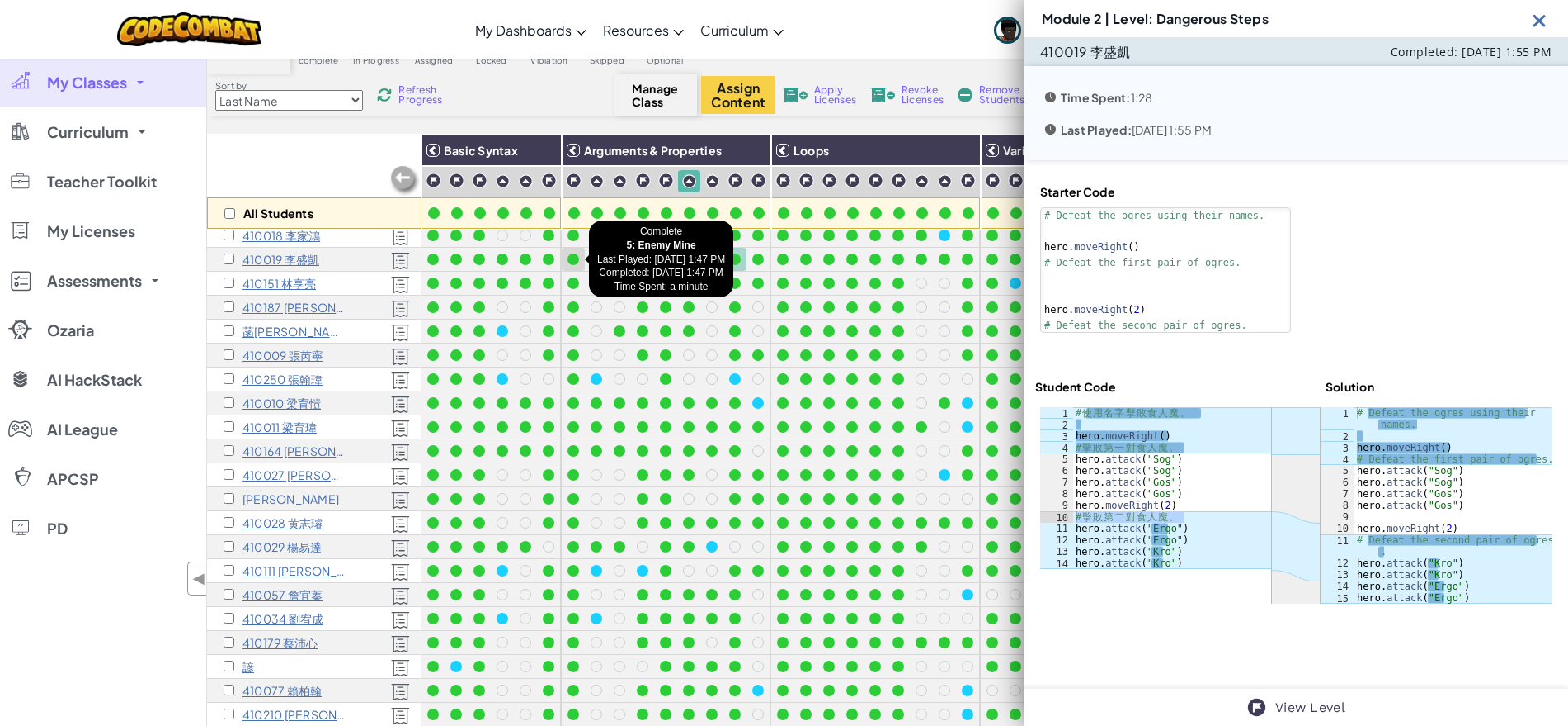
click at [577, 259] on div at bounding box center [574, 260] width 12 height 12
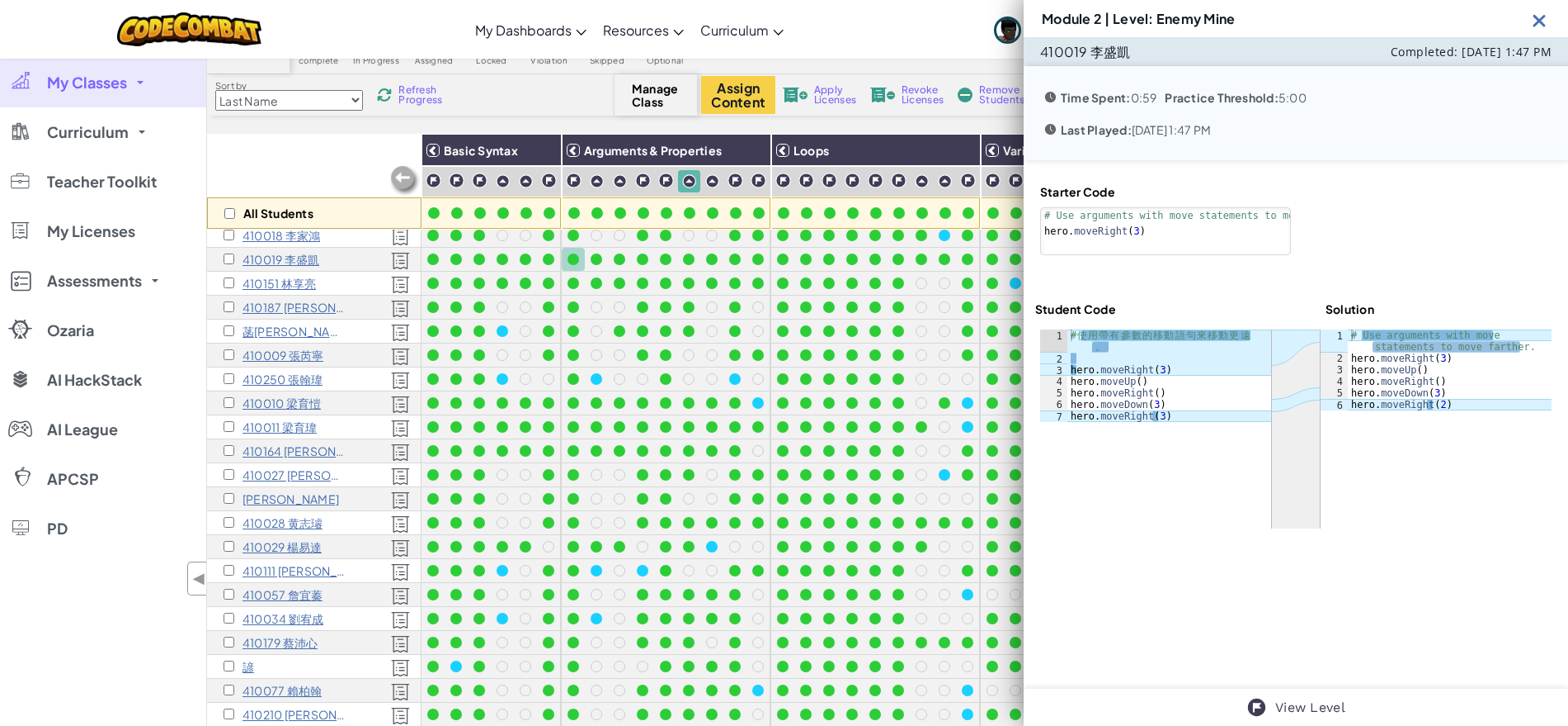
type textarea "# Use arguments with move statements to move farther."
click at [1518, 341] on div "# Use arguments with move statements to move farther. hero . moveRight ( 3 ) he…" at bounding box center [1449, 387] width 204 height 115
drag, startPoint x: 1517, startPoint y: 343, endPoint x: 1342, endPoint y: 332, distance: 175.3
click at [1348, 332] on div "# Use arguments with move statements to move farther. hero . moveRight ( 3 ) he…" at bounding box center [1449, 387] width 204 height 115
type textarea "# 使用帶有參數的移動語句來移動更遠。"
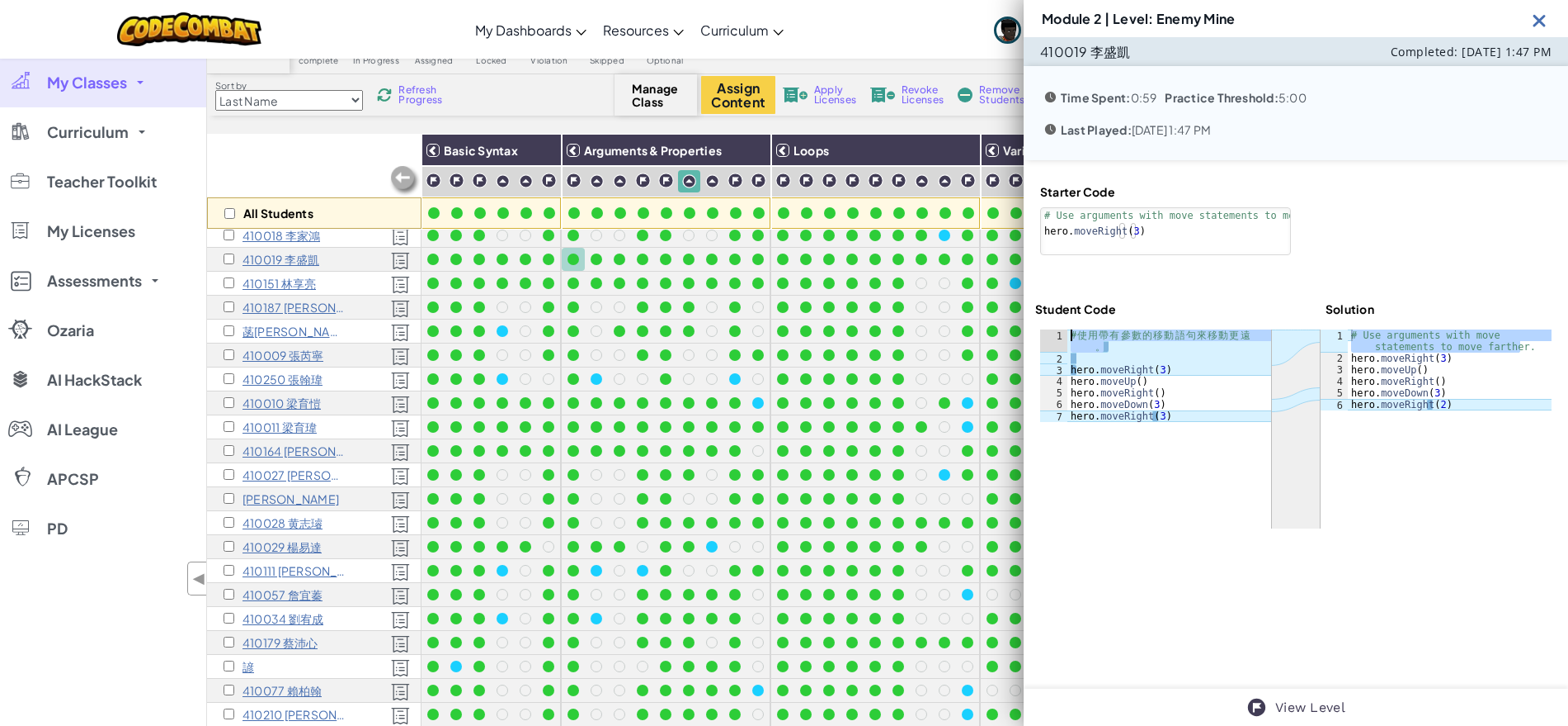
drag, startPoint x: 1115, startPoint y: 345, endPoint x: 1071, endPoint y: 339, distance: 44.4
click at [1071, 339] on div "# 使 用 帶 有 參 數 的 移 動 語 句 來 移 動 更 遠 。 hero . moveRight ( 3 ) hero . moveUp ( ) he…" at bounding box center [1169, 393] width 204 height 127
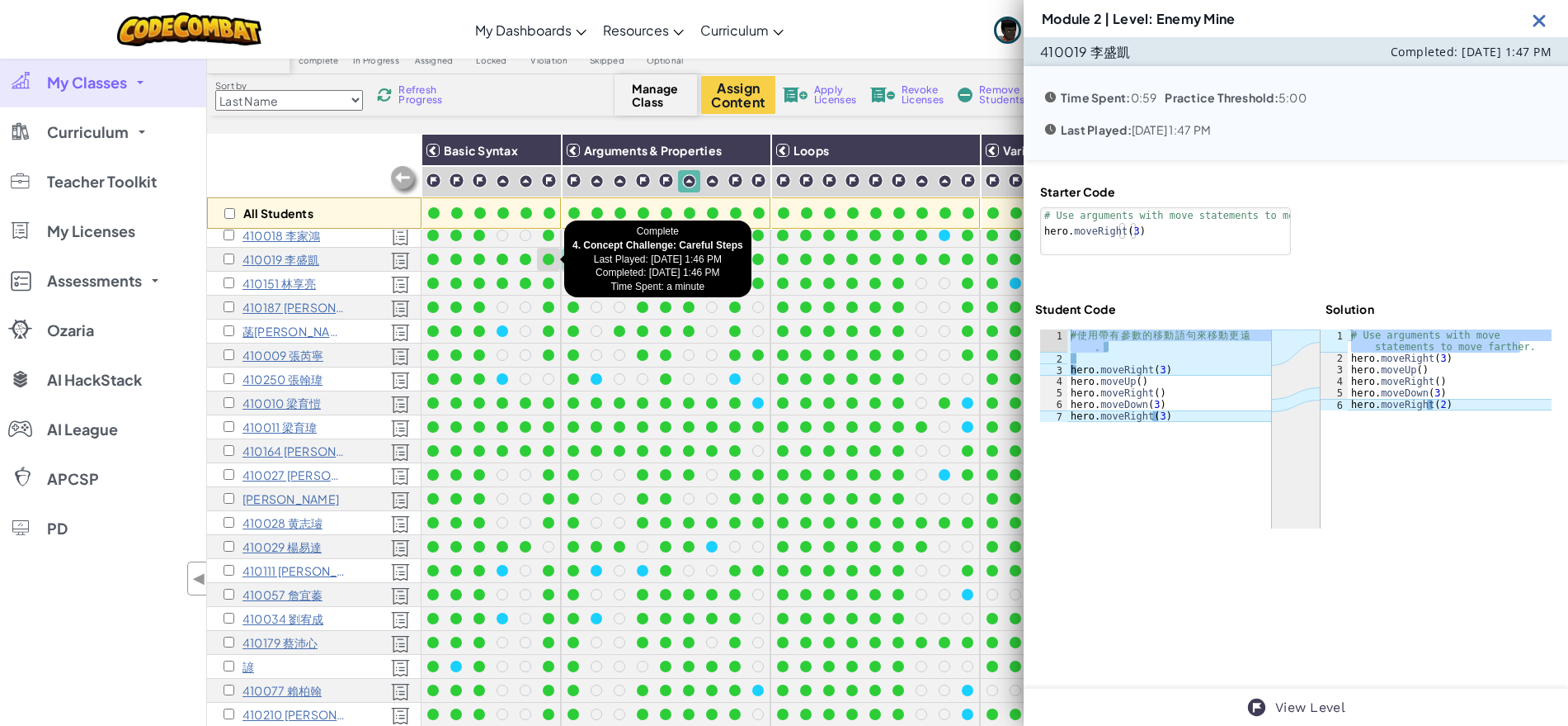
click at [547, 261] on div at bounding box center [549, 260] width 12 height 12
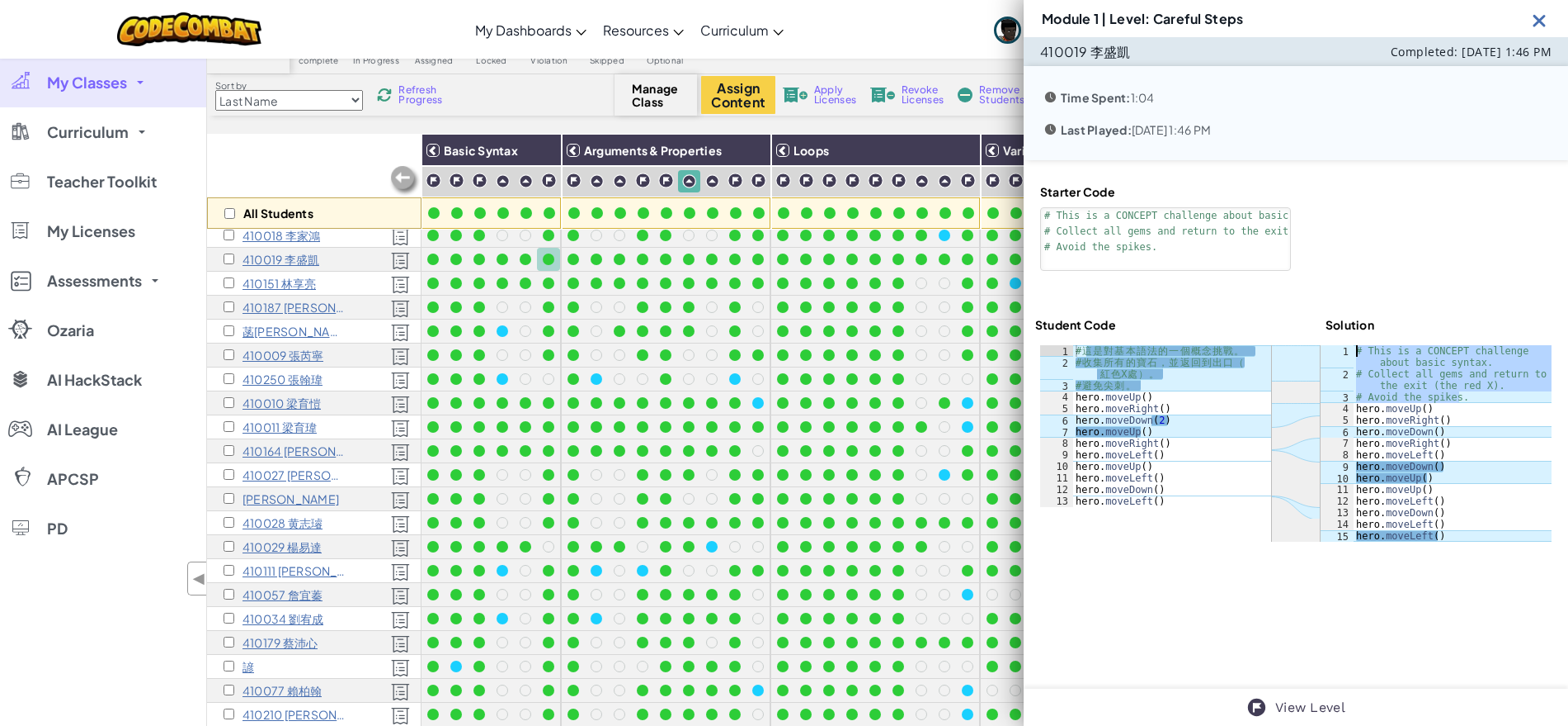
drag, startPoint x: 1467, startPoint y: 399, endPoint x: 1345, endPoint y: 348, distance: 132.2
click at [1345, 348] on div "# Avoid the spikes. 1 2 3 4 5 6 7 8 9 10 11 12 13 14 15 # This is a CONCEPT cha…" at bounding box center [1436, 443] width 231 height 196
type textarea "# This is a CONCEPT challenge about basic syntax. # Collect all gems and return…"
drag, startPoint x: 1153, startPoint y: 380, endPoint x: 1075, endPoint y: 349, distance: 83.9
click at [1075, 349] on div "# 這 是 對 基 本 語 法 的 一 個 概 念 挑 戰 。 # 收 集 所 有 的 寶 石 ， 並 返 回 到 出 口 （ 紅 色 X 處 ） 。 # 避…" at bounding box center [1171, 437] width 199 height 184
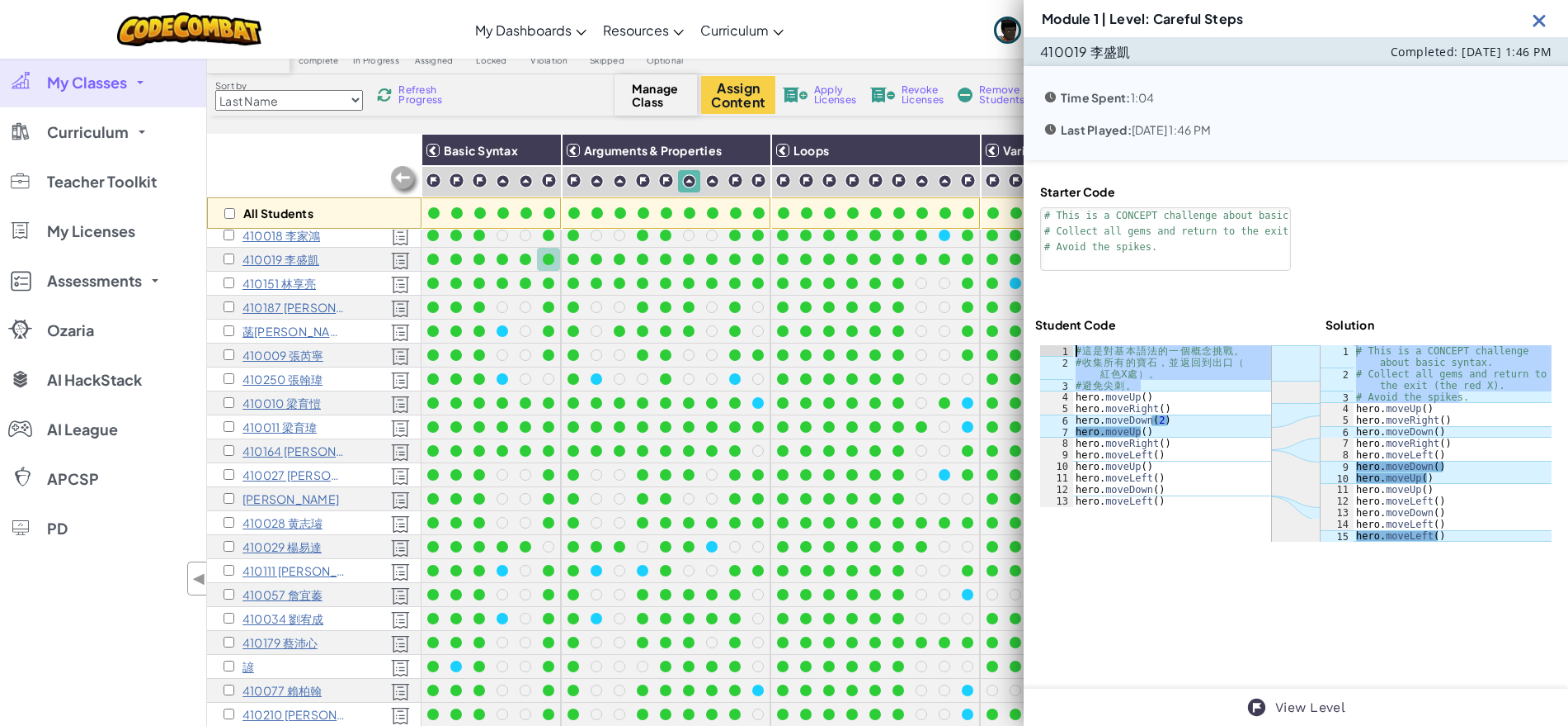
type textarea "# 這是對基本語法的一個概念挑戰。 # 收集所有的寶石，並返回到出口（紅色X處）。"
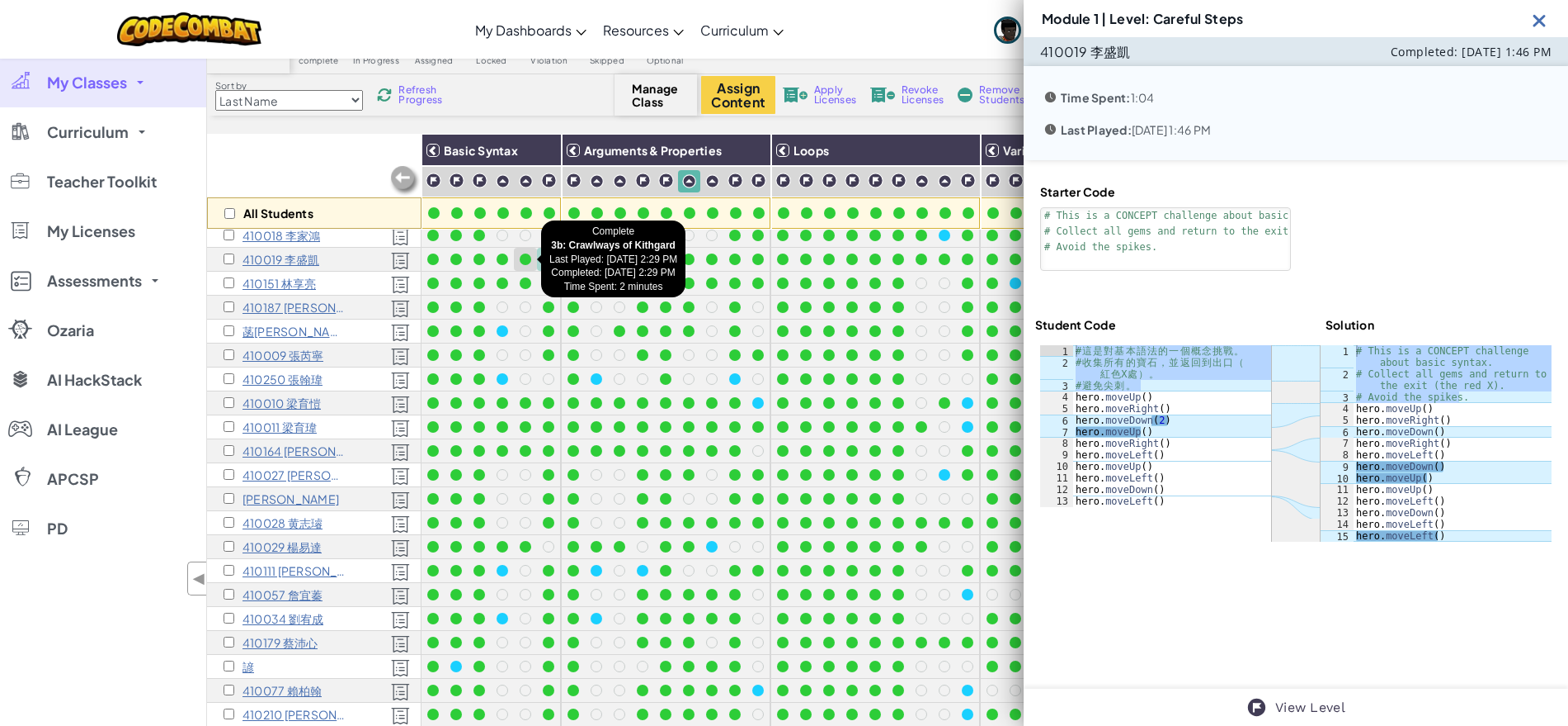
drag, startPoint x: 525, startPoint y: 251, endPoint x: 523, endPoint y: 260, distance: 9.2
click at [525, 250] on div at bounding box center [525, 259] width 18 height 18
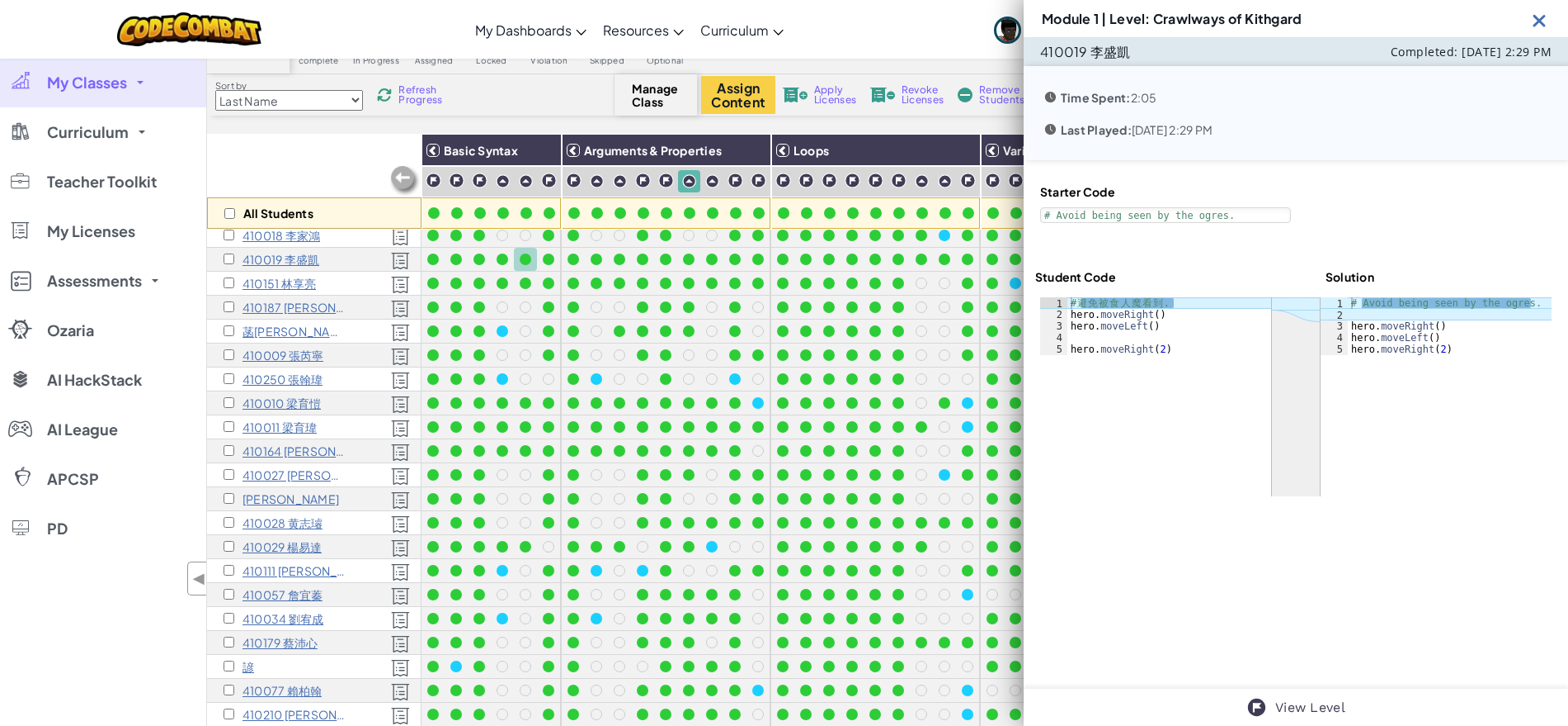
type textarea "# Avoid being seen by the ogres."
drag, startPoint x: 1531, startPoint y: 302, endPoint x: 1349, endPoint y: 294, distance: 182.2
click at [1349, 294] on div "ההההההההההההההההההההההההההההההההההההההההההההההההההההההההההההההההההההההההההההההה…" at bounding box center [1296, 396] width 522 height 209
type textarea "# 避免被食人魔看到."
drag, startPoint x: 1187, startPoint y: 302, endPoint x: 1064, endPoint y: 304, distance: 123.0
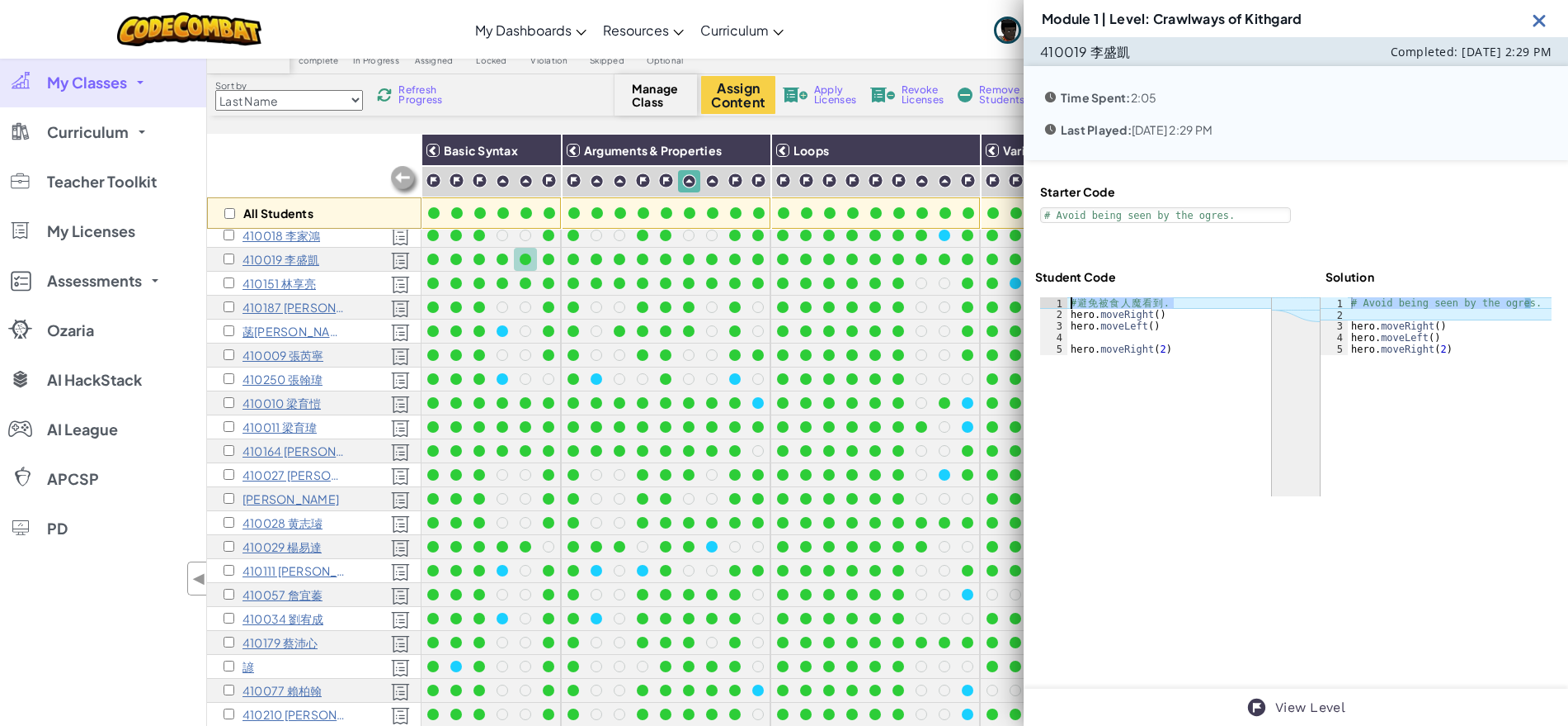
click at [1064, 304] on div "# 避免被食人魔看到. 1 2 3 4 5 # 避 免 被 食 人 魔 看 到 . hero . moveRight ( ) hero . moveLeft …" at bounding box center [1156, 326] width 231 height 58
click at [505, 258] on div at bounding box center [503, 260] width 12 height 12
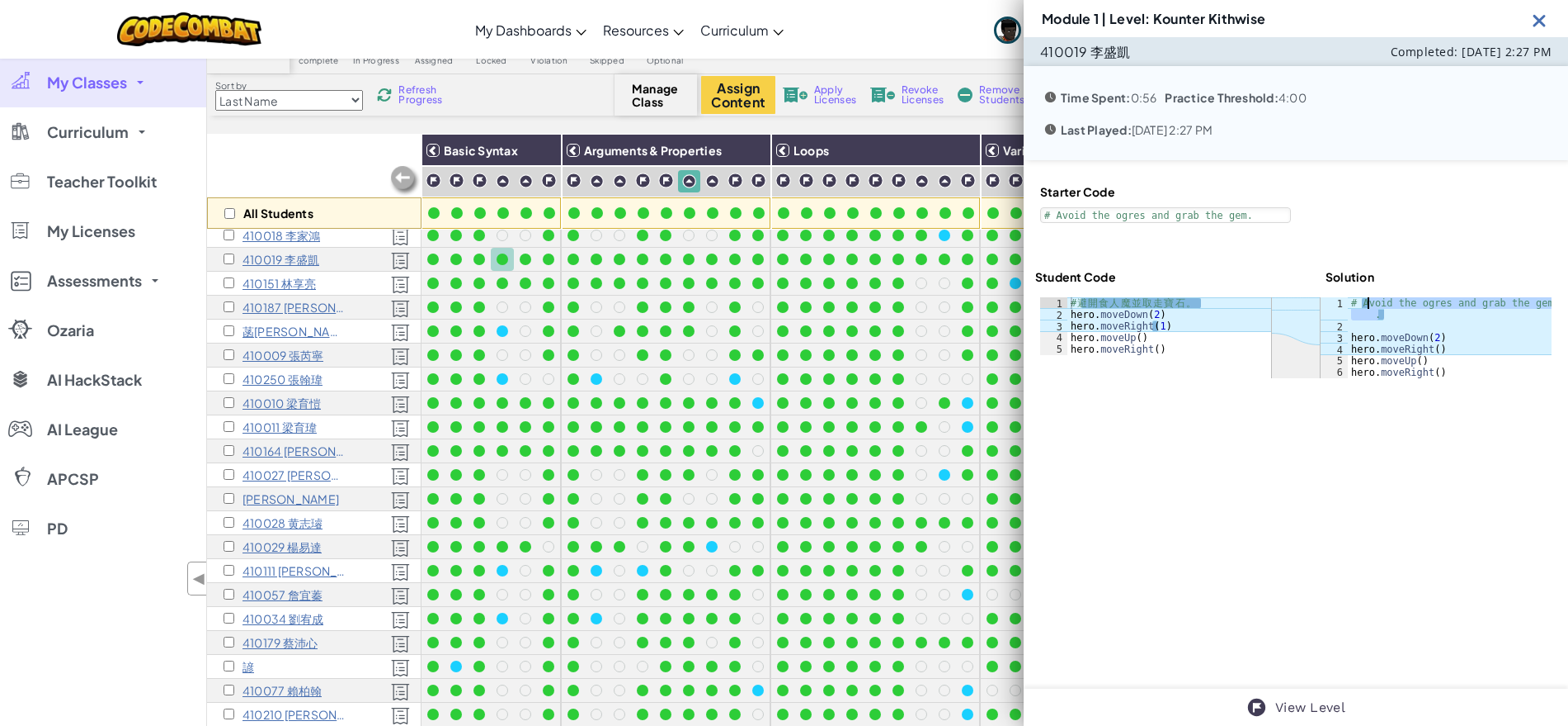
drag, startPoint x: 1386, startPoint y: 318, endPoint x: 1361, endPoint y: 307, distance: 27.3
click at [1361, 307] on div "# Avoid the ogres and grab the gem . hero . moveDown ( 2 ) hero . moveRight ( )…" at bounding box center [1449, 354] width 204 height 115
drag, startPoint x: 1394, startPoint y: 320, endPoint x: 1330, endPoint y: 300, distance: 67.1
click at [1330, 300] on div "# Avoid the ogres and grab the gem. 1 2 3 4 5 6 # Avoid the ogres and grab the …" at bounding box center [1436, 337] width 231 height 81
type textarea "# Avoid the ogres and grab the gem."
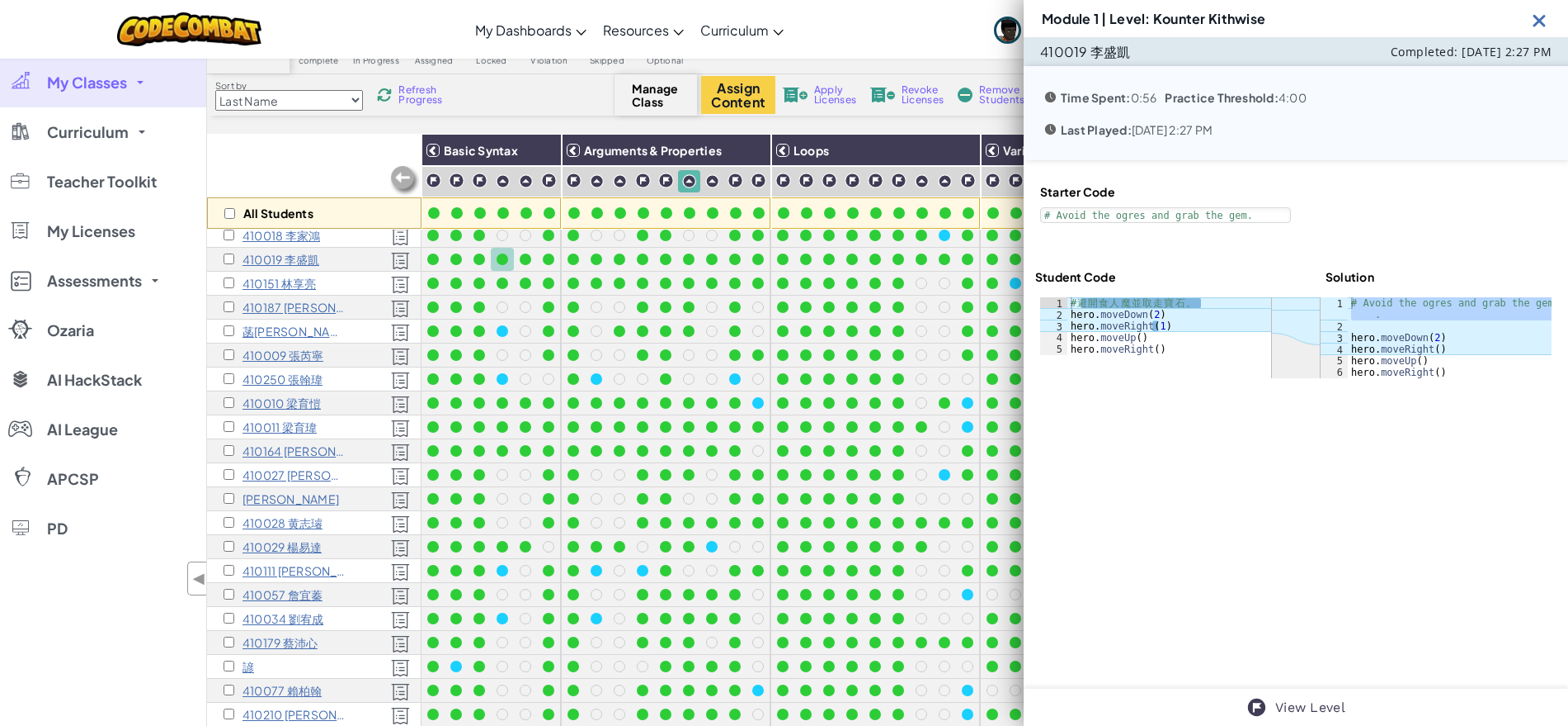
type textarea "# 避開食人魔並取走寶石。"
drag, startPoint x: 1210, startPoint y: 300, endPoint x: 1064, endPoint y: 302, distance: 146.0
click at [1064, 302] on div "# 避開食人魔並取走寶石。 1 2 3 4 5 # 避 開 食 人 魔 並 取 走 寶 石 。 hero . moveDown ( 2 ) hero . mo…" at bounding box center [1156, 326] width 231 height 58
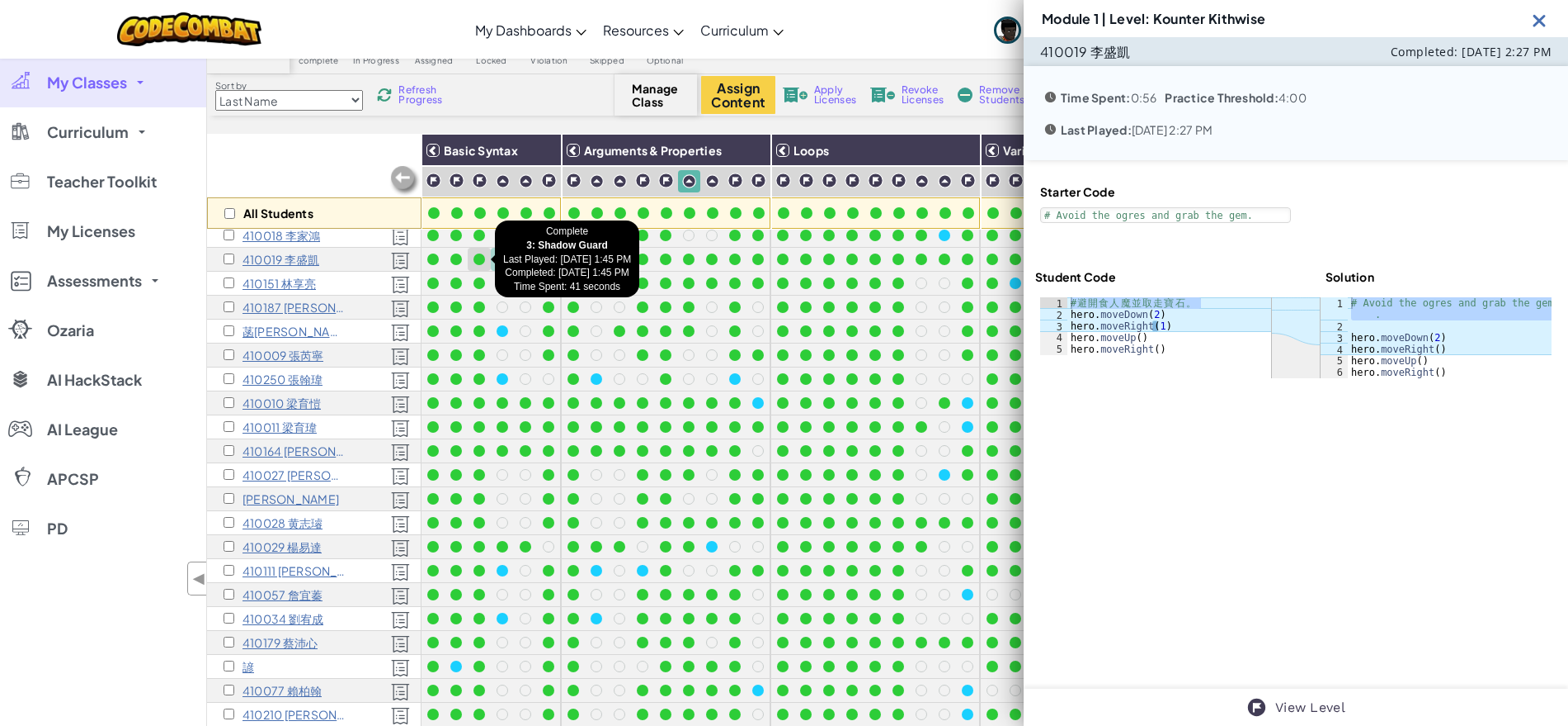
click at [477, 261] on div at bounding box center [480, 260] width 12 height 12
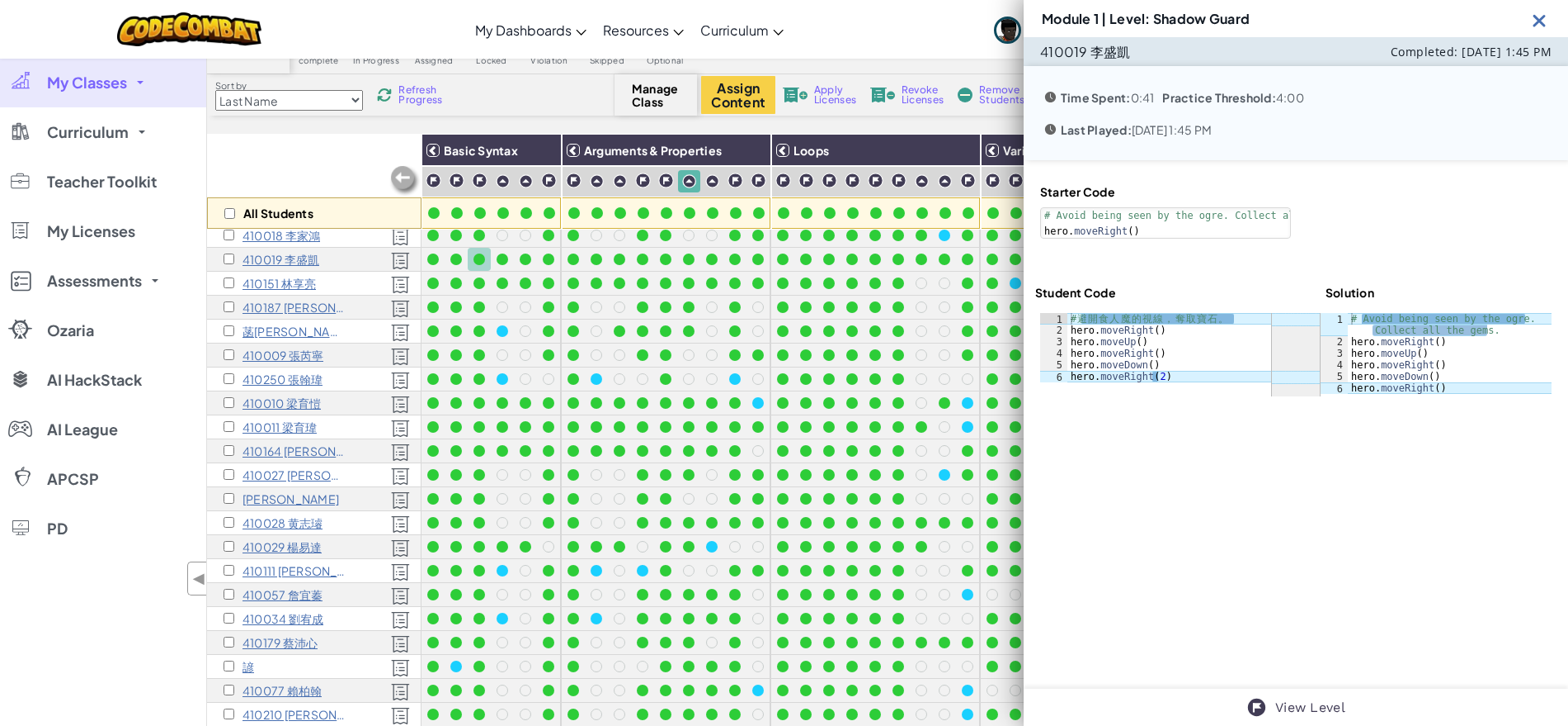
type textarea "# Avoid being seen by the ogre. Collect all the gems."
drag, startPoint x: 1496, startPoint y: 331, endPoint x: 1341, endPoint y: 319, distance: 155.5
click at [1348, 319] on div "# Avoid being seen by the ogre. Collect all the gems. hero . moveRight ( ) hero…" at bounding box center [1449, 370] width 204 height 115
type textarea "# 避開食人魔的視線，奪取寶石。"
drag, startPoint x: 1243, startPoint y: 316, endPoint x: 1065, endPoint y: 319, distance: 178.0
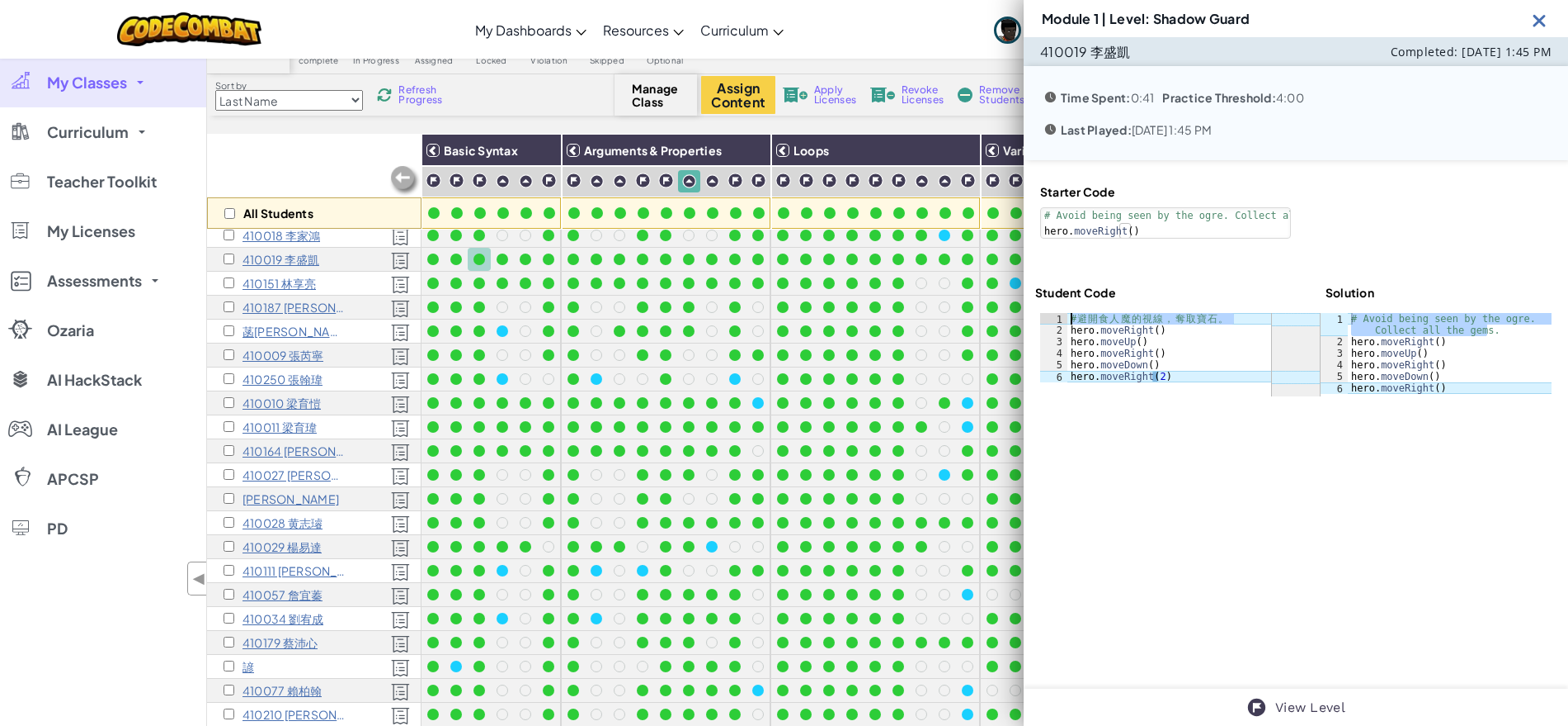
click at [1065, 319] on div "# 避開食人魔的視線，奪取寶石。 1 2 3 4 5 6 # 避 開 食 人 魔 的 視 線 ， 奪 取 寶 石 。 hero . moveRight ( )…" at bounding box center [1156, 347] width 231 height 69
click at [456, 255] on div at bounding box center [457, 260] width 12 height 12
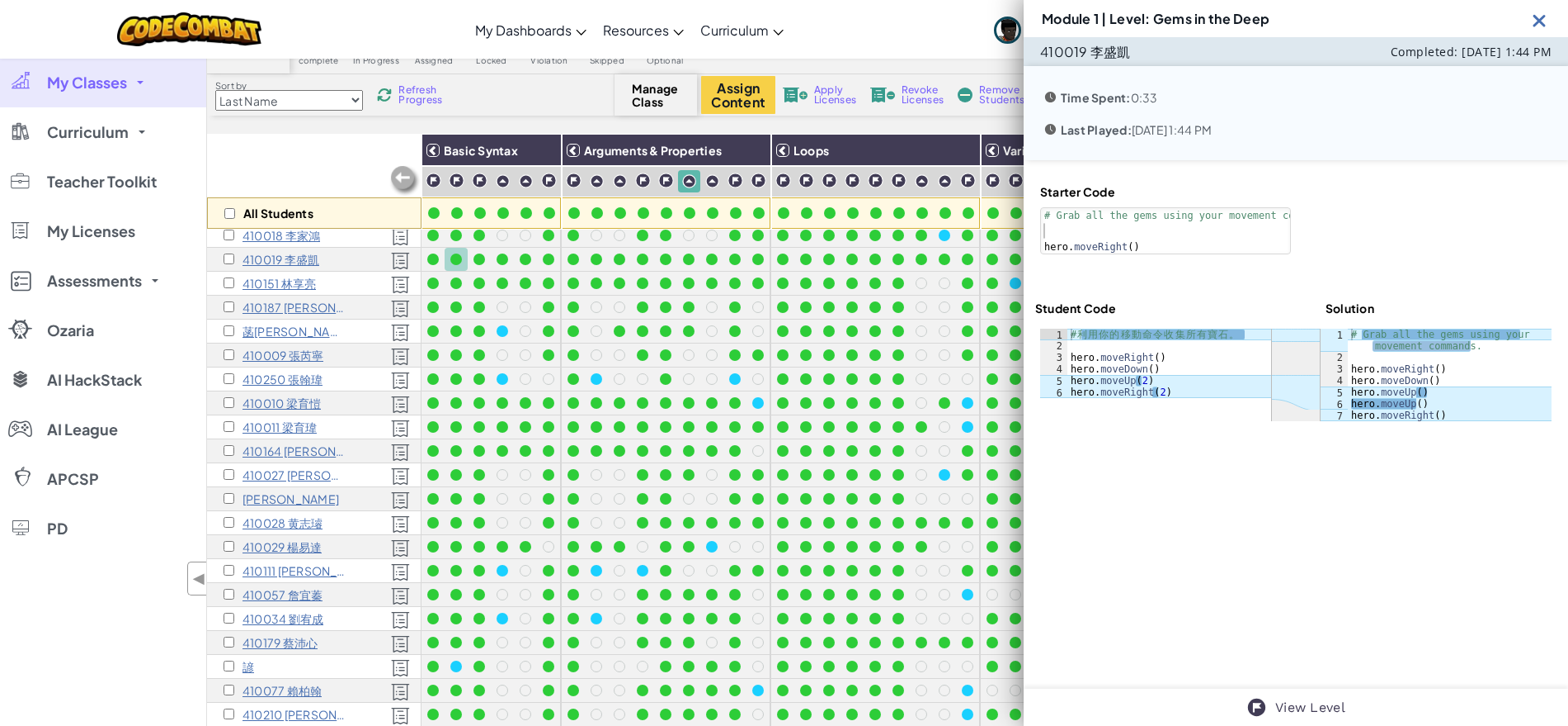
type textarea "# Grab all the gems using your movement commands."
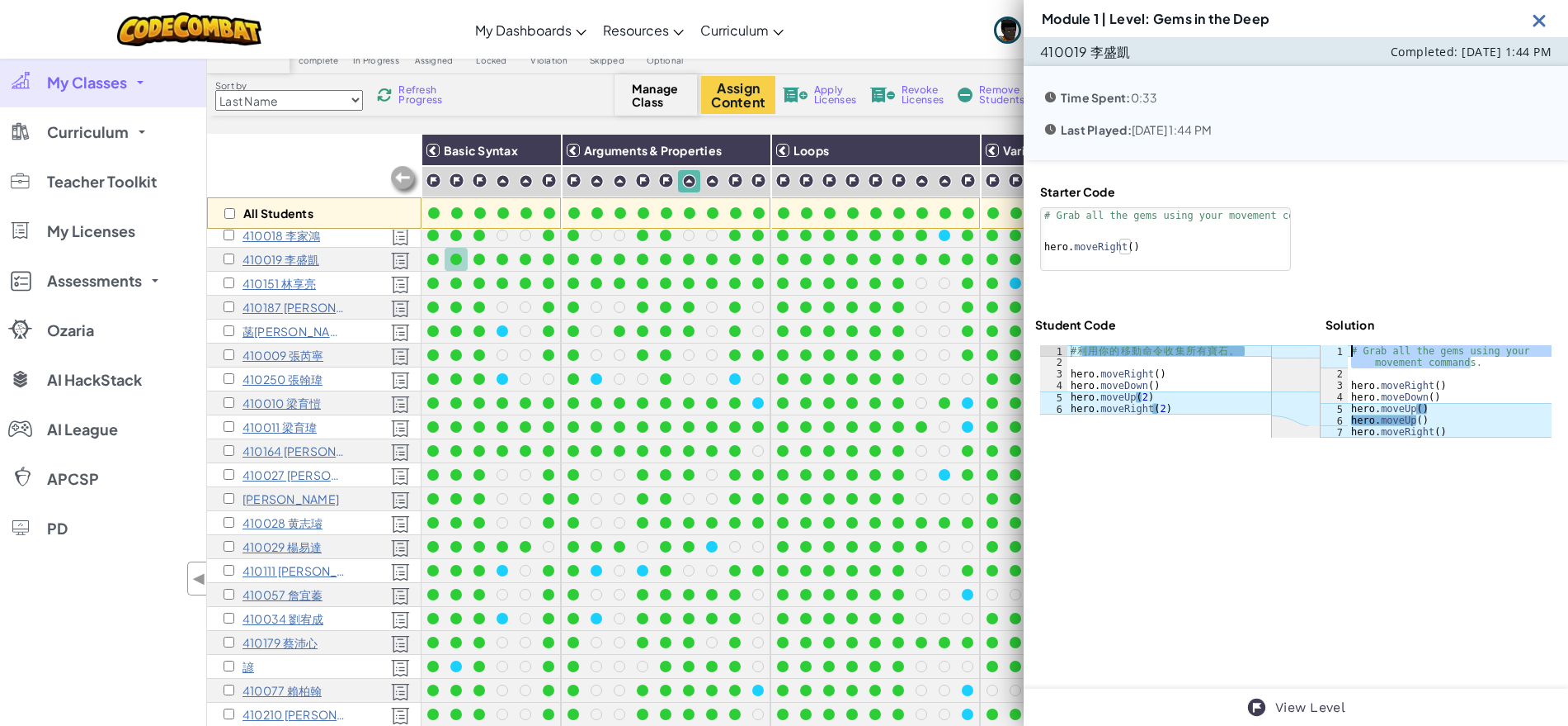
drag, startPoint x: 1472, startPoint y: 364, endPoint x: 1342, endPoint y: 348, distance: 131.0
click at [1348, 348] on div "# Grab all the gems using your movement commands. hero . moveRight ( ) hero . m…" at bounding box center [1449, 408] width 204 height 127
type textarea "# 利用你的移動命令收集所有寶石。"
drag, startPoint x: 1249, startPoint y: 354, endPoint x: 1049, endPoint y: 348, distance: 200.1
click at [1049, 348] on div "# 利用你的移動命令收集所有寶石。 1 2 3 4 5 6 # 利 用 你 的 移 動 命 令 收 集 所 有 寶 石 。 hero . moveRight …" at bounding box center [1156, 379] width 231 height 69
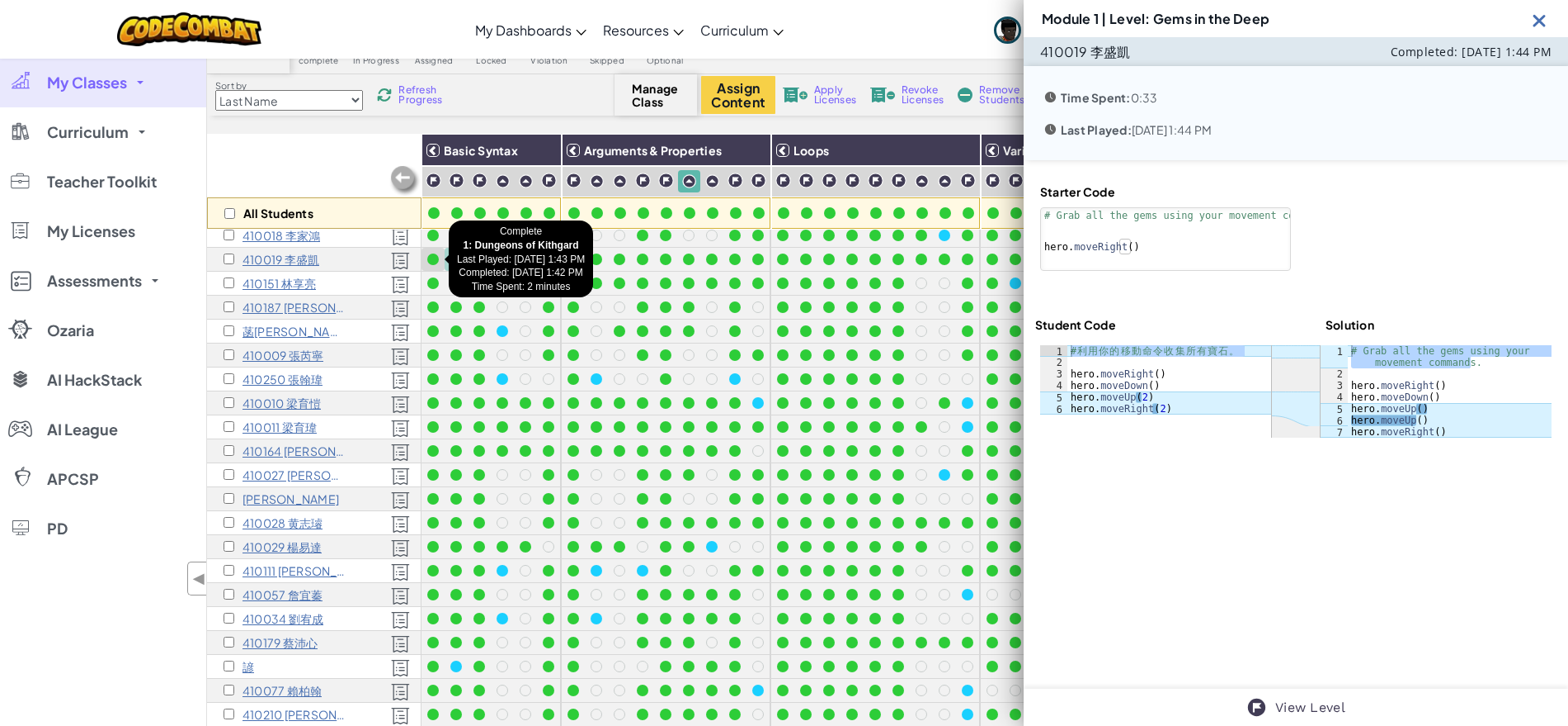
click at [436, 259] on div at bounding box center [434, 260] width 12 height 12
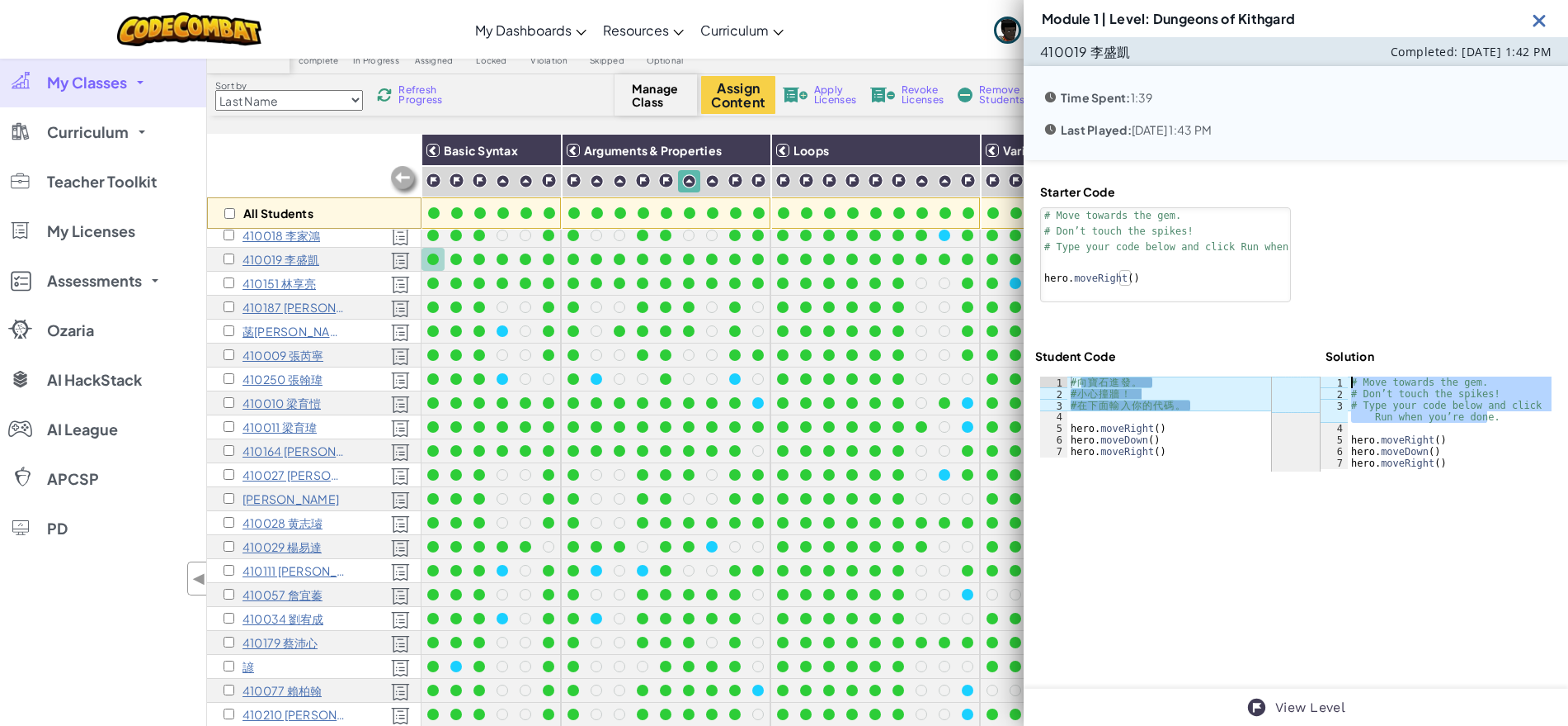
drag, startPoint x: 1489, startPoint y: 414, endPoint x: 1329, endPoint y: 373, distance: 165.2
click at [1329, 373] on div "ההההההההההההההההההההההההההההההההההההההההההההההההההההההההההההההההההההההההההההההה…" at bounding box center [1296, 424] width 522 height 105
type textarea "# Move towards the gem. # Don’t touch the spikes!"
drag, startPoint x: 1196, startPoint y: 401, endPoint x: 1069, endPoint y: 385, distance: 128.0
click at [1069, 385] on div "# 向 寶 石 進 發 。 # 小 心 撞 牆 ！ # 在 下 面 輸 入 你 的 代 碼 。 hero . moveRight ( ) hero . mov…" at bounding box center [1169, 429] width 204 height 104
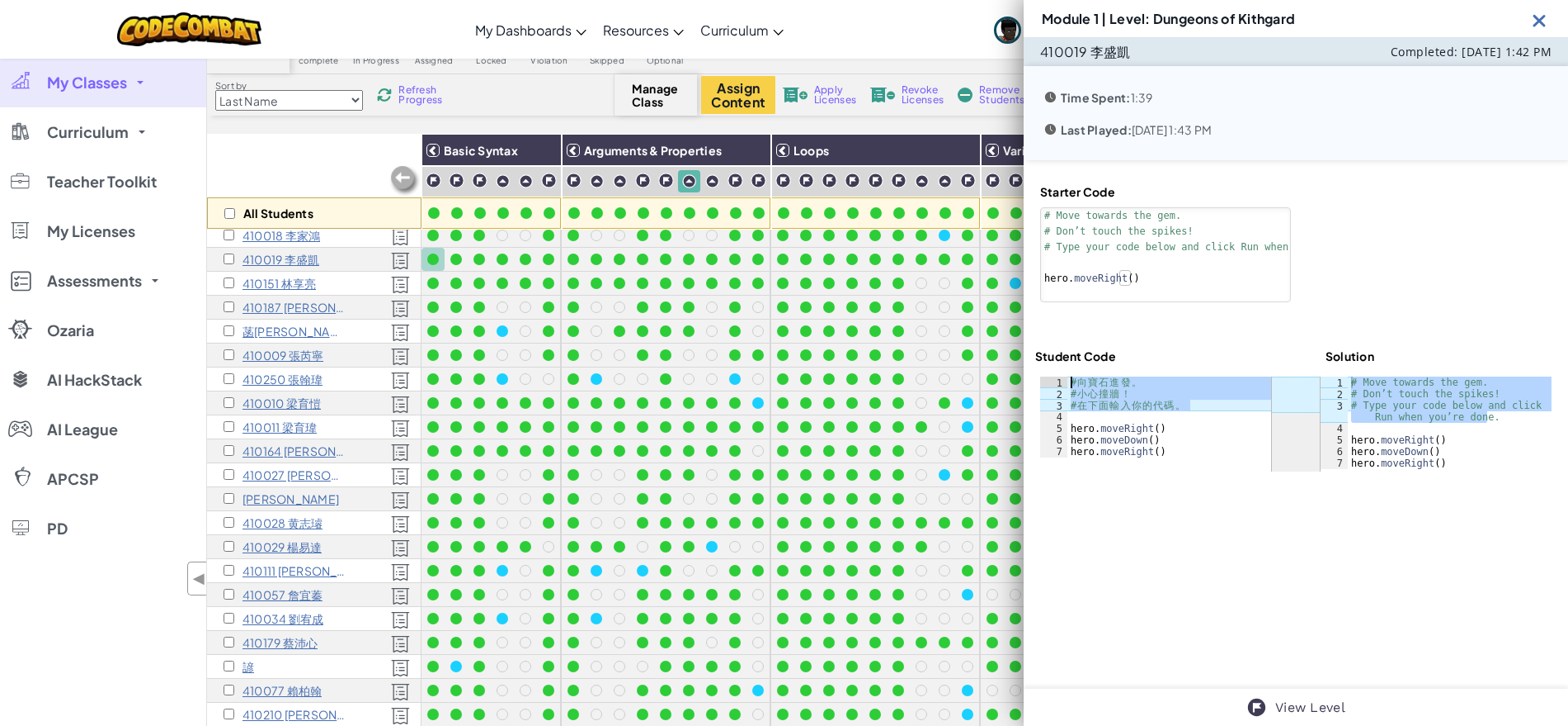
type textarea "# 向寶石進發。 # 小心撞牆！"
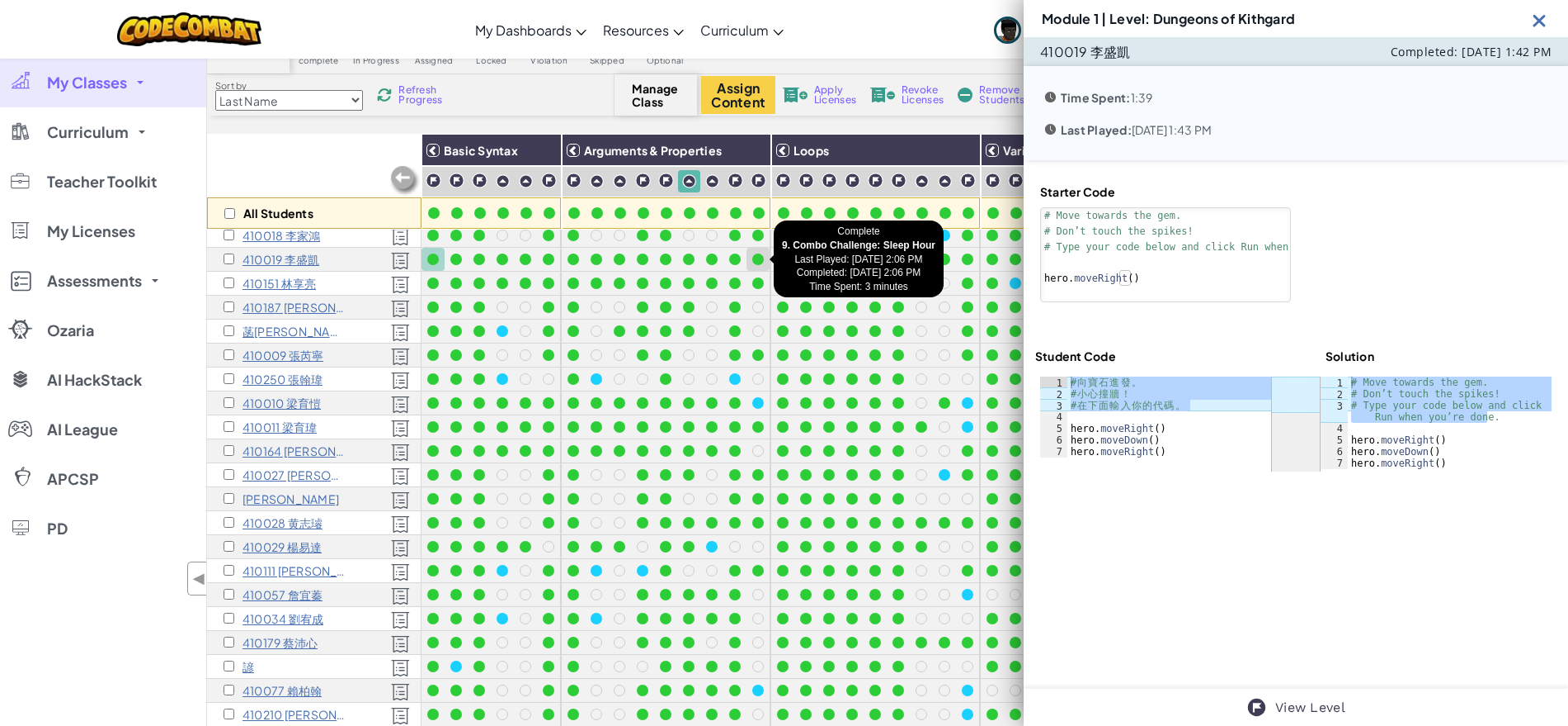
click at [763, 261] on div at bounding box center [758, 260] width 12 height 12
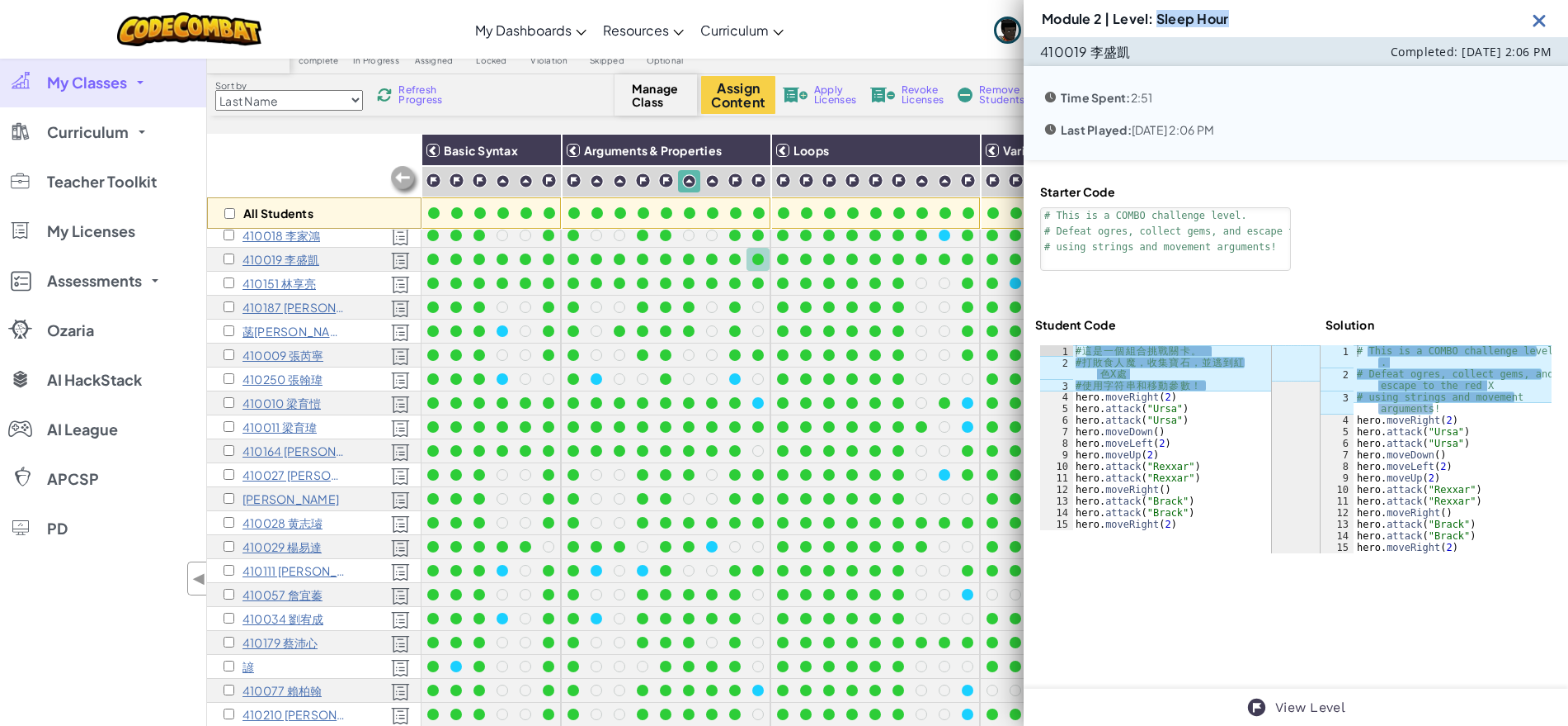
drag, startPoint x: 1157, startPoint y: 13, endPoint x: 1255, endPoint y: 12, distance: 98.0
click at [1255, 12] on div "Module 2 | Level: Sleep Hour" at bounding box center [1296, 18] width 545 height 37
click at [1448, 403] on div "# This is a COMBO challenge level . # Defeat ogres, collect gems, and escape to…" at bounding box center [1453, 466] width 198 height 243
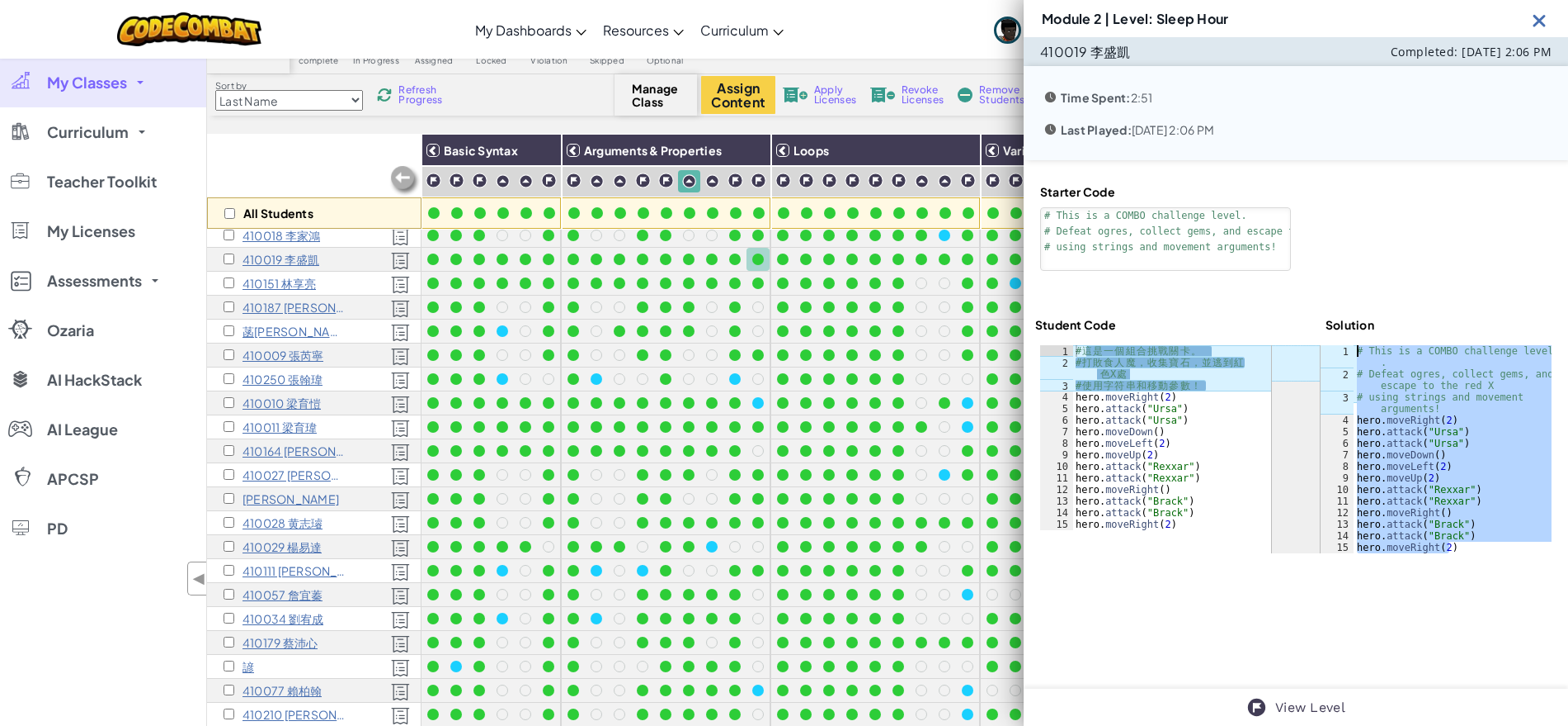
drag, startPoint x: 1460, startPoint y: 548, endPoint x: 1350, endPoint y: 350, distance: 226.5
click at [1354, 350] on div "# This is a COMBO challenge level . # Defeat ogres, collect gems, and escape to…" at bounding box center [1453, 466] width 198 height 243
type textarea "# This is a COMBO challenge level. # Defeat ogres, collect gems, and escape to …"
drag, startPoint x: 1221, startPoint y: 383, endPoint x: 1072, endPoint y: 351, distance: 152.4
click at [1072, 351] on div "# 使用字符串和移動參數！ 1 2 3 4 5 6 7 8 9 10 11 12 13 14 15 # 這 是 一 個 組 合 挑 戰 關 卡 。 # 打 敗…" at bounding box center [1156, 437] width 231 height 184
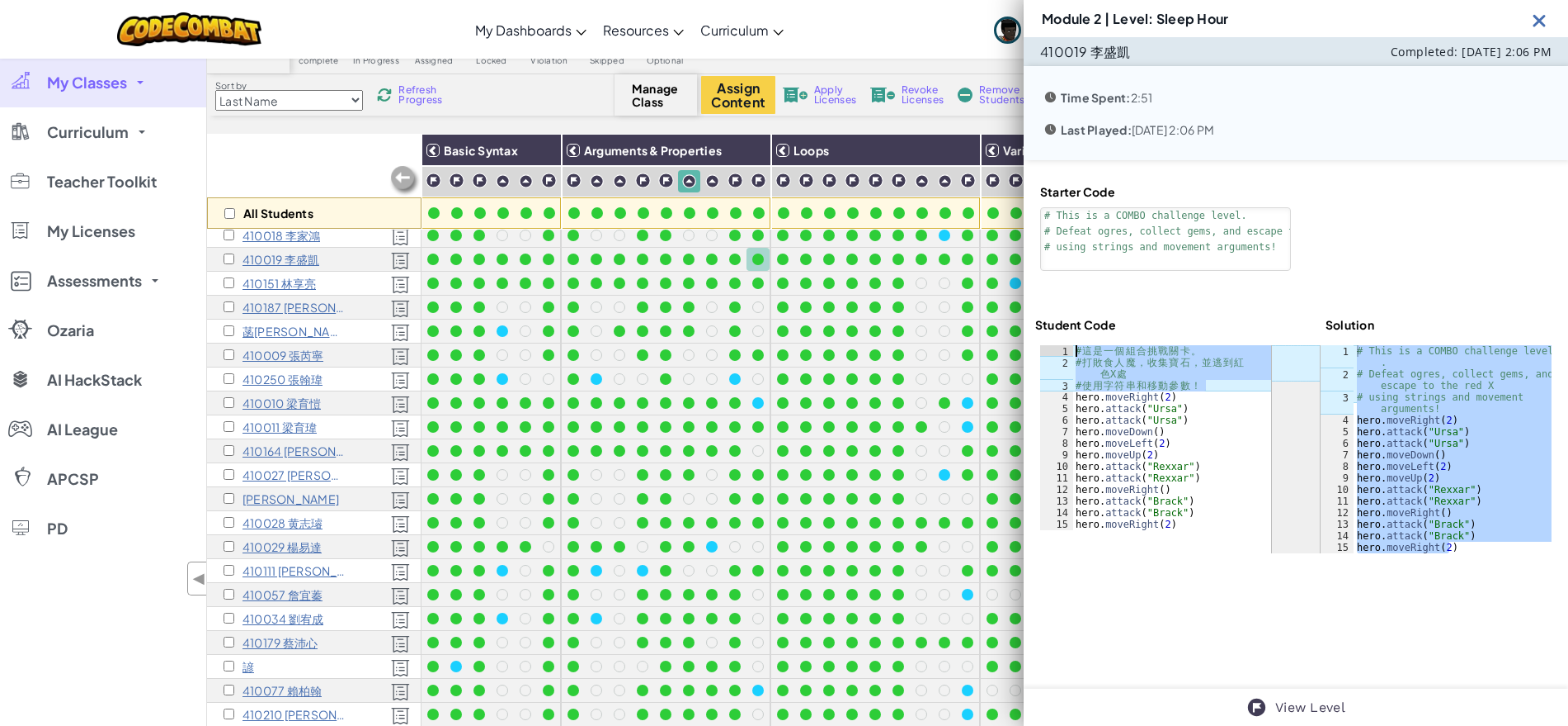
type textarea "# 這是一個組合挑戰關卡。 # 打敗食人魔，收集寶石，並逃到紅色X處"
click at [778, 262] on div at bounding box center [783, 260] width 12 height 12
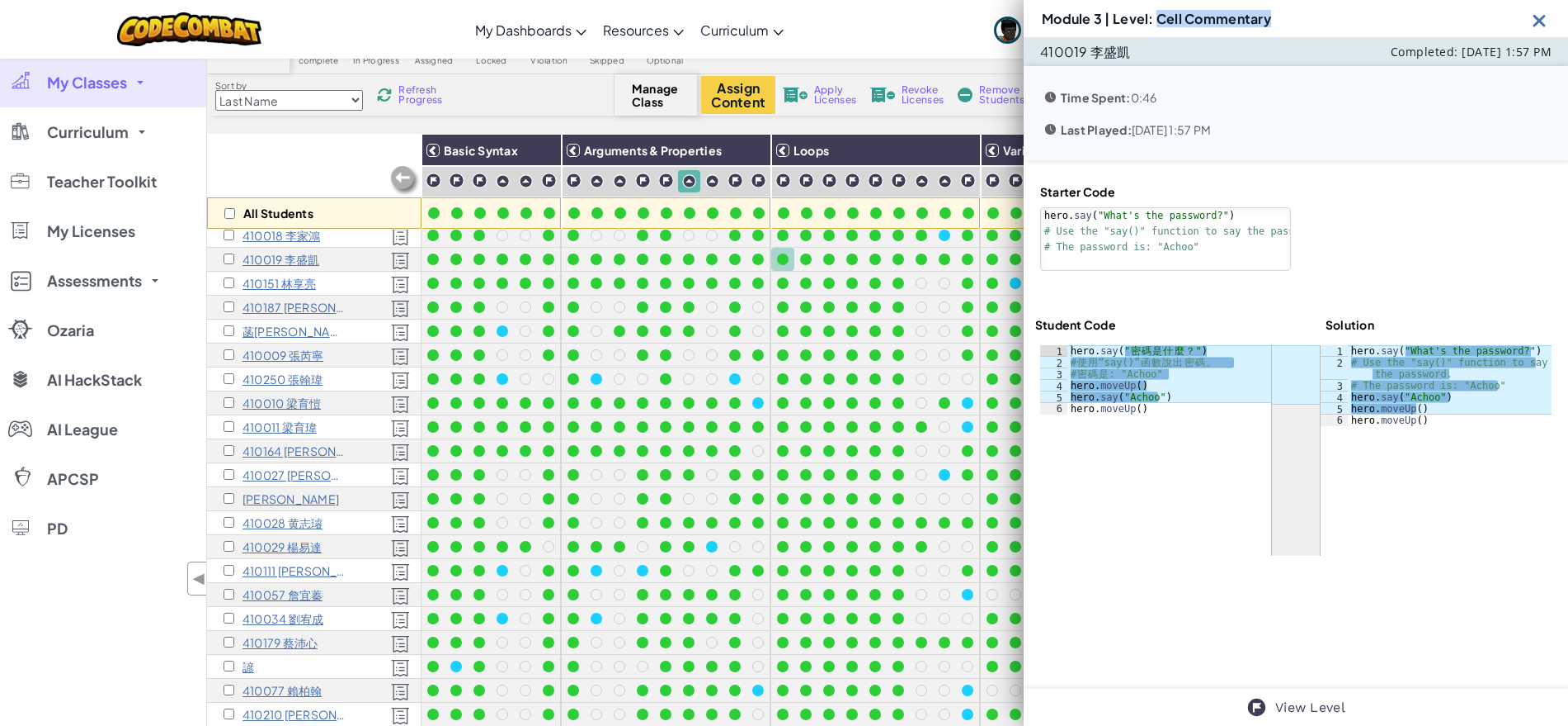
drag, startPoint x: 1161, startPoint y: 12, endPoint x: 1300, endPoint y: 3, distance: 139.3
click at [1300, 3] on div "Module 3 | Level: Cell Commentary" at bounding box center [1296, 18] width 545 height 37
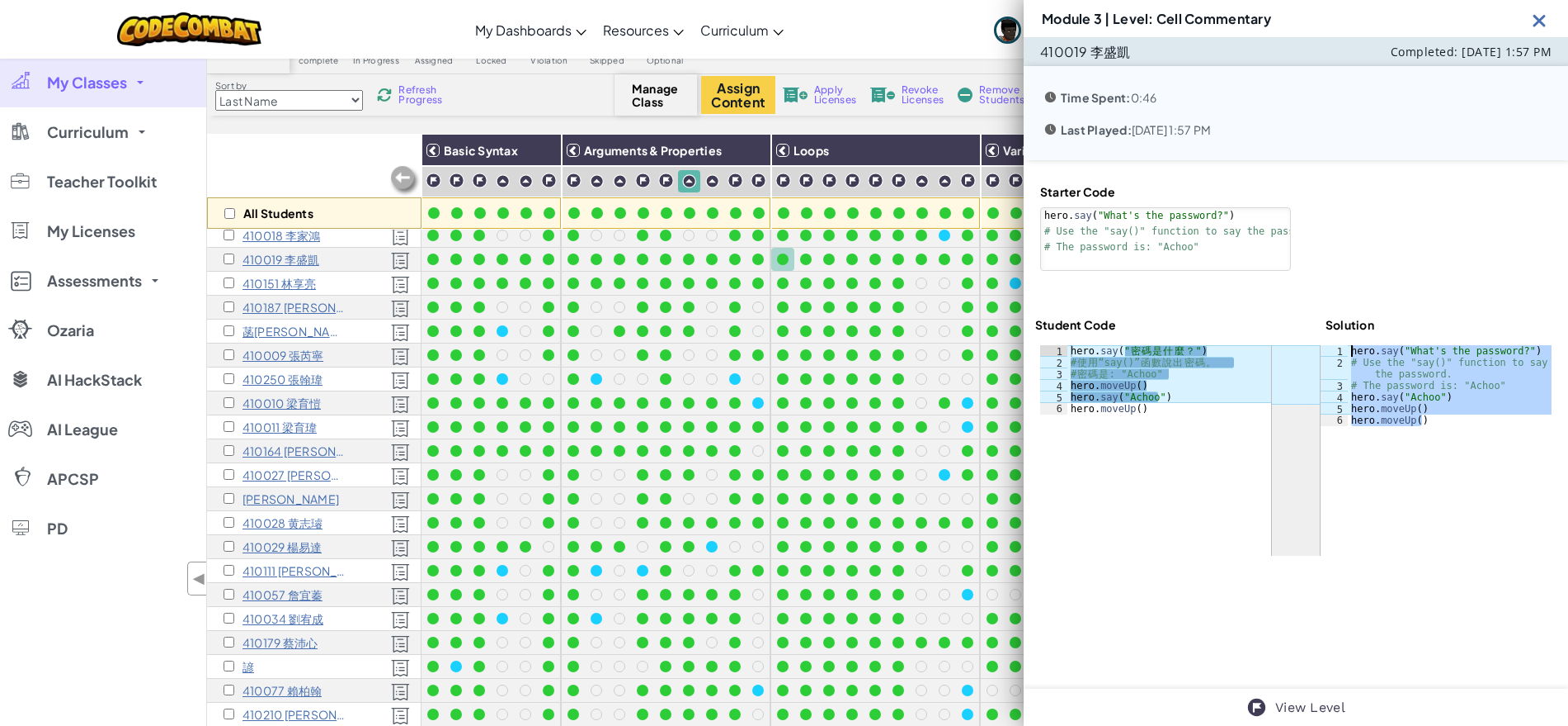
drag, startPoint x: 1438, startPoint y: 422, endPoint x: 1343, endPoint y: 352, distance: 118.0
click at [1348, 352] on div "hero . say ( "What's the password?" ) # Use the "say()" function to say the pas…" at bounding box center [1449, 397] width 204 height 104
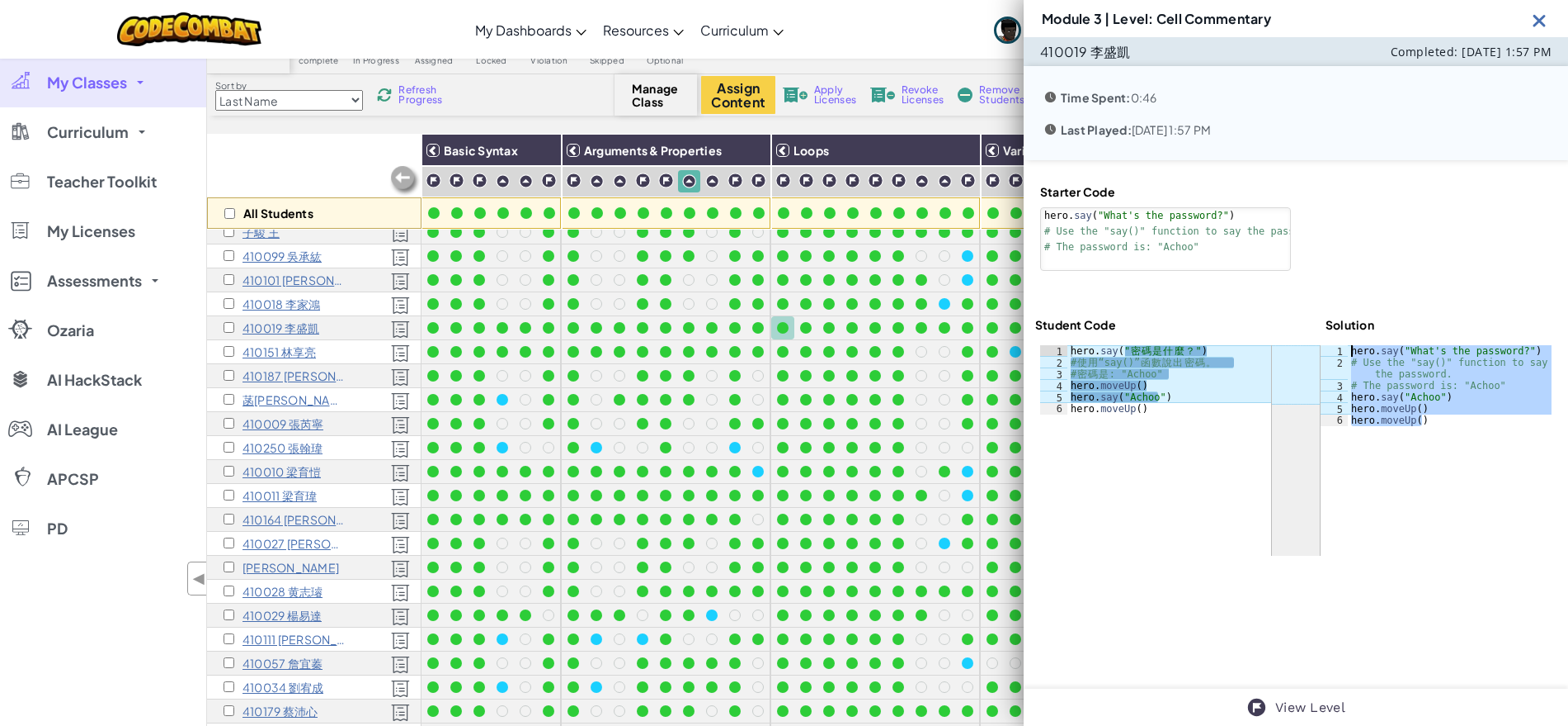
scroll to position [0, 0]
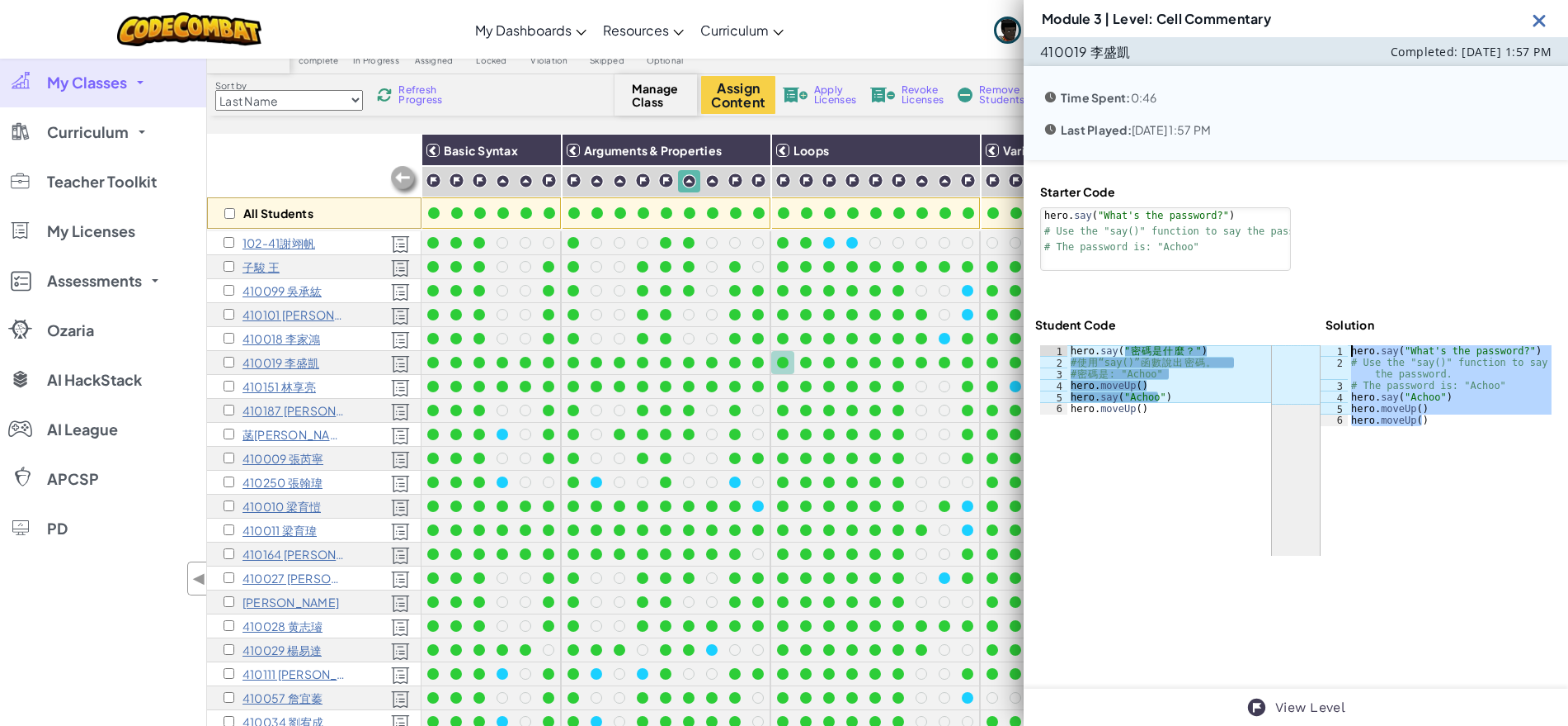
click at [1419, 423] on div "hero . say ( "What's the password?" ) # Use the "say()" function to say the pas…" at bounding box center [1449, 385] width 204 height 81
drag, startPoint x: 1425, startPoint y: 424, endPoint x: 1341, endPoint y: 350, distance: 111.9
click at [1348, 350] on div "hero . say ( "What's the password?" ) # Use the "say()" function to say the pas…" at bounding box center [1449, 397] width 204 height 104
type textarea "hero.say("What's the password?") # Use the "say()" function to say the password."
click at [1166, 479] on div at bounding box center [1296, 450] width 511 height 210
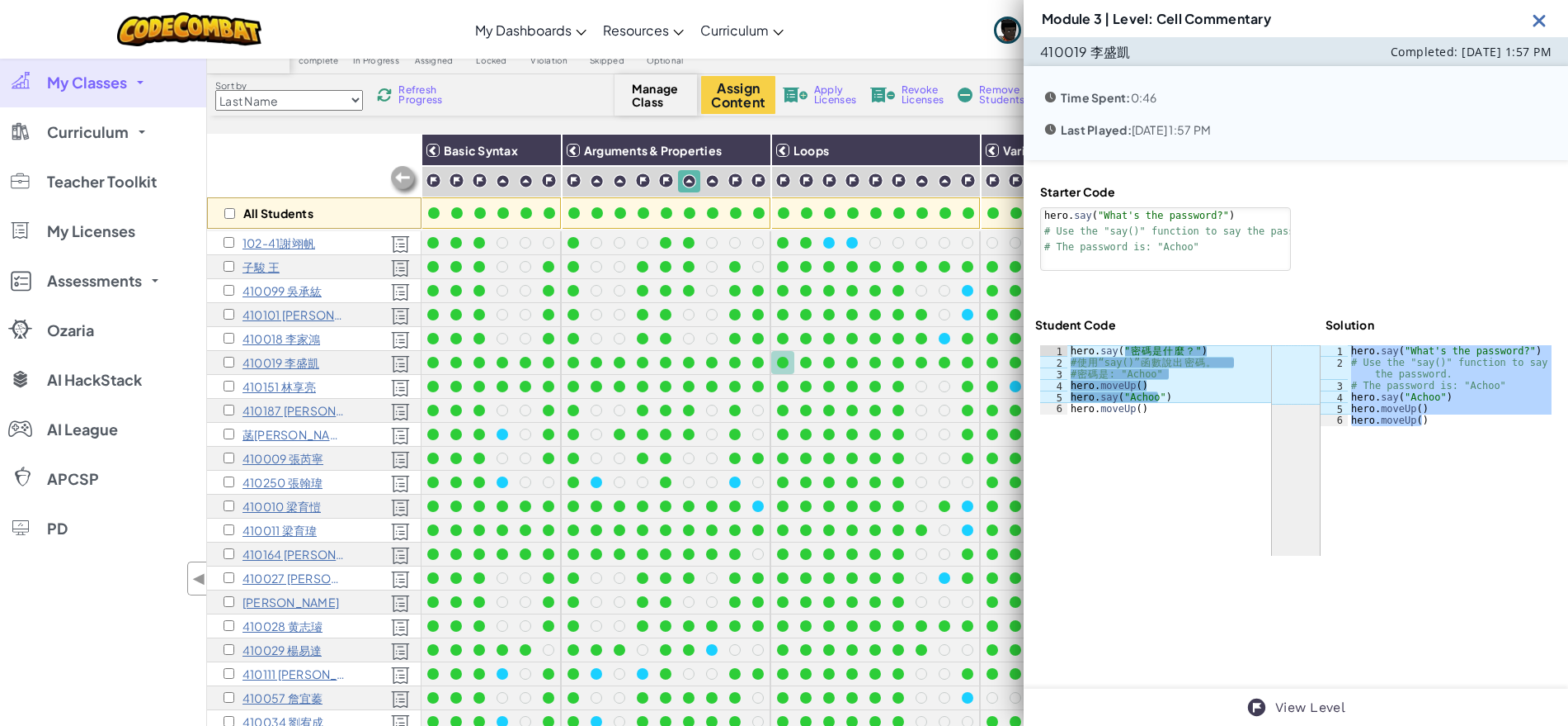
click at [1206, 382] on div "hero . say ( " 密 碼 是 什 麼 ？ " ) # 使 用 “say()” 函 數 說 出 密 碼 。 # 密 碼 是 : "Achoo" he…" at bounding box center [1169, 391] width 204 height 92
drag, startPoint x: 1175, startPoint y: 371, endPoint x: 1070, endPoint y: 366, distance: 105.1
click at [1070, 366] on div "hero . say ( " 密 碼 是 什 麼 ？ " ) # 使 用 “say()” 函 數 說 出 密 碼 。 # 密 碼 是 : "Achoo" he…" at bounding box center [1169, 391] width 204 height 92
type textarea "# 使用 “say()” 函數說出密碼。 # 密碼是: "Achoo""
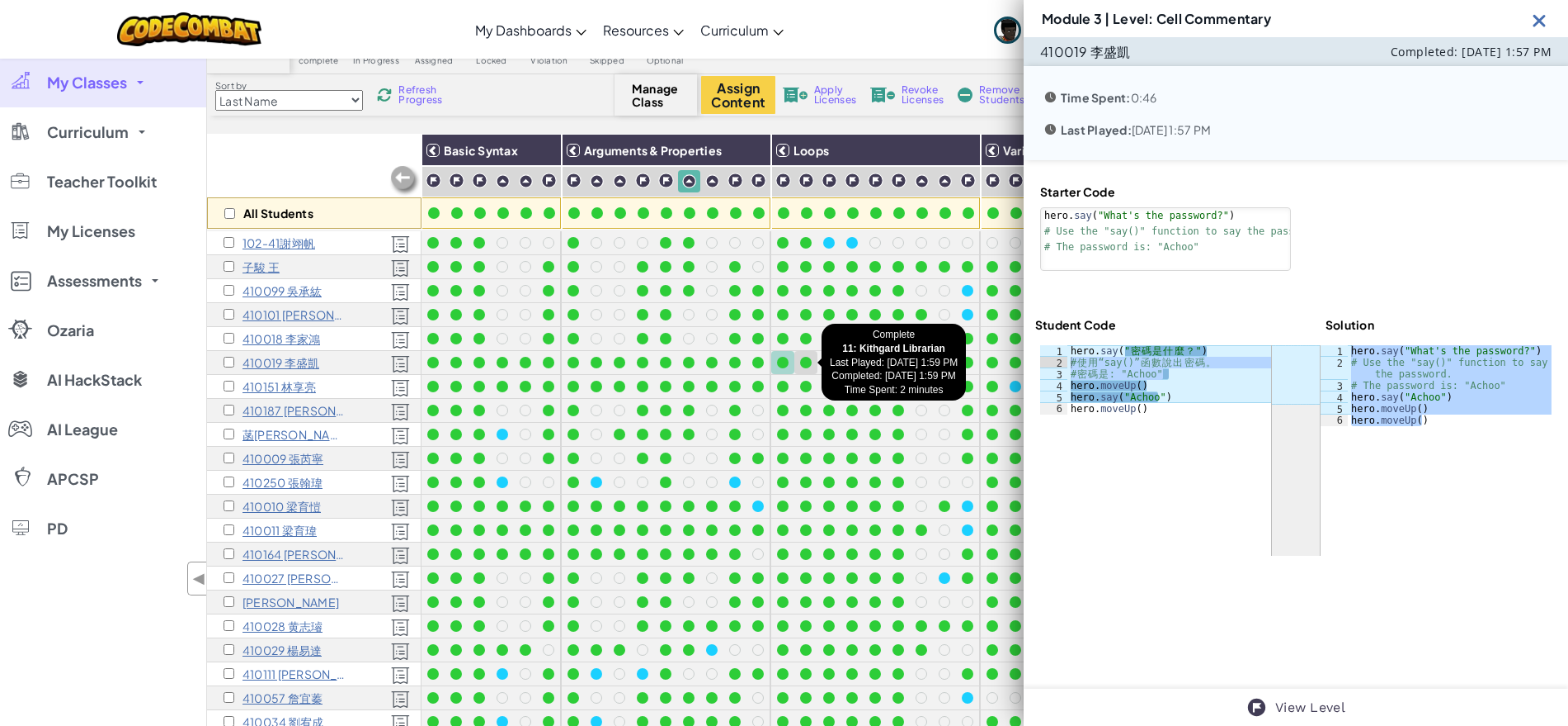
click at [802, 366] on div at bounding box center [806, 363] width 12 height 12
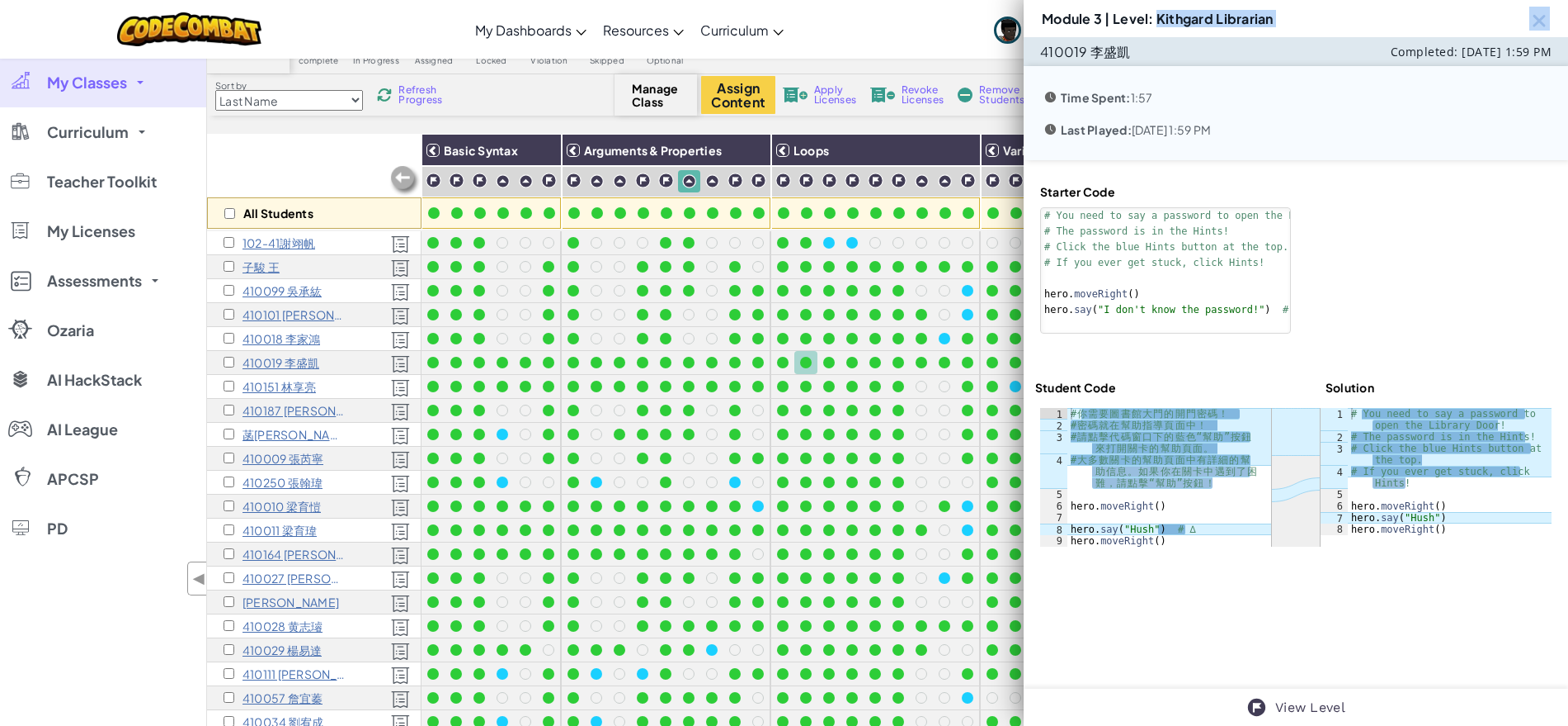
drag, startPoint x: 1160, startPoint y: 16, endPoint x: 1412, endPoint y: 7, distance: 252.2
click at [1412, 7] on div "Module 3 | Level: Kithgard Librarian" at bounding box center [1296, 18] width 545 height 37
drag, startPoint x: 1462, startPoint y: 535, endPoint x: 1342, endPoint y: 407, distance: 175.5
click at [1342, 407] on div "ההההההההההההההההההההההההההההההההההההההההההההההההההההההההההההההההההההההההההההההה…" at bounding box center [1296, 477] width 511 height 138
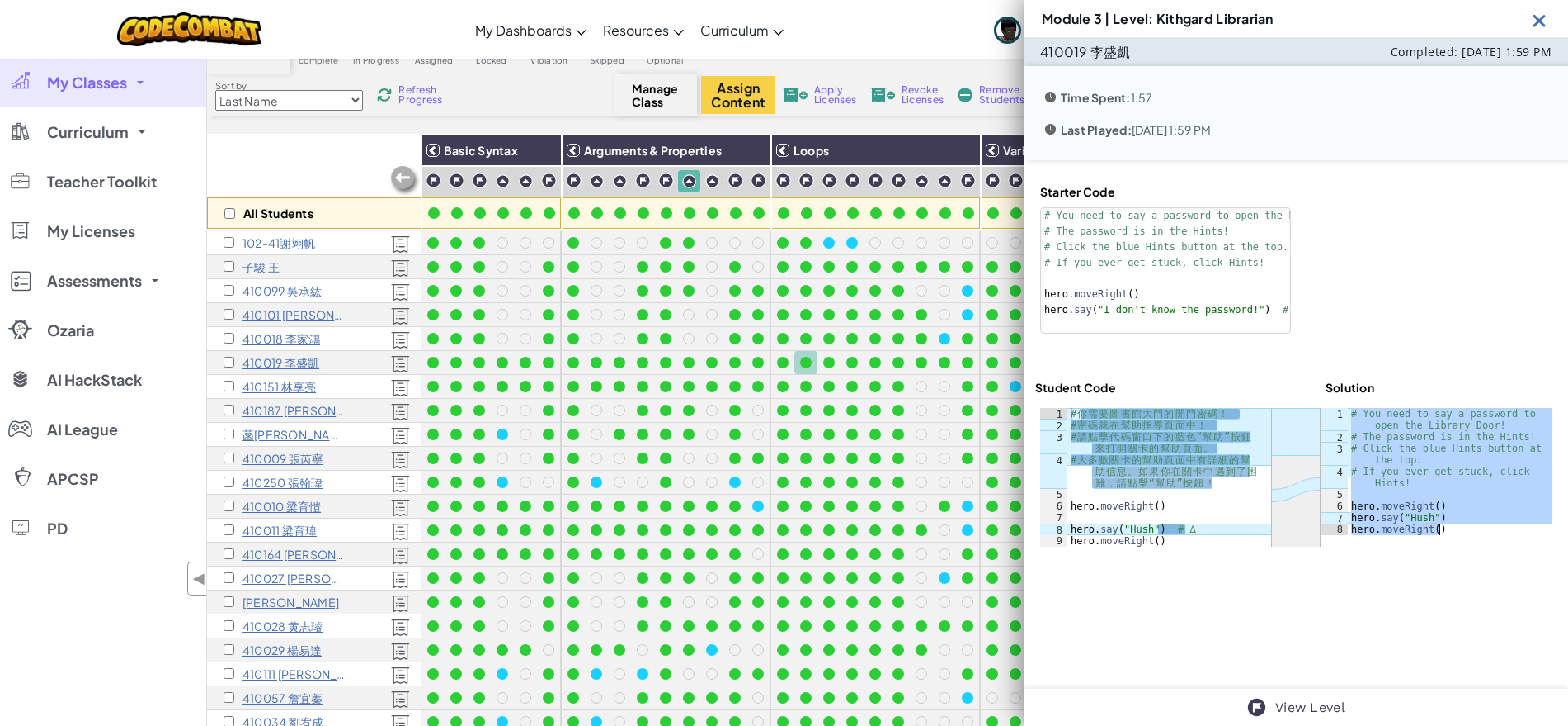
drag, startPoint x: 1345, startPoint y: 414, endPoint x: 1449, endPoint y: 533, distance: 158.0
click at [1449, 533] on div "# You need to say a password to open the Library Door! # The password is in the…" at bounding box center [1449, 488] width 204 height 161
type textarea "hero.say("Hush") hero.moveRight()"
click at [1216, 478] on div "# 你 需 要 圖 書 館 大 門 的 開 門 密 碼 ！ # 密 碼 就 在 幫 助 指 導 頁 面 中 ！ # 請 點 擊 代 碼 窗 口 下 的 藍 色…" at bounding box center [1169, 488] width 204 height 161
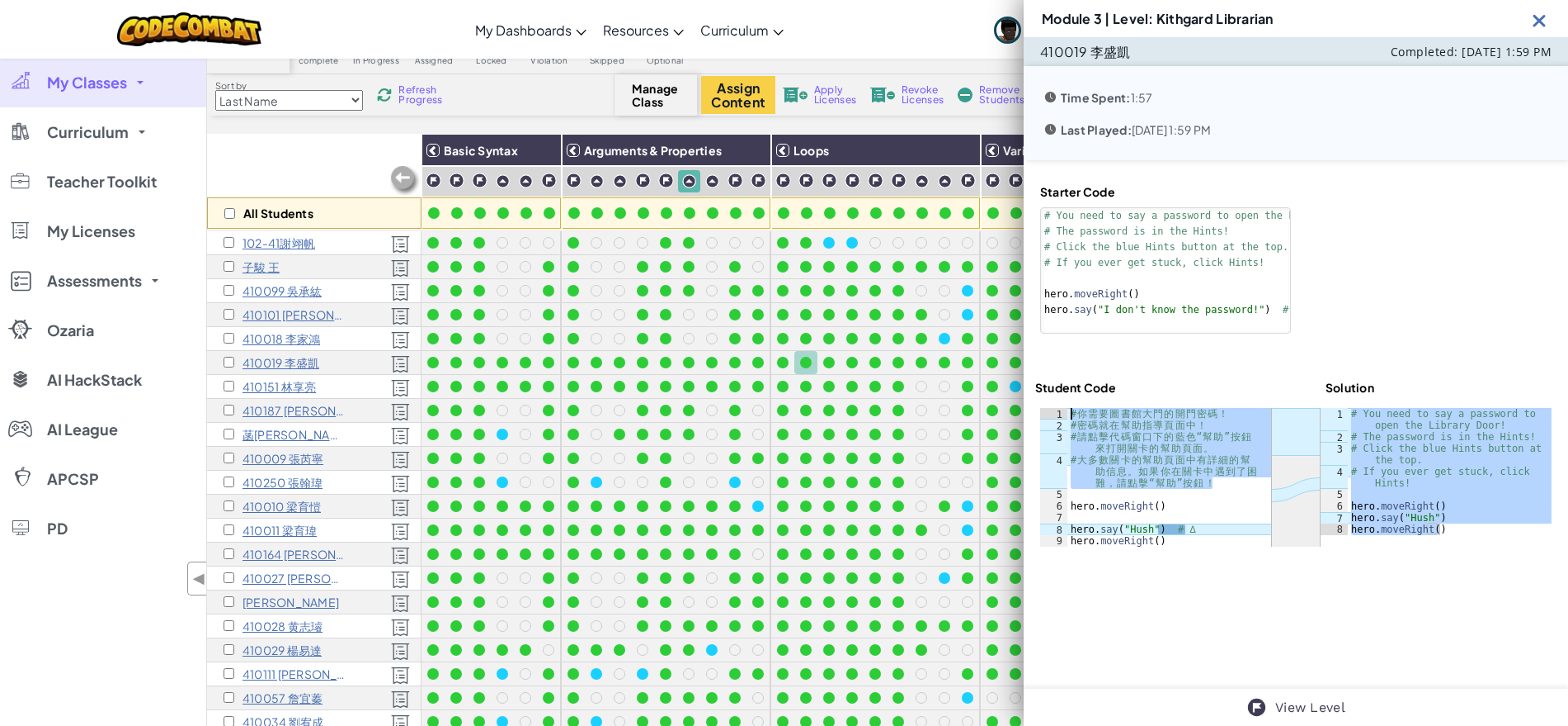
drag, startPoint x: 1221, startPoint y: 486, endPoint x: 1065, endPoint y: 412, distance: 172.7
click at [1065, 412] on div "# 大多數關卡的幫助頁面中有詳細的幫助信息。如果你在關卡中遇到了困難，請點擊“幫助”按鈕！ 1 2 3 4 5 6 7 8 9 # 你 需 要 圖 書 館 大…" at bounding box center [1156, 477] width 231 height 138
type textarea "# 你需要圖書館大門的開門密碼！ # 密碼就在幫助指導頁面中！"
click at [830, 360] on div at bounding box center [830, 363] width 12 height 12
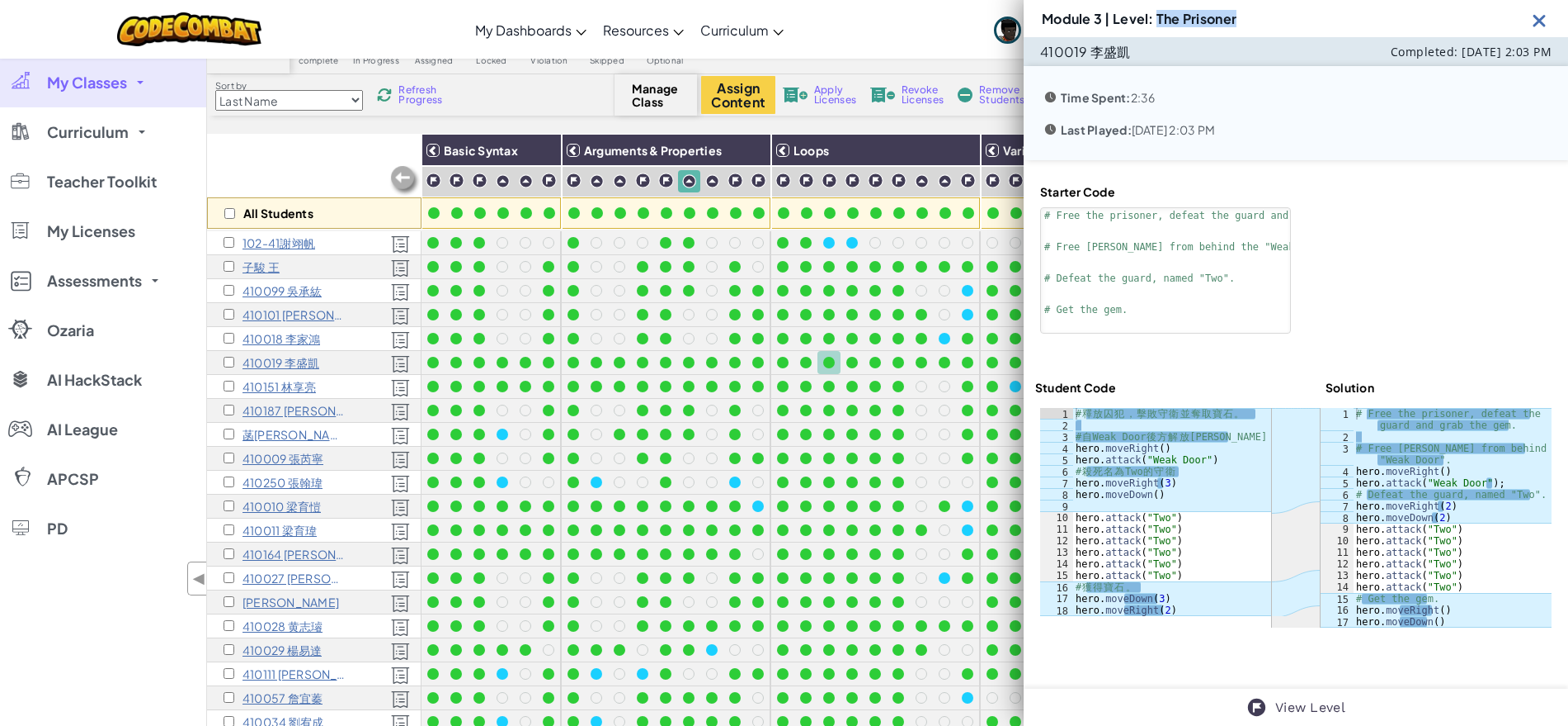
drag, startPoint x: 1160, startPoint y: 16, endPoint x: 1248, endPoint y: 15, distance: 88.0
click at [1248, 15] on div "Module 3 | Level: The Prisoner" at bounding box center [1296, 18] width 545 height 37
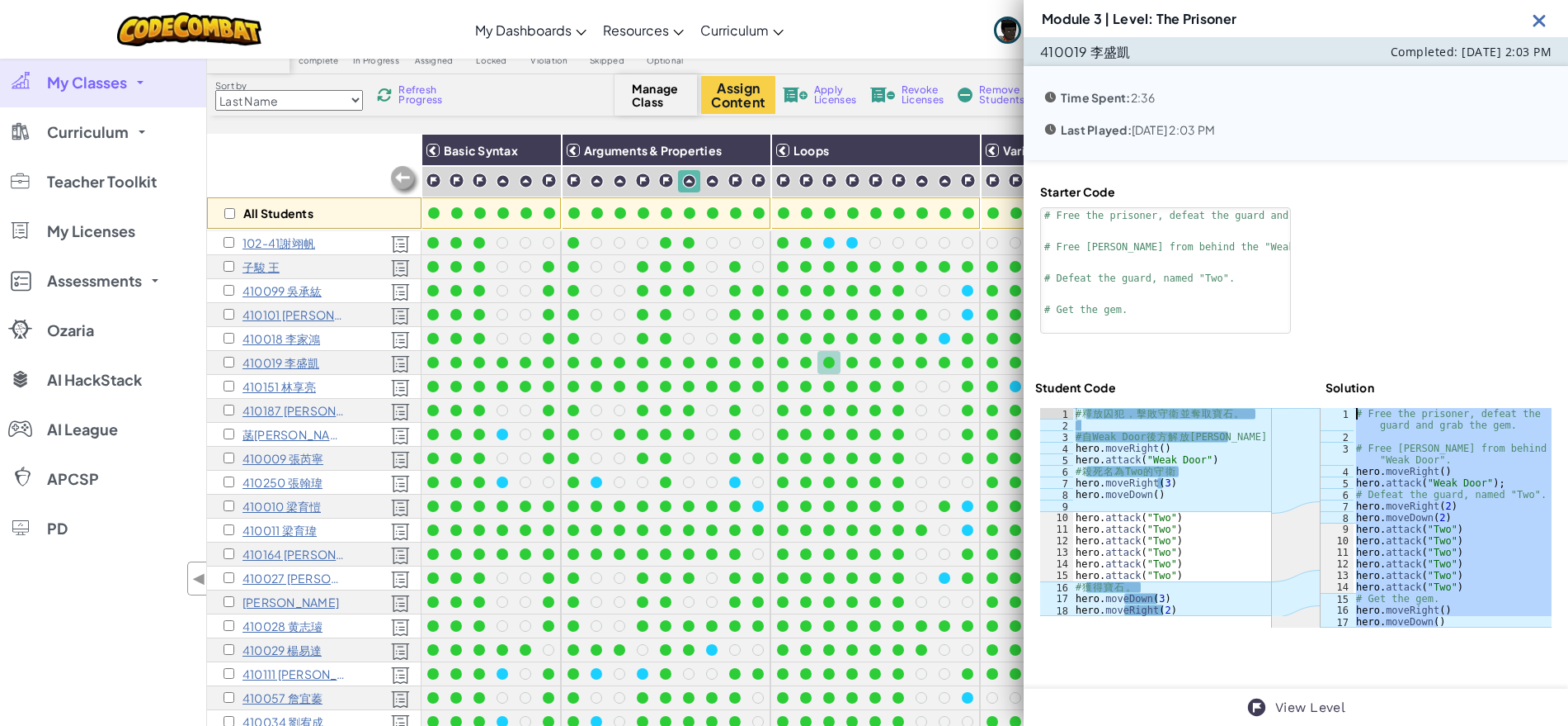
drag, startPoint x: 1442, startPoint y: 618, endPoint x: 1334, endPoint y: 411, distance: 233.5
click at [1334, 411] on div "hero.moveDown() 1 2 3 4 5 6 7 8 9 10 11 12 13 14 15 16 17 # Free the prisoner, …" at bounding box center [1436, 517] width 231 height 220
type textarea "# Free the prisoner, defeat the guard and grab the gem."
click at [1236, 431] on div "# 釋 放 囚 犯 ， 擊 敗 守 衛 並 奪 取 寶 石 。 # 自 Weak Door 後 方 解 放 Patrick hero . moveRight …" at bounding box center [1171, 523] width 199 height 231
drag, startPoint x: 1239, startPoint y: 431, endPoint x: 1071, endPoint y: 413, distance: 169.0
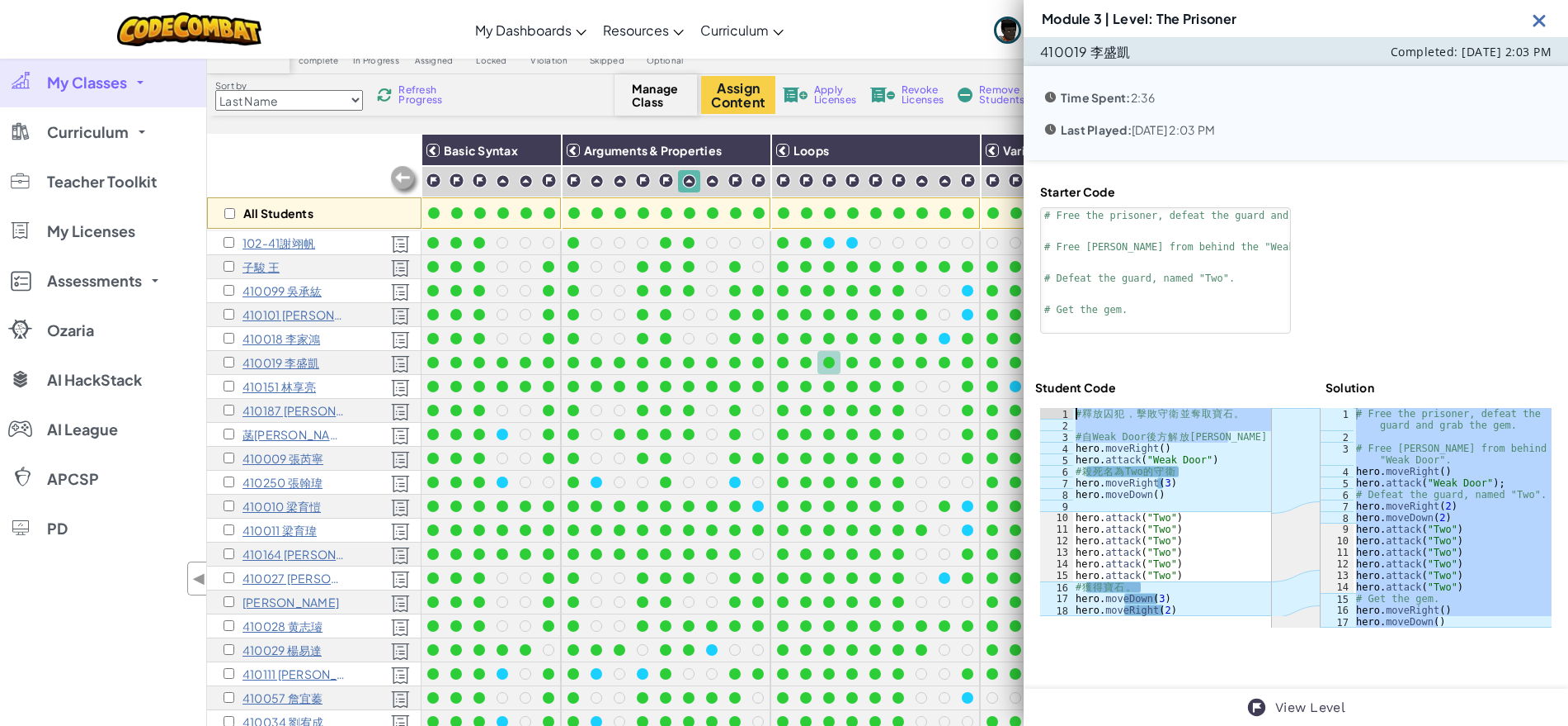
click at [1071, 413] on div "# 自Weak Door後方解放Patrick 1 2 3 4 5 6 7 8 9 10 11 12 13 14 15 16 17 18 # 釋 放 囚 犯 …" at bounding box center [1156, 512] width 231 height 208
click at [1190, 461] on div "# 釋 放 囚 犯 ， 擊 敗 守 衛 並 奪 取 寶 石 。 # 自 Weak Door 後 方 解 放 Patrick hero . moveRight …" at bounding box center [1171, 523] width 199 height 231
drag, startPoint x: 1190, startPoint y: 470, endPoint x: 1074, endPoint y: 472, distance: 116.0
click at [1074, 472] on div "# 釋 放 囚 犯 ， 擊 敗 守 衛 並 奪 取 寶 石 。 # 自 Weak Door 後 方 解 放 Patrick hero . moveRight …" at bounding box center [1171, 523] width 199 height 231
drag, startPoint x: 1158, startPoint y: 581, endPoint x: 1070, endPoint y: 590, distance: 88.5
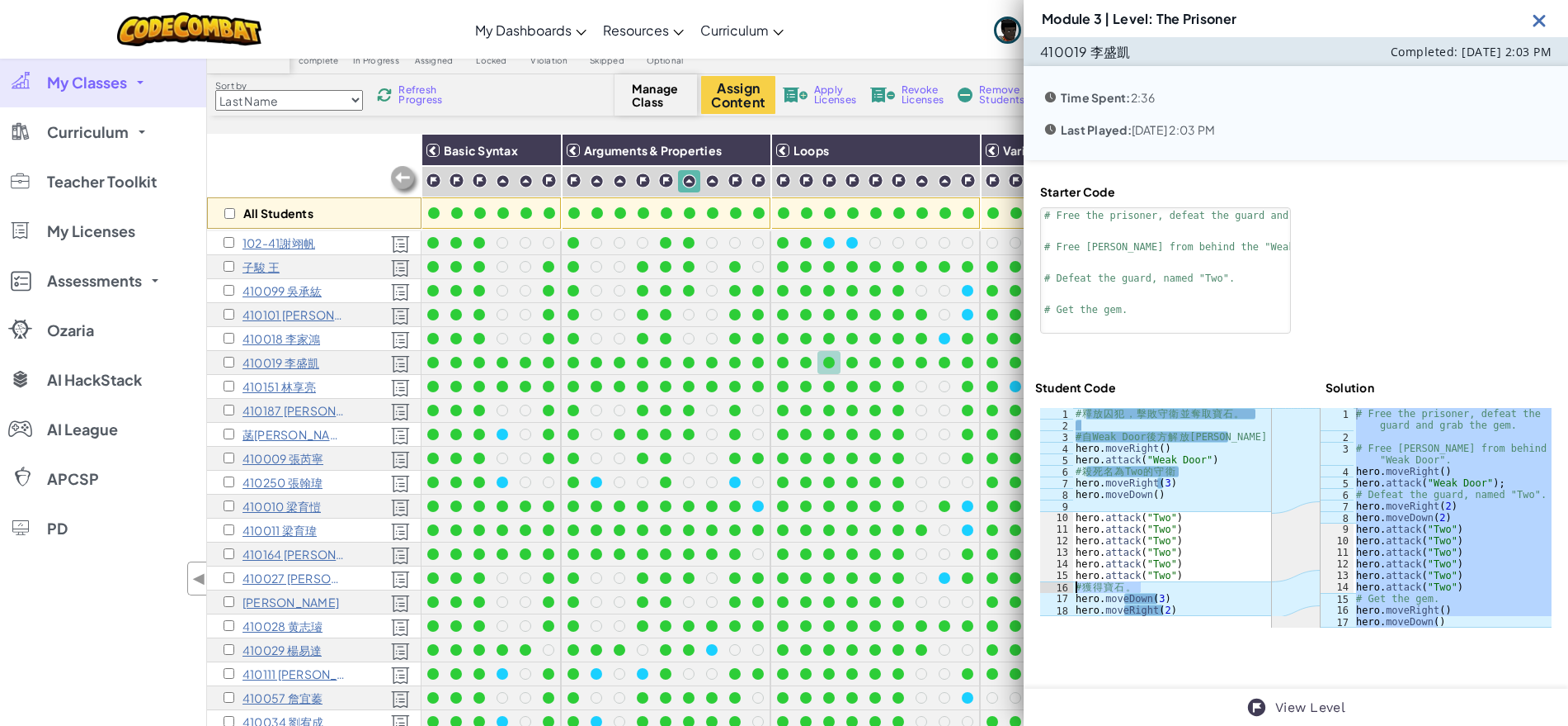
click at [1070, 590] on div "# 殺死名為Two的守衛 1 2 3 4 5 6 7 8 9 10 11 12 13 14 15 16 17 18 # 釋 放 囚 犯 ， 擊 敗 守 衛 並…" at bounding box center [1156, 512] width 231 height 208
type textarea "# 獲得寶石。"
click at [1154, 585] on div "# 釋 放 囚 犯 ， 擊 敗 守 衛 並 奪 取 寶 石 。 # 自 Weak Door 後 方 解 放 Patrick hero . moveRight …" at bounding box center [1171, 512] width 199 height 208
drag, startPoint x: 1145, startPoint y: 583, endPoint x: 1054, endPoint y: 581, distance: 91.0
click at [1054, 581] on div "# 獲得寶石。 1 2 3 4 5 6 7 8 9 10 11 12 13 14 15 16 17 18 # 釋 放 囚 犯 ， 擊 敗 守 衛 並 奪 取 …" at bounding box center [1156, 512] width 231 height 208
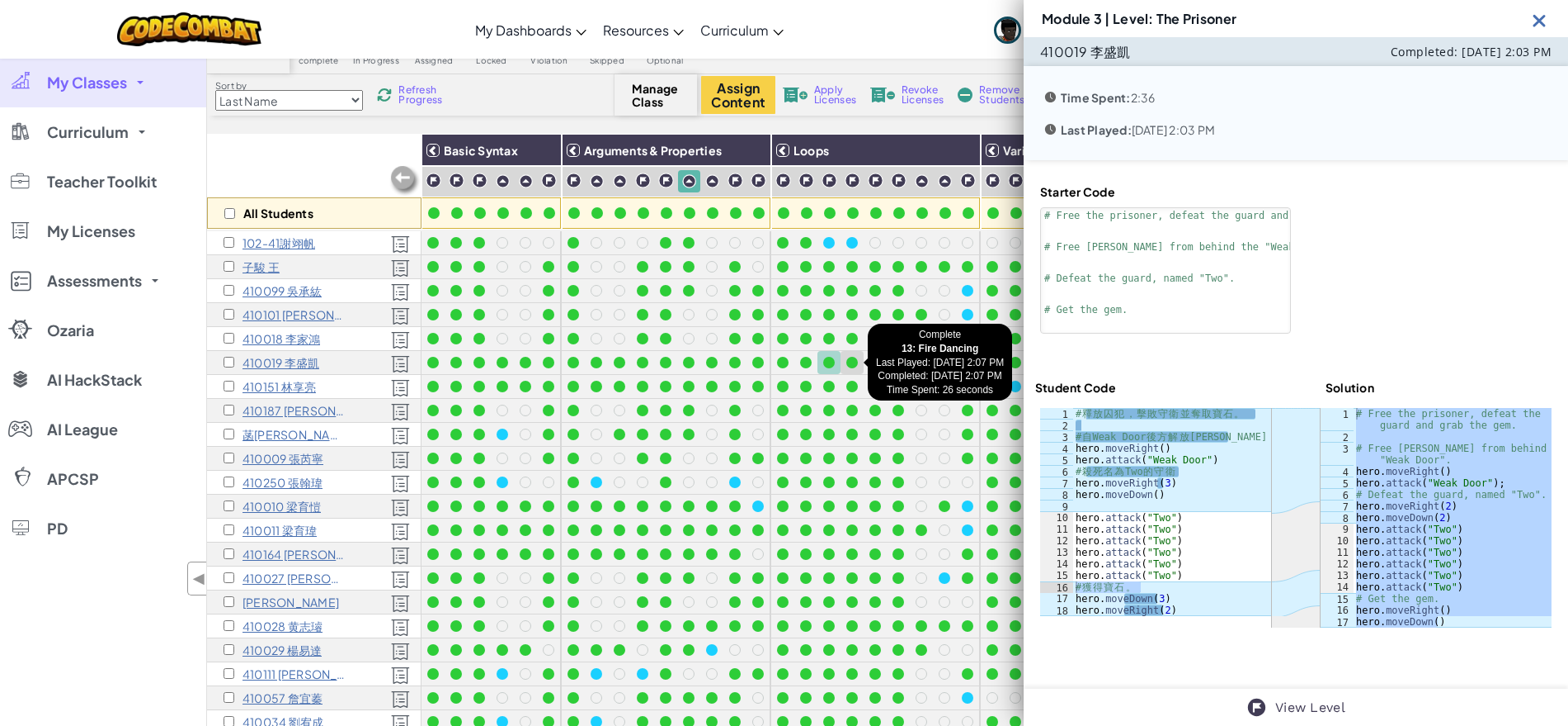
click at [852, 362] on div at bounding box center [853, 363] width 12 height 12
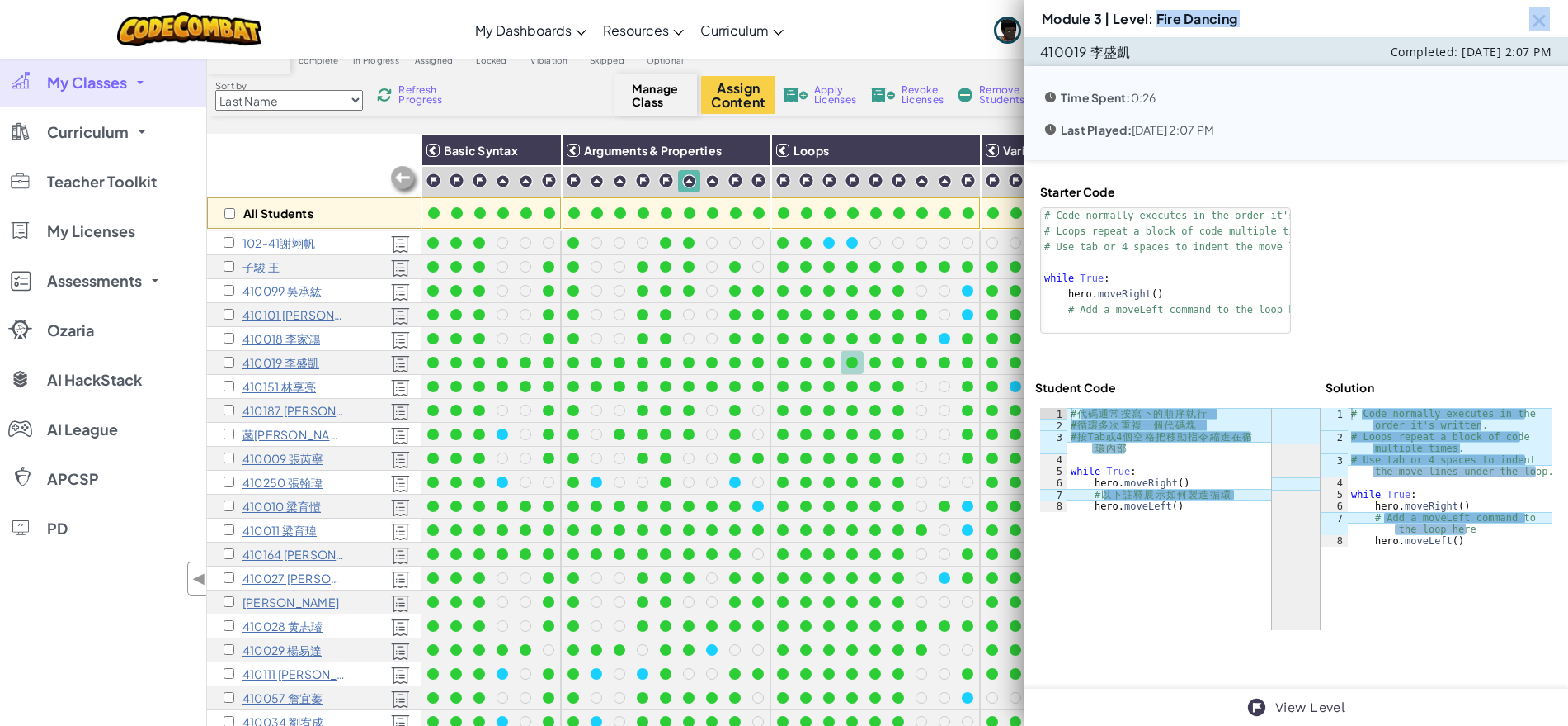
drag, startPoint x: 1157, startPoint y: 16, endPoint x: 1404, endPoint y: 3, distance: 247.3
click at [1404, 3] on div "Module 3 | Level: Fire Dancing" at bounding box center [1296, 18] width 545 height 37
click at [1469, 530] on div "# Code normally executes in the order it's written. # Loops repeat a block of c…" at bounding box center [1449, 494] width 204 height 173
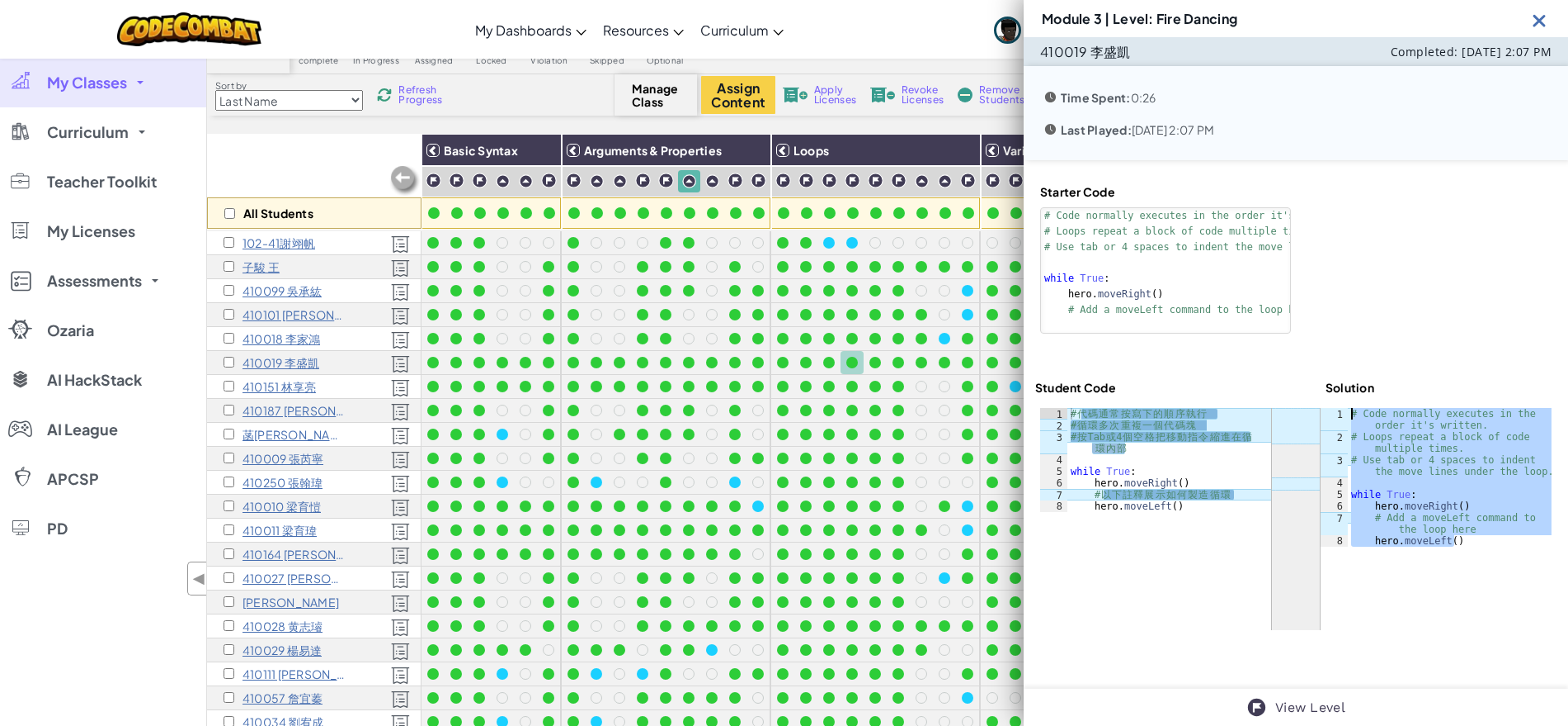
drag, startPoint x: 1454, startPoint y: 543, endPoint x: 1339, endPoint y: 410, distance: 175.8
click at [1339, 410] on div "# Add a moveLeft command to the loop here 1 2 3 4 5 6 7 8 # Code normally execu…" at bounding box center [1436, 477] width 231 height 138
type textarea "# Code normally executes in the order it's written. # Loops repeat a block of c…"
click at [1137, 447] on div "# 代 碼 通 常 按 寫 下 的 順 序 執 行 # 循 環 多 次 重 複 一 個 代 碼 塊 # 按 Tab 或 4 個 空 格 把 移 動 指 令 縮…" at bounding box center [1169, 471] width 204 height 127
drag, startPoint x: 1145, startPoint y: 445, endPoint x: 1071, endPoint y: 417, distance: 79.1
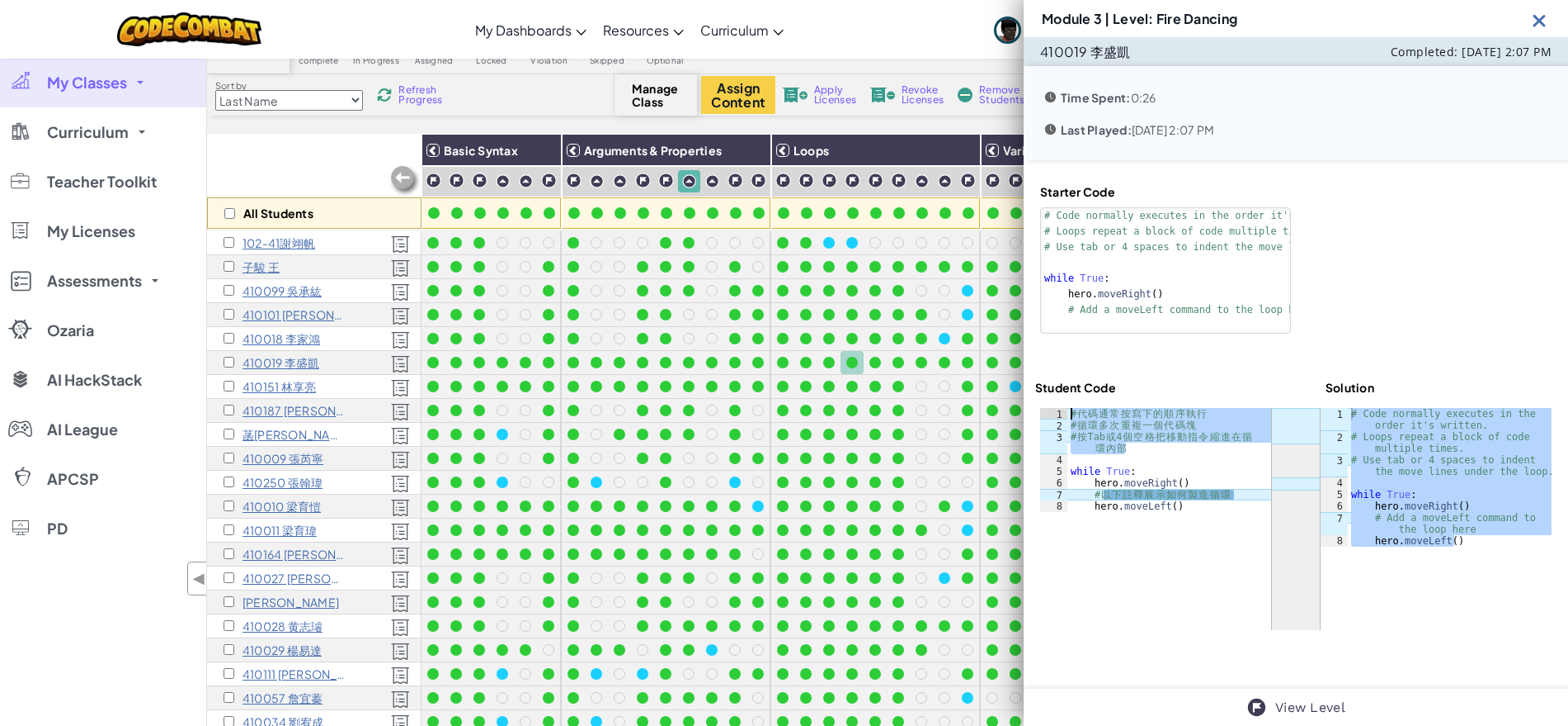
click at [1071, 417] on div "# 代 碼 通 常 按 寫 下 的 順 序 執 行 # 循 環 多 次 重 複 一 個 代 碼 塊 # 按 Tab 或 4 個 空 格 把 移 動 指 令 縮…" at bounding box center [1169, 471] width 204 height 127
drag, startPoint x: 1249, startPoint y: 492, endPoint x: 1066, endPoint y: 494, distance: 183.0
click at [1066, 494] on div "# 代碼通常按寫下的順序執行 # 循環多次重複一個代碼塊 1 2 3 4 5 6 7 8 # 代 碼 通 常 按 寫 下 的 順 序 執 行 # 循 環 多 …" at bounding box center [1156, 460] width 231 height 104
type textarea "# 以下註釋展示如何製造循環"
click at [1140, 594] on div at bounding box center [1296, 518] width 511 height 222
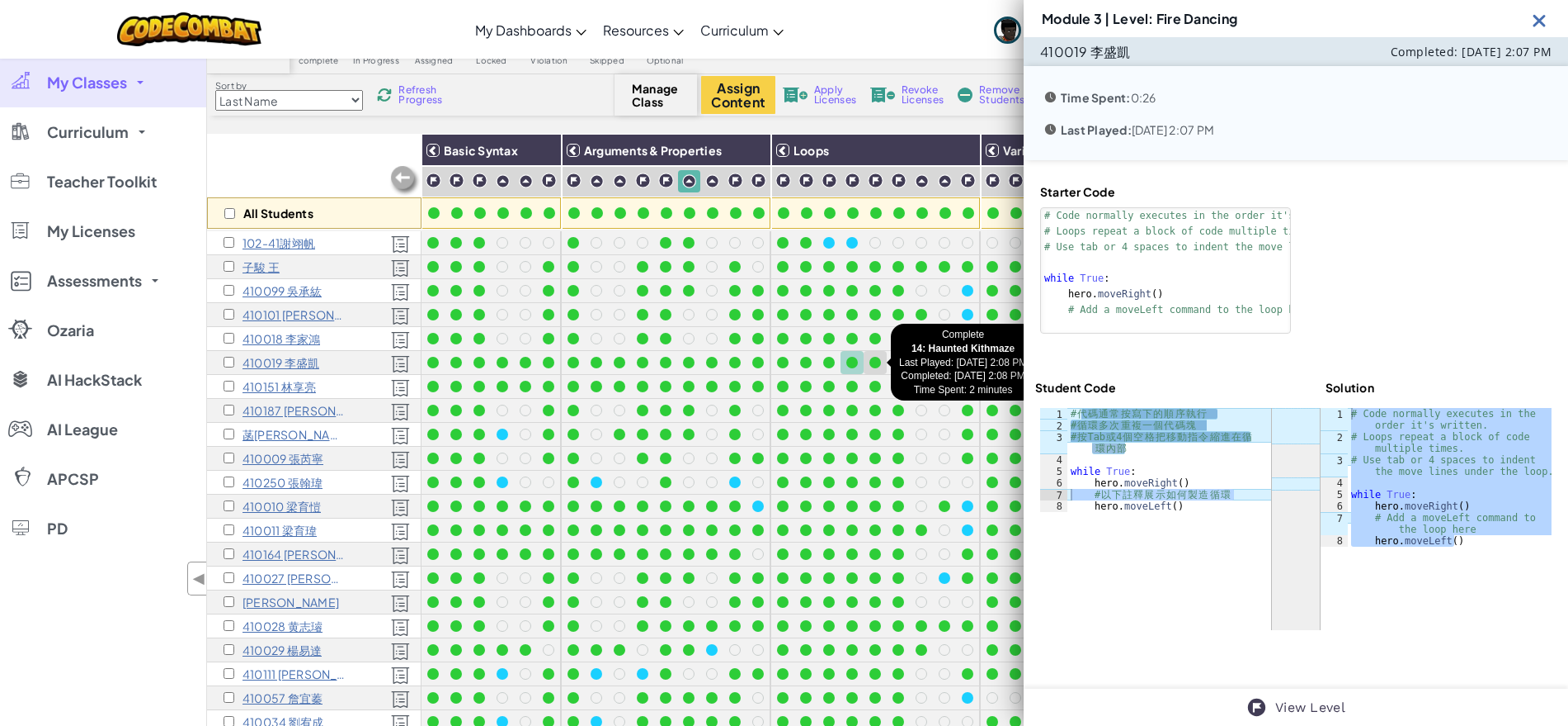
click at [874, 360] on div at bounding box center [876, 363] width 12 height 12
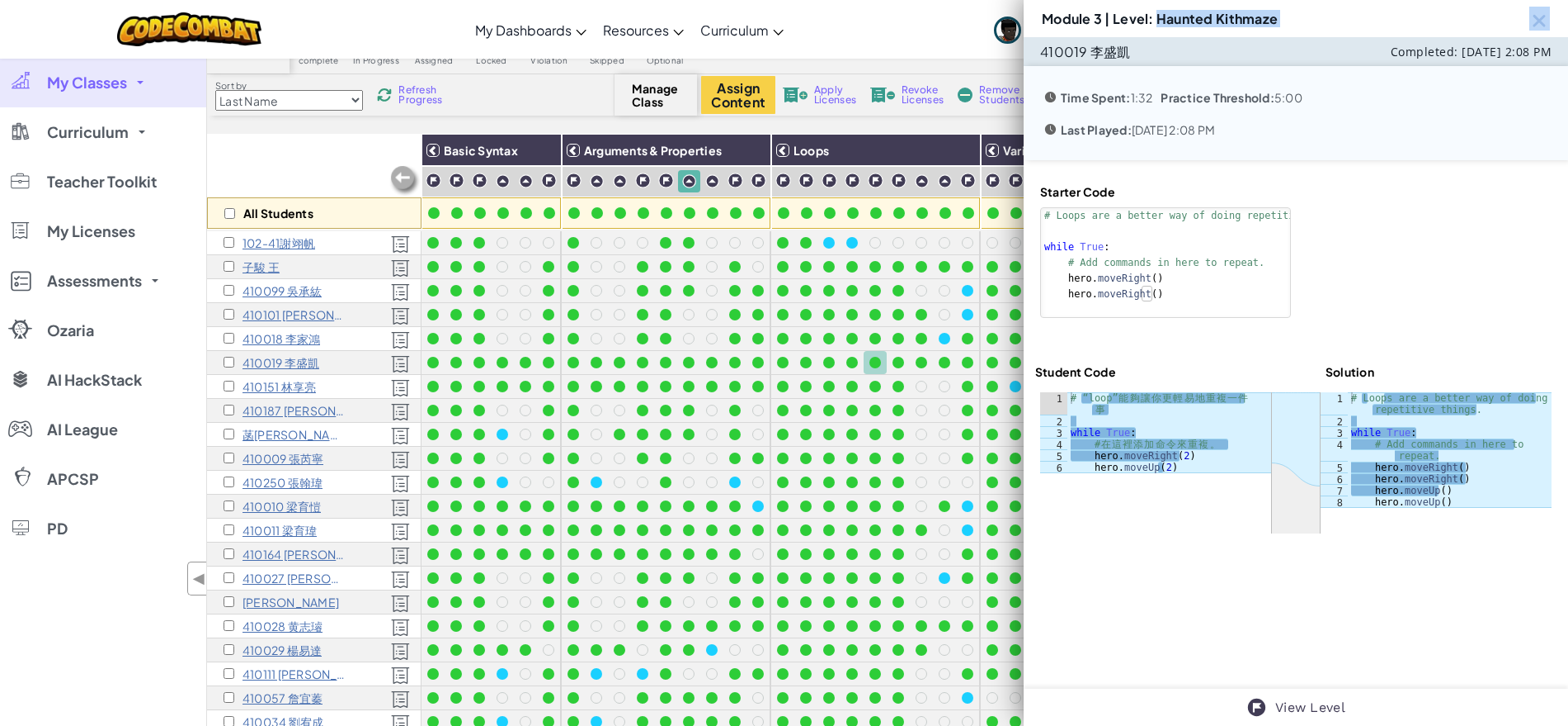
drag, startPoint x: 1159, startPoint y: 23, endPoint x: 1415, endPoint y: 17, distance: 256.1
click at [1415, 17] on div "Module 3 | Level: Haunted Kithmaze" at bounding box center [1296, 18] width 545 height 37
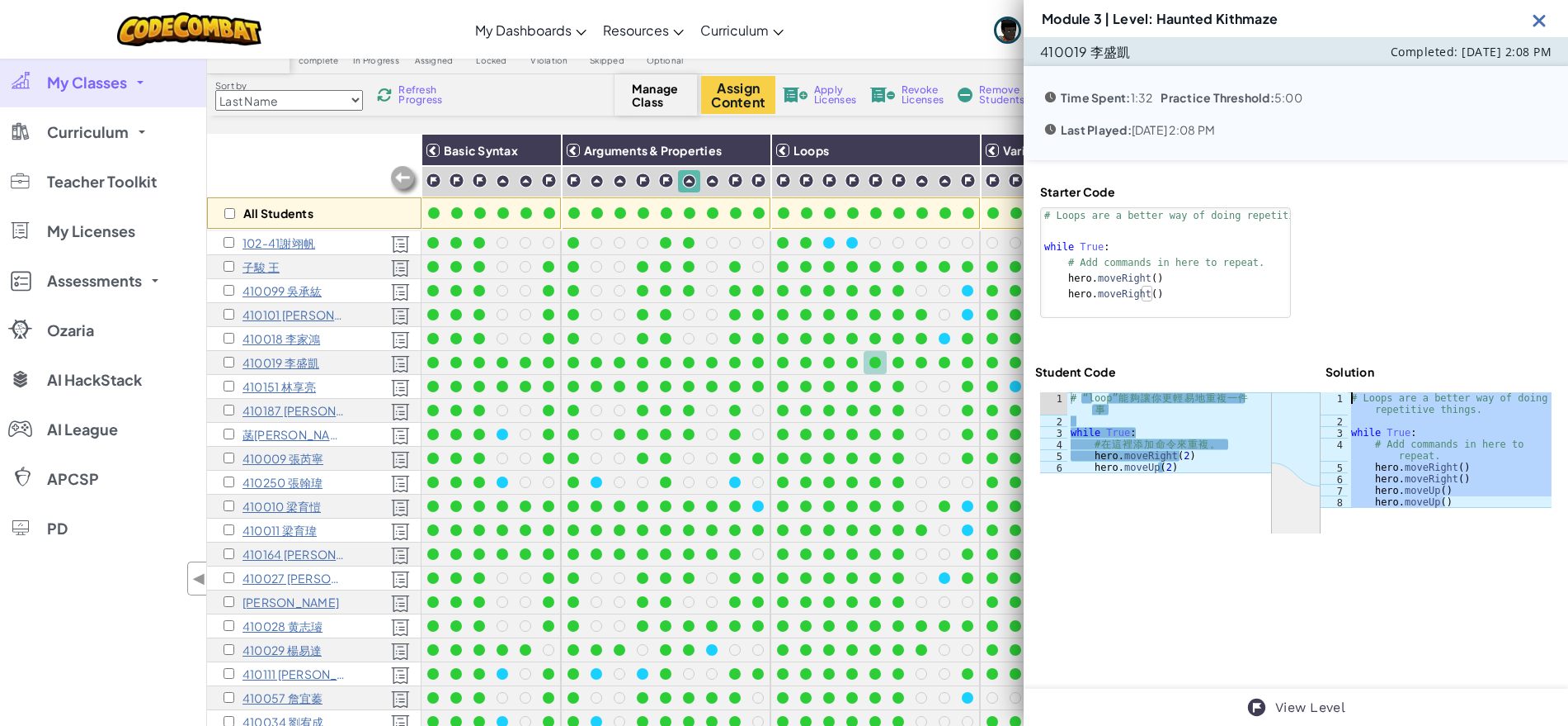
drag, startPoint x: 1446, startPoint y: 501, endPoint x: 1343, endPoint y: 397, distance: 146.4
click at [1348, 397] on div "# Loops are a better way of doing repetitive things. while True : # Add command…" at bounding box center [1449, 467] width 204 height 150
type textarea "# Loops are a better way of doing repetitive things."
drag, startPoint x: 1122, startPoint y: 407, endPoint x: 1066, endPoint y: 394, distance: 57.5
click at [1066, 394] on div "# “loop” 能夠讓你更輕易地重複一件事 1 2 3 4 5 6 # “loop” 能 夠 讓 你 更 輕 易 地 重 複 一 件 事 while Tru…" at bounding box center [1156, 432] width 231 height 81
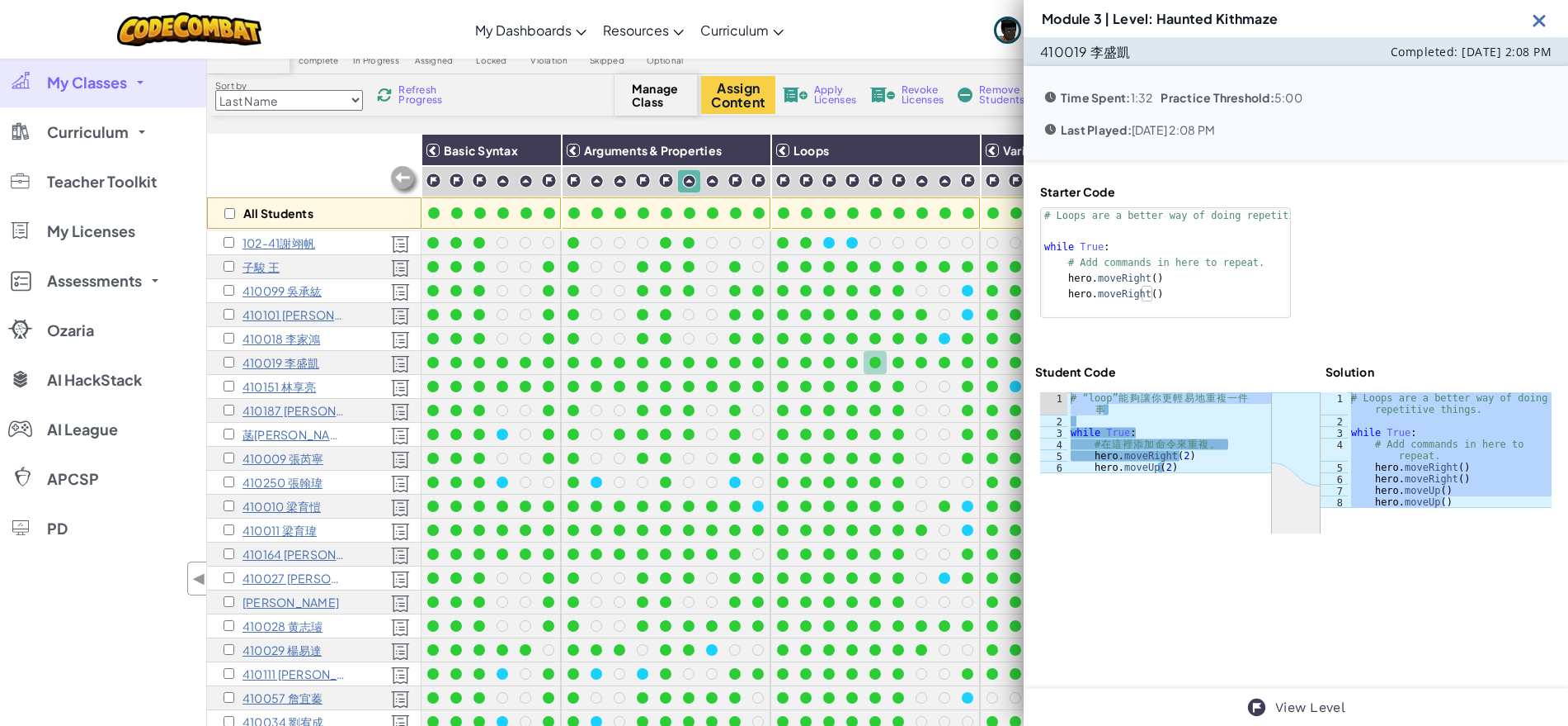
click at [1169, 605] on div "410019 李盛凱 Completed: Sep 8, 2025 2:08 PM Time Spent: 1:32 Practice Threshold: …" at bounding box center [1296, 362] width 545 height 652
type textarea "# 在這裡添加命令來重複。"
click at [1233, 441] on div "# “loop” 能 夠 讓 你 更 輕 易 地 重 複 一 件 事 while True : # 在 這 裡 添 加 命 令 來 重 複 。 hero . …" at bounding box center [1169, 449] width 204 height 115
drag, startPoint x: 1233, startPoint y: 441, endPoint x: 1095, endPoint y: 444, distance: 138.0
click at [1095, 444] on div "# “loop” 能 夠 讓 你 更 輕 易 地 重 複 一 件 事 while True : # 在 這 裡 添 加 命 令 來 重 複 。 hero . …" at bounding box center [1169, 449] width 204 height 115
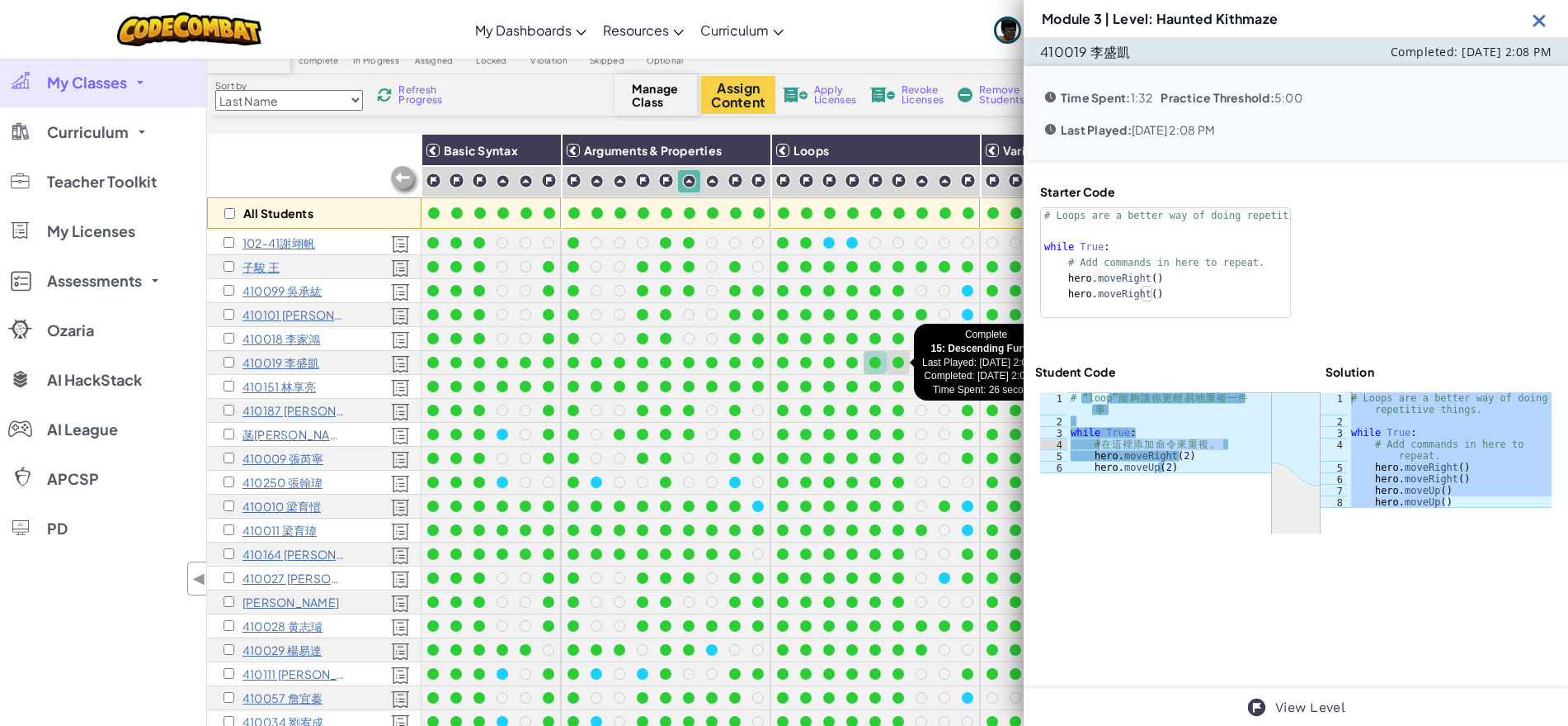
click at [901, 366] on div at bounding box center [899, 363] width 12 height 12
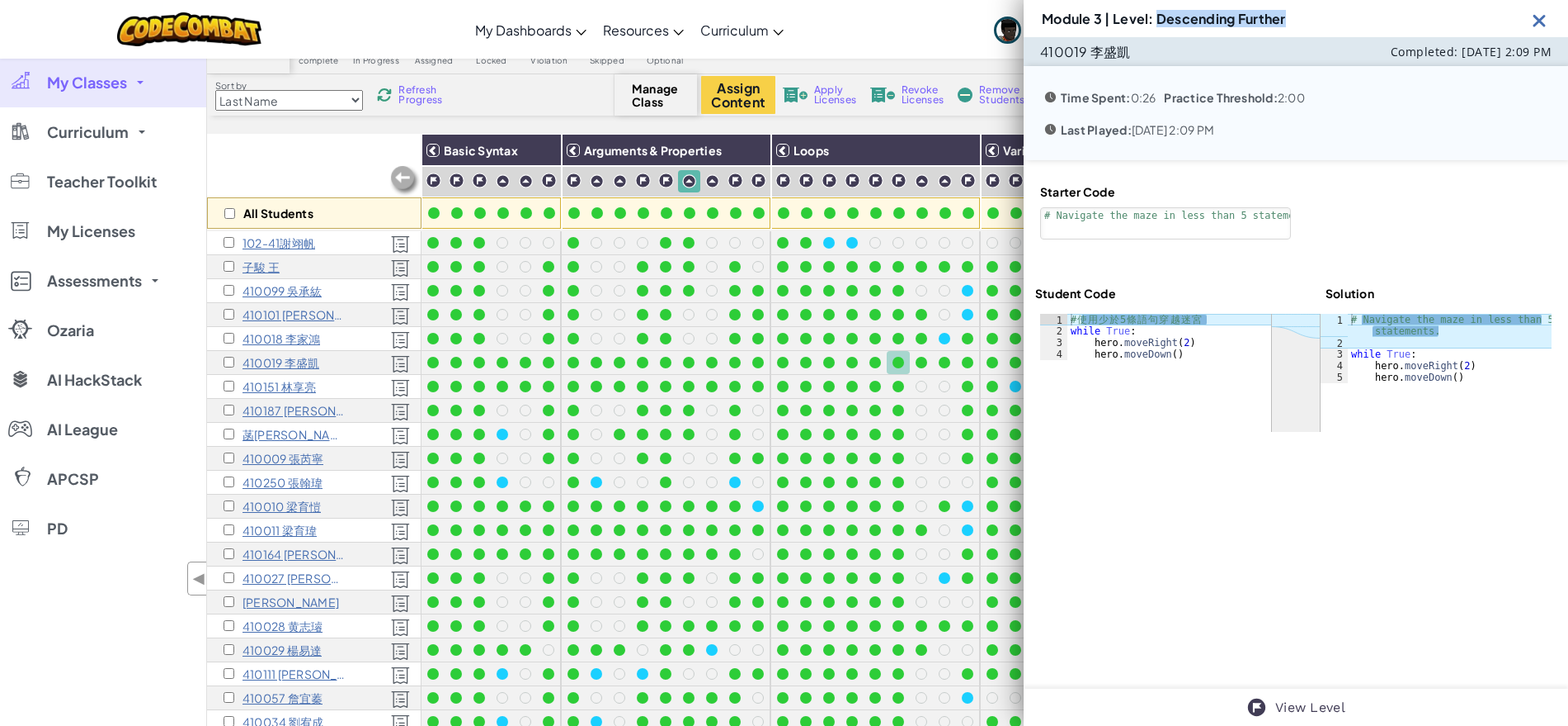
drag, startPoint x: 1155, startPoint y: 19, endPoint x: 1326, endPoint y: 17, distance: 171.0
click at [1326, 17] on div "Module 3 | Level: Descending Further" at bounding box center [1296, 18] width 545 height 37
drag, startPoint x: 1474, startPoint y: 390, endPoint x: 1340, endPoint y: 325, distance: 148.9
click at [1340, 325] on div "ההההההההההההההההההההההההההההההההההההההההההההההההההההההההההההההההההההההההההההההה…" at bounding box center [1296, 372] width 511 height 118
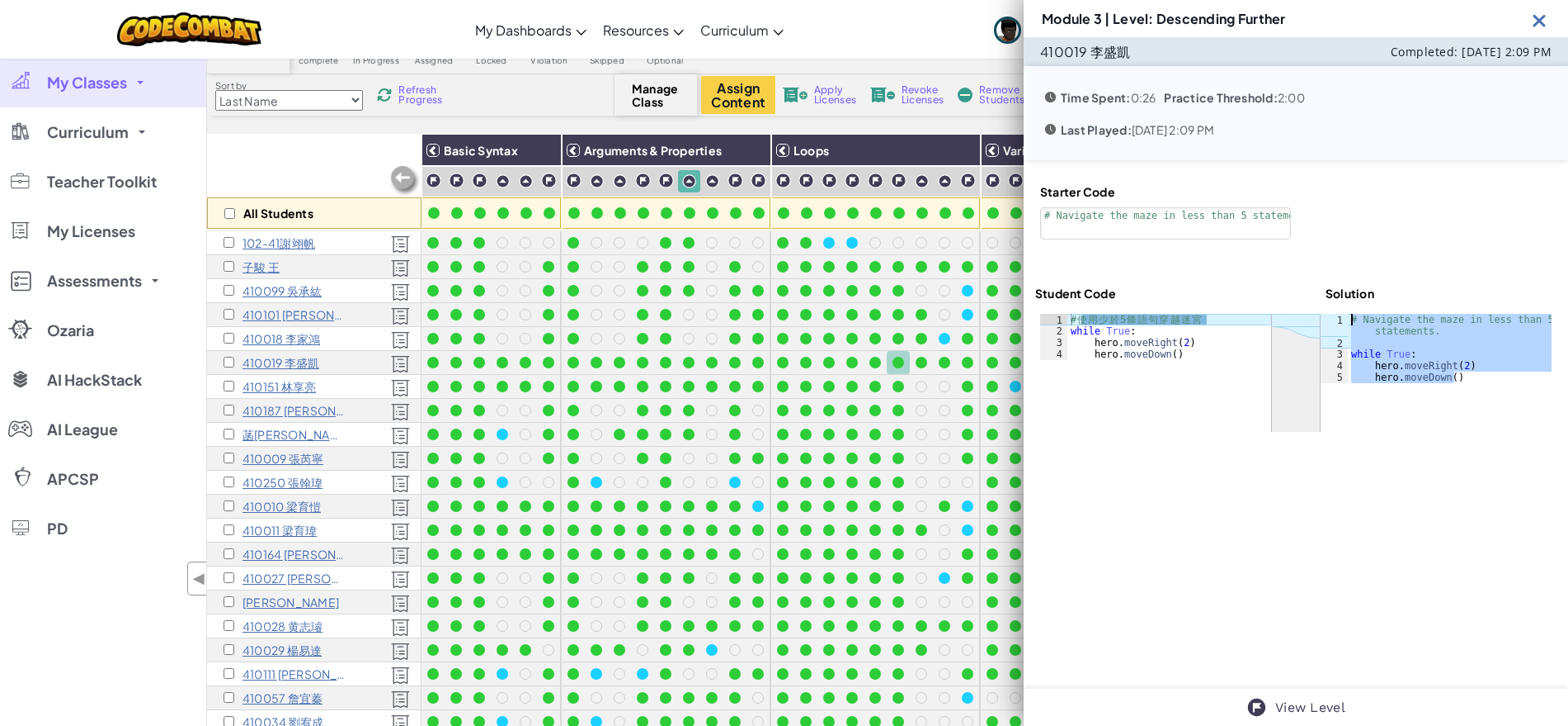
drag, startPoint x: 1456, startPoint y: 381, endPoint x: 1333, endPoint y: 307, distance: 143.5
click at [1333, 307] on div "Starter Code 1 # Navigate the maze in less than 5 statements. ההההההההההההההההה…" at bounding box center [1296, 307] width 545 height 296
type textarea "# Navigate the maze in less than 5 statements."
click at [1218, 317] on div "ההההההההההההההההההההההההההההההההההההההההההההההההההההההההההההההההההההההההההההההה…" at bounding box center [1296, 372] width 522 height 128
type textarea "# 使用少於5條語句穿越迷宮"
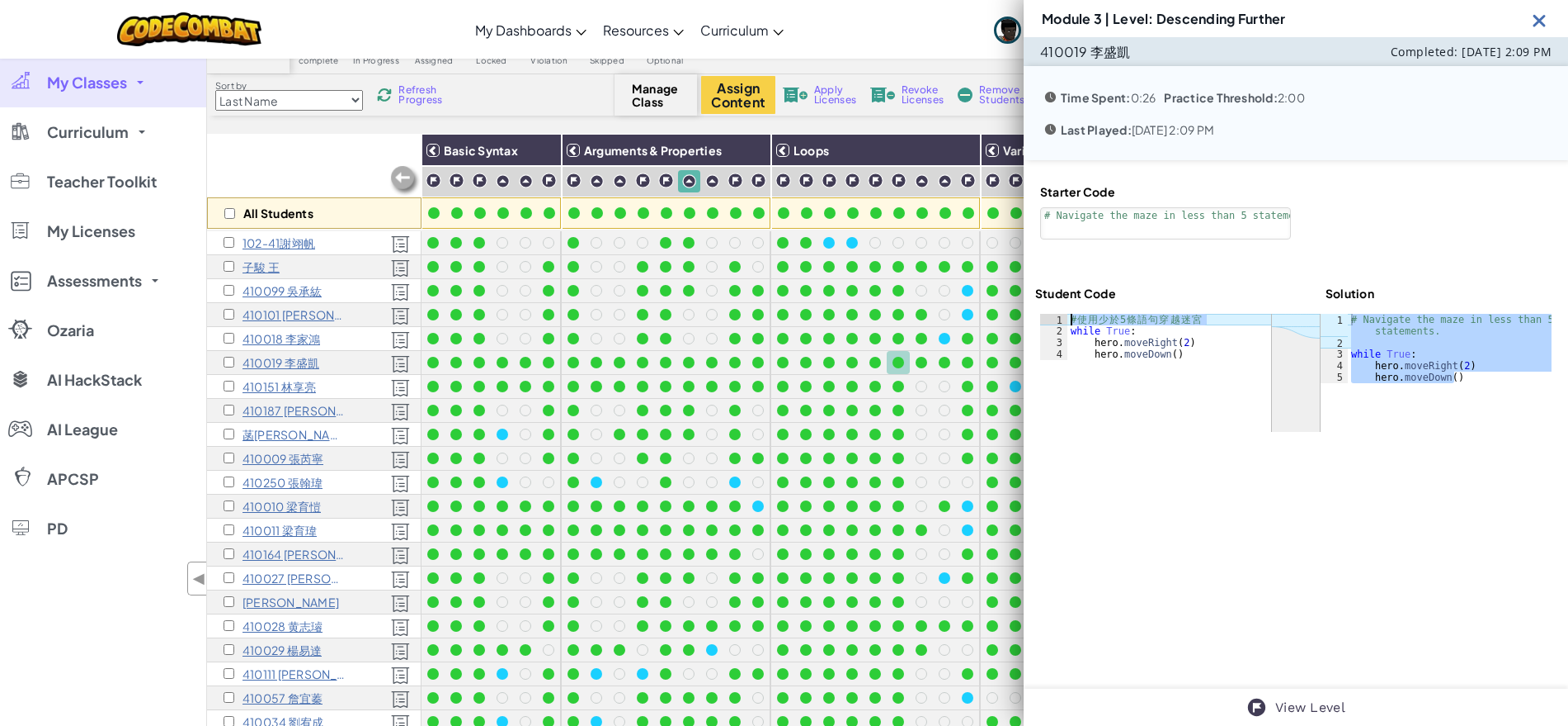
drag, startPoint x: 1217, startPoint y: 322, endPoint x: 1055, endPoint y: 304, distance: 163.0
click at [1064, 313] on div "# 使用少於5條語句穿越迷宮 1 2 3 4 # 使 用 少 於 5 條 語 句 穿 越 迷 宮 while True : hero . moveRight …" at bounding box center [1156, 337] width 231 height 46
drag, startPoint x: 1156, startPoint y: 15, endPoint x: 1408, endPoint y: -3, distance: 252.6
click at [1337, 2] on div "Module 3 | Level: Descending Further" at bounding box center [1296, 18] width 545 height 37
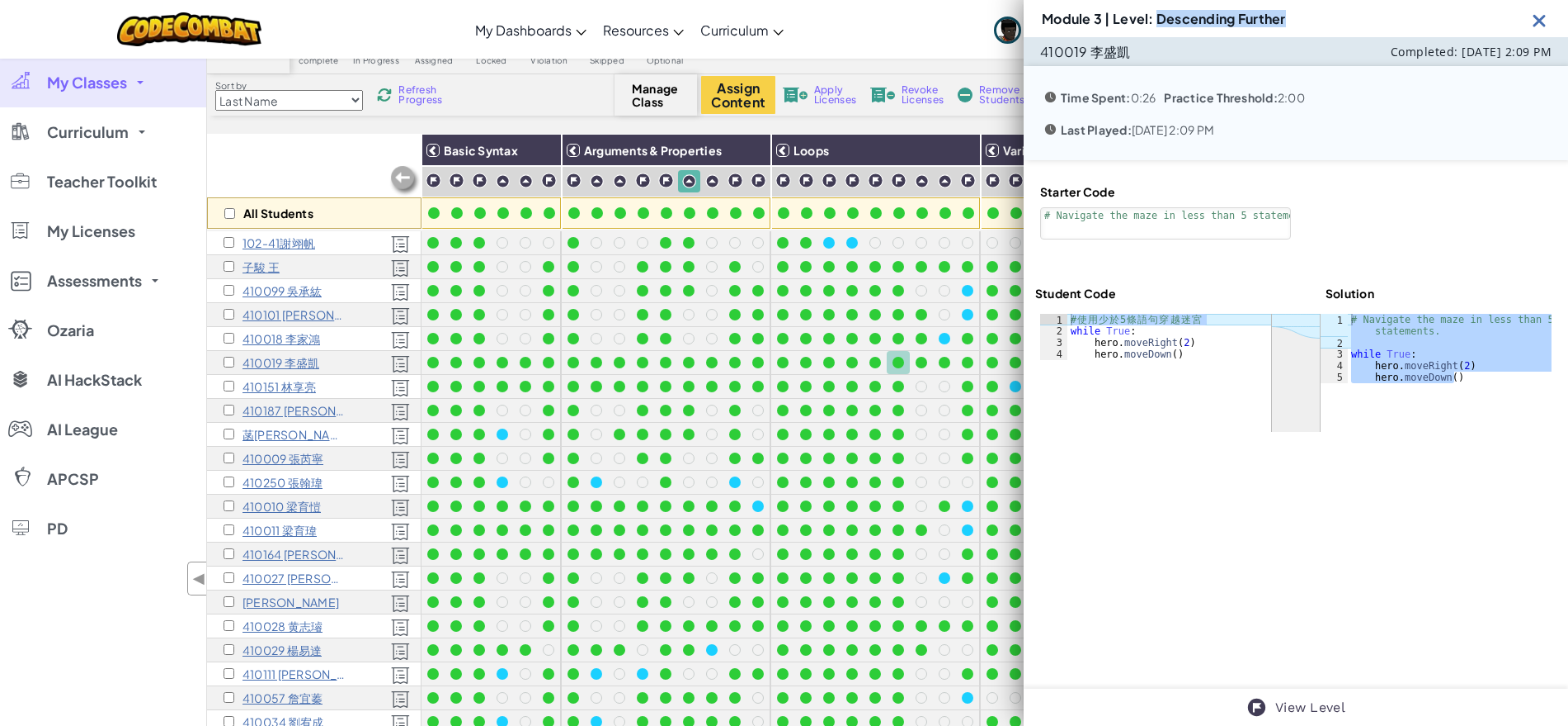
drag, startPoint x: 1157, startPoint y: 20, endPoint x: 1297, endPoint y: 9, distance: 140.4
click at [1297, 9] on div "Module 3 | Level: Descending Further" at bounding box center [1296, 18] width 545 height 37
click at [1456, 382] on div "# Navigate the maze in less than 5 statements. while True : hero . moveRight ( …" at bounding box center [1449, 348] width 204 height 69
drag, startPoint x: 1461, startPoint y: 378, endPoint x: 1338, endPoint y: 321, distance: 135.6
click at [1338, 321] on div "hero.moveDown() 1 2 3 4 5 # Navigate the maze in less than 5 statements. while …" at bounding box center [1436, 348] width 231 height 69
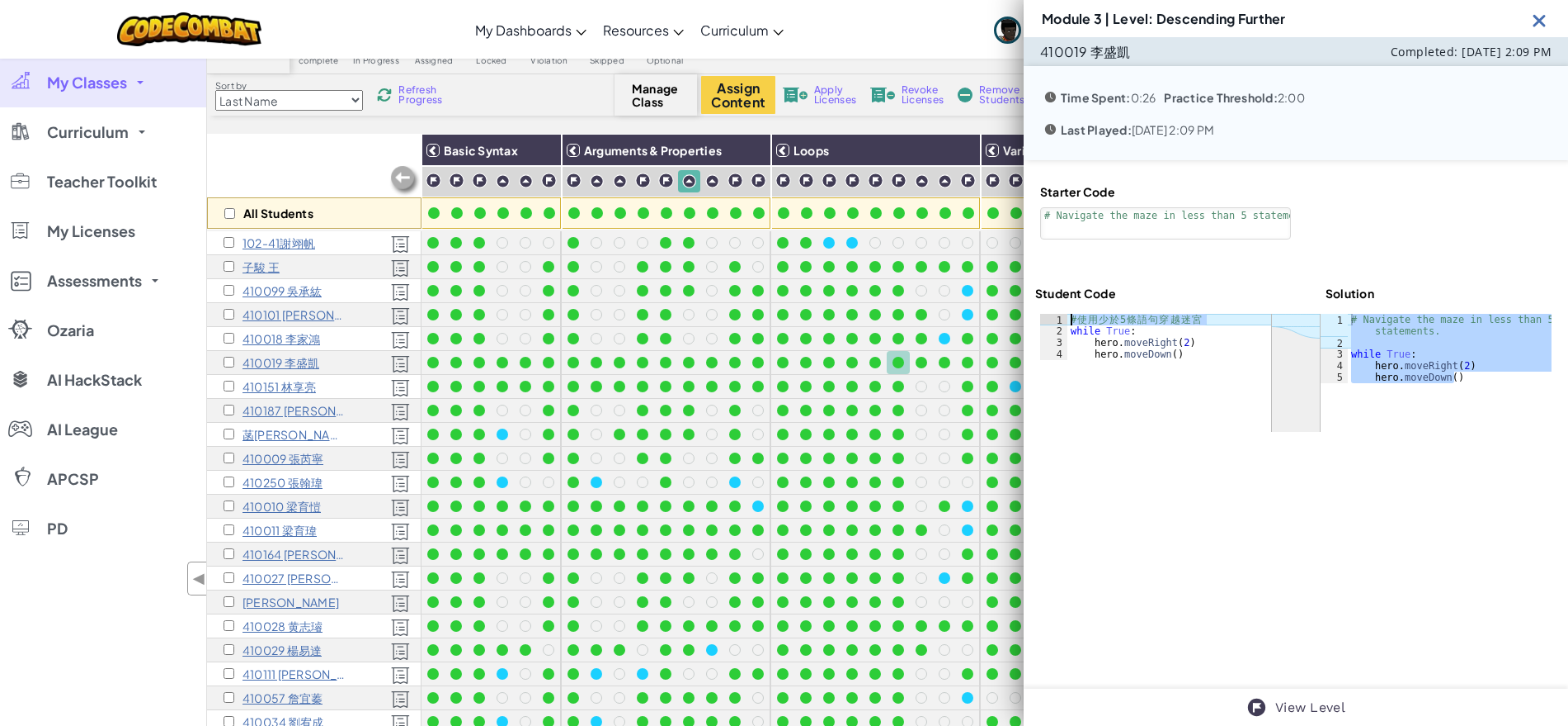
click at [1215, 319] on div "# 使 用 少 於 5 條 語 句 穿 越 迷 宮 while True : hero . moveRight ( 2 ) hero . moveDown (…" at bounding box center [1169, 337] width 204 height 46
click at [1214, 319] on div "# 使 用 少 於 5 條 語 句 穿 越 迷 宮 while True : hero . moveRight ( 2 ) hero . moveDown (…" at bounding box center [1169, 348] width 204 height 69
drag, startPoint x: 1214, startPoint y: 319, endPoint x: 1074, endPoint y: 312, distance: 140.2
click at [1074, 312] on div "ההההההההההההההההההההההההההההההההההההההההההההההההההההההההההההההההההההההההההההההה…" at bounding box center [1296, 372] width 522 height 128
click at [923, 362] on div at bounding box center [922, 363] width 12 height 12
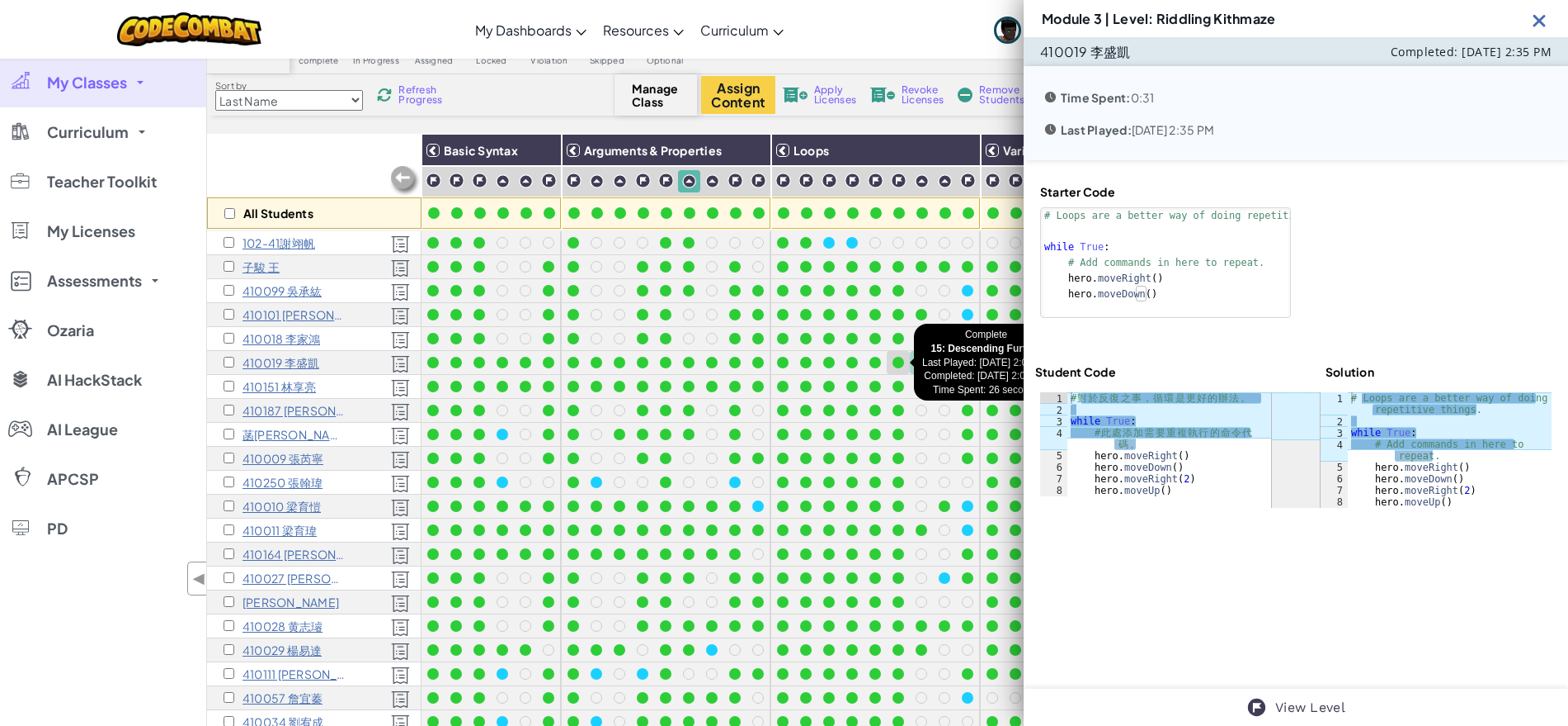
click at [897, 367] on div at bounding box center [898, 362] width 18 height 18
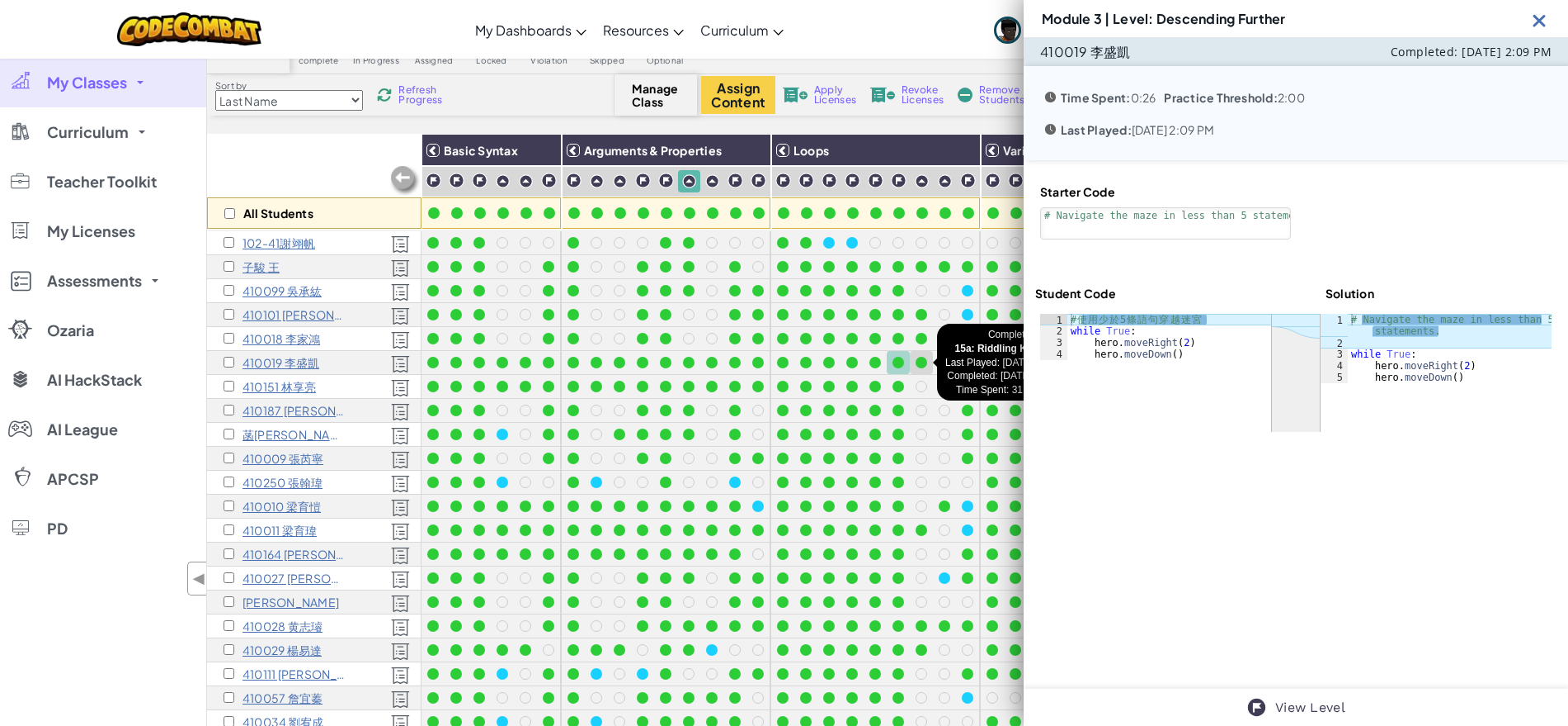
click at [916, 361] on div at bounding box center [922, 363] width 12 height 12
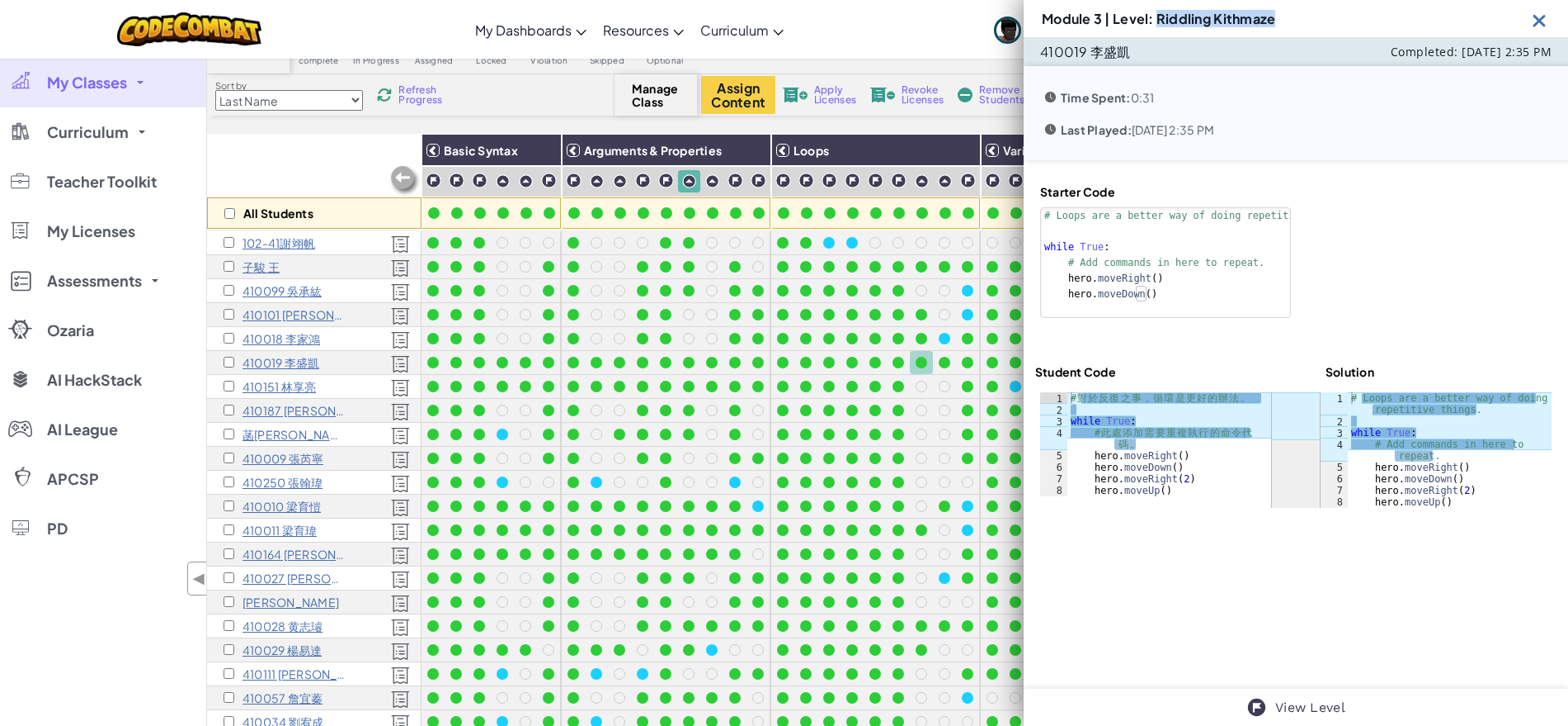
drag, startPoint x: 1157, startPoint y: 20, endPoint x: 1327, endPoint y: 11, distance: 170.2
click at [1327, 11] on div "Module 3 | Level: Riddling Kithmaze" at bounding box center [1296, 18] width 545 height 37
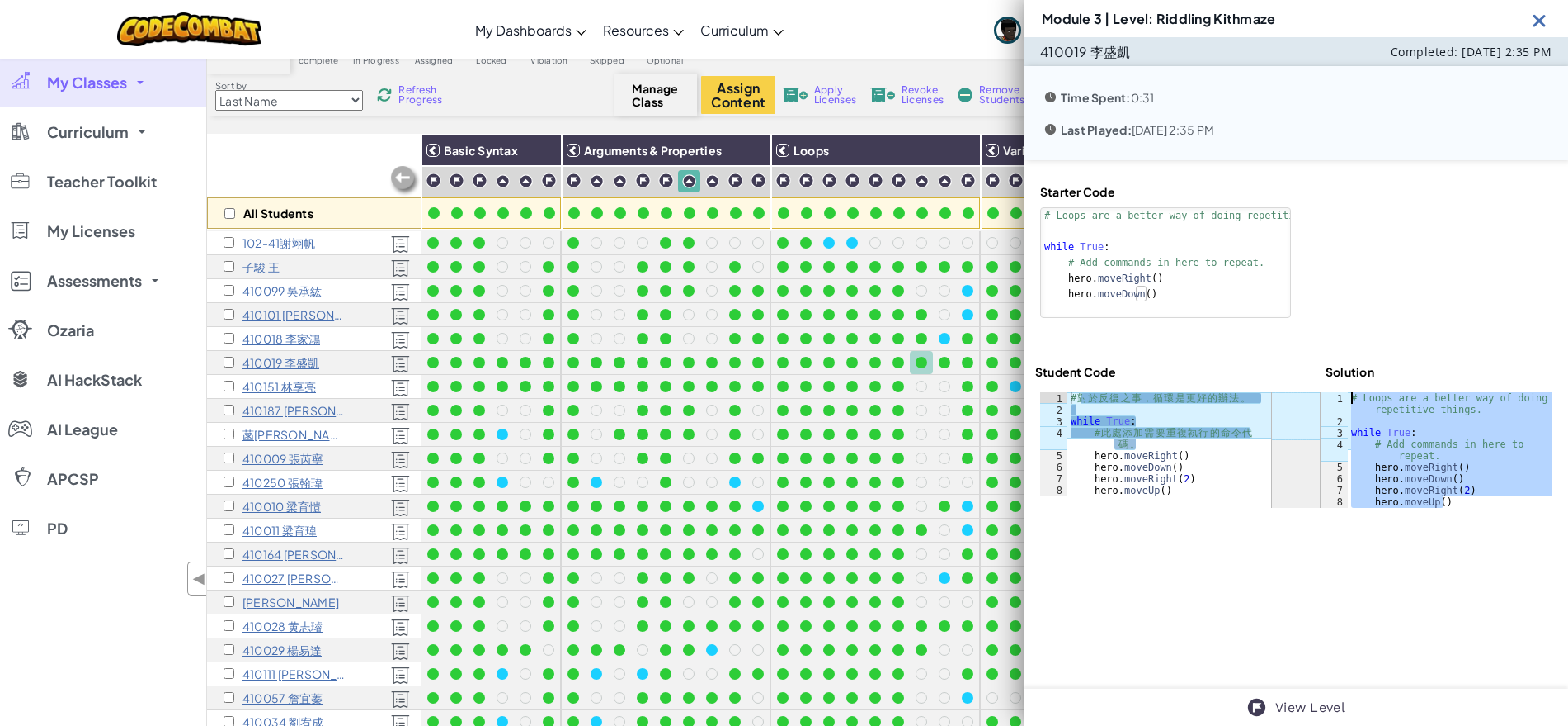
drag, startPoint x: 1440, startPoint y: 505, endPoint x: 1344, endPoint y: 401, distance: 141.5
click at [1348, 401] on div "# Loops are a better way of doing repetitive things. while True : # Add command…" at bounding box center [1449, 467] width 204 height 150
type textarea "# Loops are a better way of doing repetitive things."
type textarea "# 對於反復之事，循環是更好的辦法。"
click at [1155, 402] on div "# 對 於 反 復 之 事 ， 循 環 是 更 好 的 辦 法 。 while True : # 此 處 添 加 需 要 重 複 執 行 的 命 令 代 碼 …" at bounding box center [1169, 455] width 204 height 127
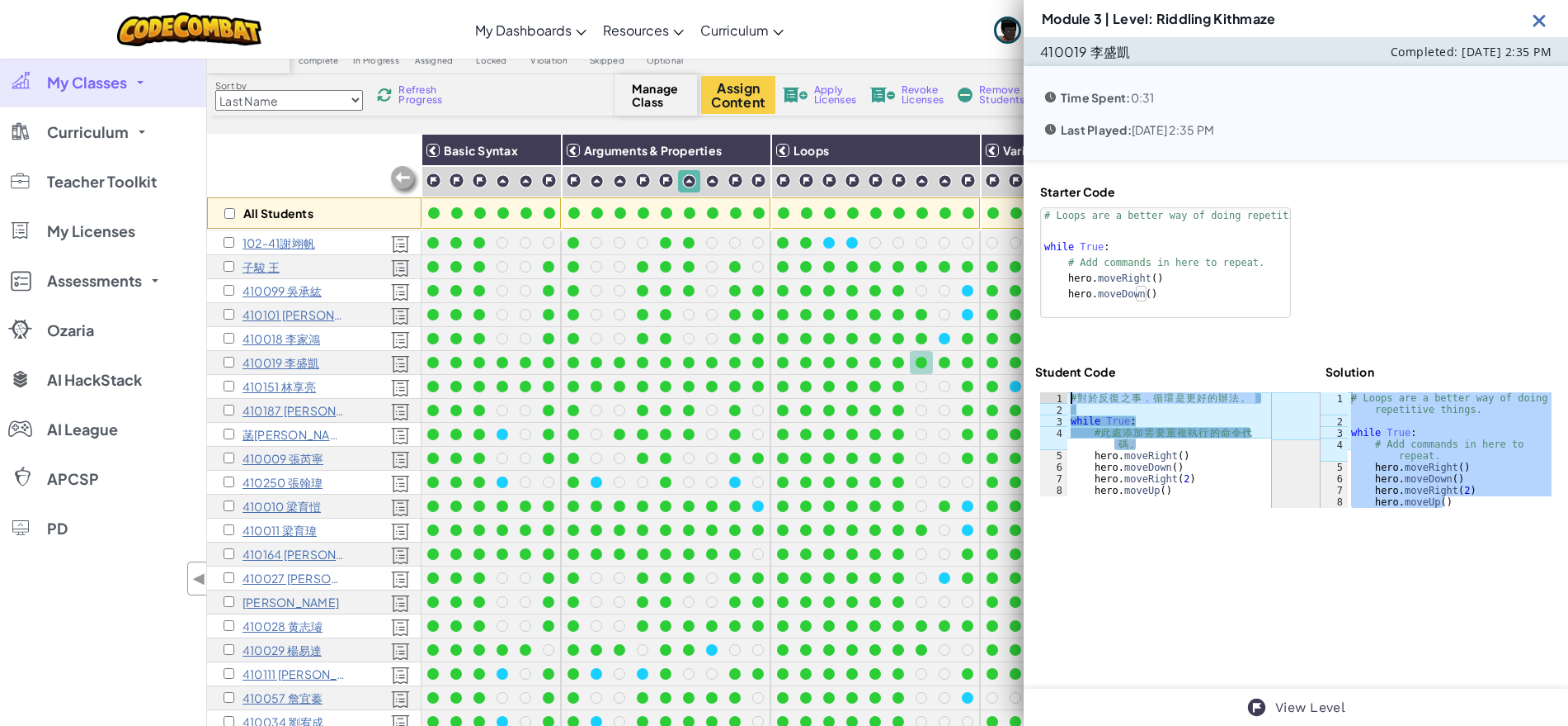
drag, startPoint x: 1262, startPoint y: 392, endPoint x: 1040, endPoint y: 395, distance: 222.0
click at [1040, 395] on div "# 對於反復之事，循環是更好的辦法。 1 2 3 4 5 6 7 8 # 對 於 反 復 之 事 ， 循 環 是 更 好 的 辦 法 。 while True…" at bounding box center [1156, 444] width 231 height 104
click at [942, 365] on div at bounding box center [945, 363] width 12 height 12
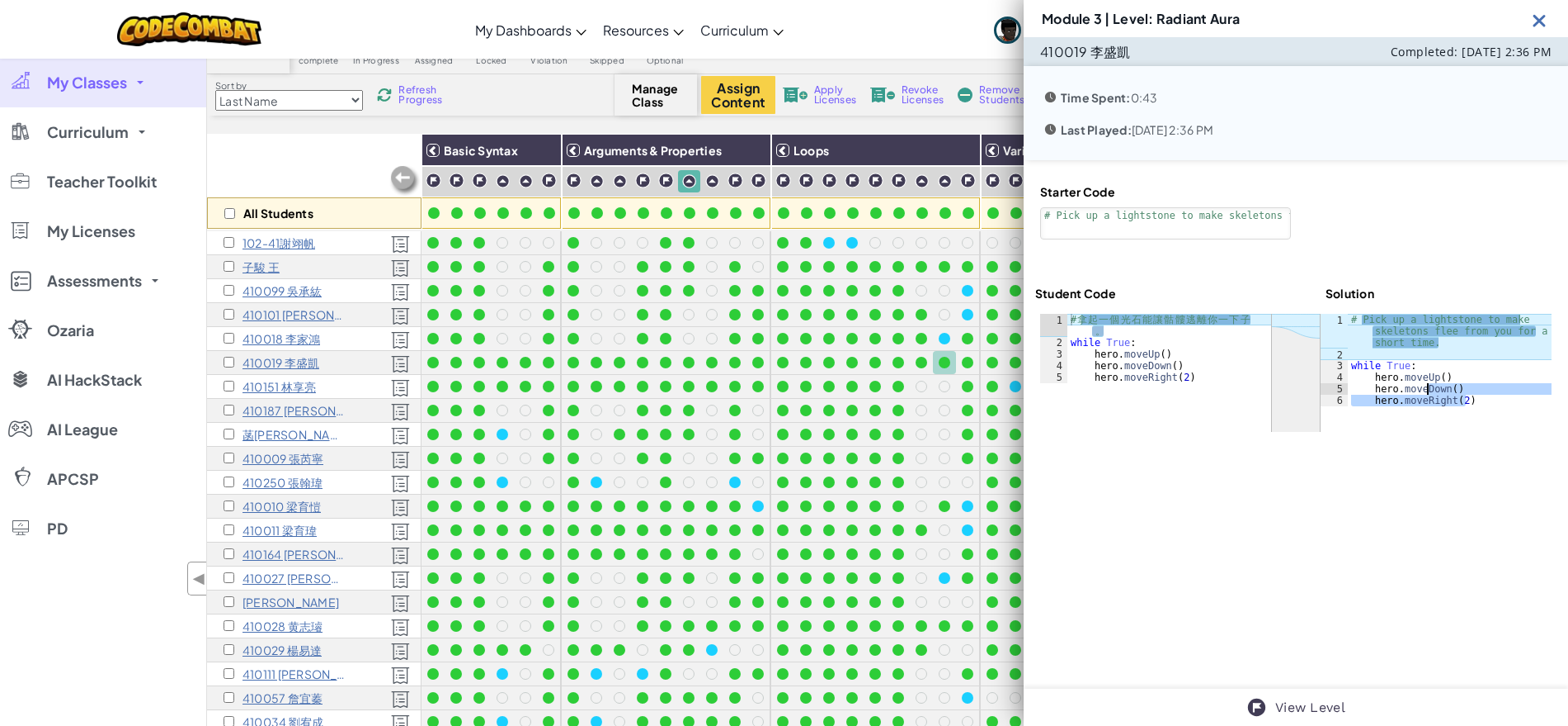
drag, startPoint x: 1468, startPoint y: 403, endPoint x: 1419, endPoint y: 389, distance: 51.0
click at [1419, 389] on div "# Pick up a lightstone to make skeletons flee from you for a short time. while …" at bounding box center [1449, 383] width 204 height 138
drag, startPoint x: 1155, startPoint y: 18, endPoint x: 1307, endPoint y: 19, distance: 152.0
click at [1307, 19] on div "Module 3 | Level: Radiant Aura" at bounding box center [1296, 18] width 545 height 37
click at [1465, 399] on div "# Pick up a lightstone to make skeletons flee from you for a short time. while …" at bounding box center [1449, 360] width 204 height 92
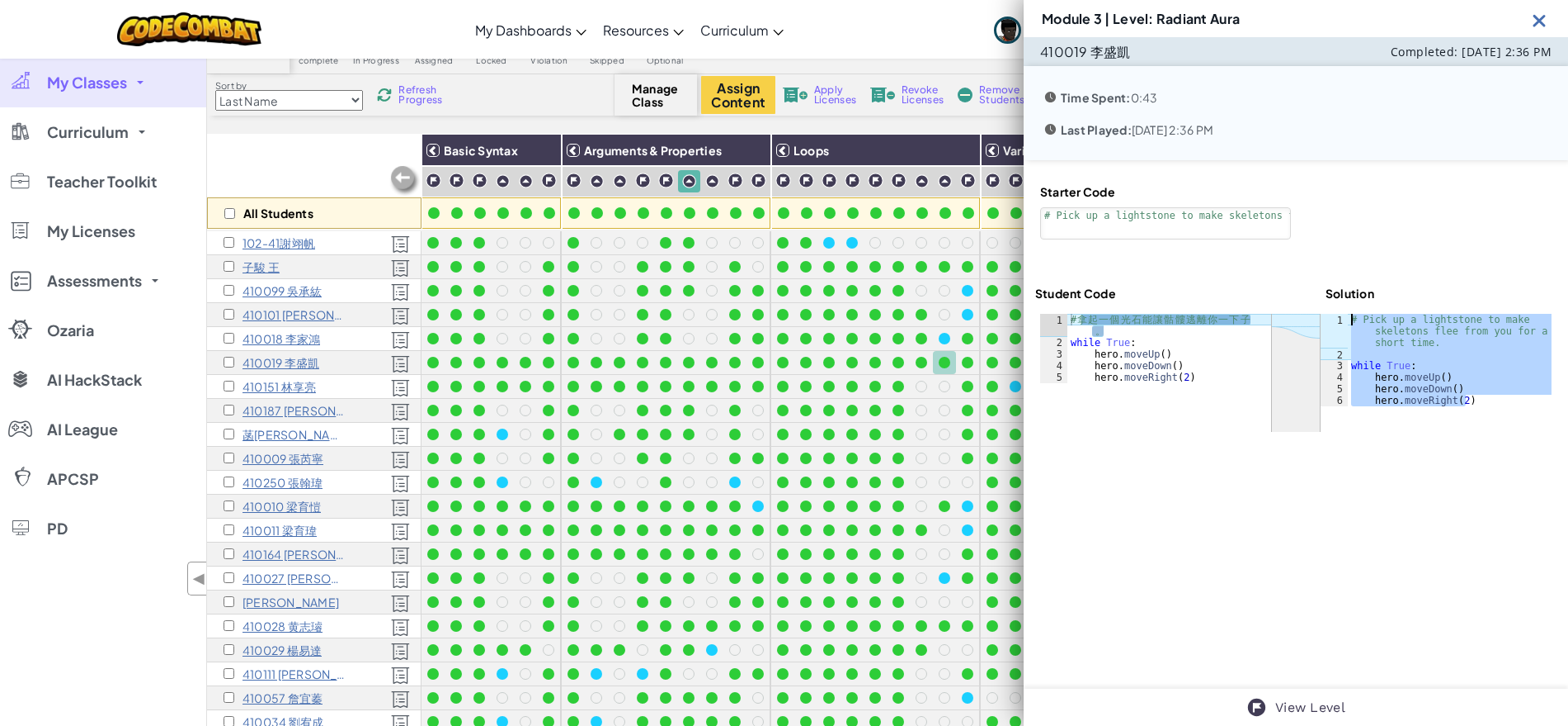
drag, startPoint x: 1466, startPoint y: 402, endPoint x: 1340, endPoint y: 317, distance: 152.0
click at [1340, 317] on div "hero.moveRight(2) 1 2 3 4 5 6 # Pick up a lightstone to make skeletons flee fro…" at bounding box center [1436, 360] width 231 height 92
type textarea "# Pick up a lightstone to make skeletons flee from you for a short time."
type textarea "# 拿起一個光石能讓骷髏逃離你一下子。"
drag, startPoint x: 1120, startPoint y: 335, endPoint x: 1069, endPoint y: 319, distance: 53.5
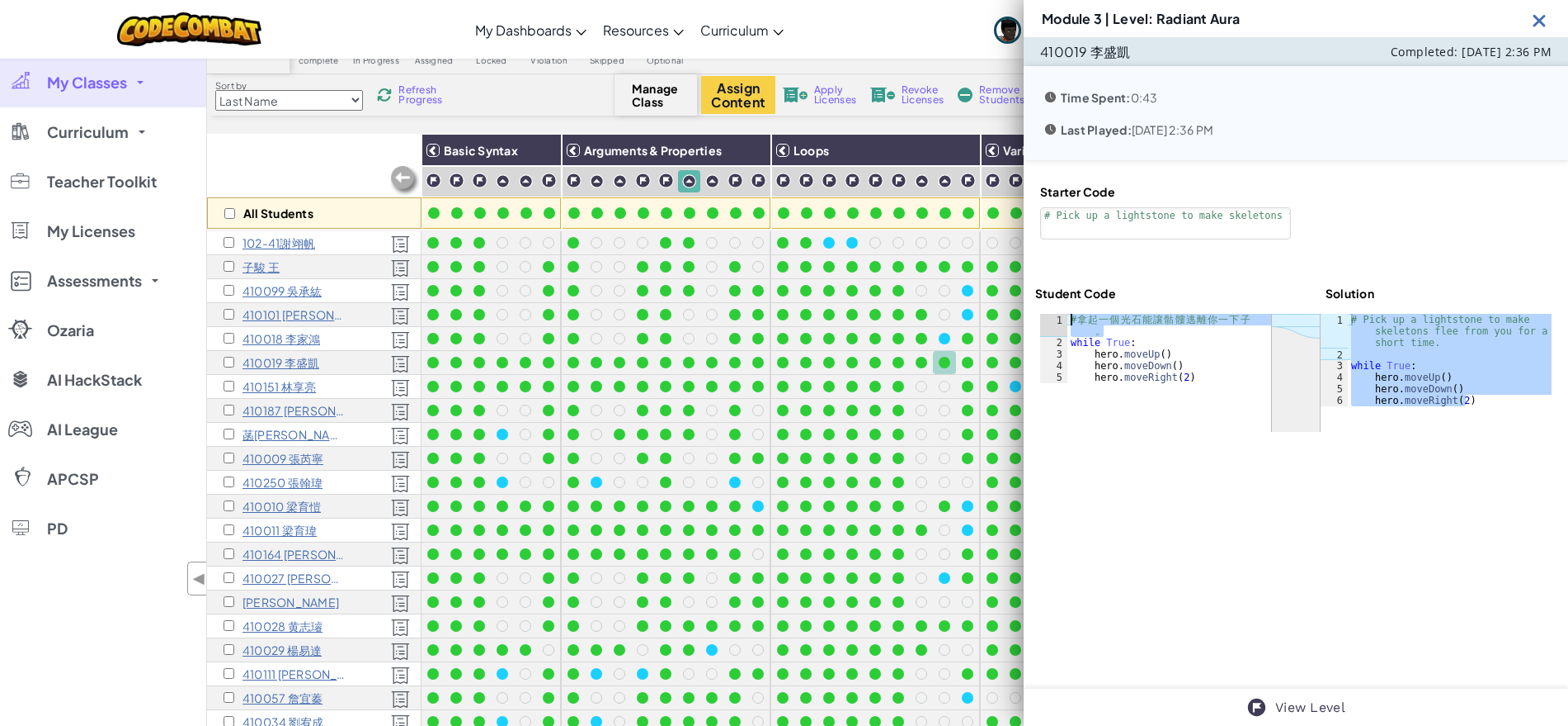
click at [1069, 319] on div "# 拿 起 一 個 光 石 能 讓 骷 髏 逃 離 你 一 下 子 。 while True : hero . moveUp ( ) hero . moveD…" at bounding box center [1169, 366] width 204 height 104
click at [968, 364] on div at bounding box center [968, 363] width 12 height 12
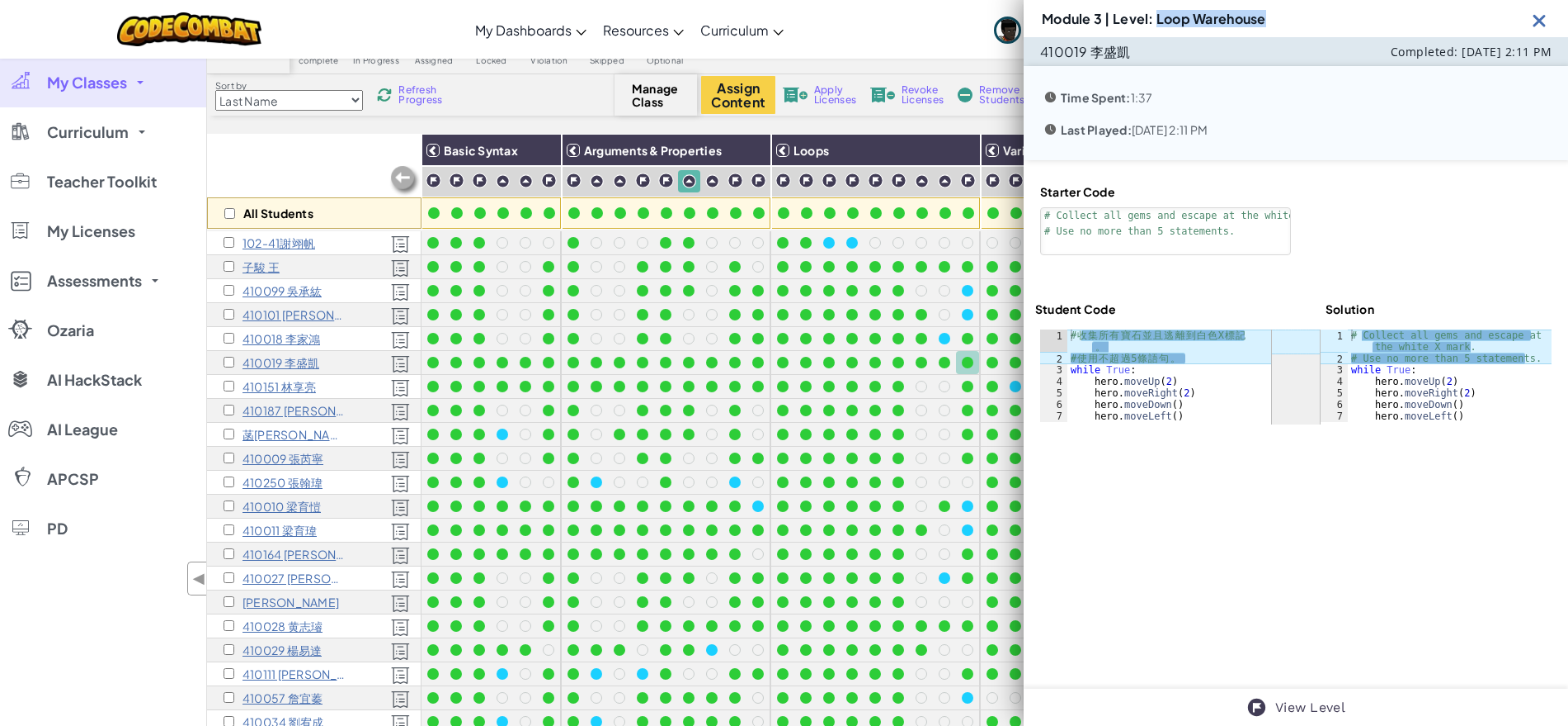
drag, startPoint x: 1158, startPoint y: 12, endPoint x: 1294, endPoint y: 9, distance: 136.0
click at [1294, 9] on div "Module 3 | Level: Loop Warehouse" at bounding box center [1296, 18] width 545 height 37
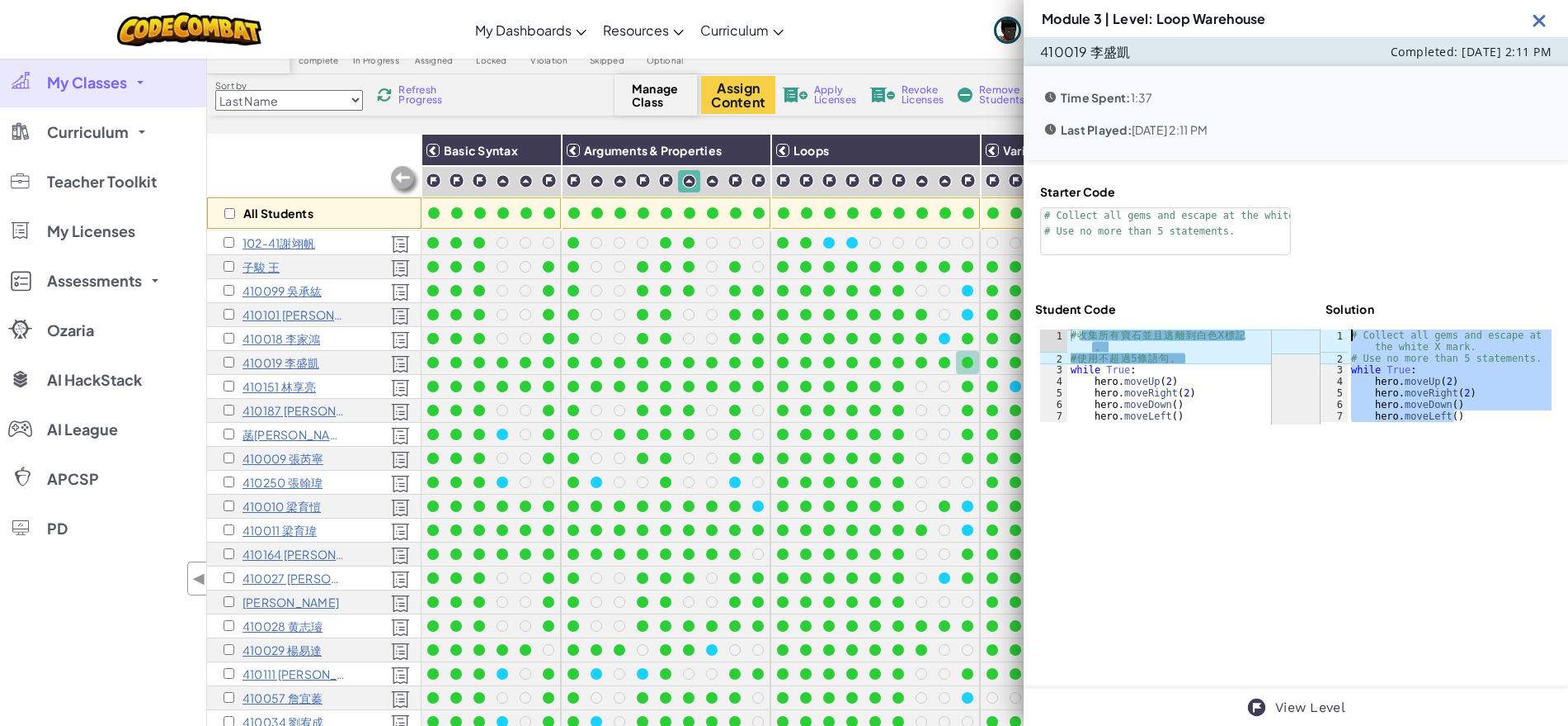
drag, startPoint x: 1475, startPoint y: 420, endPoint x: 1341, endPoint y: 335, distance: 158.7
click at [1348, 335] on div "# Collect all gems and escape at the white X mark. # Use no more than 5 stateme…" at bounding box center [1449, 393] width 204 height 127
type textarea "# Collect all gems and escape at the white X mark. # Use no more than 5 stateme…"
drag, startPoint x: 1196, startPoint y: 357, endPoint x: 1058, endPoint y: 331, distance: 140.4
click at [1058, 331] on div "# 使用不超過5條語句。 1 2 3 4 5 6 7 # 收 集 所 有 寶 石 並 且 逃 離 到 白 色 X 標 記 。 # 使 用 不 超 過 5 條 …" at bounding box center [1156, 376] width 231 height 92
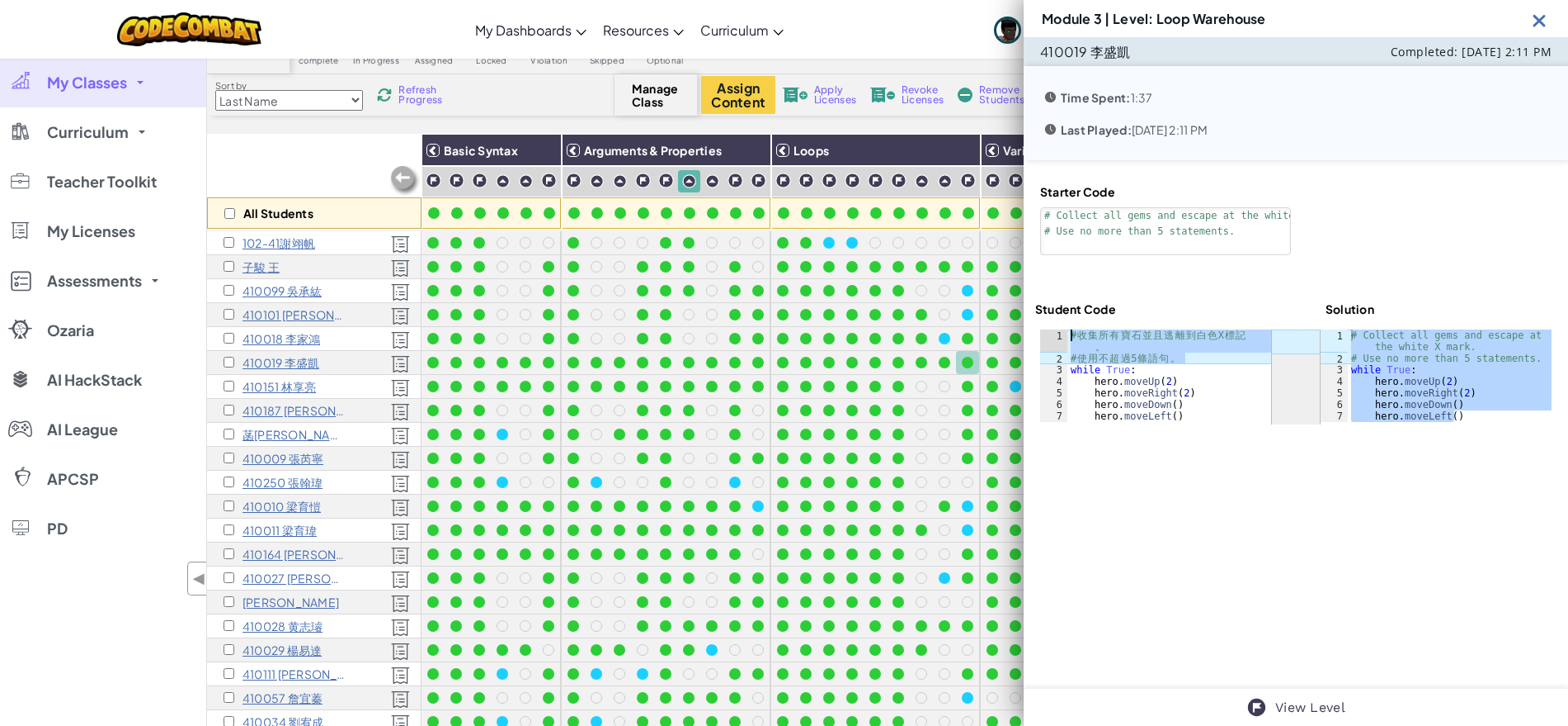
type textarea "# 收集所有寶石並且逃離到白色X標記。 # 使用不超過5條語句。"
click at [1539, 21] on img at bounding box center [1540, 20] width 20 height 20
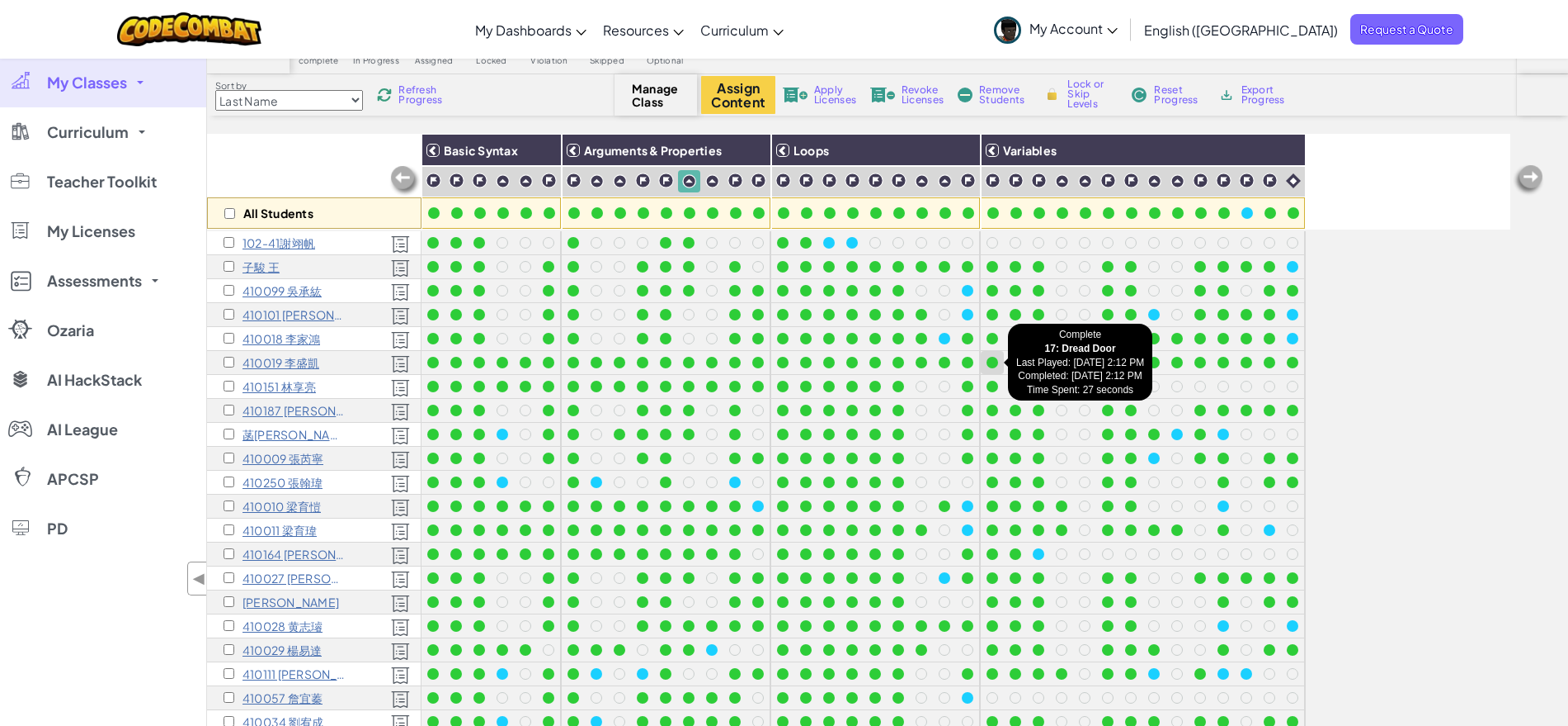
click at [990, 362] on div at bounding box center [993, 363] width 12 height 12
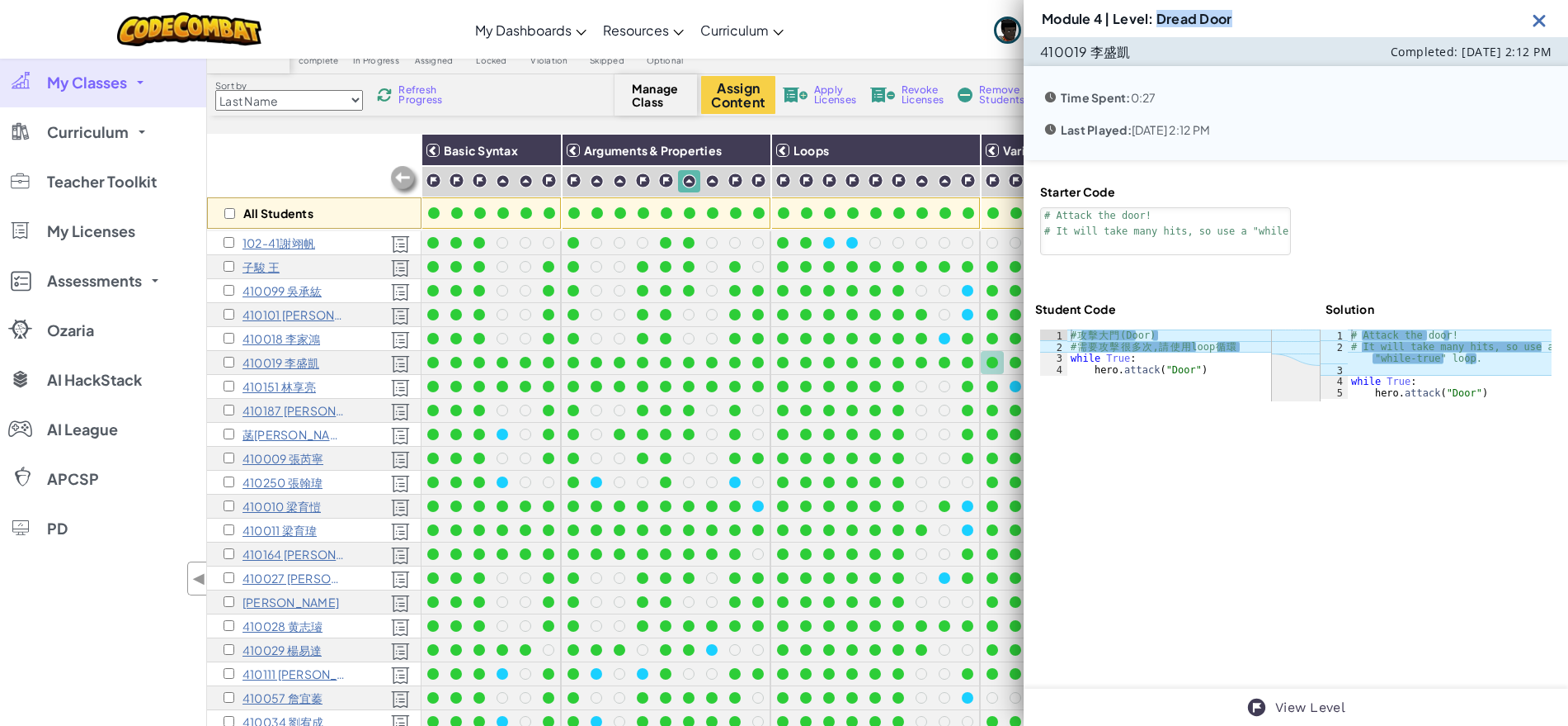
drag, startPoint x: 1157, startPoint y: 18, endPoint x: 1279, endPoint y: 13, distance: 122.1
click at [1279, 13] on div "Module 4 | Level: Dread Door" at bounding box center [1296, 18] width 545 height 37
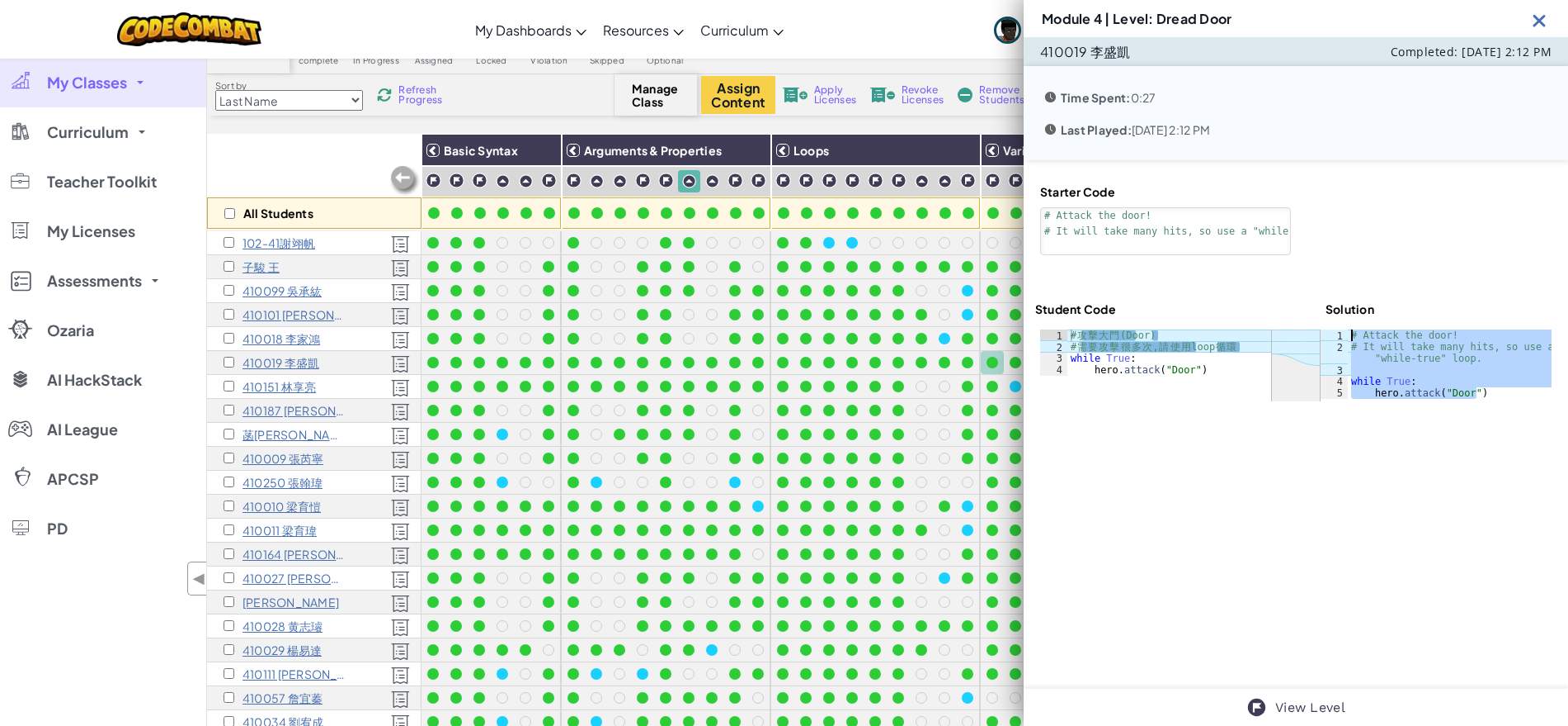
drag, startPoint x: 1481, startPoint y: 388, endPoint x: 1335, endPoint y: 338, distance: 154.3
click at [1335, 338] on div "hero.attack("Door") 1 2 3 4 5 # Attack the door! # It will take many hits, so u…" at bounding box center [1436, 364] width 231 height 69
type textarea "# Attack the door! # It will take many hits, so use a "while-true" loop."
drag, startPoint x: 1244, startPoint y: 348, endPoint x: 1063, endPoint y: 332, distance: 181.7
click at [1063, 332] on div "# 需要攻擊很多次,請使用loop循環 1 2 3 4 # 攻 擊 大 門 (Door) # 需 要 攻 擊 很 多 次 , 請 使 用 loop 循 環 w…" at bounding box center [1156, 353] width 231 height 46
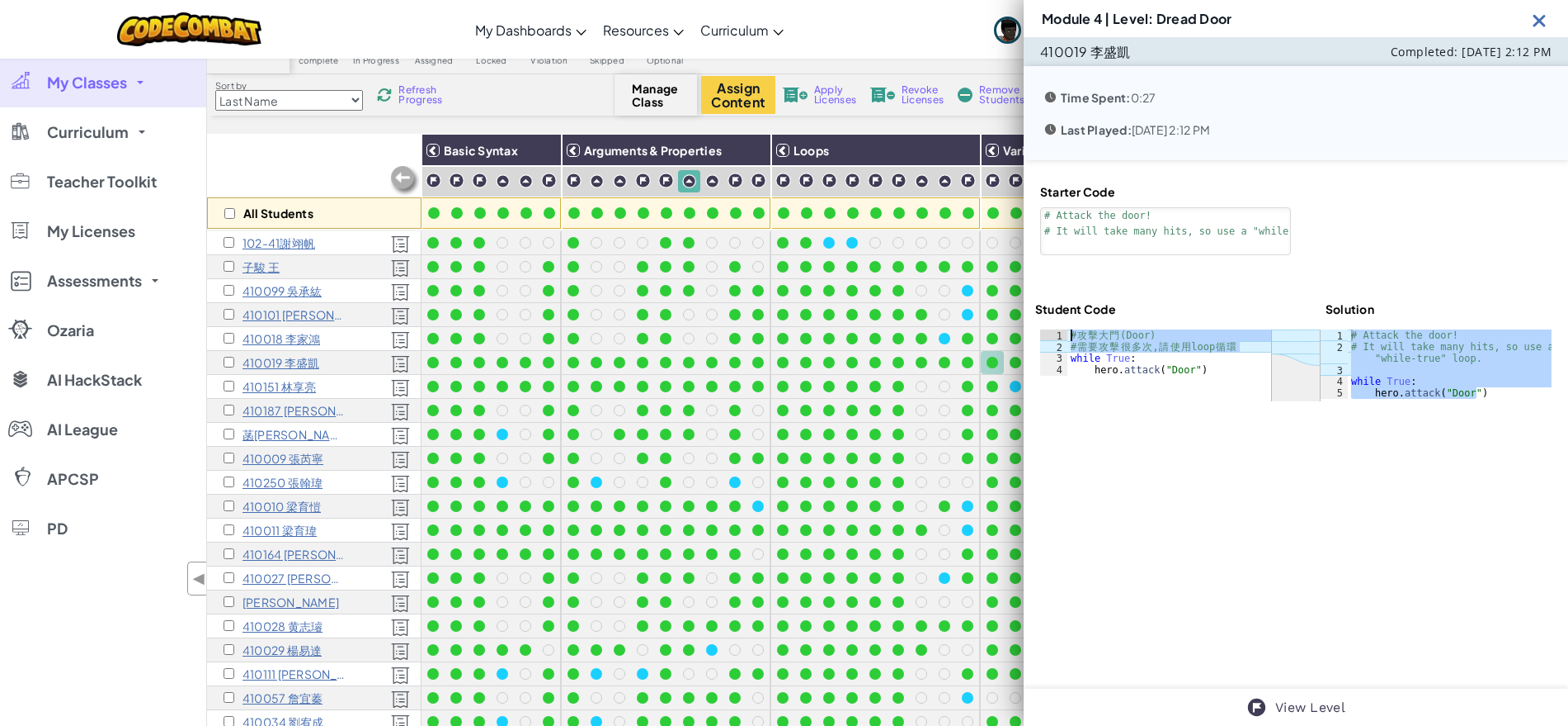
type textarea "# 攻擊大門(Door) # 需要攻擊很多次,請使用loop循環"
click at [1540, 20] on img at bounding box center [1540, 20] width 20 height 20
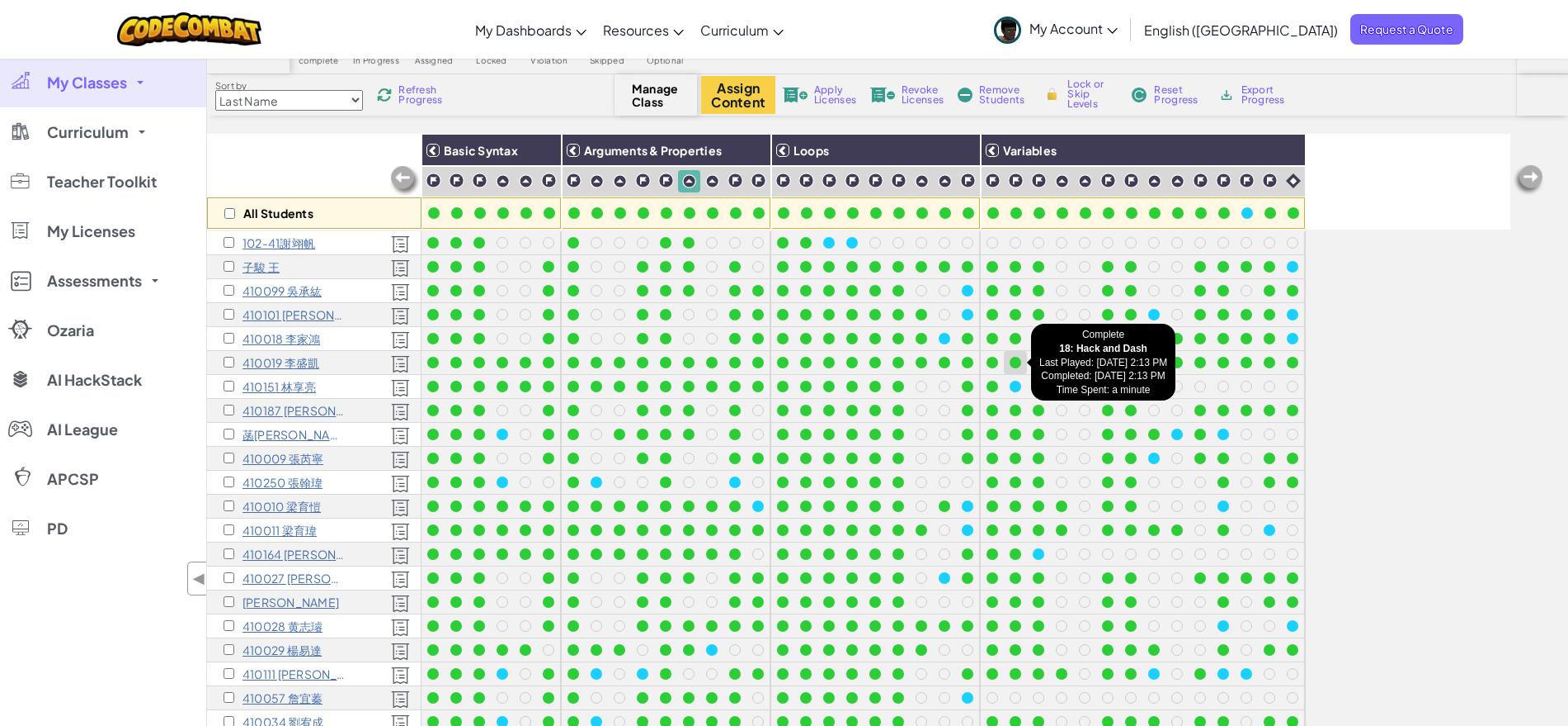
click at [1020, 364] on div at bounding box center [1016, 363] width 12 height 12
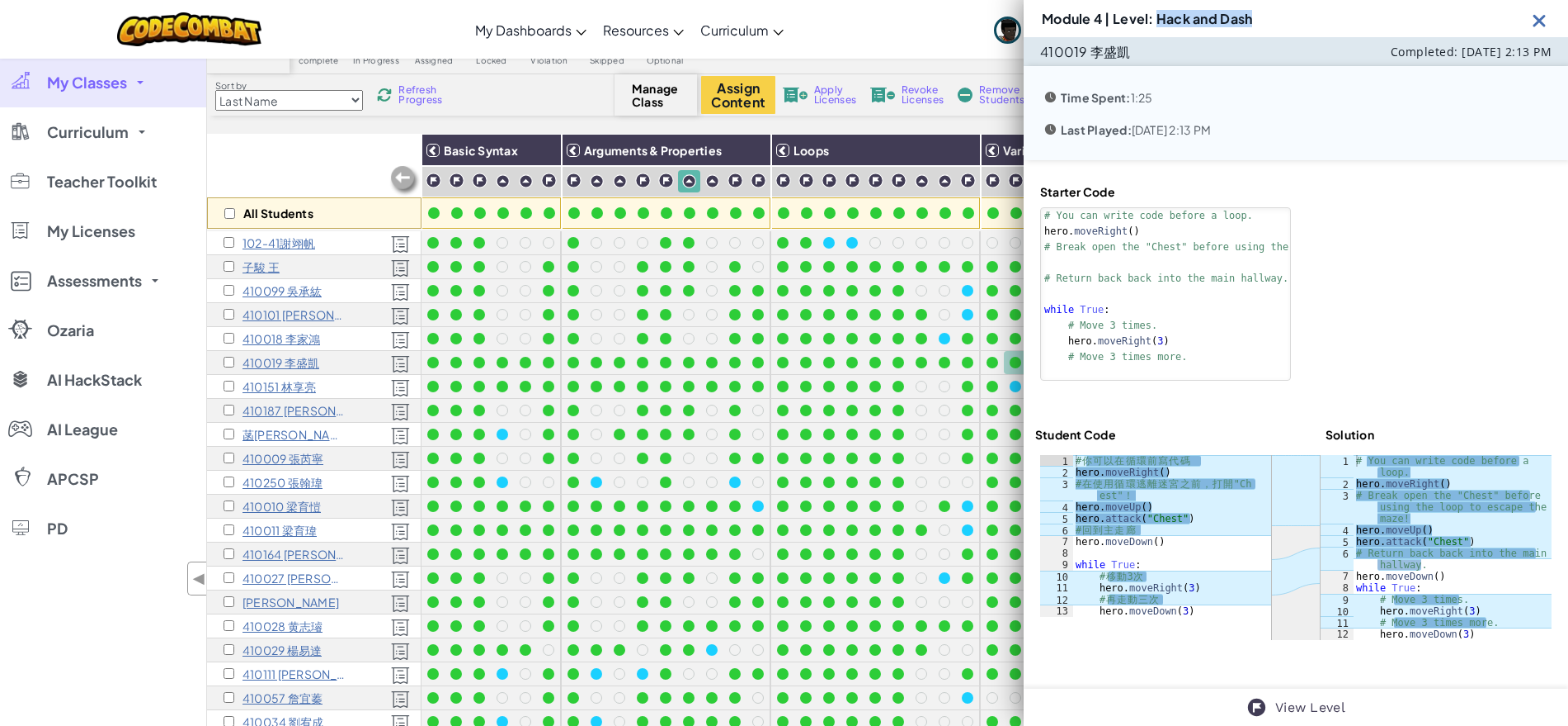
drag, startPoint x: 1160, startPoint y: 20, endPoint x: 1314, endPoint y: 26, distance: 154.1
click at [1314, 26] on div "Module 4 | Level: Hack and Dash" at bounding box center [1296, 18] width 545 height 37
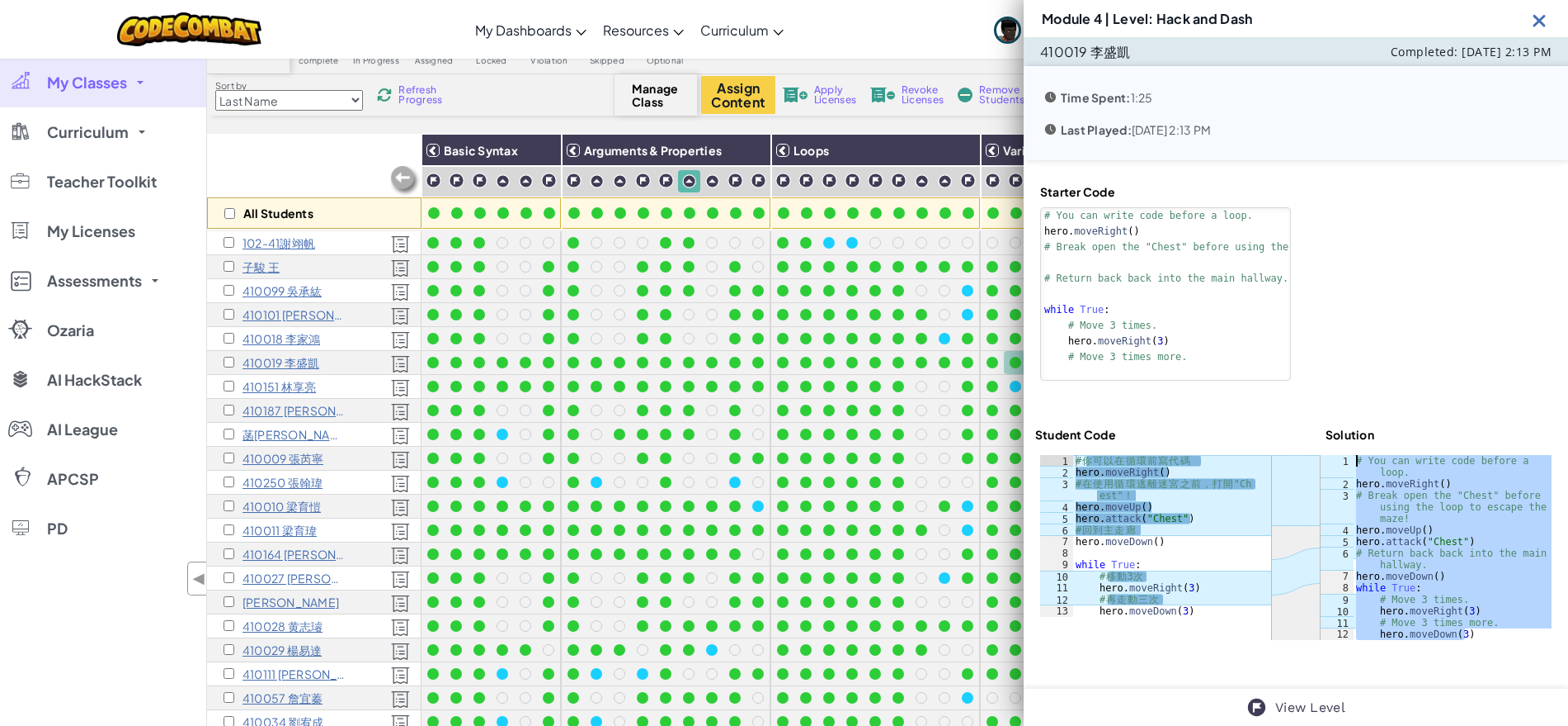
drag, startPoint x: 1478, startPoint y: 638, endPoint x: 1332, endPoint y: 454, distance: 234.9
click at [1332, 455] on div "hero.moveDown(3) 1 2 3 4 5 6 7 8 9 10 11 12 # You can write code before a loop.…" at bounding box center [1436, 547] width 231 height 184
type textarea "# You can write code before a loop. hero.moveRight()"
click at [1198, 507] on div "# 你 可 以 在 循 環 前 寫 代 碼 hero . moveRight ( ) # 在 使 用 循 環 逃 離 迷 宮 之 前 ， 打 開 "Ch es…" at bounding box center [1171, 547] width 199 height 184
click at [1205, 458] on div "# 你 可 以 在 循 環 前 寫 代 碼 hero . moveRight ( ) # 在 使 用 循 環 逃 離 迷 宮 之 前 ， 打 開 "Ch es…" at bounding box center [1171, 547] width 199 height 184
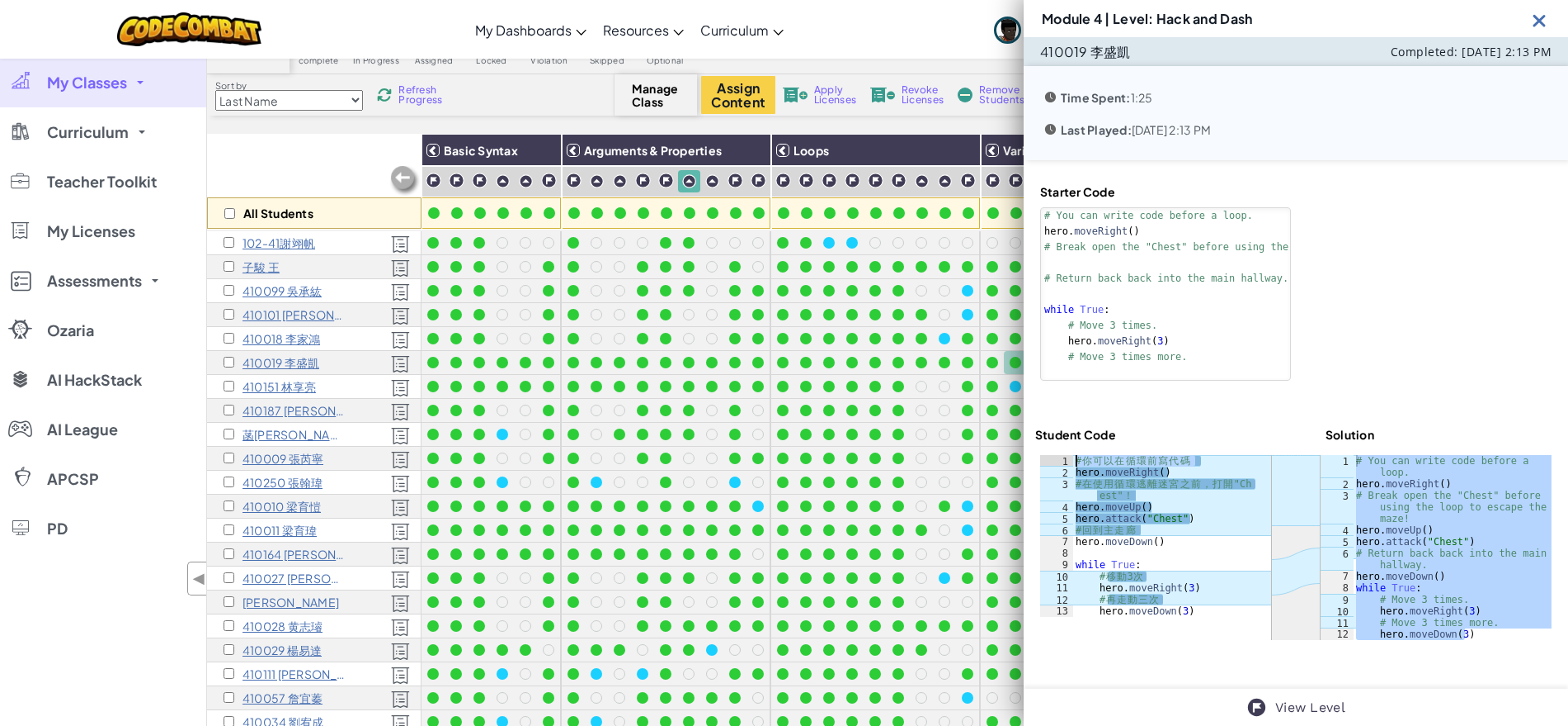
drag, startPoint x: 1205, startPoint y: 459, endPoint x: 1062, endPoint y: 465, distance: 143.1
click at [1062, 465] on div "# 你可以在循環前寫代碼 1 2 3 4 5 6 7 8 9 10 11 12 13 # 你 可 以 在 循 環 前 寫 代 碼 hero . moveRig…" at bounding box center [1156, 536] width 231 height 161
drag, startPoint x: 1134, startPoint y: 488, endPoint x: 1063, endPoint y: 486, distance: 71.0
click at [1063, 486] on div "# 你可以在循環前寫代碼 1 2 3 4 5 6 7 8 9 10 11 12 13 # 你 可 以 在 循 環 前 寫 代 碼 hero . moveRig…" at bounding box center [1156, 536] width 231 height 161
click at [1215, 503] on div "# 你 可 以 在 循 環 前 寫 代 碼 hero . moveRight ( ) # 在 使 用 循 環 逃 離 迷 宮 之 前 ， 打 開 "Ch es…" at bounding box center [1171, 547] width 199 height 184
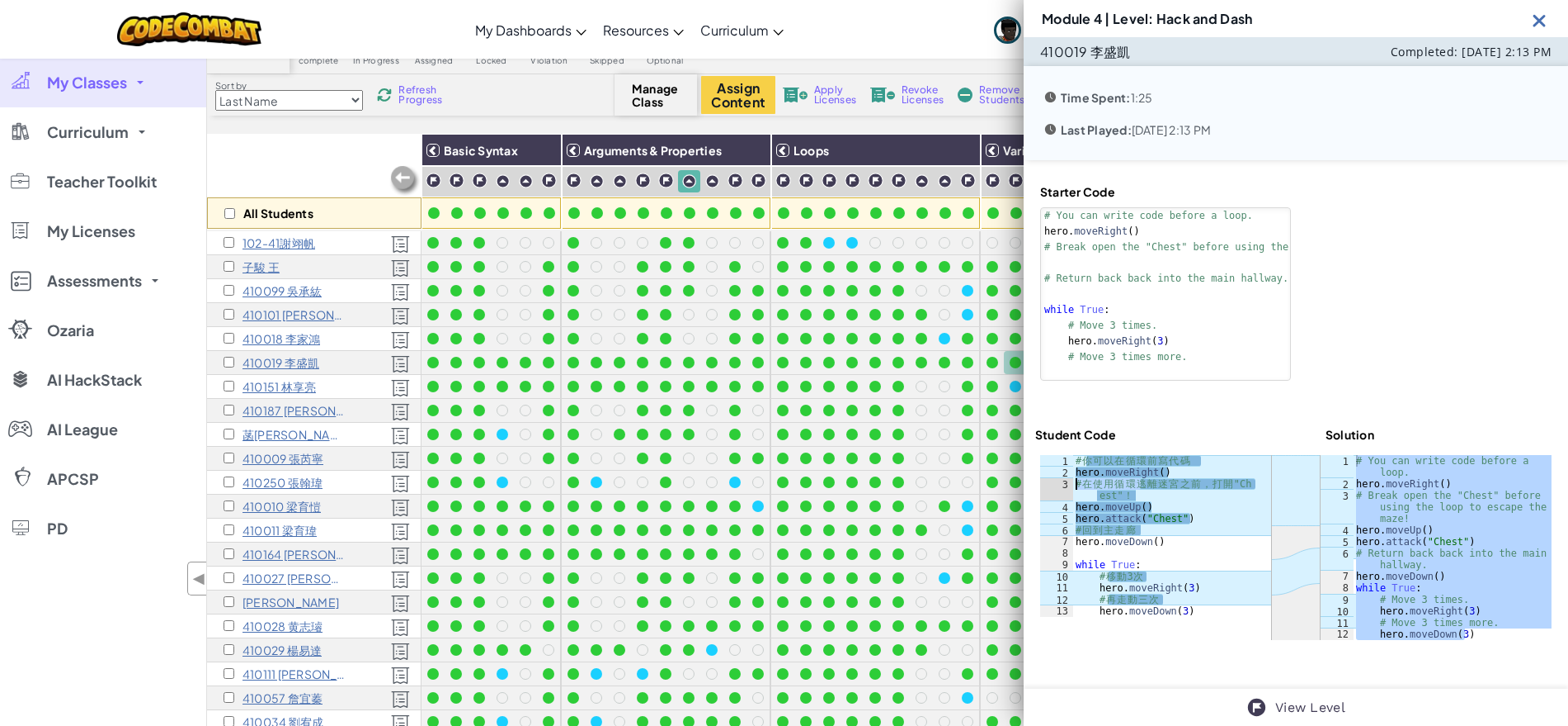
drag, startPoint x: 1144, startPoint y: 489, endPoint x: 1070, endPoint y: 481, distance: 74.4
click at [1070, 481] on div "hero.moveUp() 1 2 3 4 5 6 7 8 9 10 11 12 13 # 你 可 以 在 循 環 前 寫 代 碼 hero . moveRi…" at bounding box center [1156, 536] width 231 height 161
click at [1078, 489] on div "# 你 可 以 在 循 環 前 寫 代 碼 hero . moveRight ( ) # 在 使 用 循 環 逃 離 迷 宮 之 前 ， 打 開 "Ch es…" at bounding box center [1171, 536] width 199 height 161
drag, startPoint x: 1075, startPoint y: 483, endPoint x: 1143, endPoint y: 495, distance: 69.1
click at [1143, 495] on div "# 你 可 以 在 循 環 前 寫 代 碼 hero . moveRight ( ) # 在 使 用 循 環 逃 離 迷 宮 之 前 ， 打 開 "Ch es…" at bounding box center [1171, 547] width 199 height 184
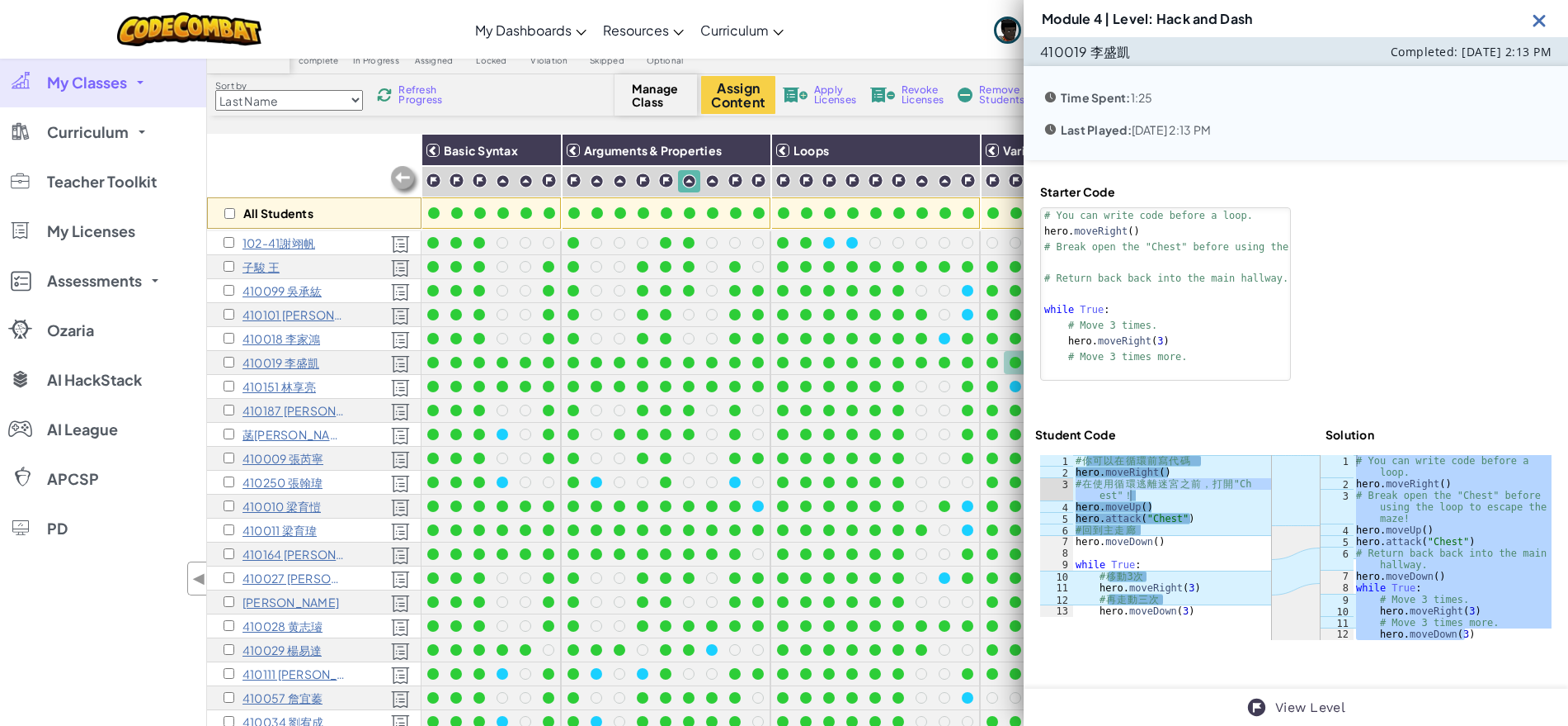
click at [1153, 526] on div "# 你 可 以 在 循 環 前 寫 代 碼 hero . moveRight ( ) # 在 使 用 循 環 逃 離 迷 宮 之 前 ， 打 開 "Ch es…" at bounding box center [1171, 547] width 199 height 184
type textarea "# 回到主走廊"
drag, startPoint x: 1154, startPoint y: 526, endPoint x: 1063, endPoint y: 529, distance: 91.0
click at [1063, 529] on div "# 回到主走廊 1 2 3 4 5 6 7 8 9 10 11 12 13 # 你 可 以 在 循 環 前 寫 代 碼 hero . moveRight ( …" at bounding box center [1156, 536] width 231 height 161
drag, startPoint x: 1403, startPoint y: 6, endPoint x: 1279, endPoint y: 3, distance: 124.0
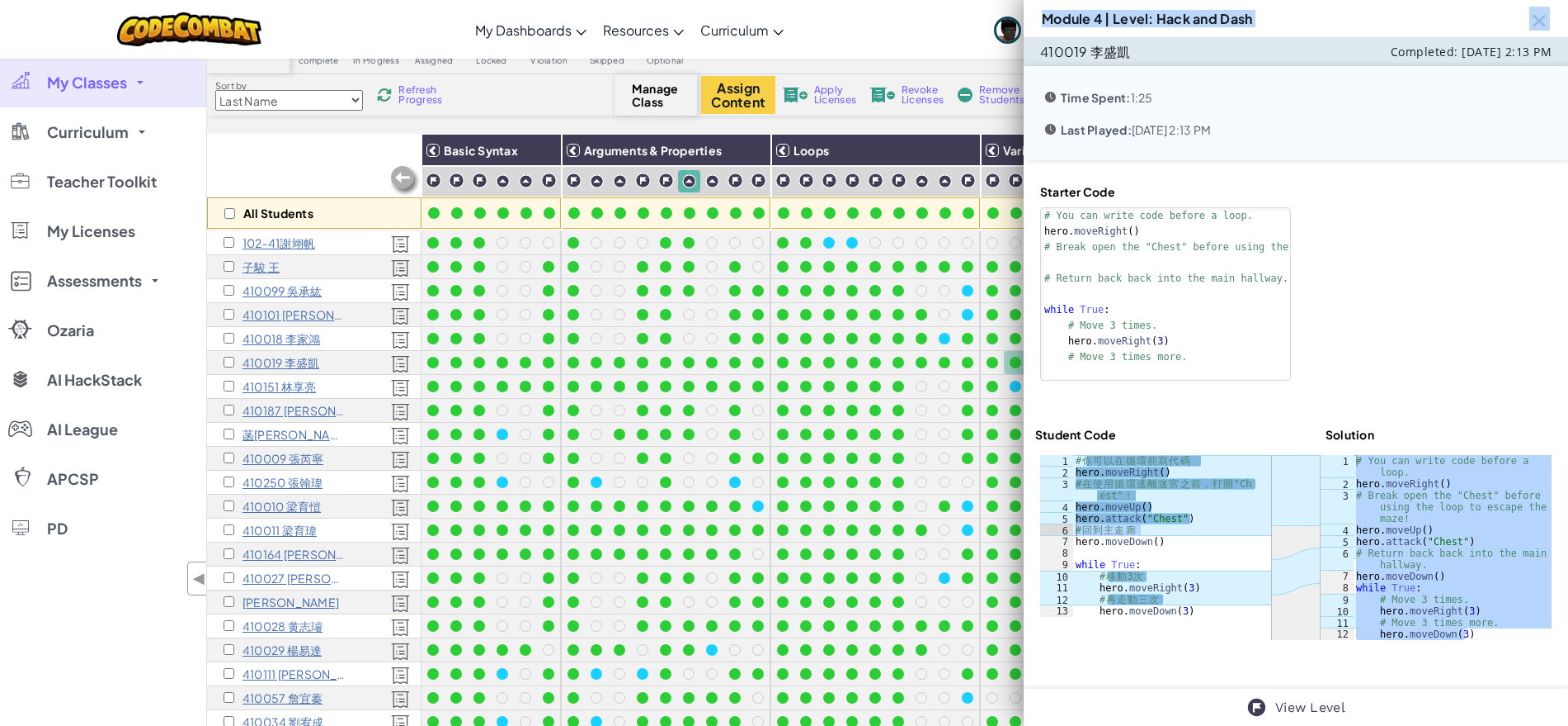
click at [1046, 27] on div "Module 4 | Level: Hack and Dash" at bounding box center [1296, 18] width 545 height 37
click at [1540, 20] on img at bounding box center [1540, 20] width 20 height 20
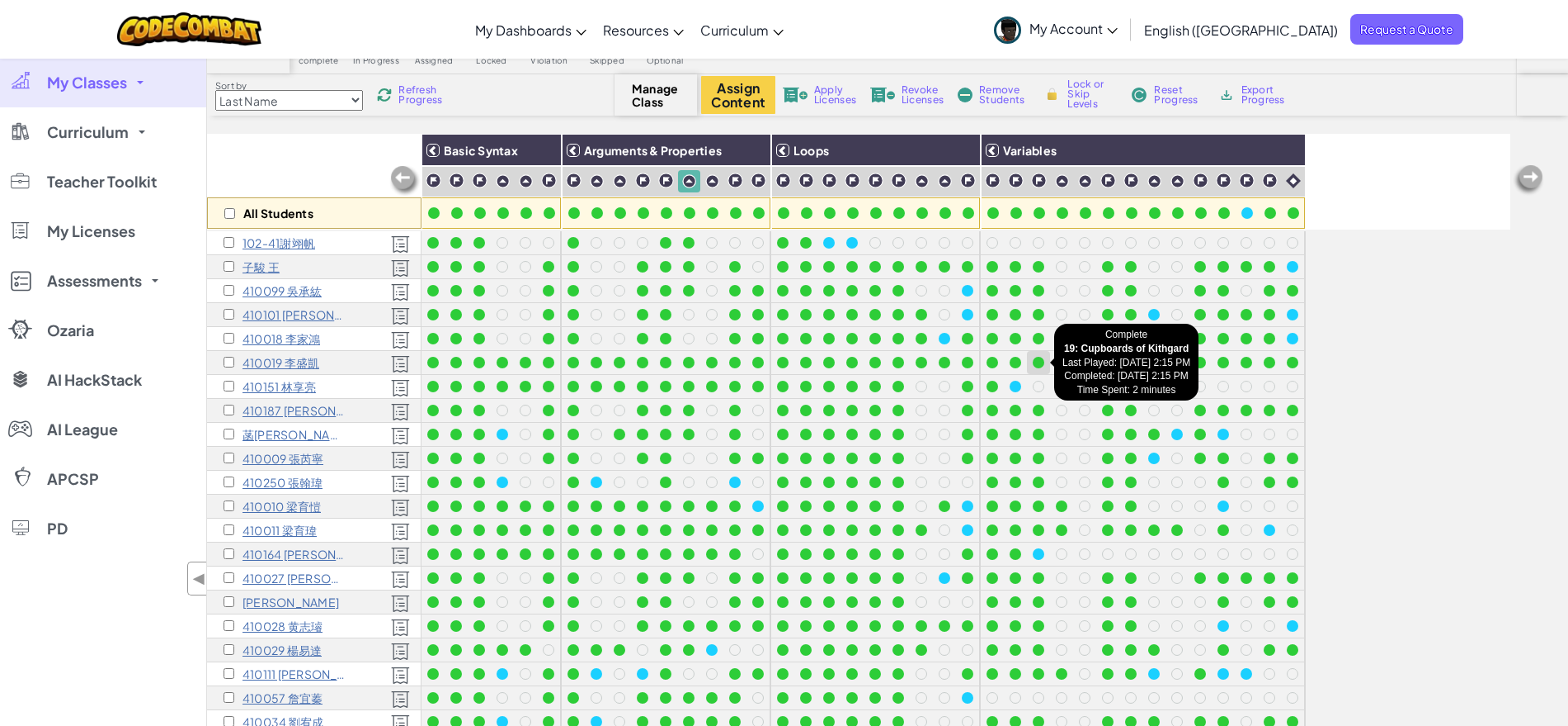
click at [1039, 361] on div at bounding box center [1039, 363] width 12 height 12
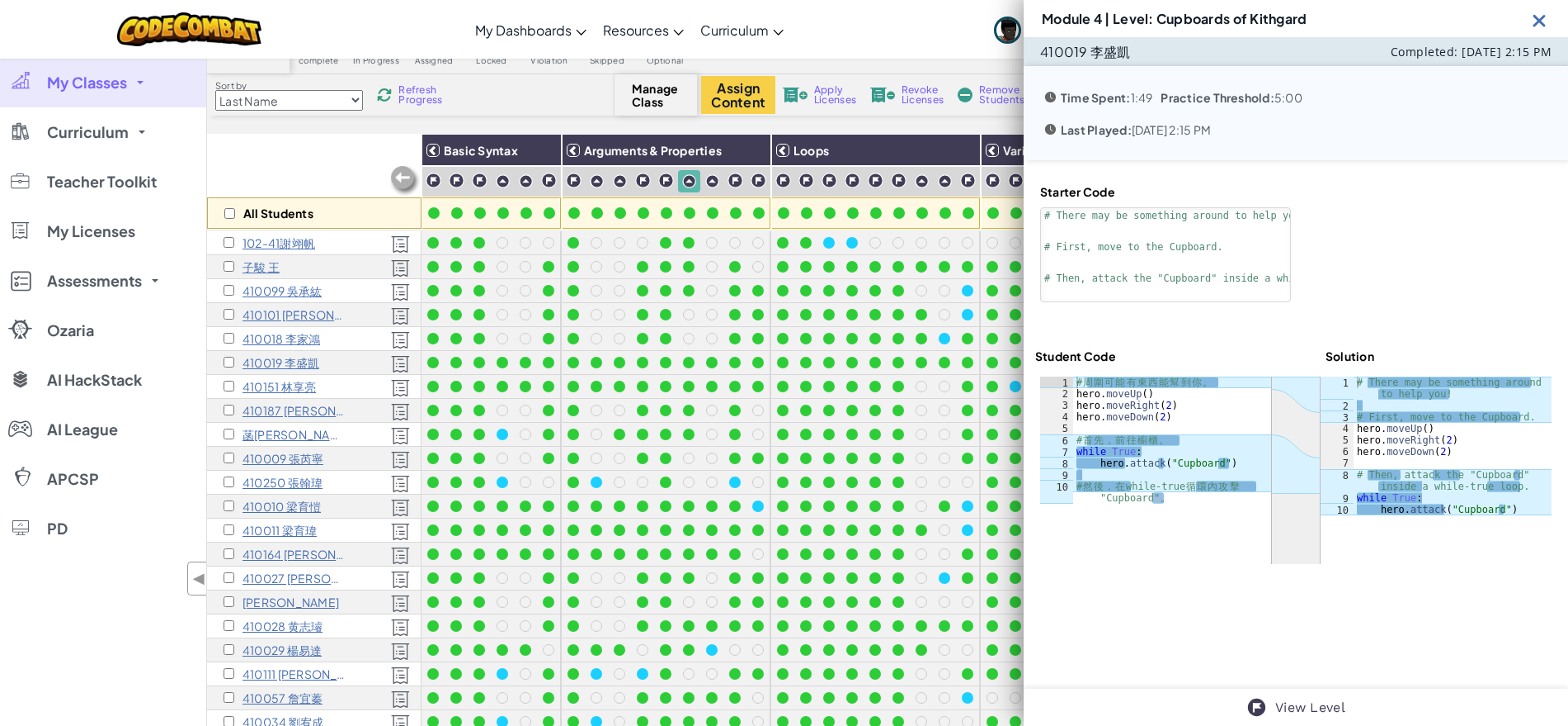
click at [1536, 18] on img at bounding box center [1540, 20] width 20 height 20
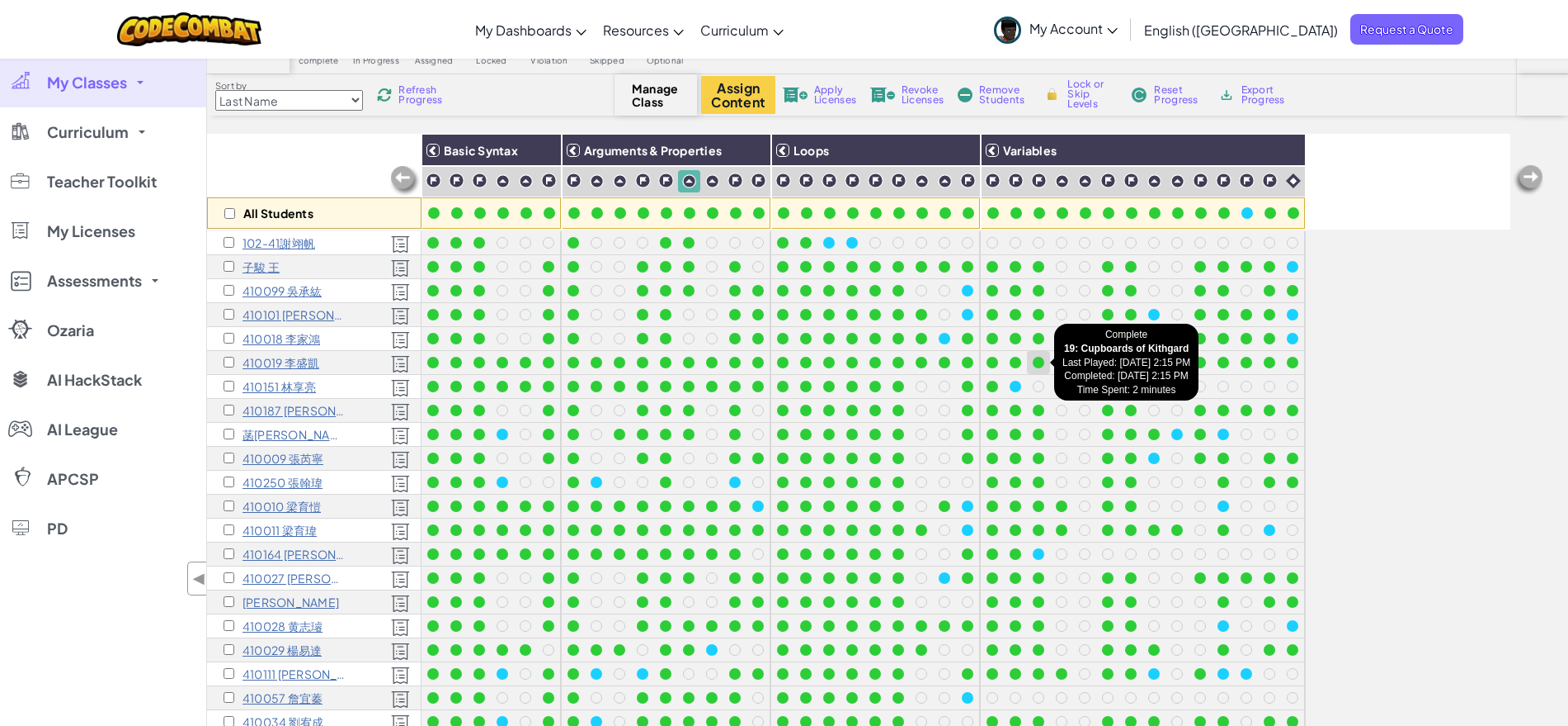
click at [1044, 359] on div at bounding box center [1039, 363] width 12 height 12
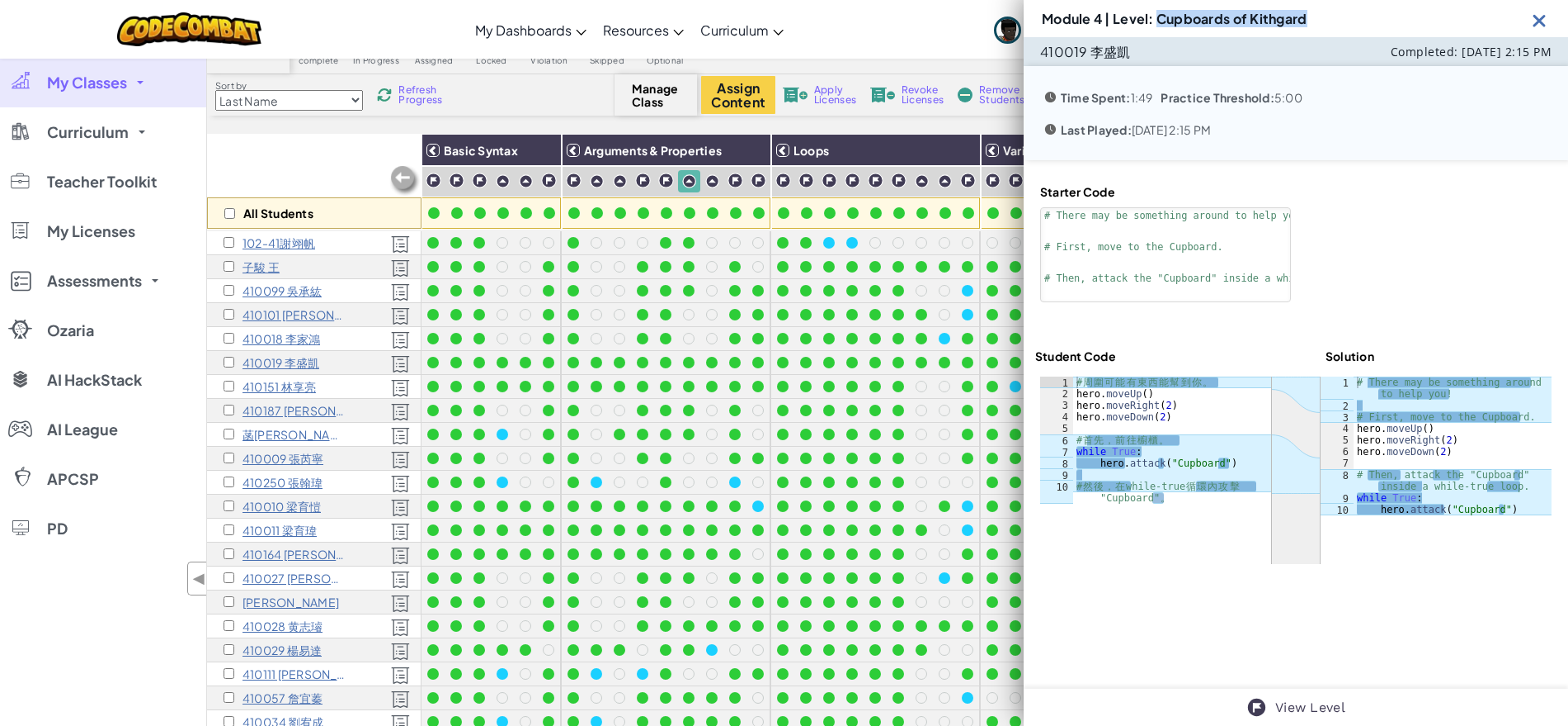
drag, startPoint x: 1156, startPoint y: 20, endPoint x: 1397, endPoint y: 15, distance: 241.1
click at [1397, 15] on div "Module 4 | Level: Cupboards of Kithgard" at bounding box center [1296, 18] width 545 height 37
drag, startPoint x: 1513, startPoint y: 515, endPoint x: 1347, endPoint y: 402, distance: 200.8
click at [1347, 402] on div "ההההההההההההההההההההההההההההההההההההההההההההההההההההההההההההההההההההההההההההההה…" at bounding box center [1296, 470] width 511 height 187
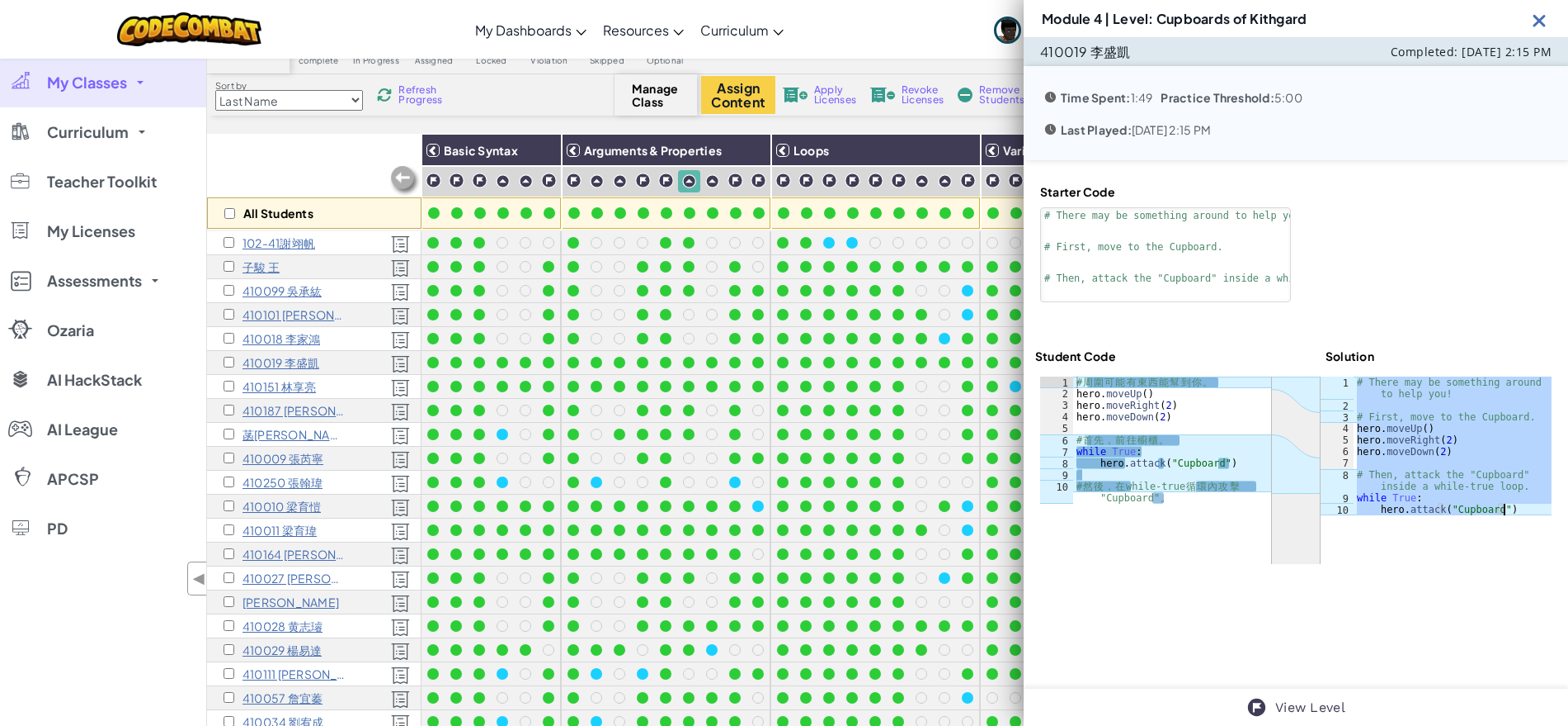
drag, startPoint x: 1349, startPoint y: 380, endPoint x: 1517, endPoint y: 511, distance: 213.0
click at [1517, 511] on div "# There may be something around to help you! # First, move to the Cupboard. her…" at bounding box center [1453, 463] width 198 height 173
type textarea "while True: hero.attack("Cupboard")"
click at [1233, 385] on div "# 周 圍 可 能 有 東 西 能 幫 到 你 。 hero . moveUp ( ) hero . moveRight ( 2 ) hero . moveD…" at bounding box center [1172, 457] width 198 height 161
drag, startPoint x: 1233, startPoint y: 383, endPoint x: 1058, endPoint y: 375, distance: 175.2
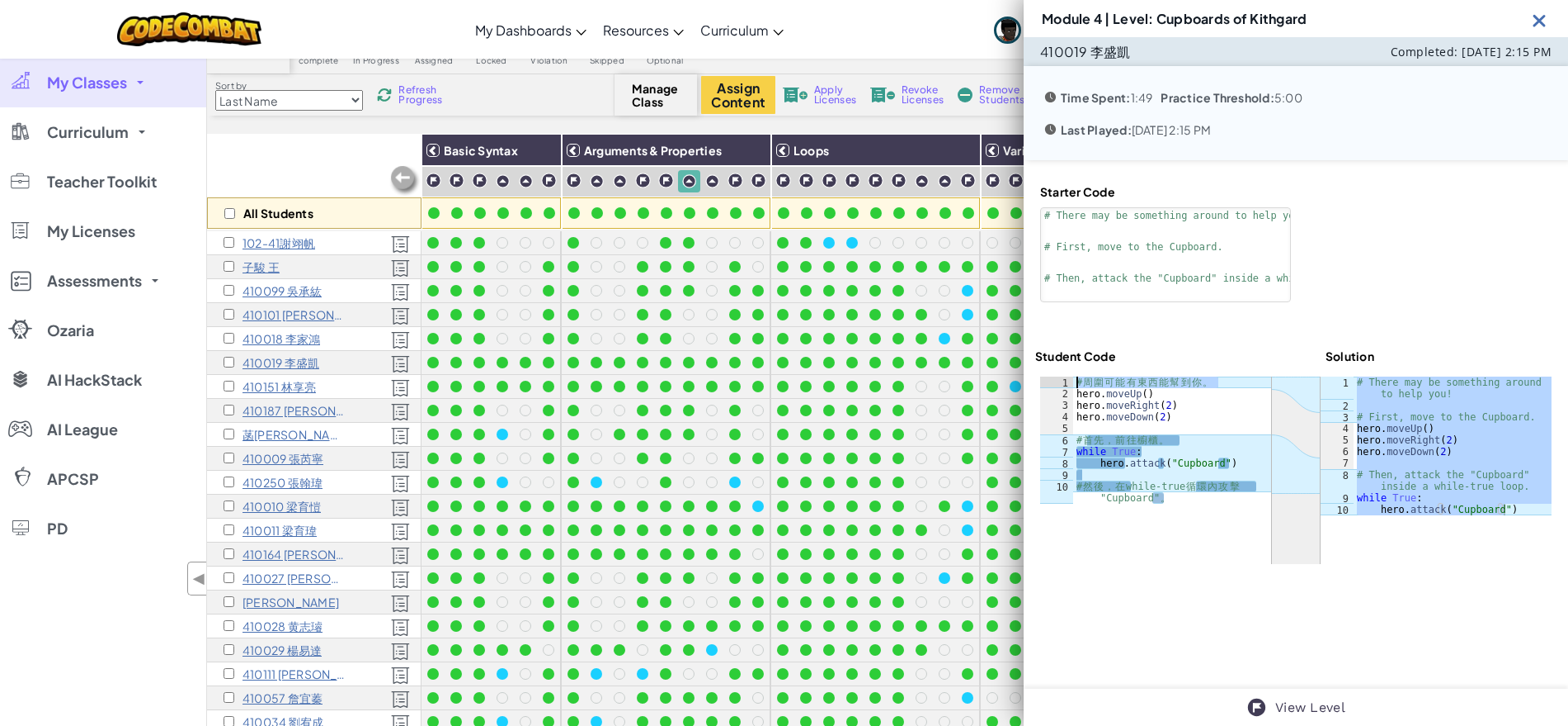
click at [1058, 375] on div "ההההההההההההההההההההההההההההההההההההההההההההההההההההההההההההההההההההההההההההההה…" at bounding box center [1296, 470] width 522 height 197
drag, startPoint x: 1193, startPoint y: 438, endPoint x: 1070, endPoint y: 440, distance: 123.0
click at [1070, 440] on div "# 周圍可能有東西能幫到你。 1 2 3 4 5 6 7 8 9 10 # 周 圍 可 能 有 東 西 能 幫 到 你 。 hero . moveUp ( )…" at bounding box center [1156, 440] width 231 height 127
drag, startPoint x: 1180, startPoint y: 499, endPoint x: 1071, endPoint y: 484, distance: 110.0
click at [1071, 484] on div "# 首先，前往櫥櫃。 1 2 3 4 5 6 7 8 9 10 # 周 圍 可 能 有 東 西 能 幫 到 你 。 hero . moveUp ( ) her…" at bounding box center [1156, 440] width 231 height 127
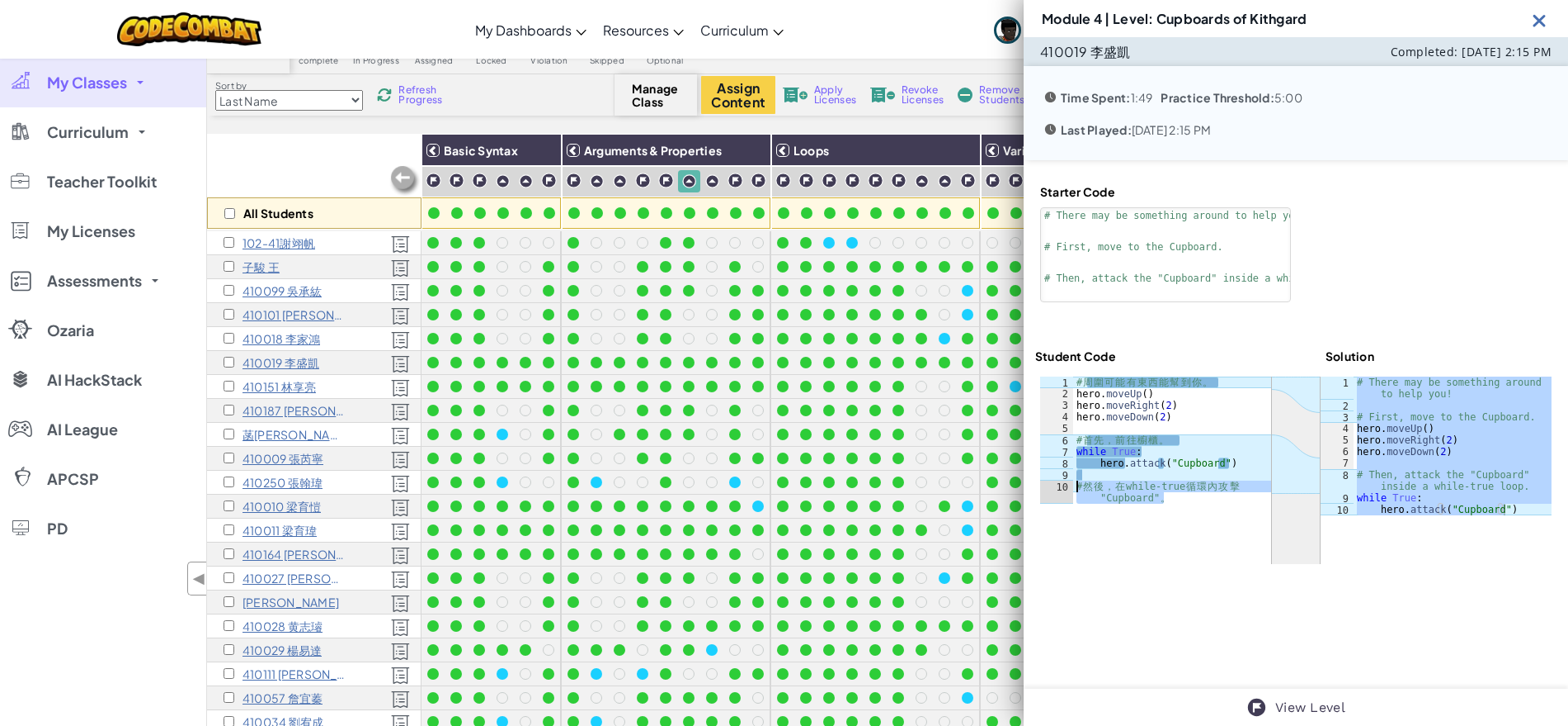
type textarea "# 然後，在 while-true 循環內攻擊 "Cupboard"。"
drag, startPoint x: 1542, startPoint y: 15, endPoint x: 1488, endPoint y: 47, distance: 62.8
click at [1542, 15] on img at bounding box center [1540, 20] width 20 height 20
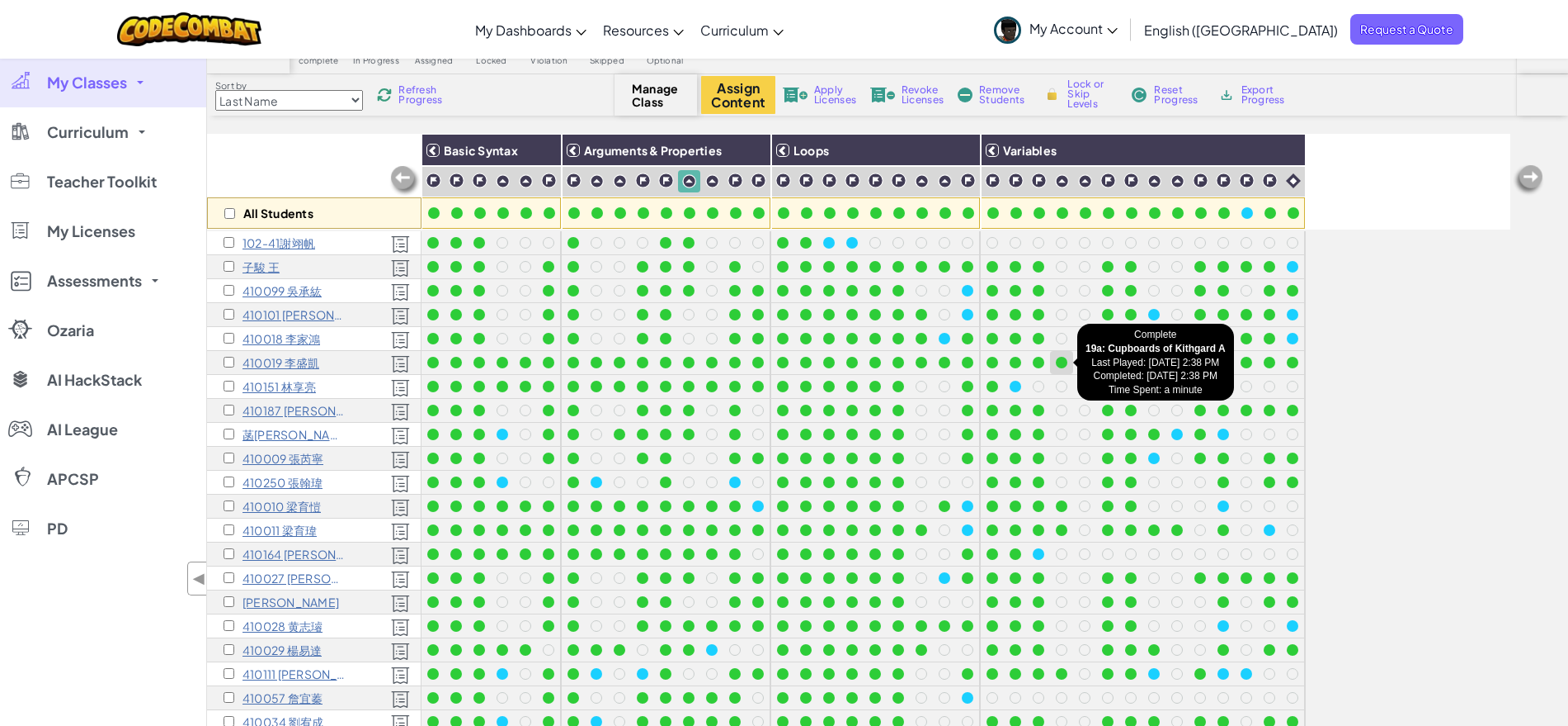
click at [1064, 363] on div at bounding box center [1062, 363] width 12 height 12
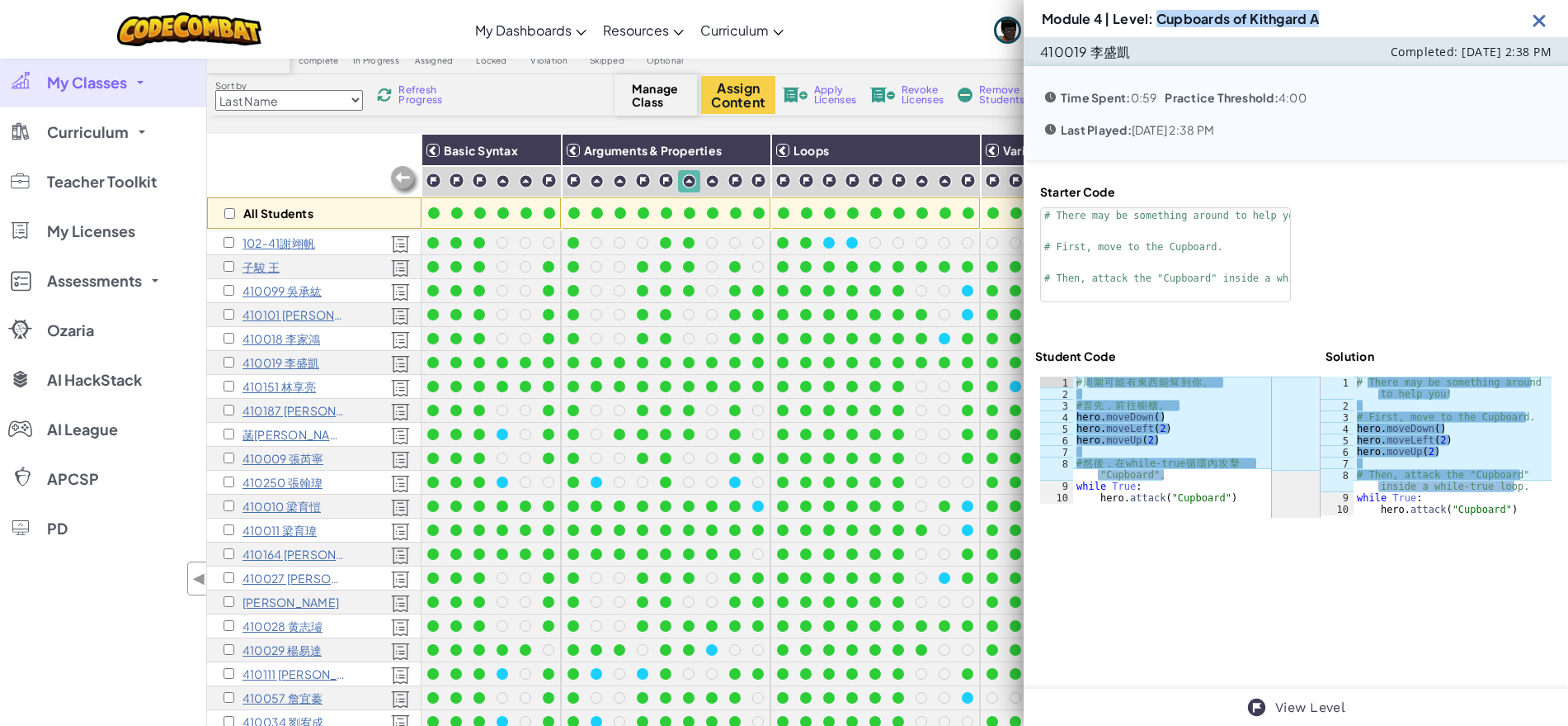
drag, startPoint x: 1326, startPoint y: 19, endPoint x: 1157, endPoint y: 28, distance: 169.2
click at [1157, 28] on div "Module 4 | Level: Cupboards of Kithgard A" at bounding box center [1296, 18] width 545 height 37
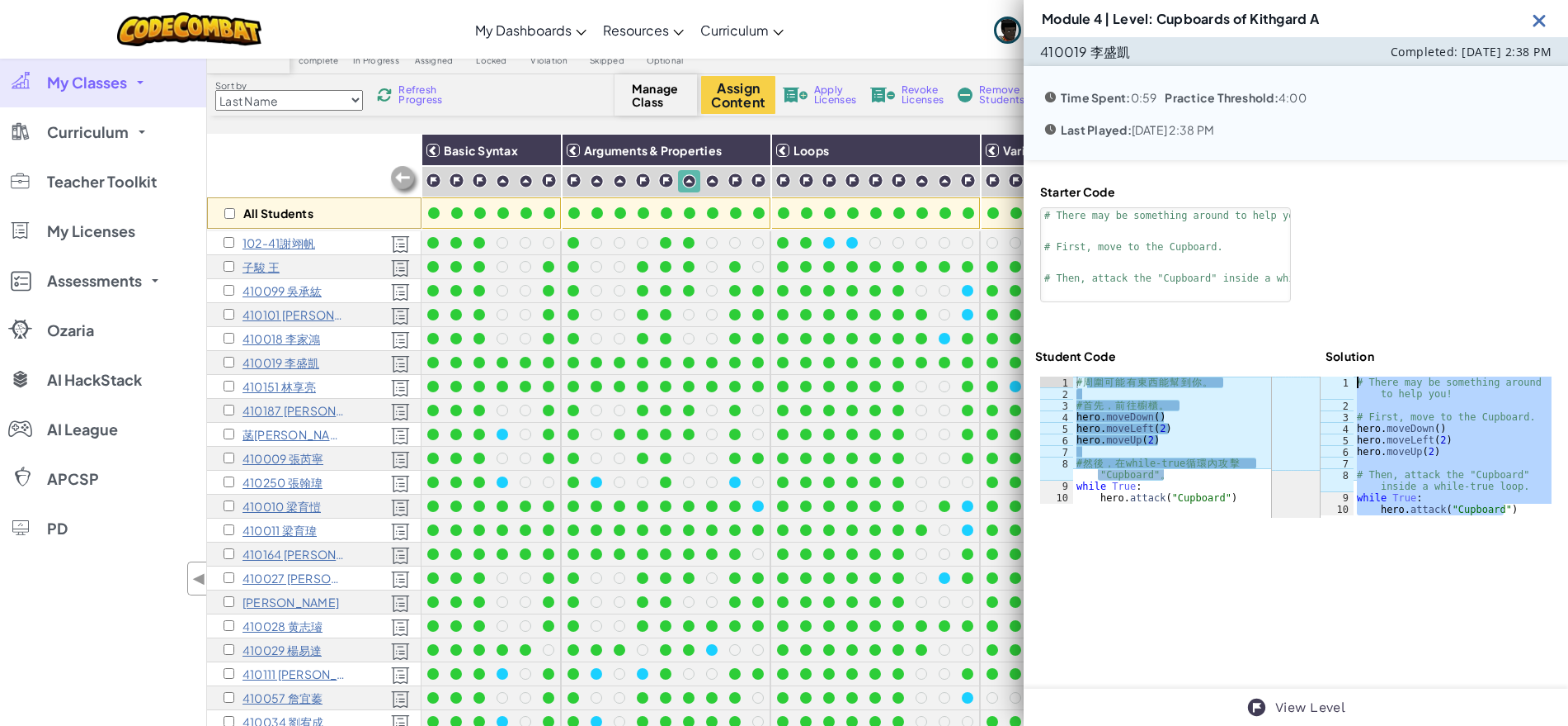
drag, startPoint x: 1513, startPoint y: 508, endPoint x: 1332, endPoint y: 378, distance: 222.8
click at [1332, 378] on div "hero.attack("Cupboard") 1 2 3 4 5 6 7 8 9 10 # There may be something around to…" at bounding box center [1436, 446] width 231 height 138
type textarea "# There may be something around to help you!"
click at [1191, 401] on div "# 周 圍 可 能 有 東 西 能 幫 到 你 。 # 首 先 ， 前 往 櫥 櫃 。 hero . moveDown ( ) hero . moveLeft…" at bounding box center [1172, 452] width 198 height 150
drag, startPoint x: 1191, startPoint y: 401, endPoint x: 1072, endPoint y: 383, distance: 120.4
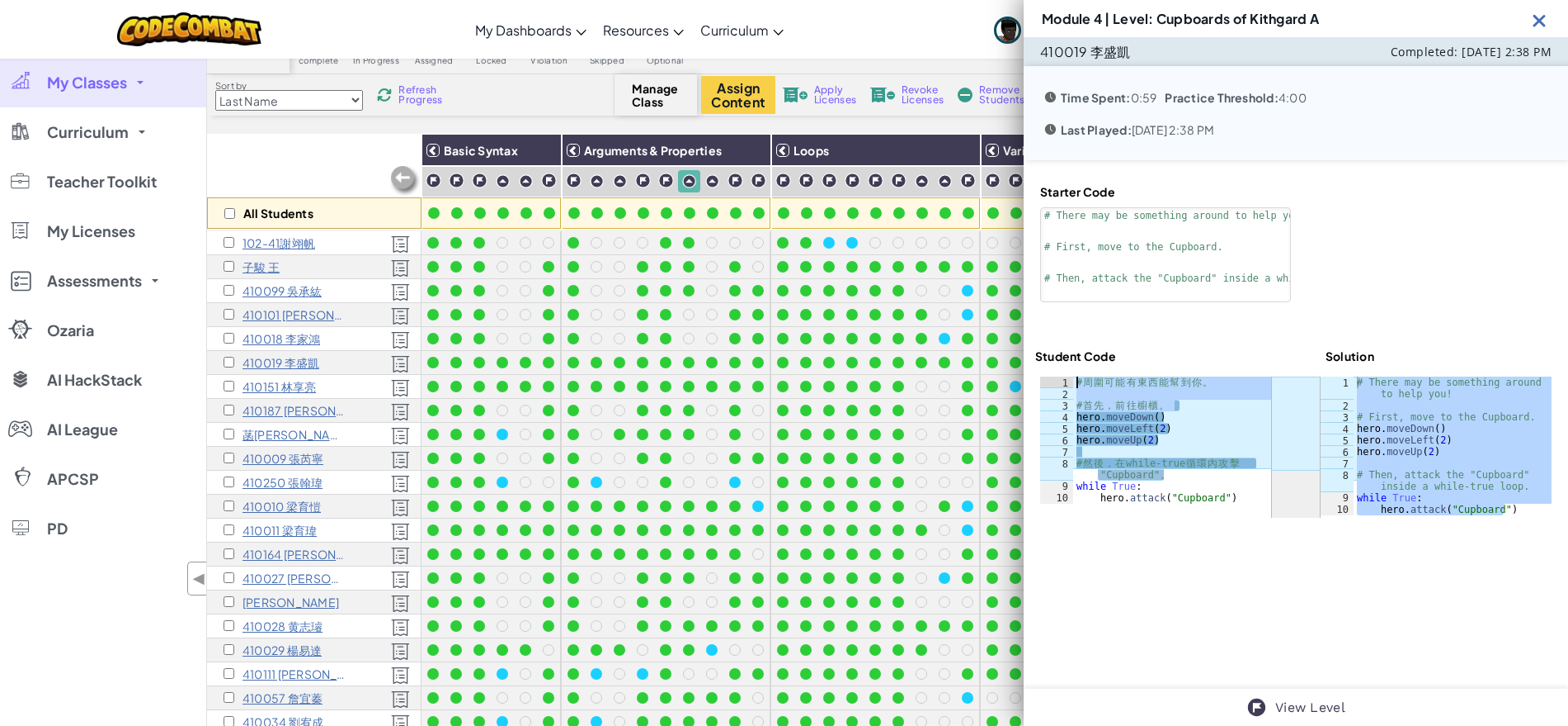
click at [1072, 383] on div "# 首先，前往櫥櫃。 1 2 3 4 5 6 7 8 9 10 # 周 圍 可 能 有 東 西 能 幫 到 你 。 # 首 先 ， 前 往 櫥 櫃 。 her…" at bounding box center [1156, 440] width 231 height 127
click at [1180, 474] on div "# 周 圍 可 能 有 東 西 能 幫 到 你 。 # 首 先 ， 前 往 櫥 櫃 。 hero . moveDown ( ) hero . moveLeft…" at bounding box center [1172, 452] width 198 height 150
type textarea "# 然後，在 while-true 循環內攻擊 "Cupboard"。"
drag, startPoint x: 1542, startPoint y: 20, endPoint x: 1317, endPoint y: 128, distance: 249.6
click at [1542, 20] on img at bounding box center [1540, 20] width 20 height 20
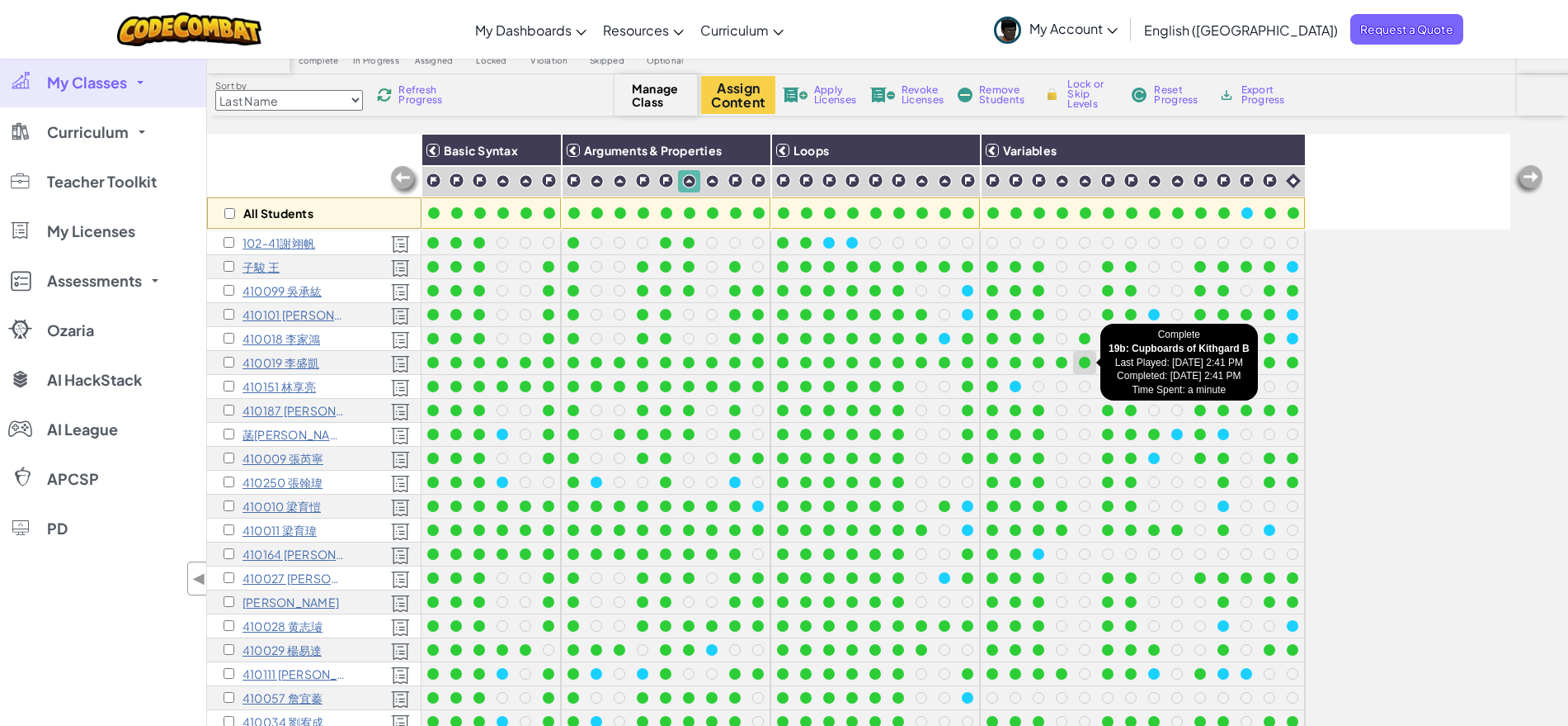
click at [1082, 359] on div at bounding box center [1085, 363] width 12 height 12
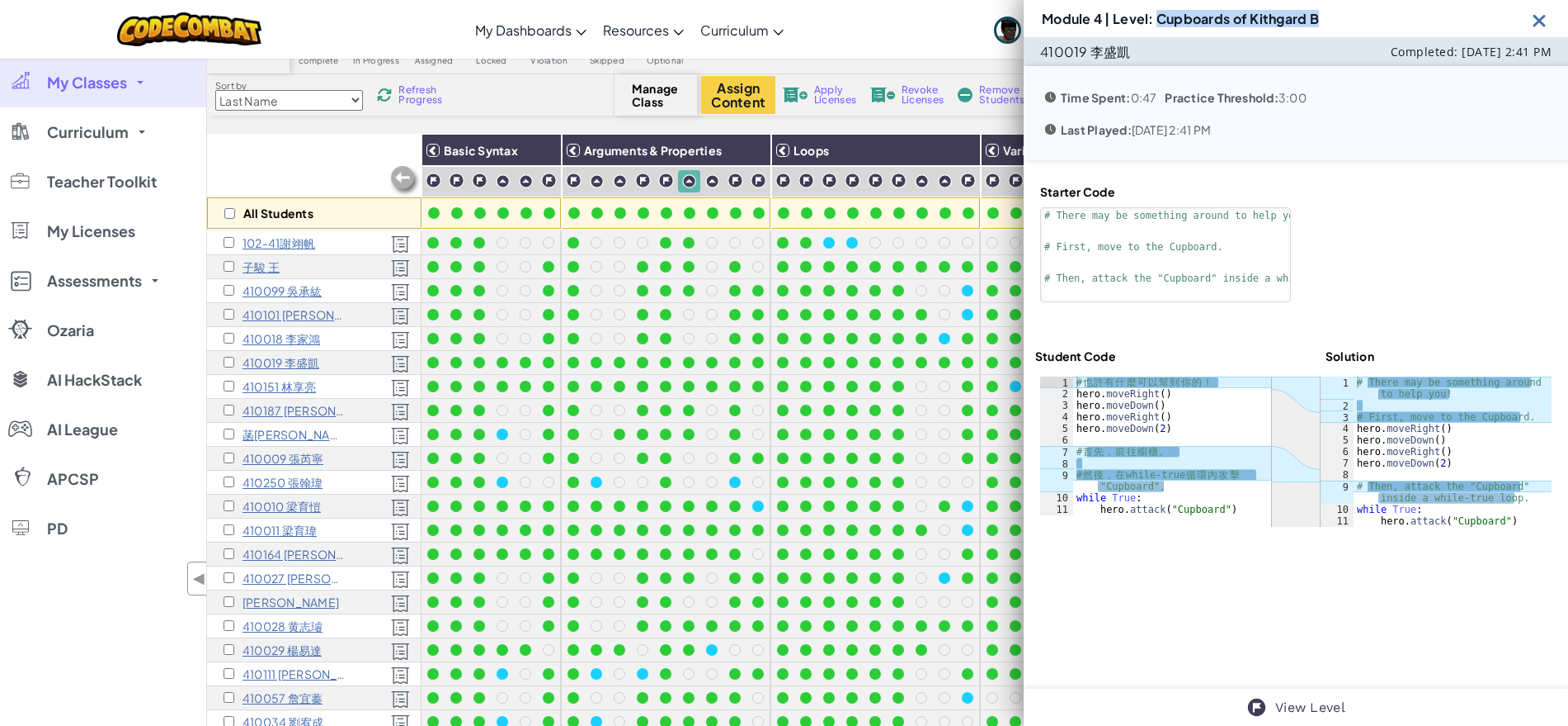
drag, startPoint x: 1335, startPoint y: 15, endPoint x: 1158, endPoint y: 15, distance: 177.0
click at [1158, 15] on div "Module 4 | Level: Cupboards of Kithgard B" at bounding box center [1296, 18] width 545 height 37
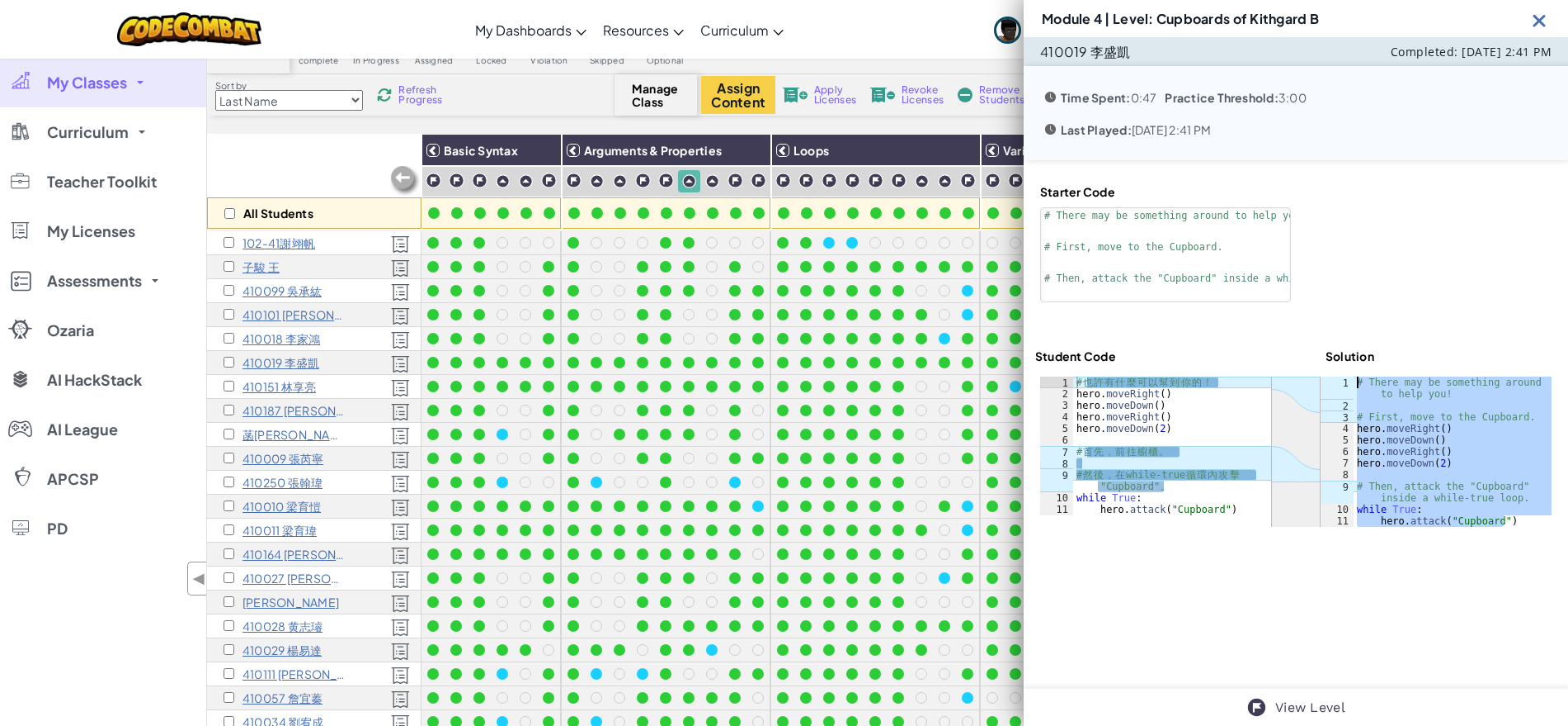
drag, startPoint x: 1506, startPoint y: 522, endPoint x: 1349, endPoint y: 384, distance: 209.0
click at [1354, 384] on div "# There may be something around to help you! # First, move to the Cupboard. her…" at bounding box center [1453, 469] width 198 height 184
drag, startPoint x: 1544, startPoint y: 20, endPoint x: 1537, endPoint y: 25, distance: 8.6
click at [1544, 20] on img at bounding box center [1540, 20] width 20 height 20
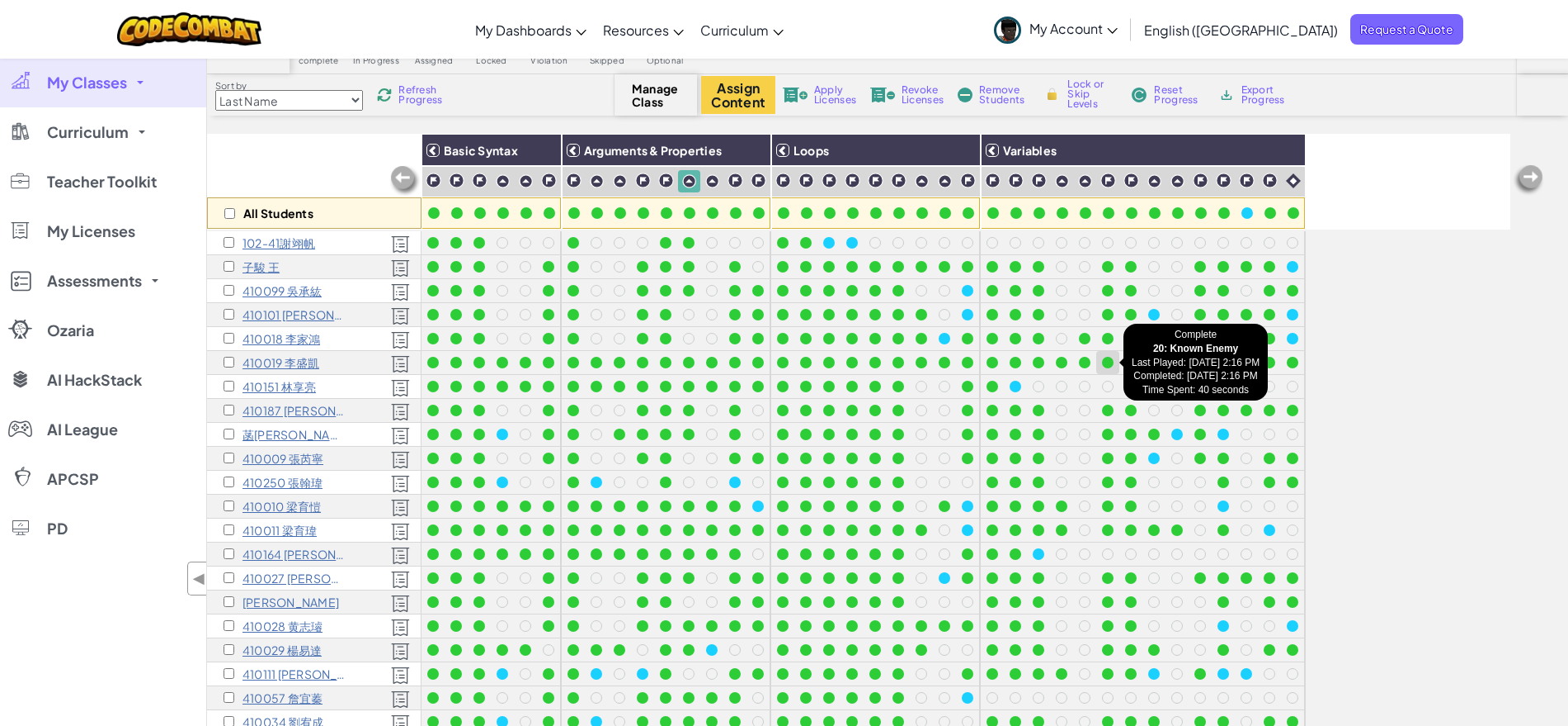
drag, startPoint x: 1113, startPoint y: 337, endPoint x: 1111, endPoint y: 362, distance: 25.1
click at [1111, 362] on div at bounding box center [1143, 566] width 325 height 670
click at [1111, 362] on div at bounding box center [1108, 363] width 12 height 12
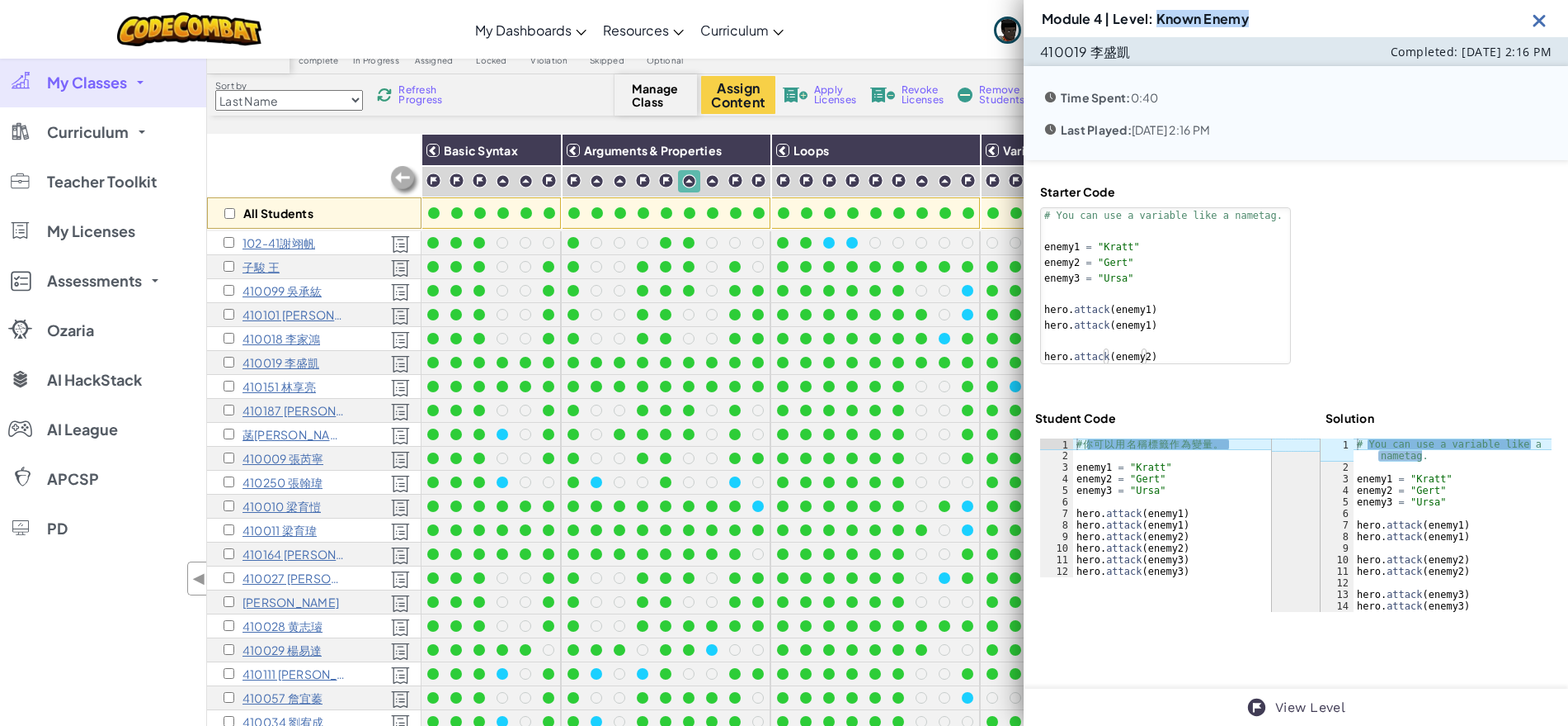
drag, startPoint x: 1158, startPoint y: 18, endPoint x: 1281, endPoint y: 20, distance: 123.0
click at [1281, 20] on div "Module 4 | Level: Known Enemy" at bounding box center [1296, 18] width 545 height 37
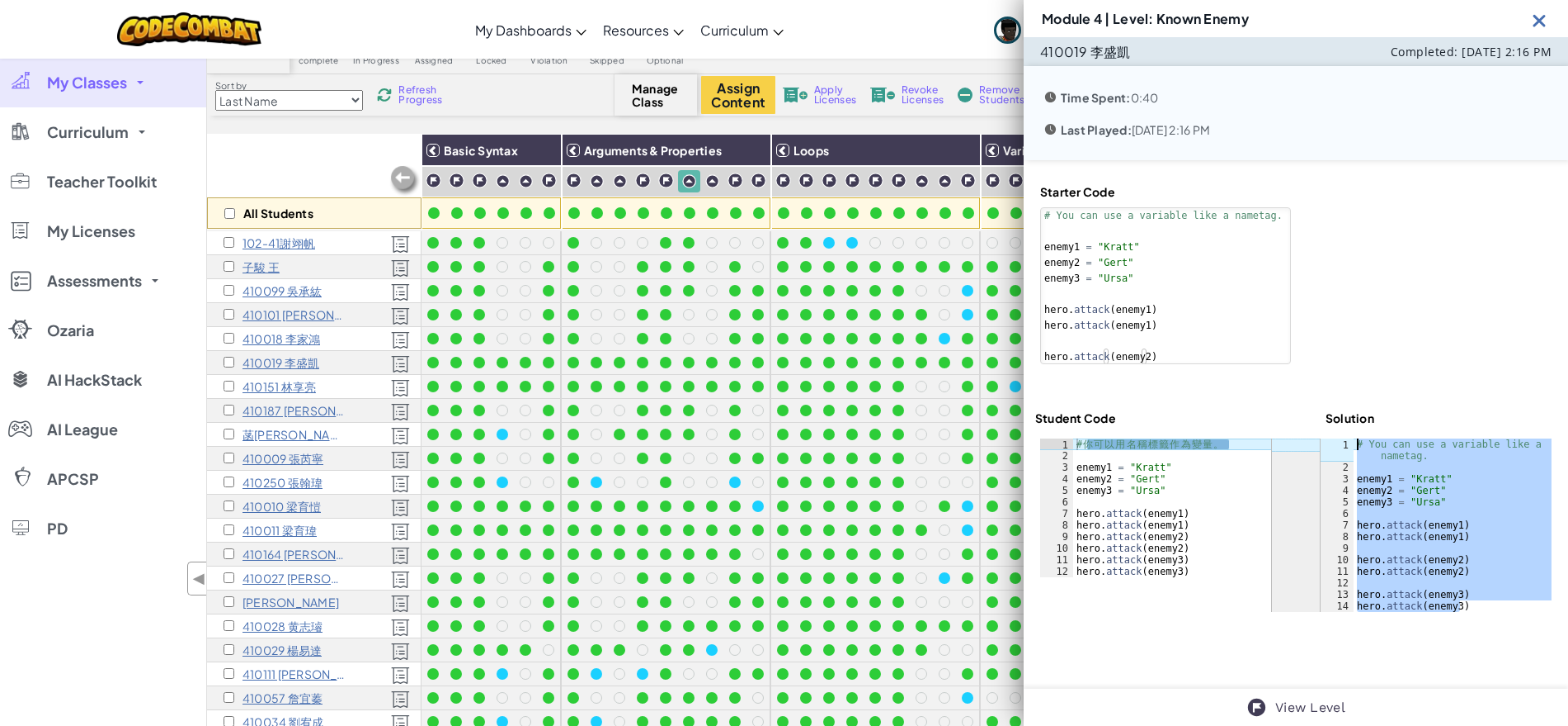
drag, startPoint x: 1476, startPoint y: 610, endPoint x: 1345, endPoint y: 443, distance: 212.2
click at [1345, 443] on div "hero.attack(enemy3) 1 2 3 4 5 6 7 8 9 10 11 12 13 14 # You can use a variable l…" at bounding box center [1436, 524] width 231 height 173
type textarea "# You can use a variable like a nametag."
type textarea "# 你可以用名稱標籤作為變量。"
drag, startPoint x: 1237, startPoint y: 444, endPoint x: 1073, endPoint y: 440, distance: 164.0
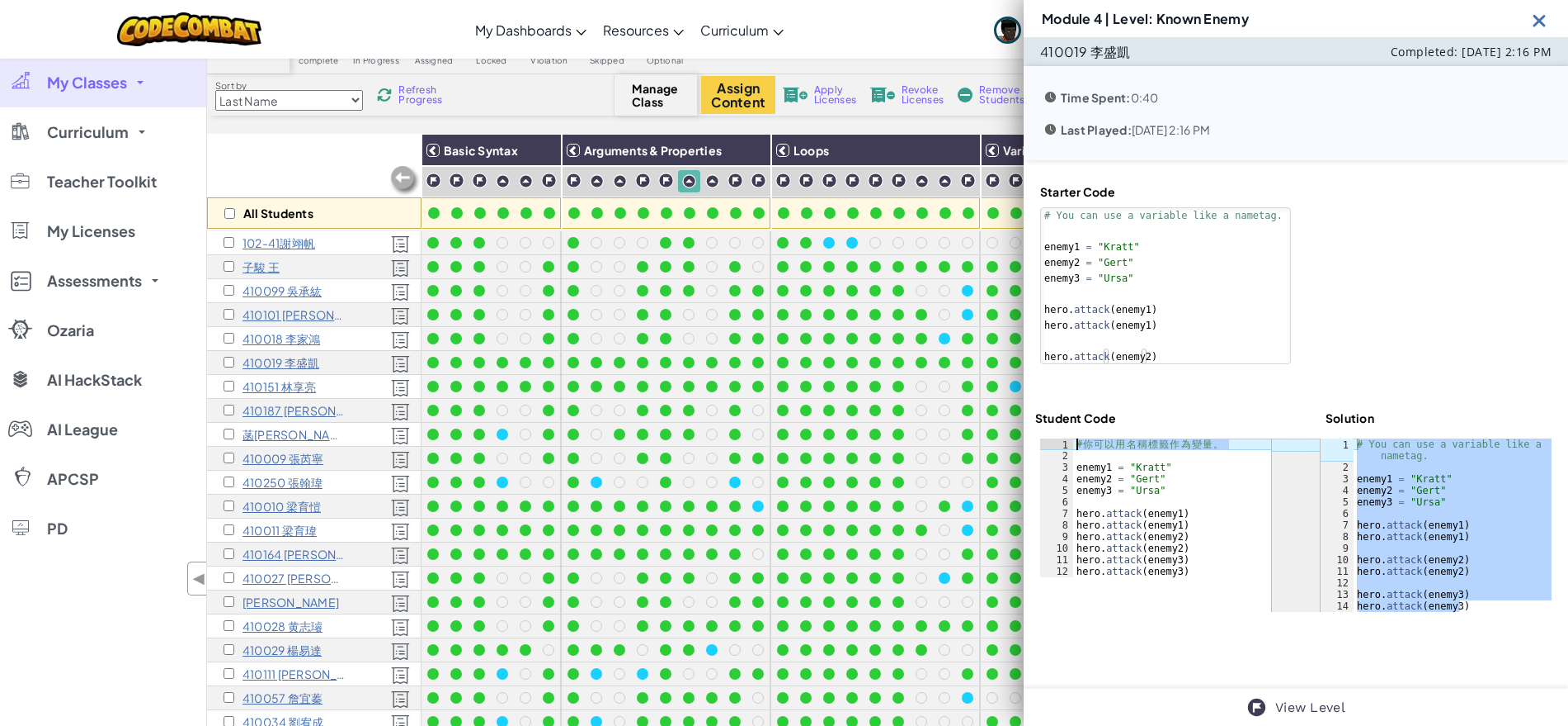
click at [1073, 440] on div "# 你 可 以 用 名 稱 標 籤 作 為 變 量 。 enemy1 = "Kratt" enemy2 = "Gert" enemy3 = "Ursa" he…" at bounding box center [1172, 518] width 198 height 161
click at [1538, 15] on img at bounding box center [1540, 20] width 20 height 20
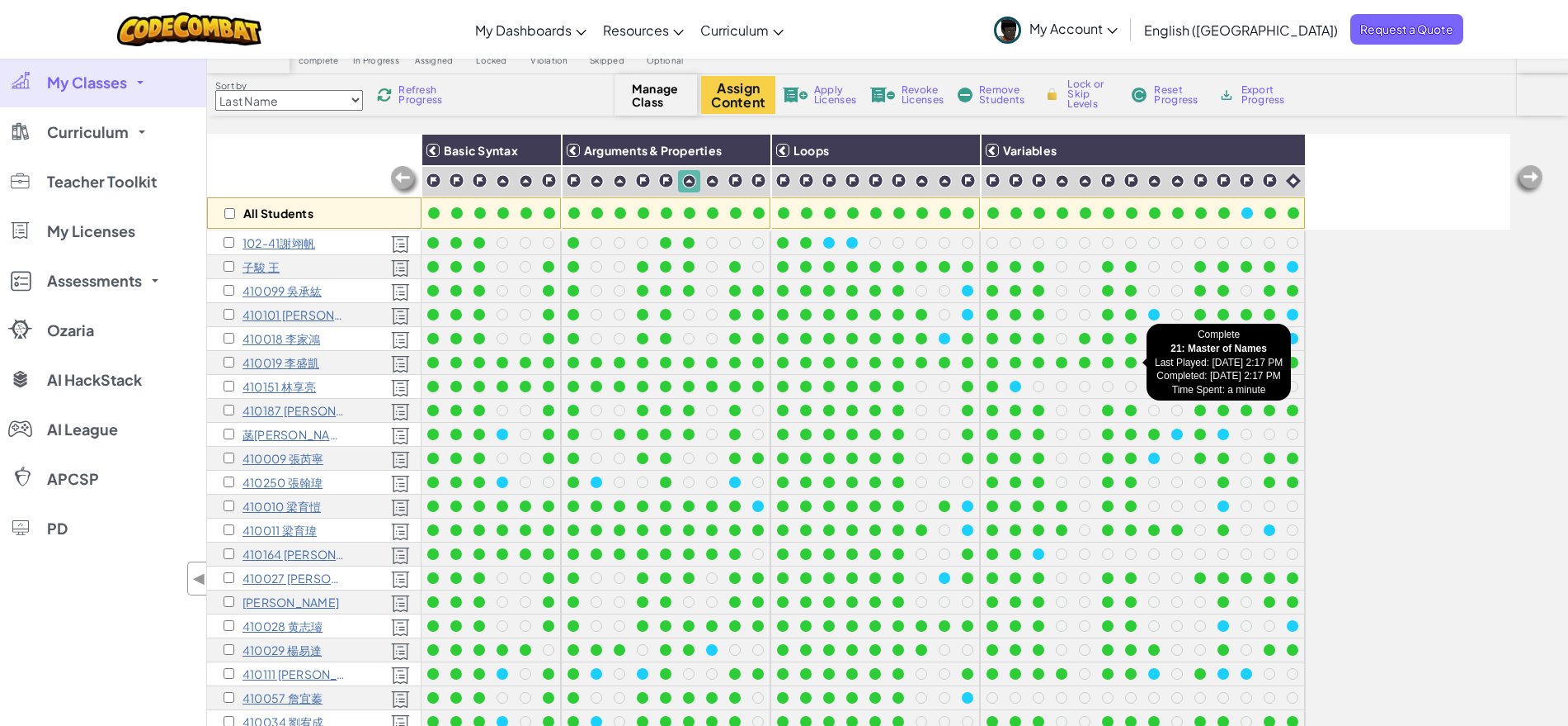
click at [1137, 359] on div at bounding box center [1130, 362] width 18 height 18
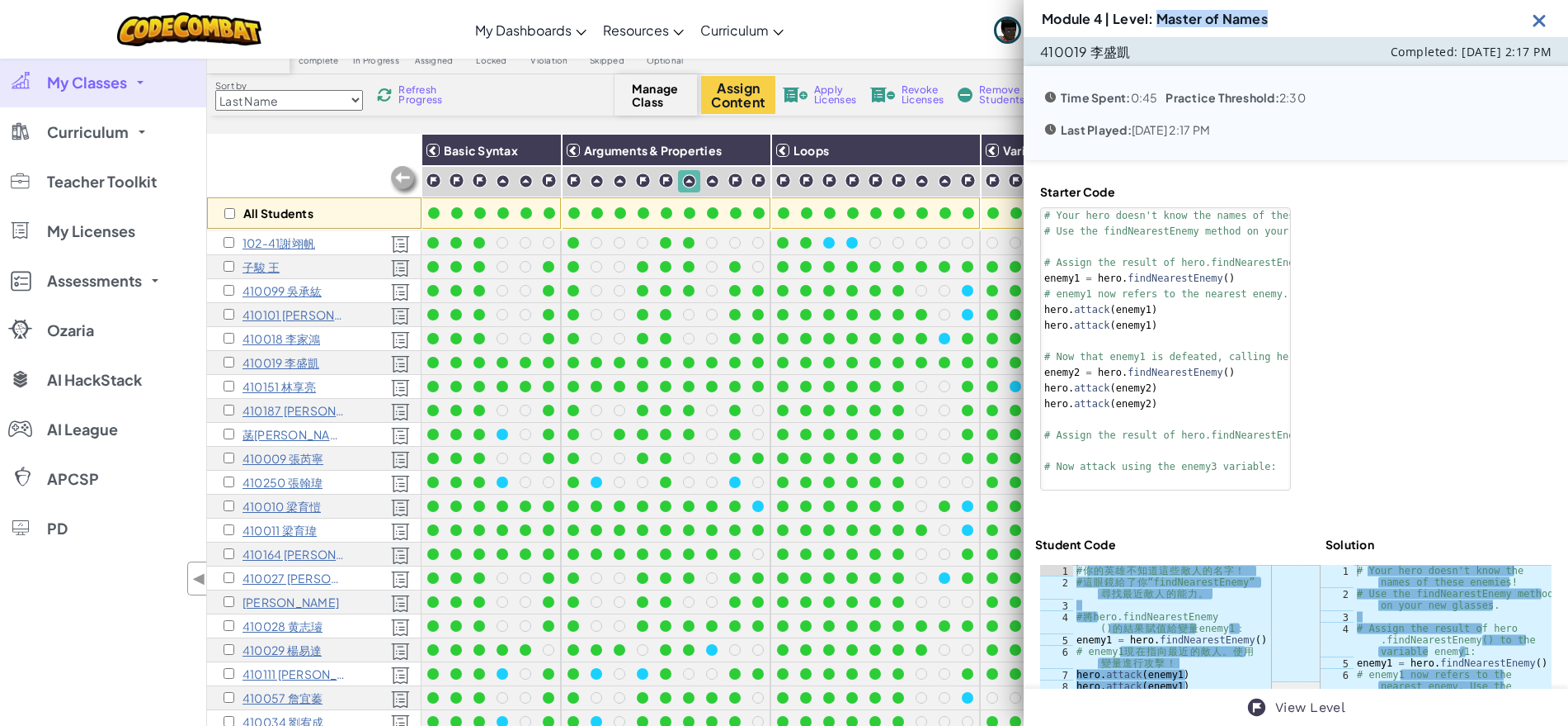
drag, startPoint x: 1159, startPoint y: 14, endPoint x: 1332, endPoint y: 28, distance: 173.6
click at [1332, 28] on div "Module 4 | Level: Master of Names" at bounding box center [1296, 18] width 545 height 37
drag, startPoint x: 1513, startPoint y: 679, endPoint x: 1447, endPoint y: 673, distance: 66.3
click at [1511, 690] on div "View Level" at bounding box center [1296, 706] width 545 height 37
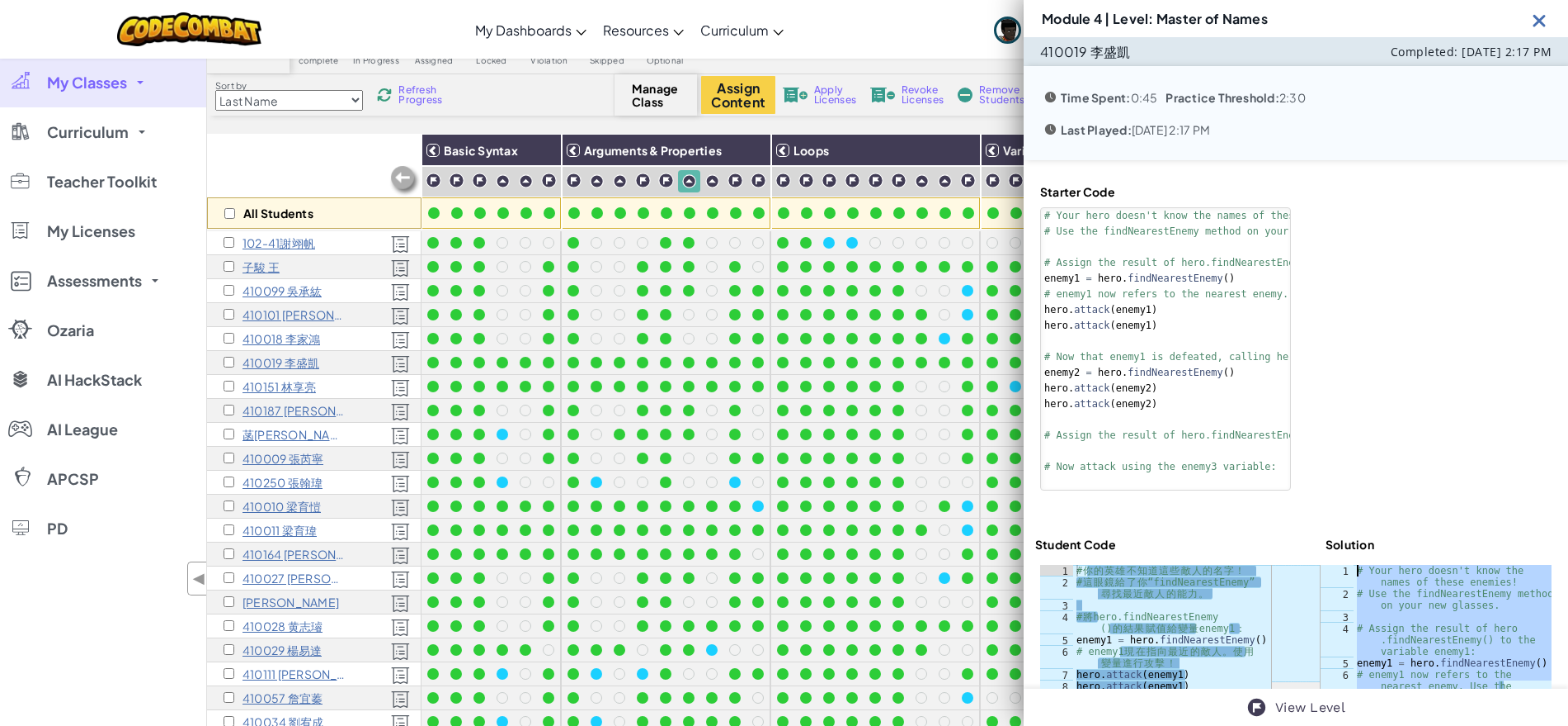
drag, startPoint x: 1509, startPoint y: 681, endPoint x: 1322, endPoint y: 554, distance: 226.0
click at [1322, 554] on div "Starter Code 1 2 3 4 5 6 7 8 9 10 11 12 13 14 15 16 17 # Your hero doesn't know…" at bounding box center [1296, 559] width 545 height 799
type textarea "# Your hero doesn't know the names of these enemies! # Use the findNearestEnemy…"
click at [1221, 599] on div "# 你 的 英 雄 不 知 道 這 些 敵 人 的 名 字 ！ # 這 眼 鏡 給 了 你 “findNearestEnemy” 尋 找 最 近 敵 人 的 …" at bounding box center [1172, 720] width 198 height 312
drag, startPoint x: 1221, startPoint y: 594, endPoint x: 1069, endPoint y: 568, distance: 154.2
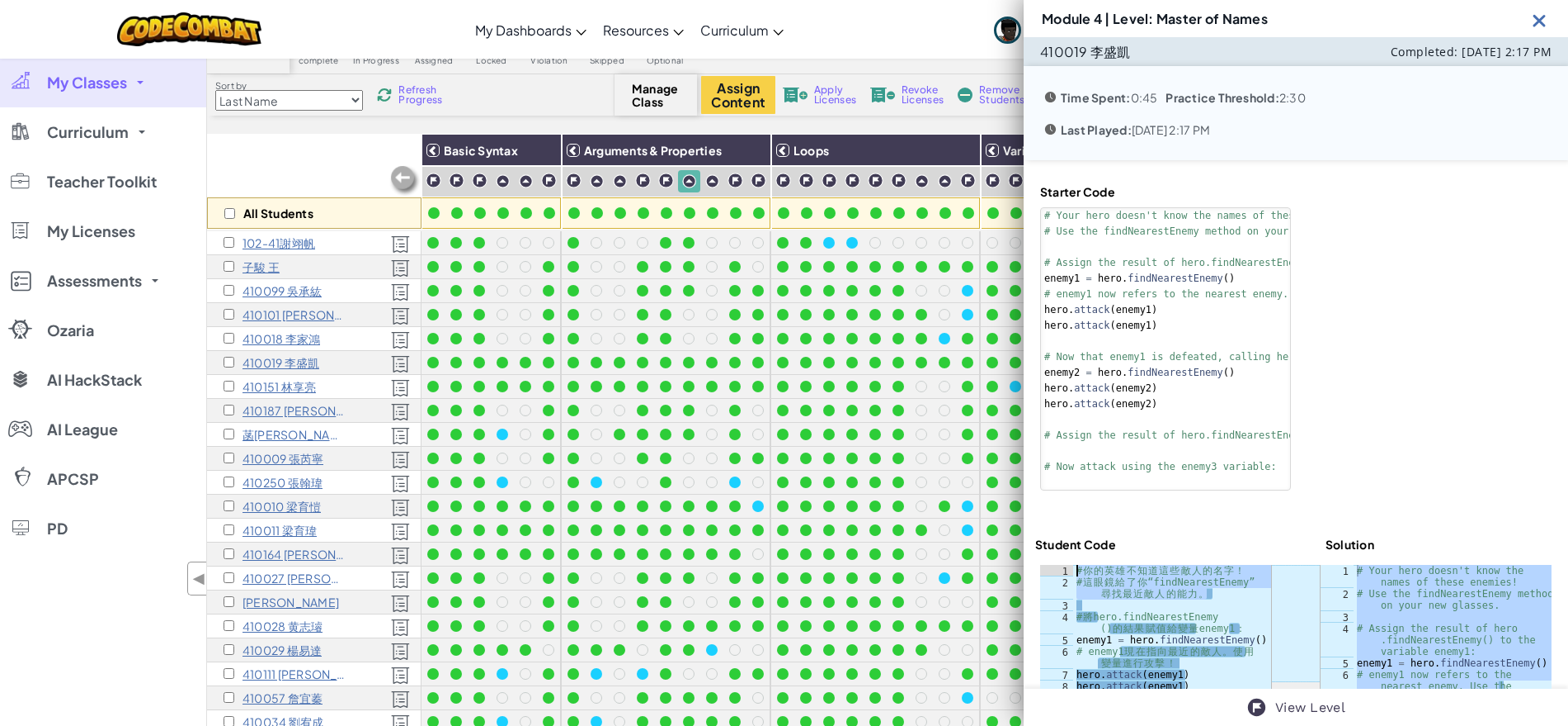
click at [1069, 568] on div "# 這眼鏡給了你 “findNearestEnemy” 尋找最近敵人的能力。 1 2 3 4 5 6 7 8 9 10 11 12 13 14 15 16 1…" at bounding box center [1156, 709] width 231 height 289
type textarea "# 你的英雄不知道這些敵人的名字！ # 這眼鏡給了你 “findNearestEnemy” 尋找最近敵人的能力。"
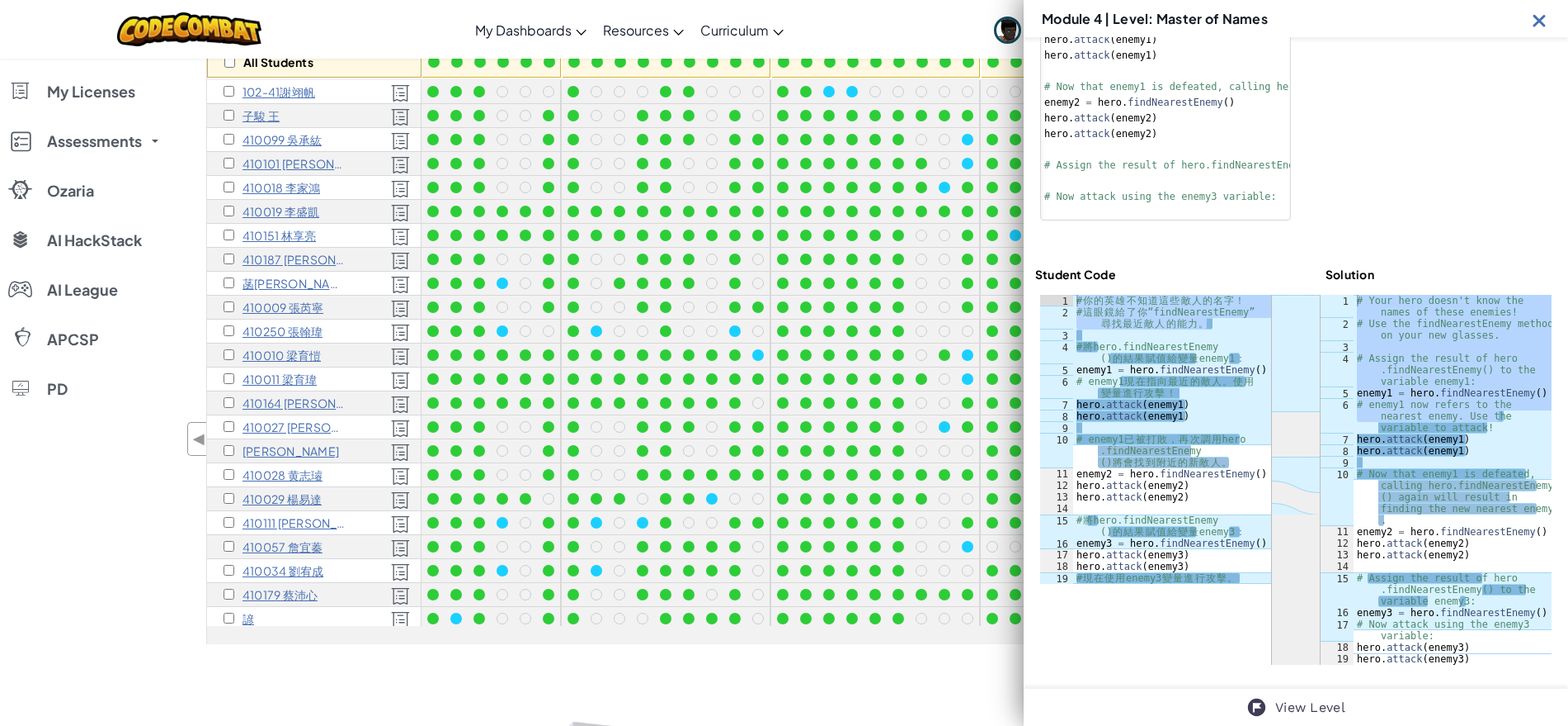
scroll to position [289, 0]
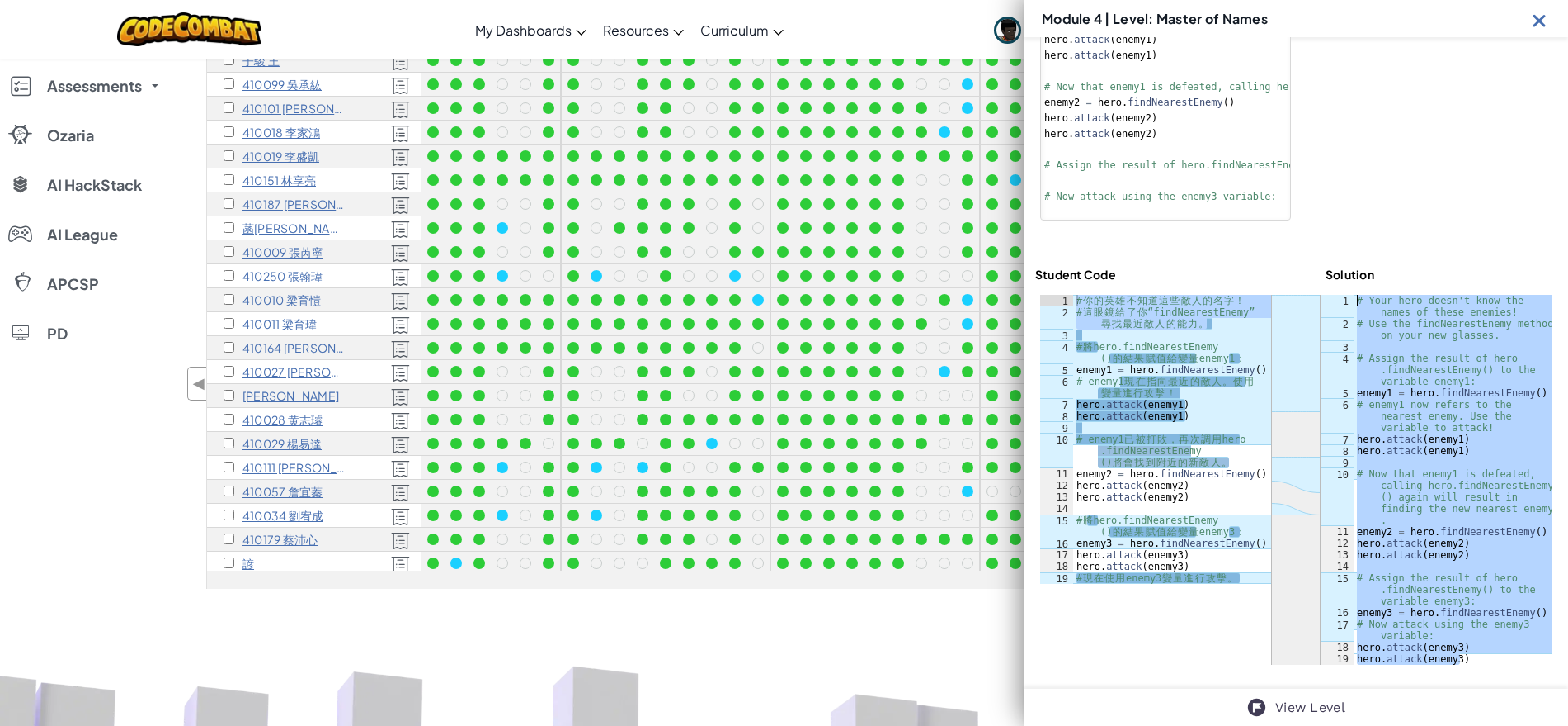
drag, startPoint x: 1467, startPoint y: 656, endPoint x: 1338, endPoint y: 292, distance: 386.2
click at [1338, 292] on div "ההההההההההההההההההההההההההההההההההההההההההההההההההההההההההההההההההההההההההההההה…" at bounding box center [1296, 479] width 522 height 380
type textarea "# Your hero doesn't know the names of these enemies! # Use the findNearestEnemy…"
click at [1220, 323] on div "# 你 的 英 雄 不 知 道 這 些 敵 人 的 名 字 ！ # 這 眼 鏡 給 了 你 “findNearestEnemy” 尋 找 最 近 敵 人 的 …" at bounding box center [1172, 439] width 198 height 289
drag, startPoint x: 1220, startPoint y: 319, endPoint x: 1058, endPoint y: 304, distance: 162.7
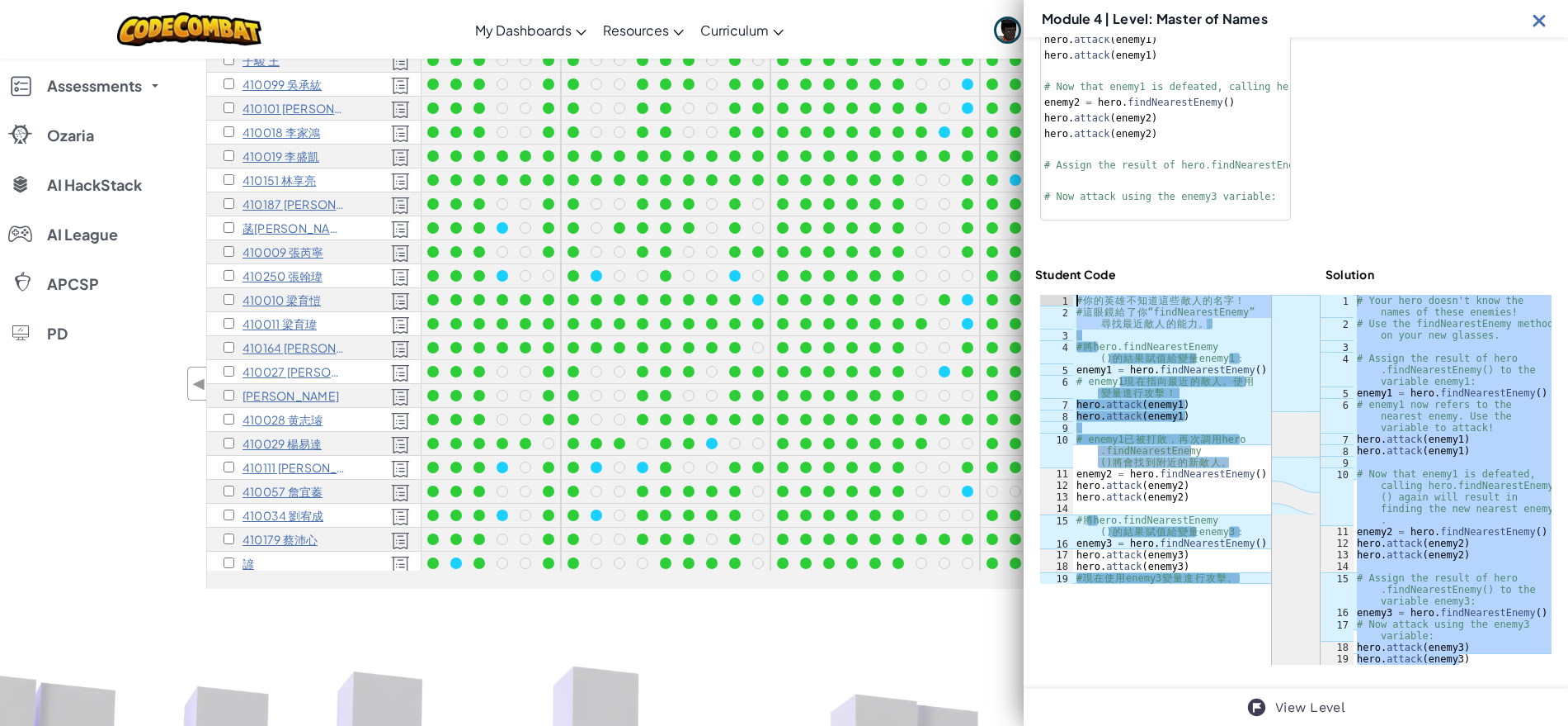
click at [1058, 304] on div "# 這眼鏡給了你 “findNearestEnemy” 尋找最近敵人的能力。 1 2 3 4 5 6 7 8 9 10 11 12 13 14 15 16 1…" at bounding box center [1156, 439] width 231 height 289
type textarea "# 你的英雄不知道這些敵人的名字！ # 這眼鏡給了你 “findNearestEnemy” 尋找最近敵人的能力。"
drag, startPoint x: 1540, startPoint y: 18, endPoint x: 1454, endPoint y: 30, distance: 86.8
click at [1540, 18] on img at bounding box center [1540, 20] width 20 height 20
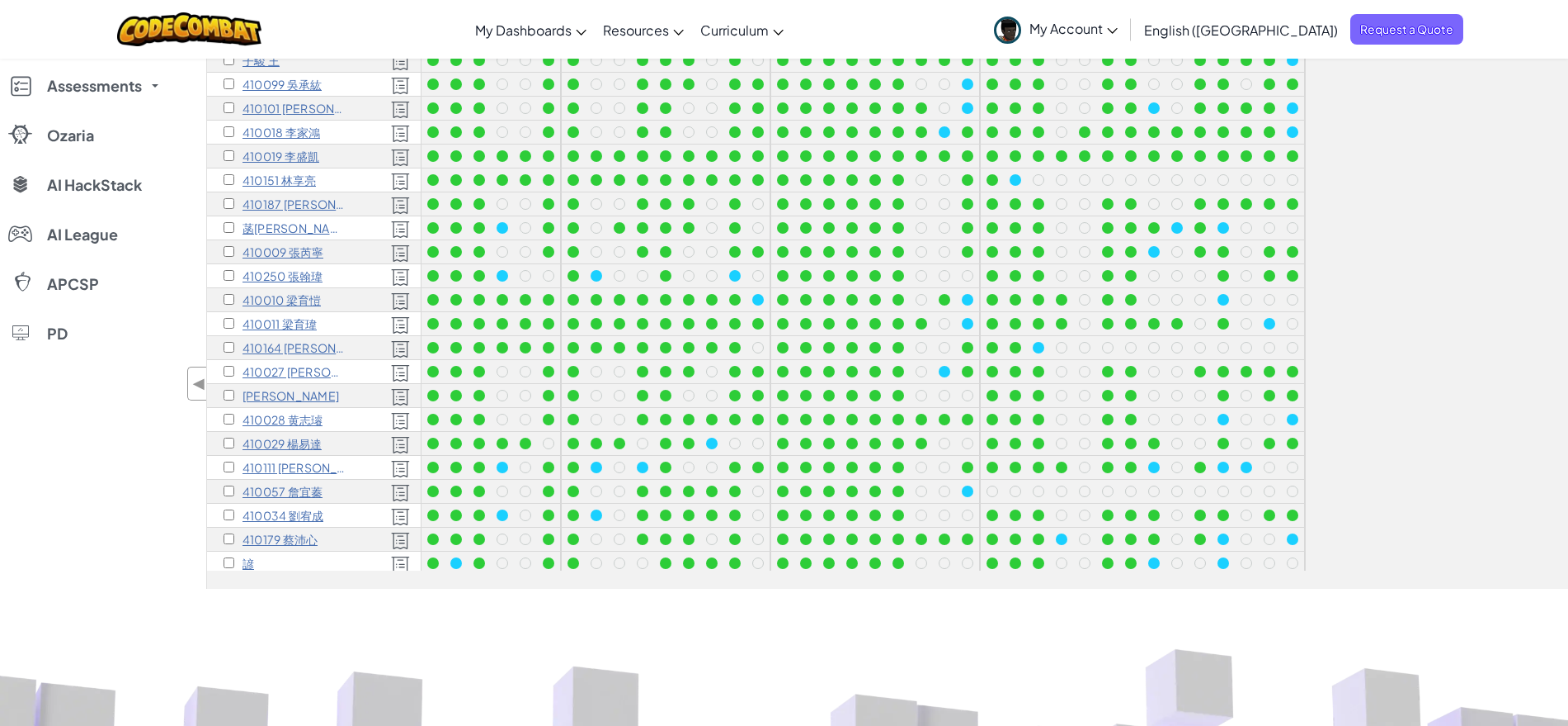
scroll to position [0, 0]
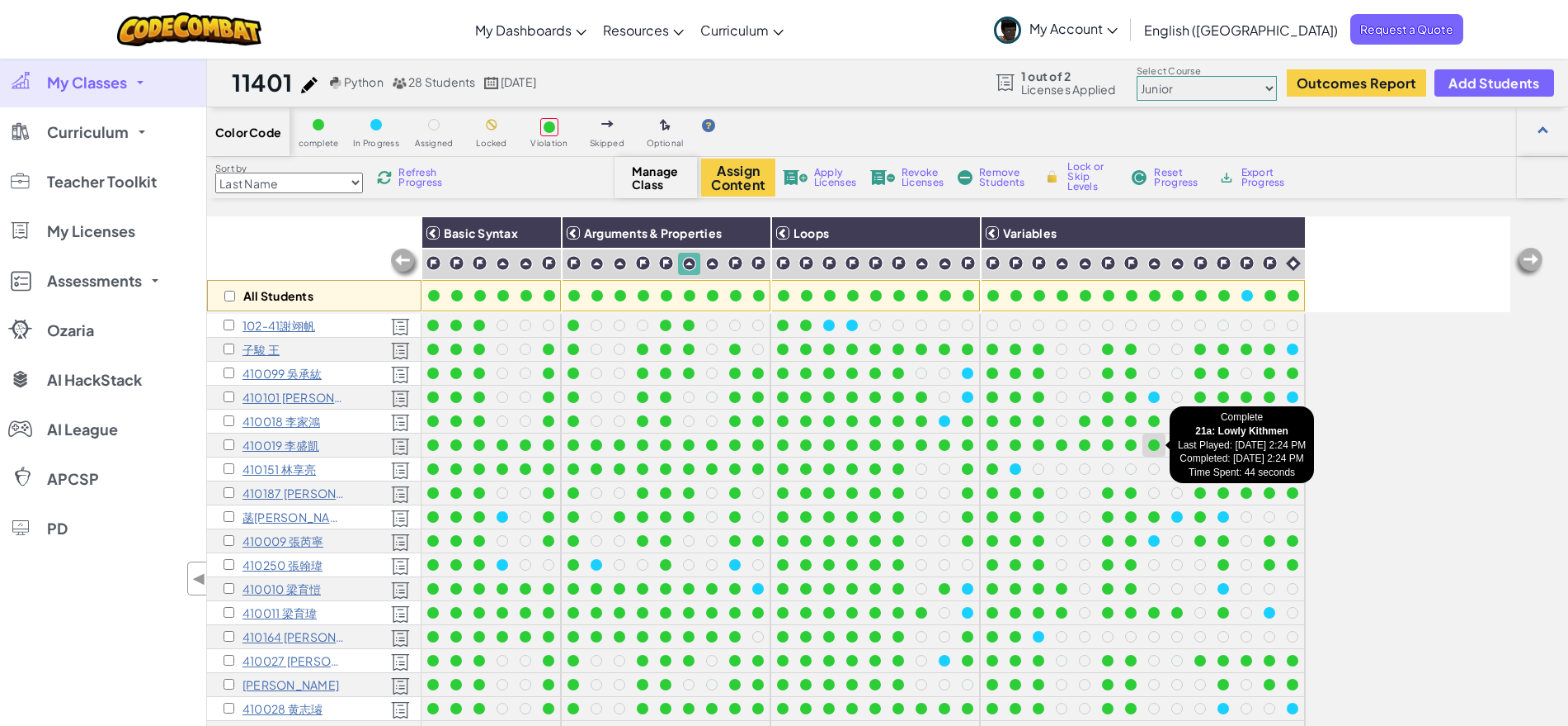
click at [1155, 446] on div at bounding box center [1154, 445] width 12 height 12
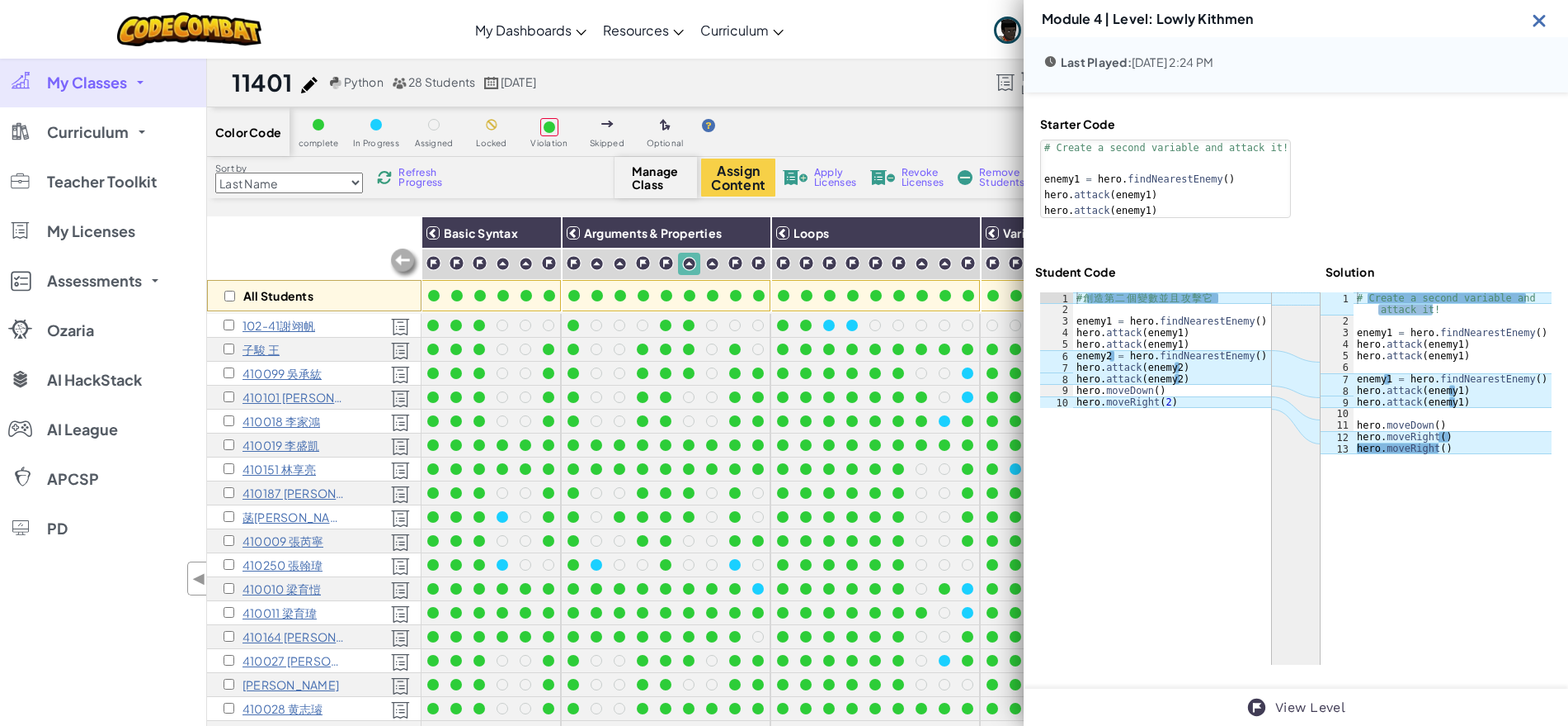
scroll to position [67, 0]
drag, startPoint x: 1159, startPoint y: 22, endPoint x: 1317, endPoint y: 26, distance: 158.1
click at [1317, 26] on div "Module 4 | Level: Lowly Kithmen" at bounding box center [1296, 18] width 545 height 37
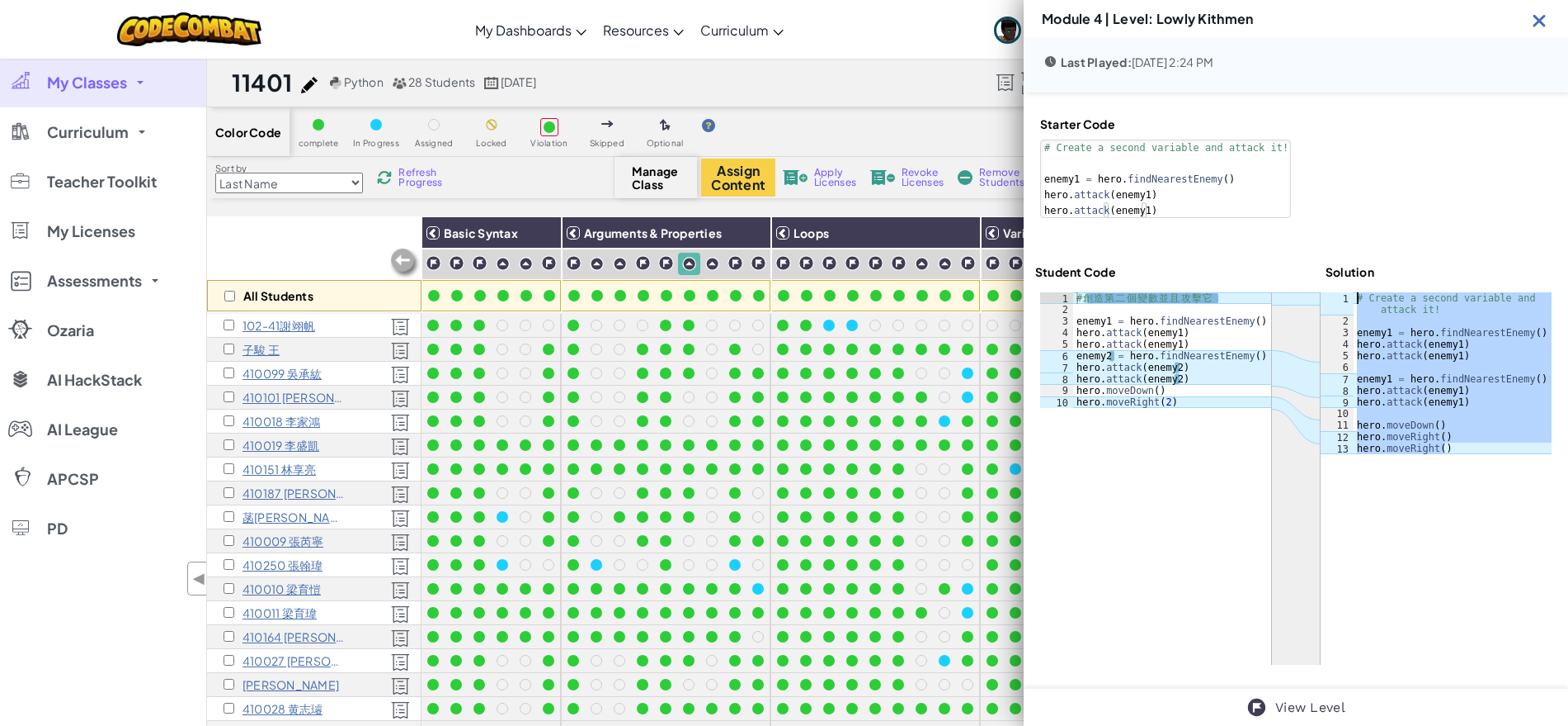
drag, startPoint x: 1446, startPoint y: 449, endPoint x: 1343, endPoint y: 290, distance: 189.4
click at [1343, 290] on div "ההההההההההההההההההההההההההההההההההההההההההההההההההההההההההההההההההההההההההההההה…" at bounding box center [1296, 477] width 522 height 382
type textarea "# Create a second variable and attack it!"
type textarea "# 創造第二個變數並且攻擊它"
drag, startPoint x: 1230, startPoint y: 297, endPoint x: 1070, endPoint y: 293, distance: 160.0
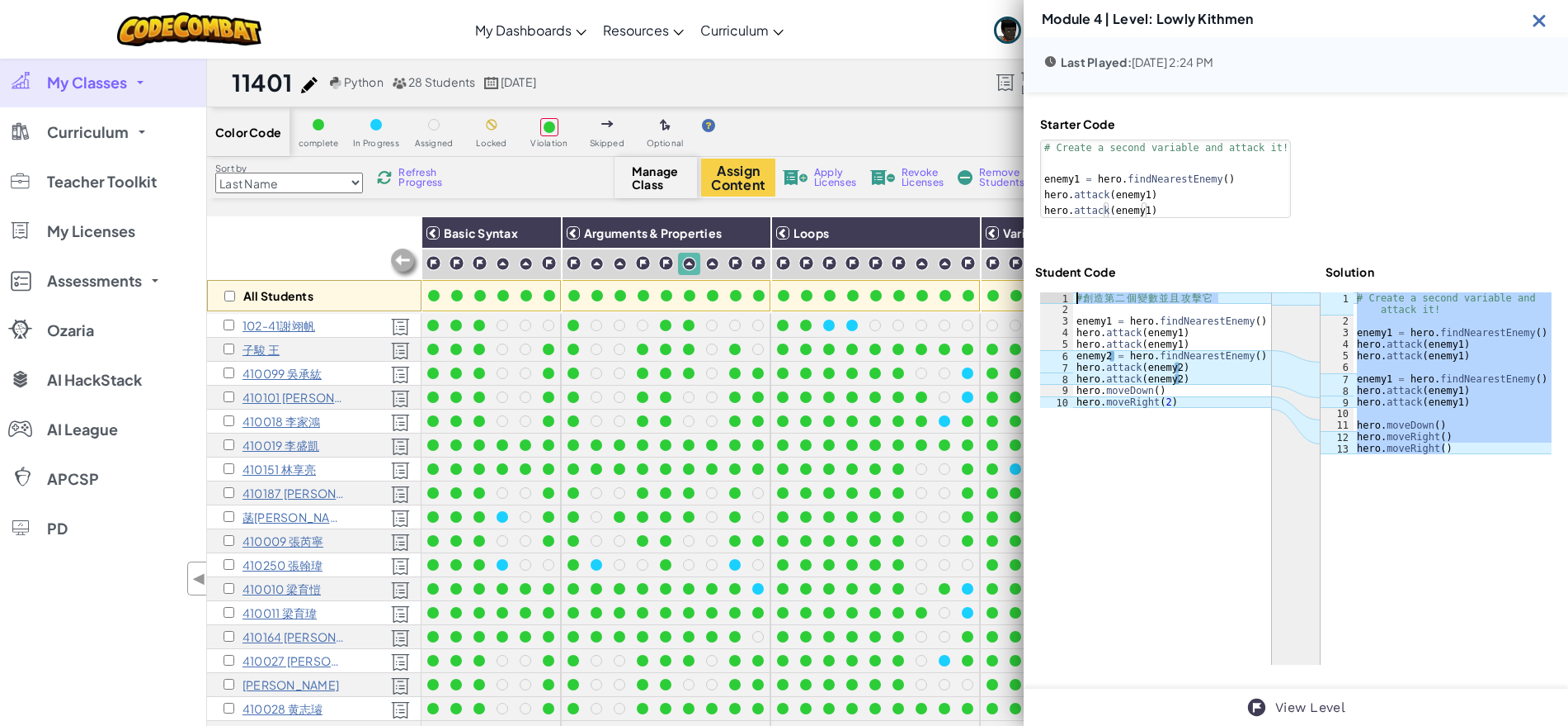
click at [1070, 293] on div "# 創造第二個變數並且攻擊它 1 2 3 4 5 6 7 8 9 10 # 創 造 第 二 個 變 數 並 且 攻 擊 它 enemy1 = hero . f…" at bounding box center [1156, 349] width 231 height 115
click at [1542, 11] on img at bounding box center [1540, 20] width 20 height 20
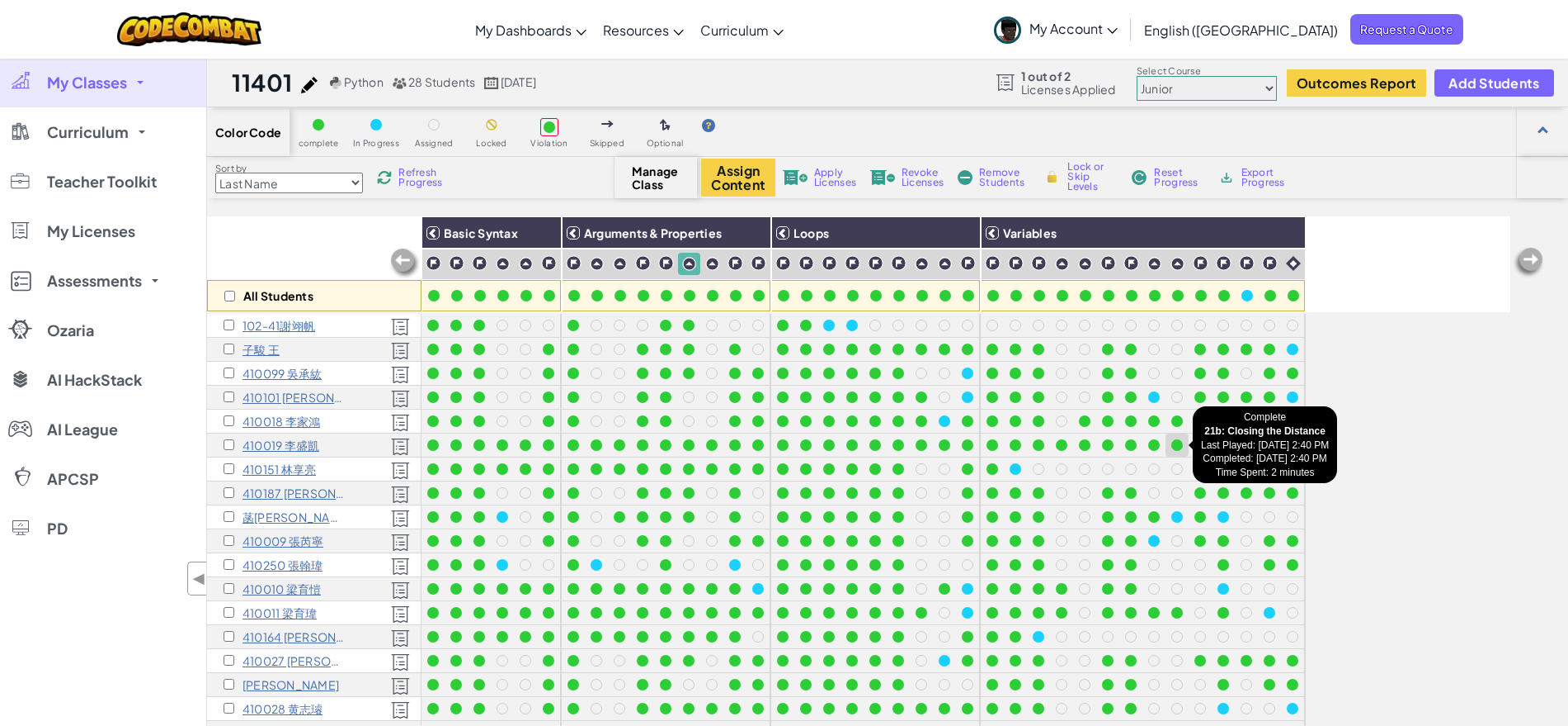
click at [1177, 440] on div at bounding box center [1177, 445] width 12 height 12
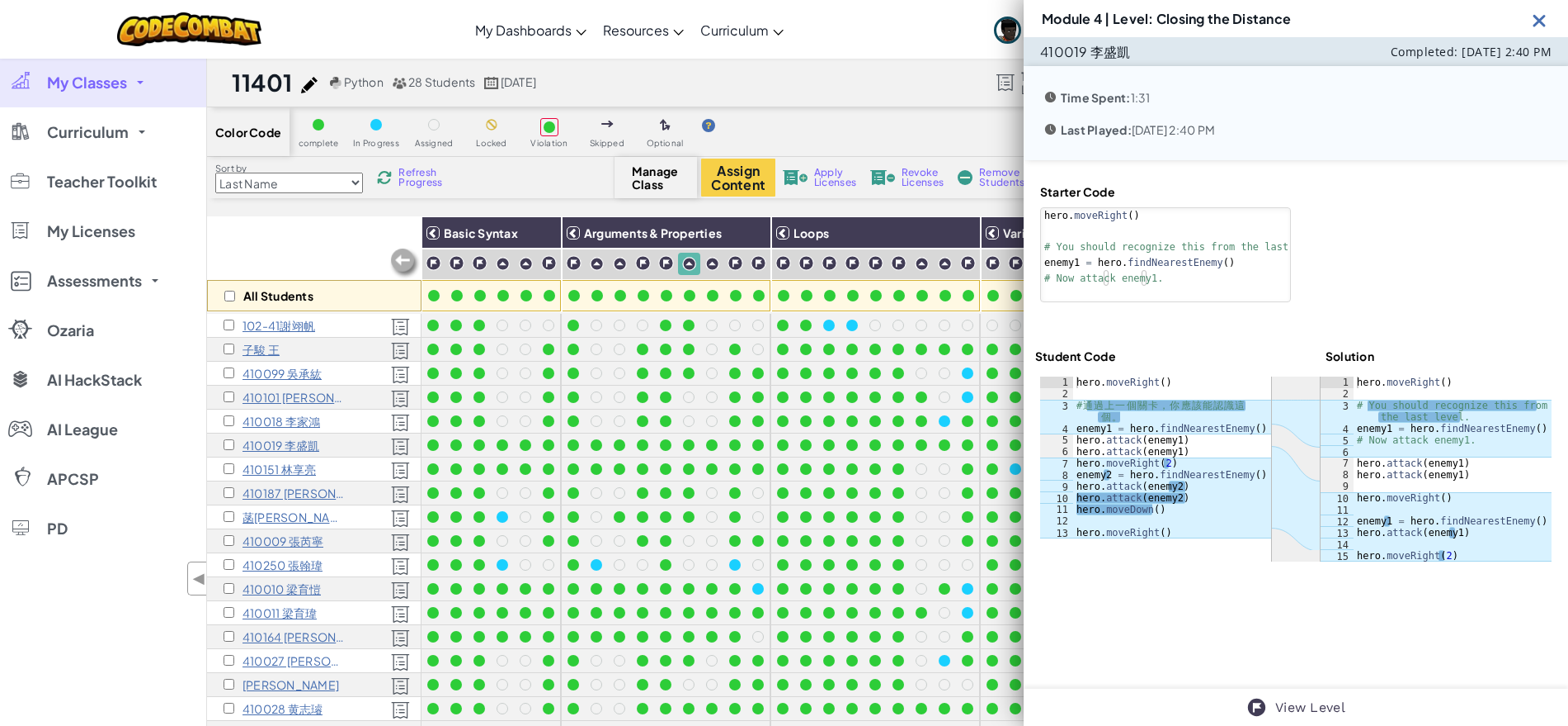
scroll to position [0, 0]
drag, startPoint x: 1160, startPoint y: 21, endPoint x: 1338, endPoint y: 10, distance: 178.3
click at [1338, 10] on div "Module 4 | Level: Closing the Distance" at bounding box center [1296, 18] width 545 height 37
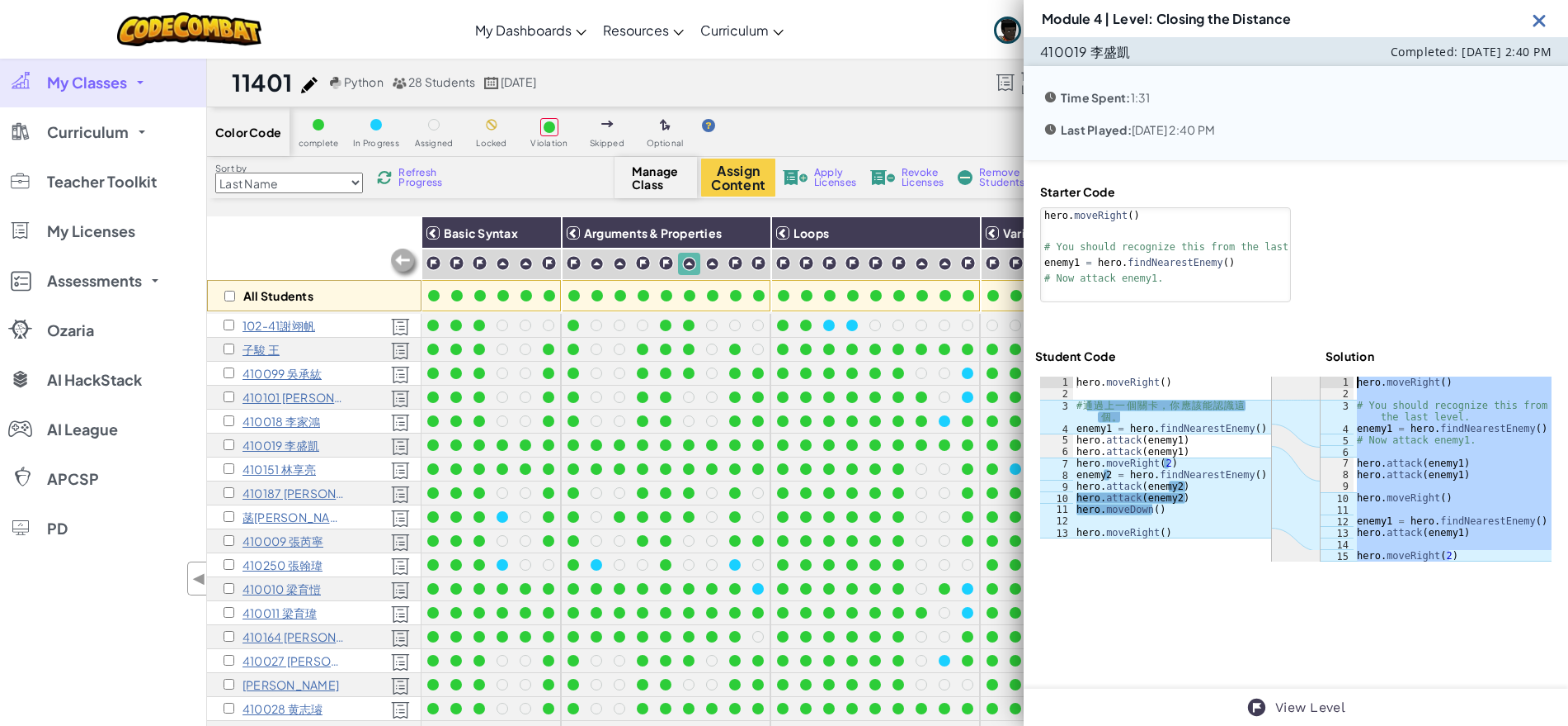
drag, startPoint x: 1464, startPoint y: 560, endPoint x: 1329, endPoint y: 379, distance: 225.8
click at [1329, 379] on div "hero.moveRight(2) 1 2 3 4 5 6 7 8 9 10 11 12 13 14 15 hero . moveRight ( ) # Yo…" at bounding box center [1436, 469] width 231 height 184
type textarea "hero.moveRight()"
type textarea "# 通過上一個關卡，你應該能認識這個。"
click at [1146, 420] on div "hero . moveRight ( ) # 通 過 上 一 個 關 卡 ， 你 應 該 能 認 識 這 個 。 enemy1 = hero . findNe…" at bounding box center [1172, 469] width 198 height 184
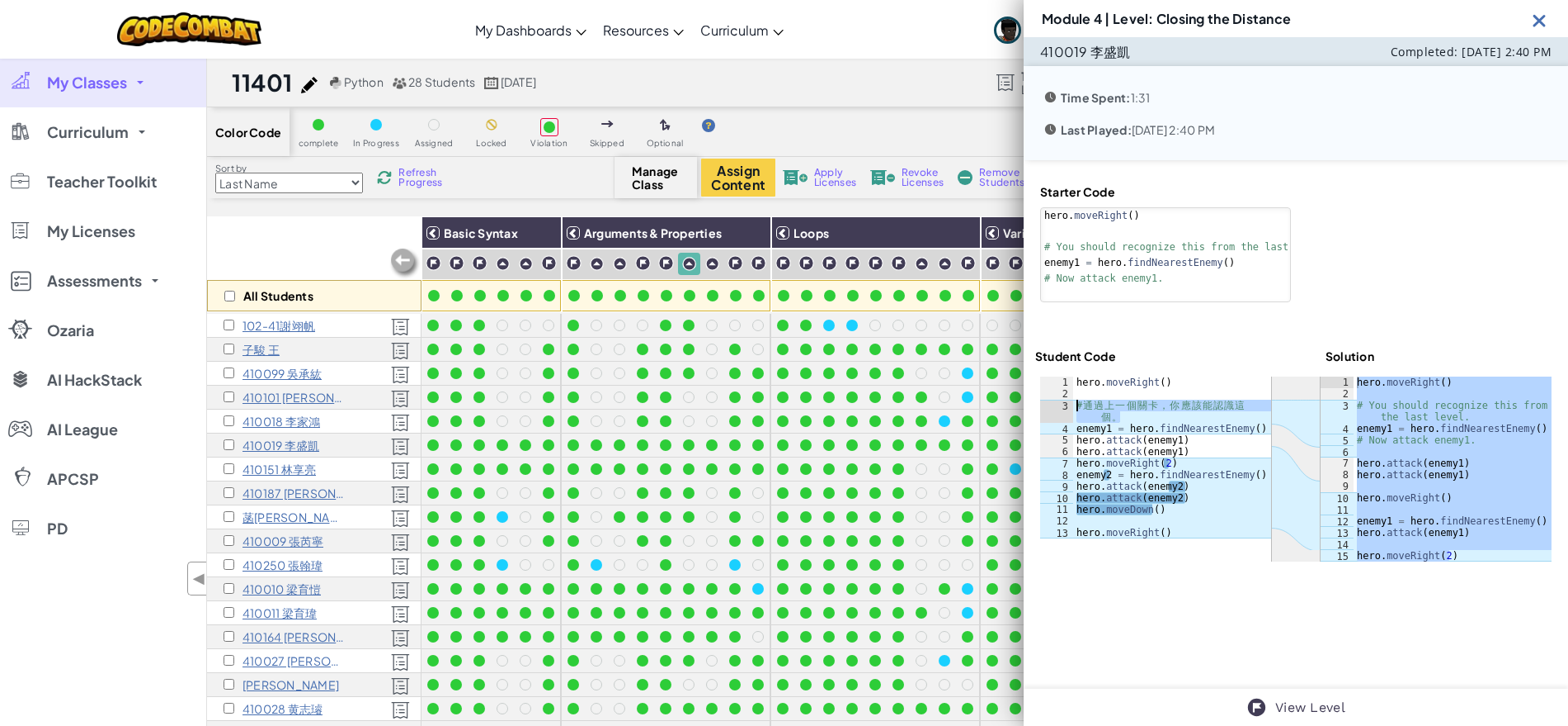
drag, startPoint x: 1128, startPoint y: 419, endPoint x: 1070, endPoint y: 404, distance: 59.9
click at [1070, 404] on div "# 通過上一個關卡，你應該能認識這個。 1 2 3 4 5 6 7 8 9 10 11 12 13 hero . moveRight ( ) # 通 過 上 …" at bounding box center [1156, 457] width 231 height 161
click at [1539, 26] on img at bounding box center [1540, 20] width 20 height 20
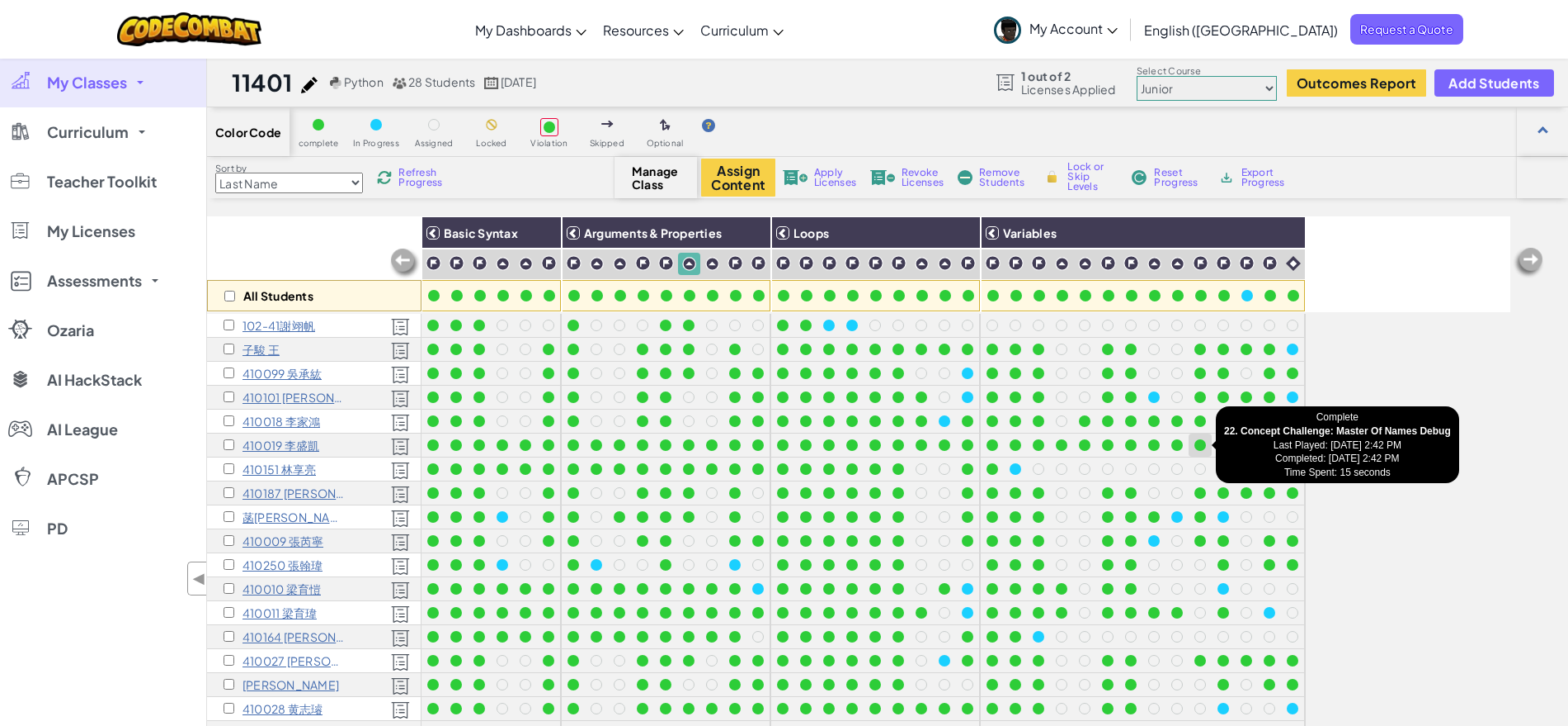
click at [1201, 447] on div at bounding box center [1200, 445] width 12 height 12
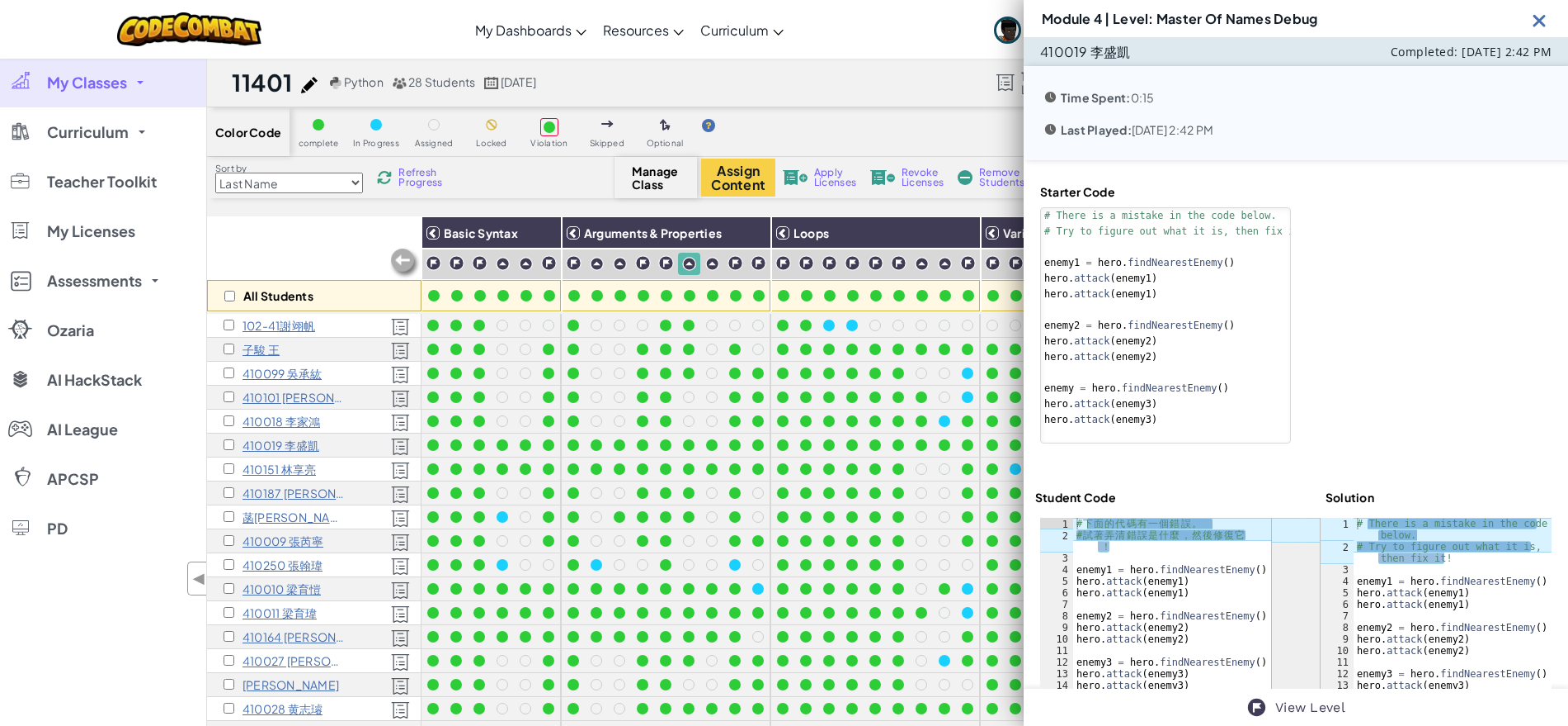
type textarea "# There is a mistake in the code below."
drag, startPoint x: 1156, startPoint y: 15, endPoint x: 1349, endPoint y: 16, distance: 193.0
click at [1349, 16] on div "Module 4 | Level: Master Of Names Debug" at bounding box center [1296, 18] width 545 height 37
click at [1543, 22] on img at bounding box center [1540, 20] width 20 height 20
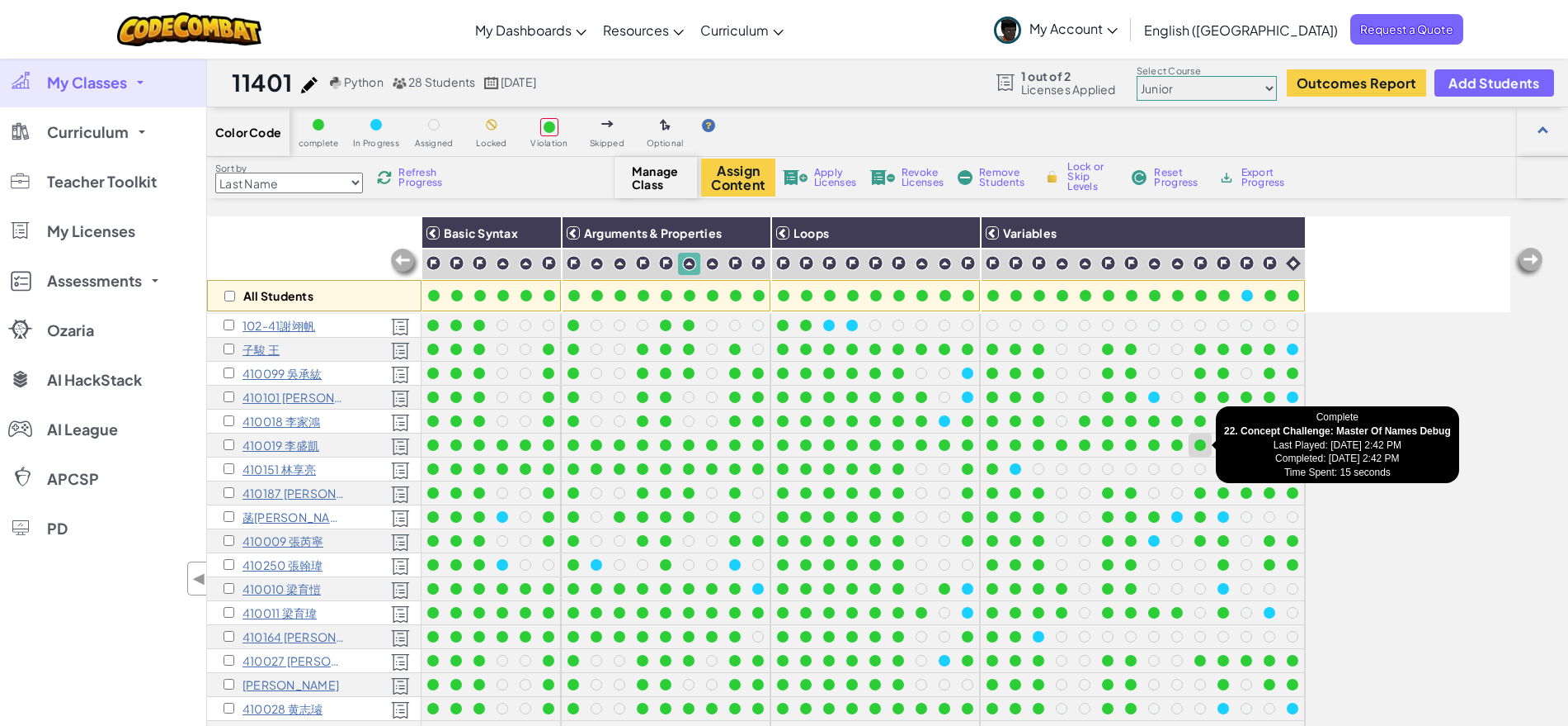
click at [1205, 446] on div at bounding box center [1200, 445] width 12 height 12
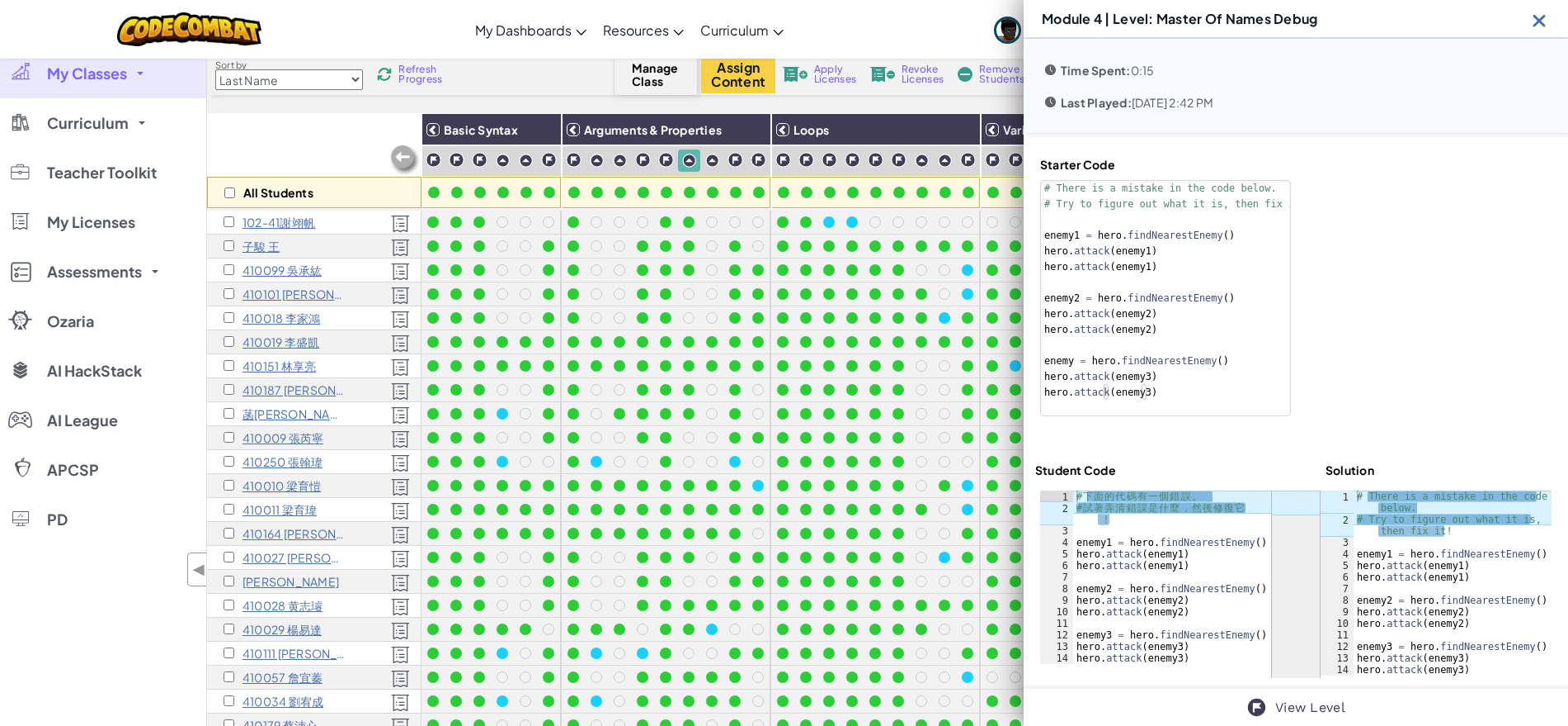
scroll to position [40, 0]
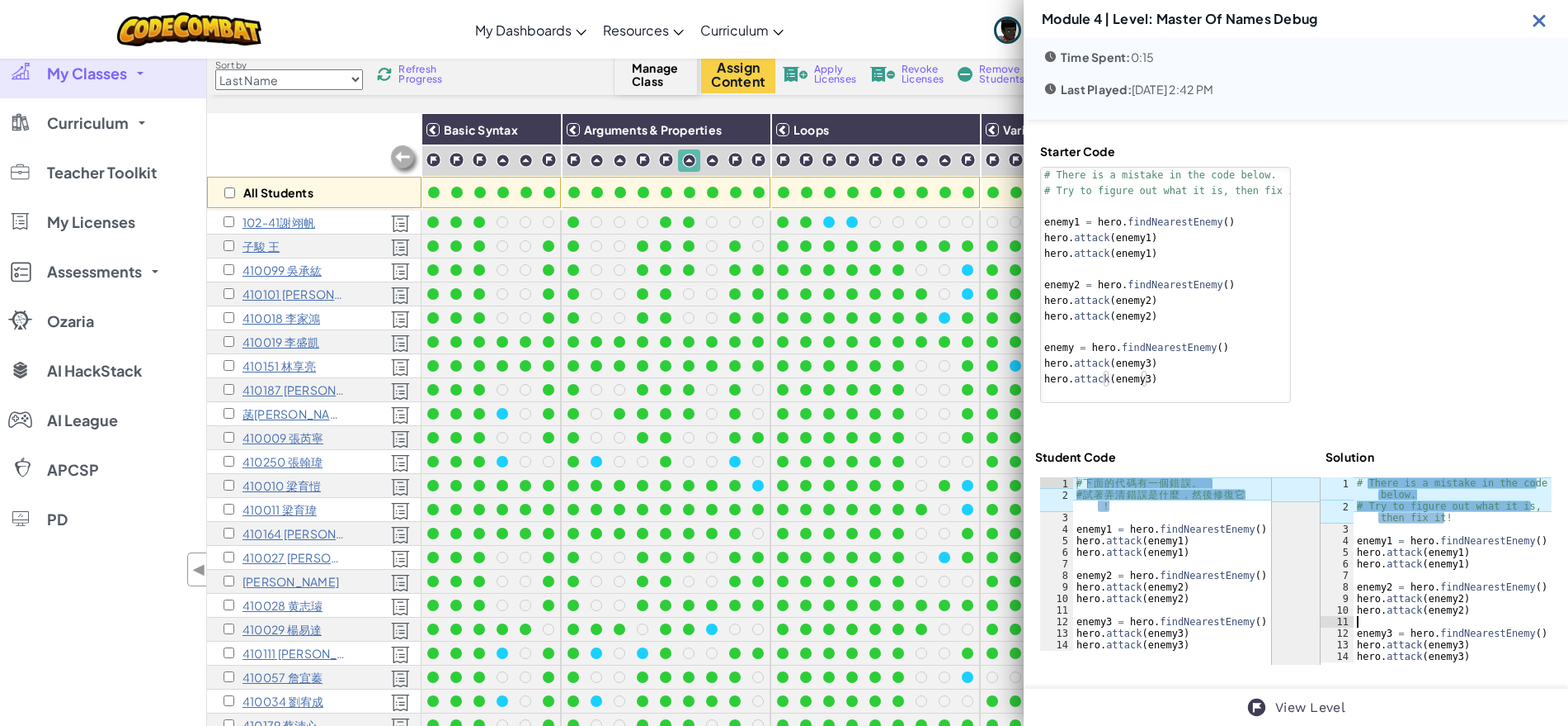
click at [1443, 616] on div "# There is a mistake in the code below. # Try to figure out what it is, then fi…" at bounding box center [1453, 587] width 198 height 220
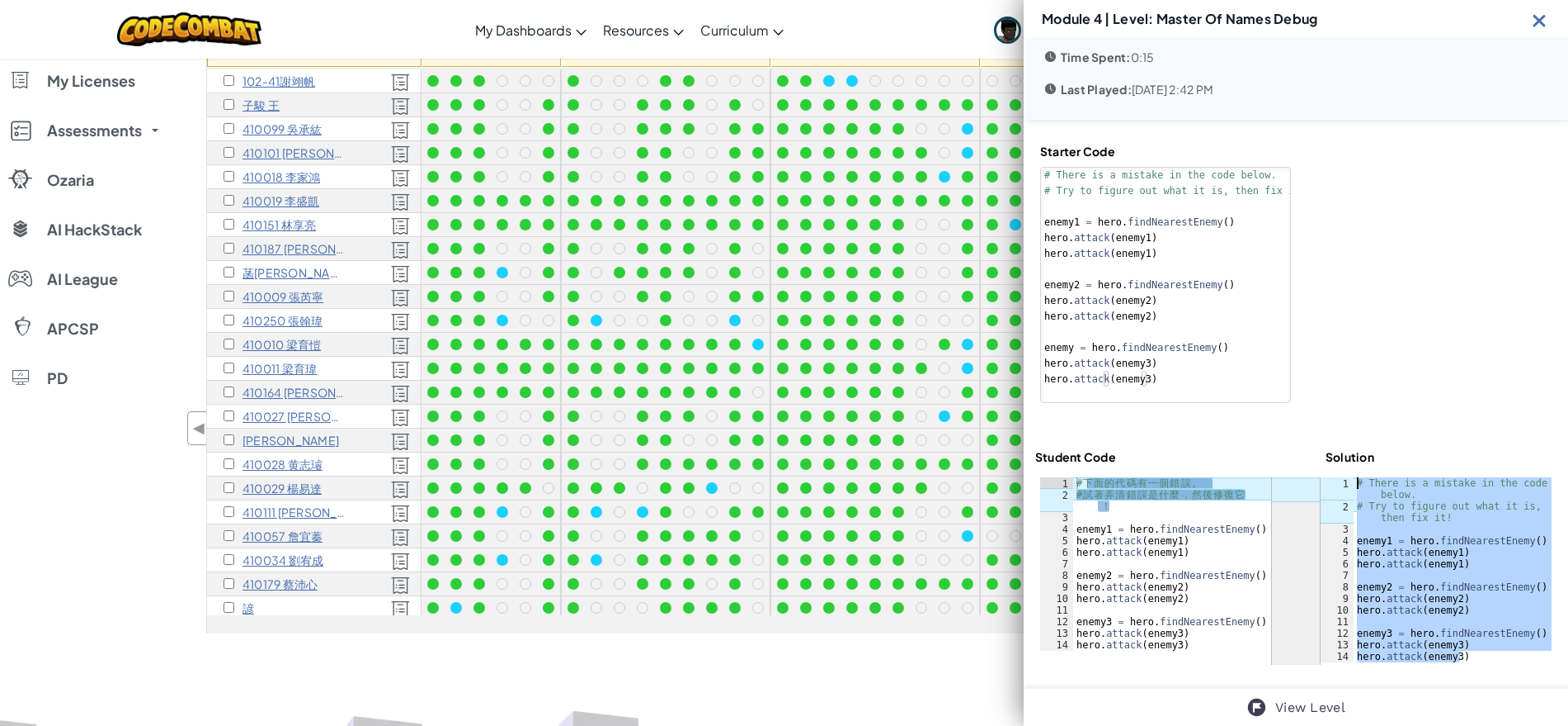
drag, startPoint x: 1473, startPoint y: 656, endPoint x: 1340, endPoint y: 476, distance: 223.8
click at [1340, 476] on div "ההההההההההההההההההההההההההההההההההההההההההההההההההההההההההההההההההההההההההההההה…" at bounding box center [1296, 571] width 522 height 197
type textarea "# There is a mistake in the code below. # Try to figure out what it is, then fi…"
drag, startPoint x: 1116, startPoint y: 504, endPoint x: 1066, endPoint y: 478, distance: 56.4
click at [1066, 478] on div "# 試著弄清錯誤是什麼，然後修復它！ 1 2 3 4 5 6 7 8 9 10 11 12 13 14 # 下 面 的 代 碼 有 一 個 錯 誤 。 # 試…" at bounding box center [1156, 564] width 231 height 173
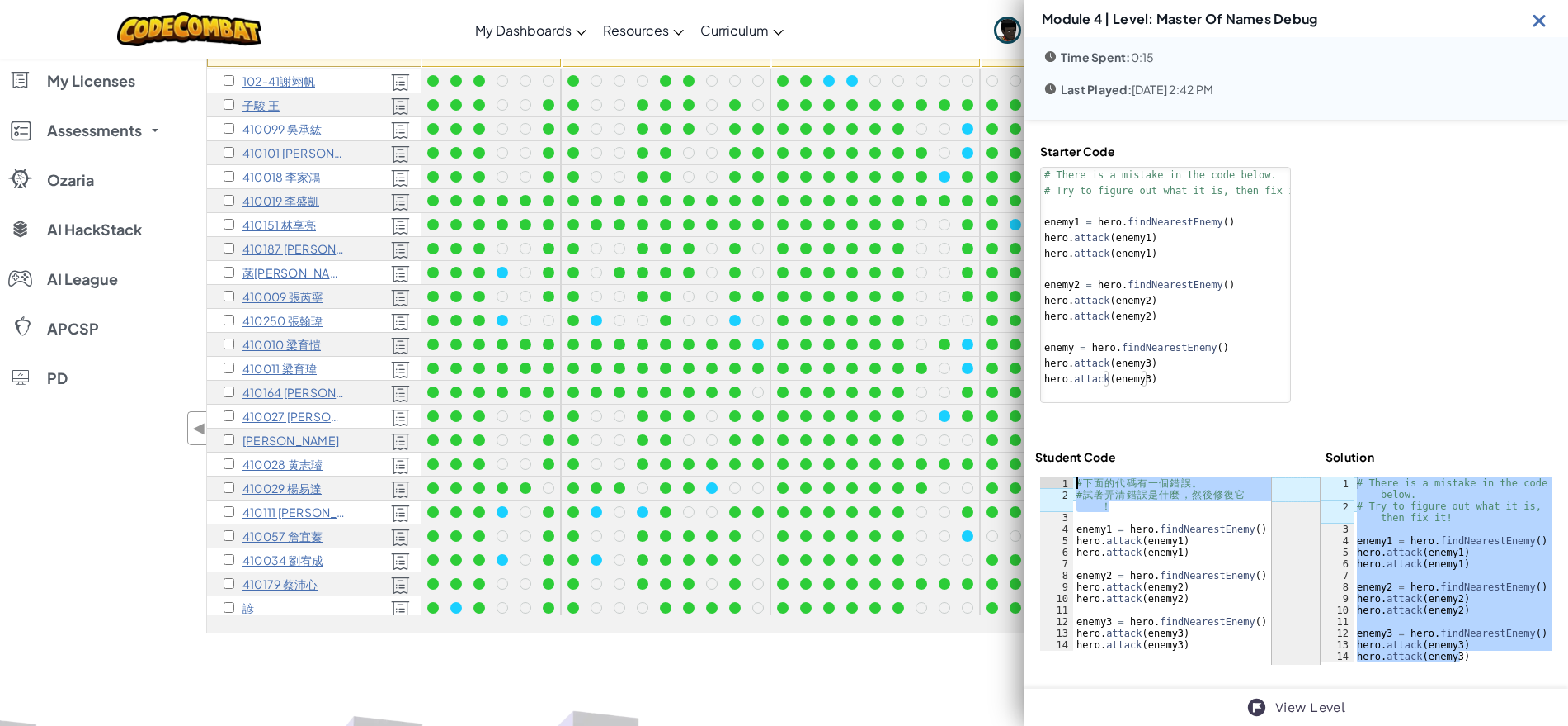
type textarea "# 下面的代碼有一個錯誤。 # 試著弄清錯誤是什麼，然後修復它！"
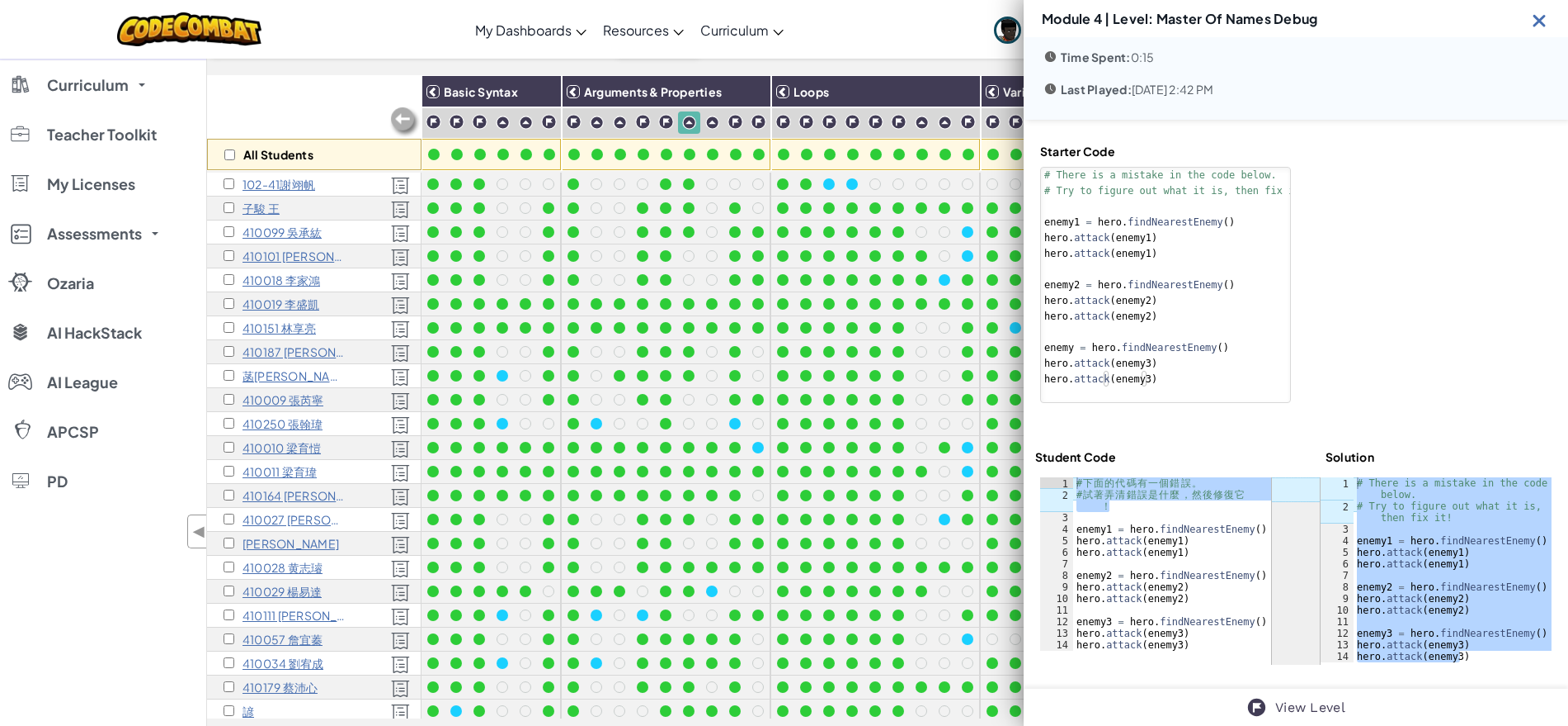
click at [1540, 25] on img at bounding box center [1540, 20] width 20 height 20
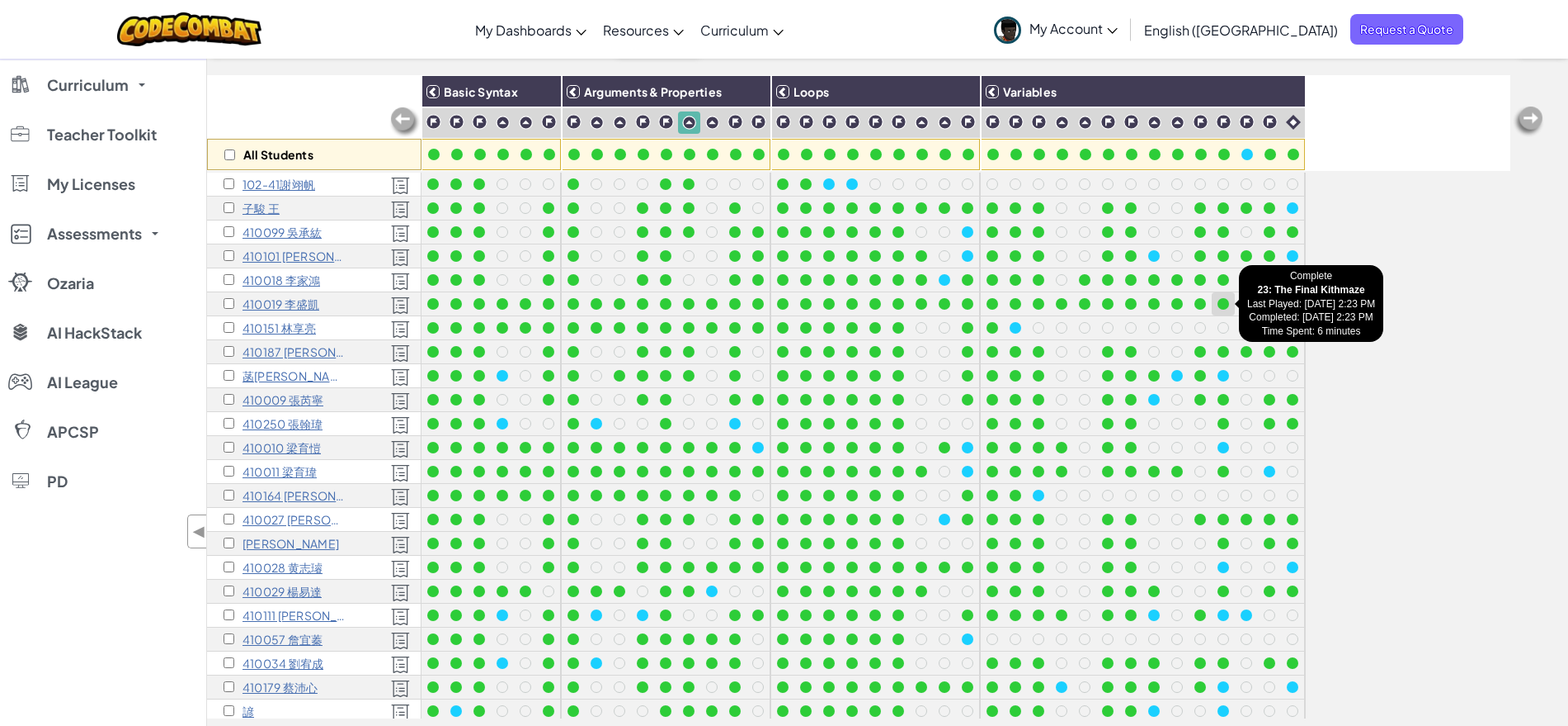
click at [1222, 302] on div at bounding box center [1224, 304] width 12 height 12
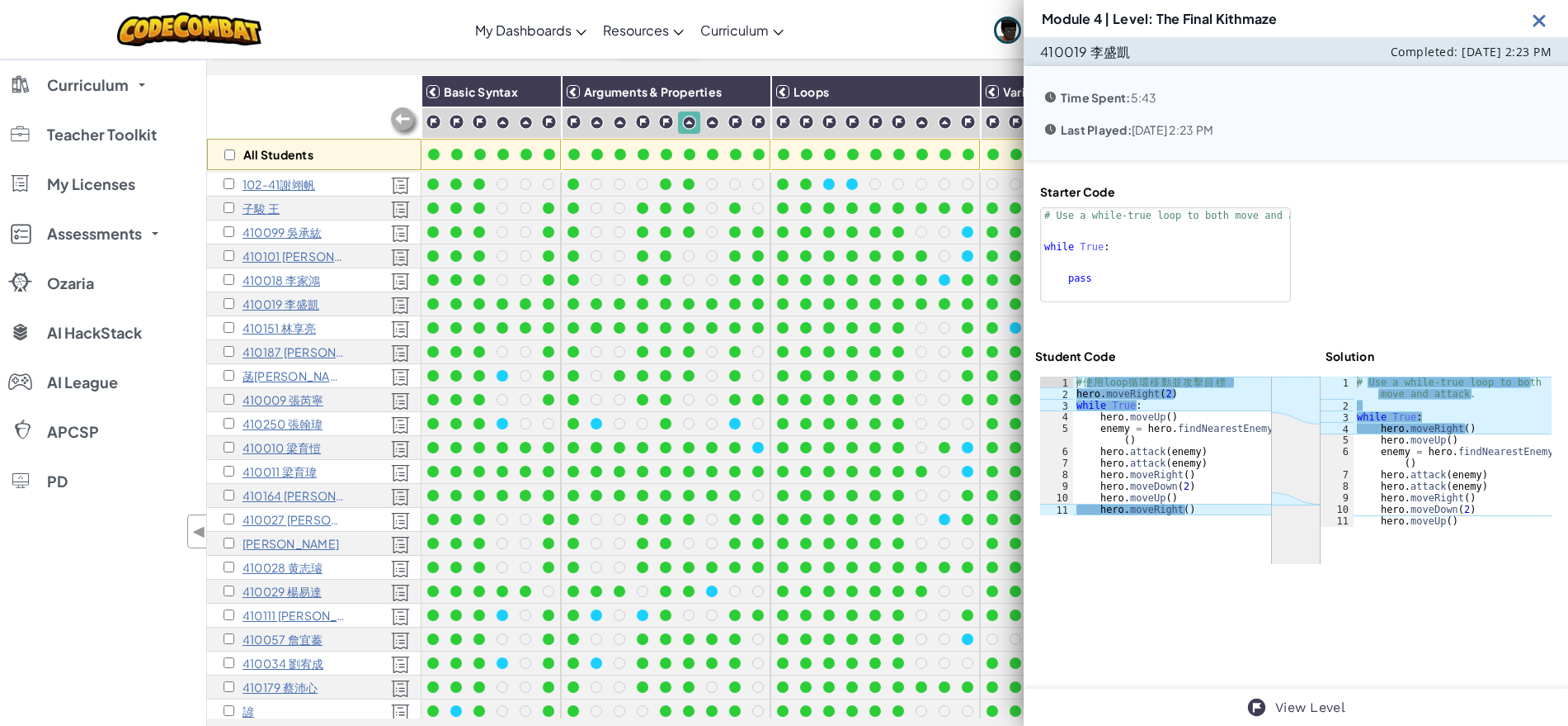
scroll to position [0, 0]
drag, startPoint x: 1158, startPoint y: 15, endPoint x: 1370, endPoint y: 31, distance: 212.6
click at [1370, 31] on div "Module 4 | Level: The Final Kithmaze" at bounding box center [1296, 18] width 545 height 37
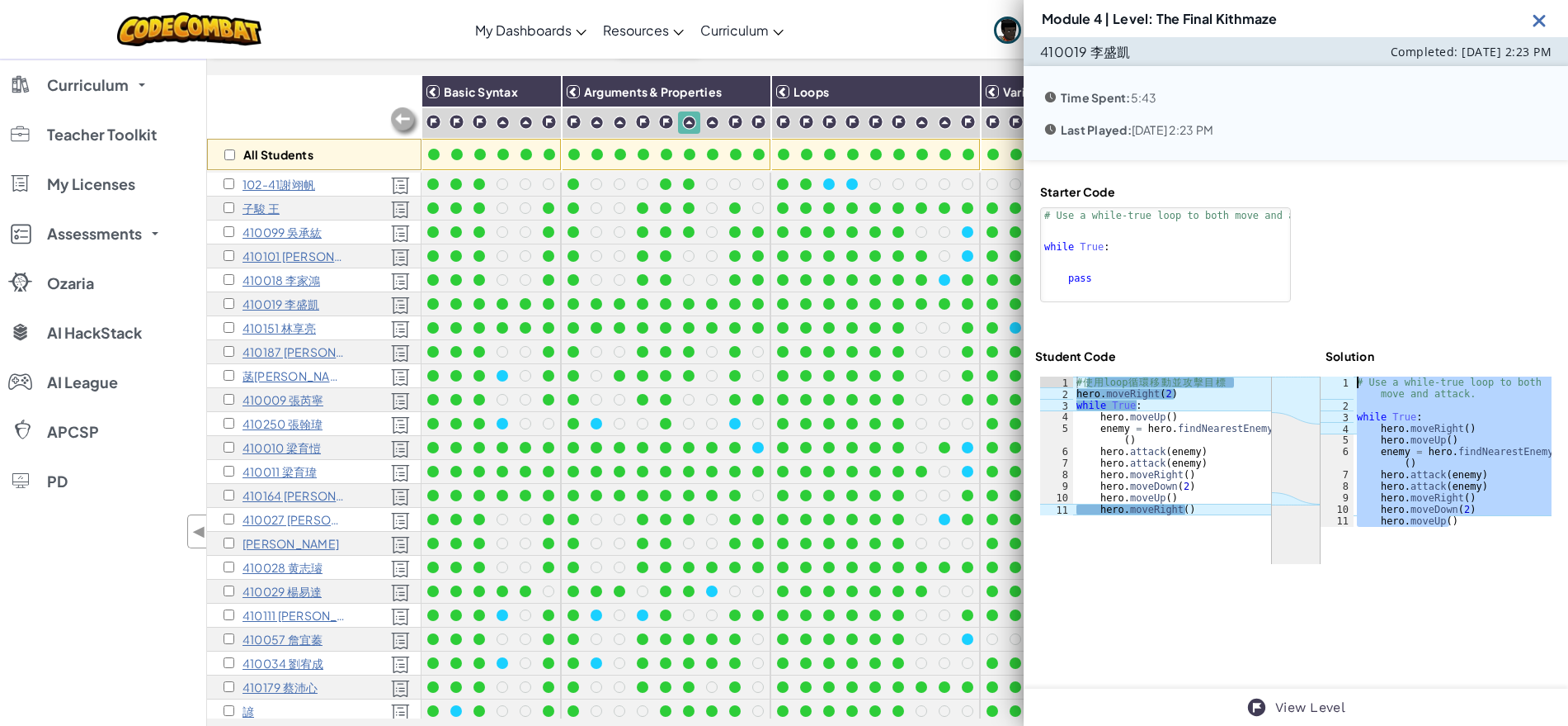
drag, startPoint x: 1455, startPoint y: 525, endPoint x: 1349, endPoint y: 380, distance: 179.6
click at [1354, 380] on div "# Use a while-true loop to both move and attack. while True : hero . moveRight …" at bounding box center [1453, 469] width 198 height 184
type textarea "# Use a while-true loop to both move and attack."
type textarea "# 使用loop循環移動並攻擊目標"
drag, startPoint x: 1237, startPoint y: 379, endPoint x: 1050, endPoint y: 370, distance: 187.2
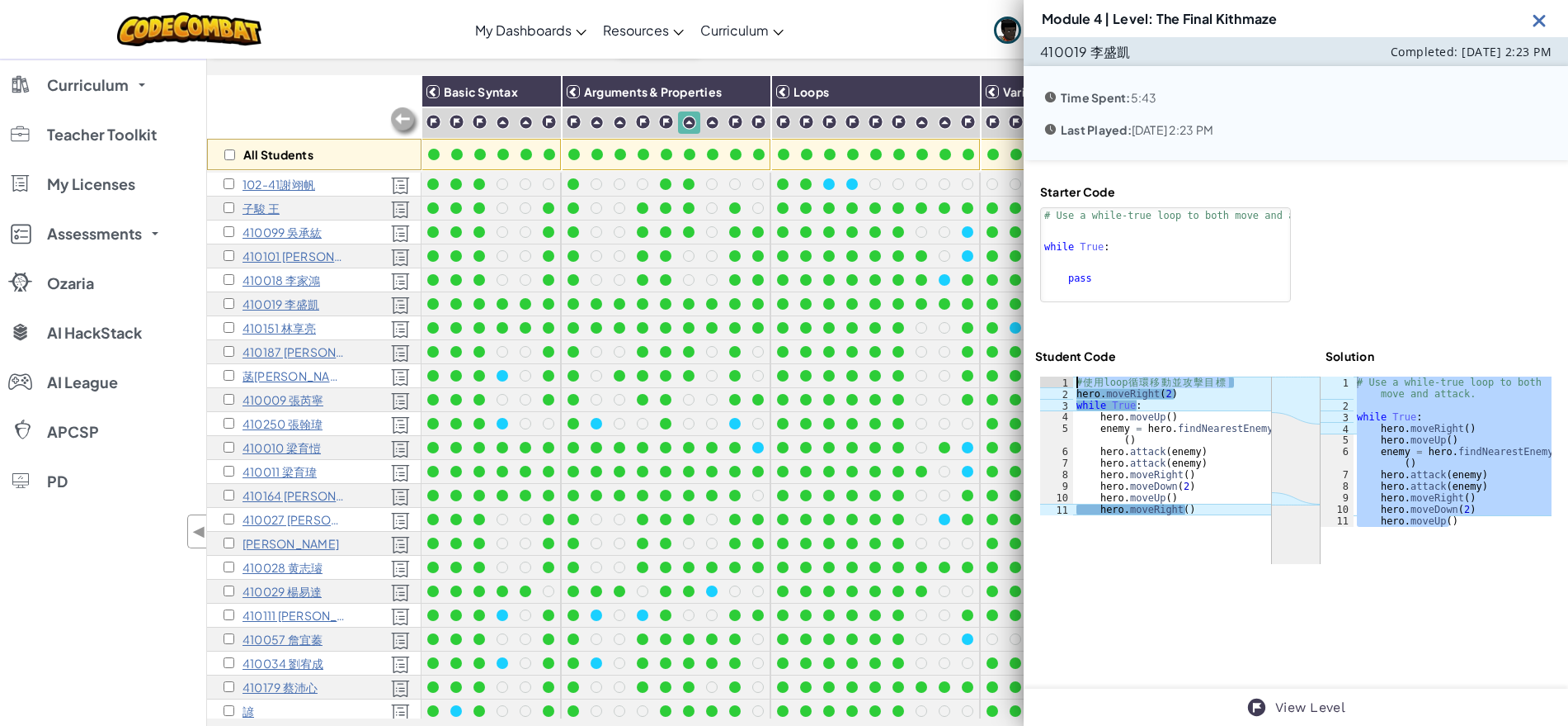
click at [1050, 370] on div "Starter Code 1 2 3 4 5 # Use a while-true loop to both move and attack. while T…" at bounding box center [1296, 373] width 545 height 428
click at [1545, 20] on img at bounding box center [1540, 20] width 20 height 20
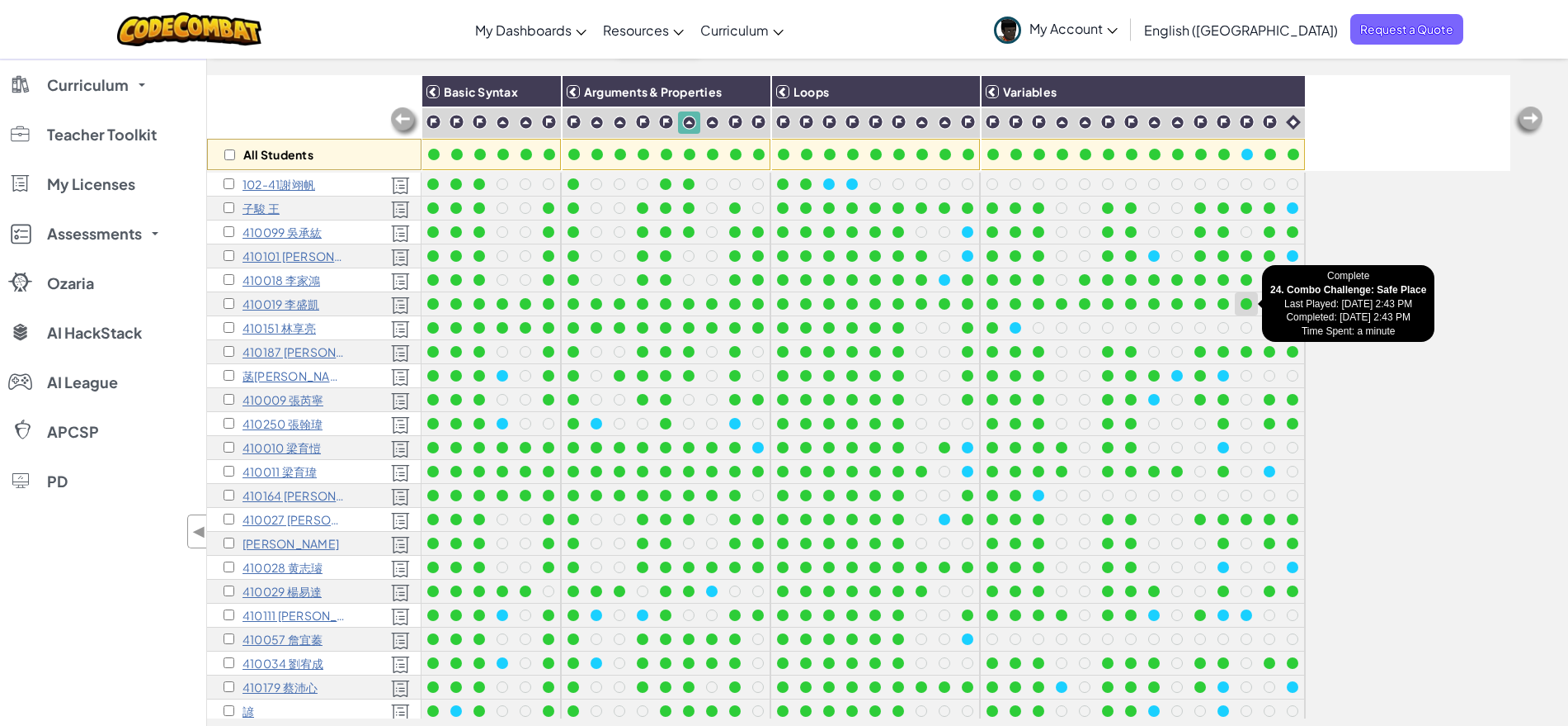
click at [1250, 300] on div at bounding box center [1247, 304] width 12 height 12
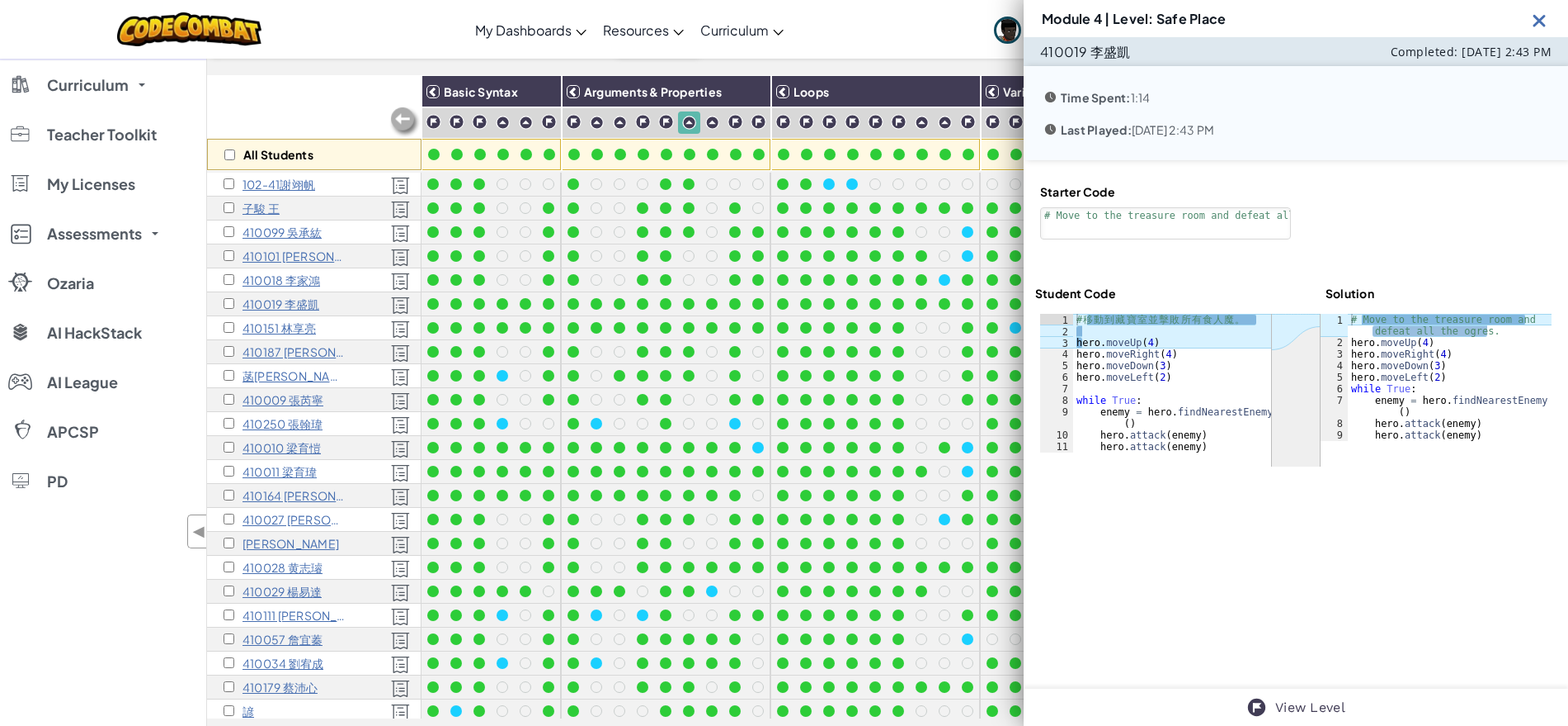
click at [1538, 16] on img at bounding box center [1540, 20] width 20 height 20
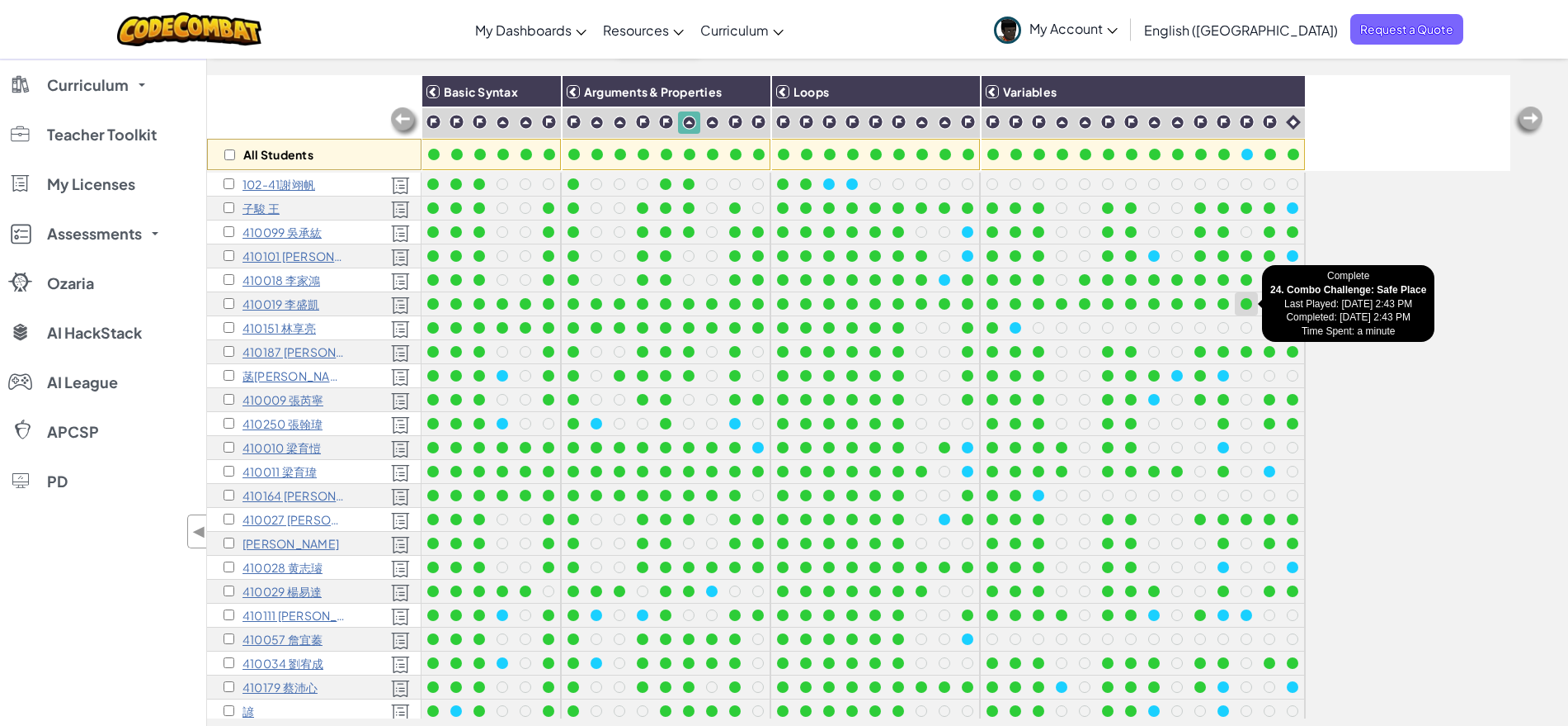
click at [1248, 307] on div at bounding box center [1247, 304] width 12 height 12
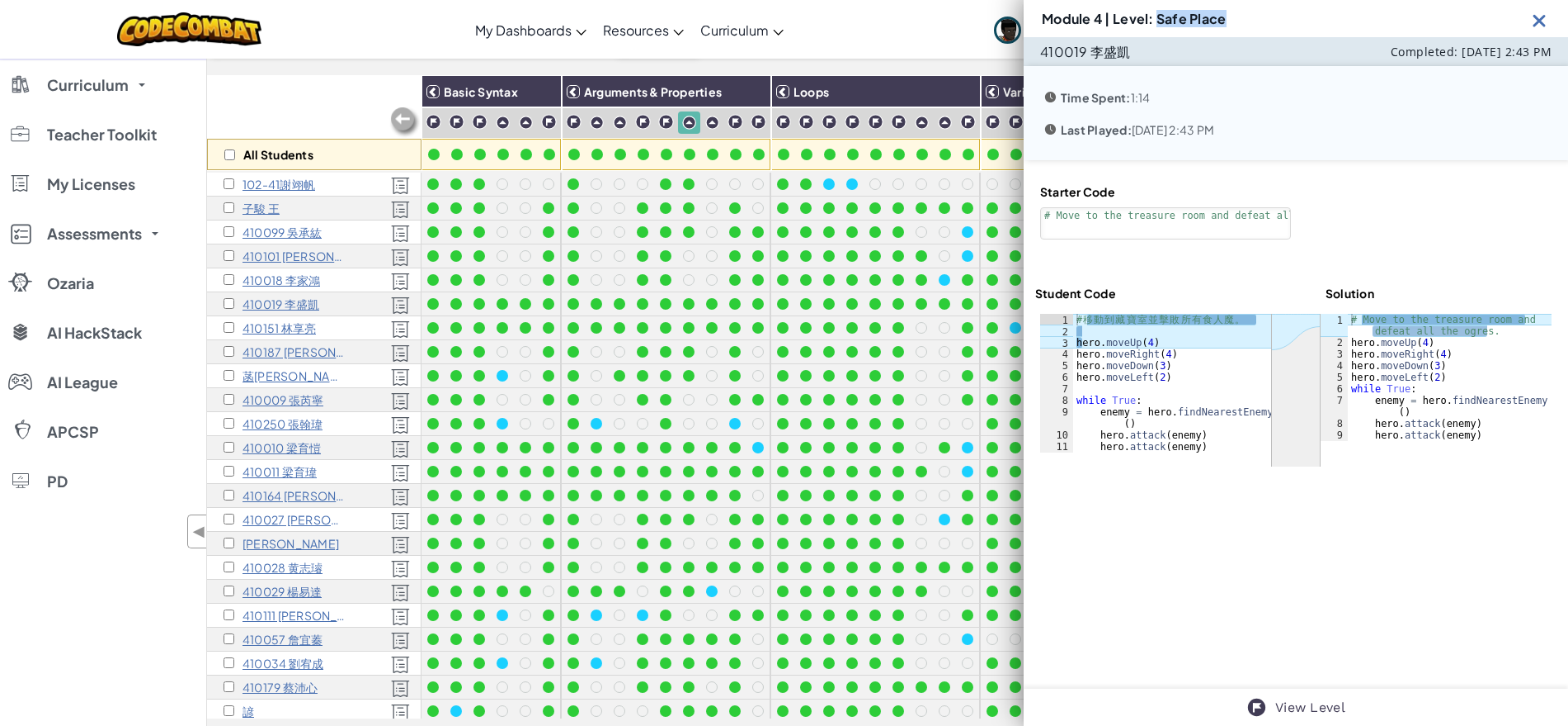
drag, startPoint x: 1157, startPoint y: 18, endPoint x: 1321, endPoint y: 14, distance: 164.0
click at [1321, 14] on div "Module 4 | Level: Safe Place" at bounding box center [1296, 18] width 545 height 37
drag, startPoint x: 1475, startPoint y: 442, endPoint x: 1339, endPoint y: 327, distance: 178.1
click at [1337, 325] on div "ההההההההההההההההההההההההההההההההההההההההההההההההההההההההההההההההההההההההההההההה…" at bounding box center [1296, 389] width 511 height 153
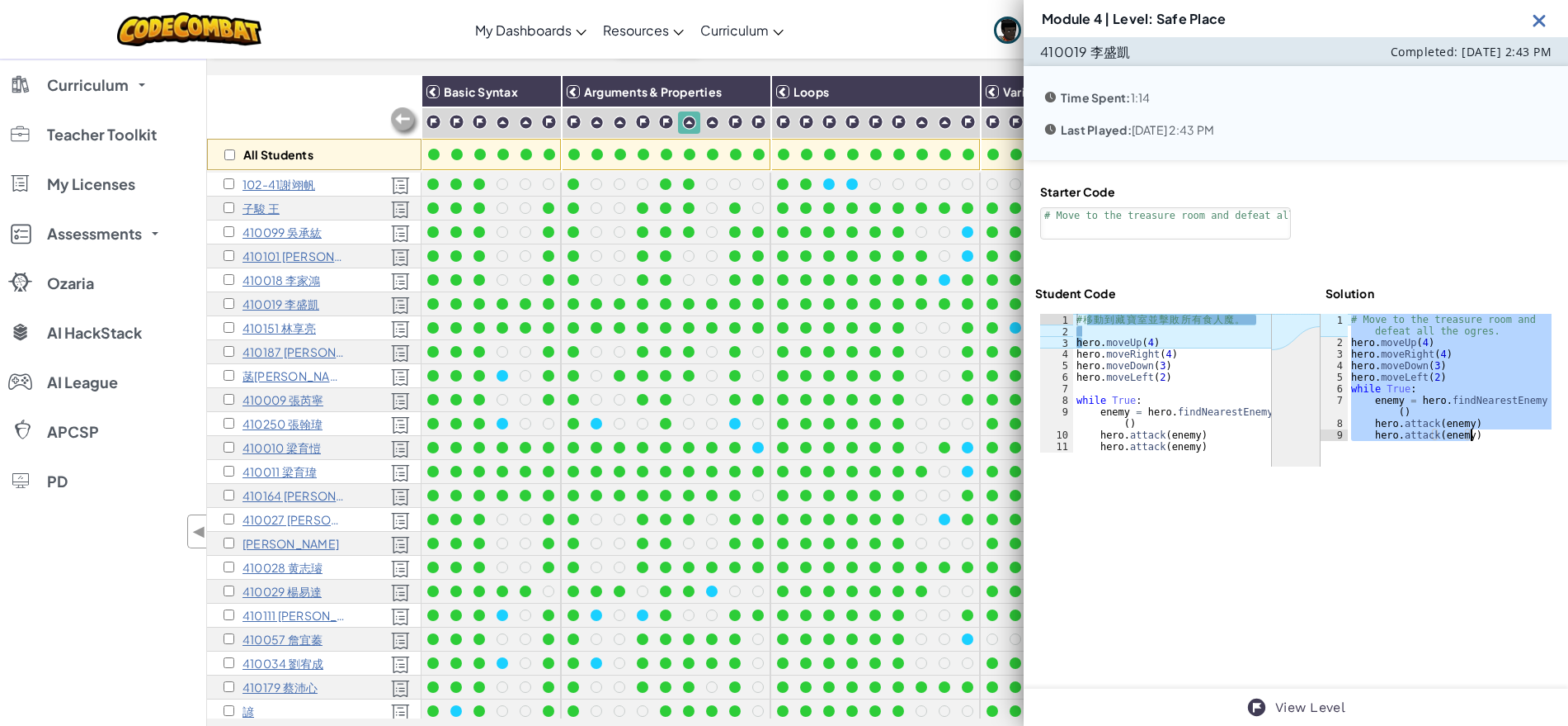
drag, startPoint x: 1344, startPoint y: 318, endPoint x: 1500, endPoint y: 450, distance: 204.4
click at [1500, 450] on div "ההההההההההההההההההההההההההההההההההההההההההההההההההההההההההההההההההההההההההההההה…" at bounding box center [1296, 389] width 511 height 153
type textarea "hero.attack(enemy) hero.attack(enemy)"
click at [1120, 309] on div "ההההההההההההההההההההההההההההההההההההההההההההההההההההההההההההההההההההההההההההההה…" at bounding box center [1296, 389] width 522 height 162
type textarea "# 移動到藏寶室並擊敗所有食人魔。"
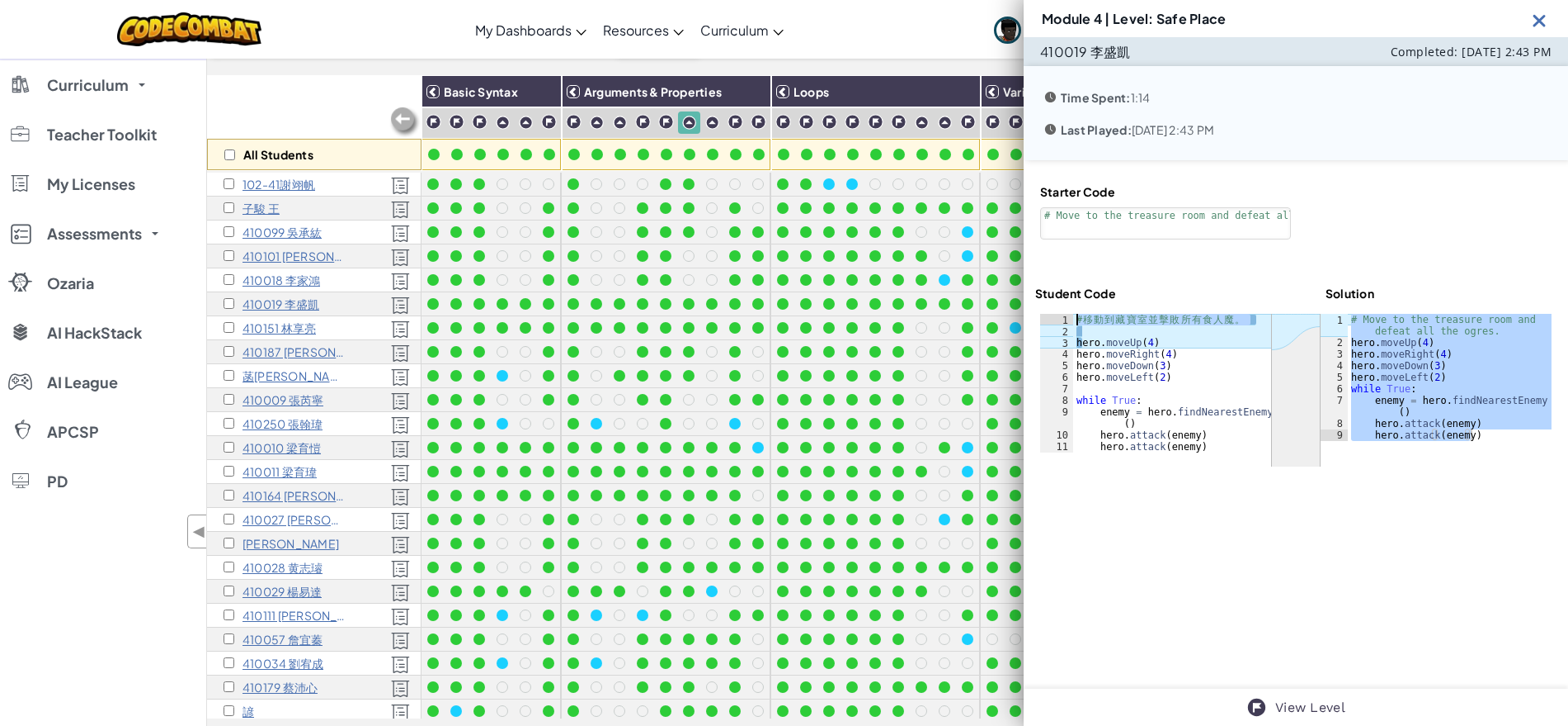
drag, startPoint x: 1256, startPoint y: 322, endPoint x: 1069, endPoint y: 317, distance: 187.1
click at [1069, 317] on div "# 移動到藏寶室並擊敗所有食人魔。 1 2 3 4 5 6 7 8 9 10 11 # 移 動 到 藏 寶 室 並 擊 敗 所 有 食 人 魔 。 hero …" at bounding box center [1156, 383] width 231 height 138
click at [1541, 20] on img at bounding box center [1540, 20] width 20 height 20
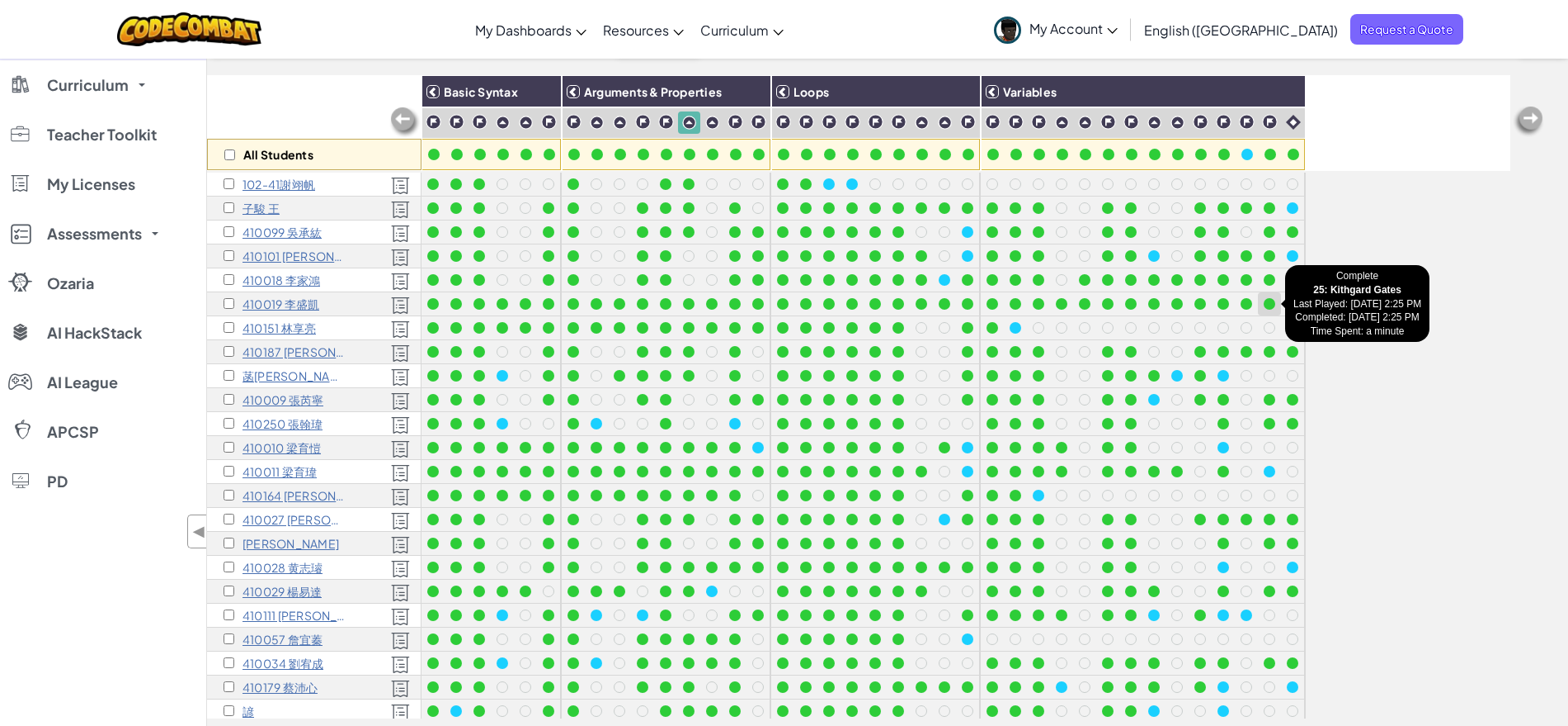
click at [1269, 302] on div at bounding box center [1270, 304] width 12 height 12
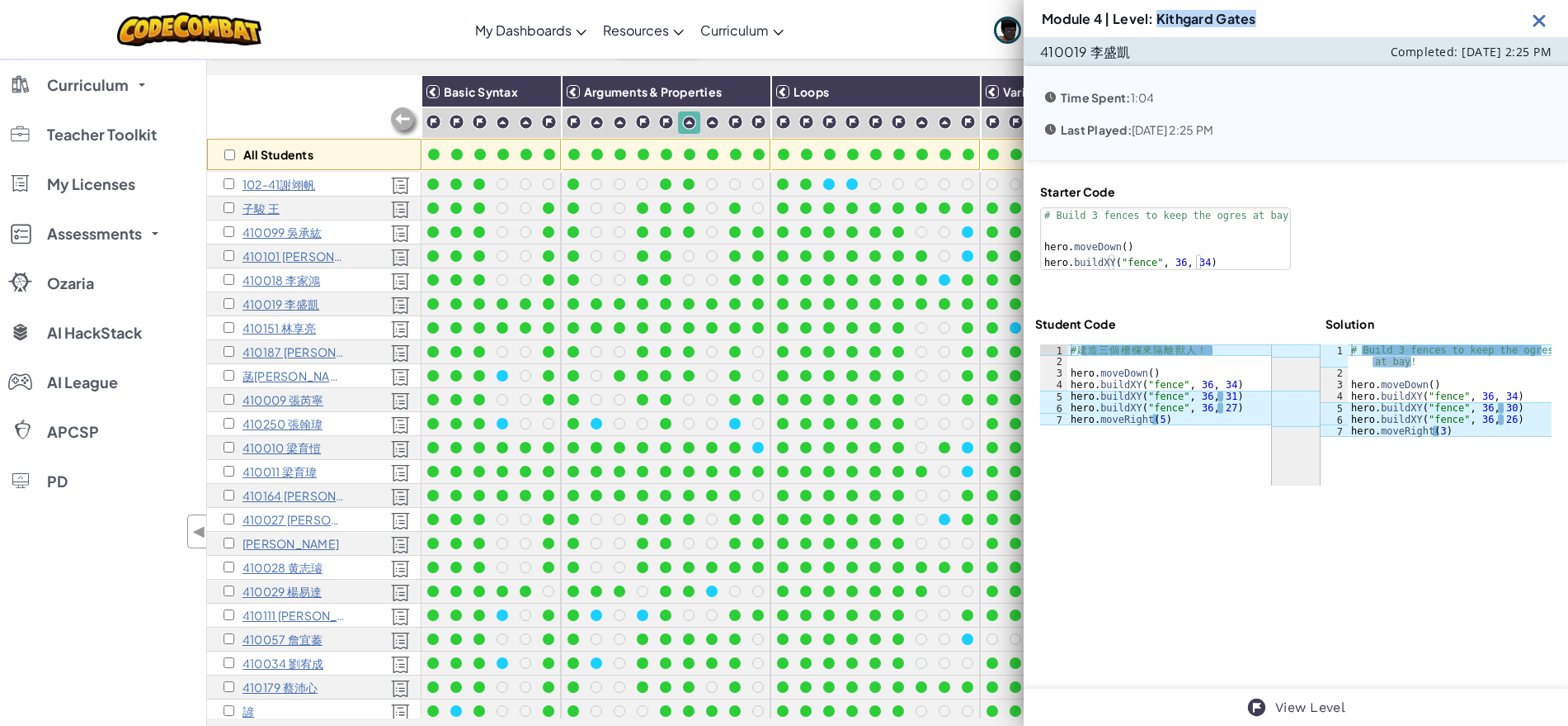
drag, startPoint x: 1159, startPoint y: 22, endPoint x: 1301, endPoint y: 32, distance: 142.4
click at [1301, 32] on div "Module 4 | Level: Kithgard Gates" at bounding box center [1296, 18] width 545 height 37
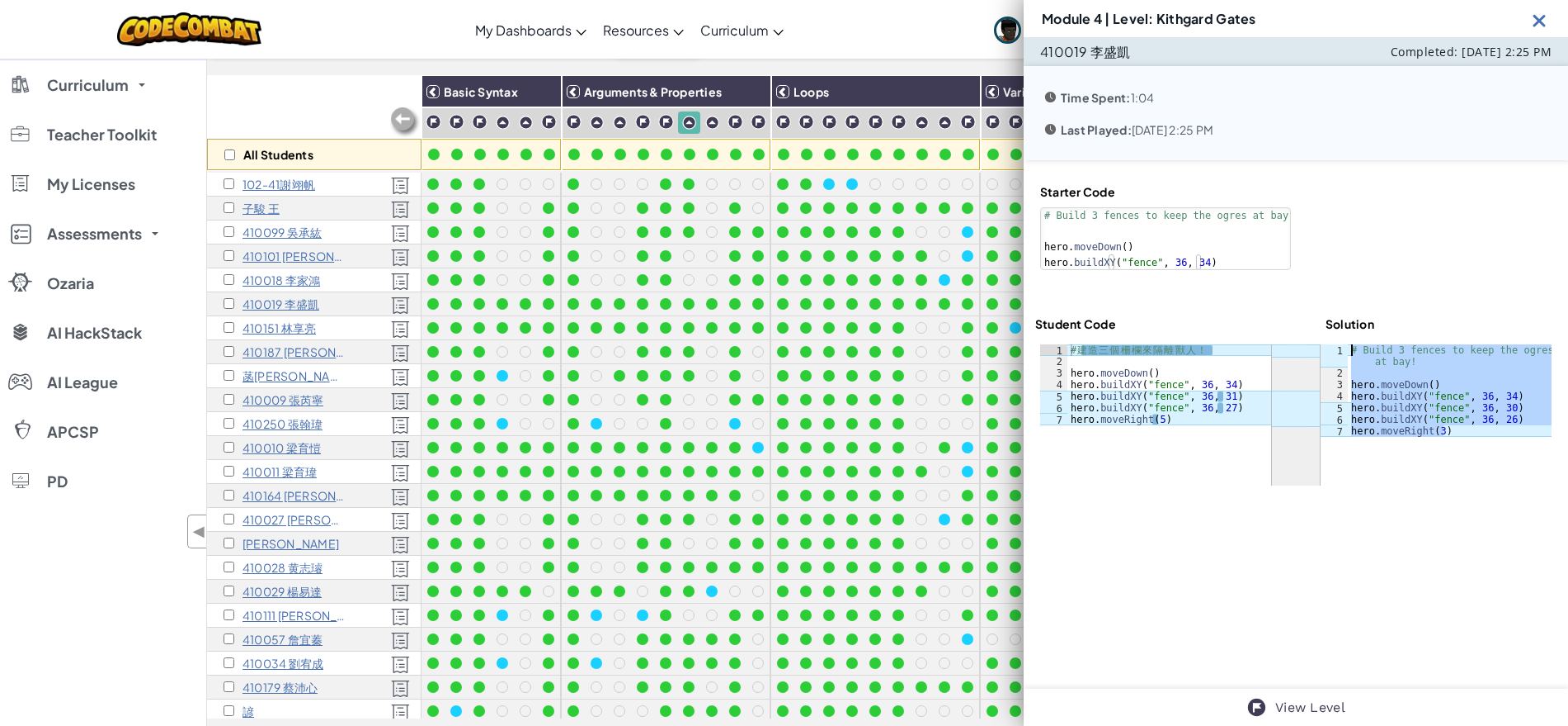
drag, startPoint x: 1447, startPoint y: 432, endPoint x: 1337, endPoint y: 348, distance: 138.4
click at [1337, 348] on div "hero.moveRight(3) 1 2 3 4 5 6 7 # Build 3 fences to keep the ogres at bay! hero…" at bounding box center [1436, 390] width 231 height 92
type textarea "# Build 3 fences to keep the ogres at bay!"
type textarea "# 建造三個柵欄來隔離獸人！"
drag, startPoint x: 1223, startPoint y: 346, endPoint x: 1055, endPoint y: 347, distance: 168.0
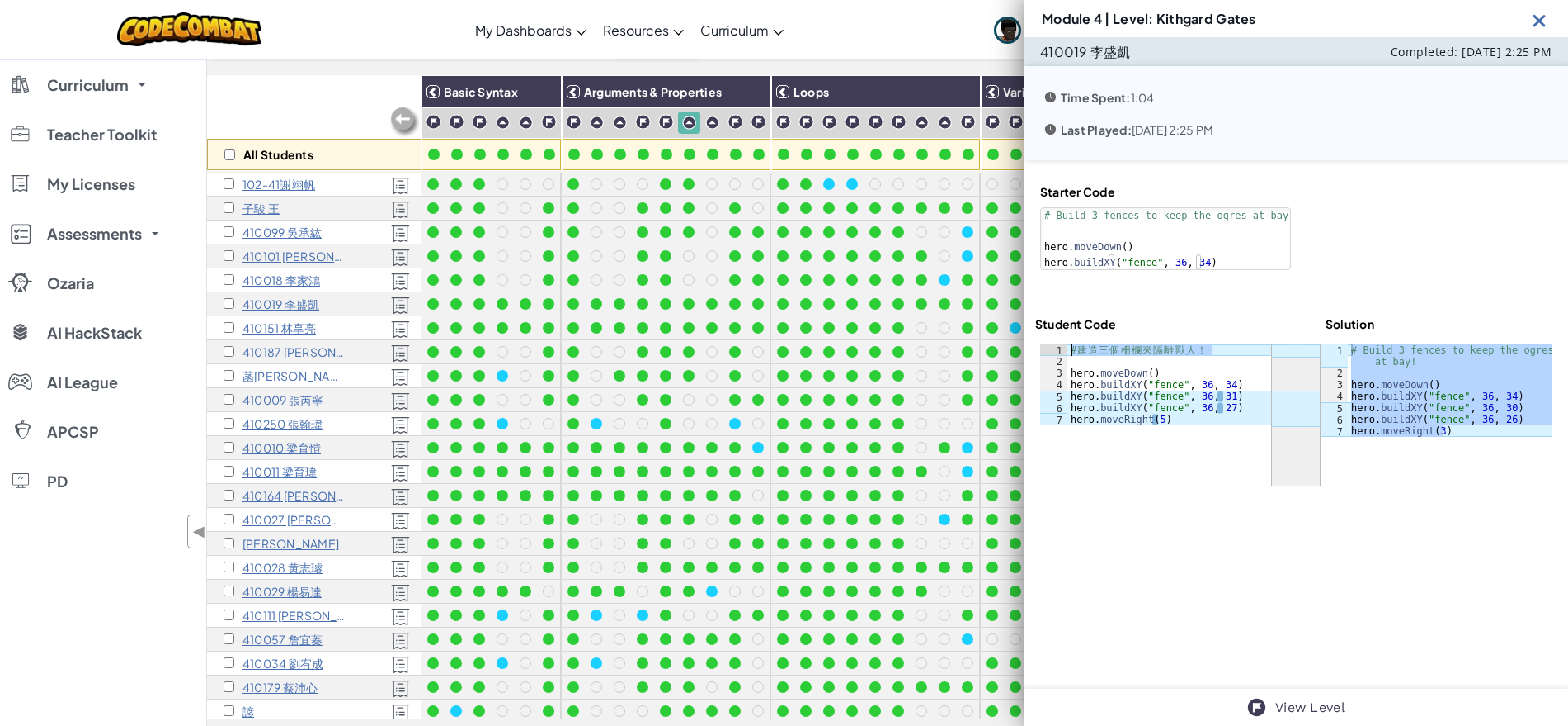
click at [1055, 347] on div "# 建造三個柵欄來隔離獸人！ 1 2 3 4 5 6 7 # 建 造 三 個 柵 欄 來 隔 離 獸 人 ！ hero . moveDown ( ) hero…" at bounding box center [1156, 384] width 231 height 81
click at [1538, 24] on img at bounding box center [1540, 20] width 20 height 20
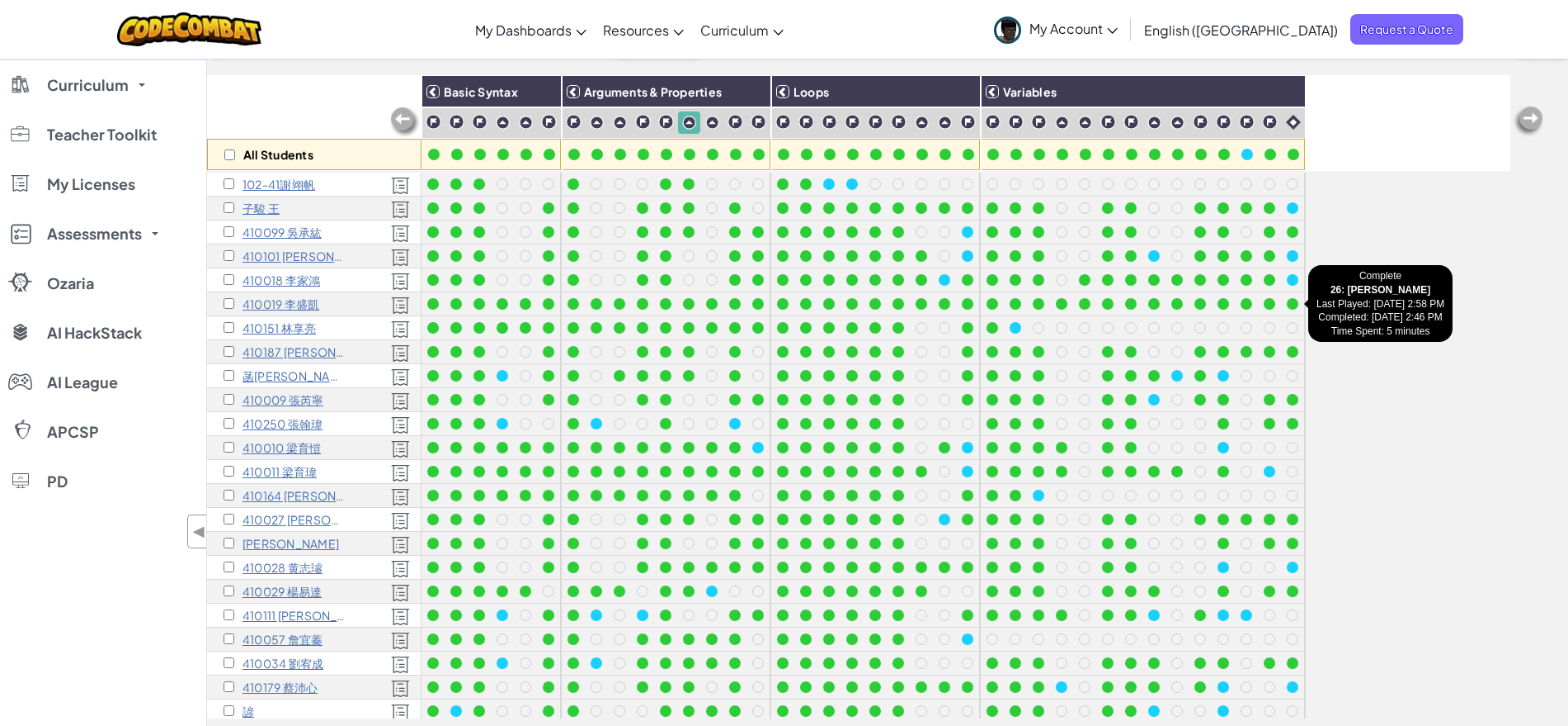
click at [1297, 304] on div at bounding box center [1293, 304] width 12 height 12
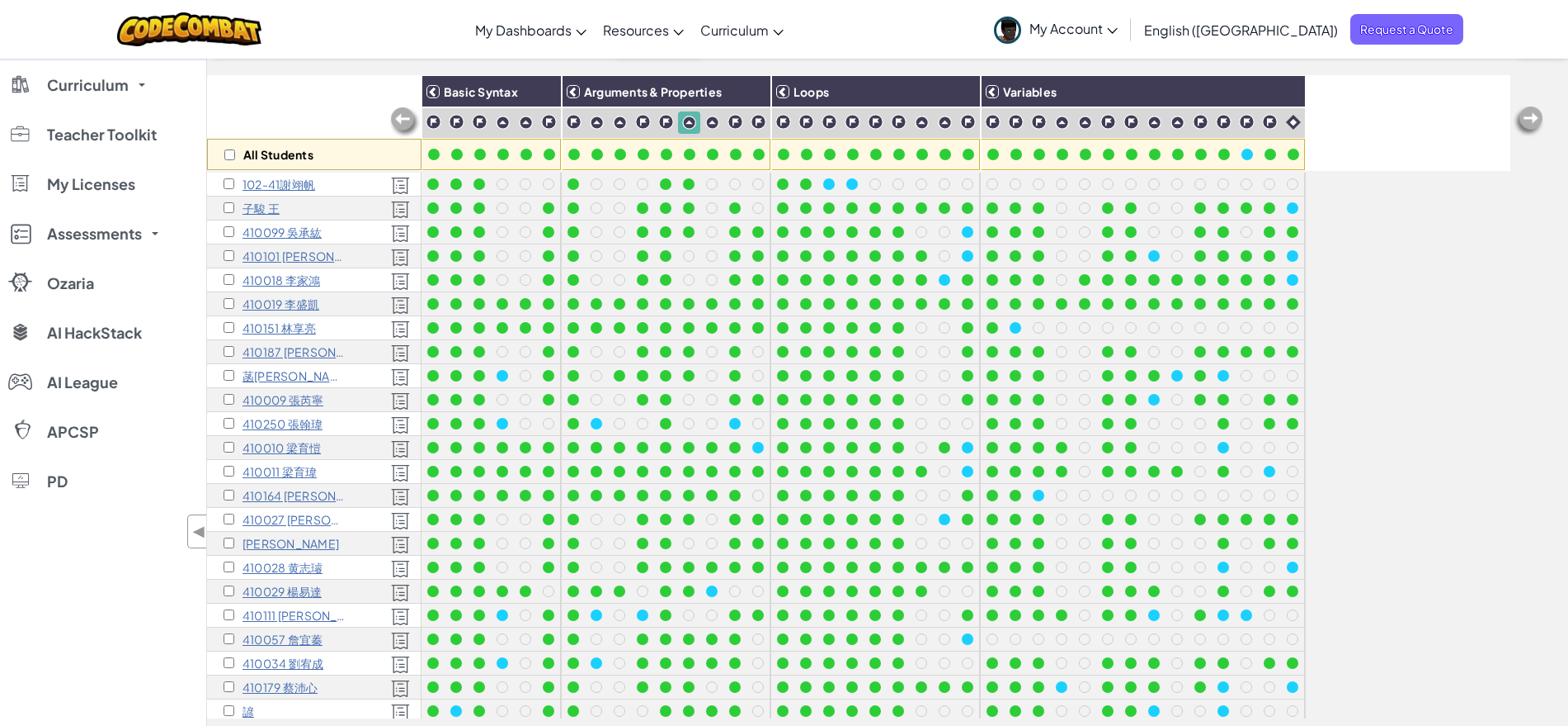
click at [1291, 304] on div at bounding box center [1293, 304] width 12 height 12
click at [1293, 306] on div at bounding box center [1293, 304] width 12 height 12
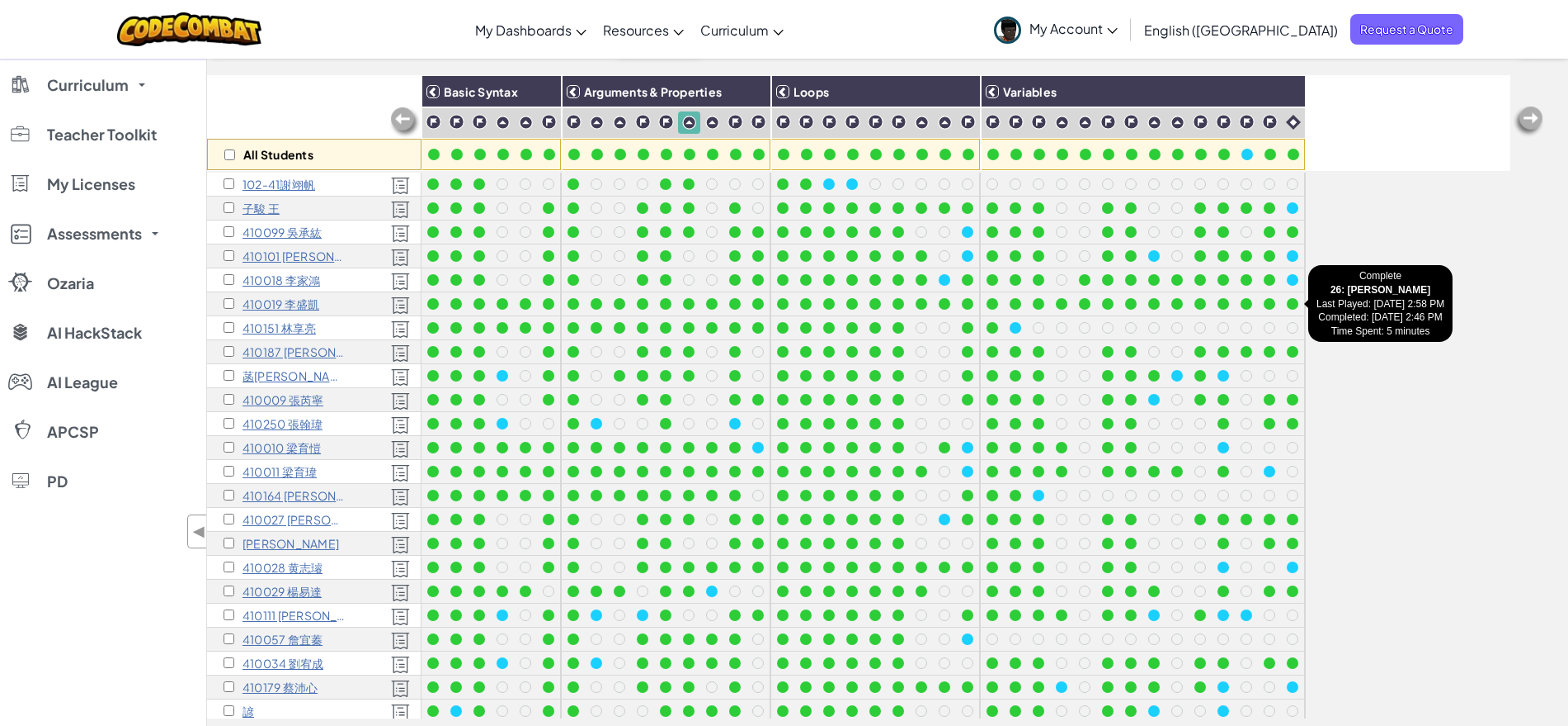
click at [1293, 302] on div at bounding box center [1293, 304] width 12 height 12
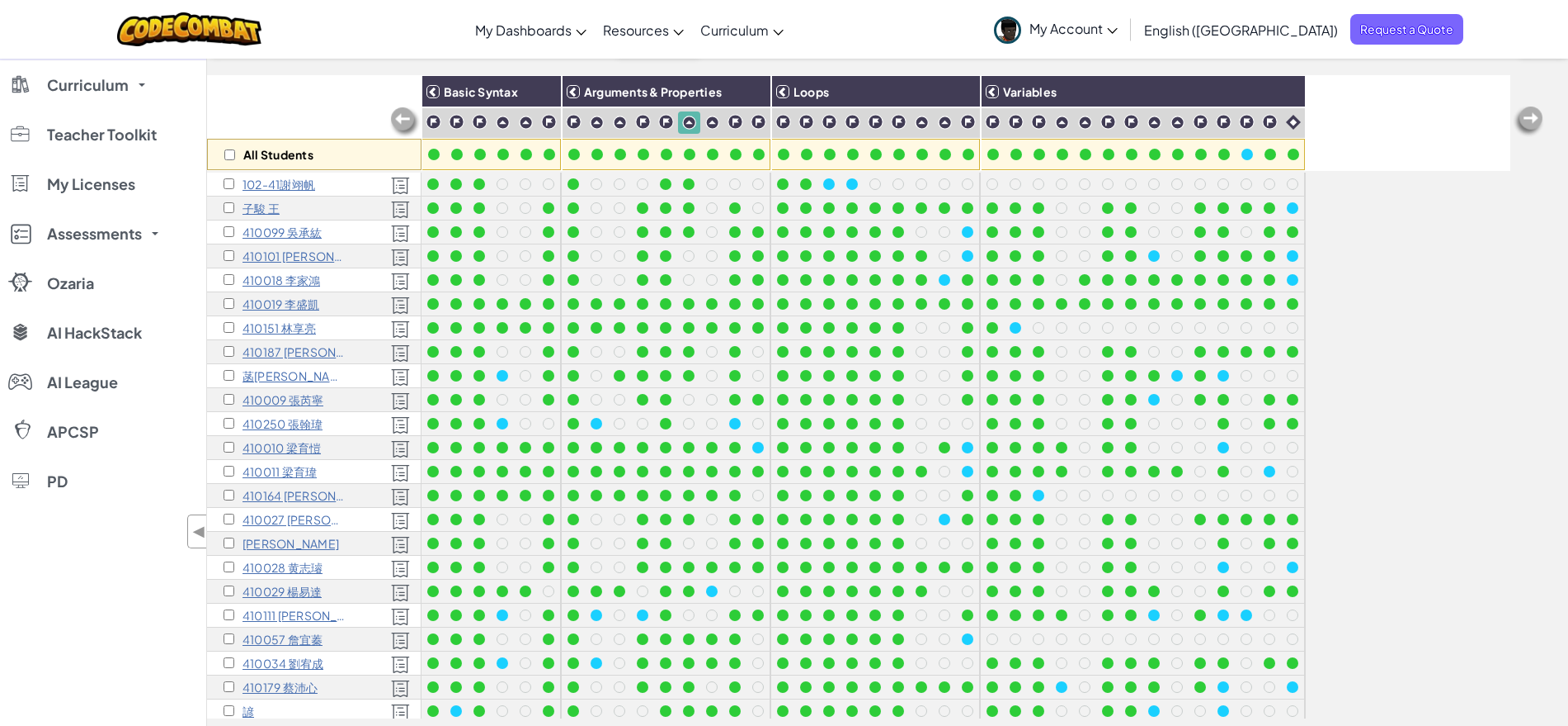
click at [1293, 302] on div at bounding box center [1293, 304] width 12 height 12
click at [1288, 278] on div at bounding box center [1293, 280] width 12 height 12
click at [1291, 279] on div at bounding box center [1293, 280] width 12 height 12
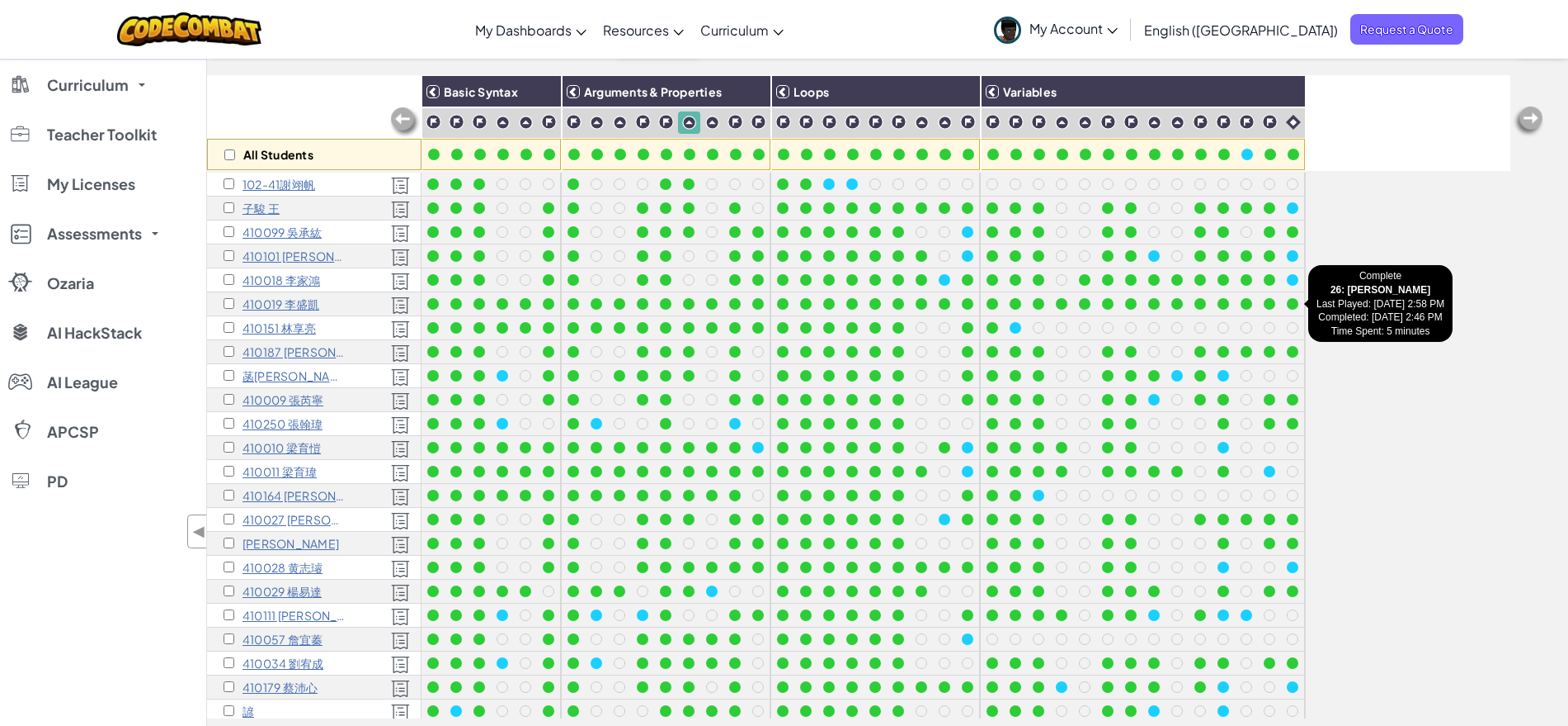
click at [1293, 300] on div at bounding box center [1293, 304] width 12 height 12
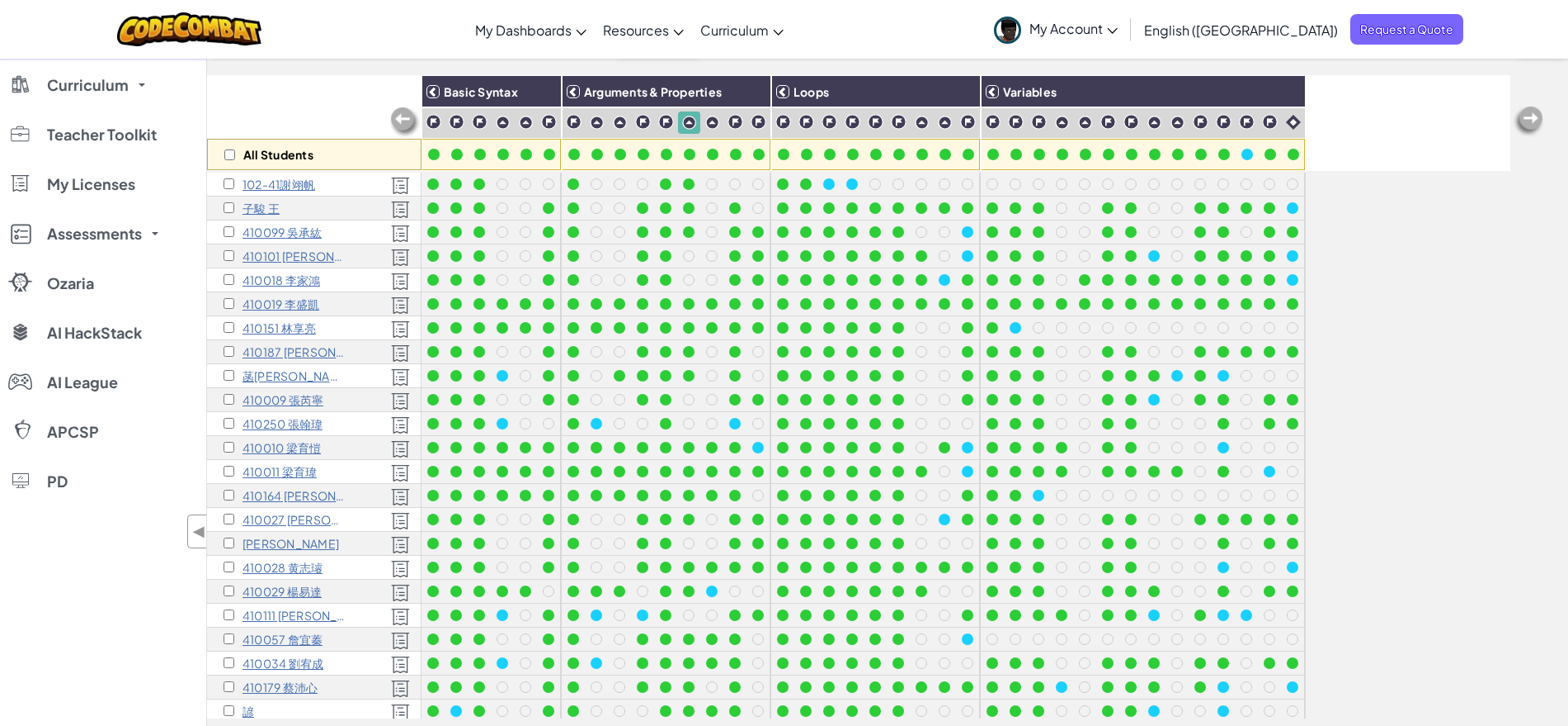
click at [1288, 302] on div at bounding box center [1293, 304] width 12 height 12
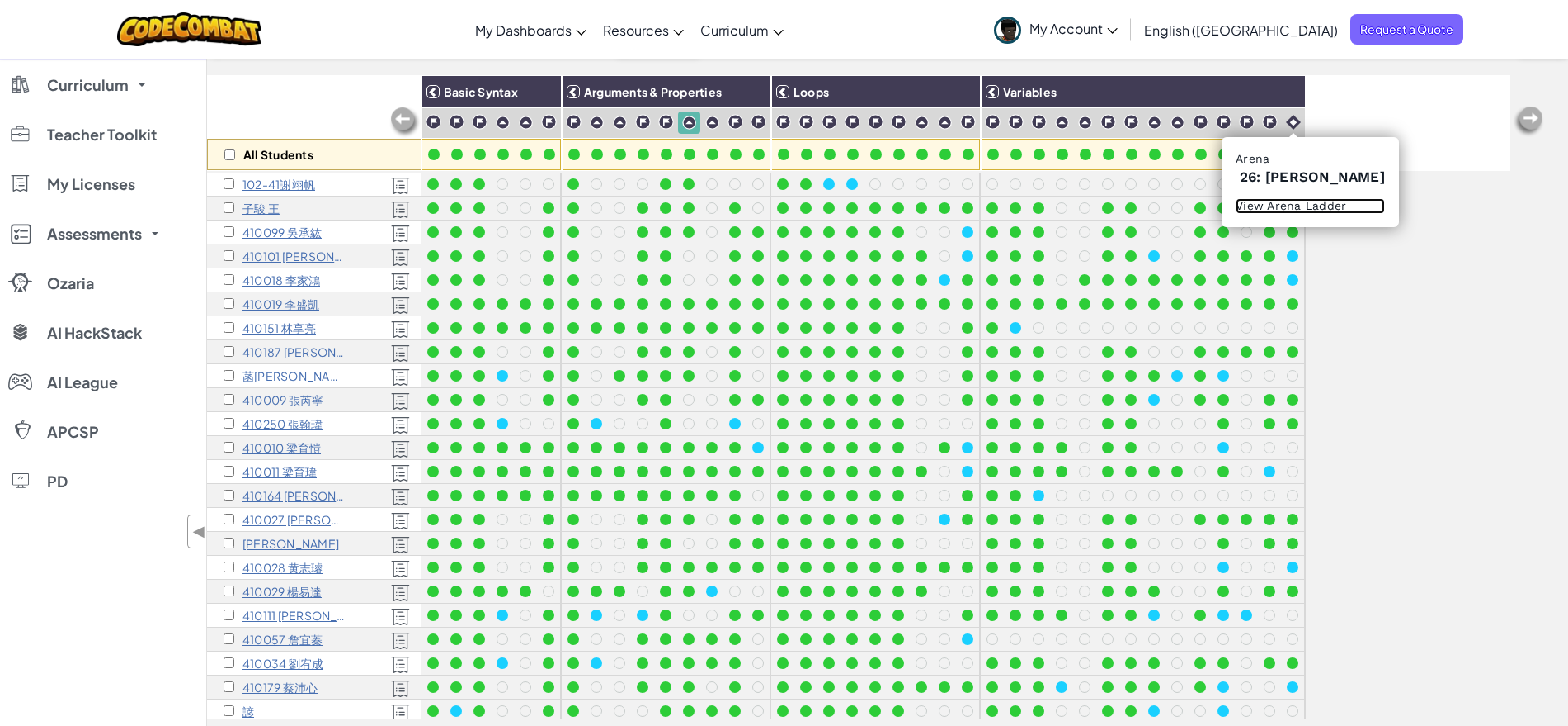
click at [1321, 203] on link "View Arena Ladder" at bounding box center [1310, 206] width 149 height 16
